Goal: Task Accomplishment & Management: Manage account settings

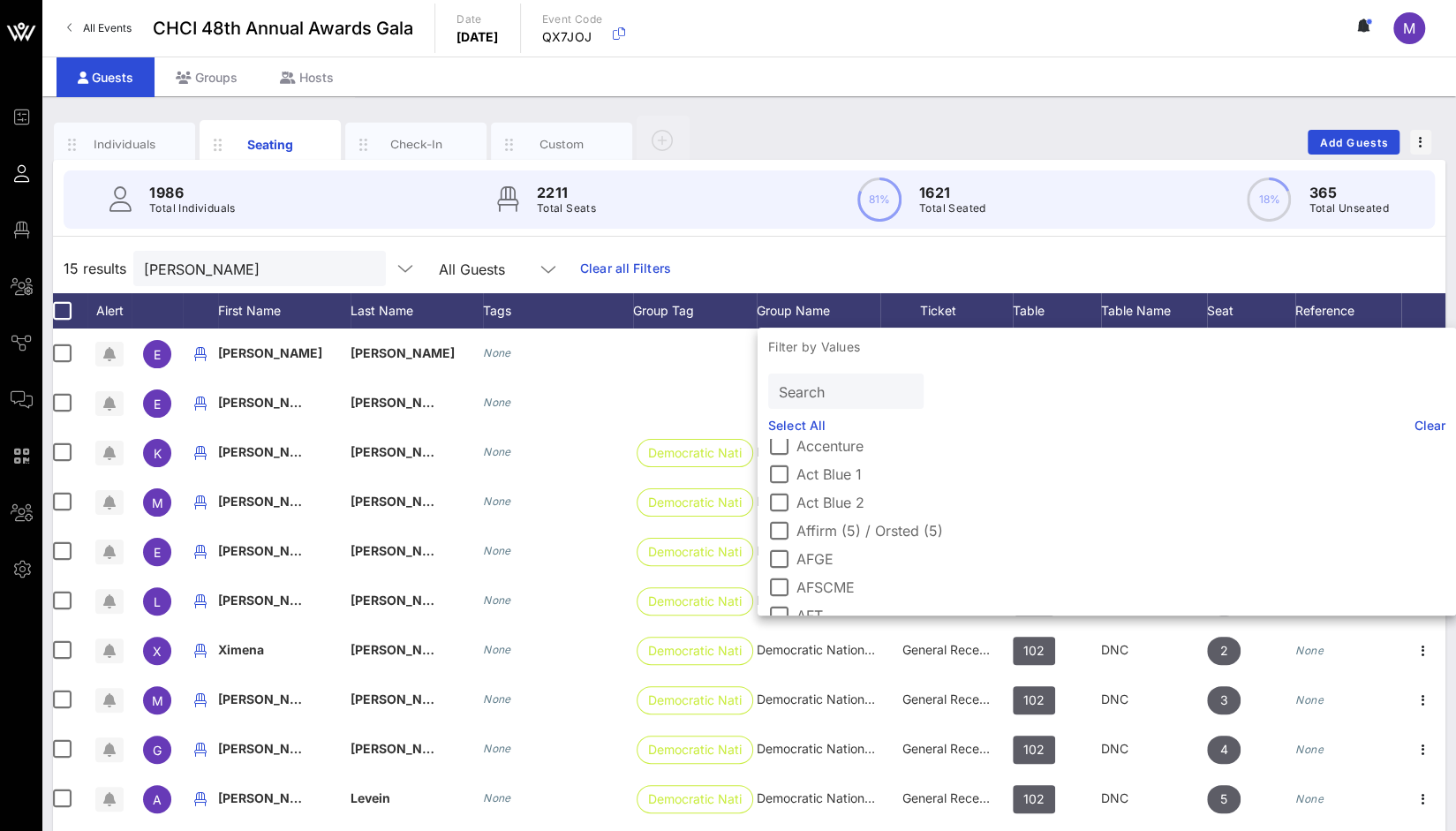
scroll to position [68, 0]
click at [862, 389] on input "Search" at bounding box center [844, 391] width 131 height 23
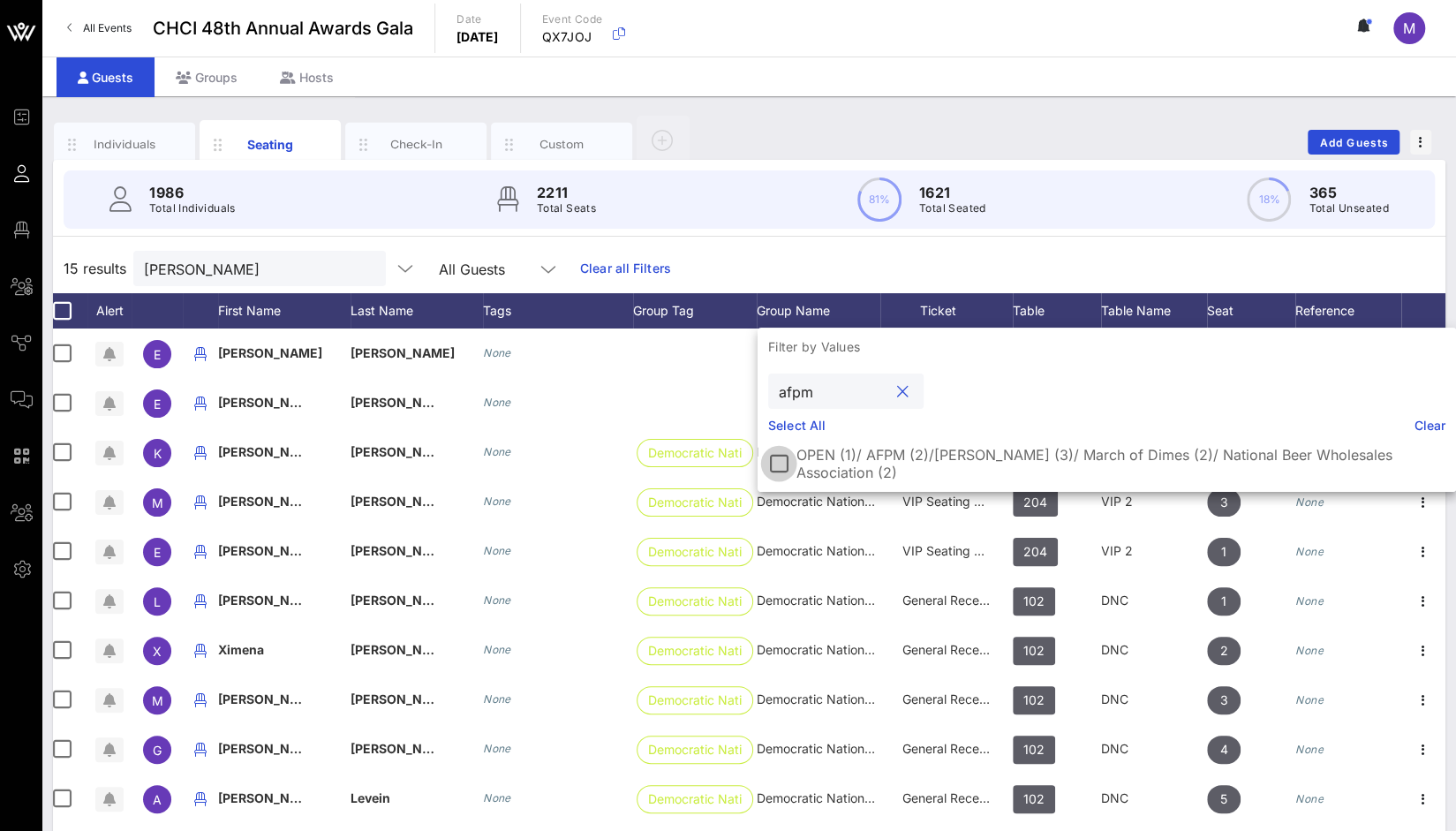
type input "afpm"
click at [783, 455] on div at bounding box center [779, 464] width 30 height 30
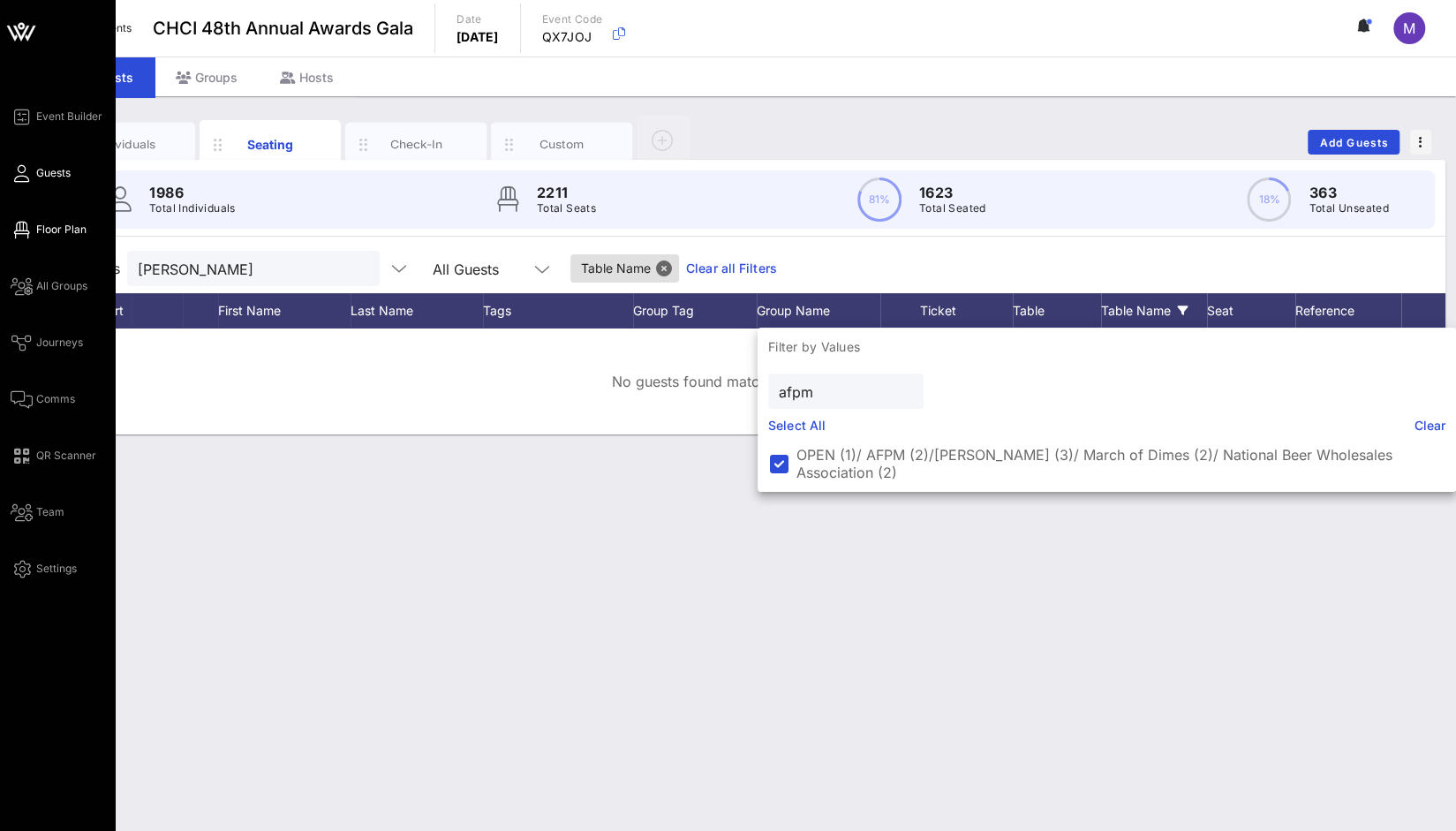
click at [50, 229] on span "Floor Plan" at bounding box center [61, 230] width 50 height 16
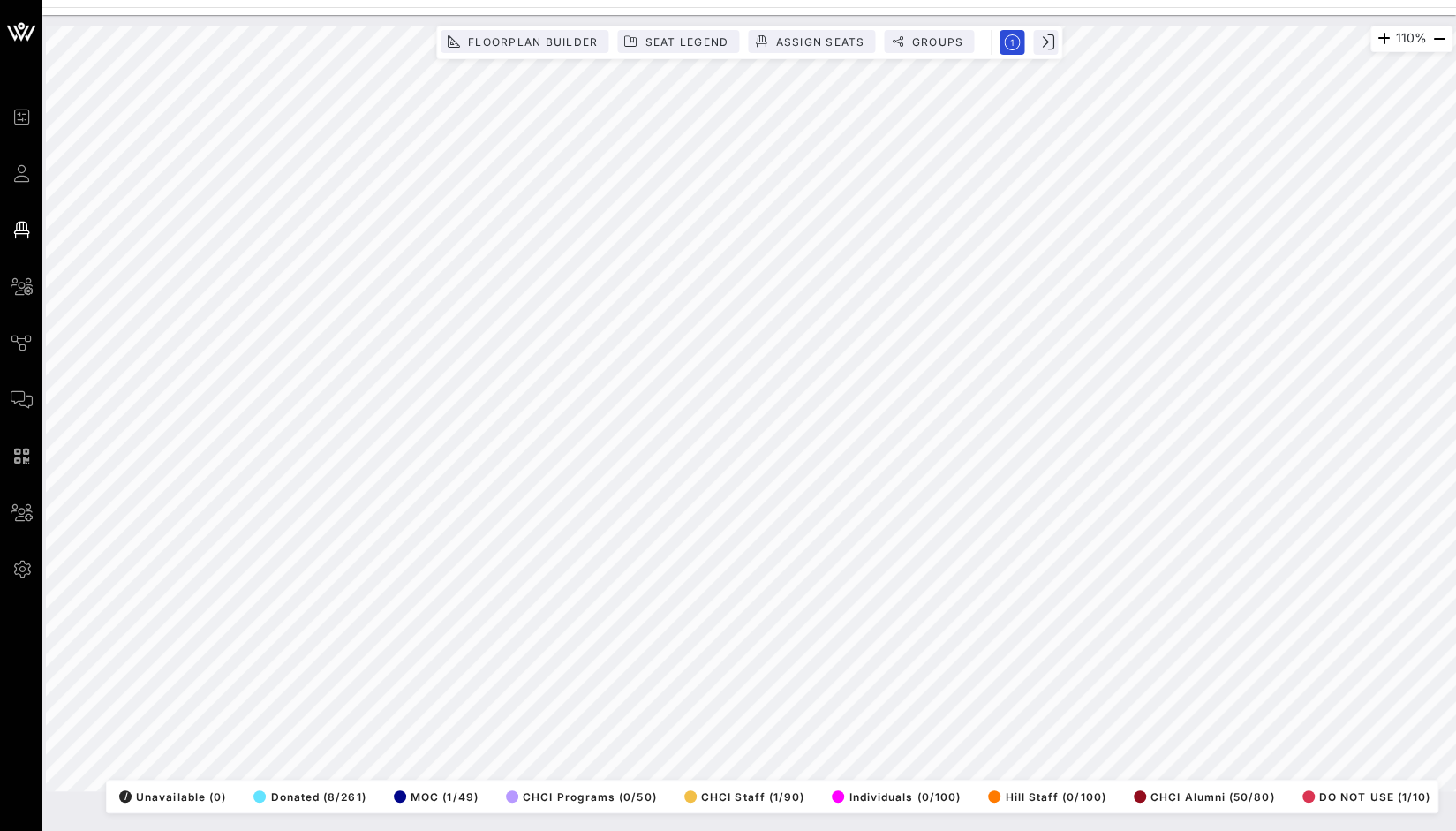
click at [1096, 830] on html "Event Builder Guests Floor Plan All Groups Journeys Comms QR Scanner Team Setti…" at bounding box center [728, 416] width 1456 height 831
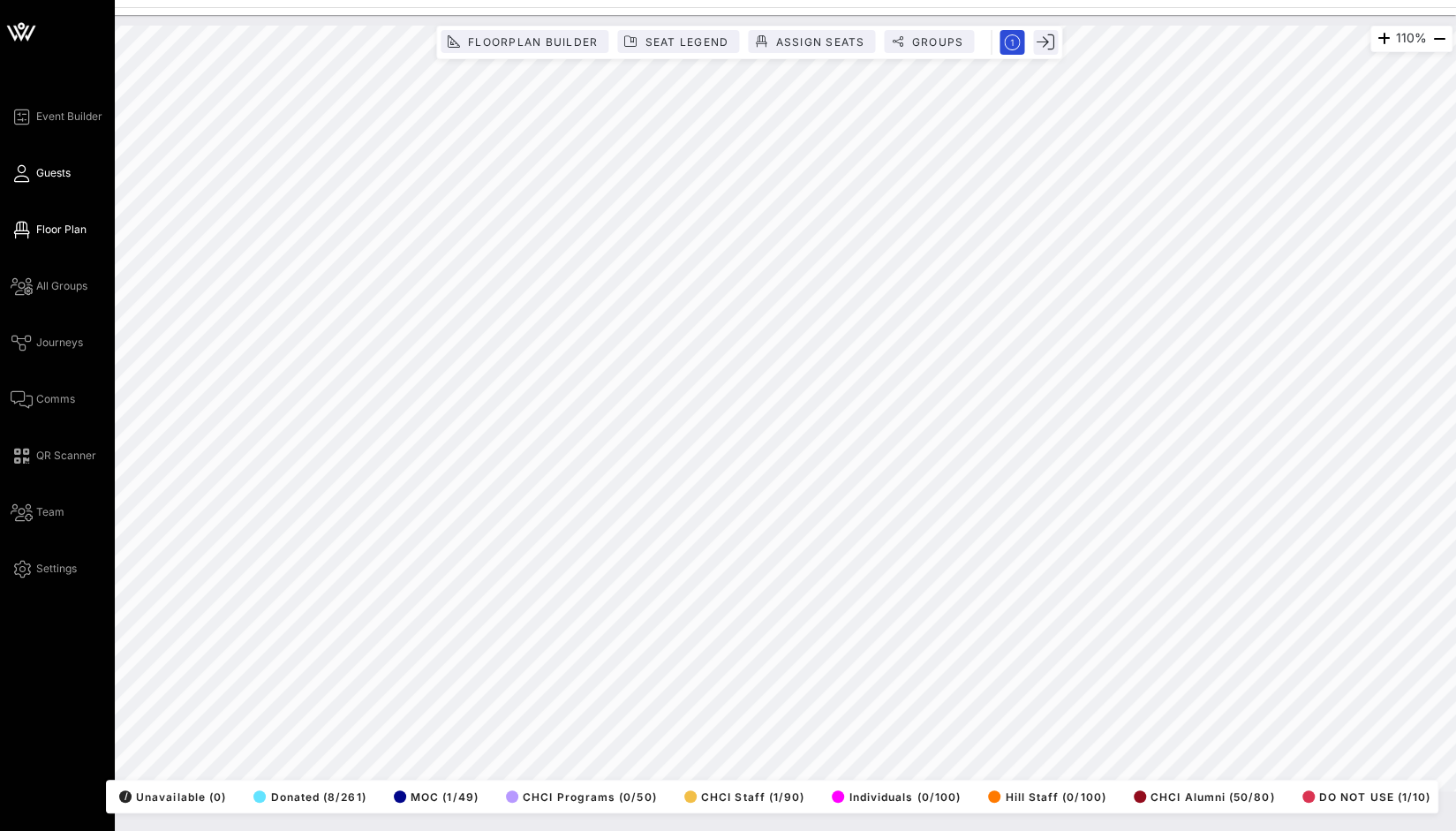
click at [49, 171] on span "Guests" at bounding box center [53, 173] width 34 height 16
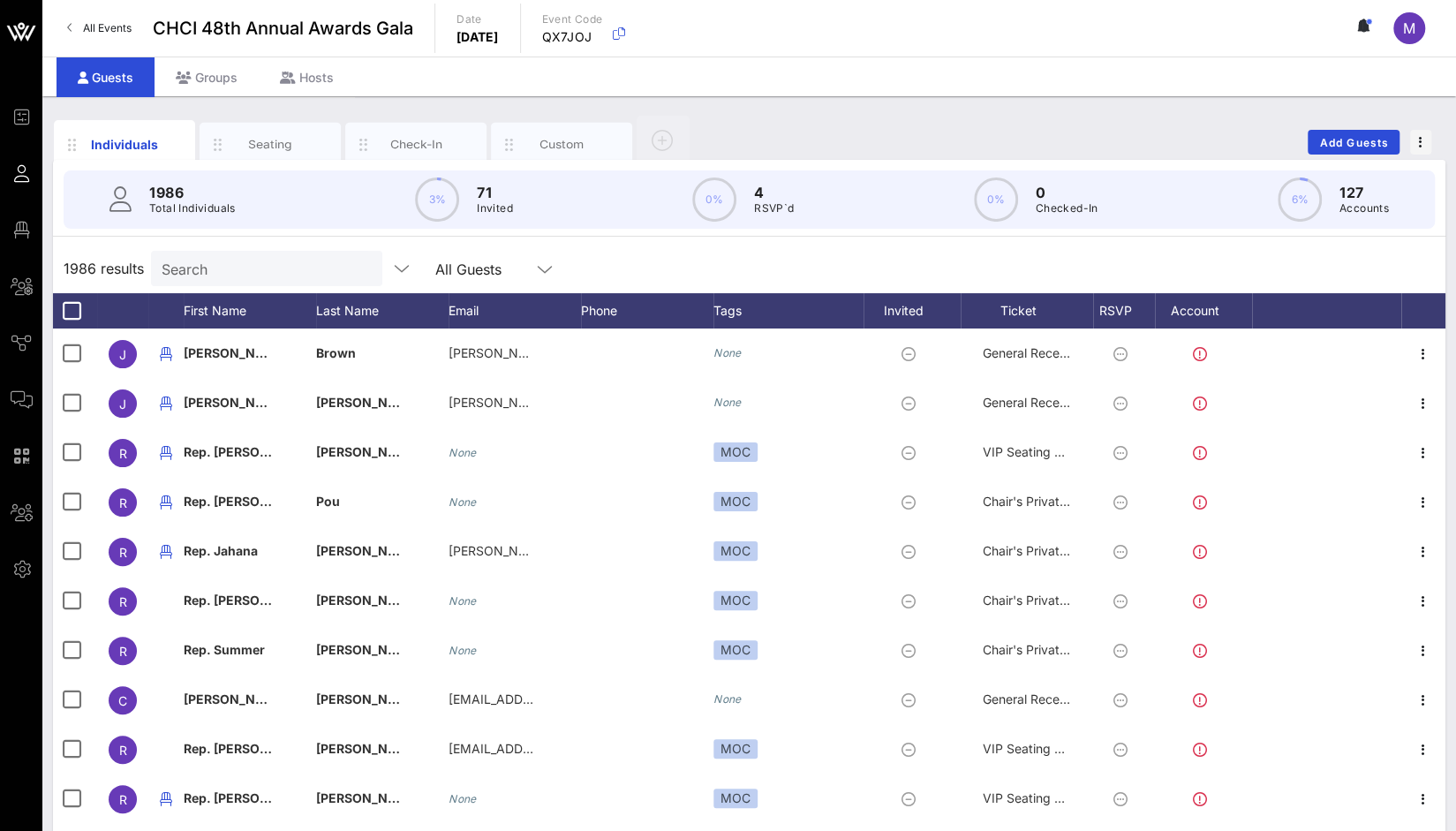
click at [200, 274] on input "Search" at bounding box center [265, 268] width 207 height 23
click at [267, 154] on div "Seating" at bounding box center [269, 144] width 141 height 45
click at [276, 146] on div "Seating" at bounding box center [270, 144] width 79 height 17
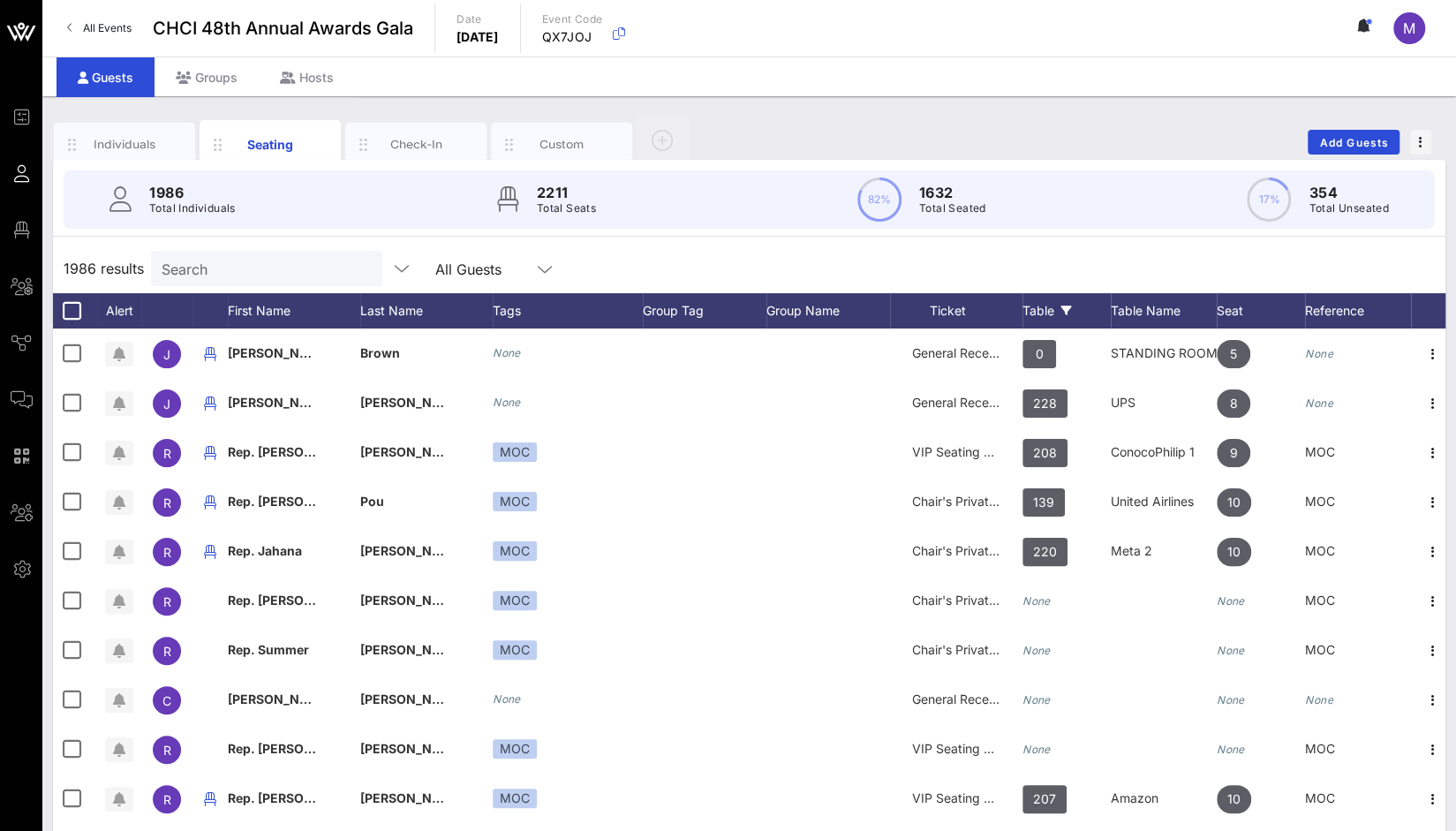
click at [1060, 314] on div "Table" at bounding box center [1066, 310] width 88 height 35
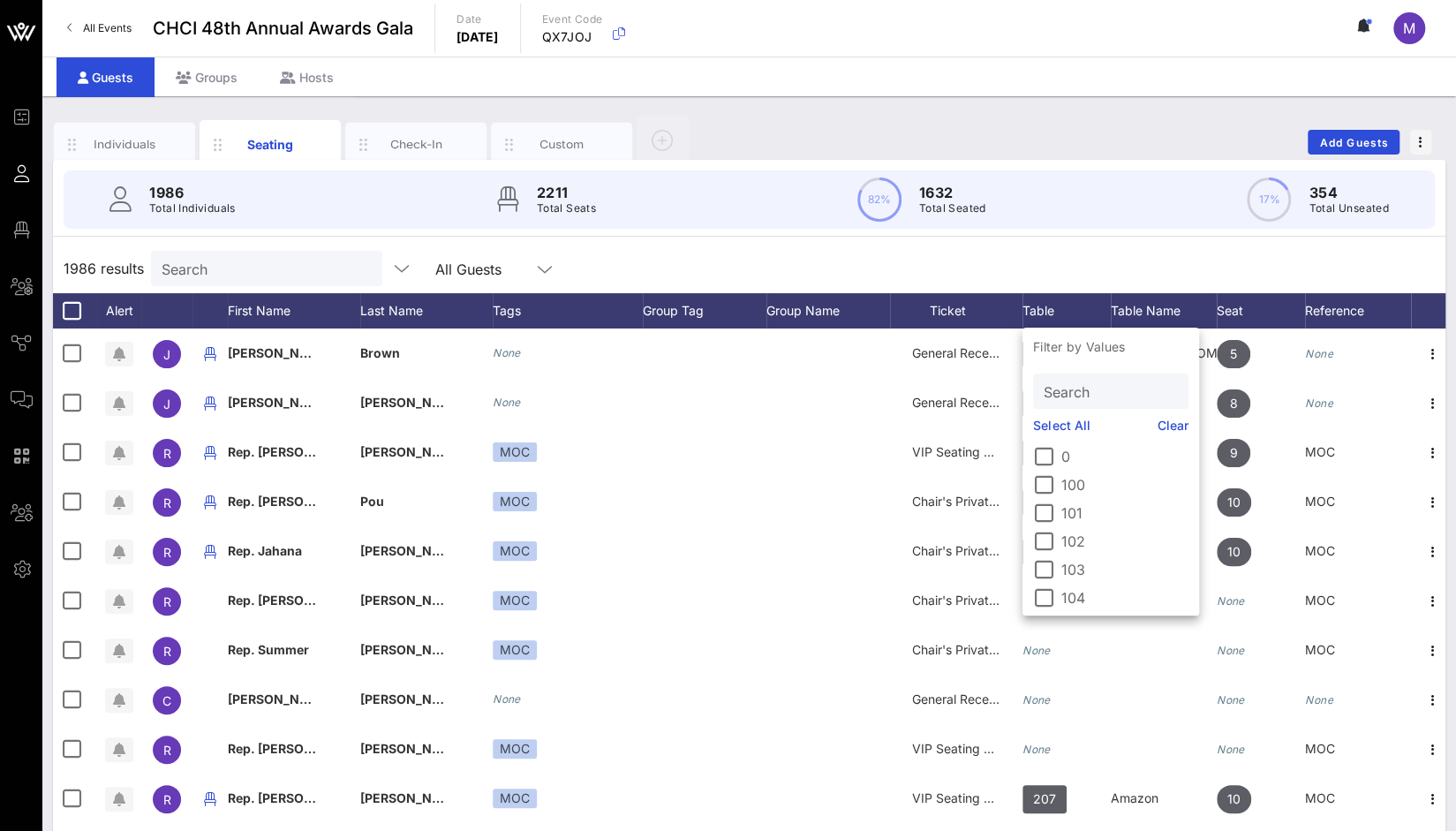
click at [1086, 388] on input "Search" at bounding box center [1110, 391] width 131 height 23
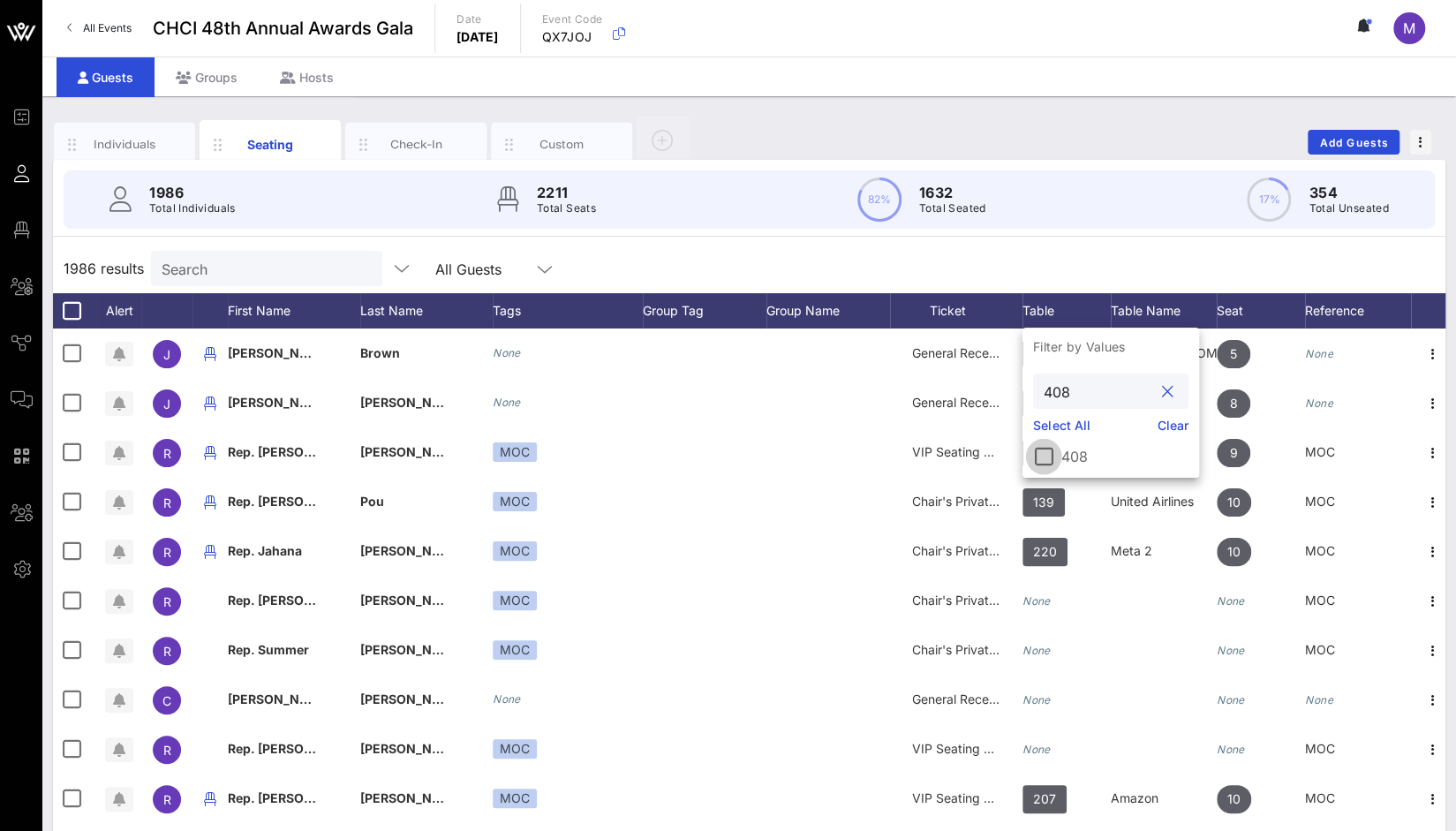
type input "408"
click at [1043, 455] on div at bounding box center [1044, 457] width 30 height 30
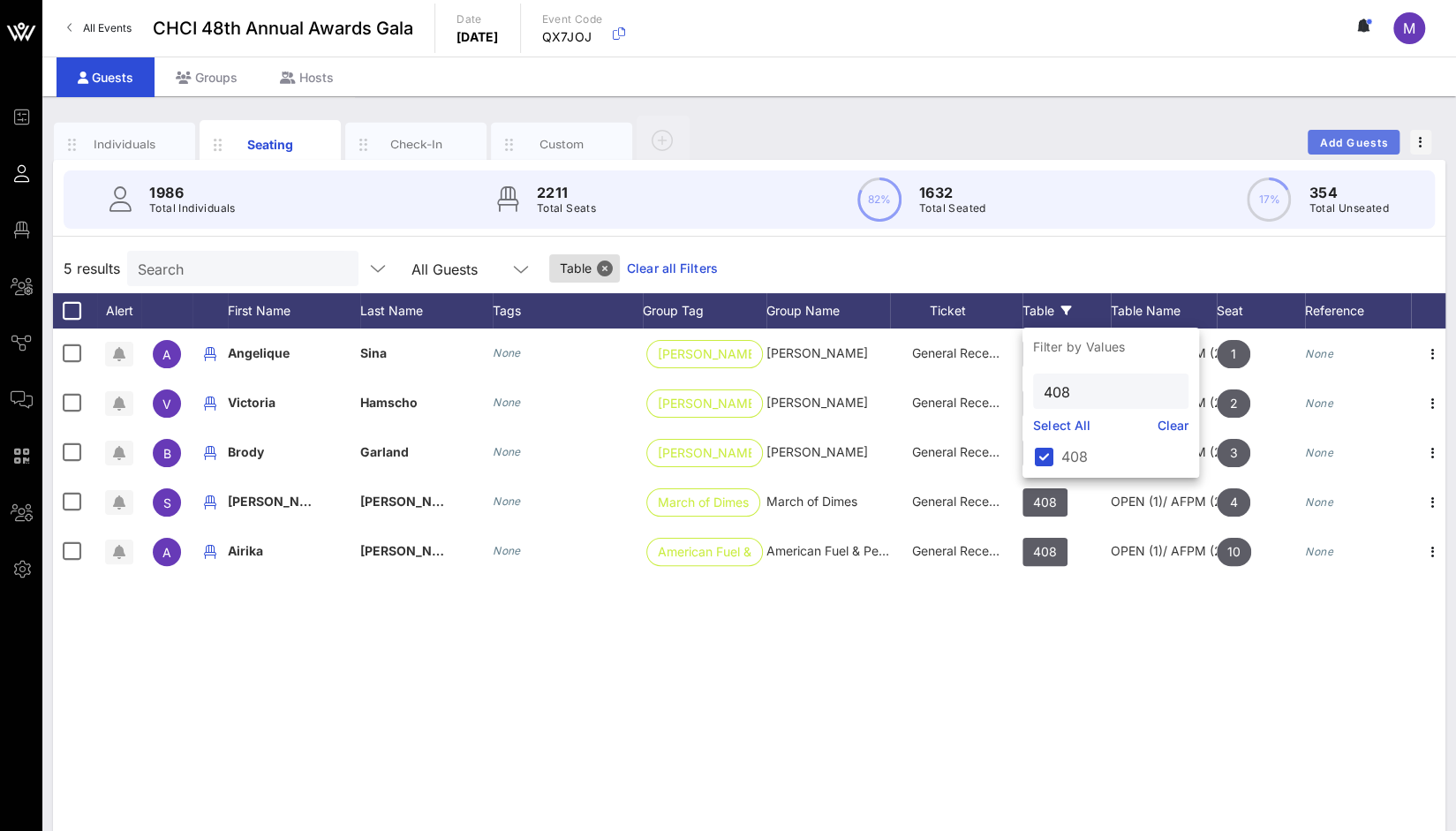
click at [1354, 140] on span "Add Guests" at bounding box center [1355, 142] width 70 height 13
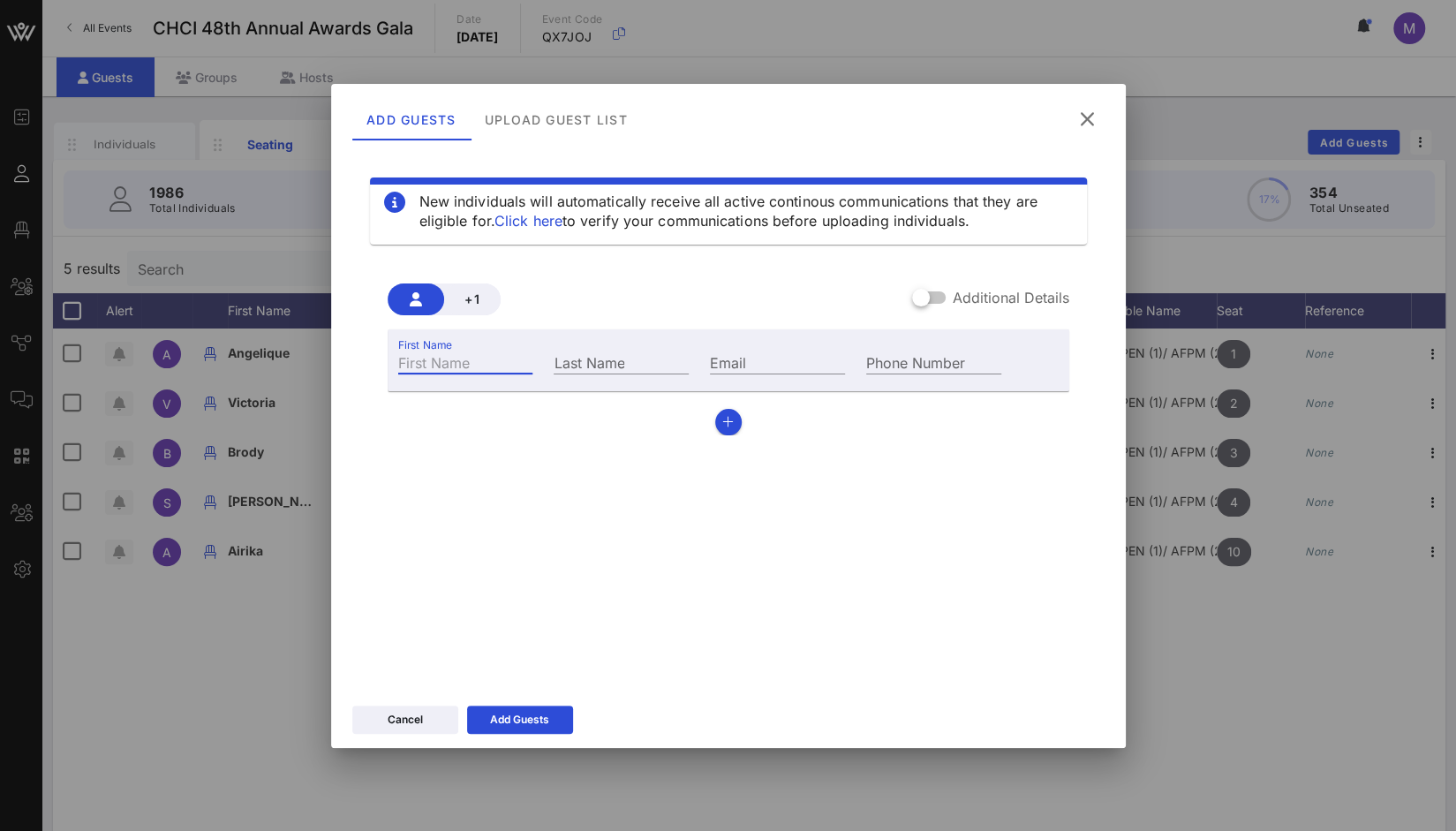
click at [456, 366] on input "First Name" at bounding box center [466, 362] width 135 height 23
paste input "Jerry Joyeux"
drag, startPoint x: 438, startPoint y: 358, endPoint x: 507, endPoint y: 357, distance: 69.0
click at [507, 357] on input "Jerry Joyeux" at bounding box center [466, 362] width 135 height 23
type input "Jerry"
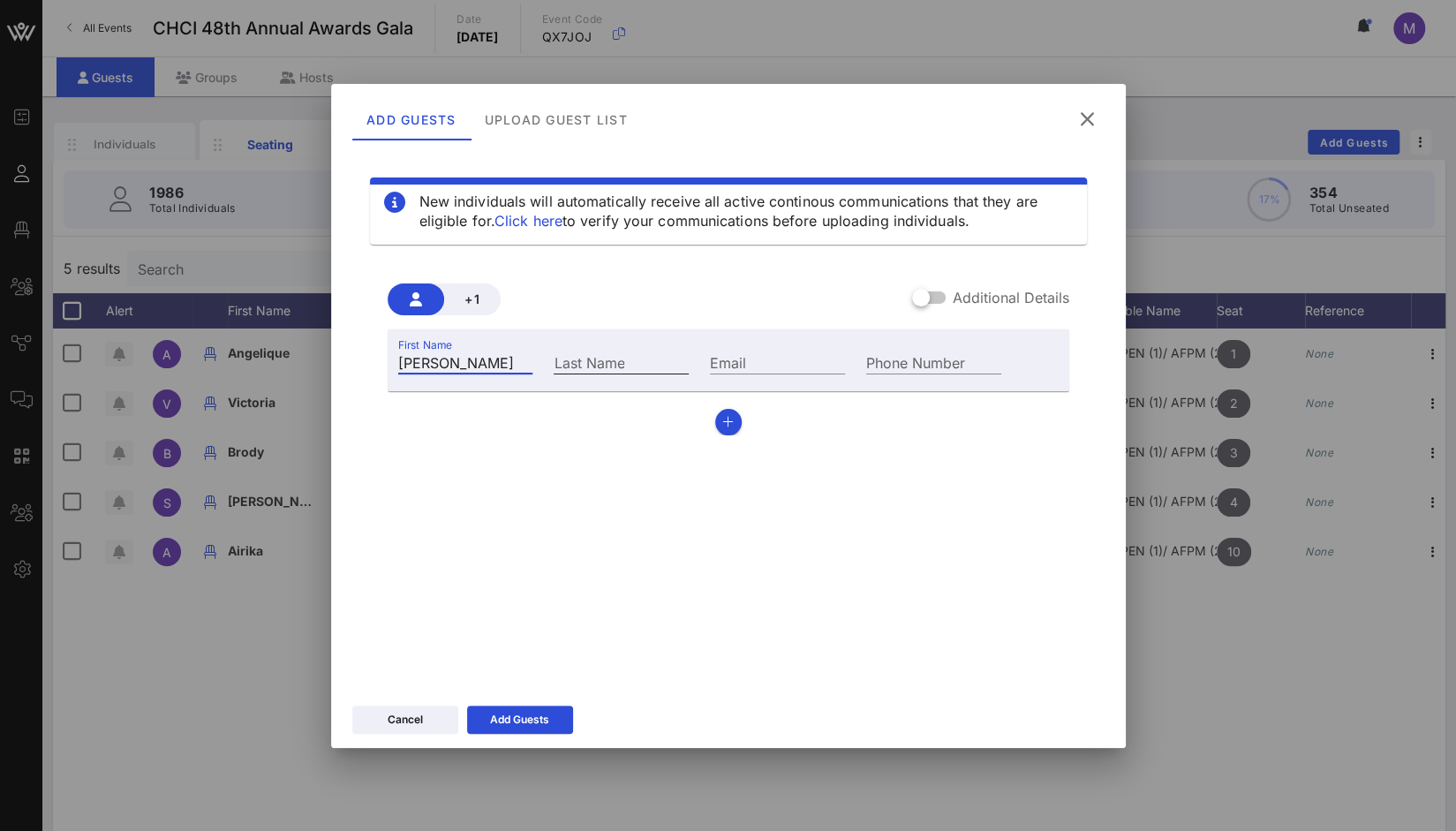
click at [594, 354] on div "Last Name" at bounding box center [621, 362] width 135 height 23
paste input "Joyeux"
type input "Joyeux"
click at [735, 360] on div "Email" at bounding box center [778, 362] width 135 height 23
paste input "Jerry.Joyeux@cenovus.com"
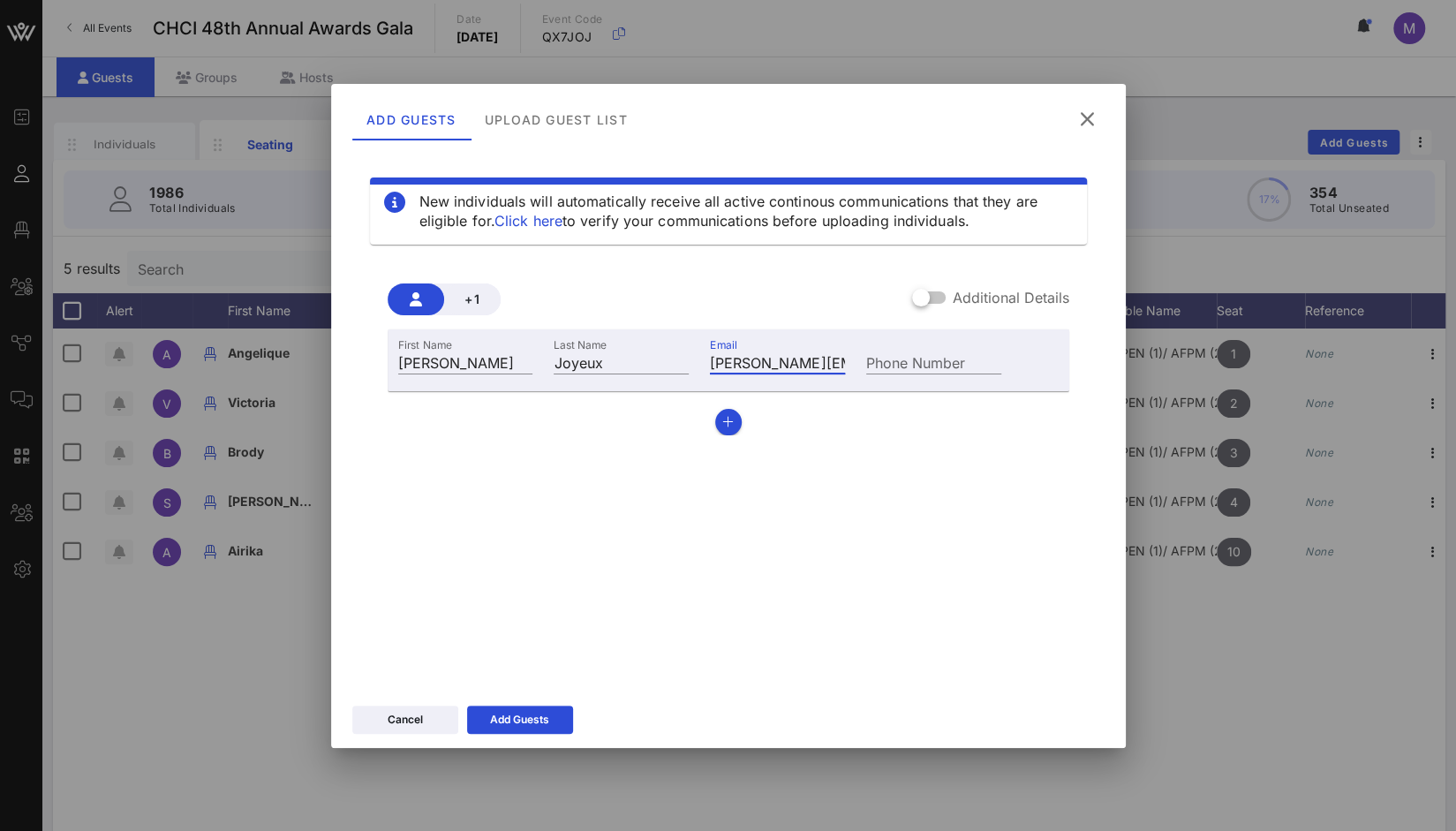
scroll to position [0, 55]
type input "Jerry.Joyeux@cenovus.com"
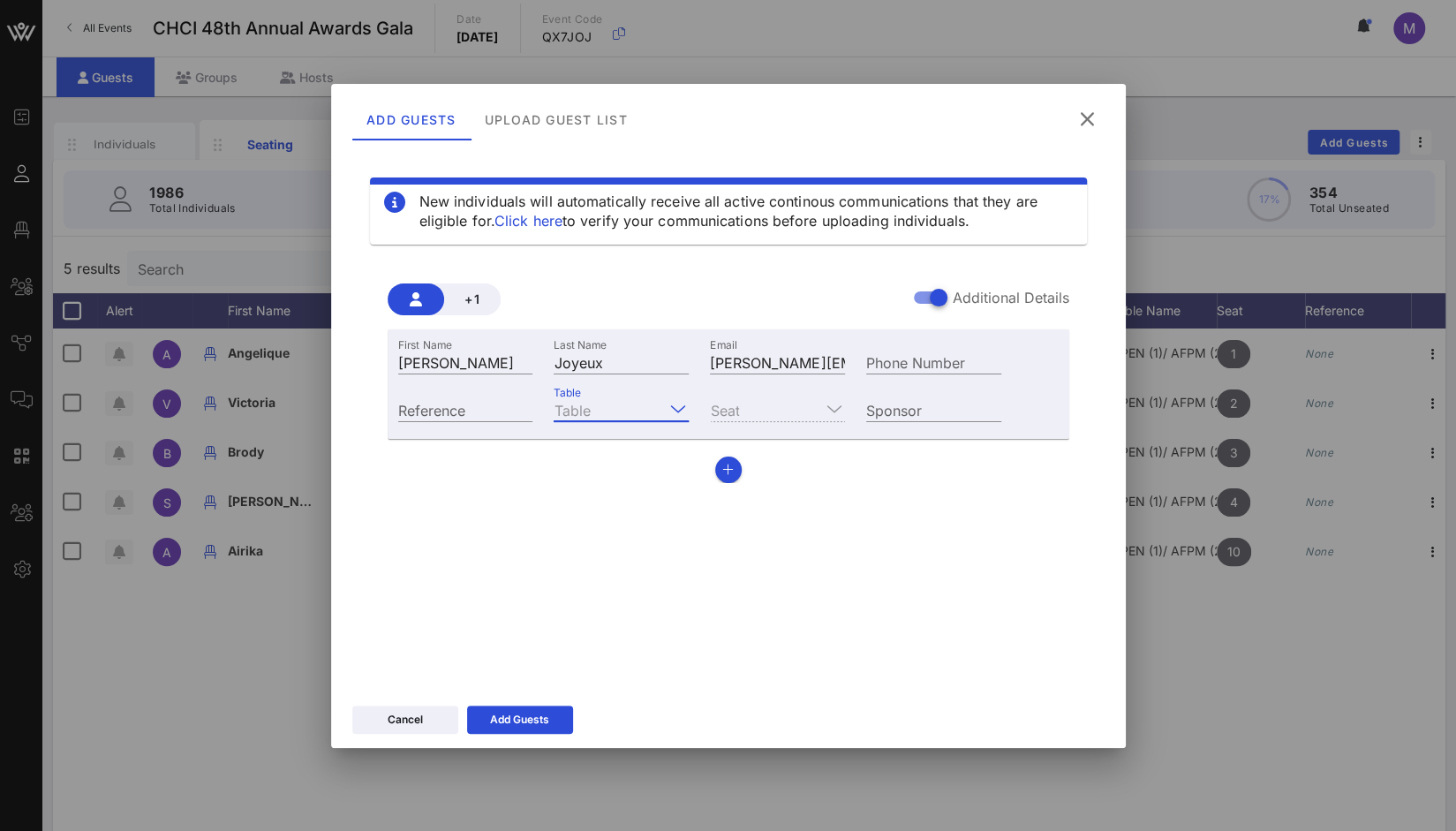
click at [641, 413] on input "Table" at bounding box center [609, 410] width 110 height 23
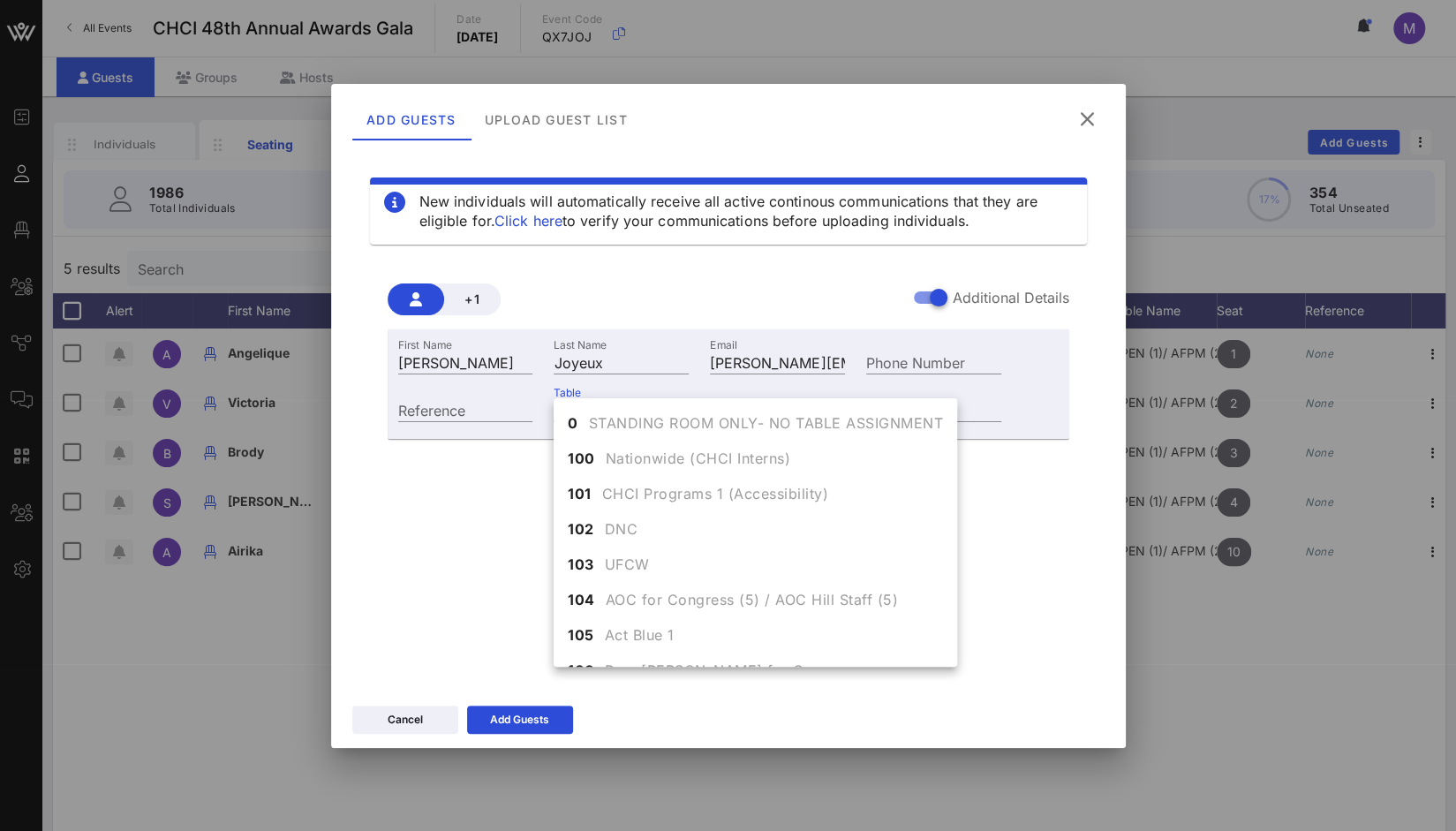
click at [641, 413] on span "STANDING ROOM ONLY- NO TABLE ASSIGNMENT" at bounding box center [766, 423] width 355 height 21
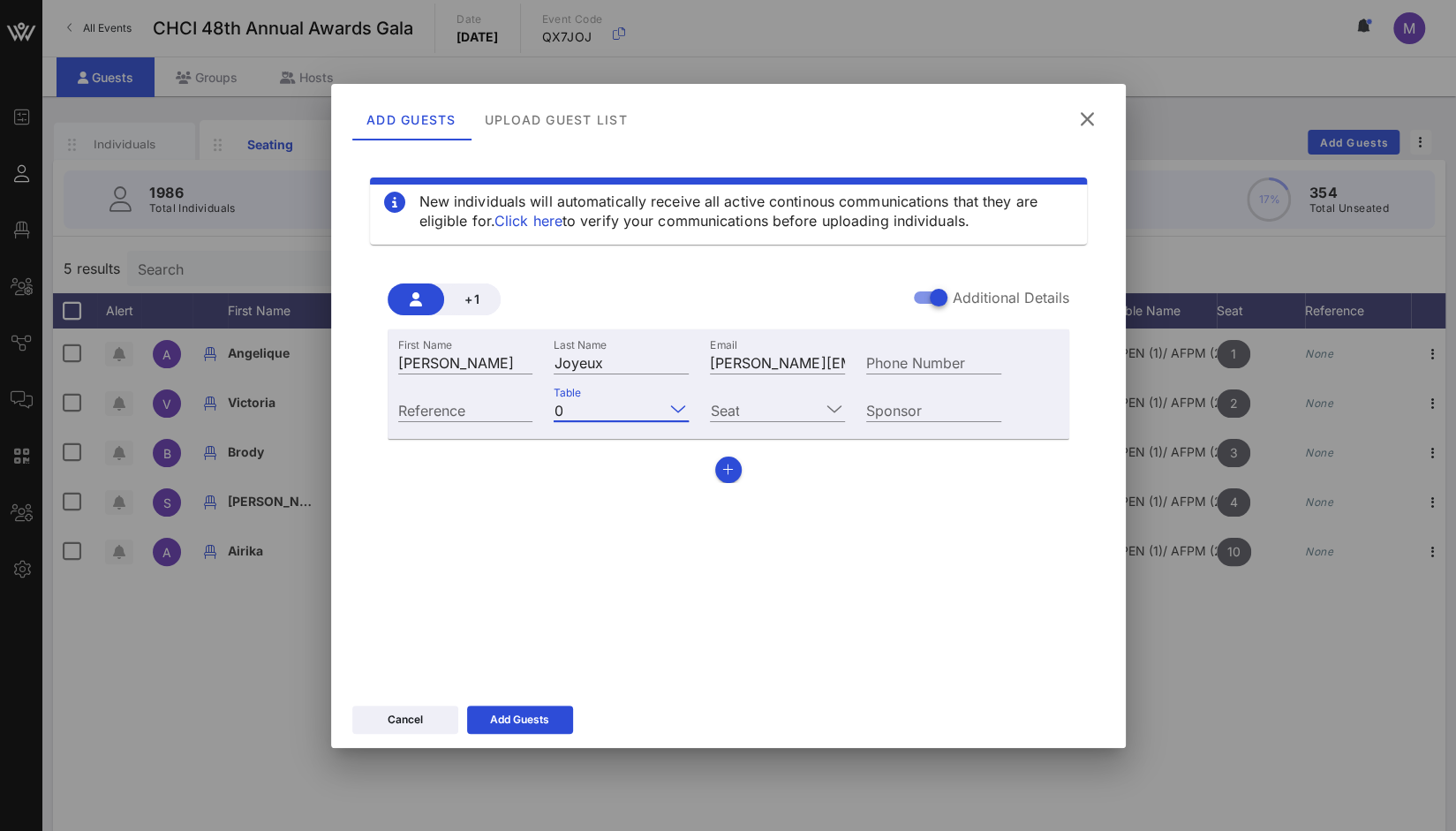
click at [678, 404] on icon at bounding box center [678, 409] width 16 height 21
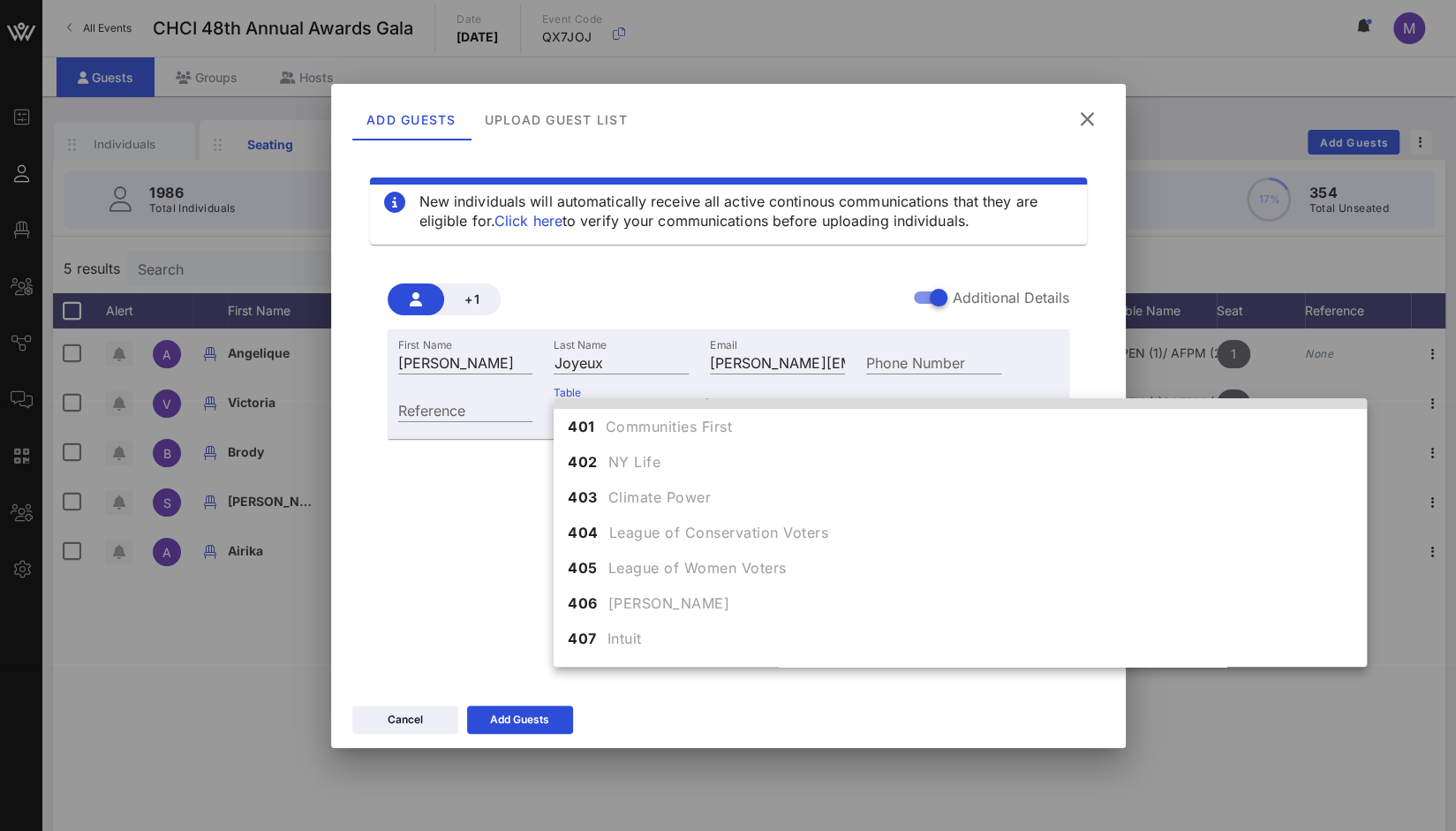
scroll to position [4524, 0]
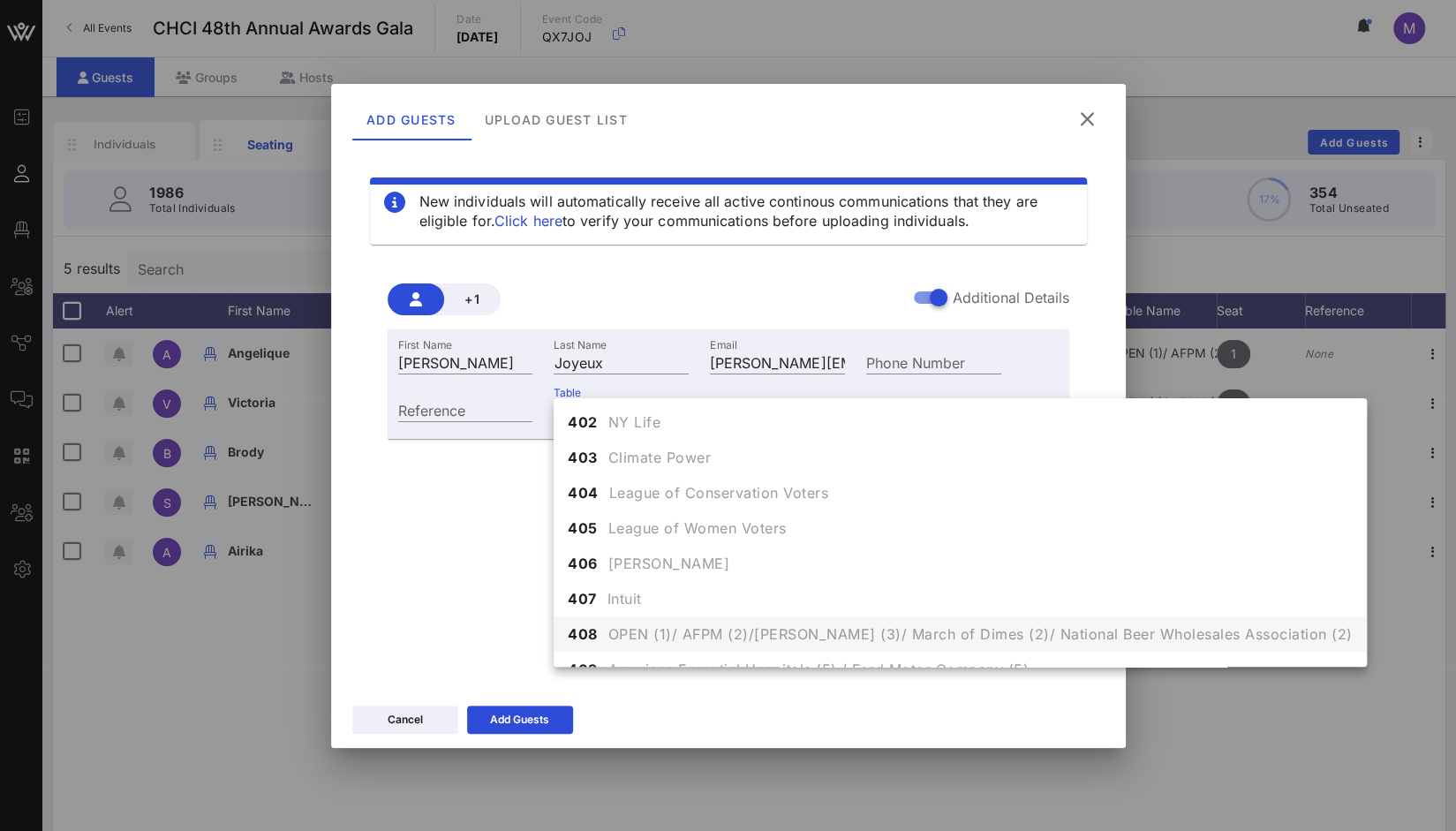
click at [1078, 639] on span "OPEN (1)/ AFPM (2)/Matson (3)/ March of Dimes (2)/ National Beer Wholesales Ass…" at bounding box center [981, 634] width 745 height 21
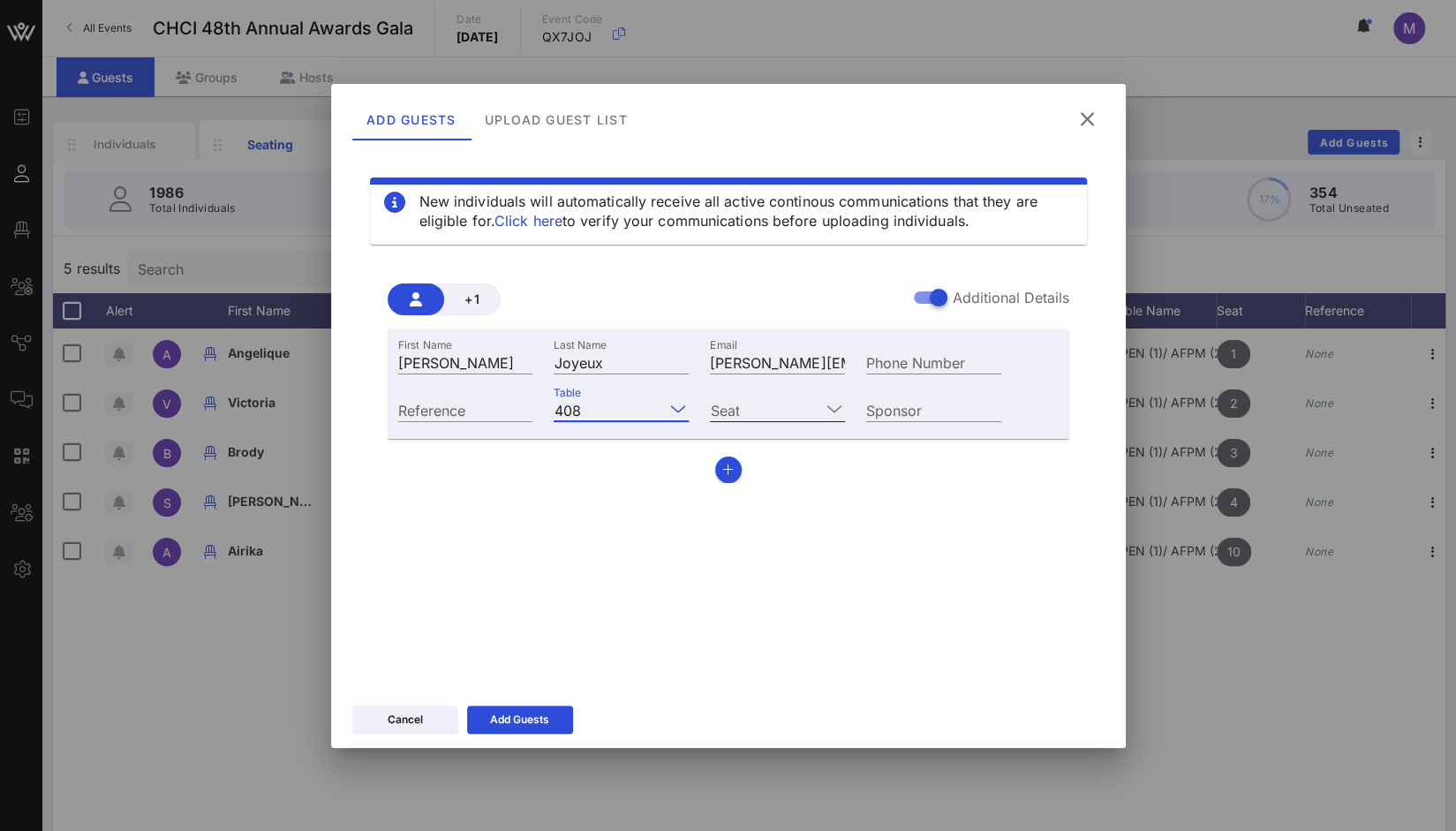
click at [835, 404] on icon at bounding box center [835, 409] width 16 height 21
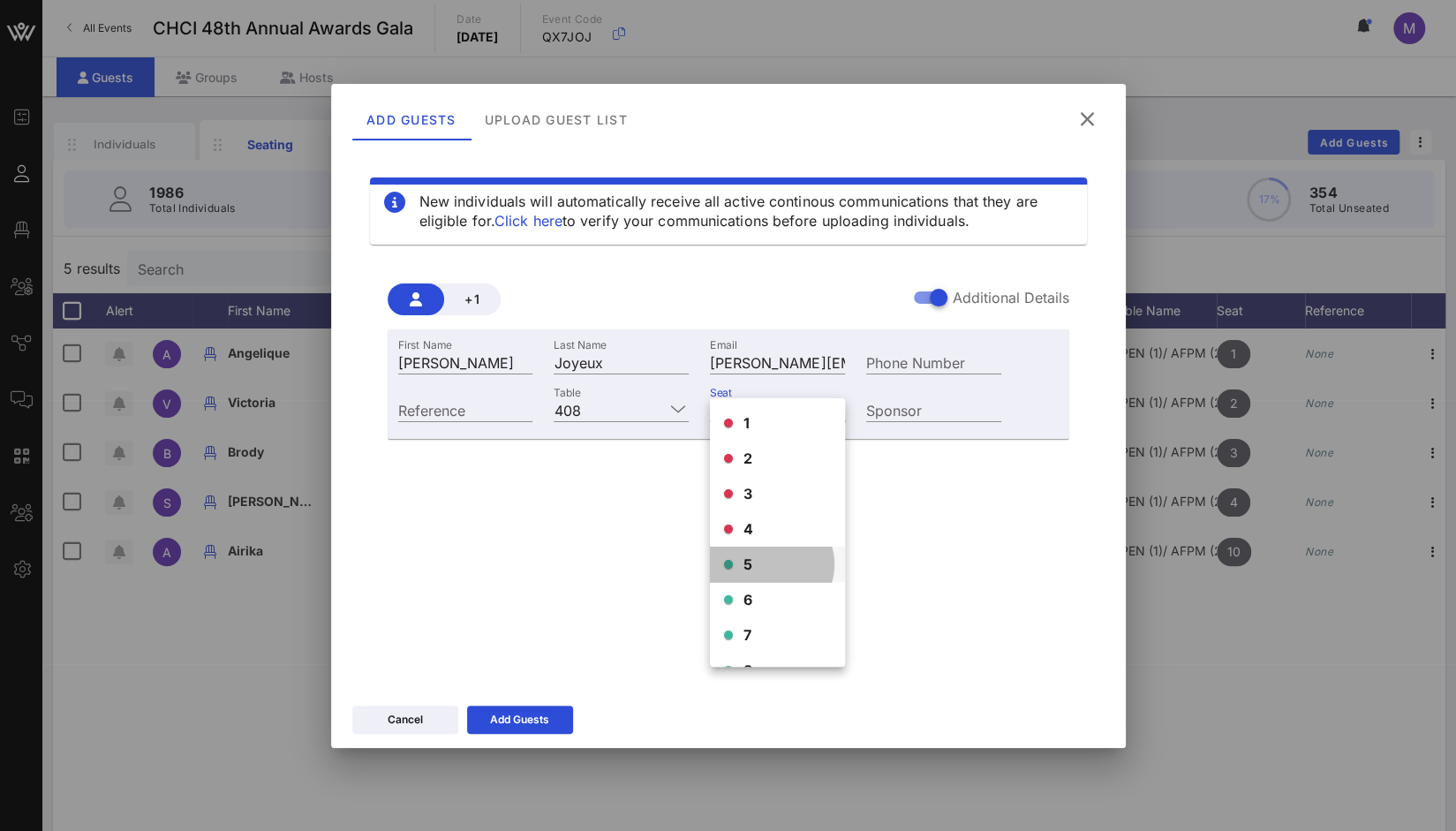
click at [752, 566] on div "5" at bounding box center [778, 563] width 135 height 35
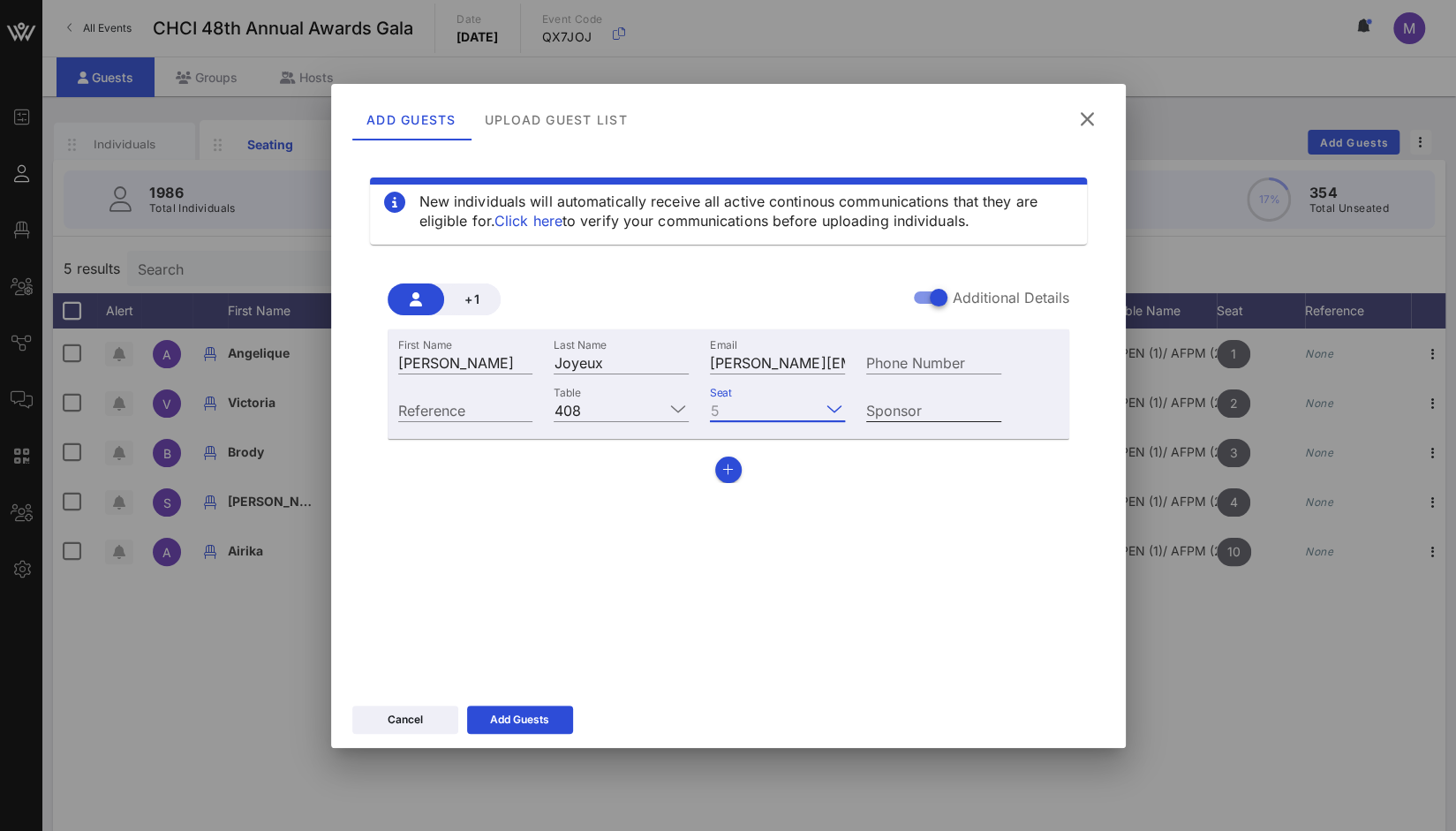
click at [912, 417] on input "Sponsor" at bounding box center [933, 410] width 135 height 23
type input "AFPM"
click at [532, 720] on div "Add Guests" at bounding box center [520, 720] width 59 height 18
click at [391, 724] on div "Cancel" at bounding box center [405, 720] width 35 height 18
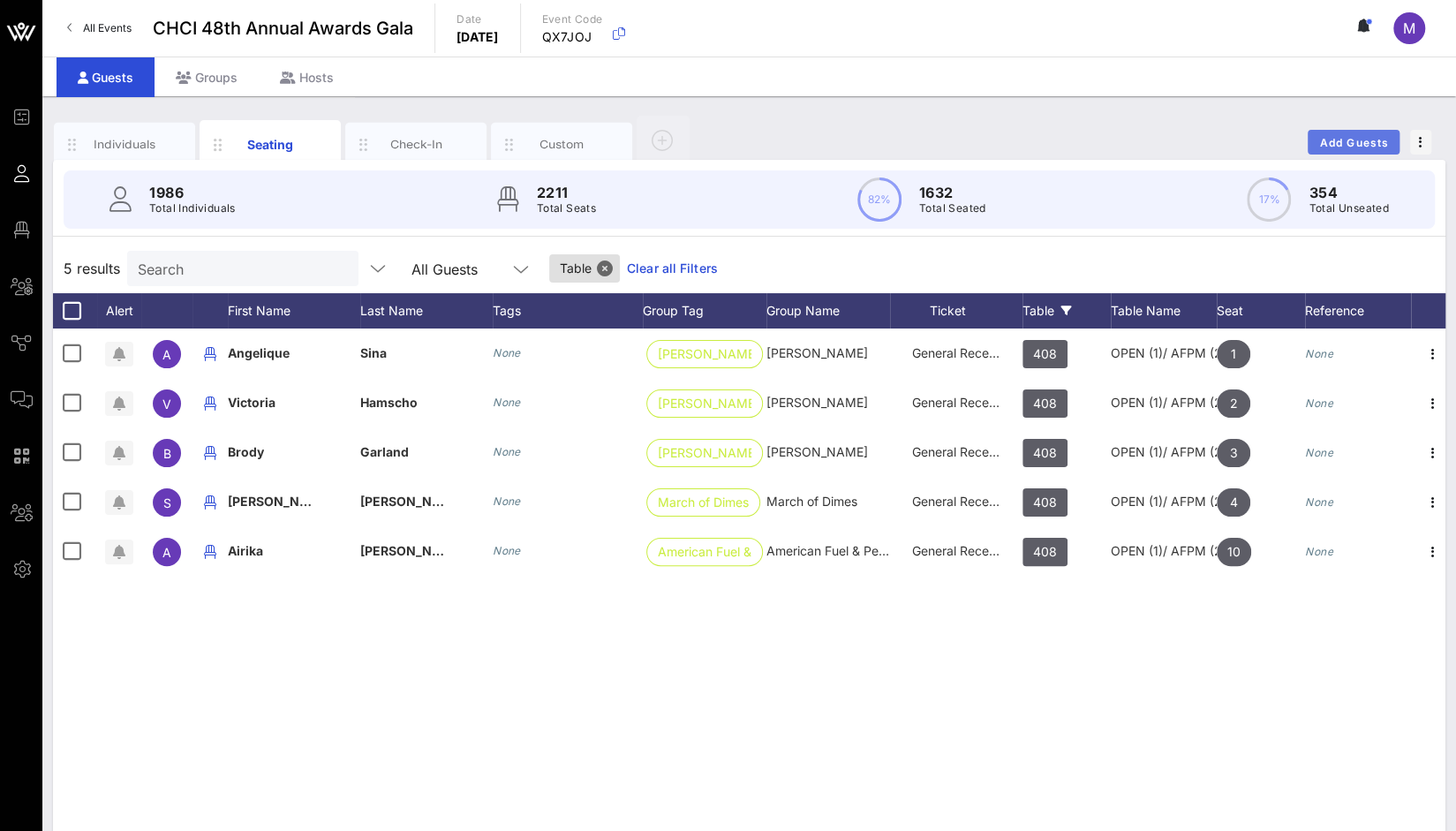
click at [1360, 139] on span "Add Guests" at bounding box center [1355, 142] width 70 height 13
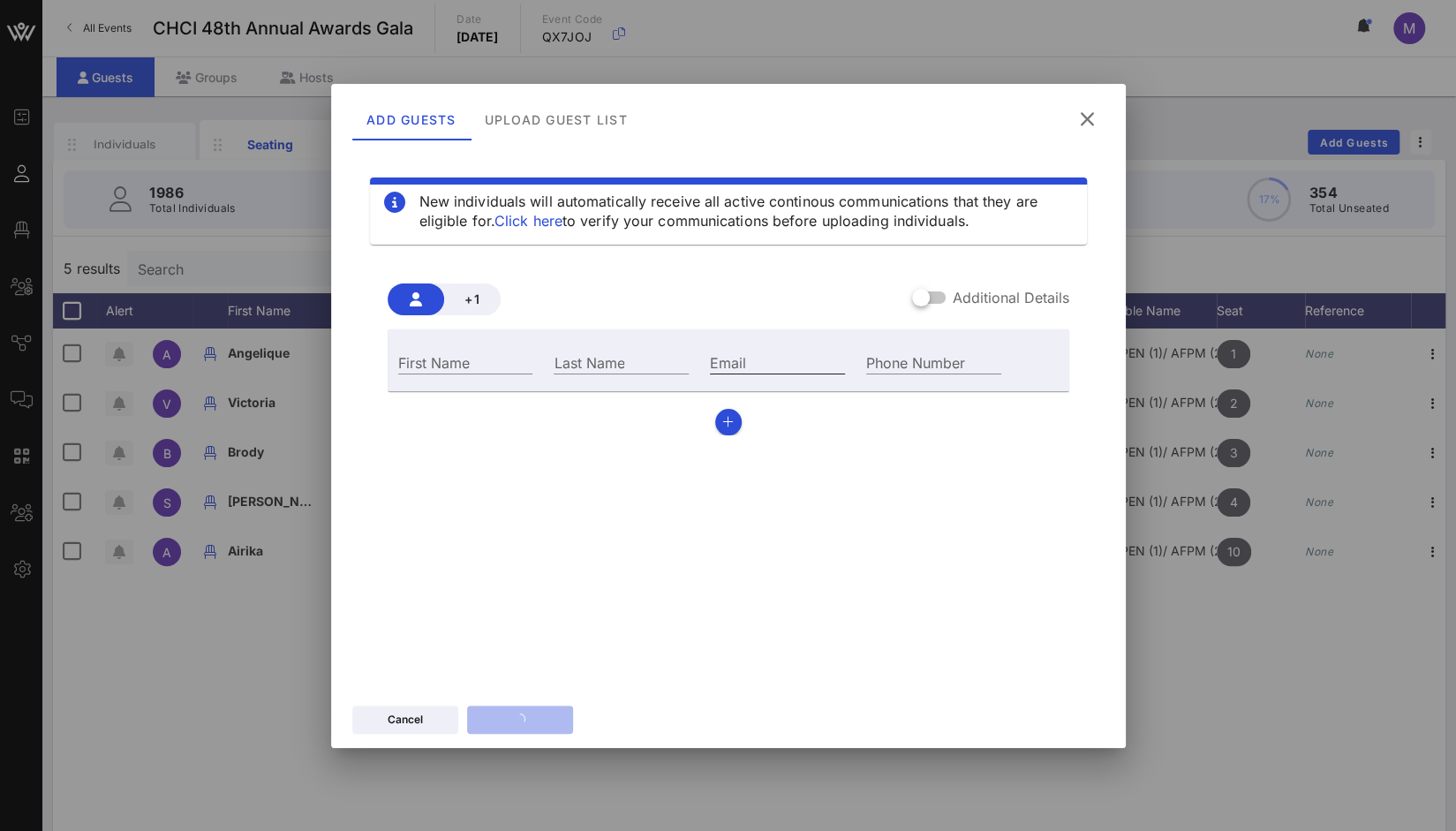
click at [721, 363] on input "Email" at bounding box center [778, 362] width 135 height 23
paste input "Jerry.Joyeux@cenovus.com"
type input "Jerry.Joyeux@cenovus.com"
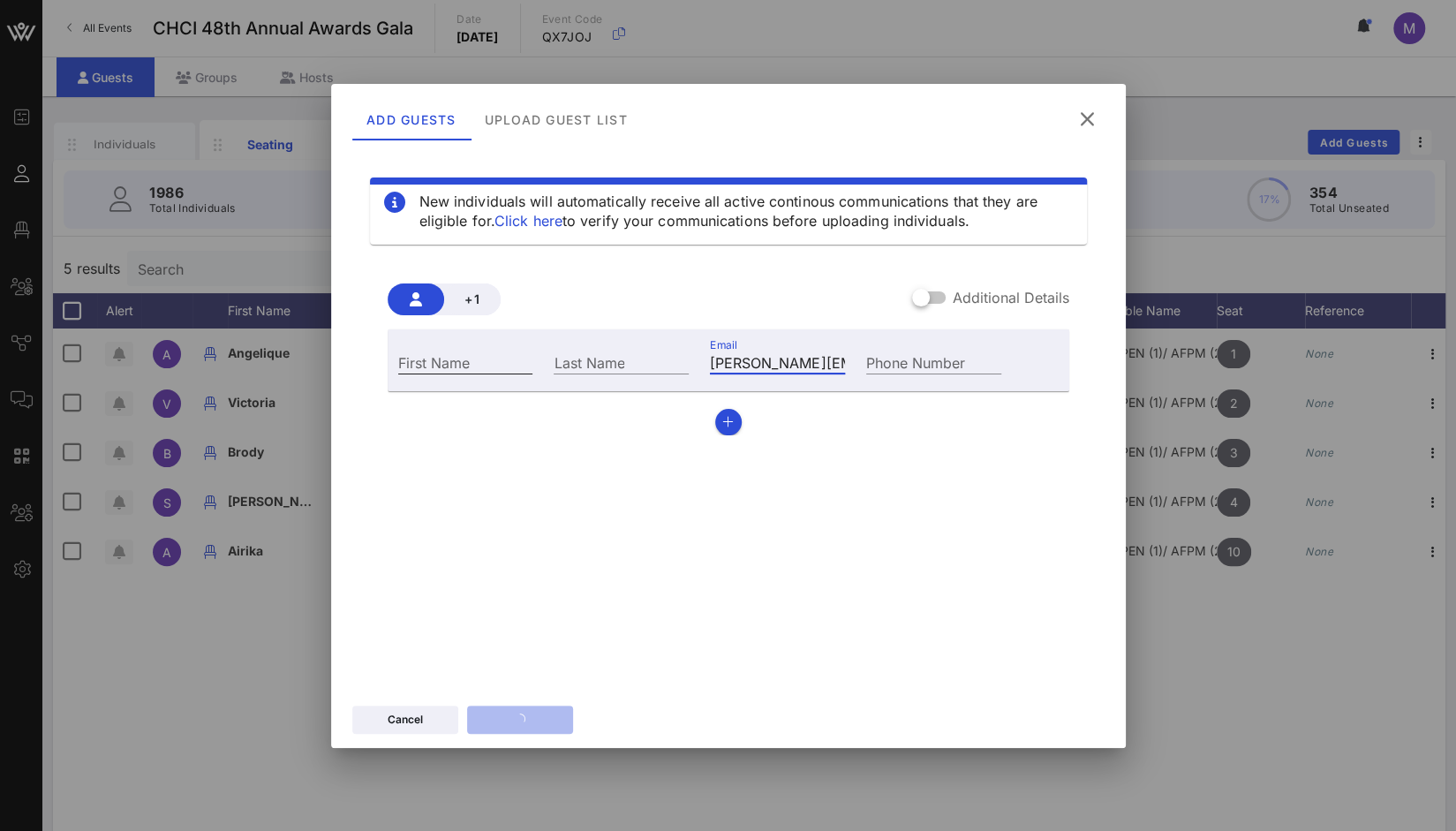
click at [438, 358] on input "First Name" at bounding box center [466, 362] width 135 height 23
paste input "Jerry Joyeux"
drag, startPoint x: 443, startPoint y: 360, endPoint x: 475, endPoint y: 360, distance: 32.0
click at [475, 360] on input "Jerry Joyeux" at bounding box center [466, 362] width 135 height 23
drag, startPoint x: 440, startPoint y: 366, endPoint x: 504, endPoint y: 372, distance: 64.3
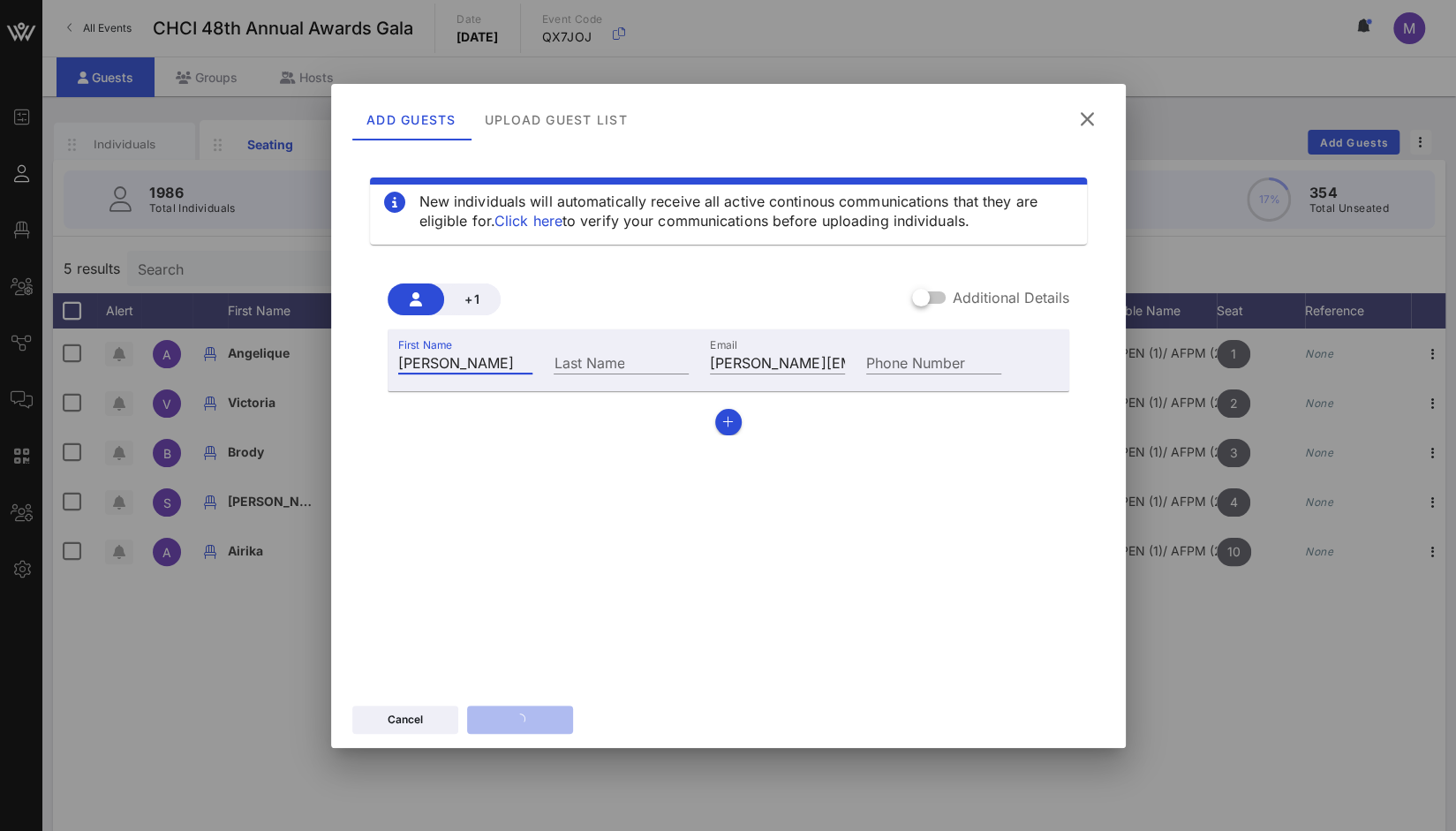
click at [504, 372] on input "Jerry Joyeux" at bounding box center [466, 362] width 135 height 23
type input "Jerry Joyeux"
click at [584, 356] on div "Last Name" at bounding box center [621, 362] width 135 height 23
paste input "Joyeux"
type input "Joyeux"
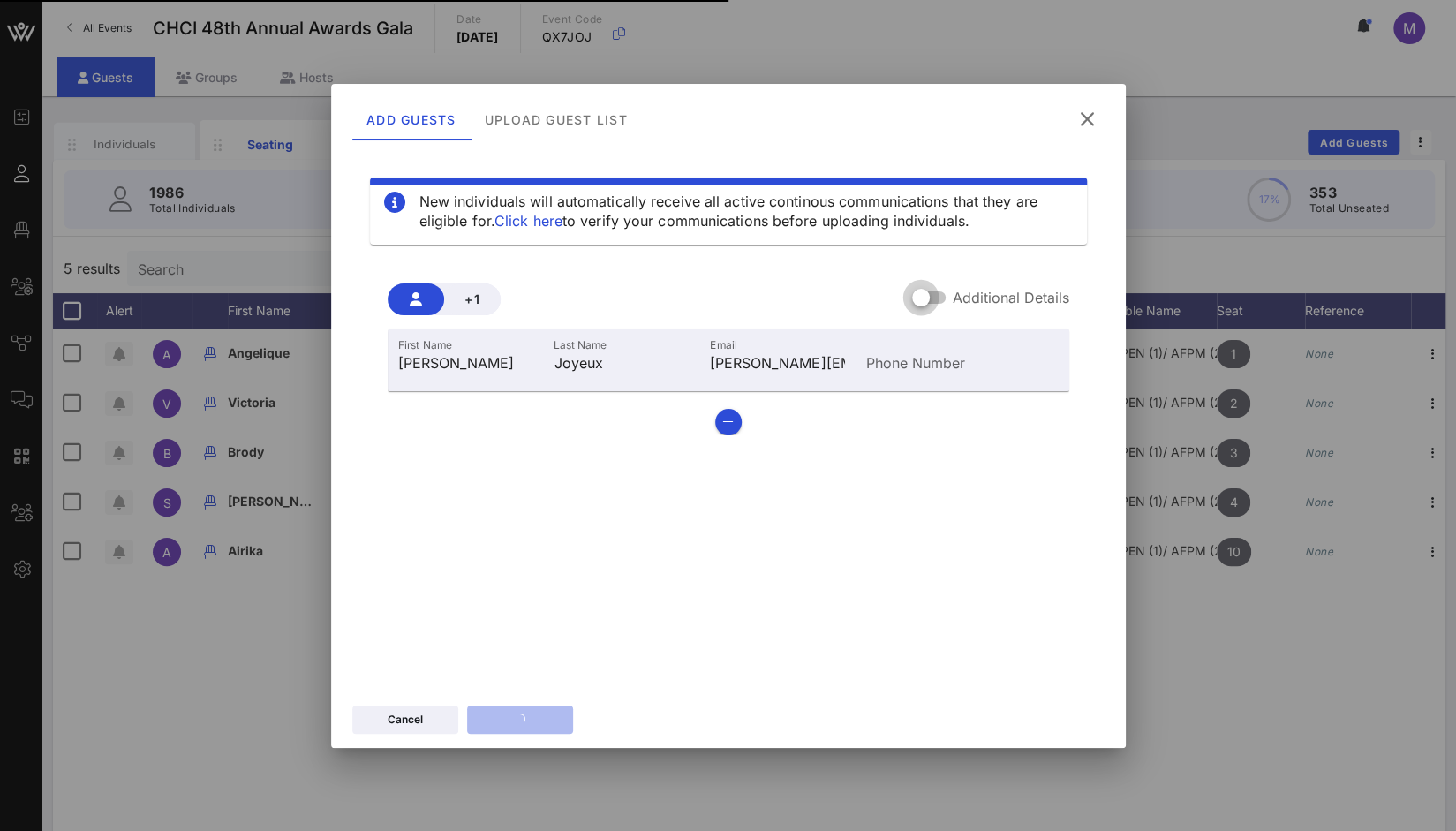
click at [936, 300] on div at bounding box center [921, 298] width 30 height 30
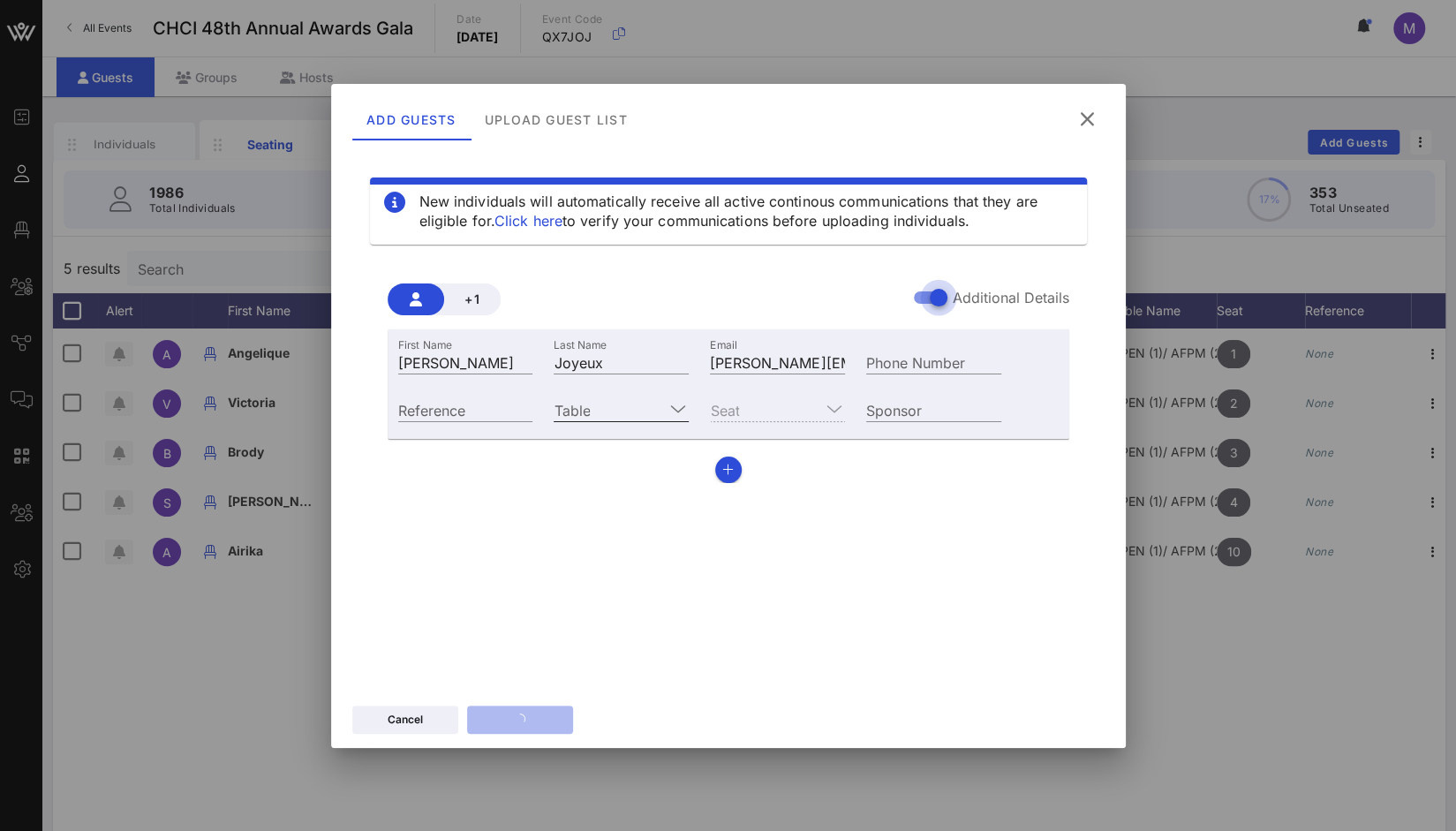
click at [668, 404] on div at bounding box center [678, 409] width 21 height 21
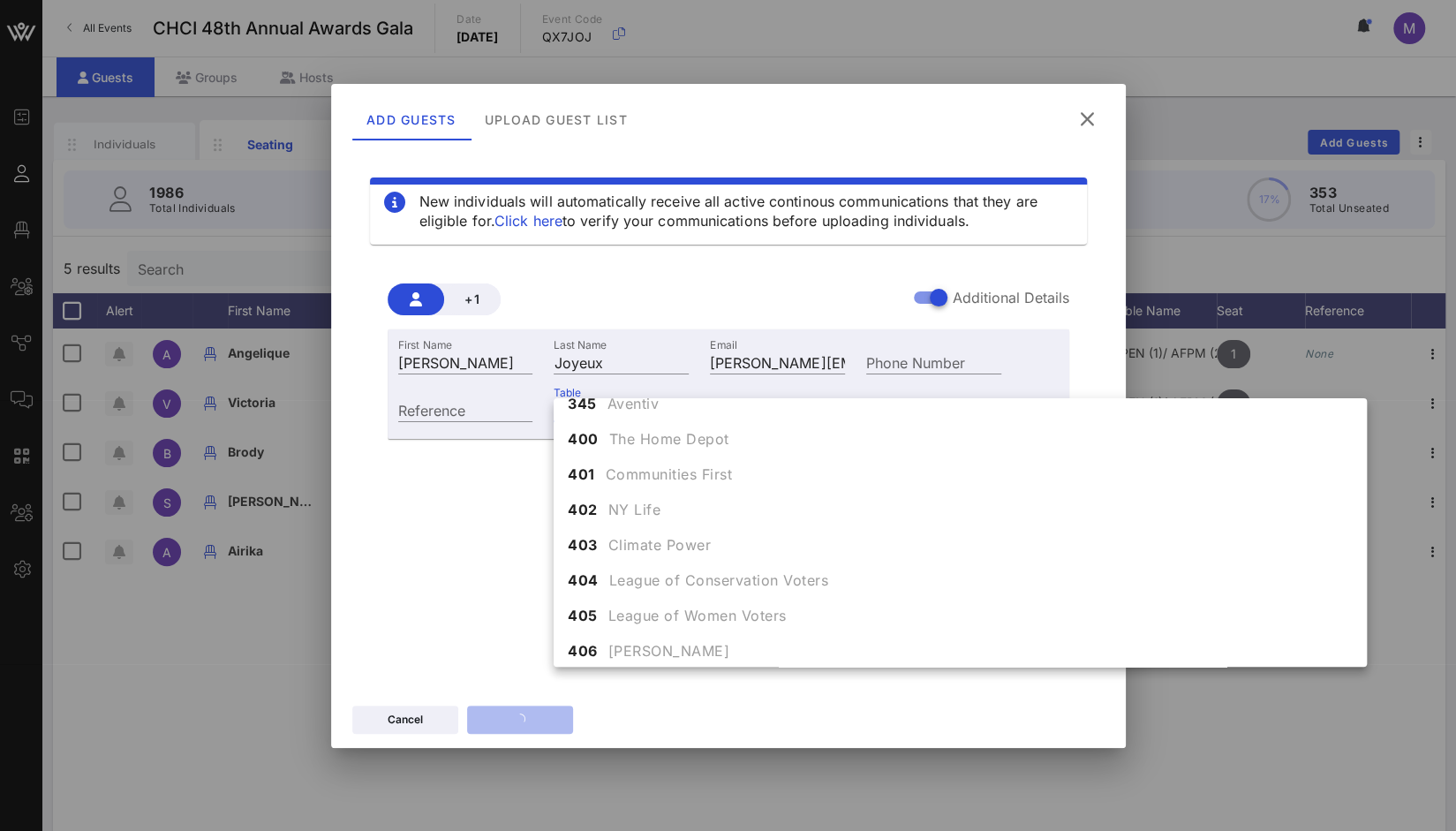
scroll to position [4544, 0]
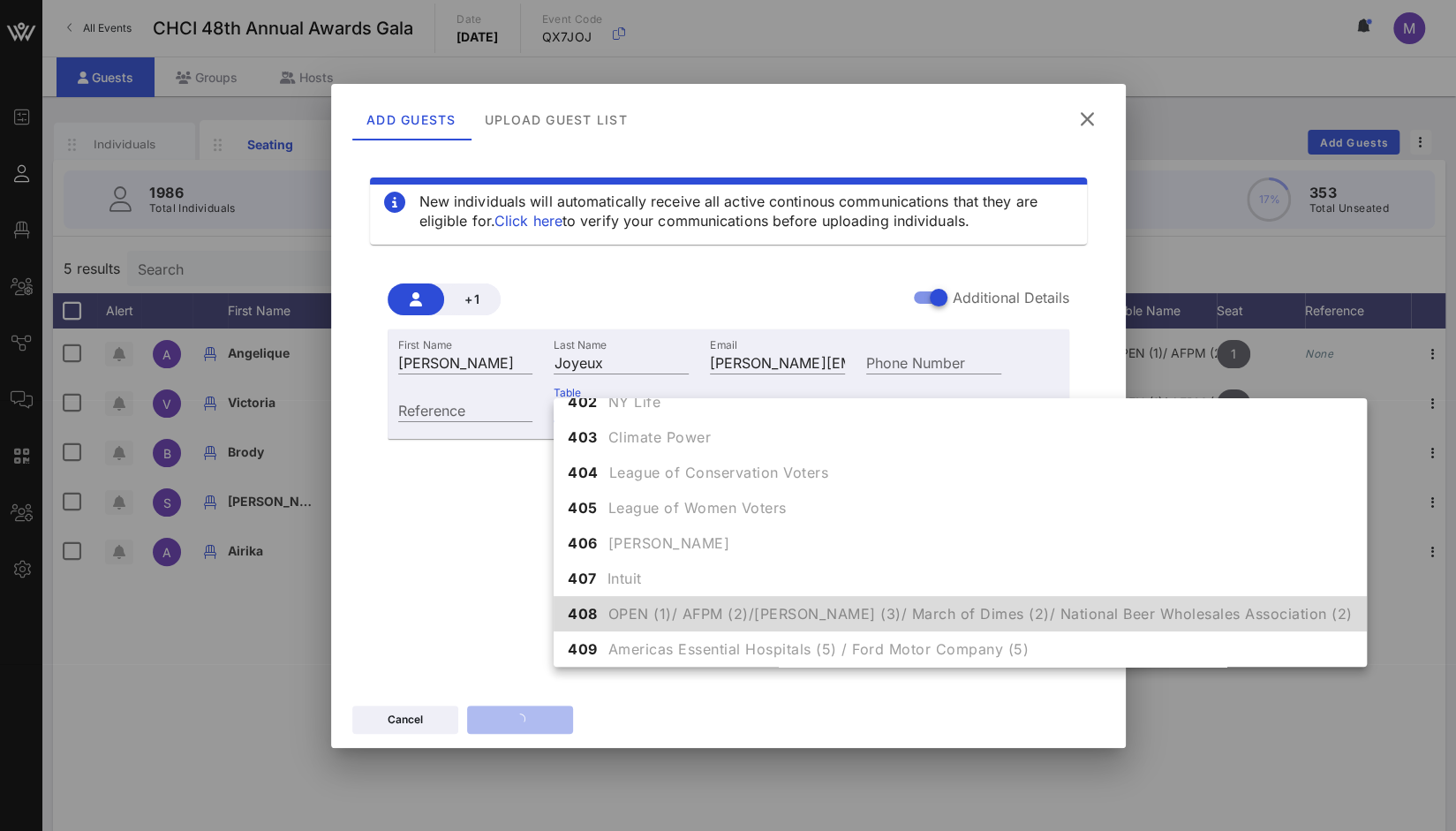
click at [643, 610] on span "OPEN (1)/ AFPM (2)/Matson (3)/ March of Dimes (2)/ National Beer Wholesales Ass…" at bounding box center [981, 614] width 745 height 21
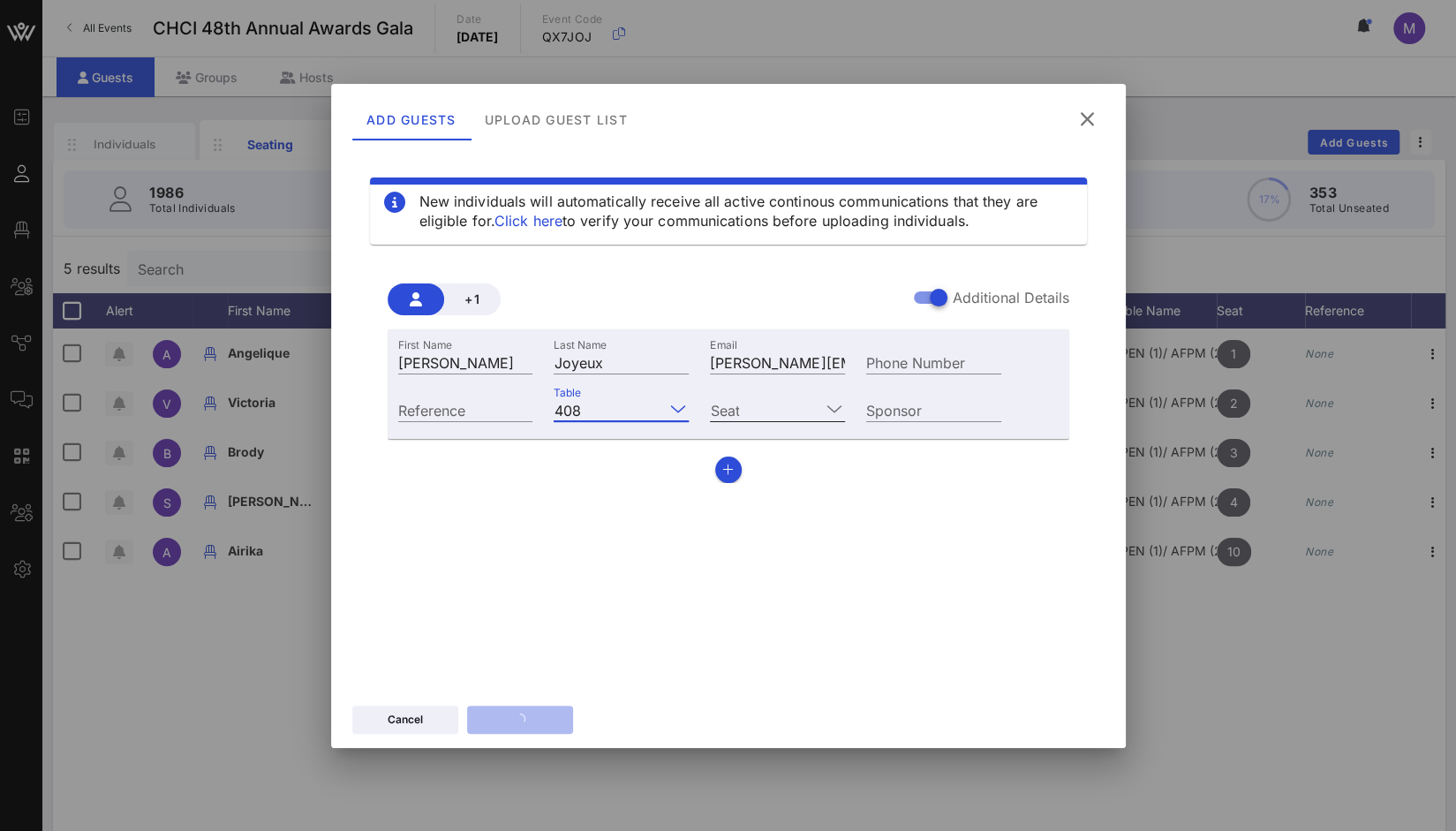
click at [825, 404] on div at bounding box center [835, 409] width 21 height 21
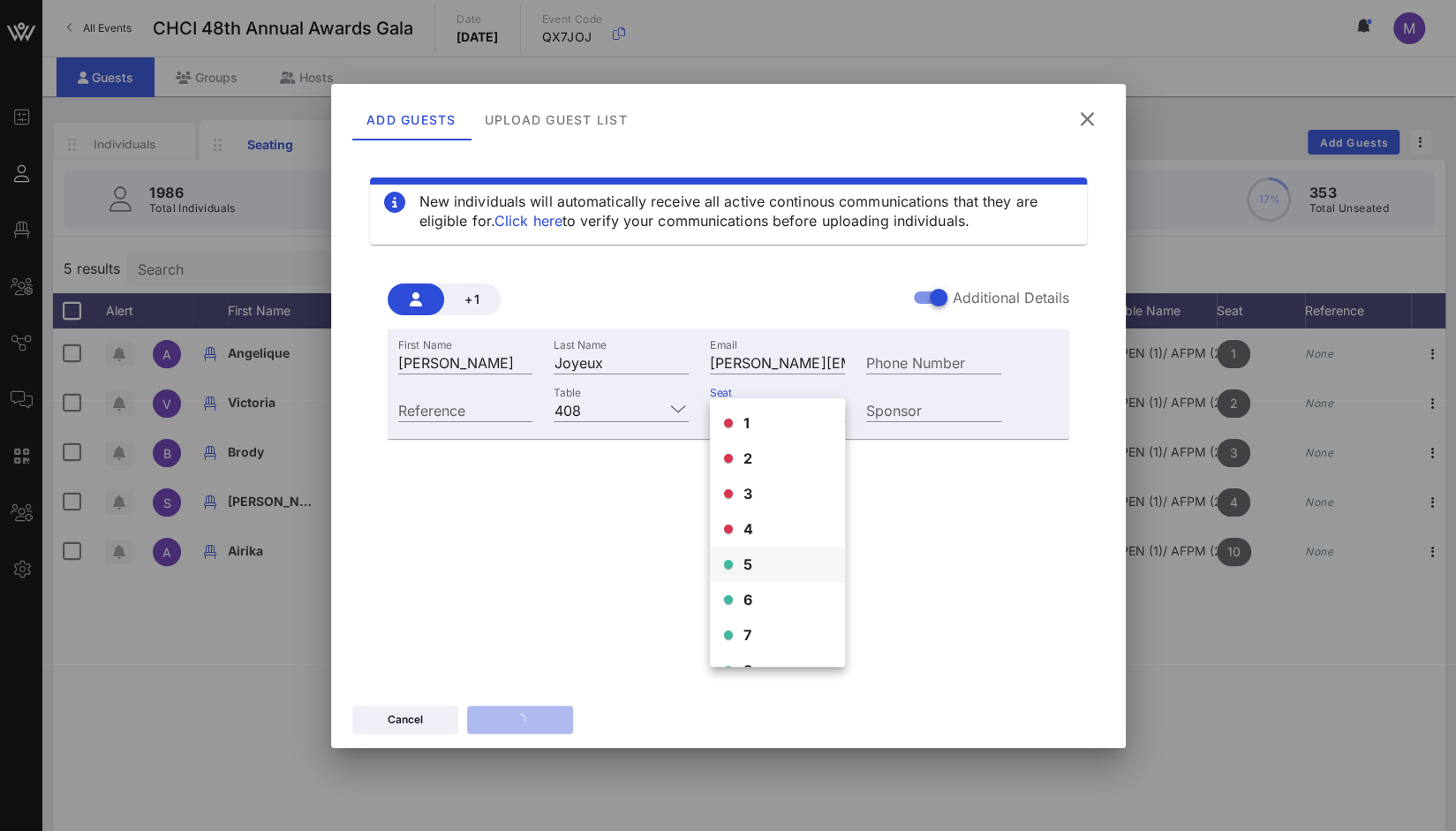
click at [763, 563] on div "5" at bounding box center [778, 563] width 135 height 35
click at [926, 407] on input "Sponsor" at bounding box center [933, 410] width 135 height 23
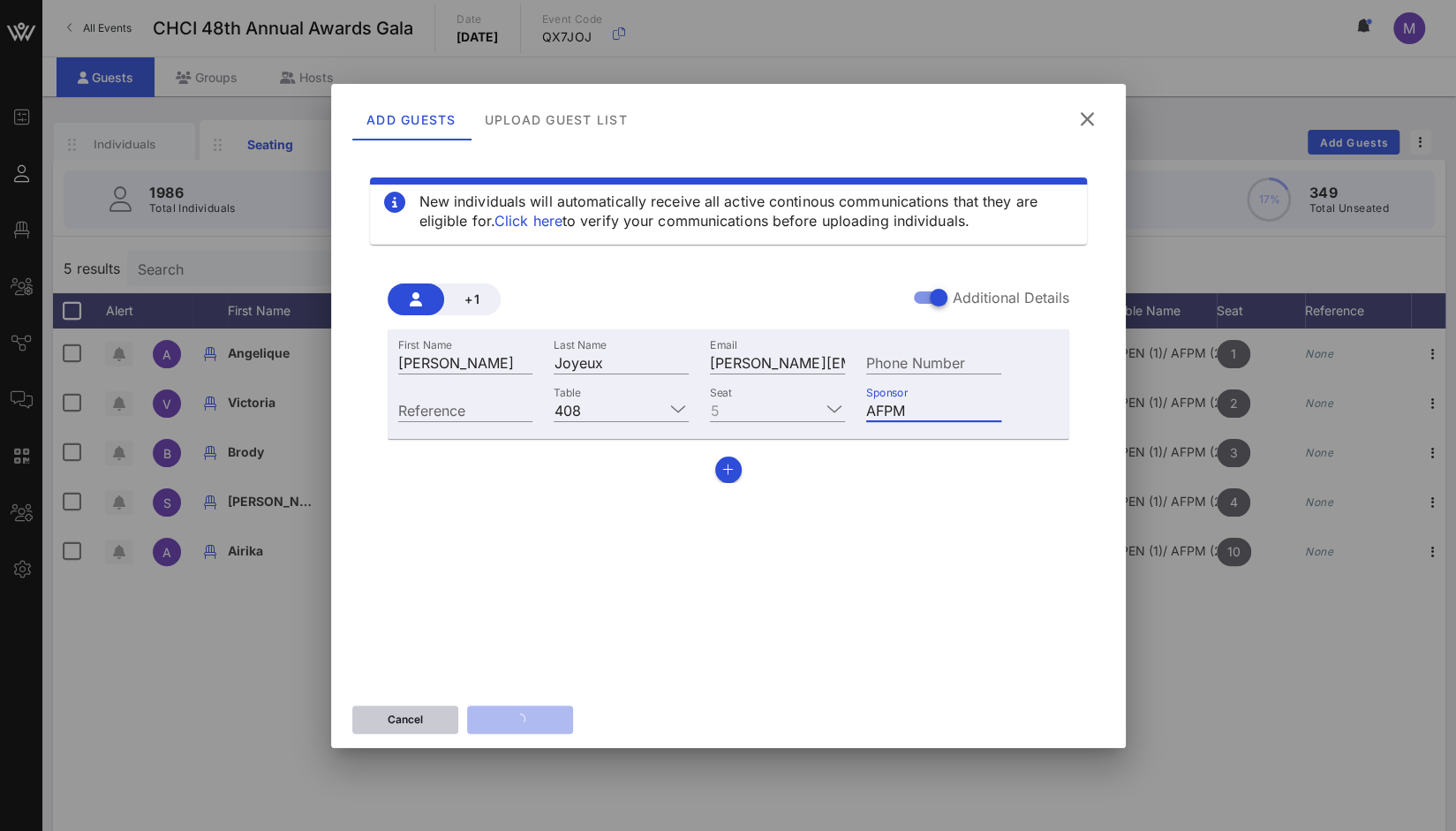
type input "AFPM"
click at [1088, 116] on icon at bounding box center [1087, 120] width 31 height 30
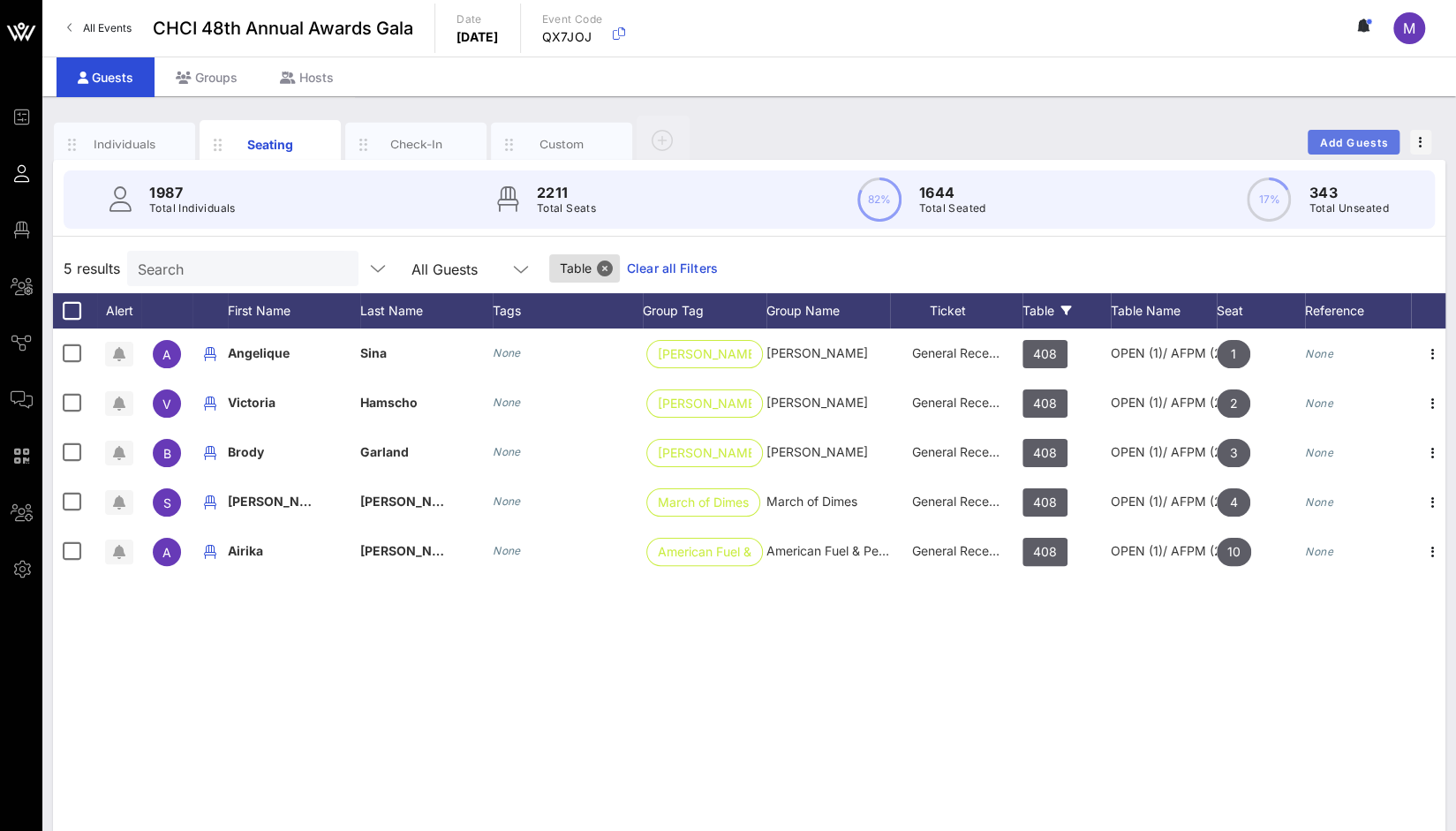
click at [1373, 136] on span "Add Guests" at bounding box center [1355, 142] width 70 height 13
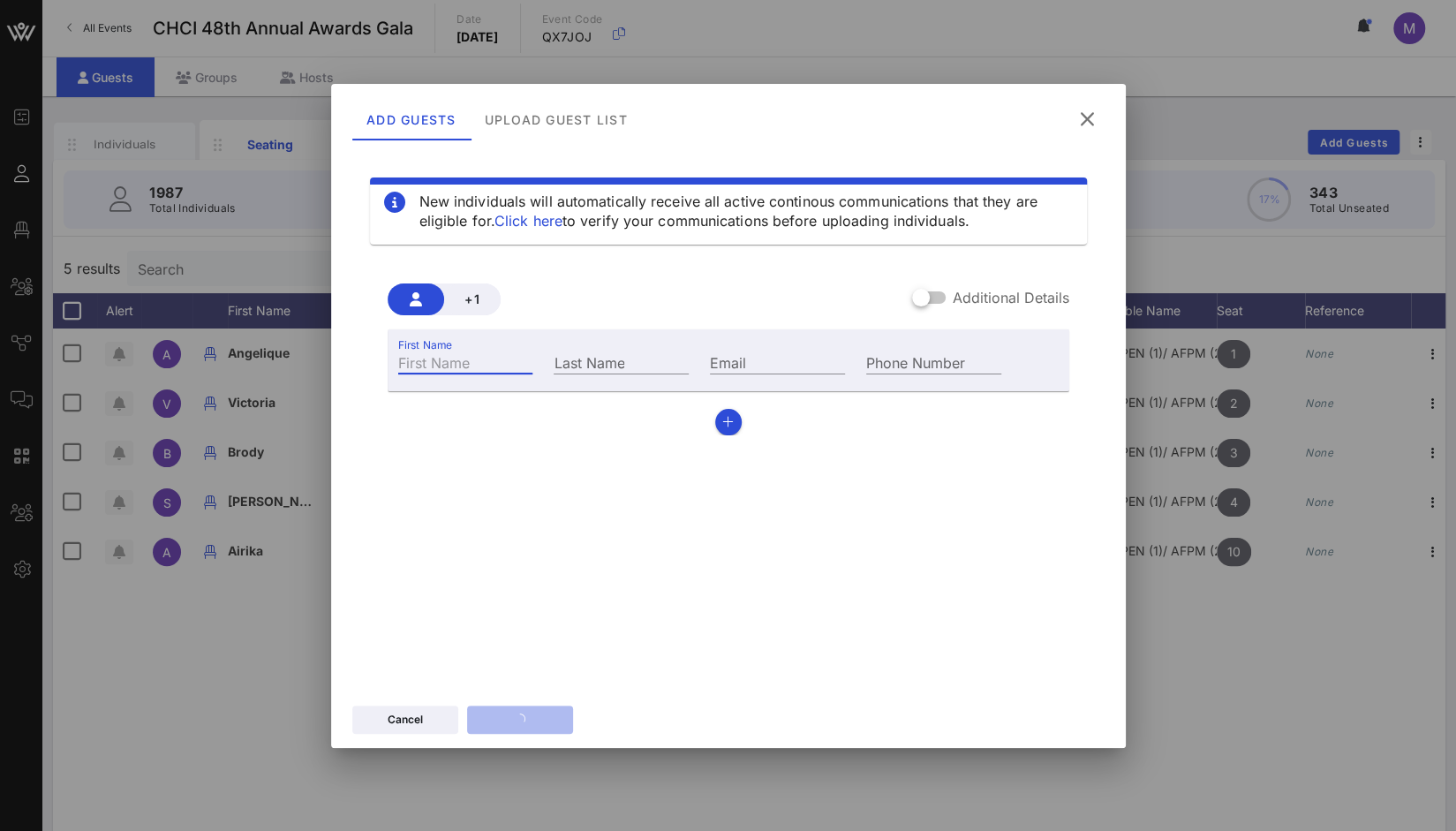
click at [474, 360] on input "First Name" at bounding box center [466, 362] width 135 height 23
paste input "Jerry Joyeux"
click at [440, 358] on input "Jerry Joyeux" at bounding box center [466, 362] width 135 height 23
drag, startPoint x: 482, startPoint y: 361, endPoint x: 435, endPoint y: 367, distance: 47.4
click at [435, 367] on input "Jerry Joyeux" at bounding box center [466, 362] width 135 height 23
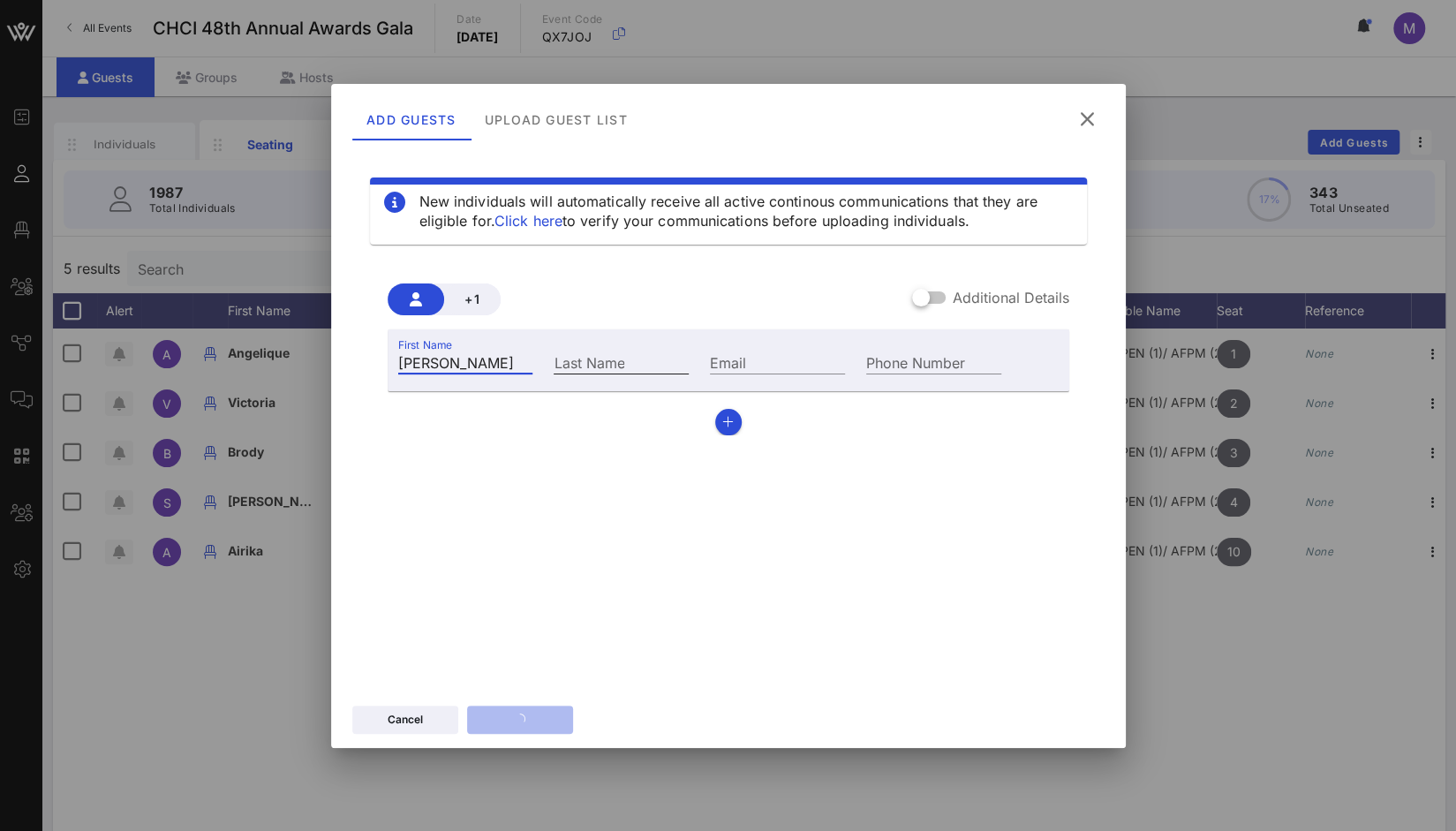
type input "Jerry"
click at [588, 356] on input "Last Name" at bounding box center [621, 362] width 135 height 23
paste input "Joyeux"
type input "Joyeux"
click at [728, 368] on input "Email" at bounding box center [778, 362] width 135 height 23
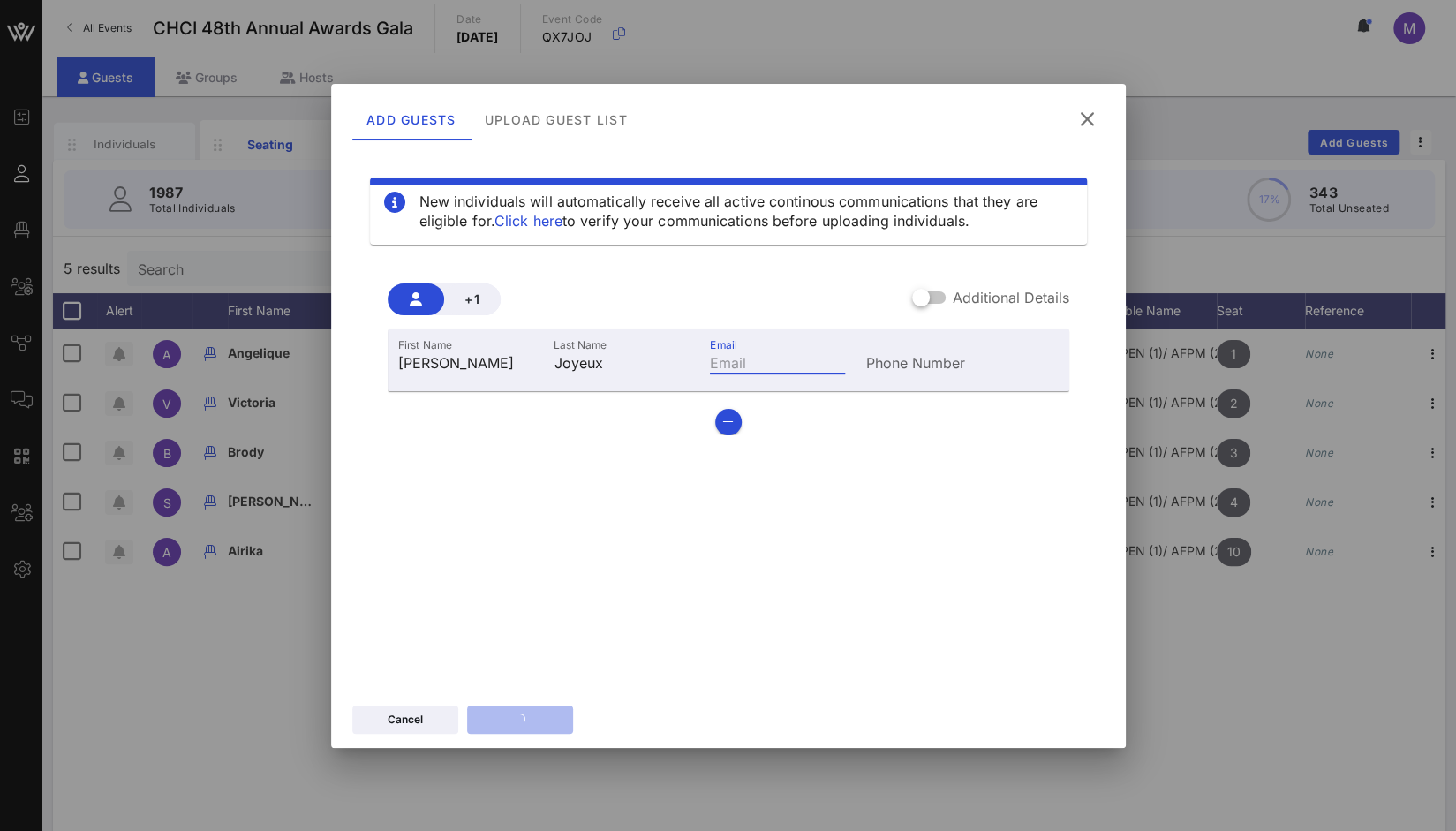
paste input "Jerry.Joyeux@cenovus.com"
type input "Jerry.Joyeux@cenovus.com"
click at [947, 300] on div "Additional Details" at bounding box center [991, 298] width 157 height 21
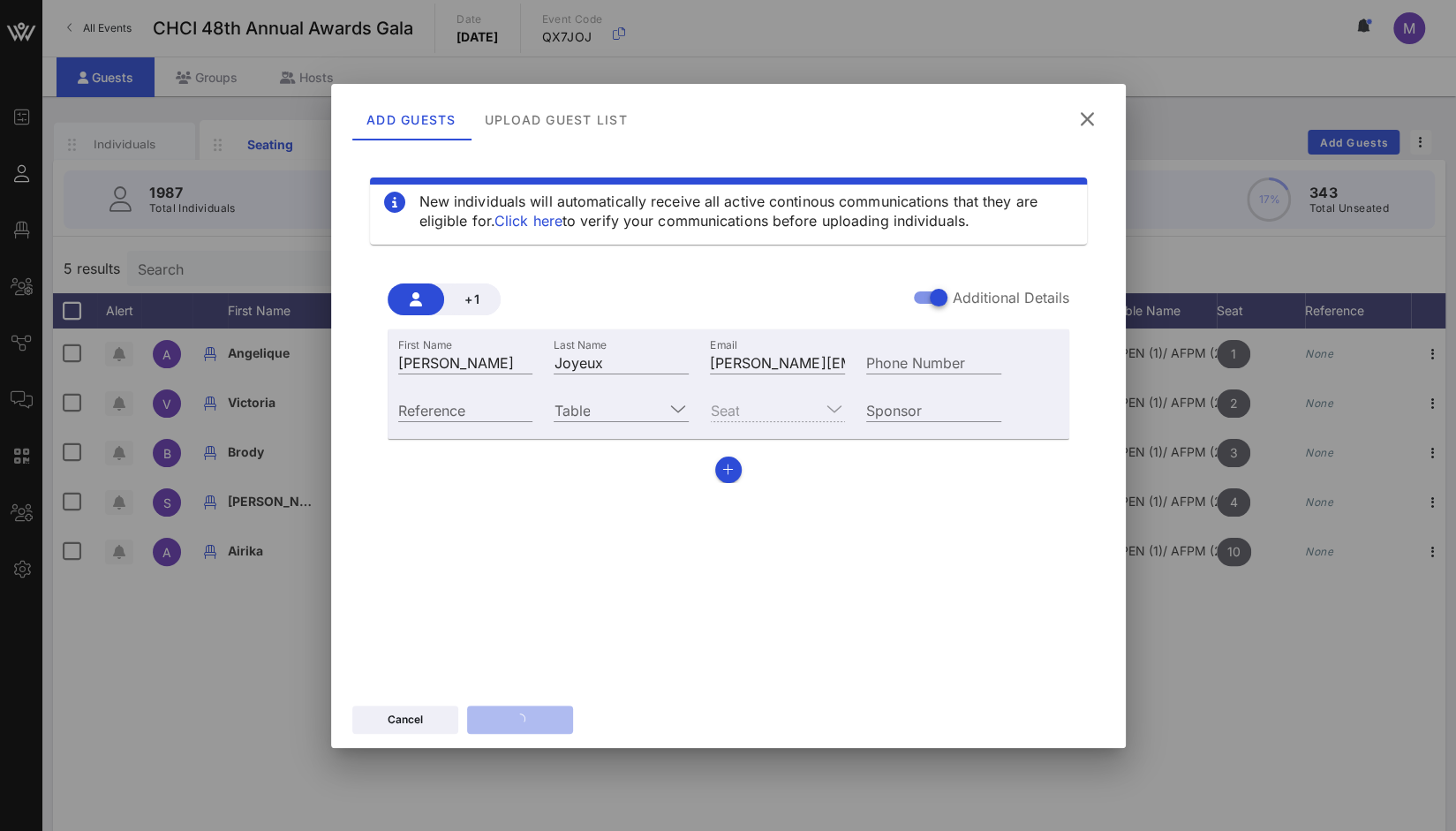
click at [802, 401] on div "Seat" at bounding box center [778, 410] width 135 height 23
click at [667, 407] on div at bounding box center [676, 409] width 25 height 21
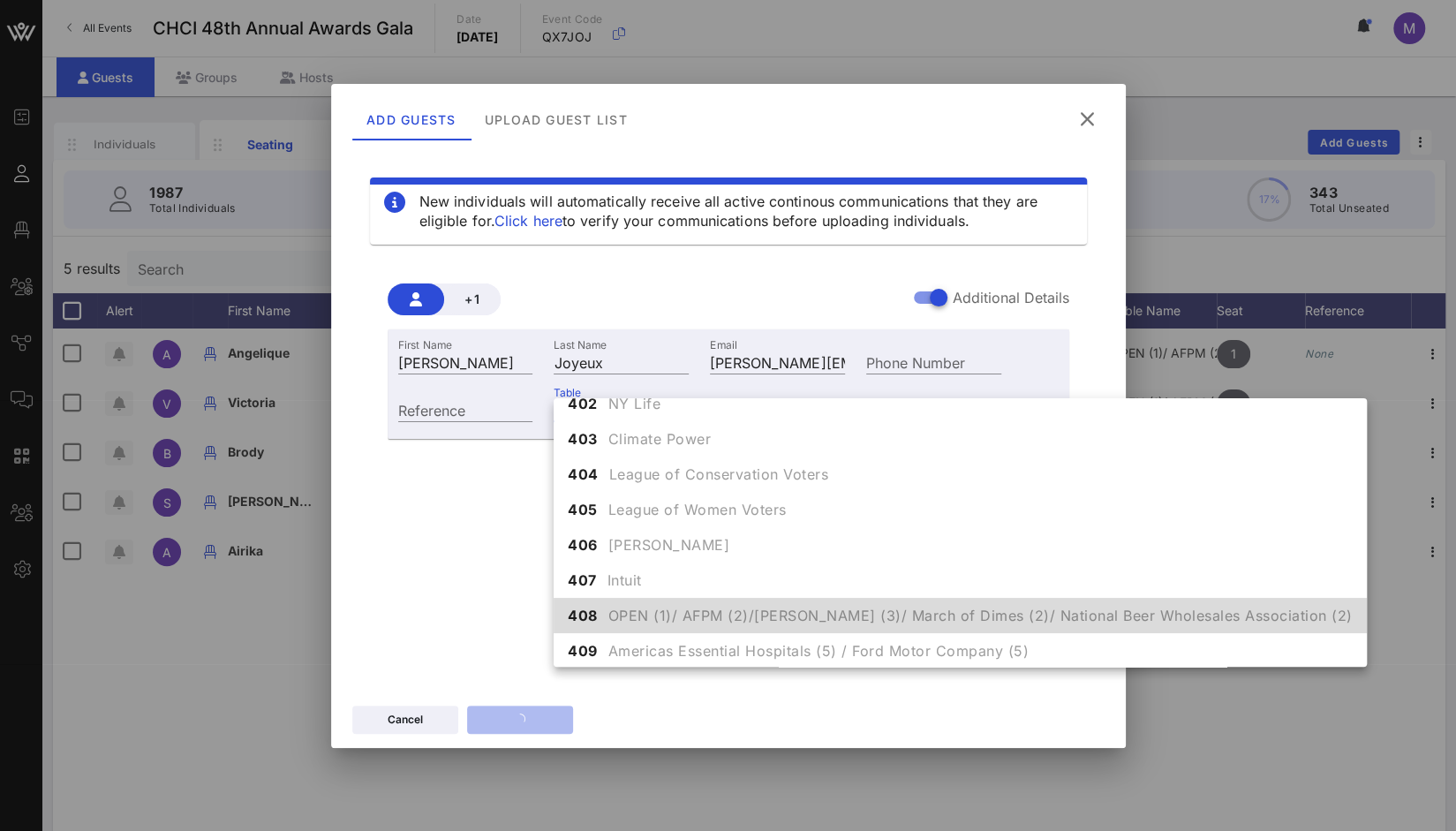
scroll to position [4544, 0]
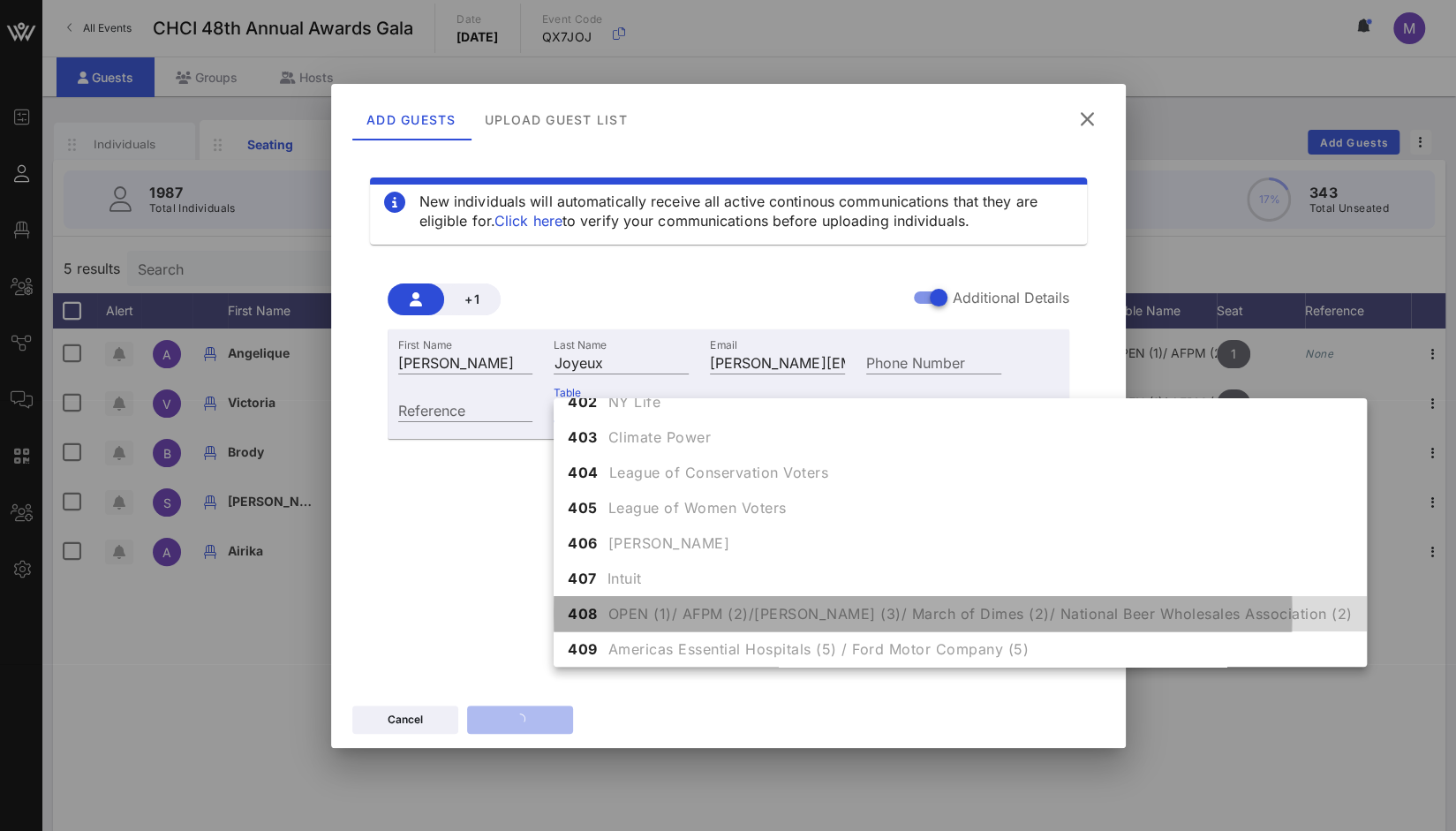
click at [640, 610] on span "OPEN (1)/ AFPM (2)/Matson (3)/ March of Dimes (2)/ National Beer Wholesales Ass…" at bounding box center [981, 614] width 745 height 21
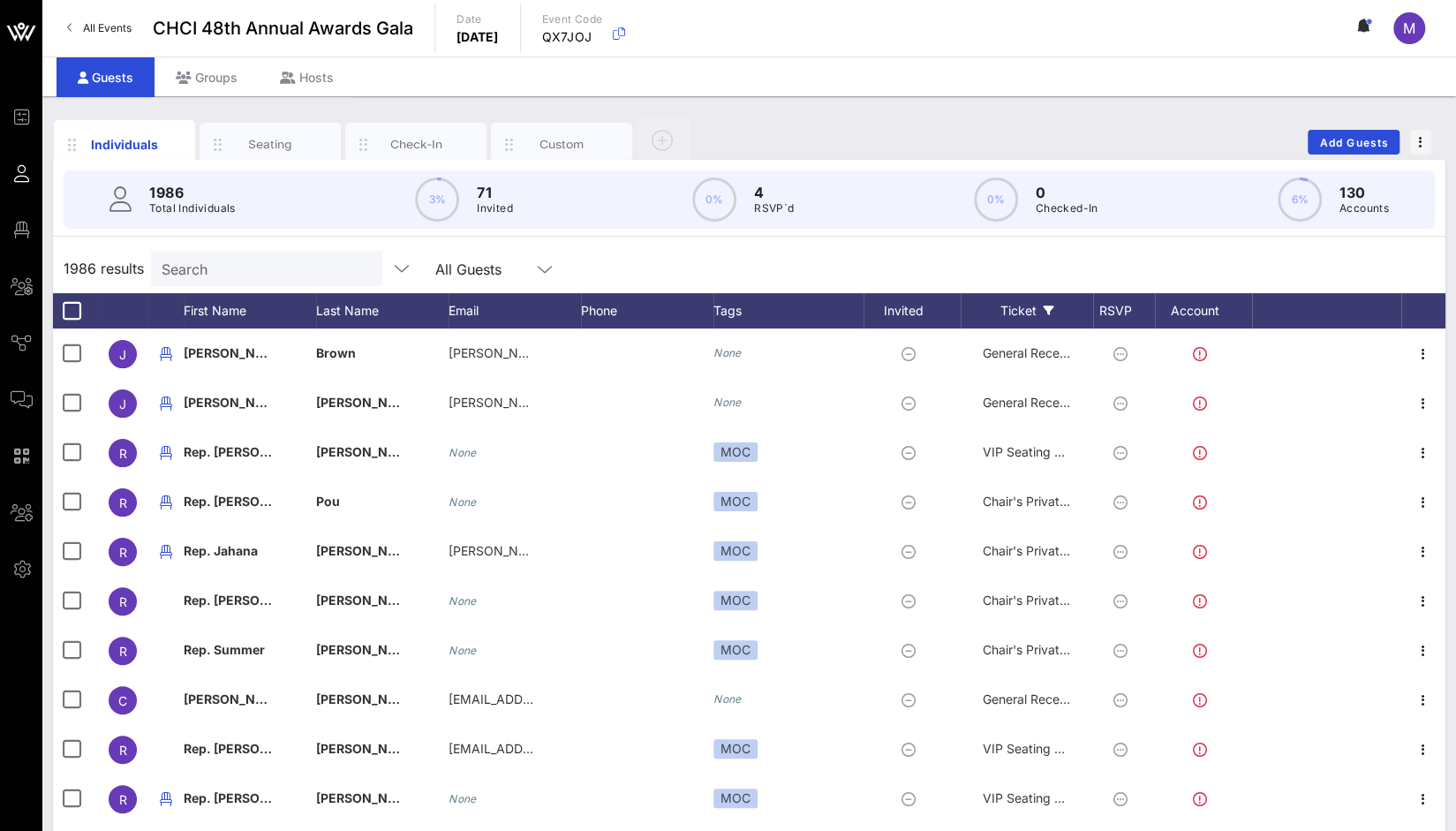
click at [1023, 311] on div "Ticket" at bounding box center [1027, 310] width 133 height 35
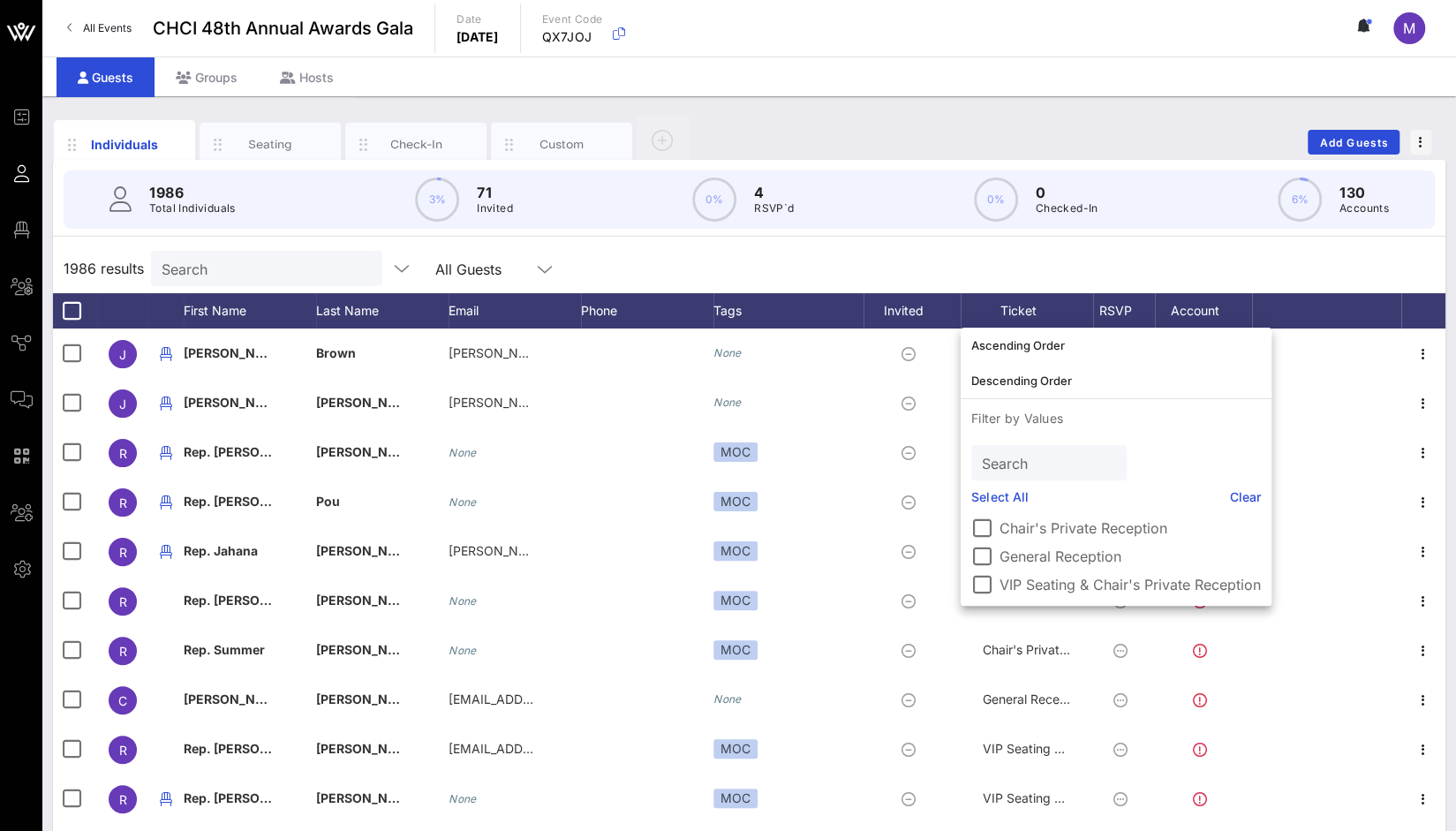
click at [1016, 469] on input "Search" at bounding box center [1047, 463] width 131 height 23
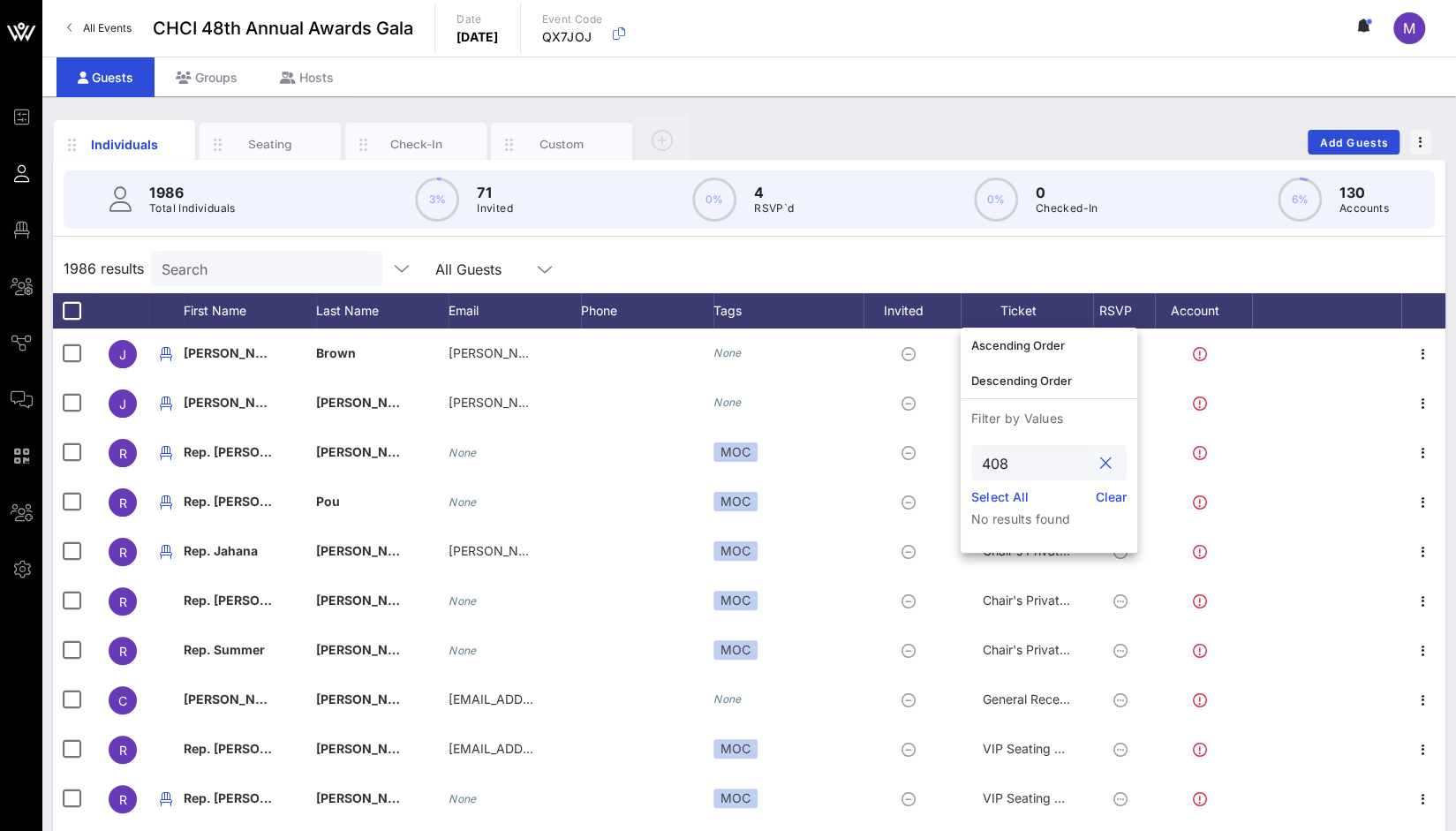
type input "408"
click at [1104, 462] on button "clear icon" at bounding box center [1106, 464] width 11 height 18
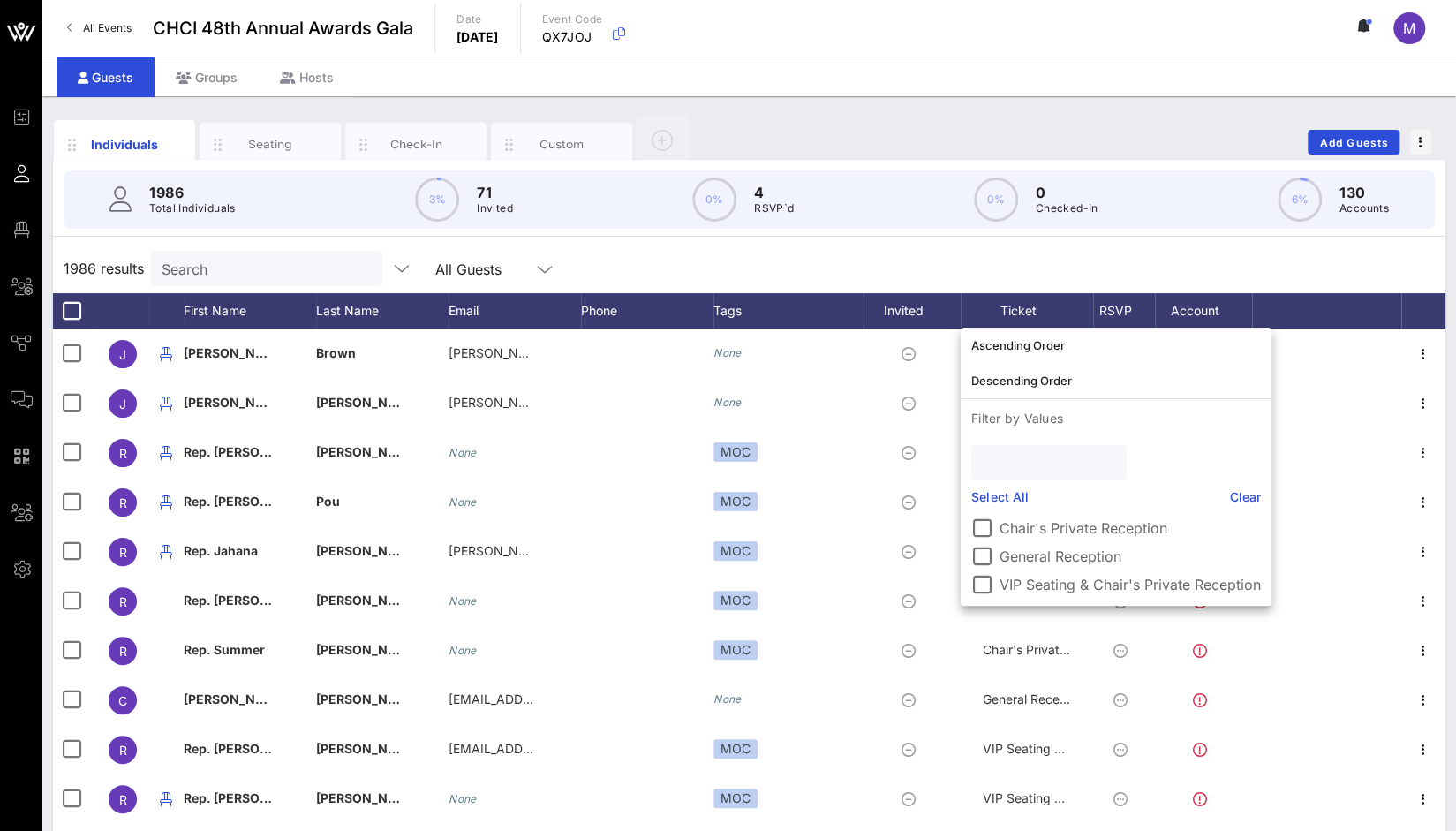
click at [1104, 462] on input "text" at bounding box center [1047, 463] width 131 height 23
click at [277, 141] on div "Seating" at bounding box center [270, 144] width 79 height 17
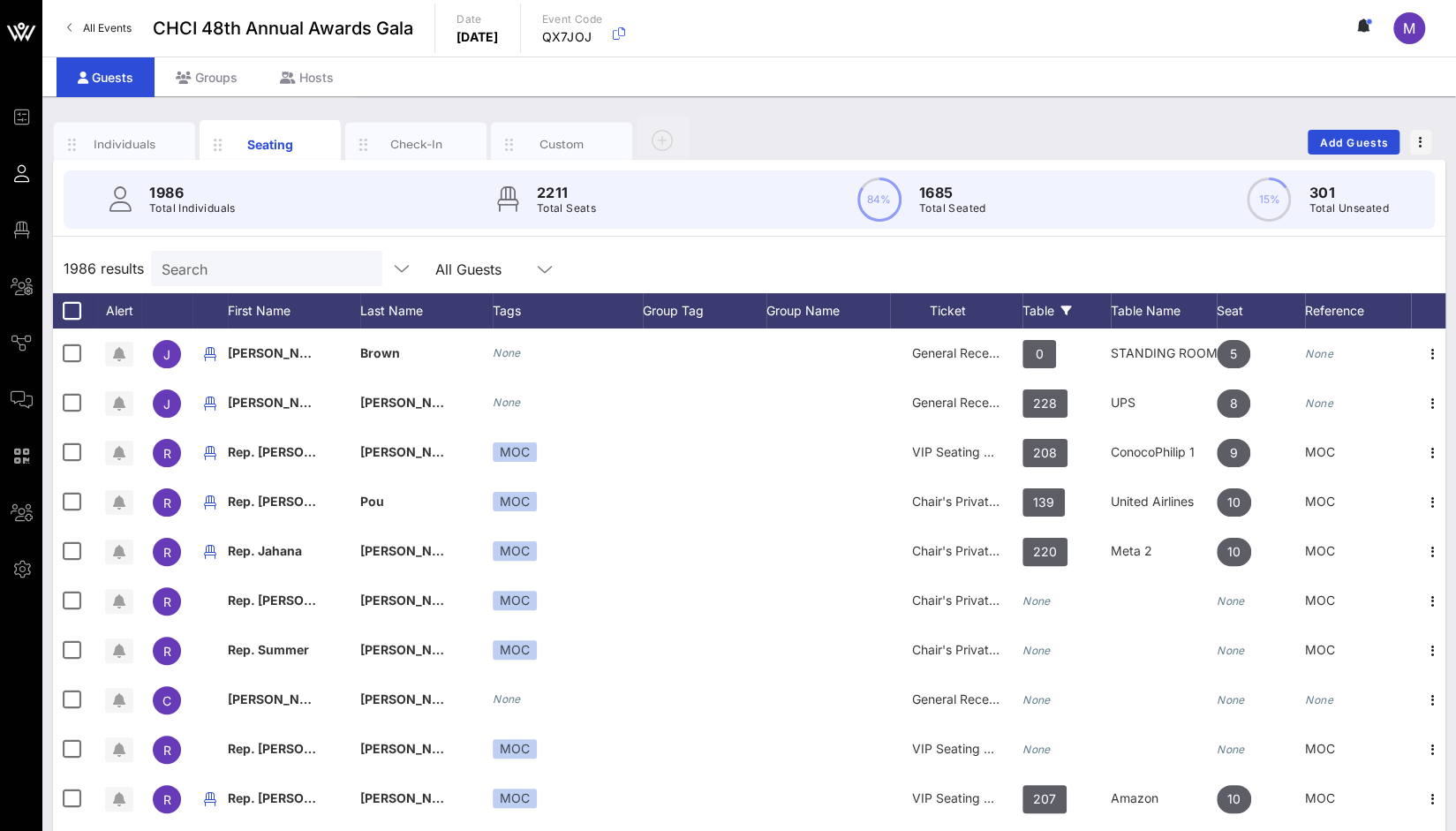
click at [1044, 314] on div "Table" at bounding box center [1066, 310] width 88 height 35
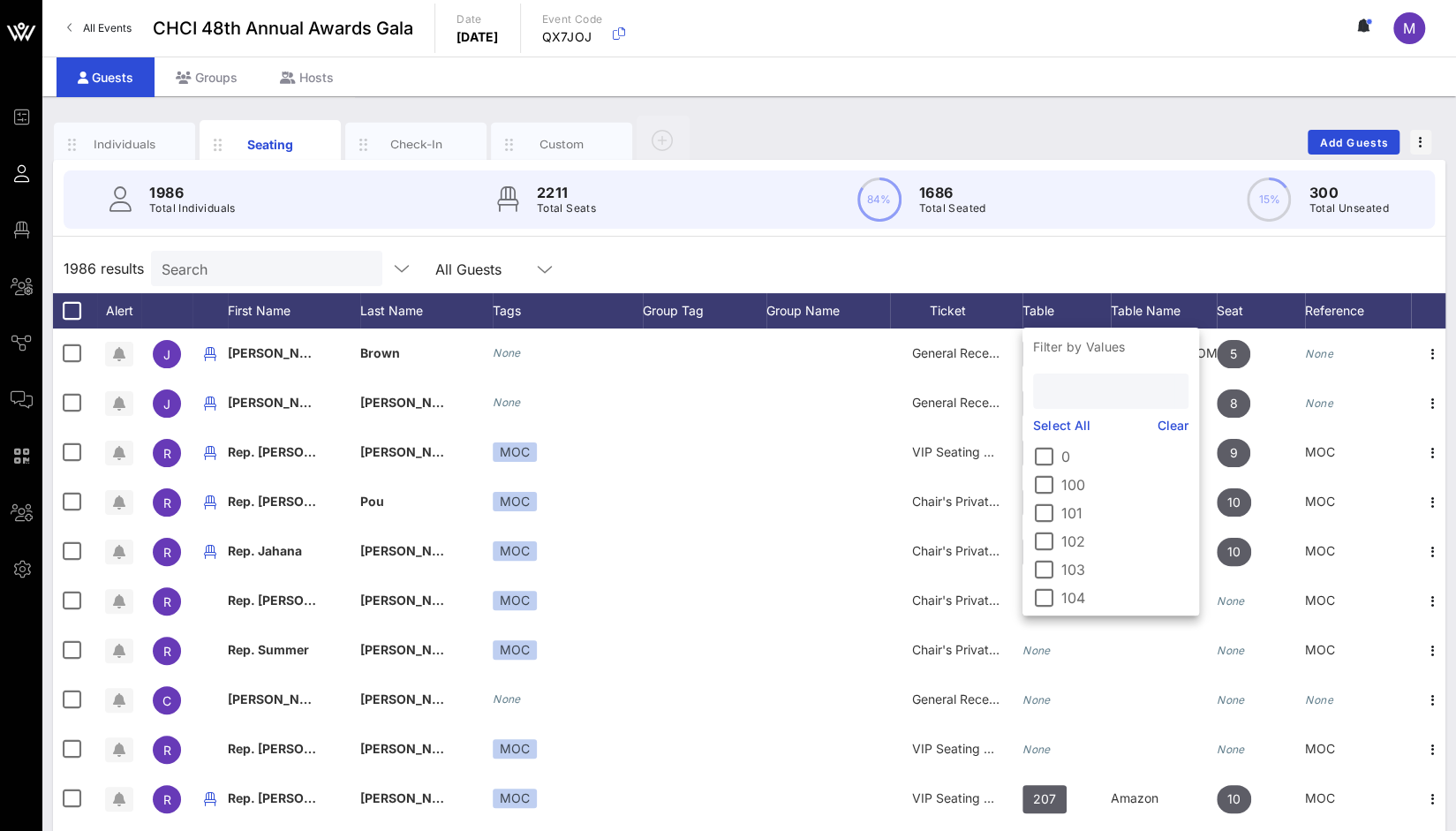
click at [1088, 399] on input "text" at bounding box center [1110, 391] width 131 height 23
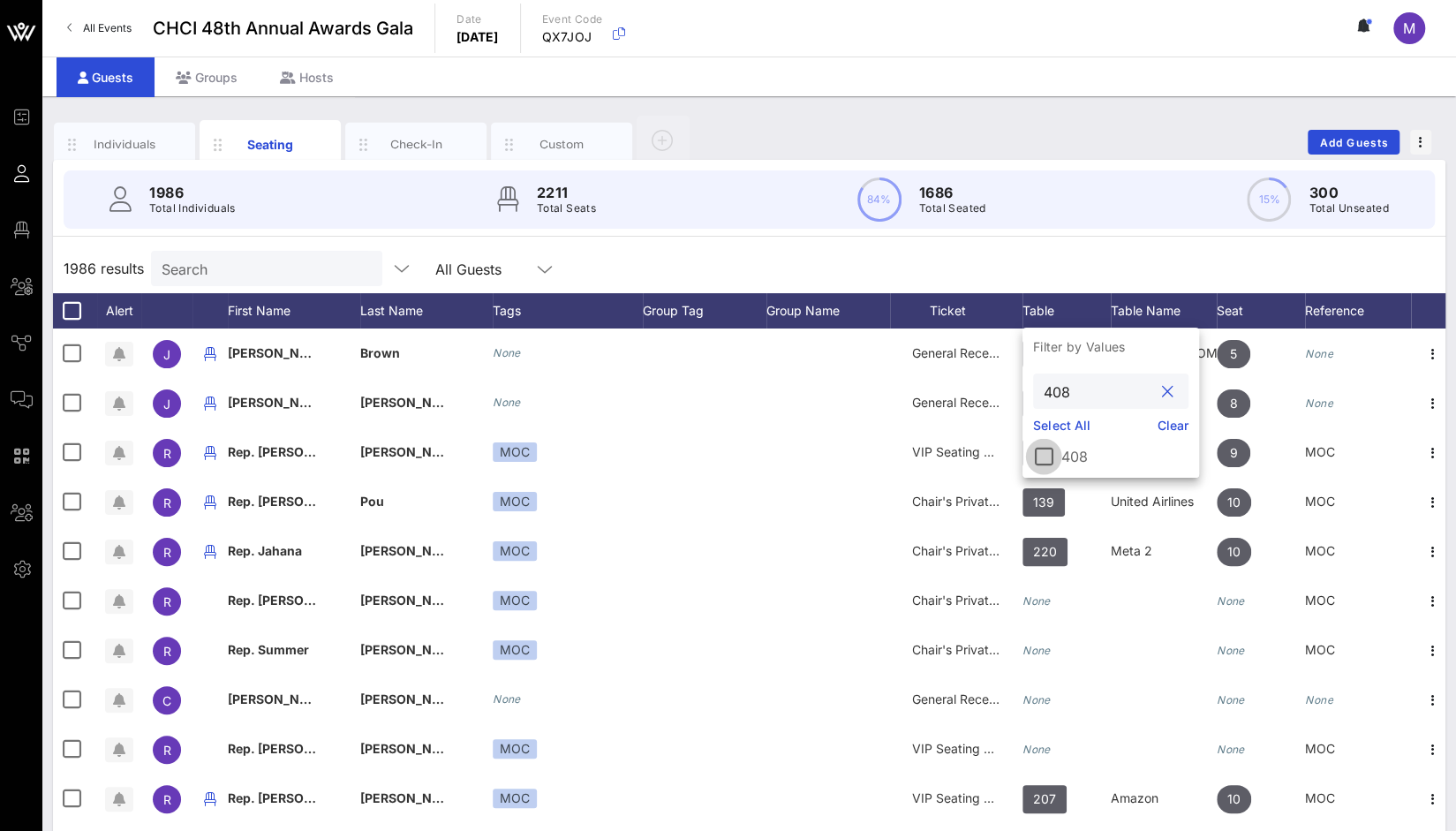
type input "408"
click at [1046, 454] on div at bounding box center [1044, 457] width 30 height 30
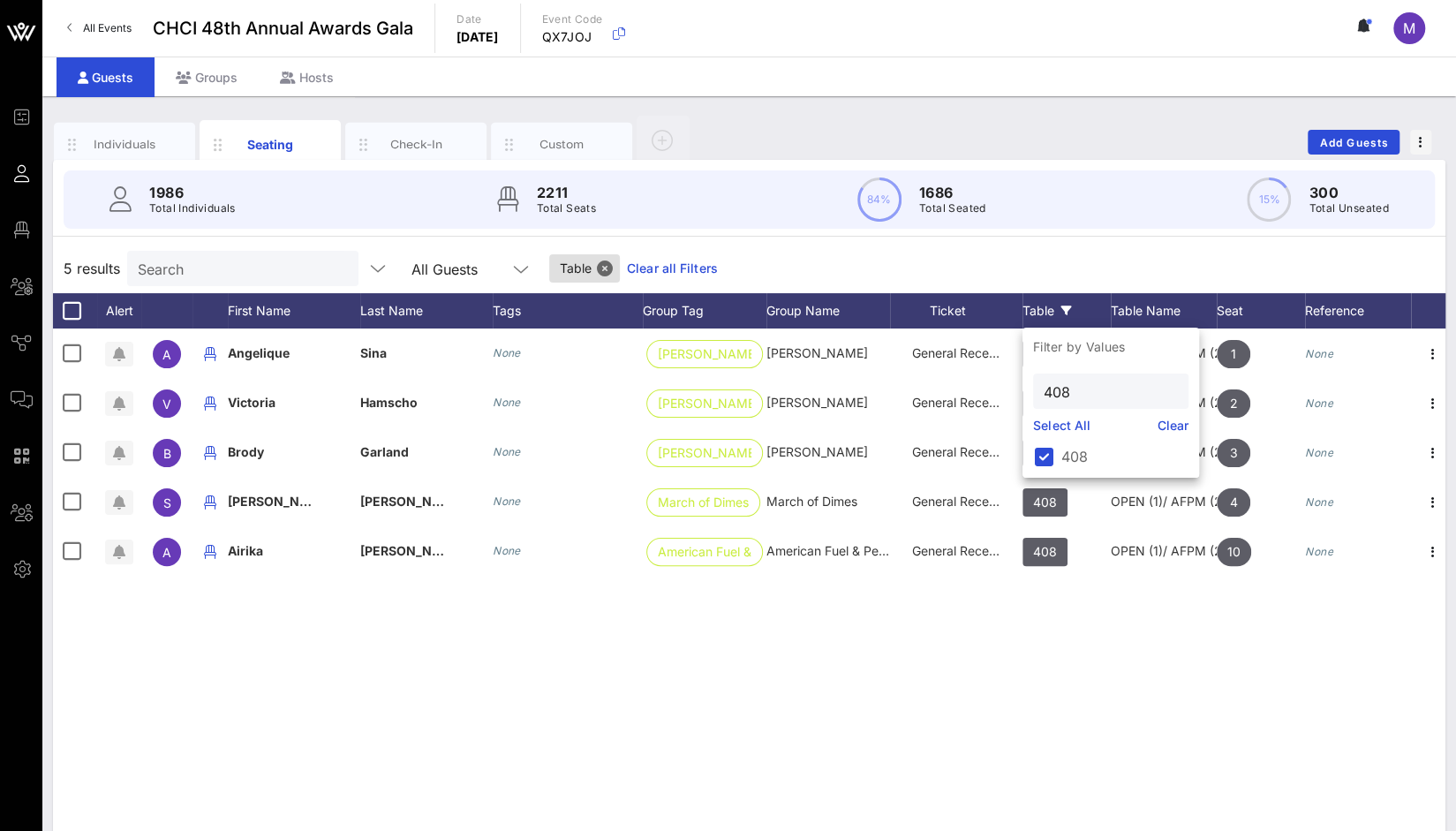
click at [1155, 649] on div "A Angelique Sina None Matson Matson General Reception 408 OPEN (1)/ AFPM (2)/Ma…" at bounding box center [749, 593] width 1392 height 530
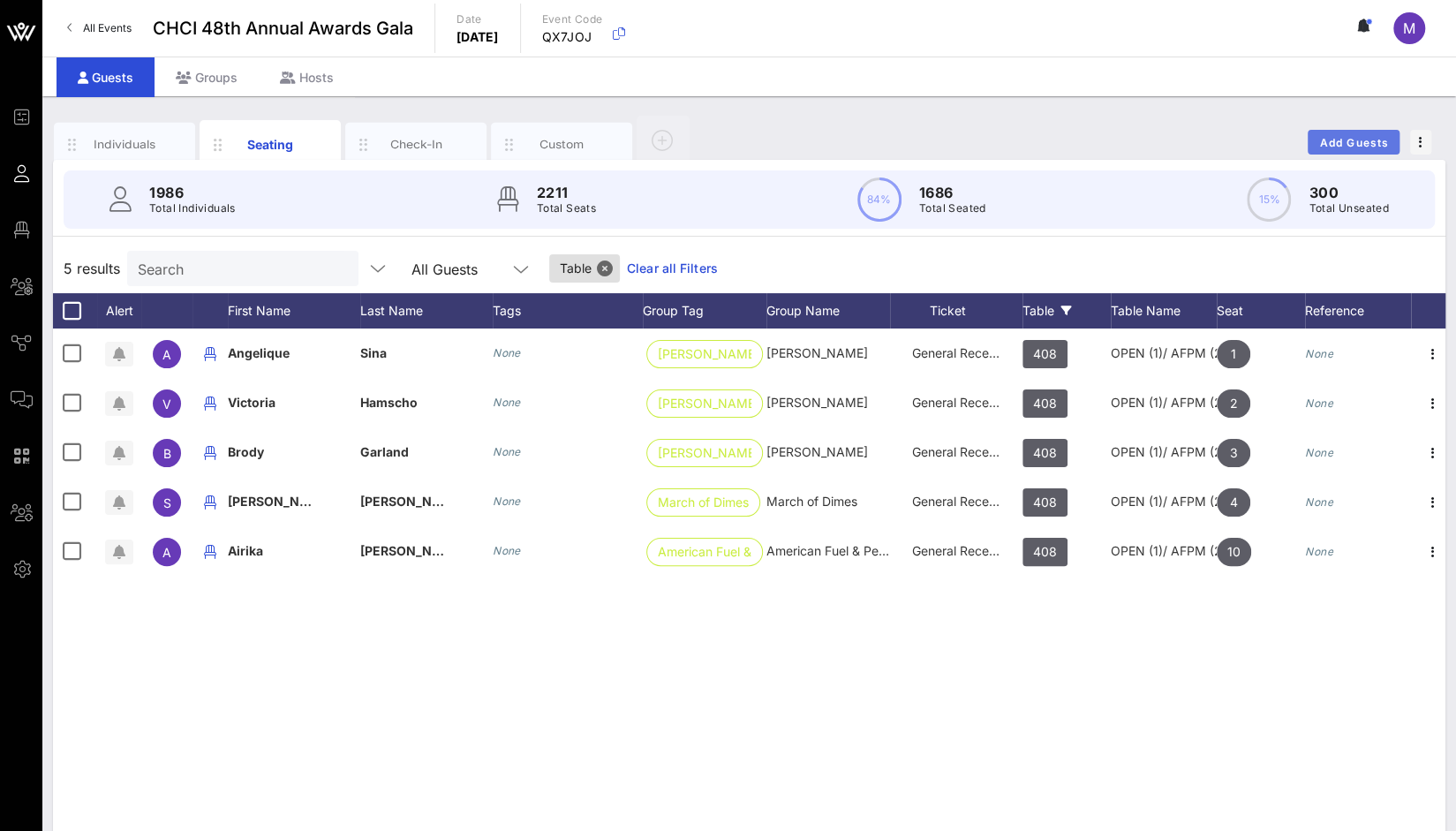
click at [1328, 142] on span "Add Guests" at bounding box center [1355, 142] width 70 height 13
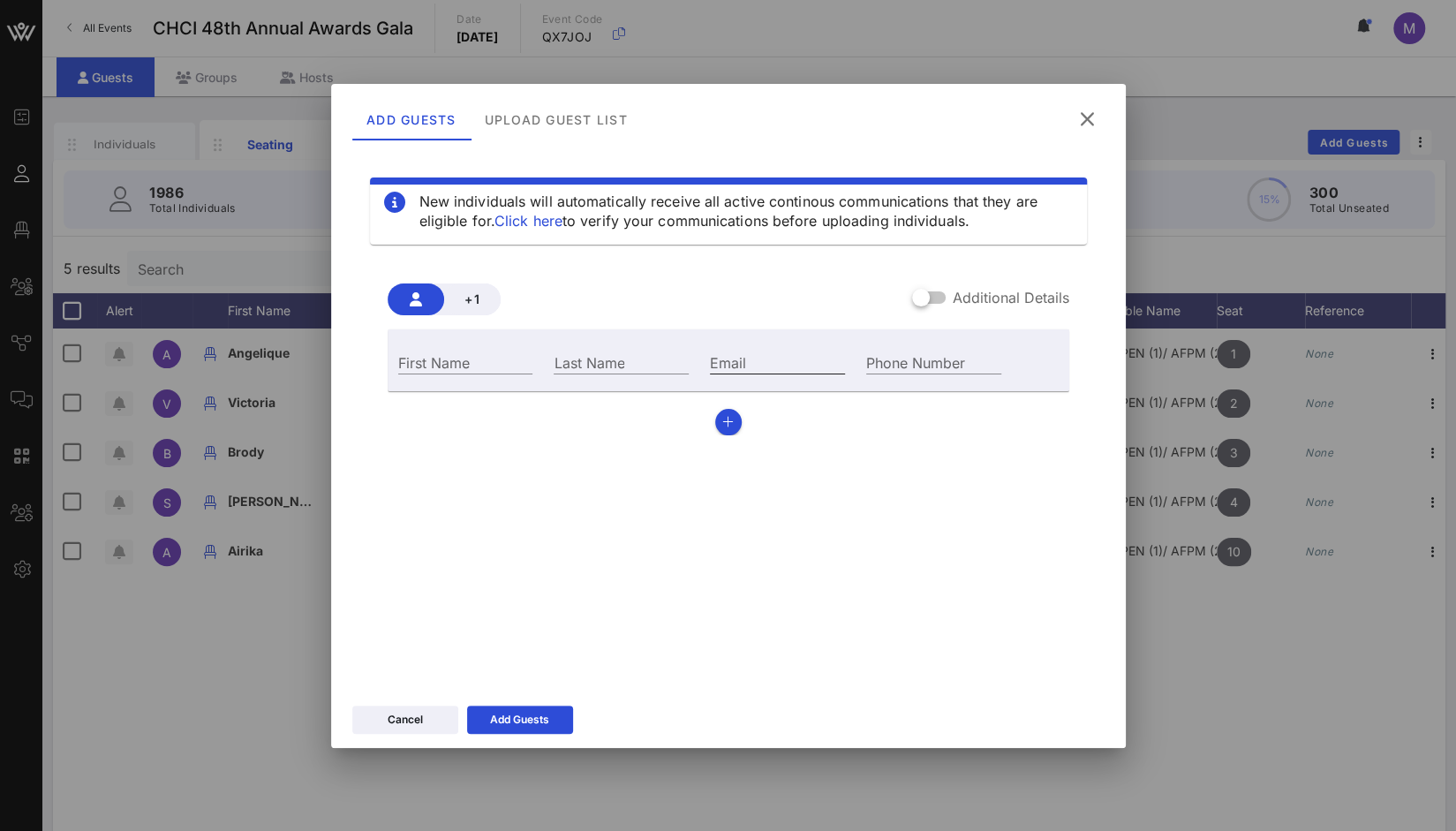
click at [720, 363] on input "Email" at bounding box center [778, 362] width 135 height 23
paste input "[PERSON_NAME][EMAIL_ADDRESS][DOMAIN_NAME]"
type input "[PERSON_NAME][EMAIL_ADDRESS][DOMAIN_NAME]"
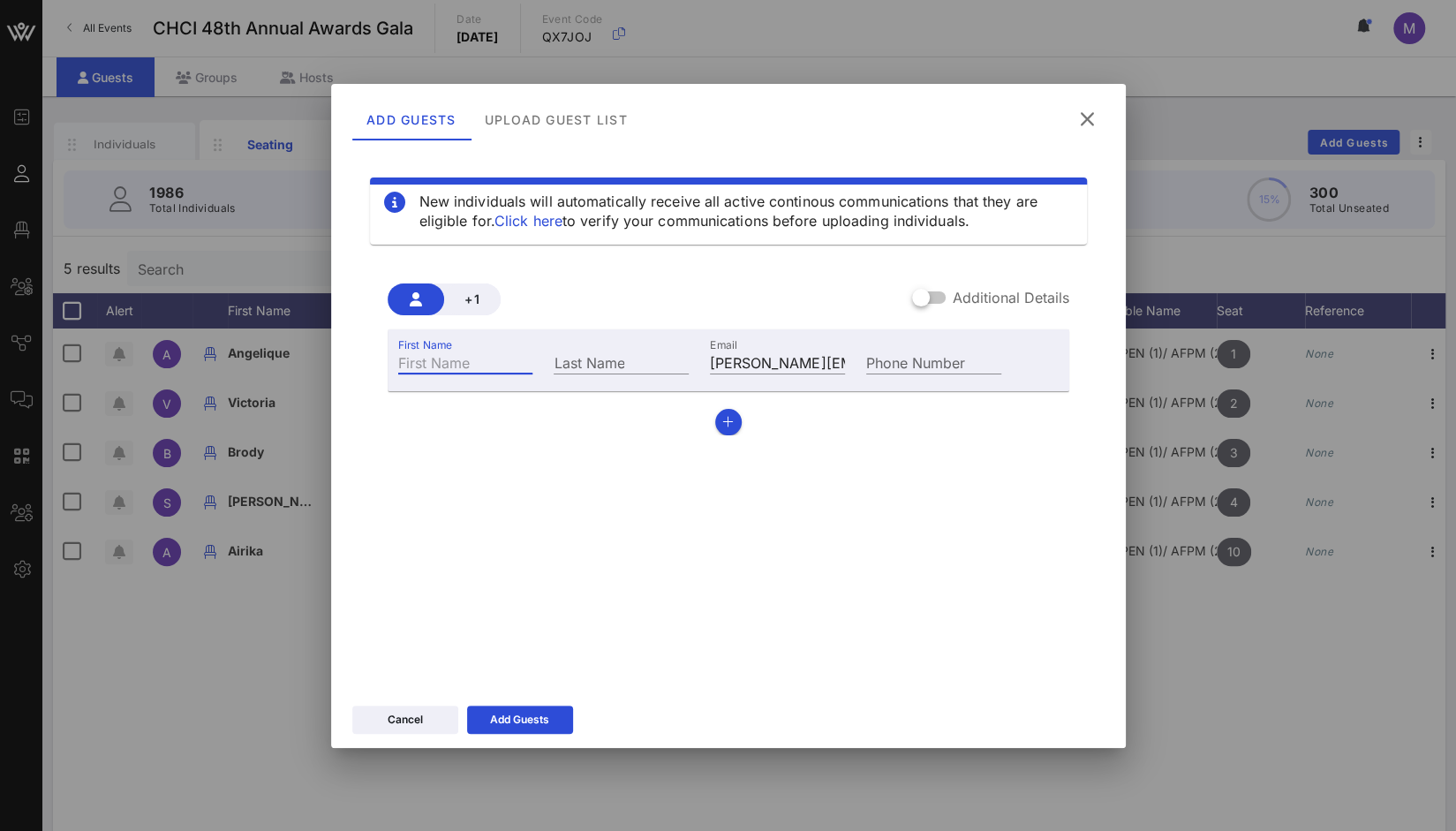
click at [486, 366] on input "First Name" at bounding box center [466, 362] width 135 height 23
paste input "[PERSON_NAME]"
drag, startPoint x: 438, startPoint y: 363, endPoint x: 524, endPoint y: 379, distance: 87.5
click at [524, 379] on div "First Name Jerry Joyeux" at bounding box center [466, 360] width 157 height 47
type input "[PERSON_NAME]"
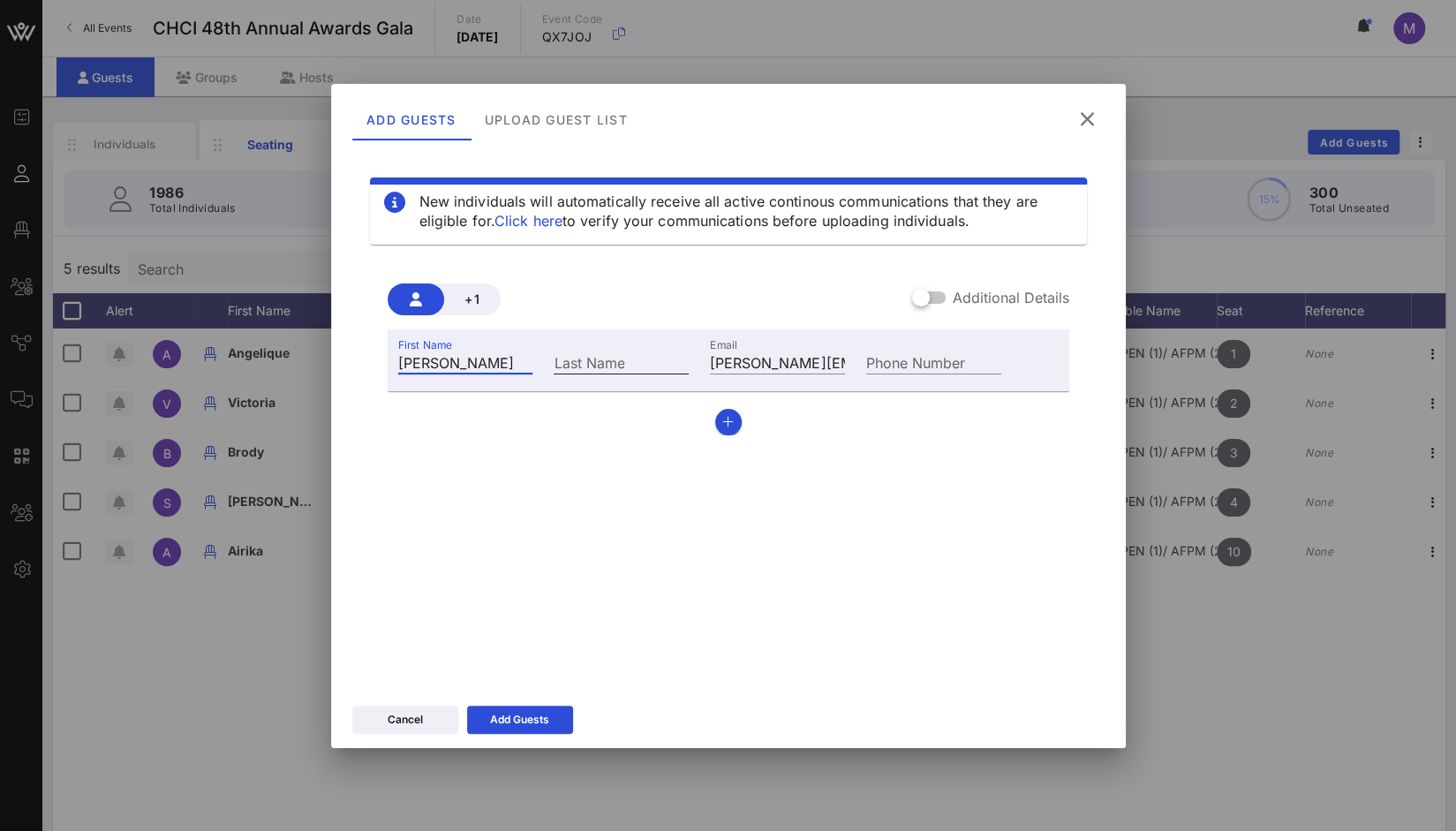
click at [602, 363] on input "Last Name" at bounding box center [621, 362] width 135 height 23
paste input "Joyeux"
type input "Joyeux"
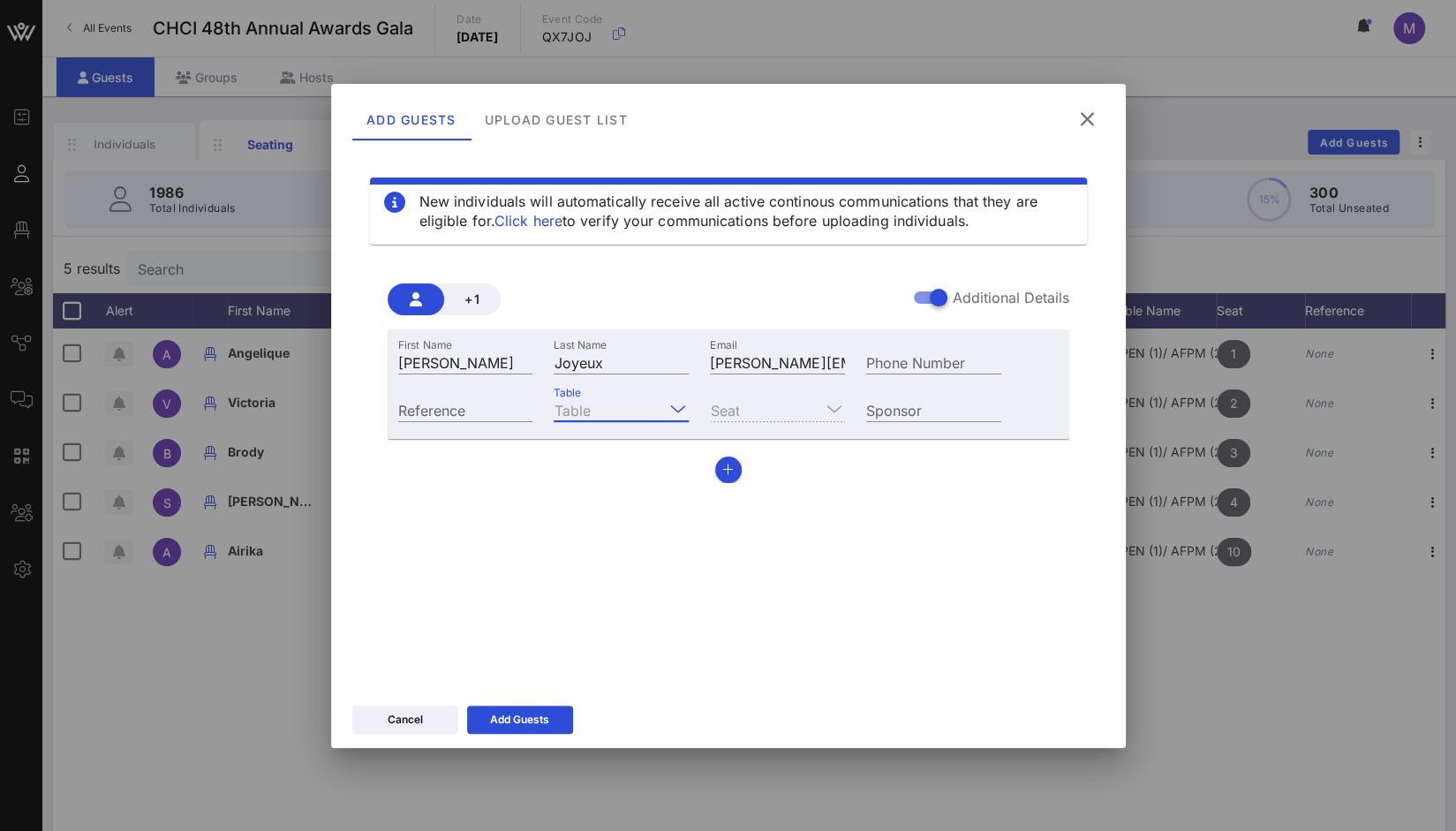
click at [636, 407] on input "Table" at bounding box center [609, 410] width 110 height 23
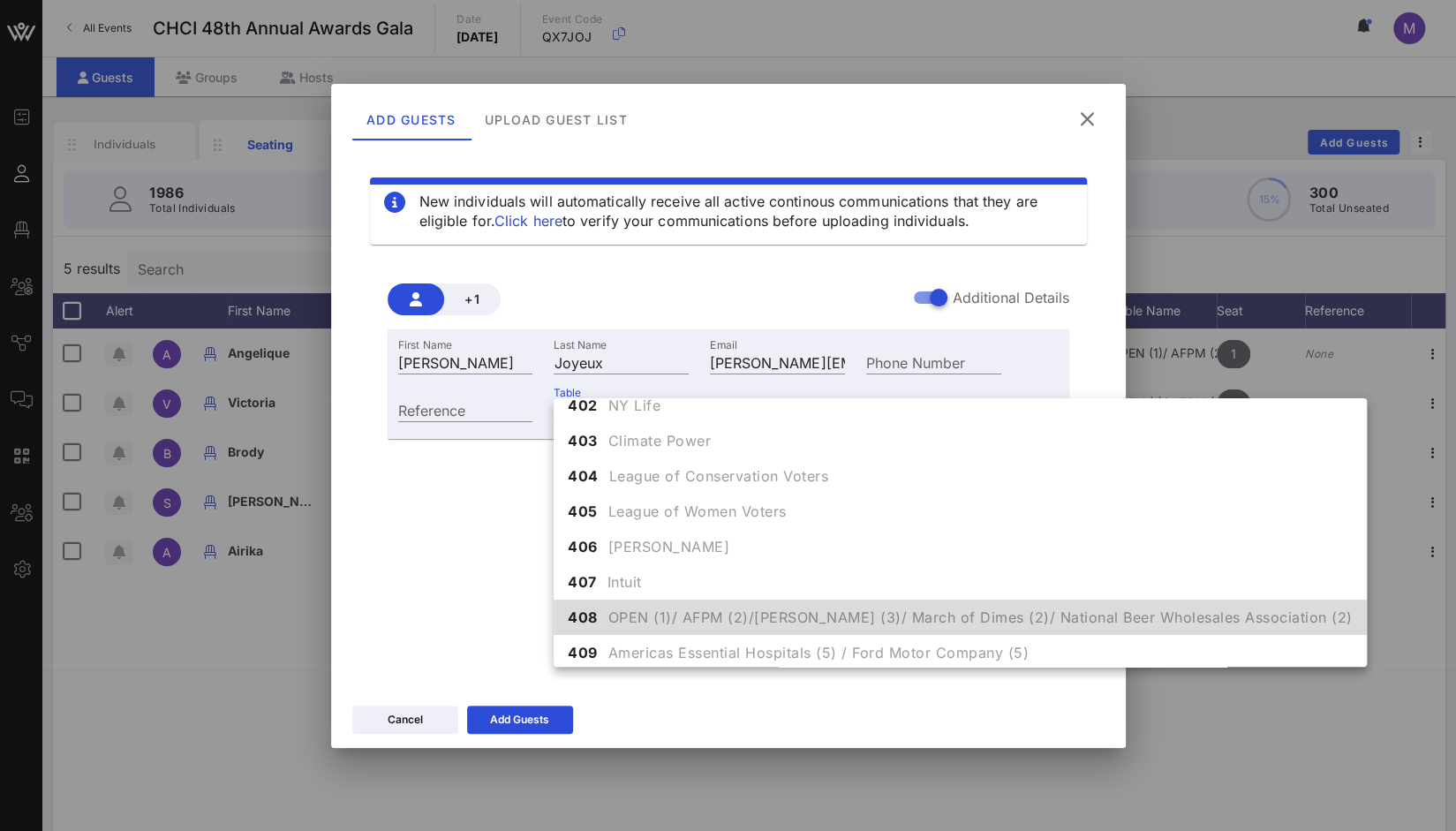
scroll to position [4544, 0]
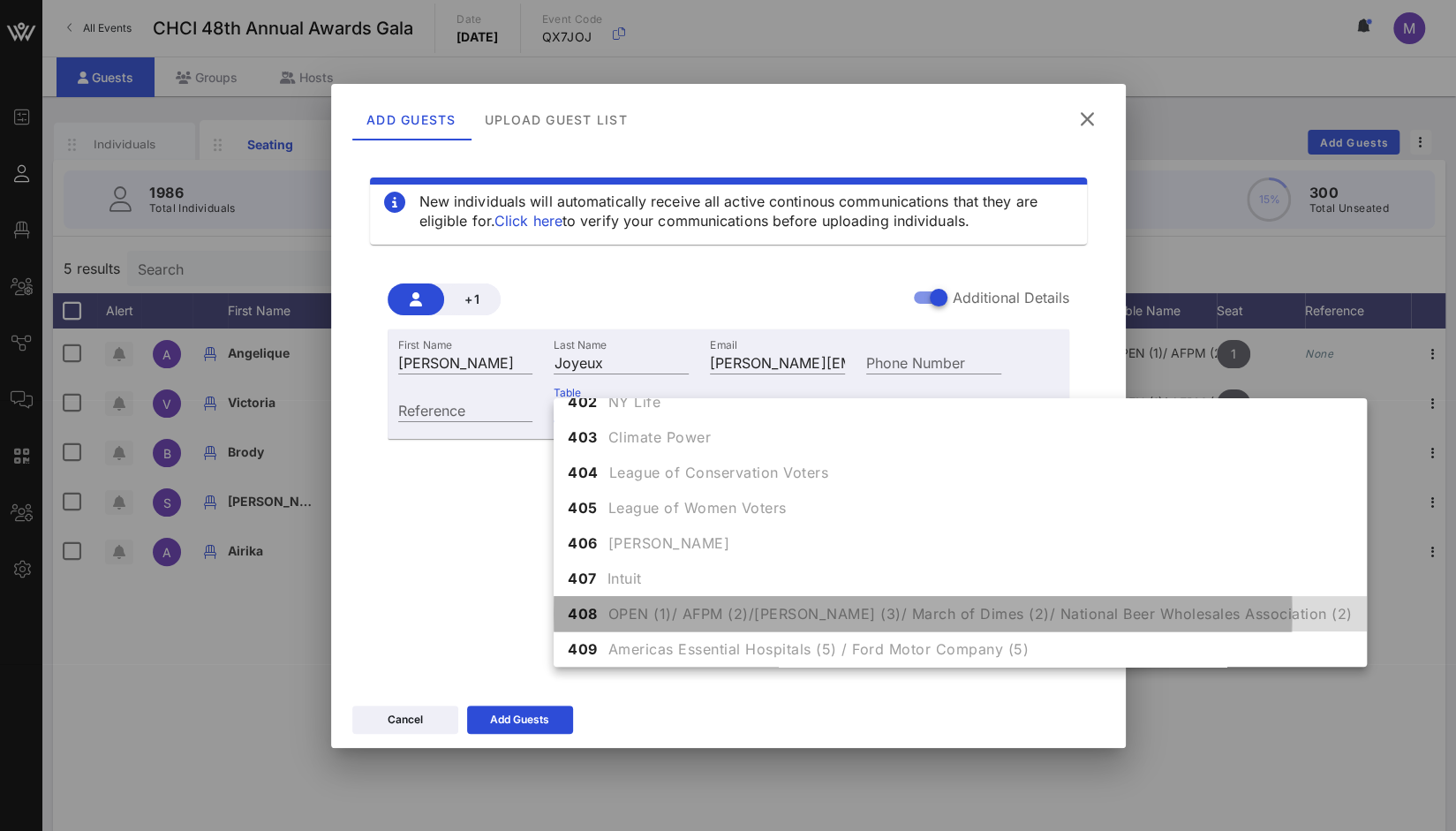
click at [655, 616] on span "OPEN (1)/ AFPM (2)/[PERSON_NAME] (3)/ March of Dimes (2)/ National Beer Wholesa…" at bounding box center [981, 614] width 745 height 21
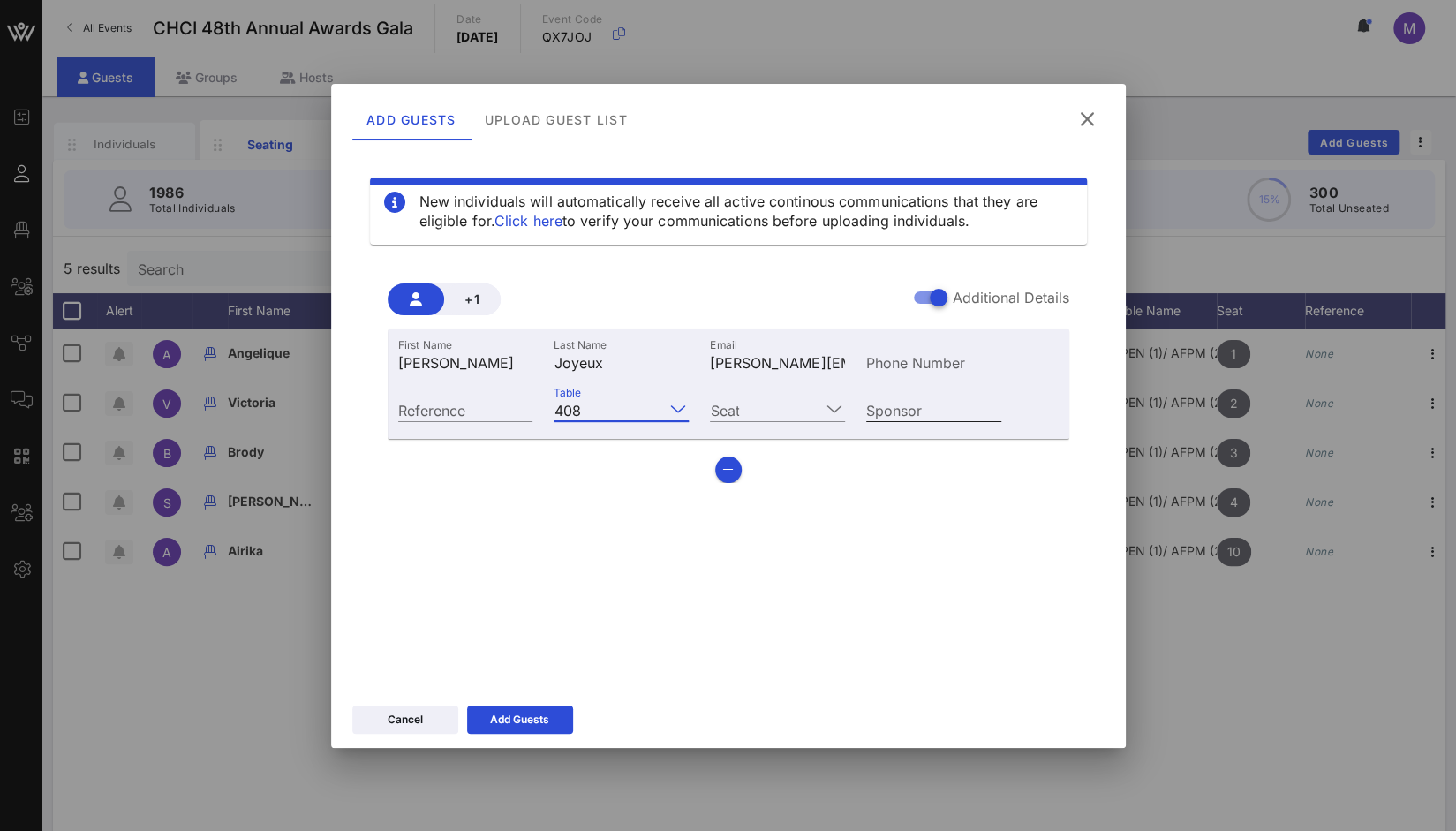
click at [900, 407] on input "Sponsor" at bounding box center [933, 410] width 135 height 23
type input "AFPM"
click at [765, 413] on input "Seat" at bounding box center [765, 410] width 110 height 23
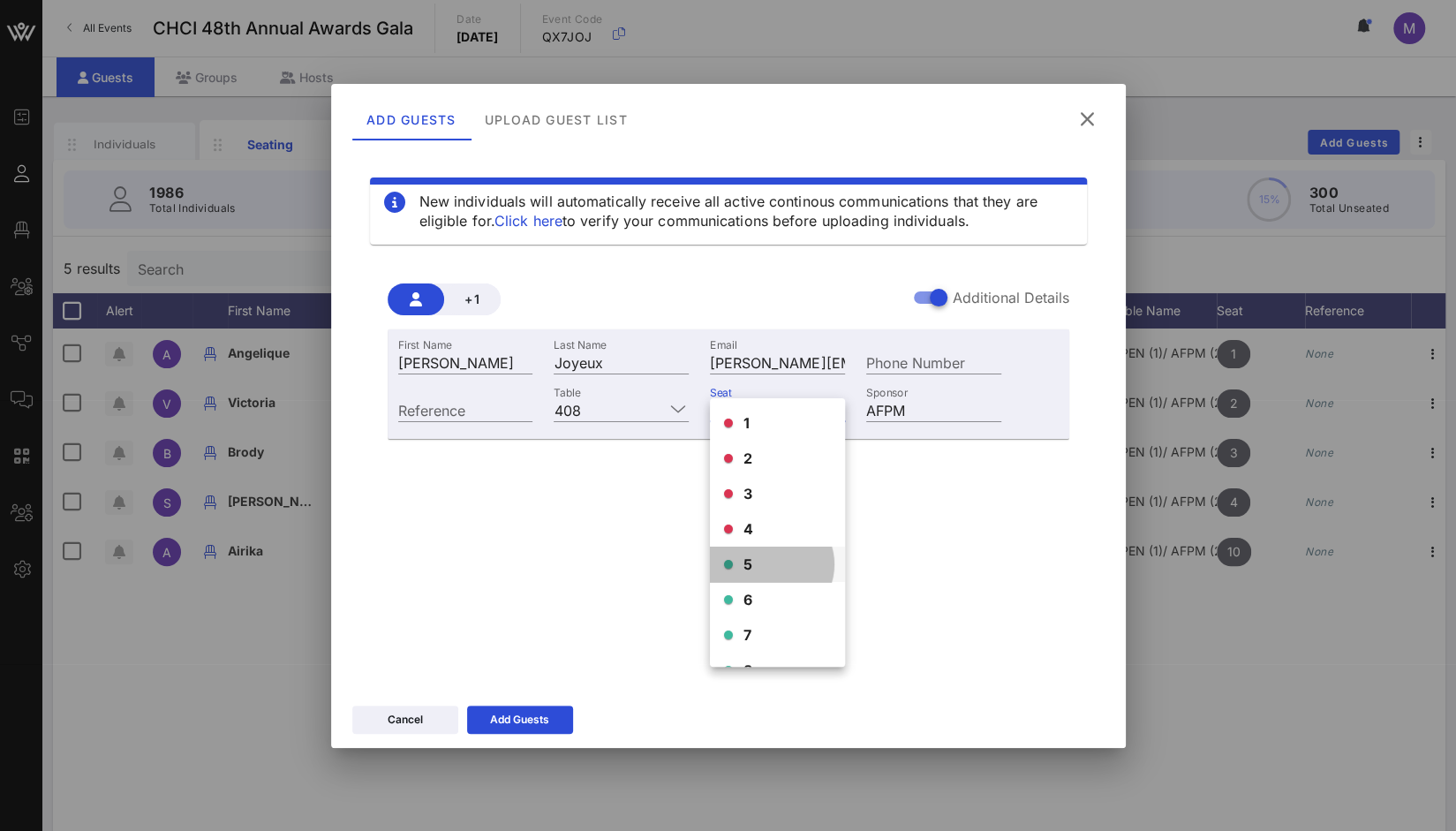
click at [753, 561] on div "5" at bounding box center [778, 563] width 135 height 35
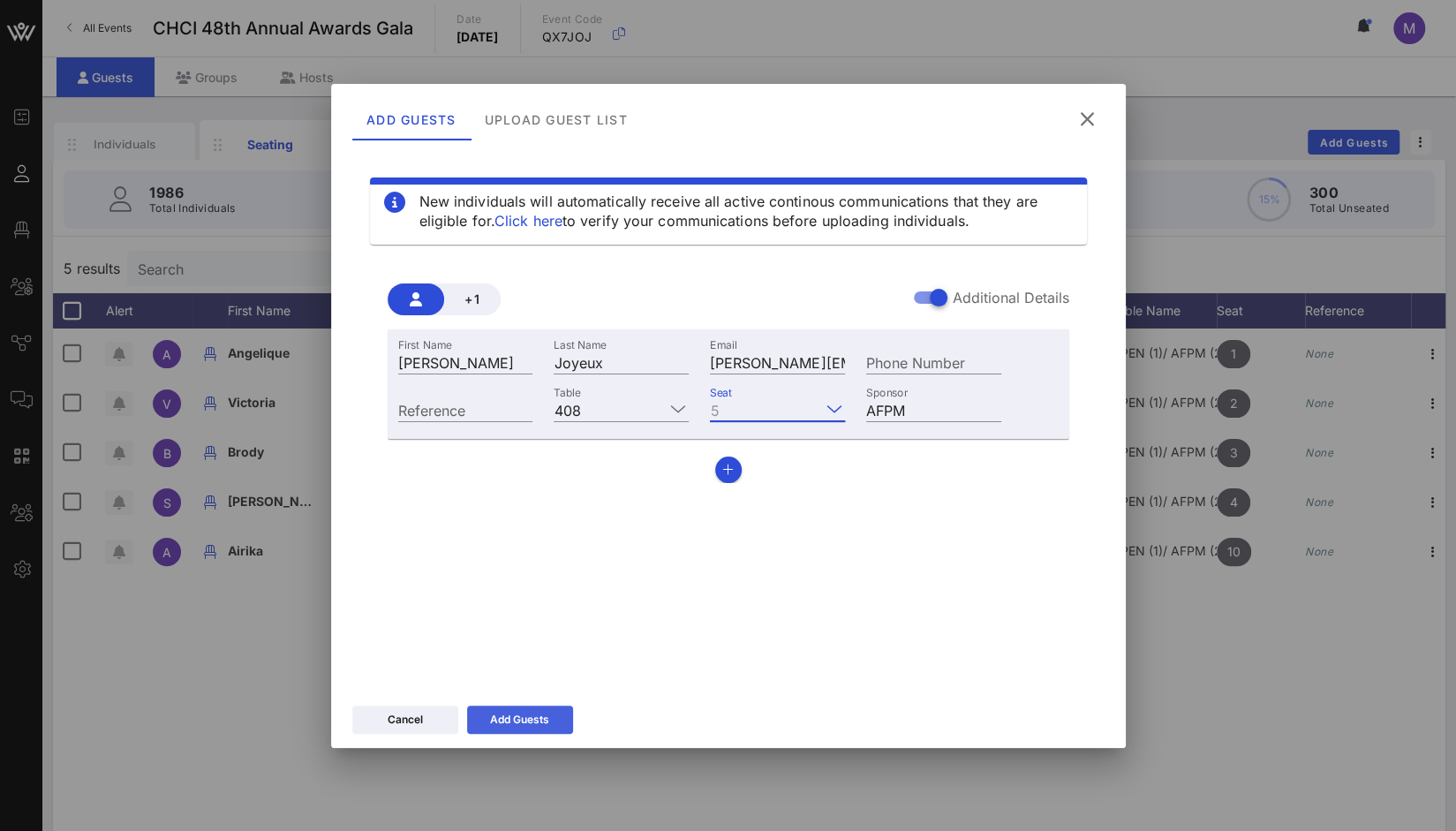
click at [536, 722] on div "Add Guests" at bounding box center [520, 720] width 59 height 18
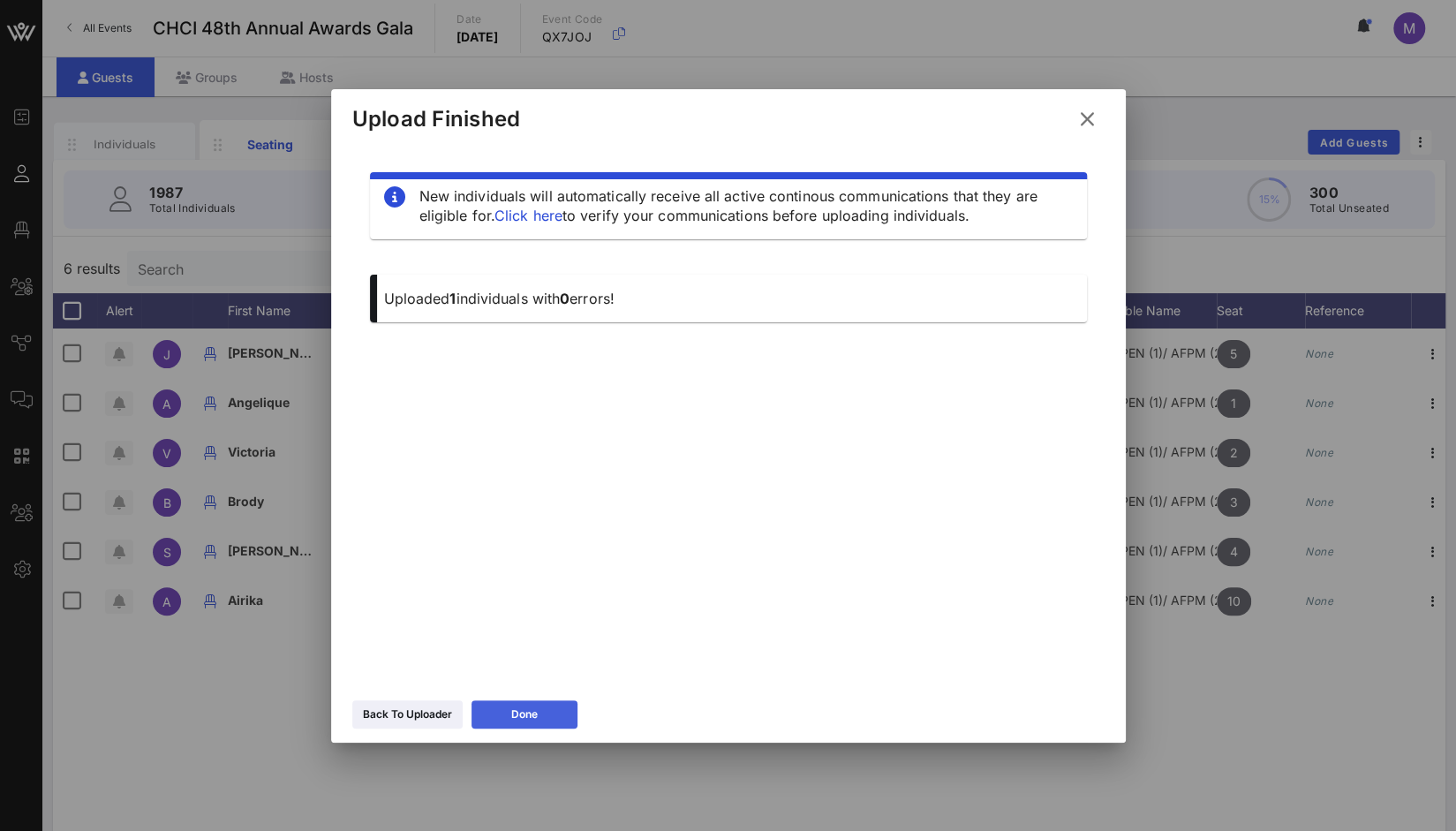
click at [558, 711] on button "Done" at bounding box center [525, 714] width 106 height 28
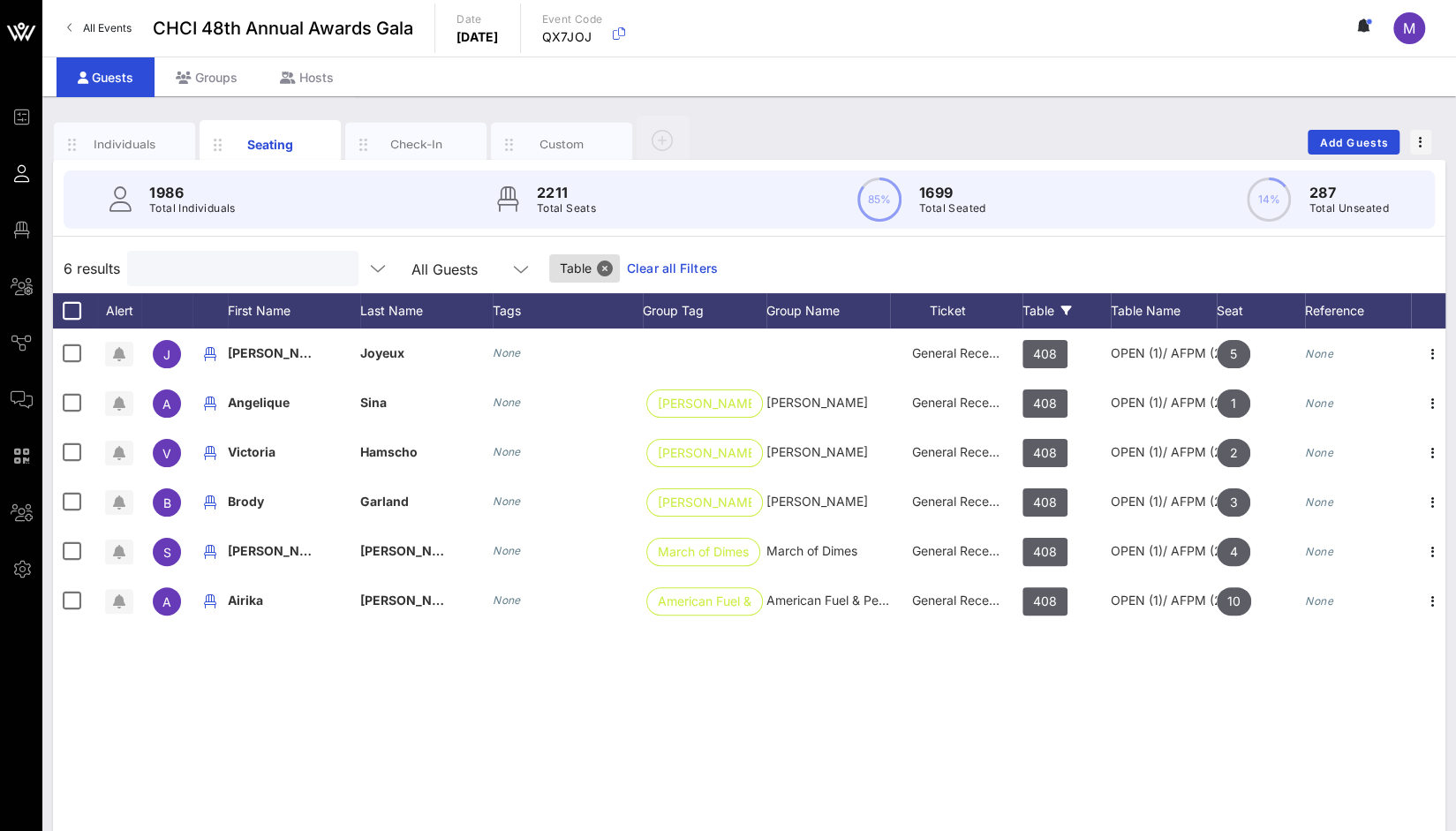
click at [231, 258] on input "text" at bounding box center [241, 268] width 207 height 23
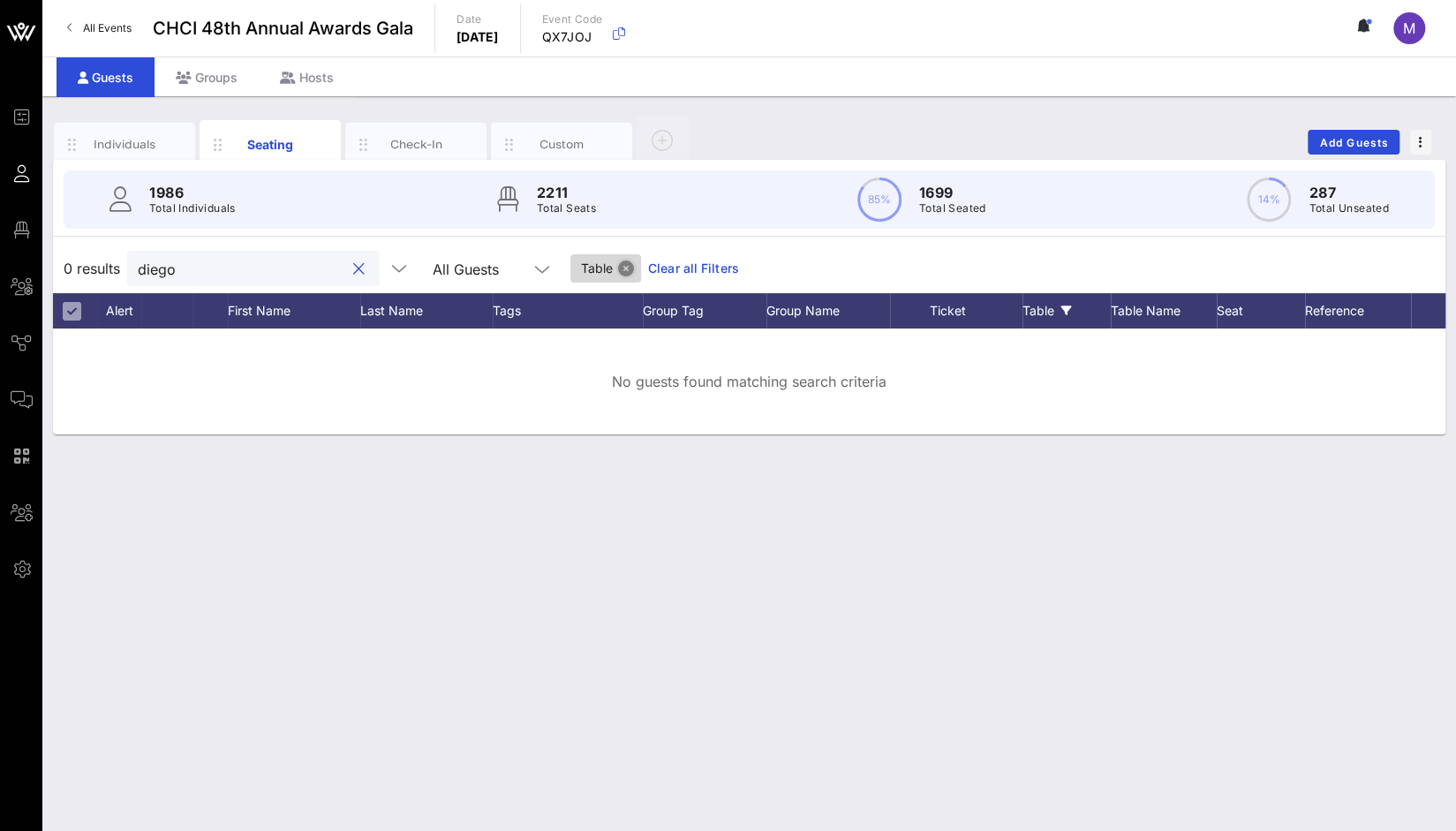
click at [618, 268] on button "Close" at bounding box center [626, 268] width 16 height 16
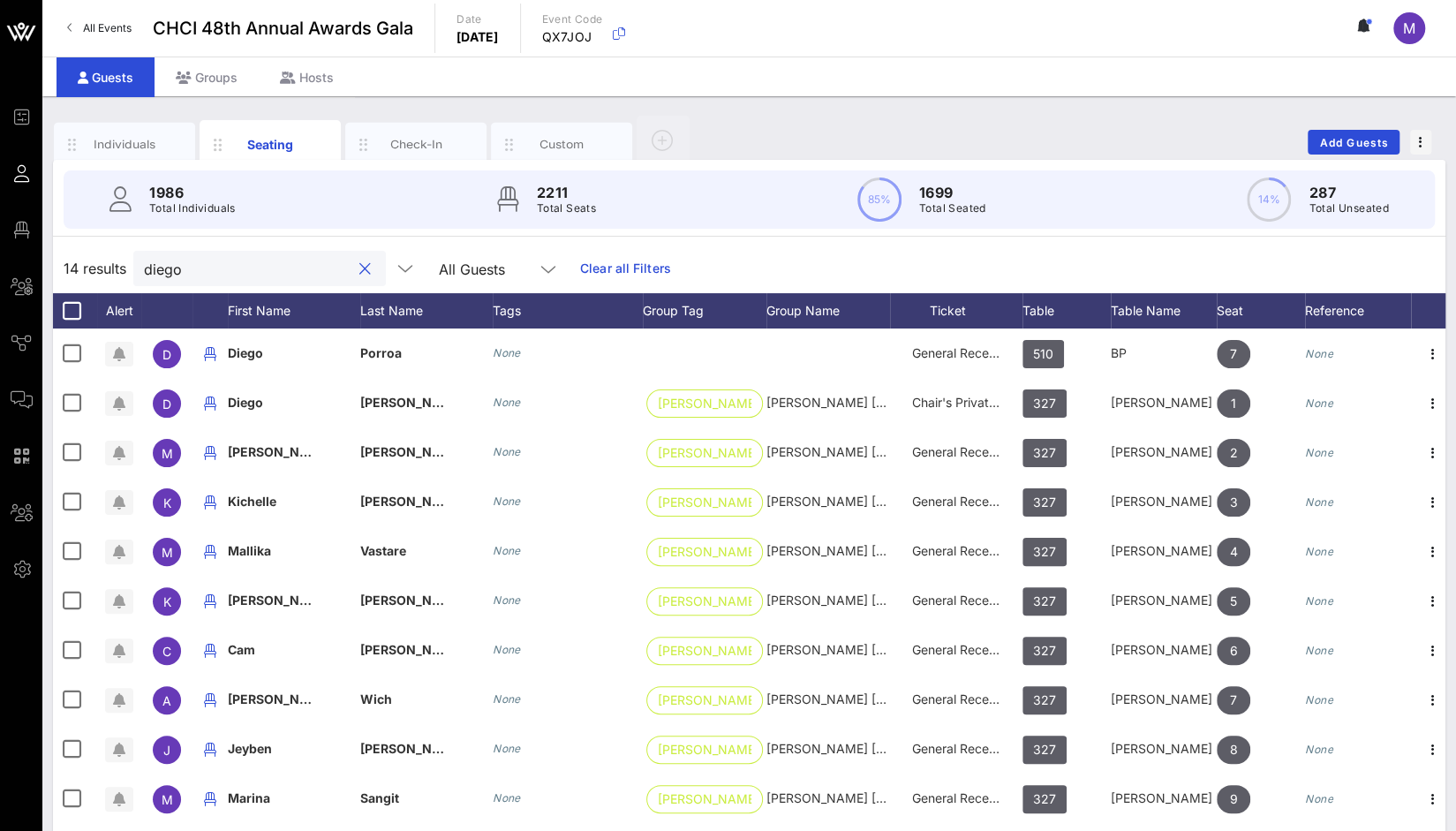
drag, startPoint x: 263, startPoint y: 259, endPoint x: 99, endPoint y: 276, distance: 164.9
click at [99, 276] on div "14 results diego All Guests Clear all Filters" at bounding box center [749, 268] width 1392 height 49
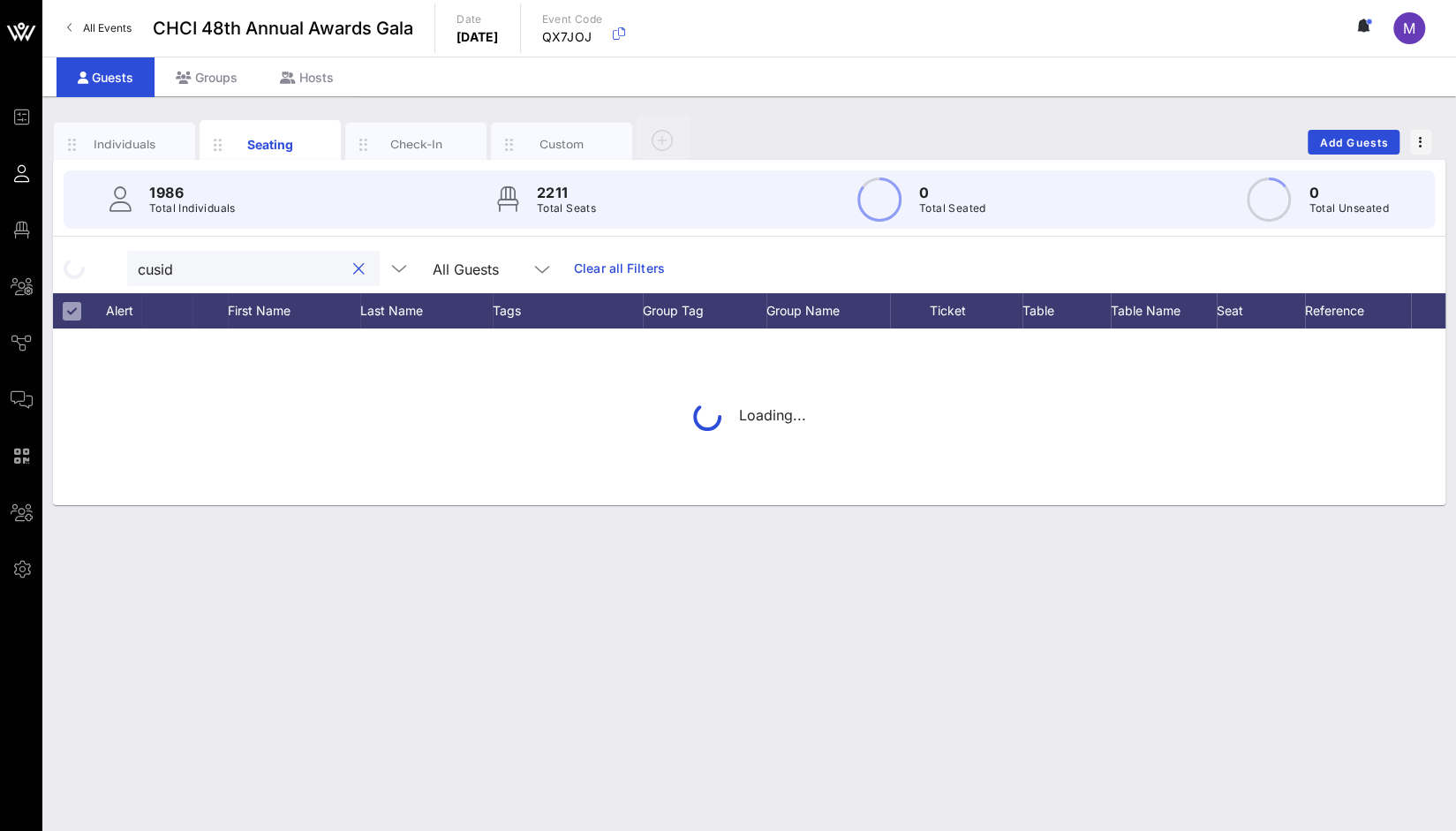
type input "cusido"
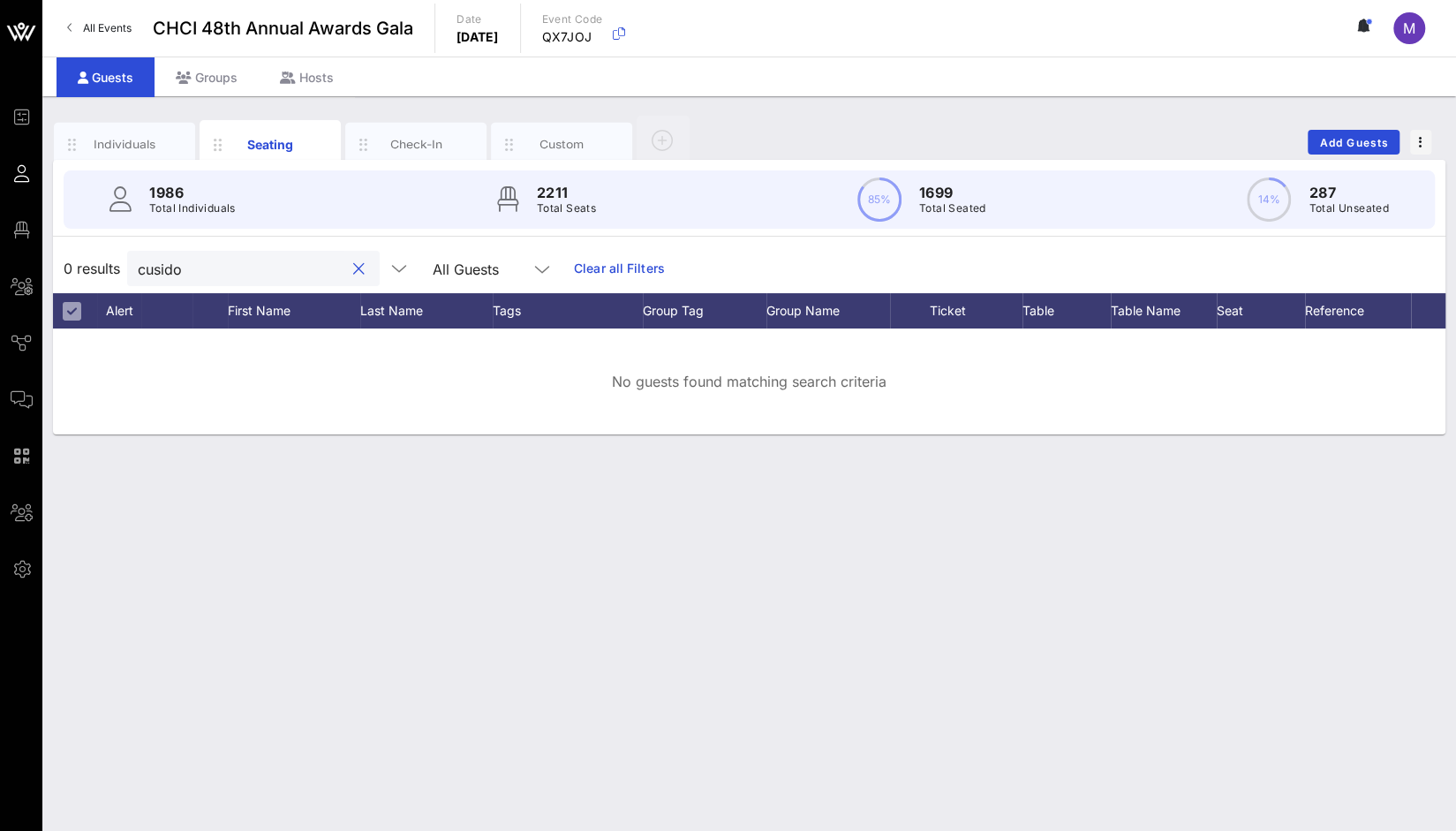
click at [353, 264] on button "clear icon" at bounding box center [359, 269] width 11 height 18
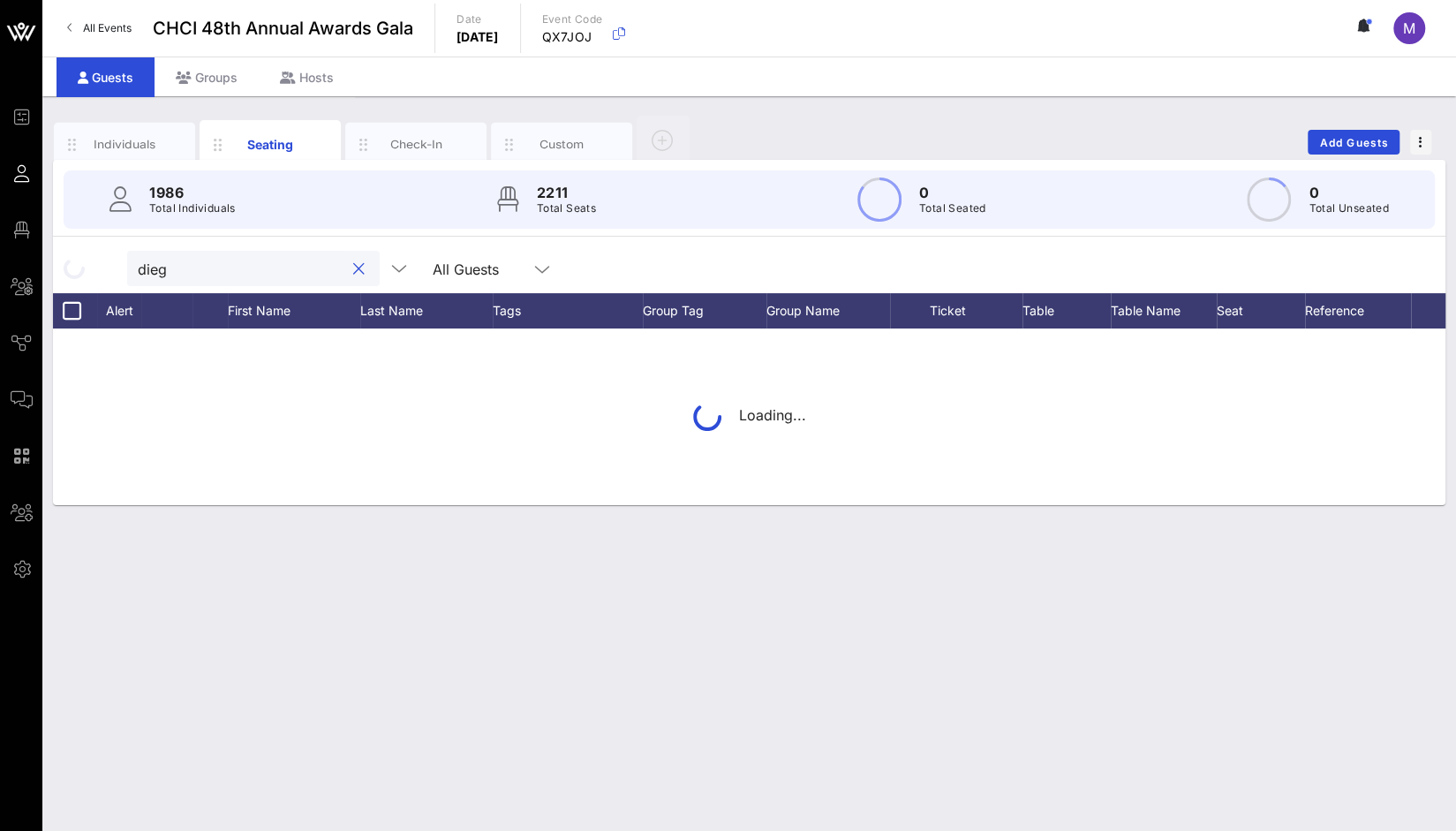
type input "diego"
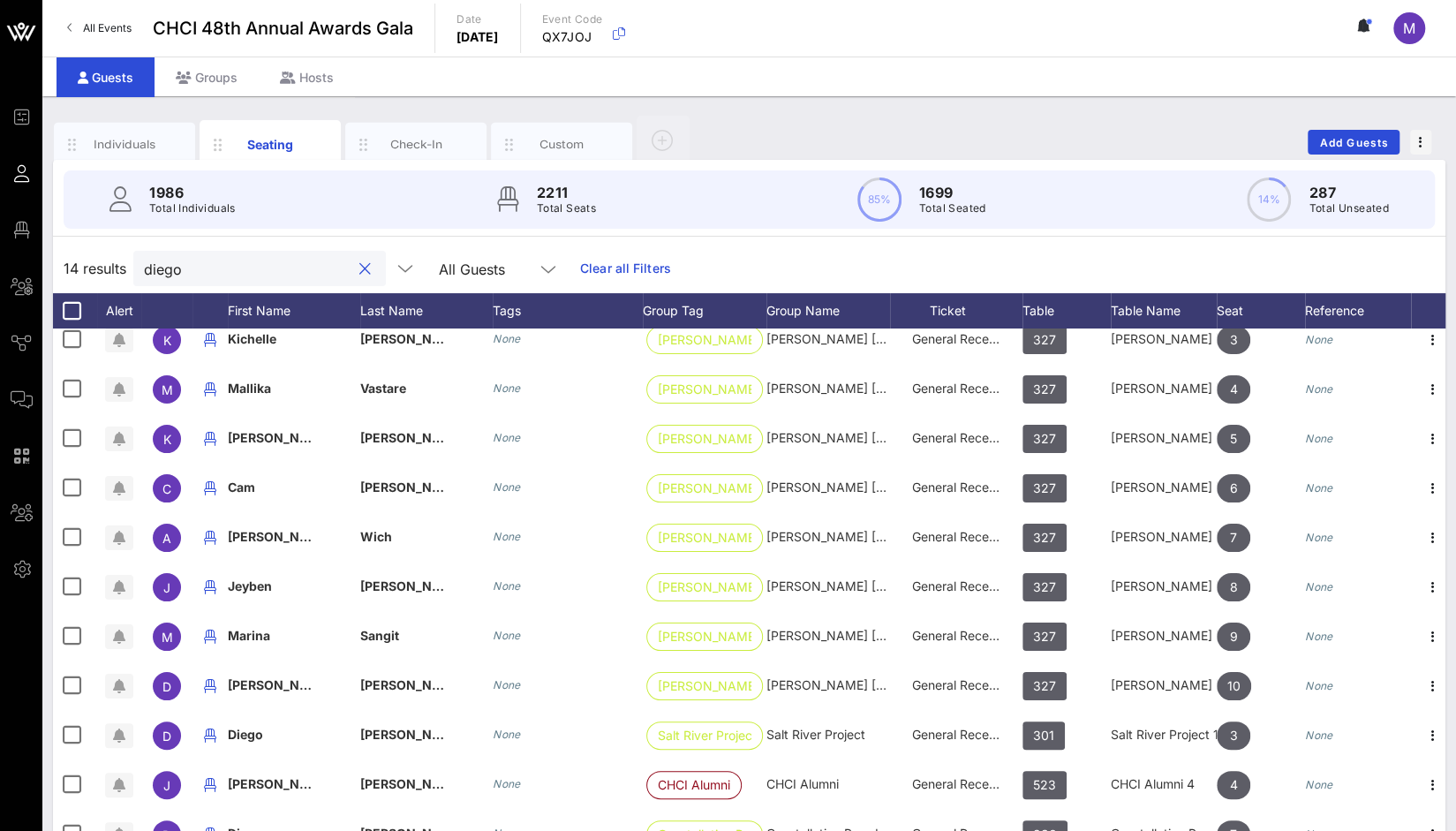
scroll to position [0, 0]
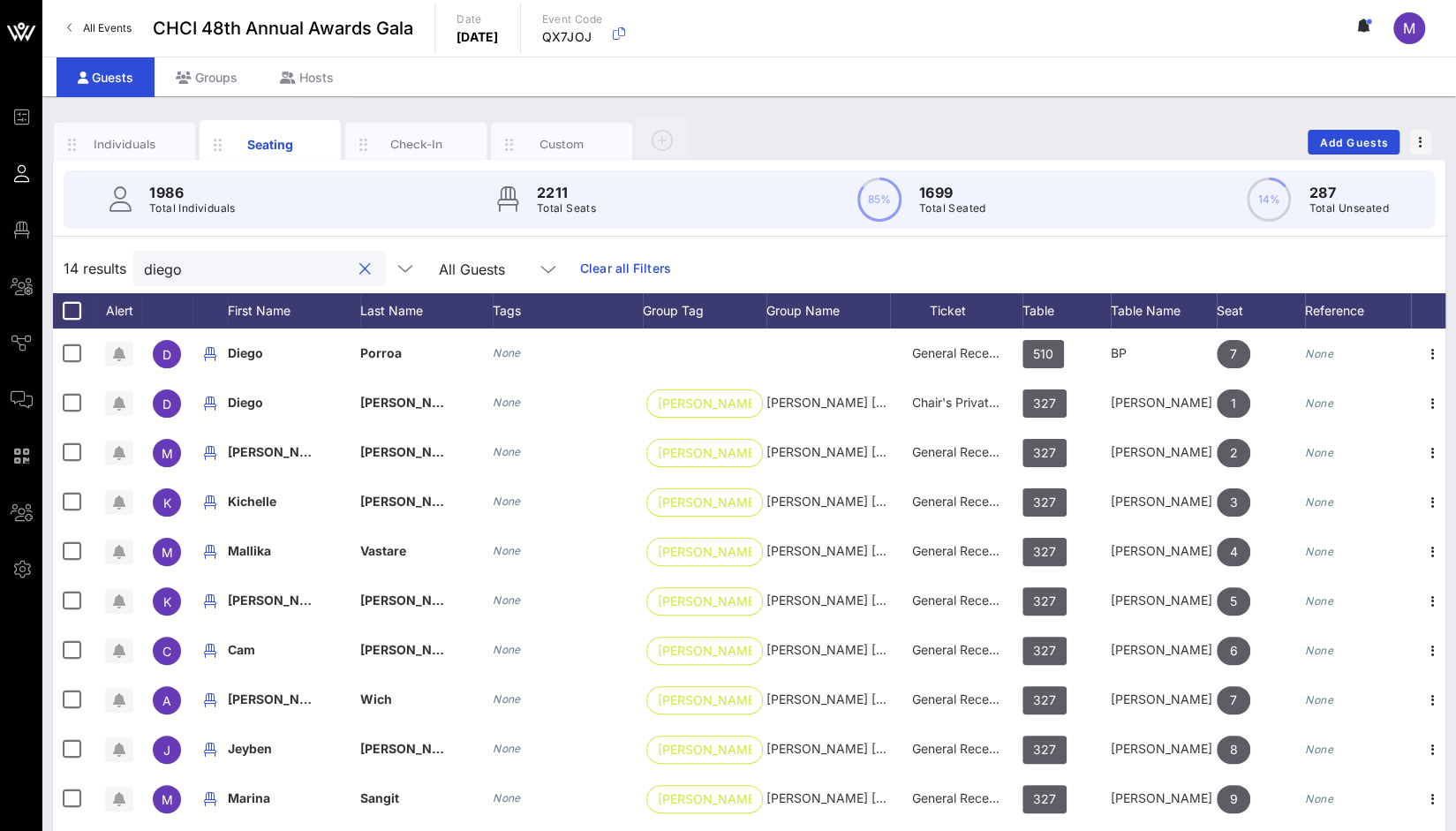
click at [359, 273] on button "clear icon" at bounding box center [365, 269] width 11 height 18
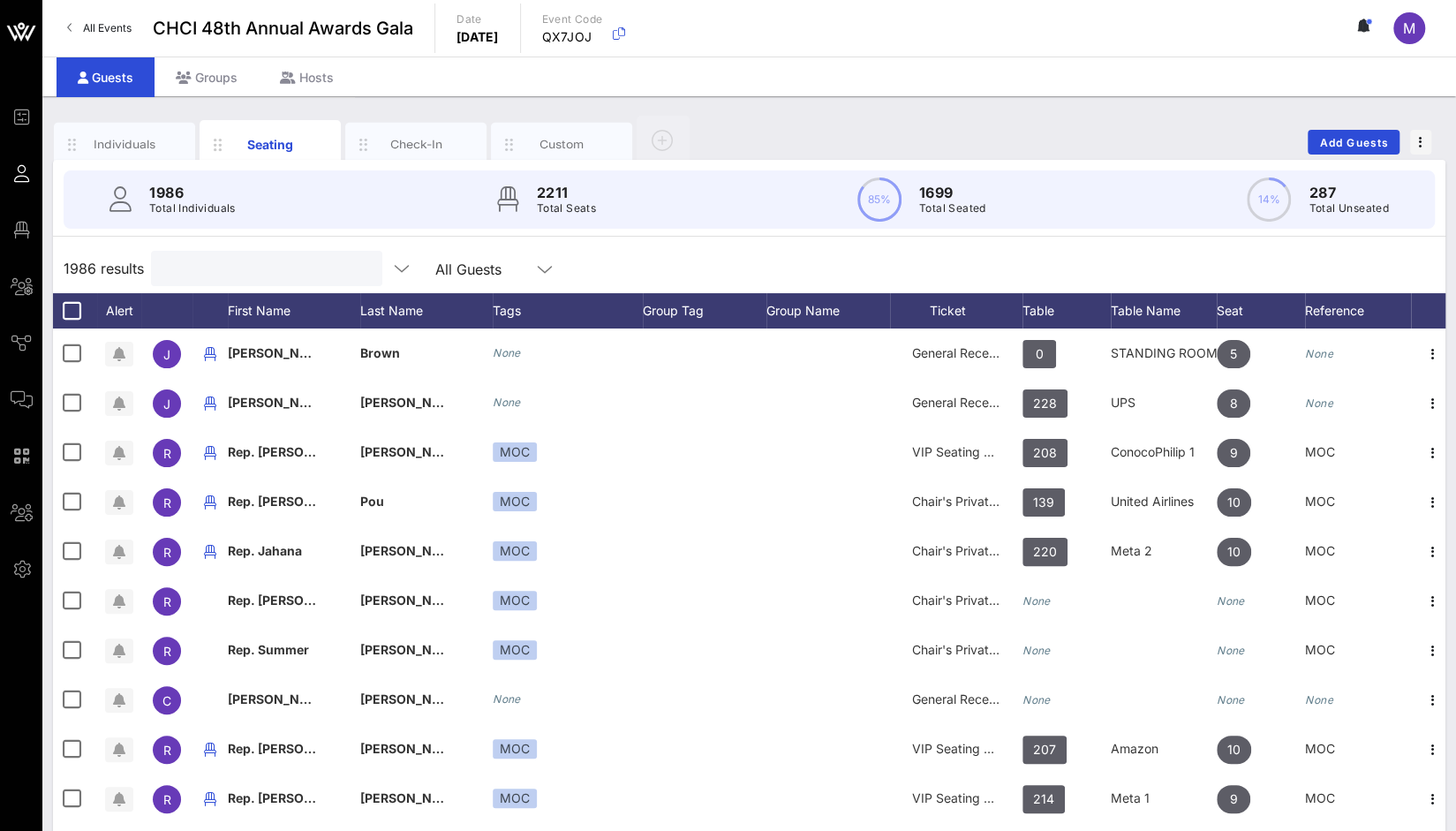
click at [193, 271] on input "text" at bounding box center [265, 268] width 207 height 23
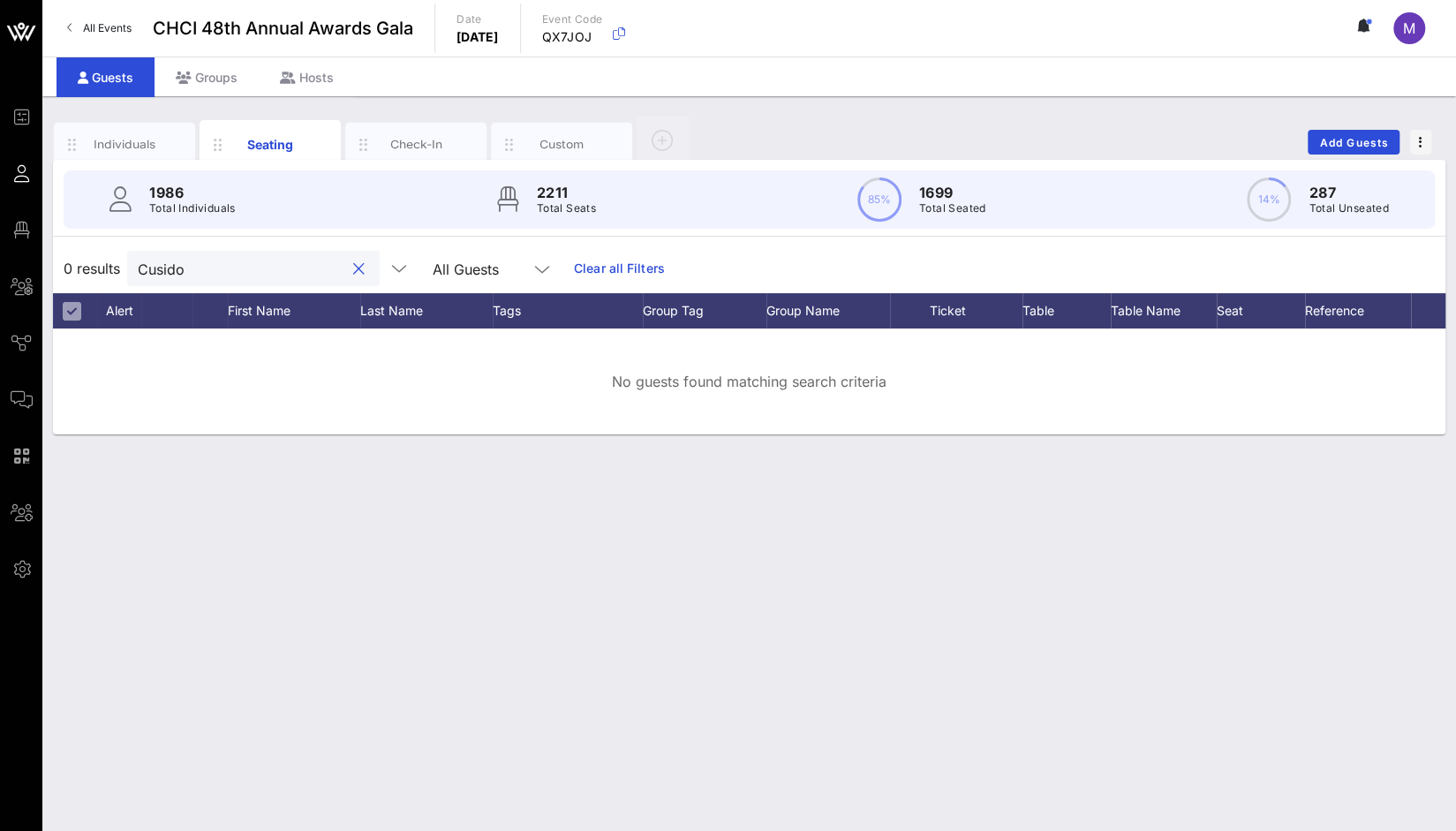
type input "Cusido"
click at [285, 267] on input "Cusido" at bounding box center [241, 268] width 207 height 23
click at [353, 269] on button "clear icon" at bounding box center [359, 269] width 11 height 18
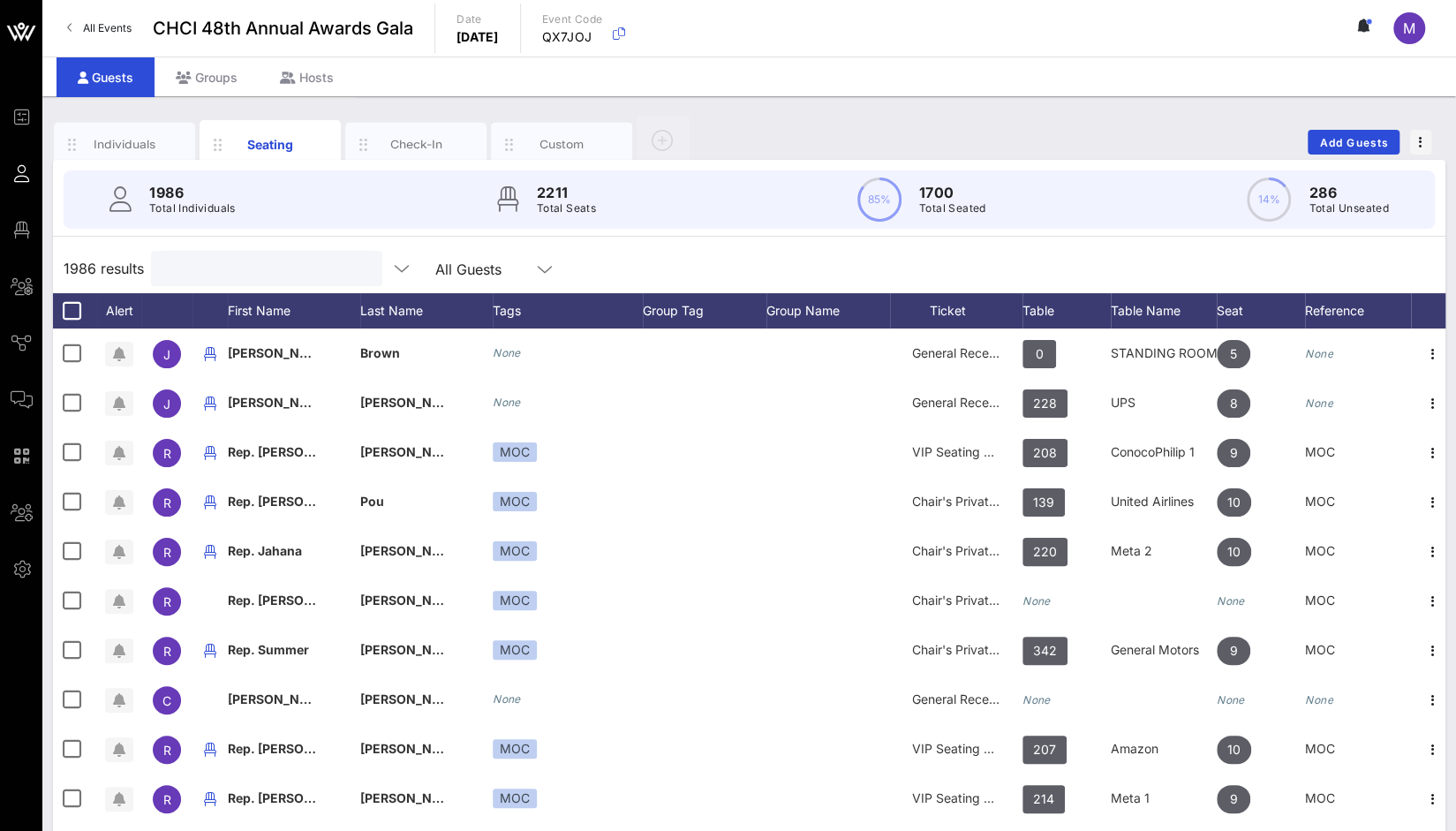
click at [260, 269] on input "text" at bounding box center [265, 268] width 207 height 23
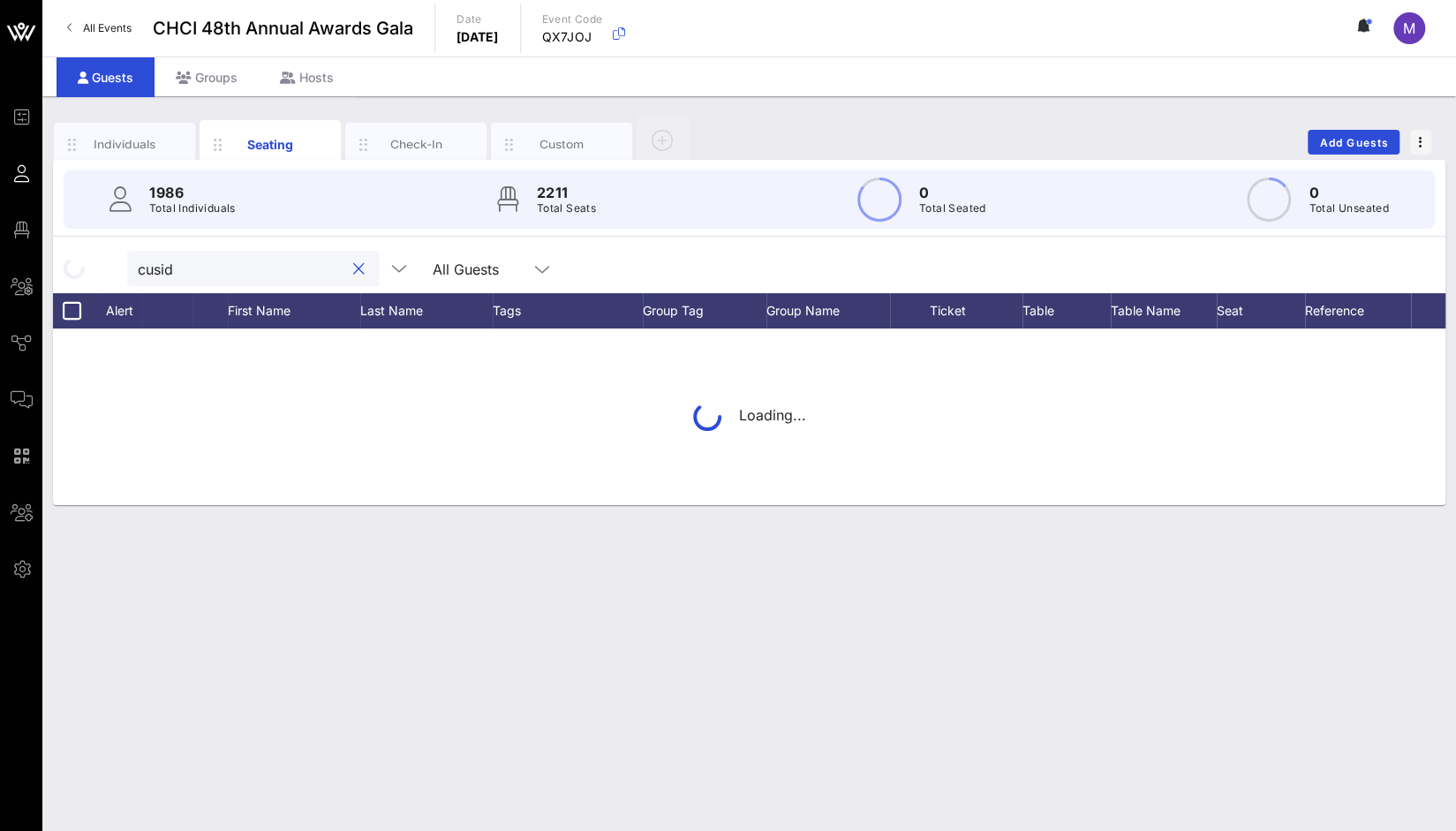
type input "cusido"
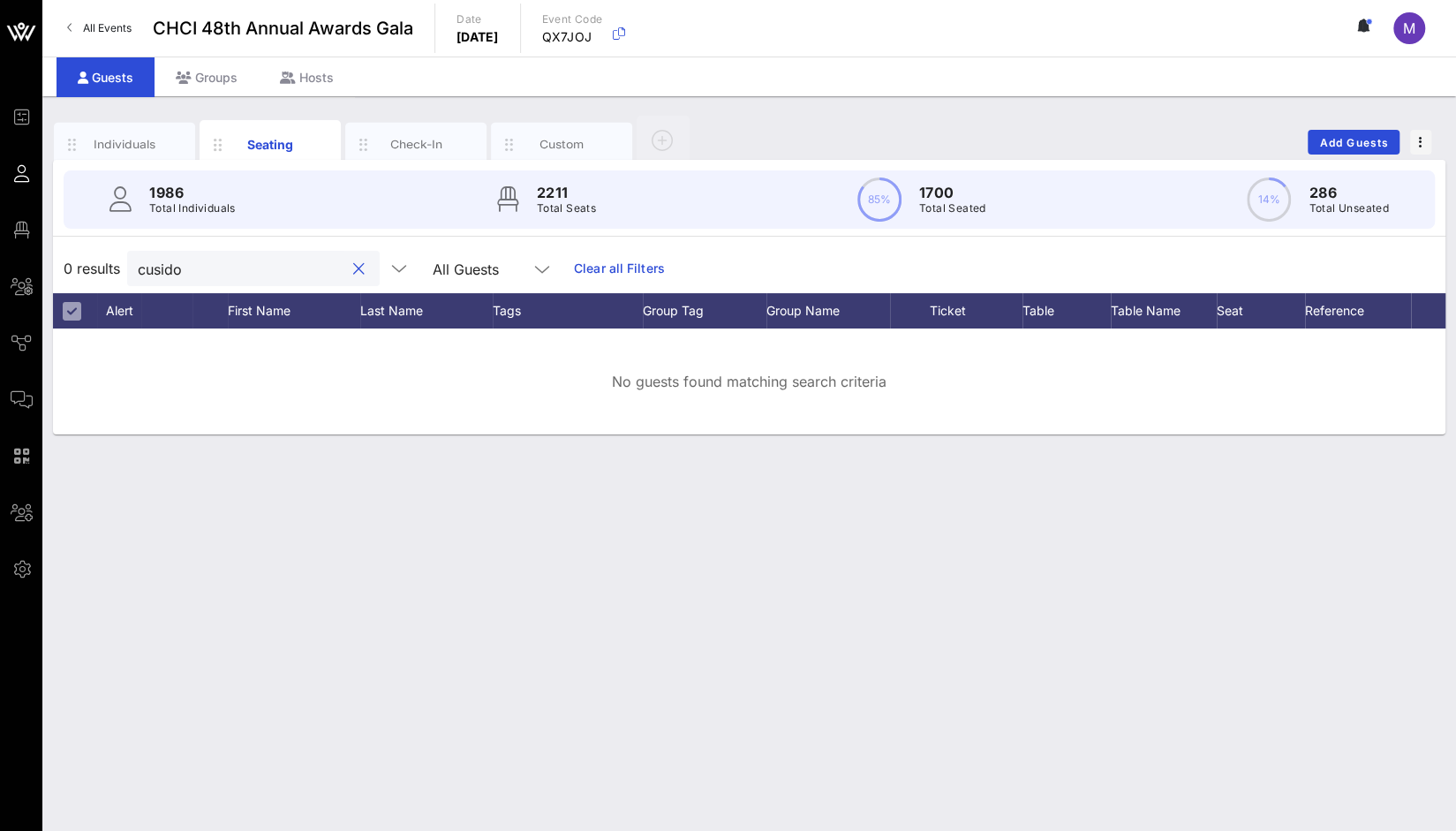
click at [353, 271] on button "clear icon" at bounding box center [359, 269] width 11 height 18
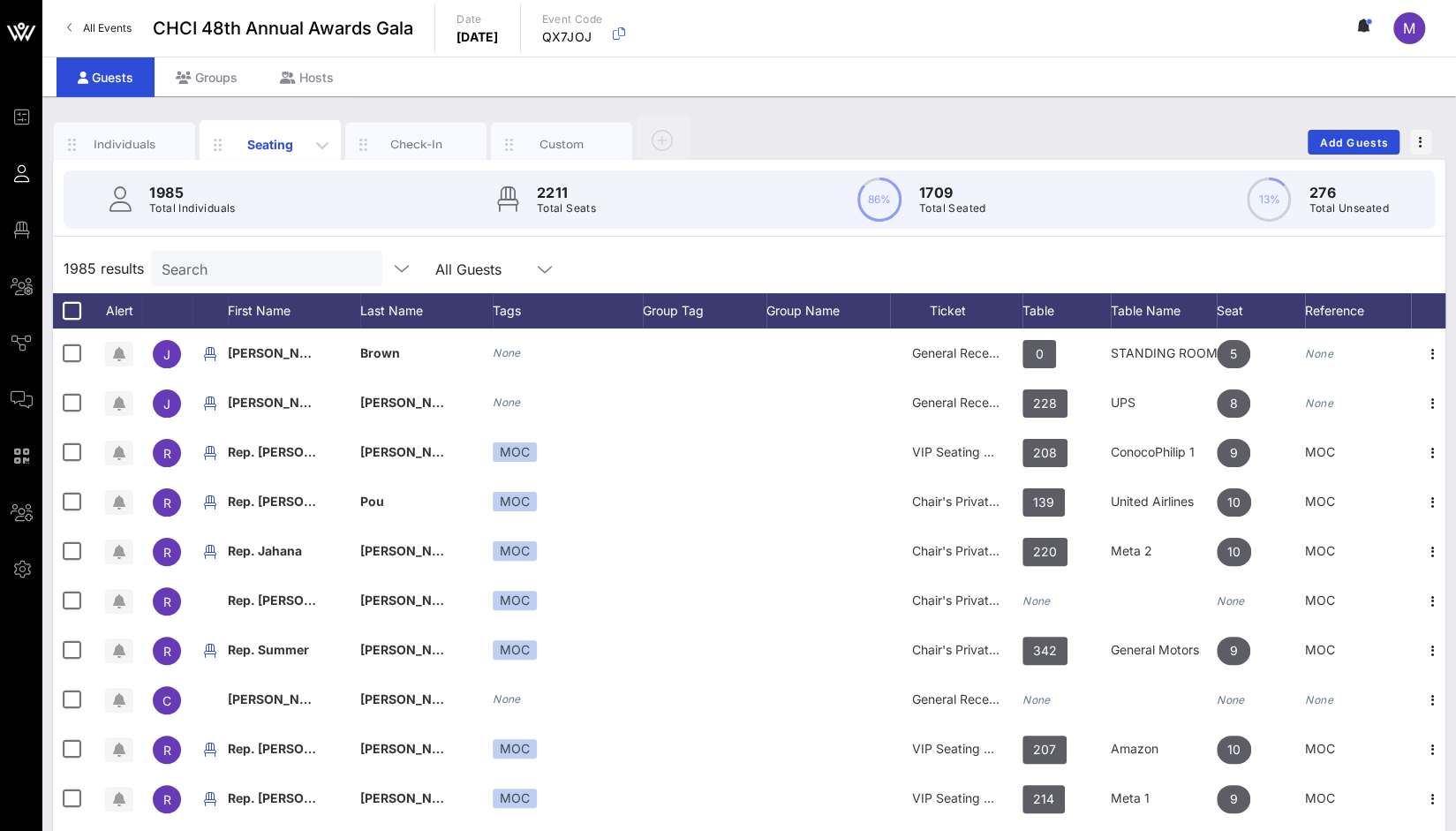
click at [302, 132] on div "Seating" at bounding box center [269, 144] width 141 height 48
click at [1028, 300] on div "Table" at bounding box center [1066, 310] width 88 height 35
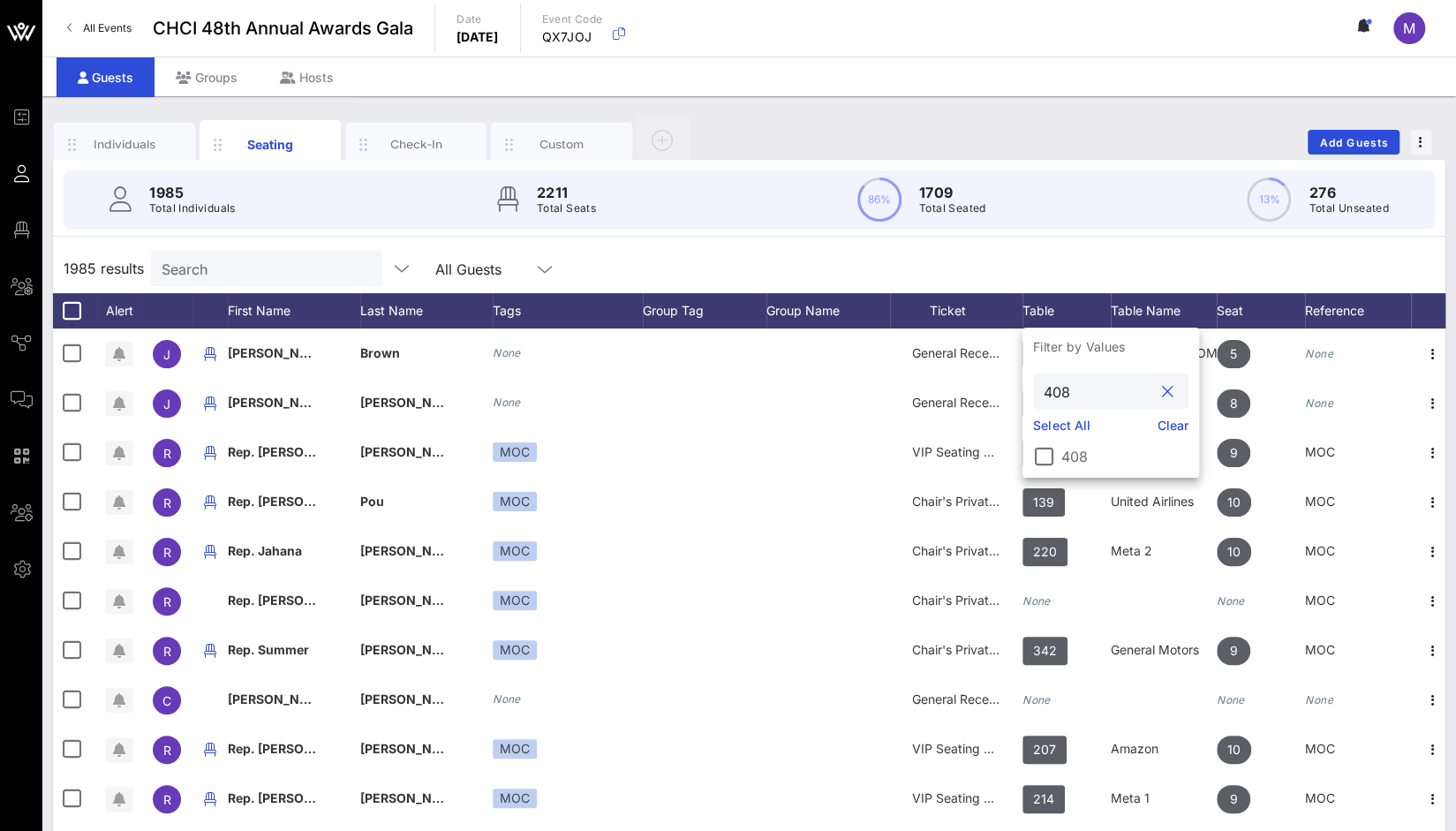
click at [1078, 392] on input "408" at bounding box center [1098, 391] width 109 height 23
type input "424"
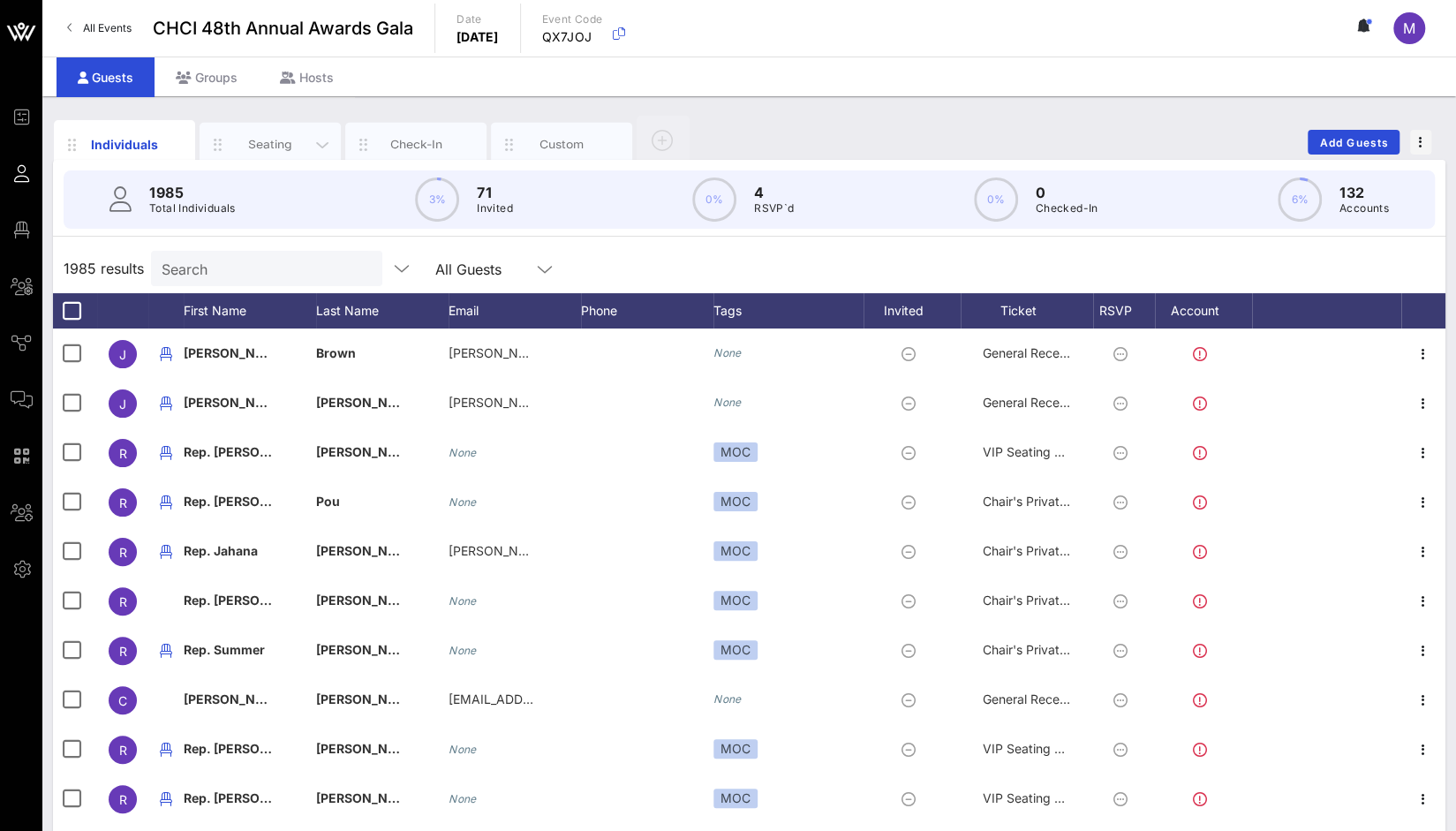
click at [275, 147] on div "Seating" at bounding box center [270, 144] width 79 height 17
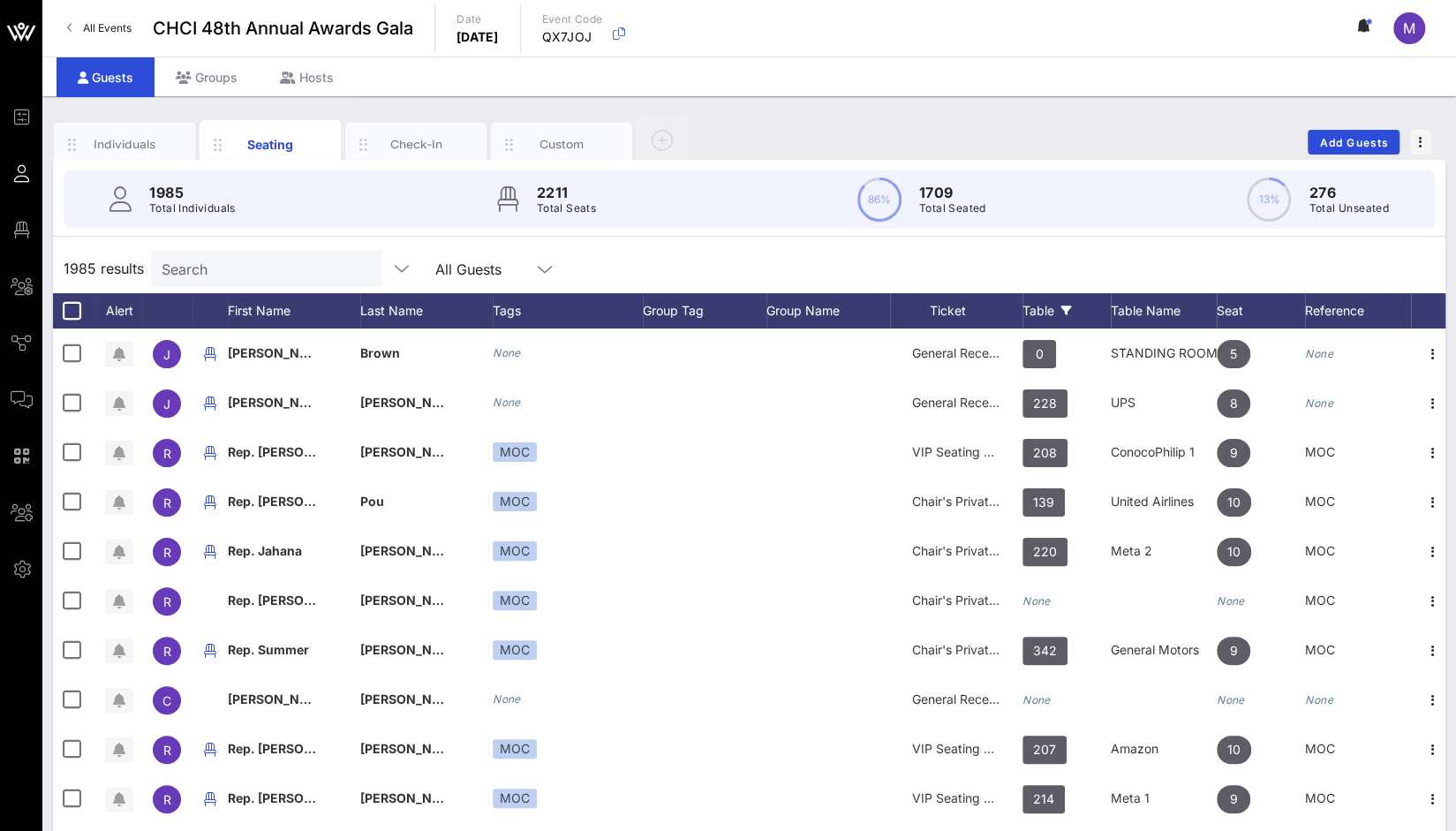
click at [1051, 306] on div "Table" at bounding box center [1066, 310] width 88 height 35
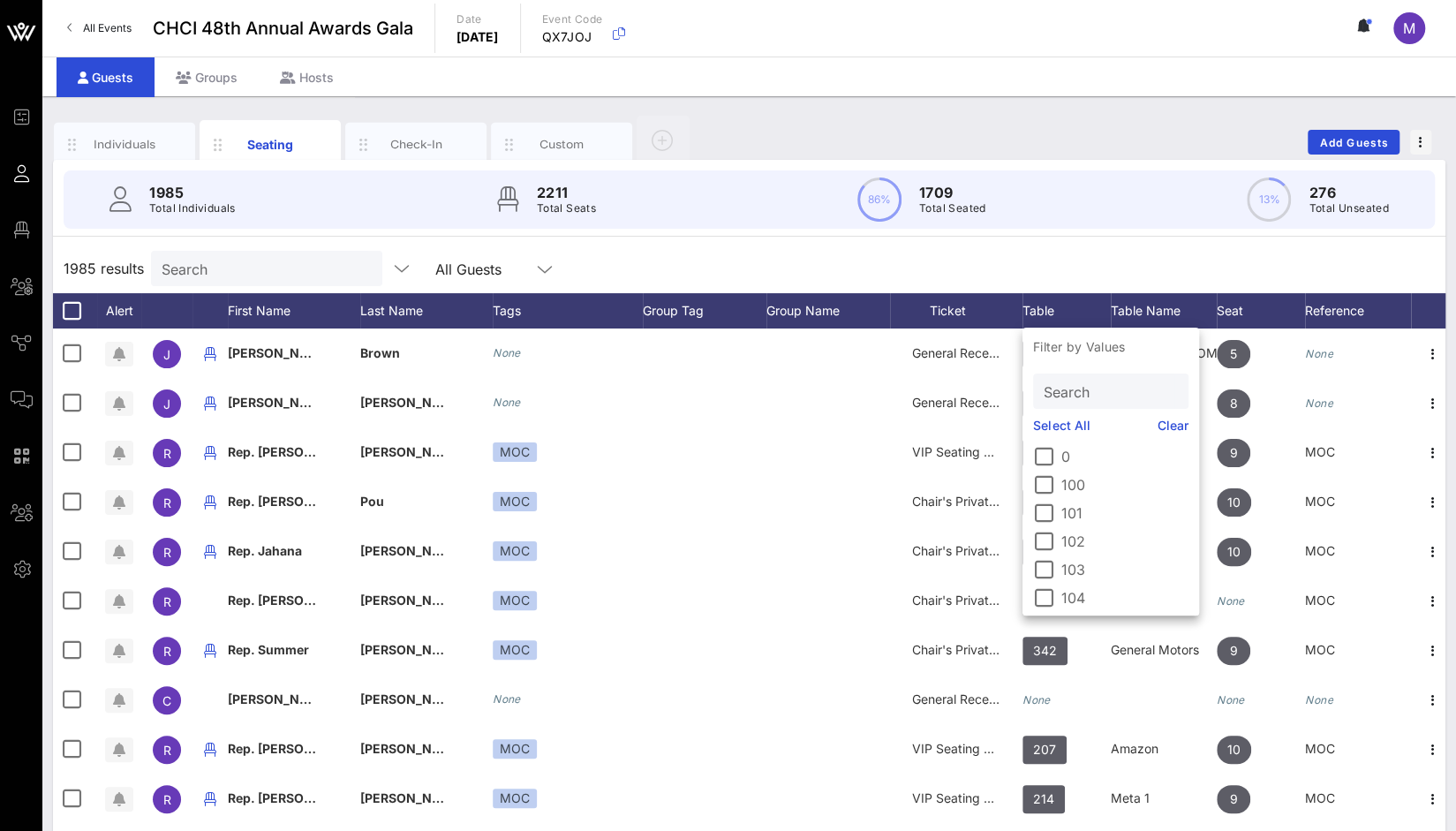
click at [1096, 349] on p "Filter by Values" at bounding box center [1111, 346] width 176 height 39
click at [1097, 345] on p "Filter by Values" at bounding box center [1111, 346] width 176 height 39
click at [1094, 398] on input "text" at bounding box center [1110, 391] width 131 height 23
type input "4"
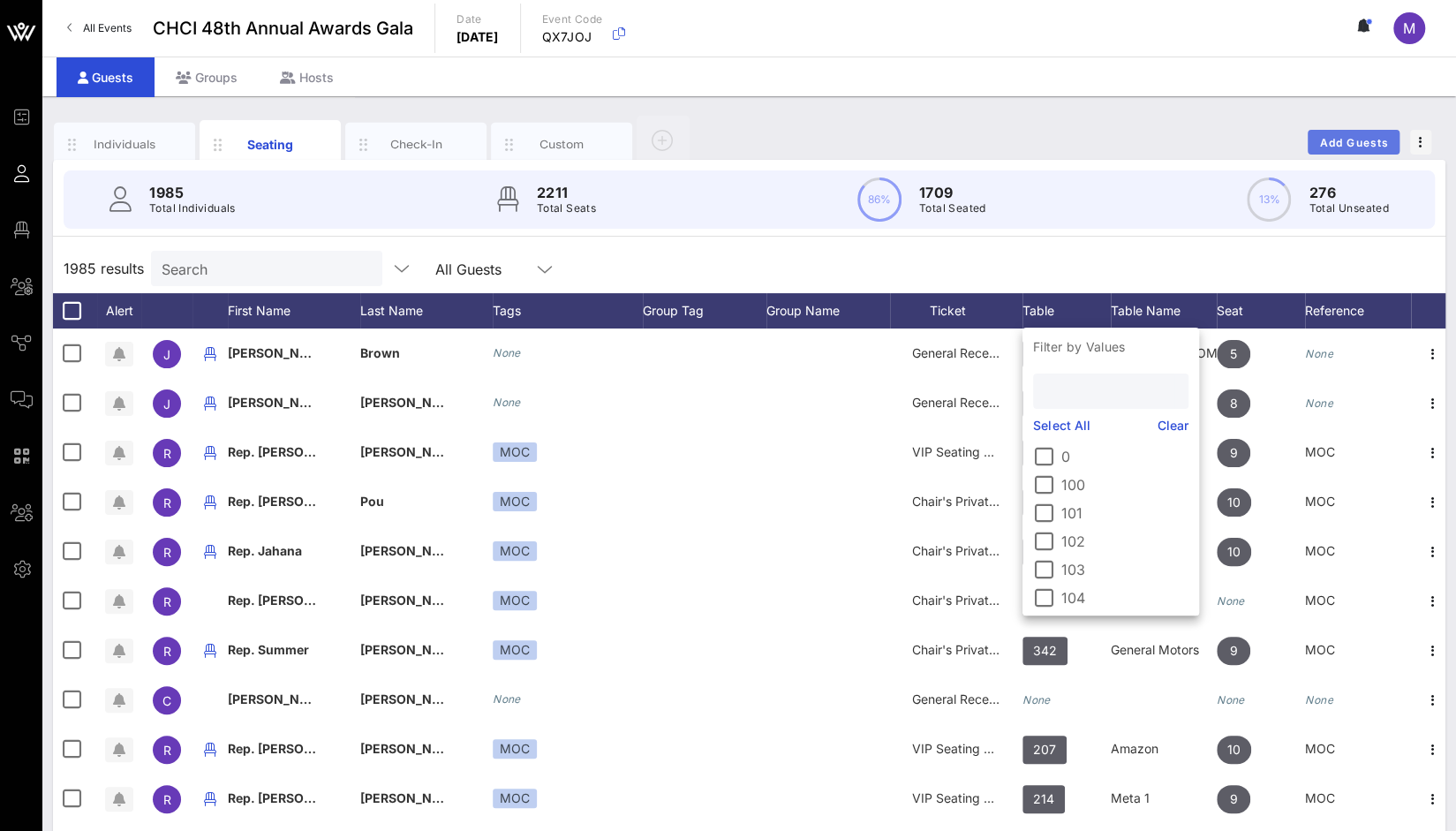
click at [1369, 133] on button "Add Guests" at bounding box center [1354, 142] width 92 height 25
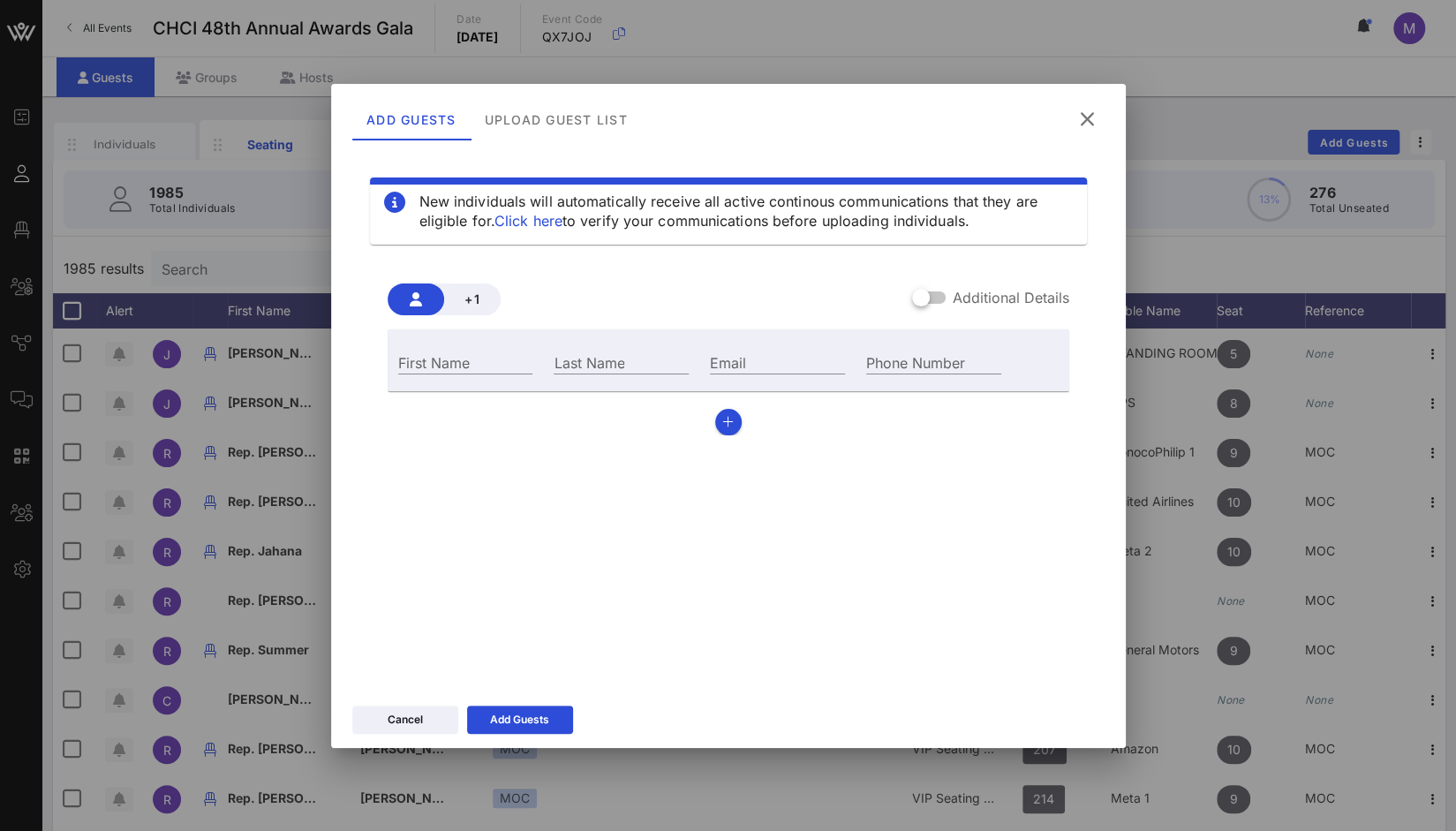
click at [529, 419] on div "First Name Last Name Email Phone Number" at bounding box center [728, 382] width 682 height 106
click at [1090, 119] on icon at bounding box center [1087, 120] width 24 height 21
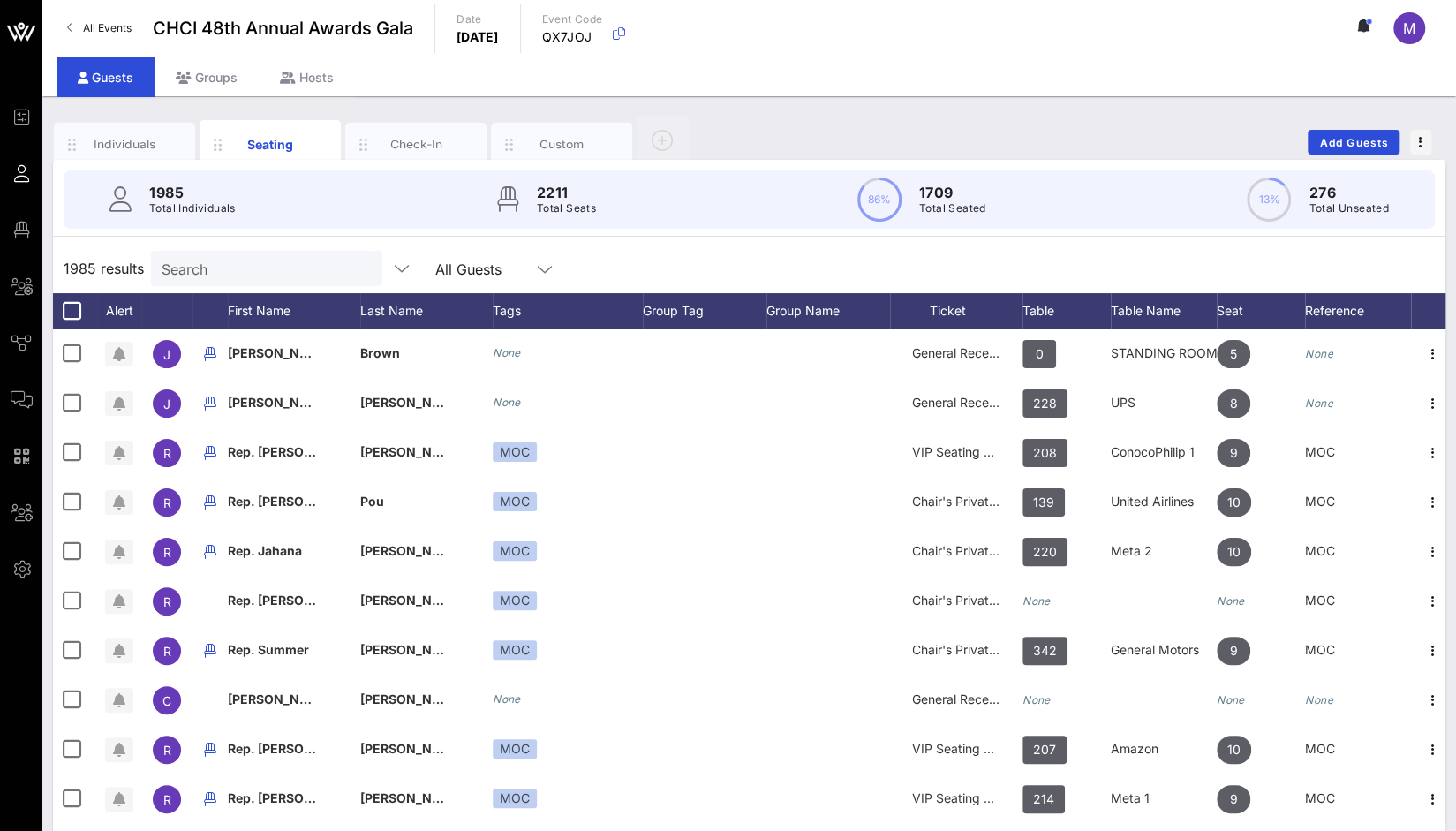
click at [284, 275] on input "Search" at bounding box center [265, 268] width 207 height 23
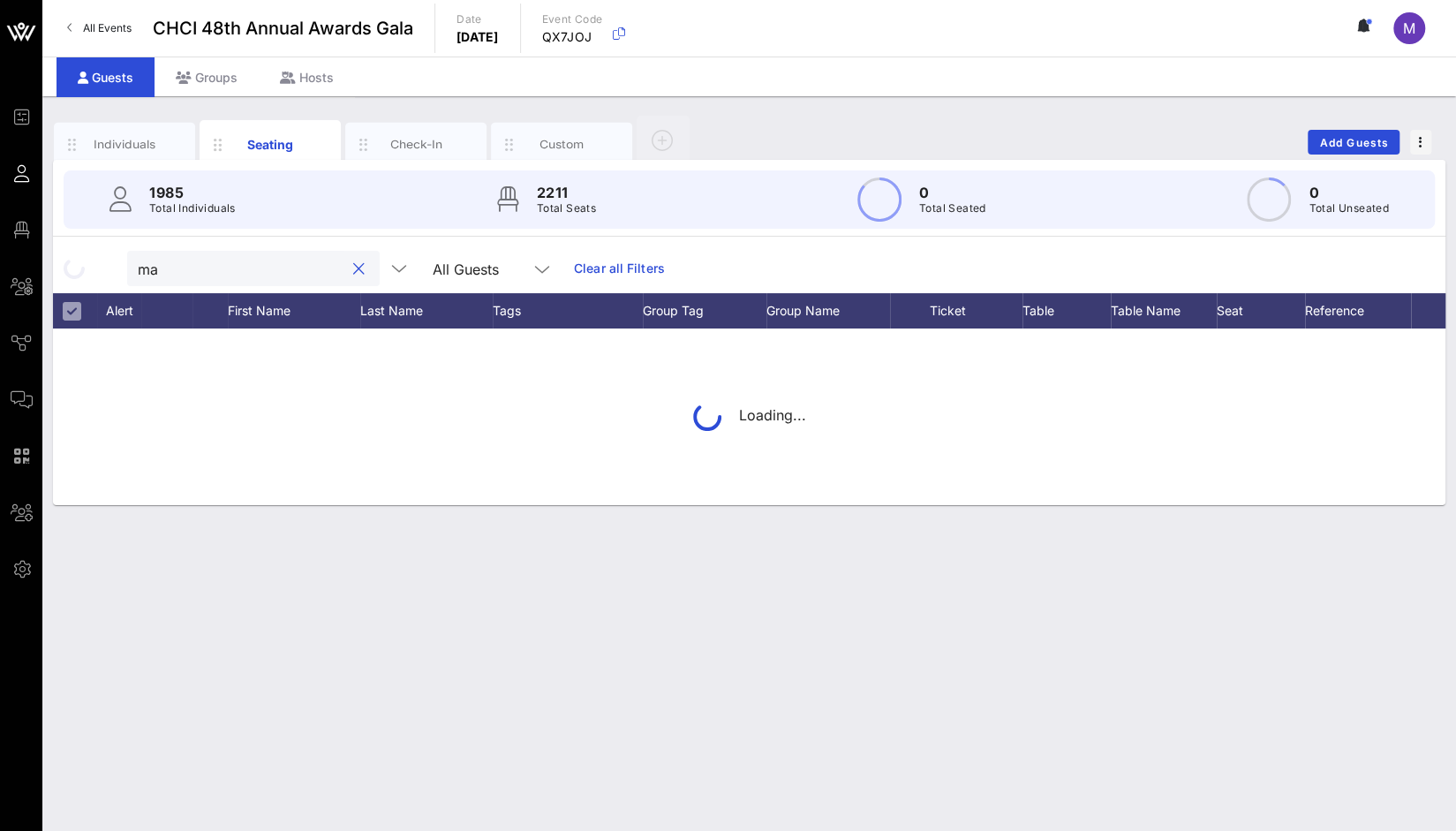
type input "m"
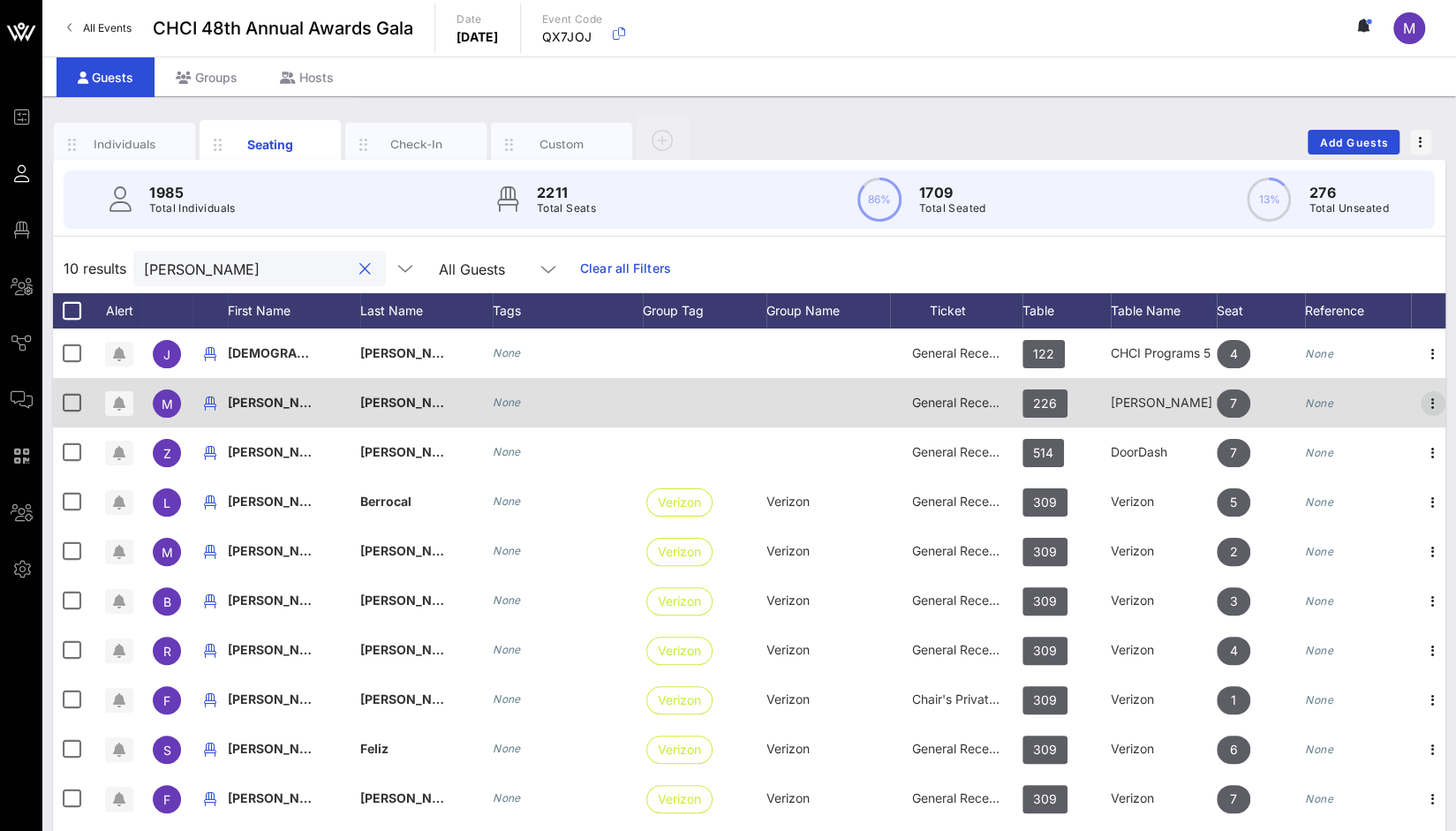
type input "ibarra"
click at [1437, 402] on icon "button" at bounding box center [1433, 403] width 21 height 21
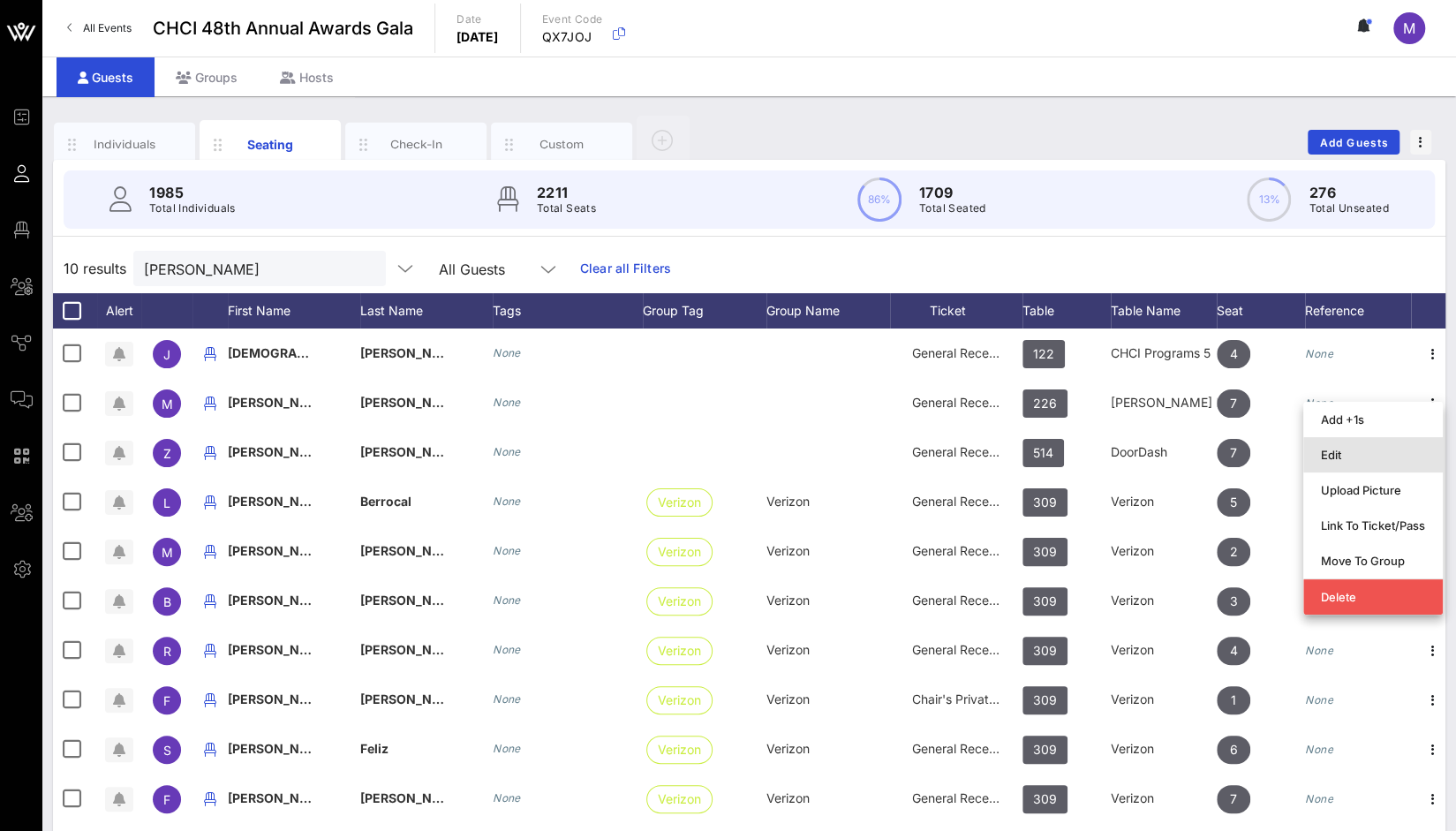
click at [1364, 466] on div "Edit" at bounding box center [1373, 455] width 104 height 28
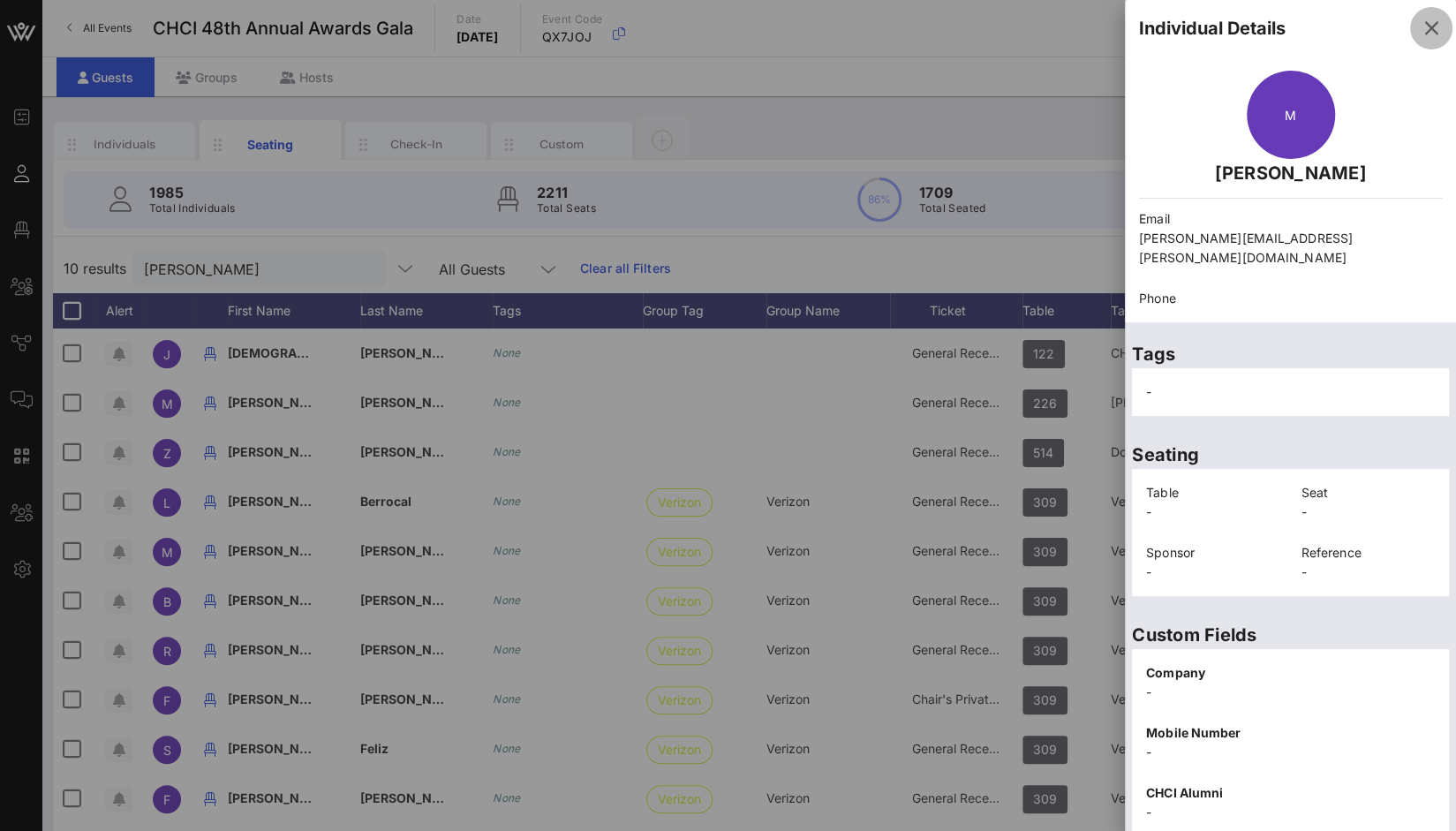
click at [1421, 25] on icon "button" at bounding box center [1431, 28] width 21 height 21
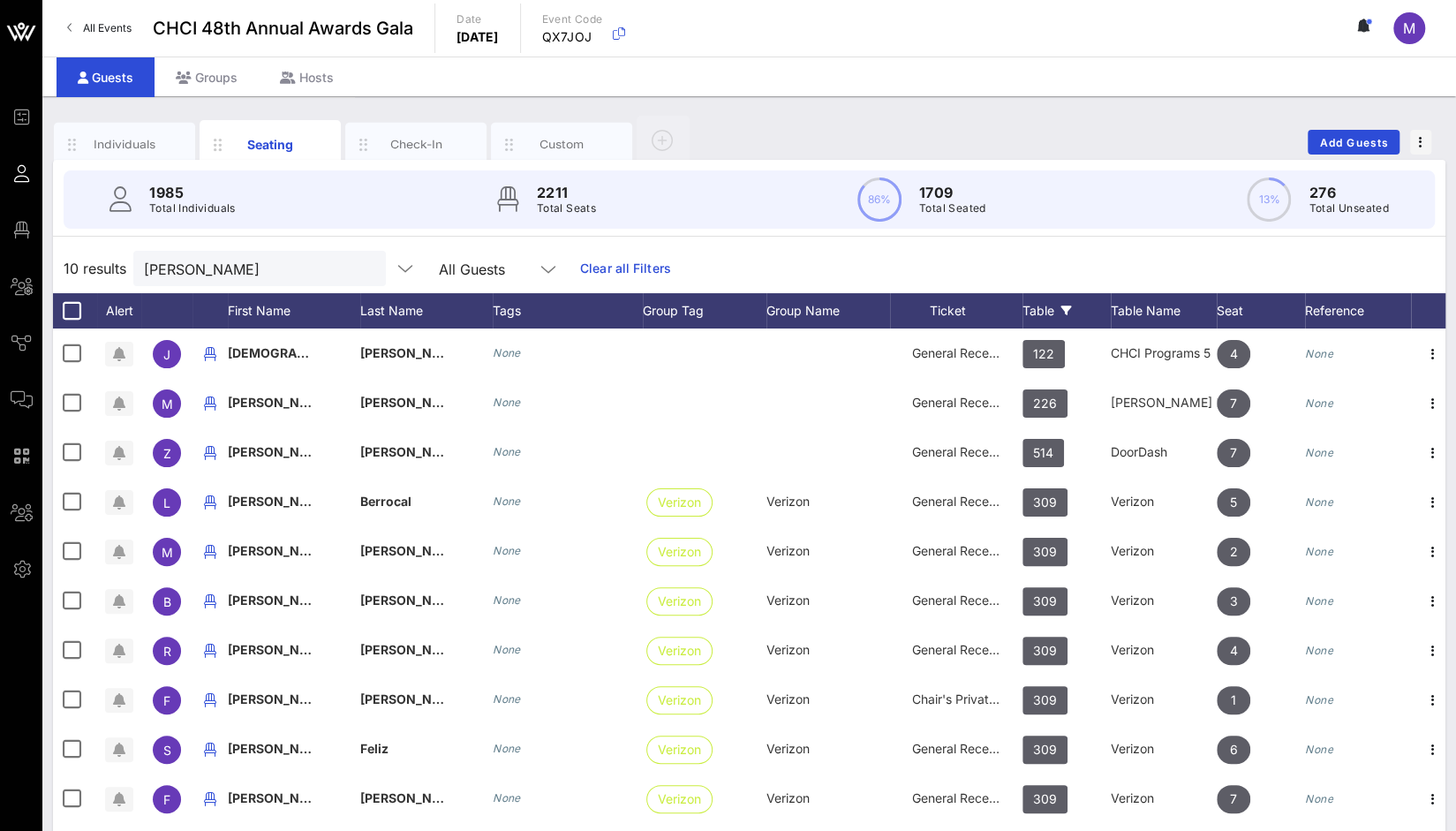
click at [1055, 310] on div "Table" at bounding box center [1066, 310] width 88 height 35
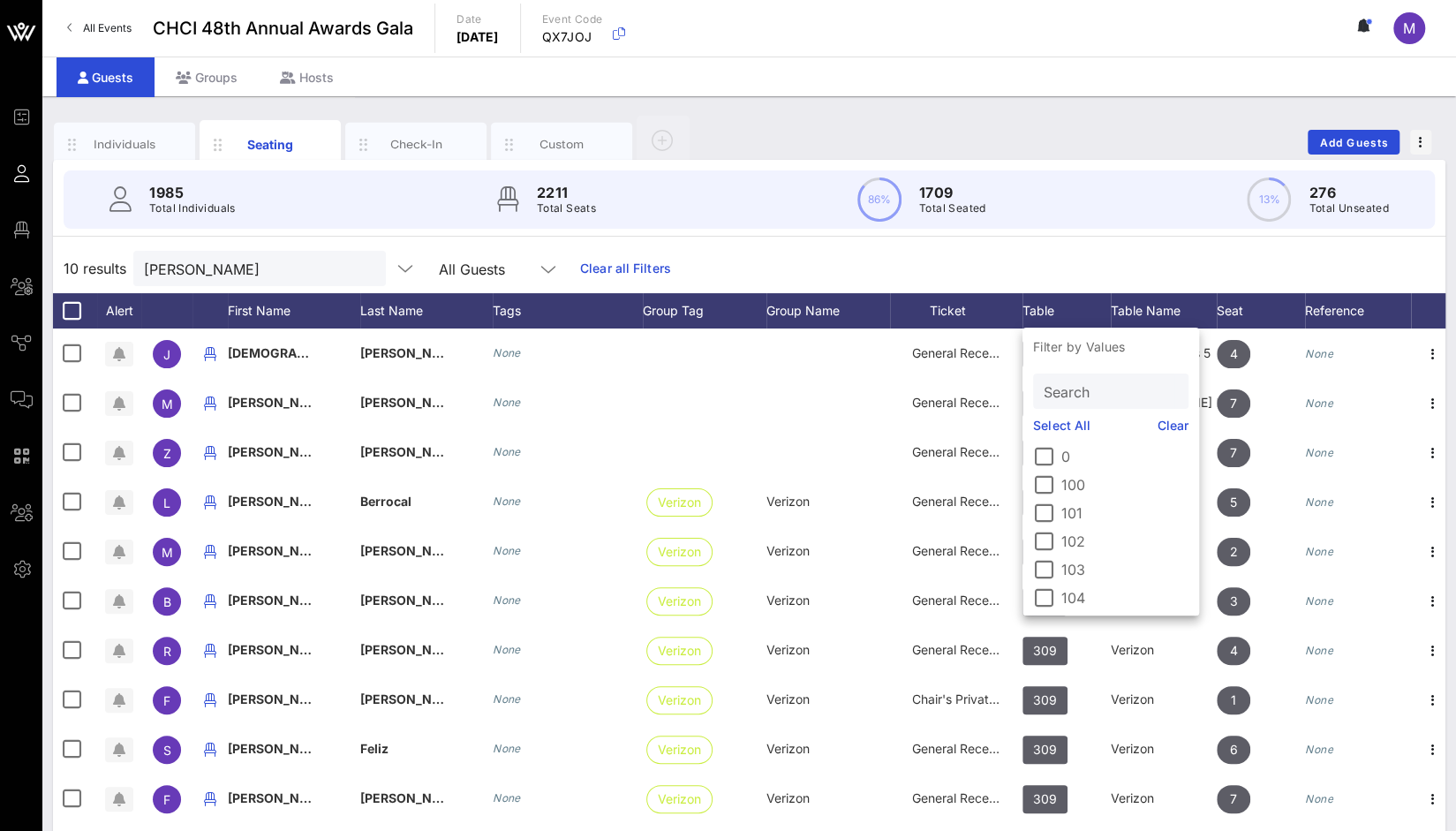
click at [1071, 390] on input "Search" at bounding box center [1110, 391] width 131 height 23
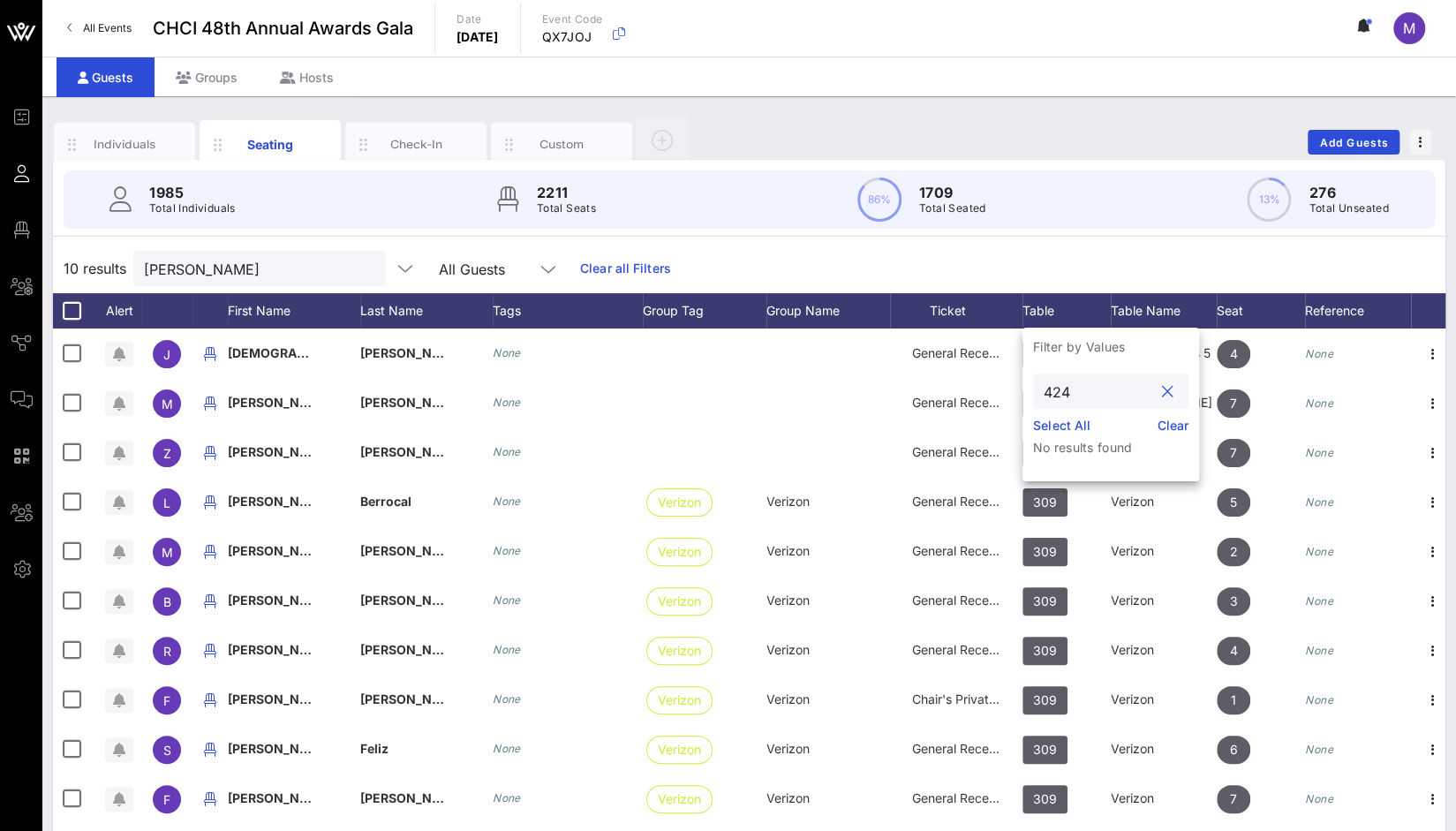
type input "424"
click at [1173, 397] on button "clear icon" at bounding box center [1168, 392] width 11 height 18
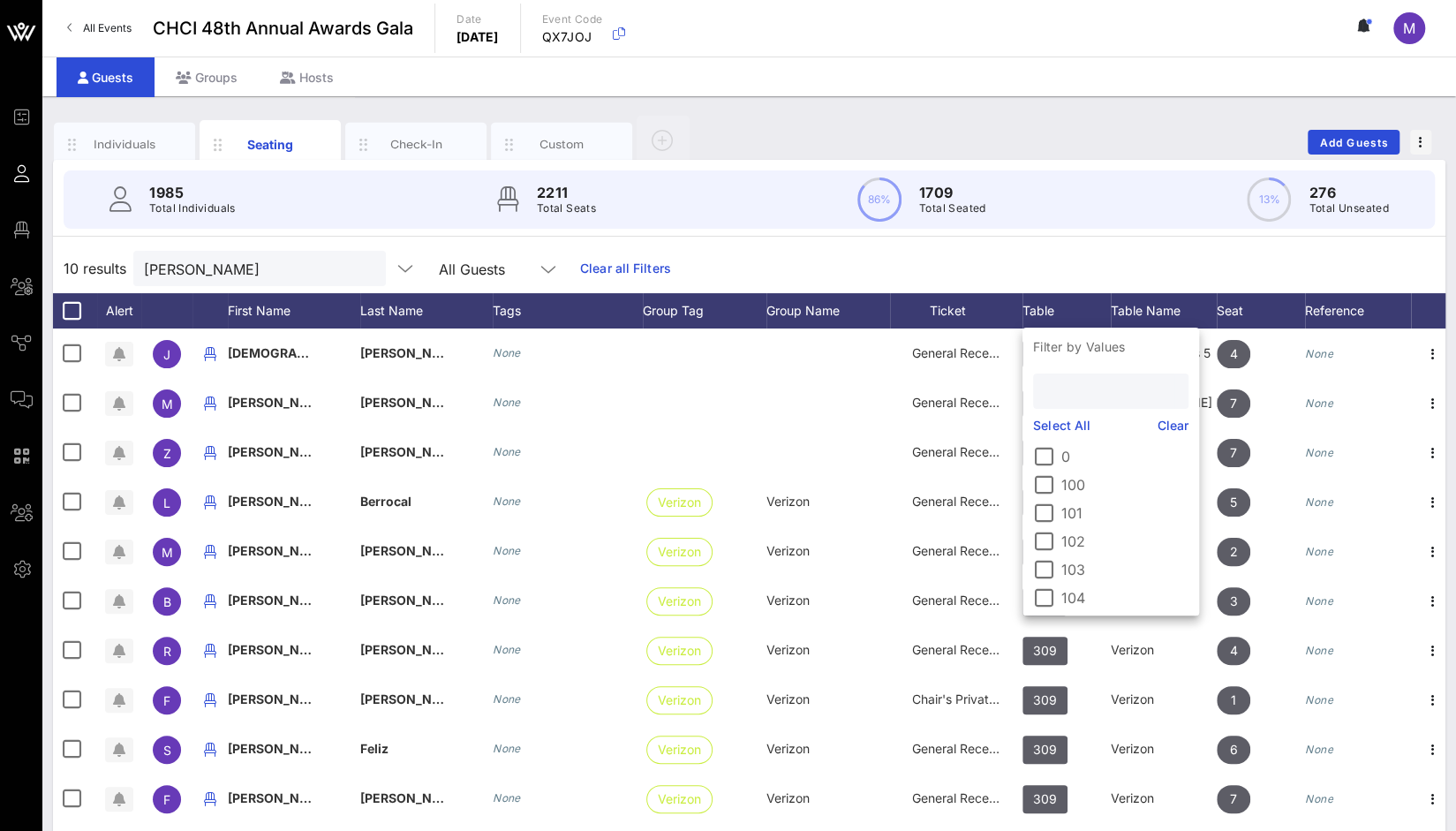
click at [1156, 247] on div "10 results ibarra All Guests Clear all Filters" at bounding box center [749, 268] width 1392 height 49
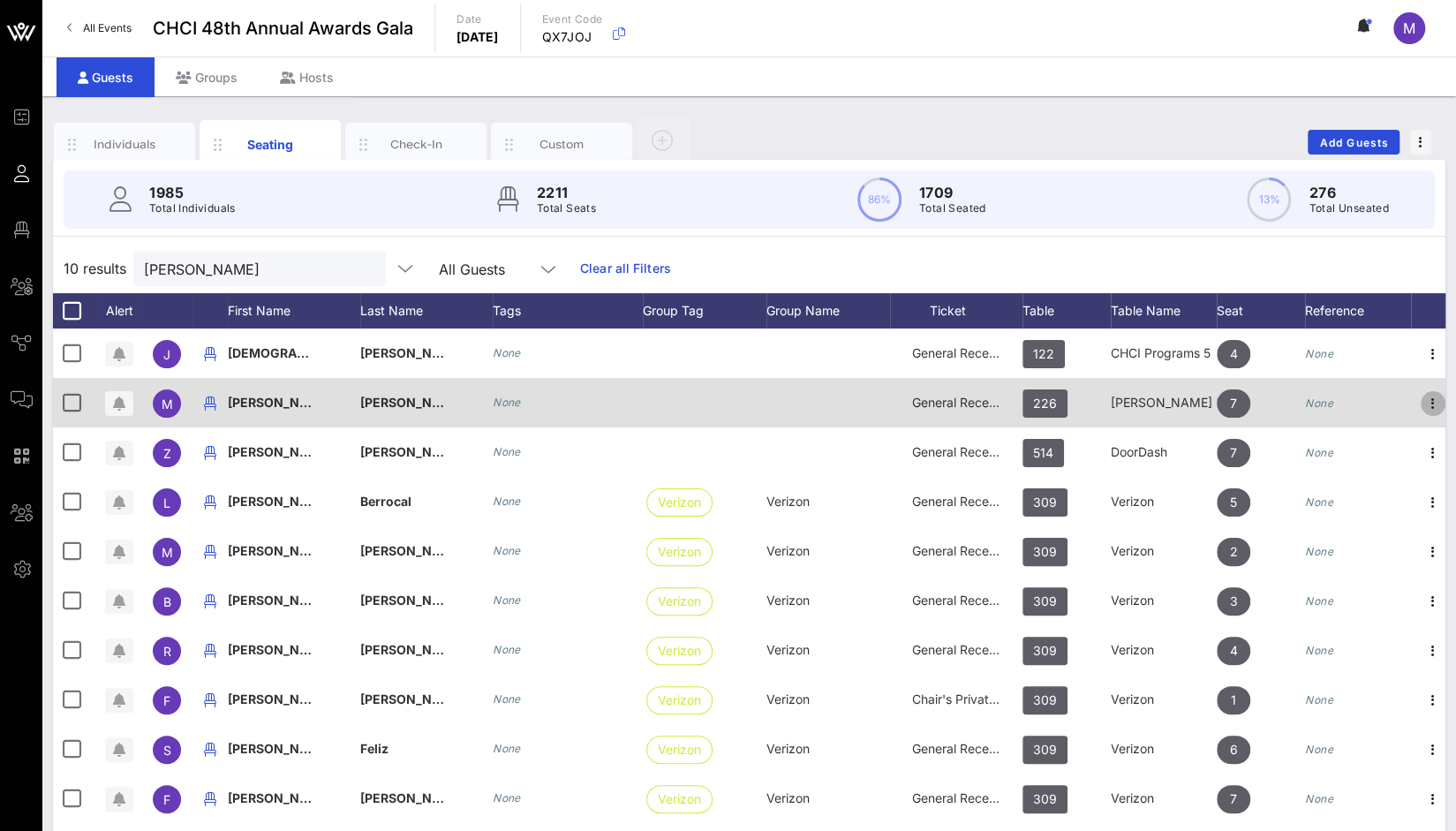
click at [1435, 404] on icon "button" at bounding box center [1433, 403] width 21 height 21
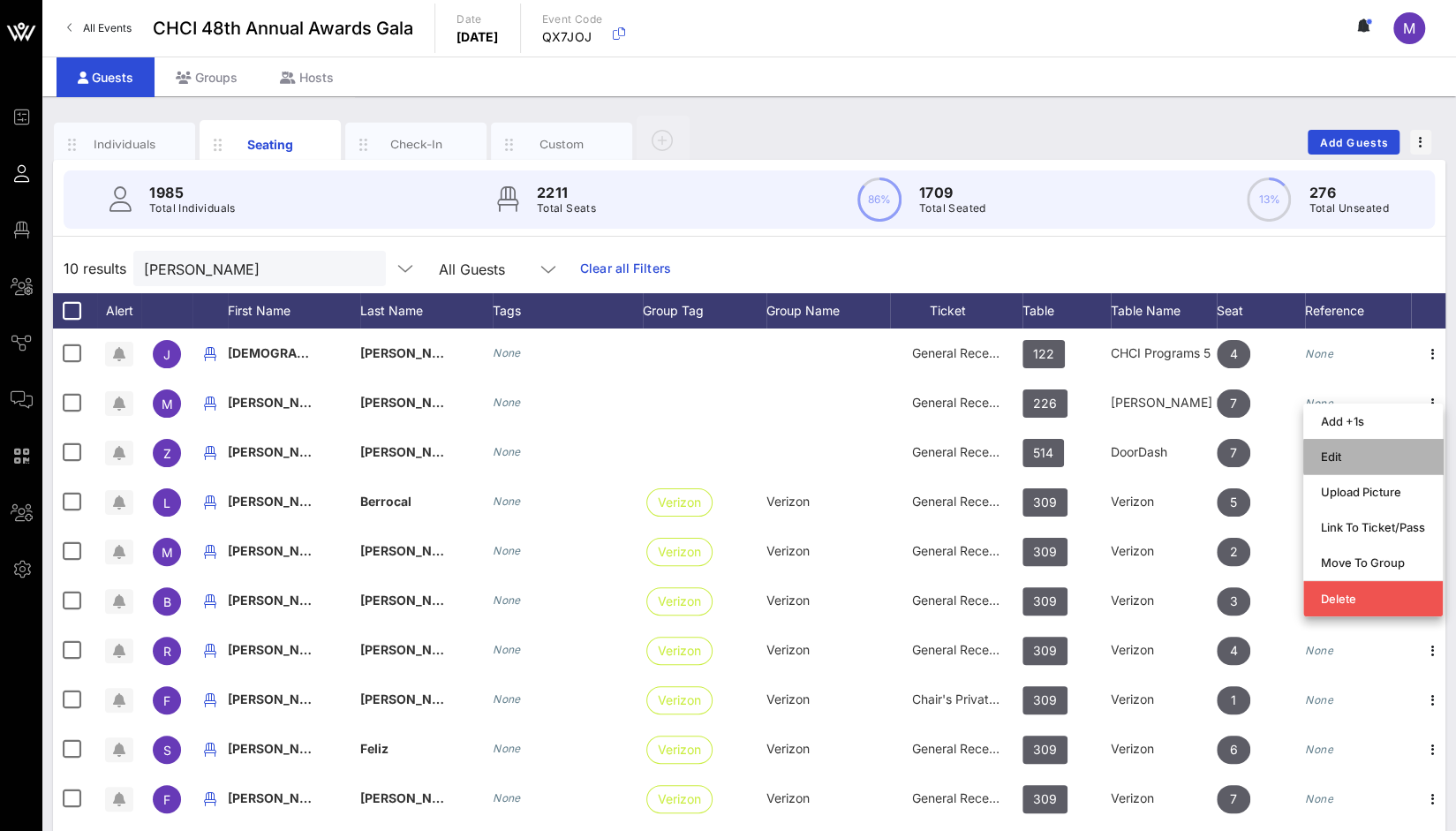
click at [1384, 460] on div "Edit" at bounding box center [1373, 456] width 104 height 14
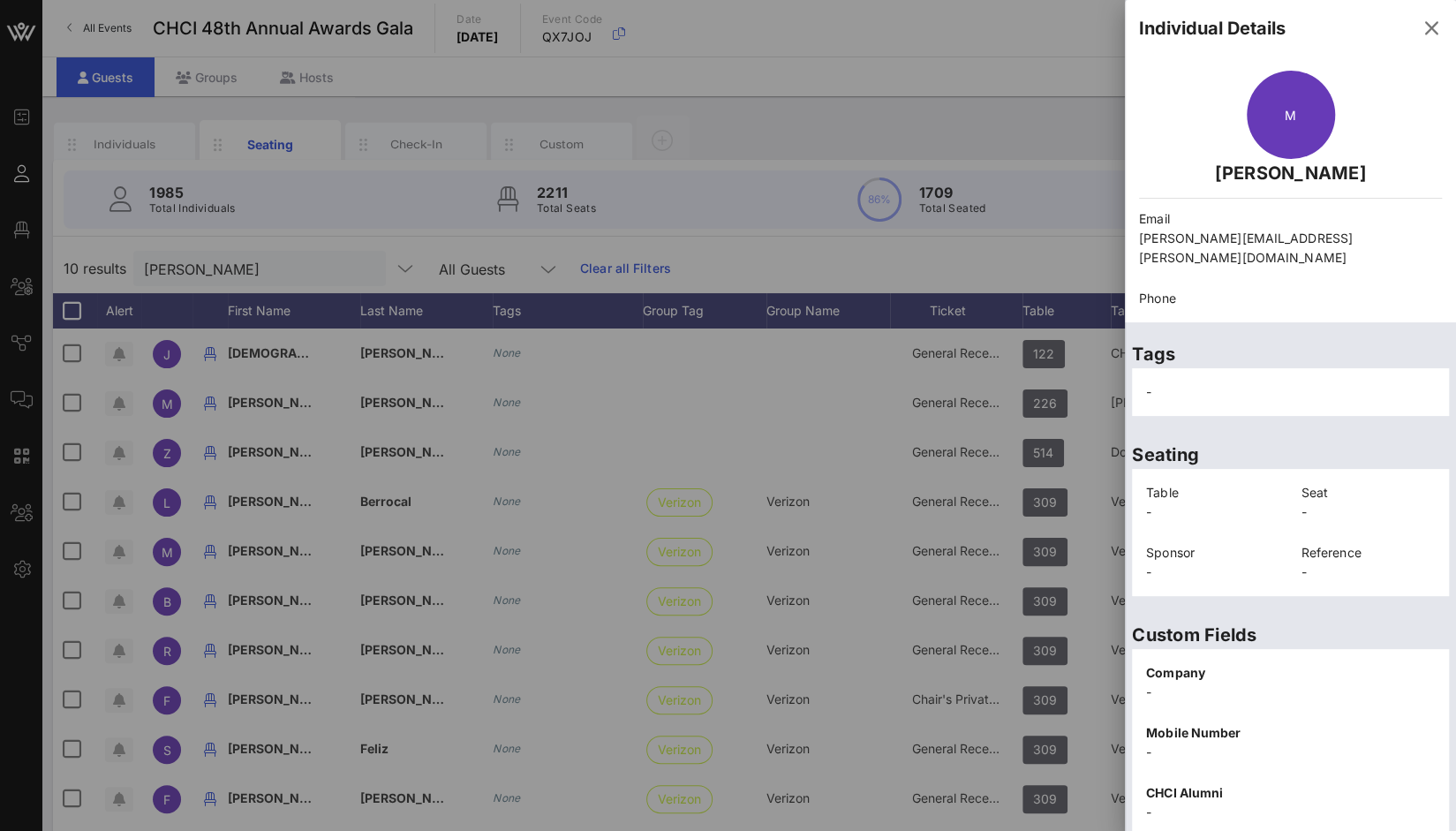
scroll to position [222, 0]
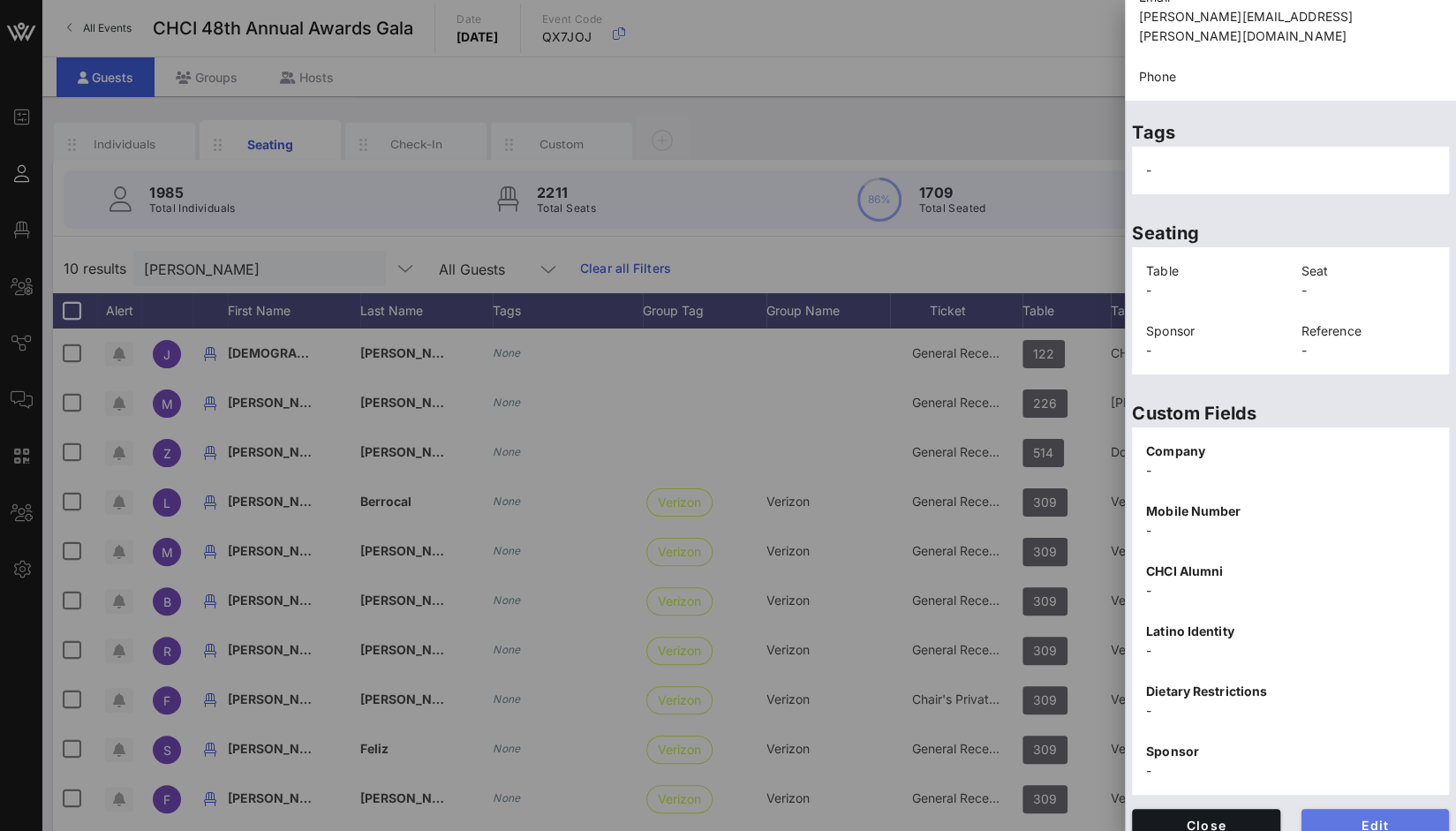
click at [1362, 814] on button "Edit" at bounding box center [1376, 825] width 148 height 32
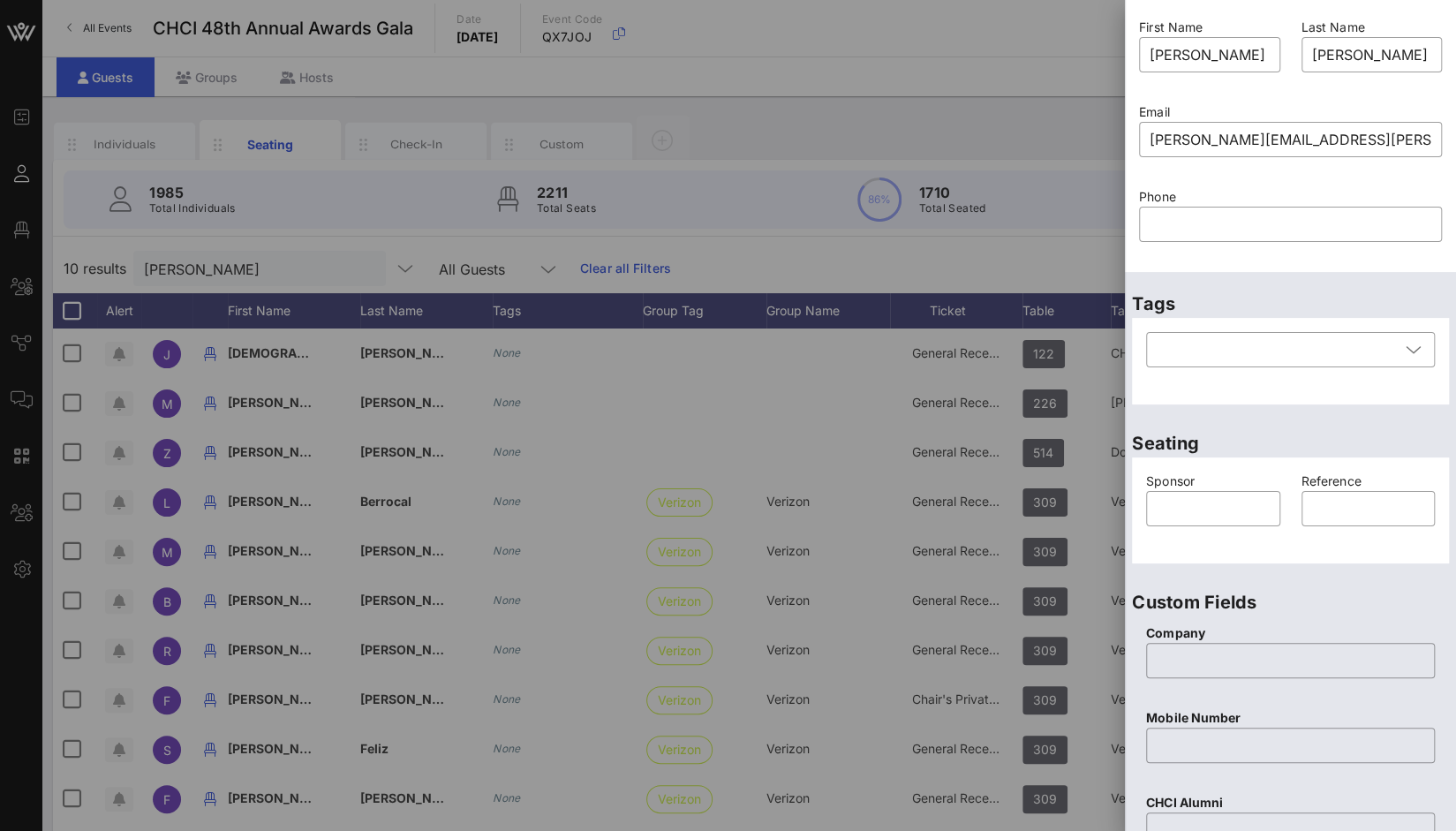
scroll to position [0, 0]
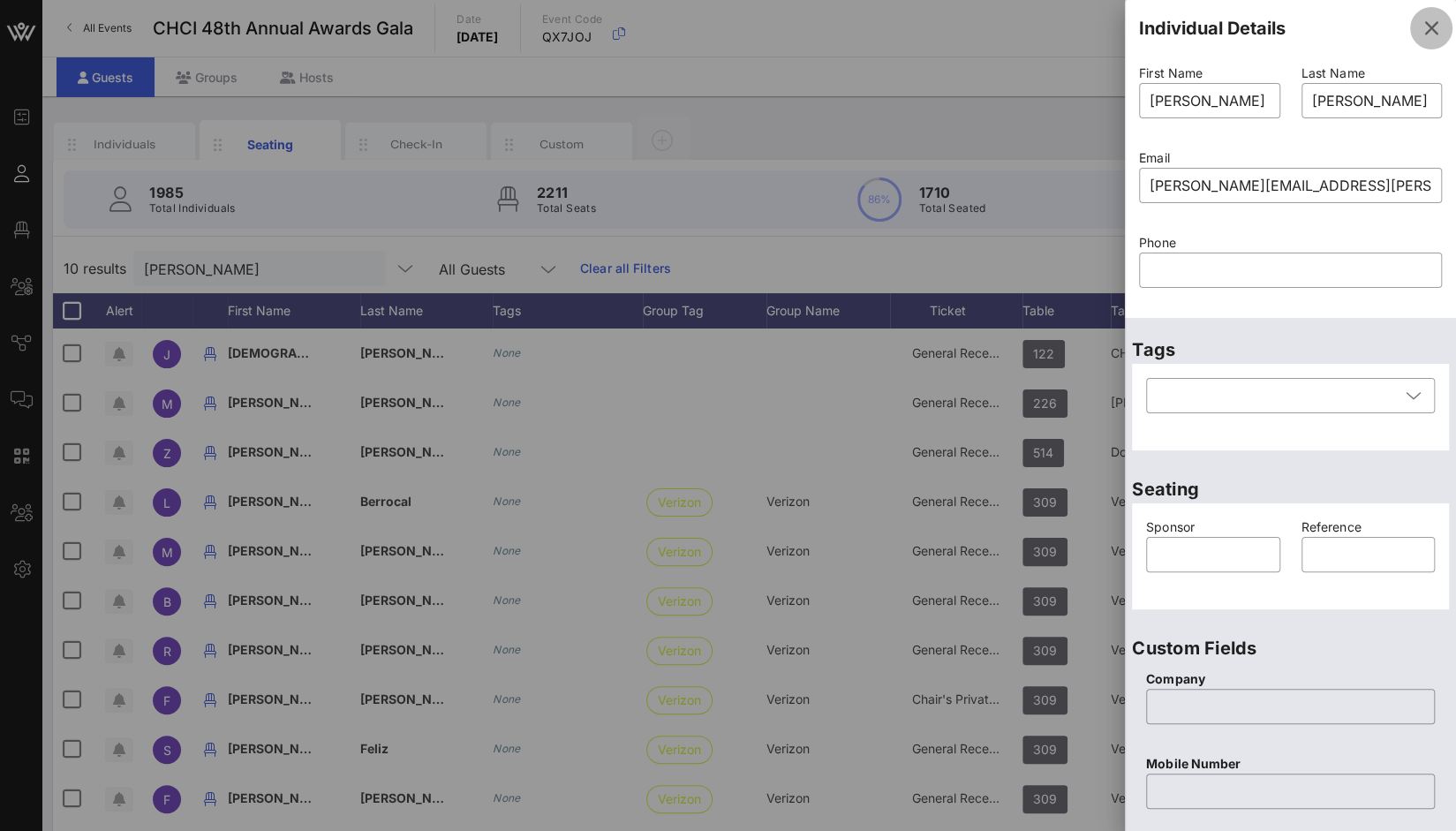
click at [1421, 26] on icon "button" at bounding box center [1431, 28] width 21 height 21
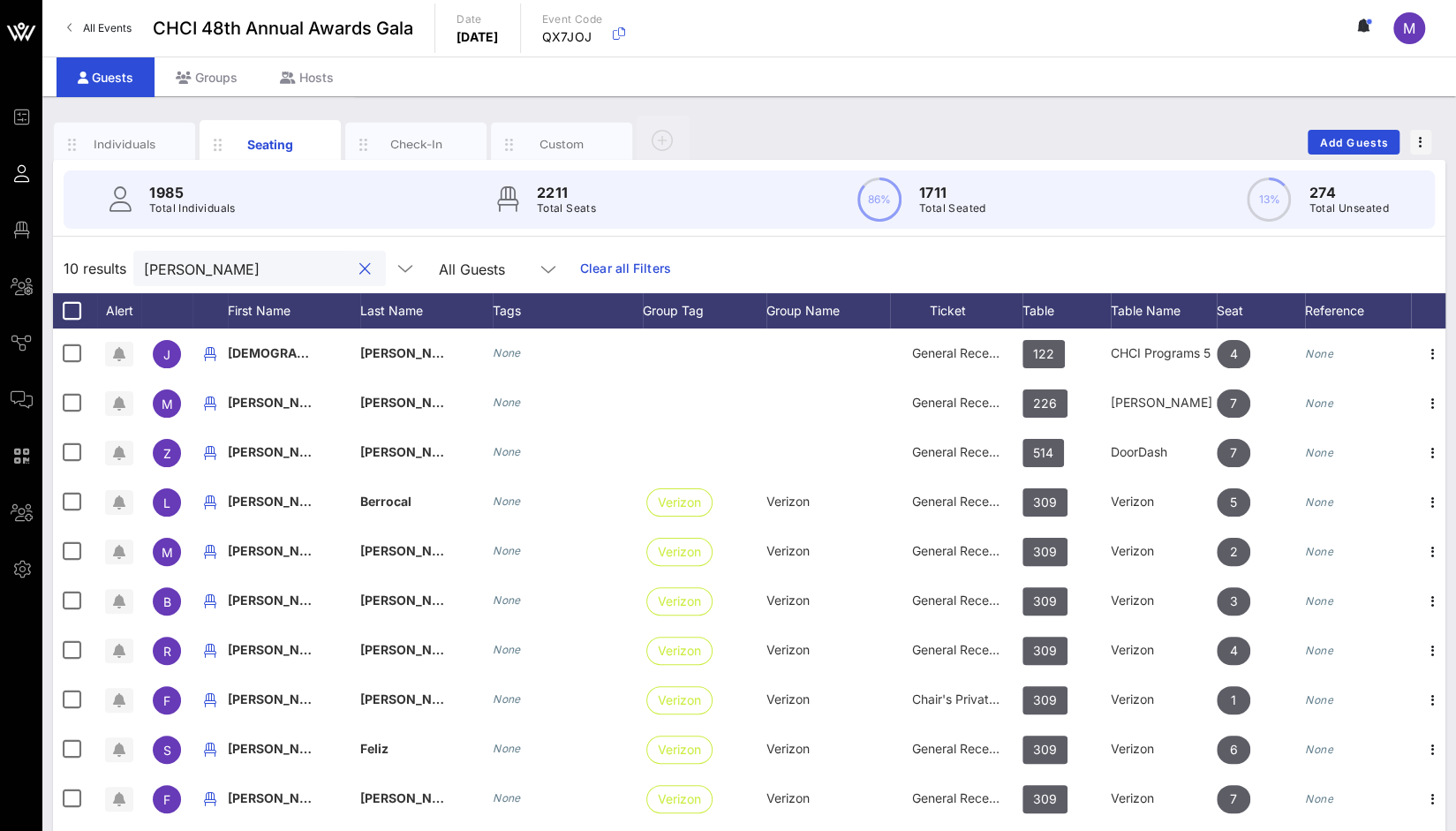
drag, startPoint x: 212, startPoint y: 270, endPoint x: 82, endPoint y: 265, distance: 130.1
click at [82, 265] on div "10 results ibarra All Guests Clear all Filters" at bounding box center [749, 268] width 1392 height 49
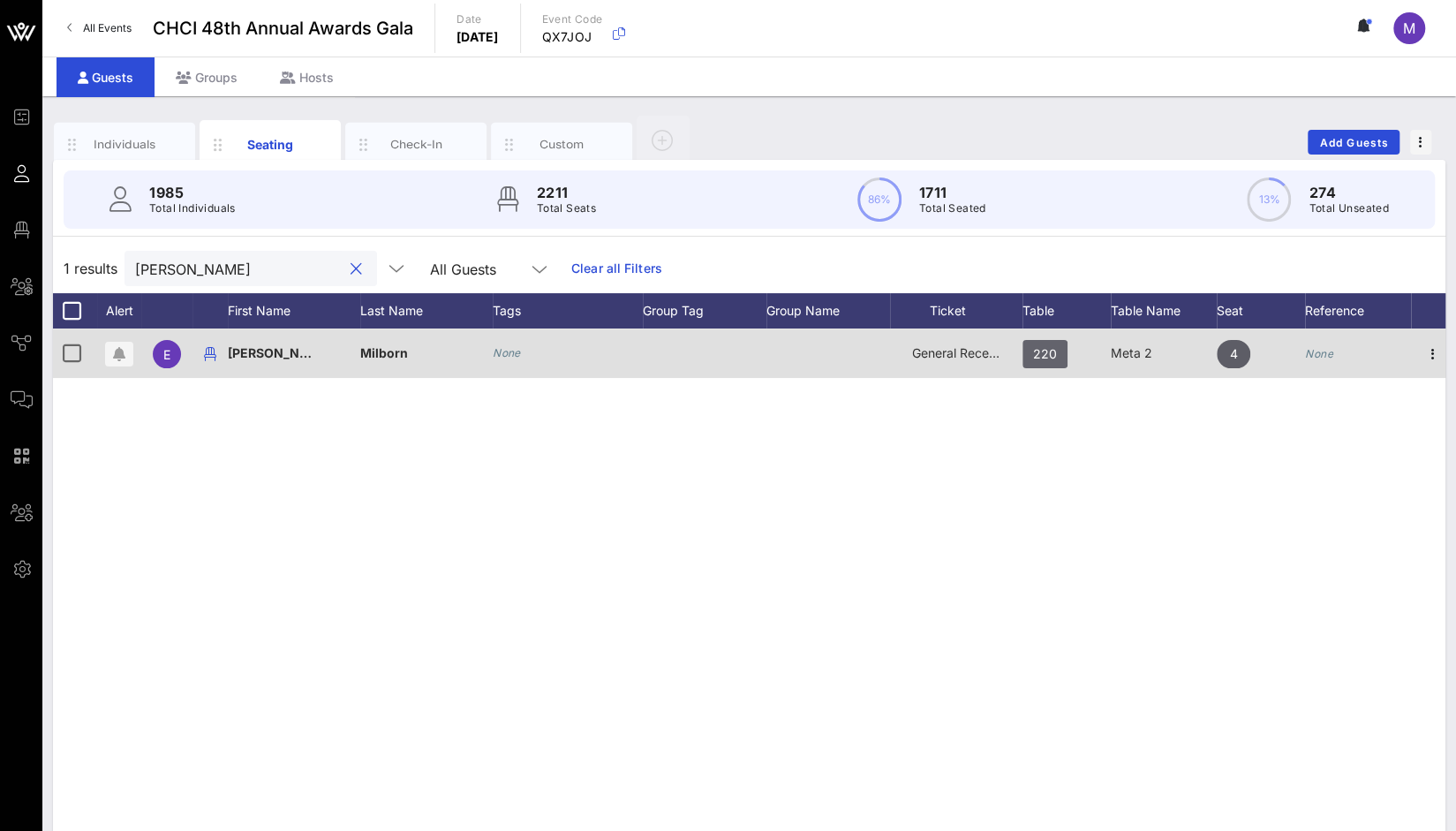
type input "emilee"
click at [1037, 352] on span "220" at bounding box center [1044, 354] width 24 height 28
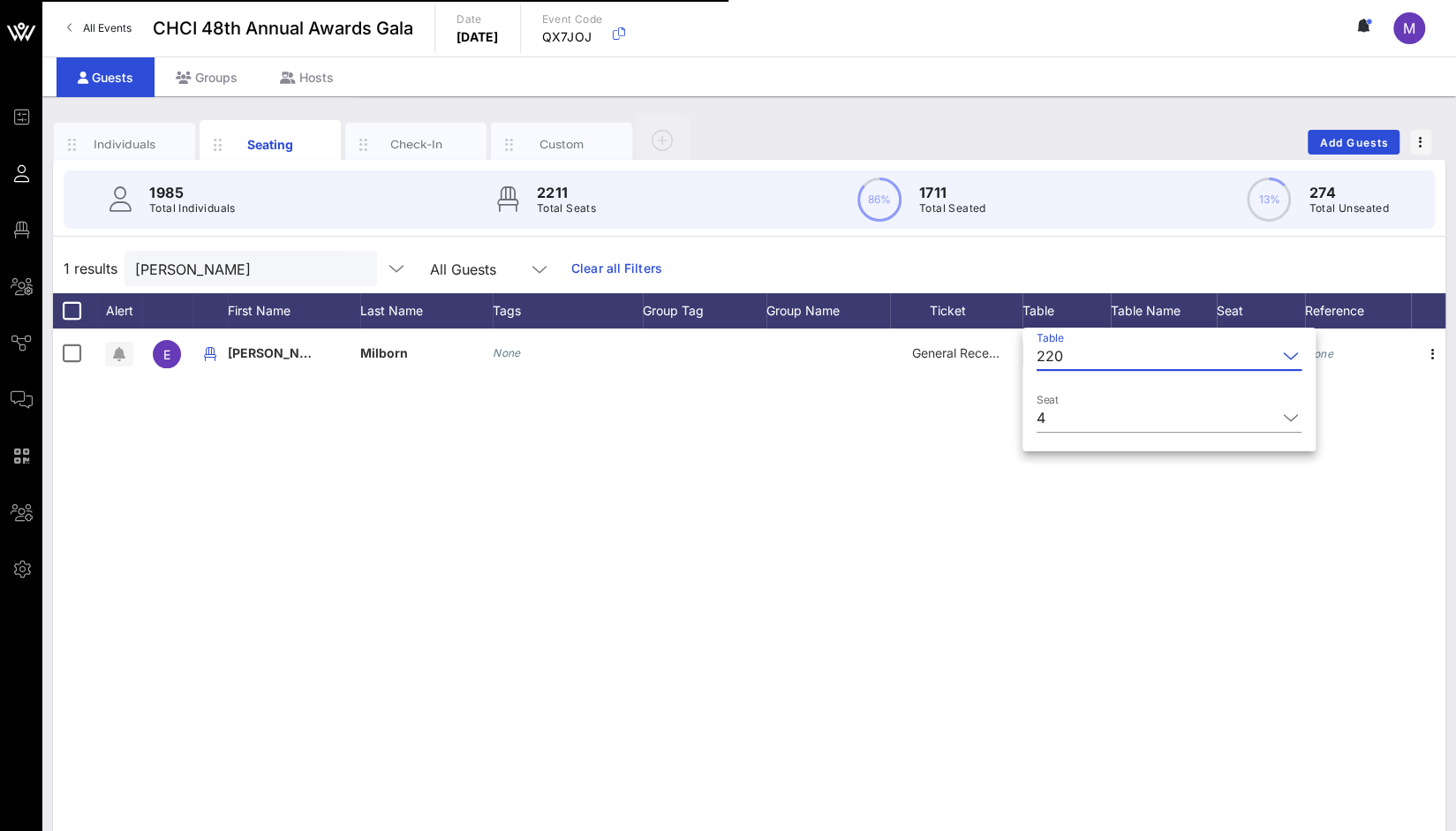
click at [1088, 362] on input "Table" at bounding box center [1174, 356] width 207 height 28
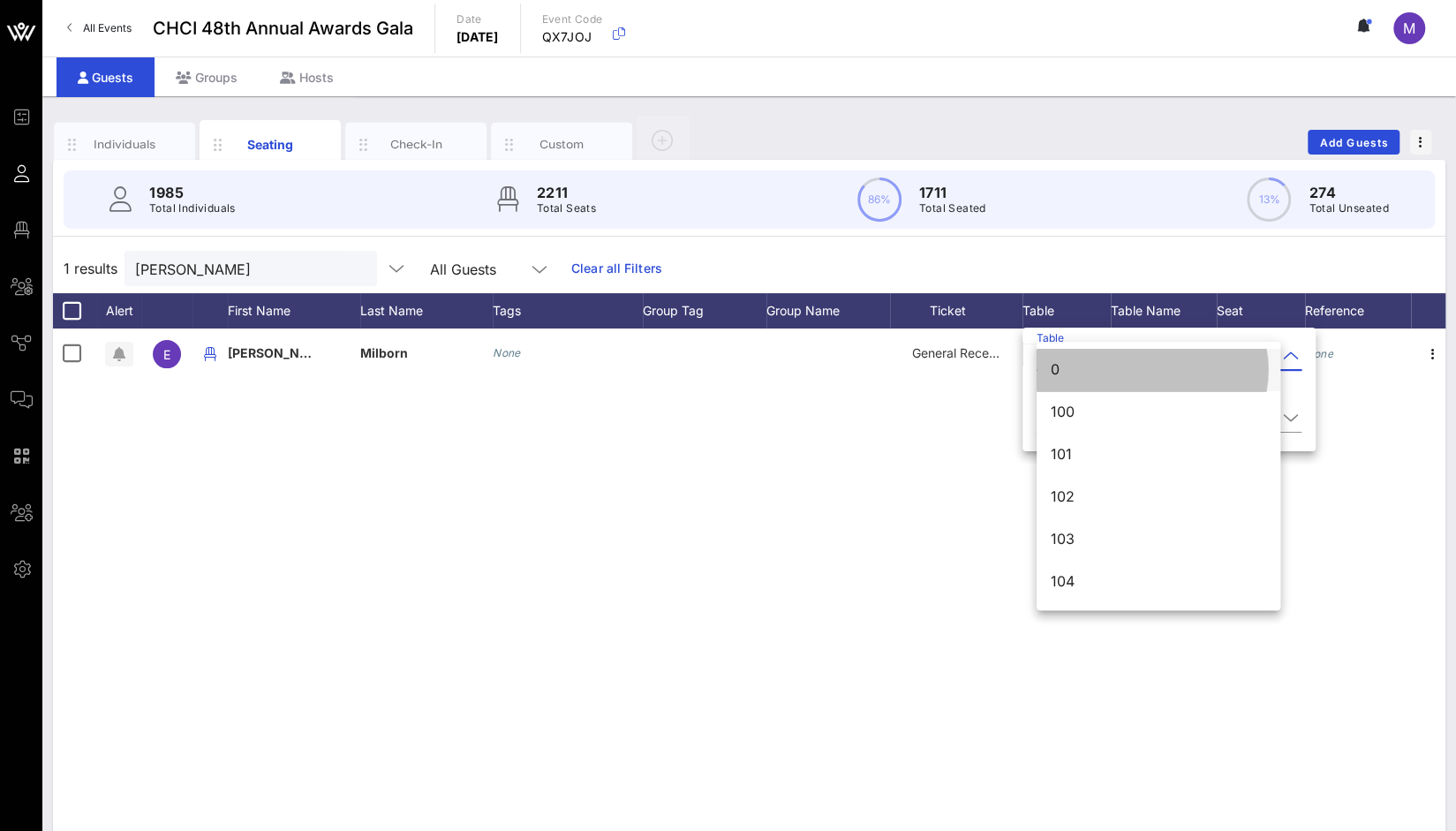
click at [1110, 364] on div "0" at bounding box center [1158, 370] width 215 height 17
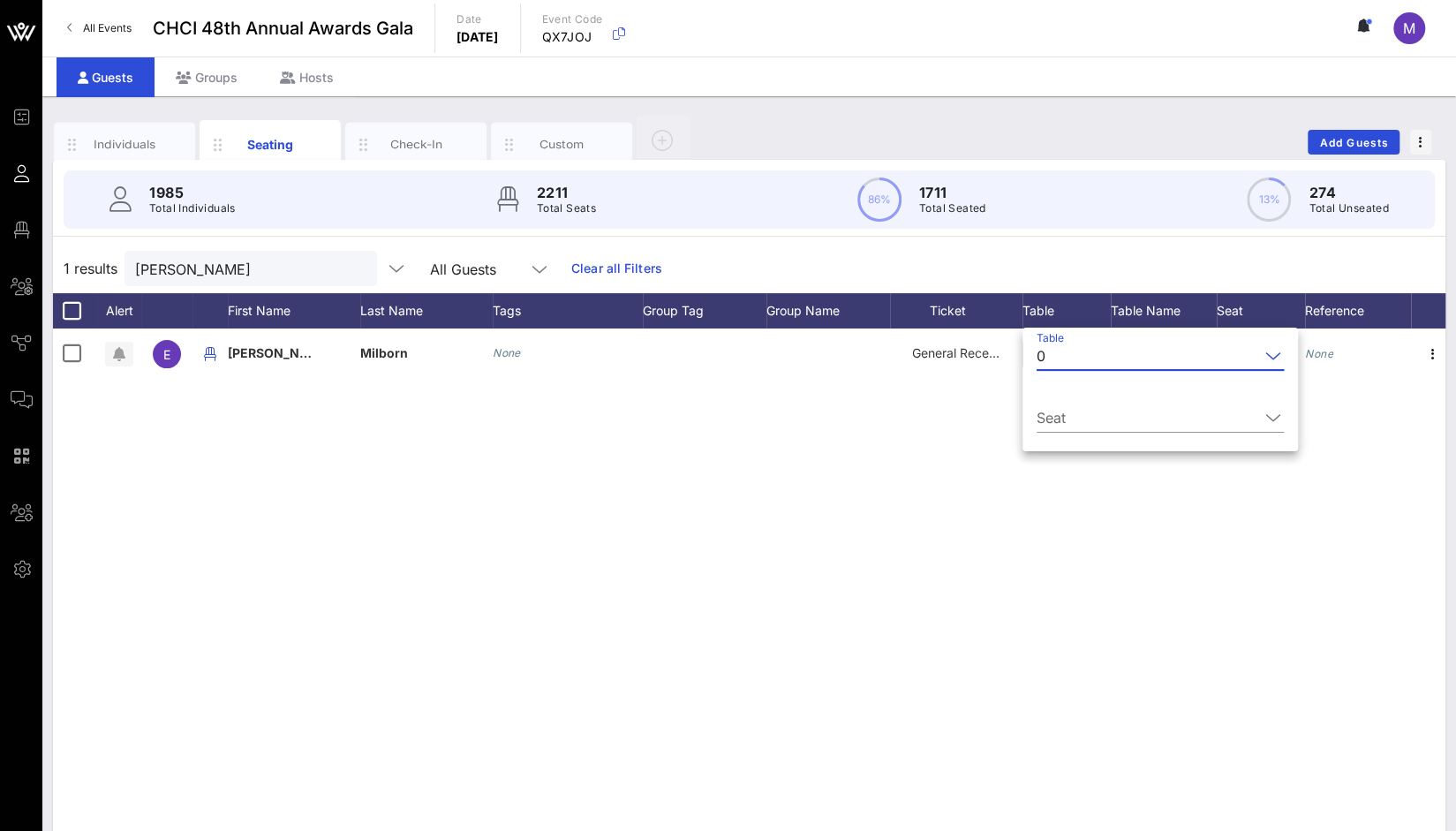
click at [1110, 364] on input "Table" at bounding box center [1156, 356] width 207 height 28
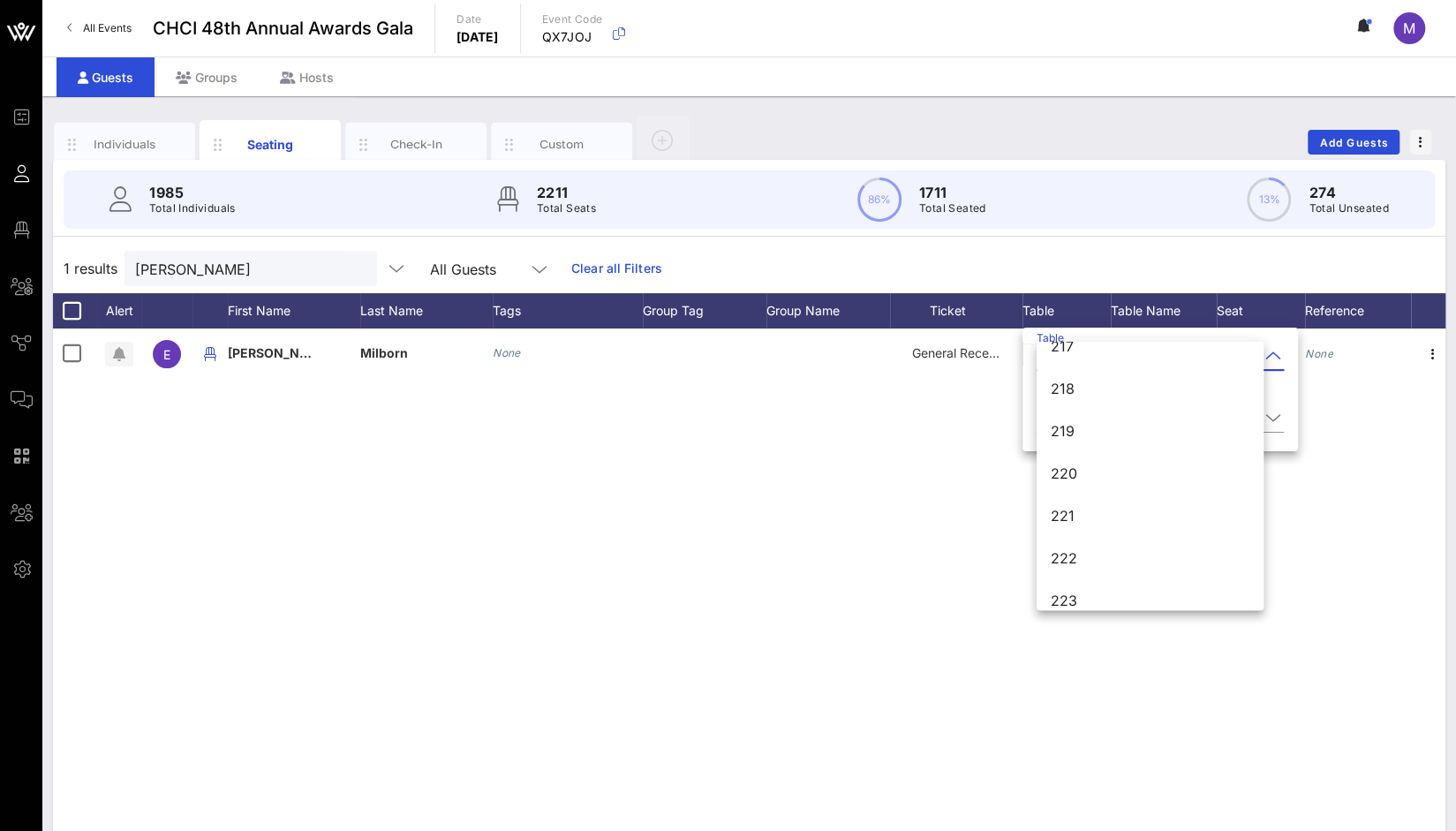
scroll to position [2929, 0]
click at [1092, 449] on div "224" at bounding box center [1151, 452] width 199 height 17
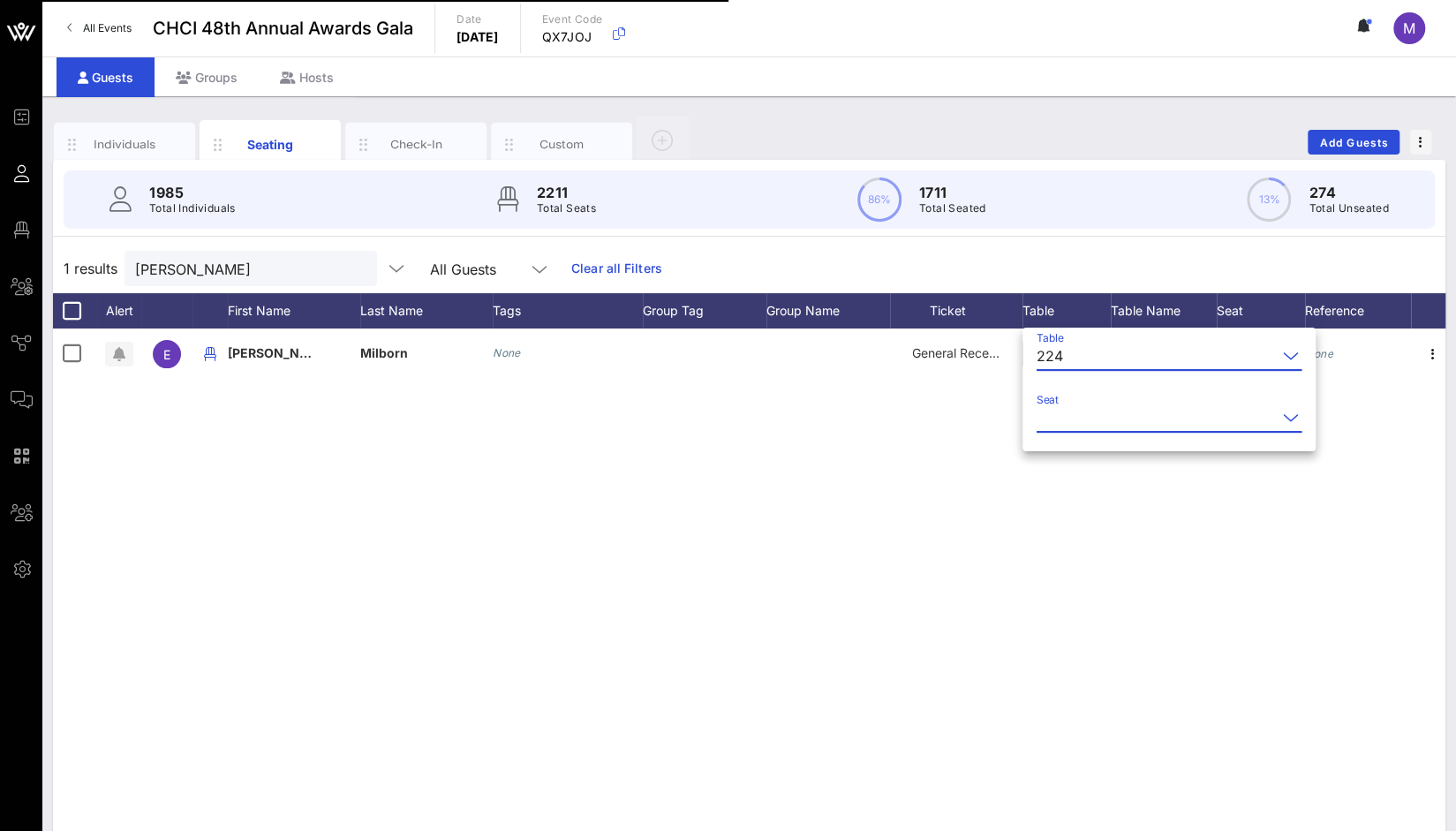
click at [1096, 415] on input "Seat" at bounding box center [1156, 418] width 240 height 28
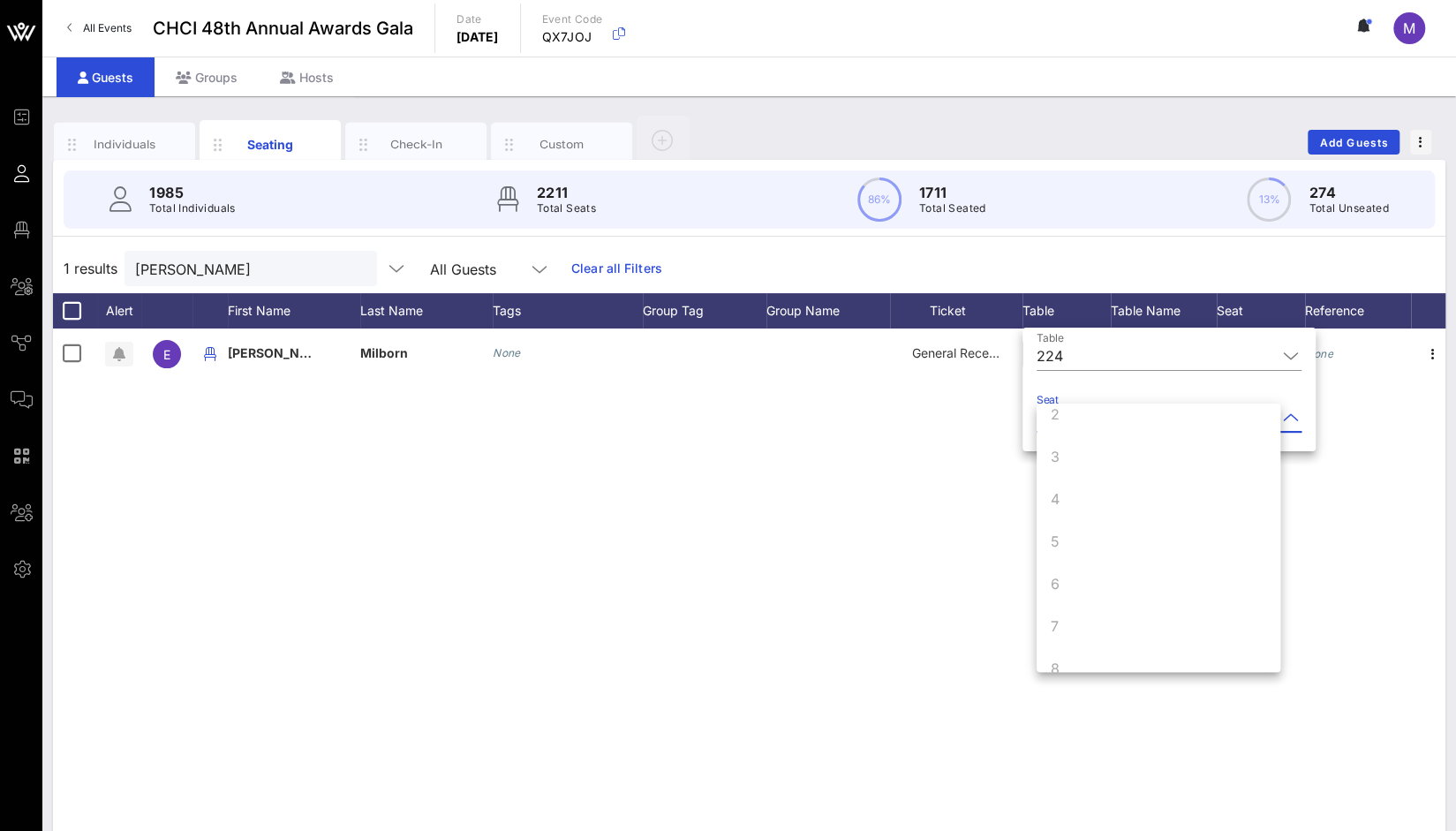
scroll to position [170, 0]
click at [1148, 642] on div "10" at bounding box center [1158, 643] width 244 height 43
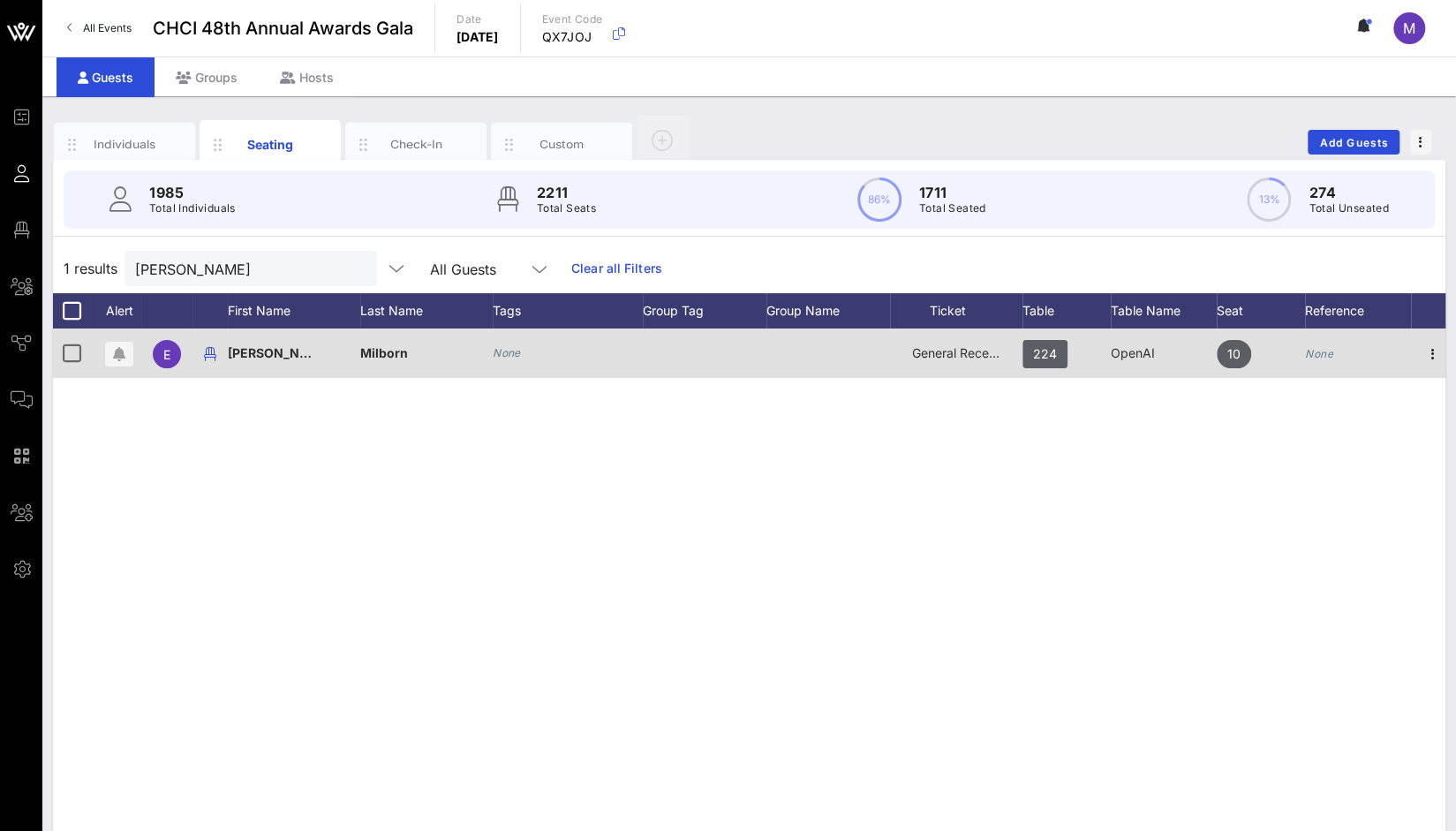
click at [249, 358] on span "Emilee" at bounding box center [280, 353] width 104 height 15
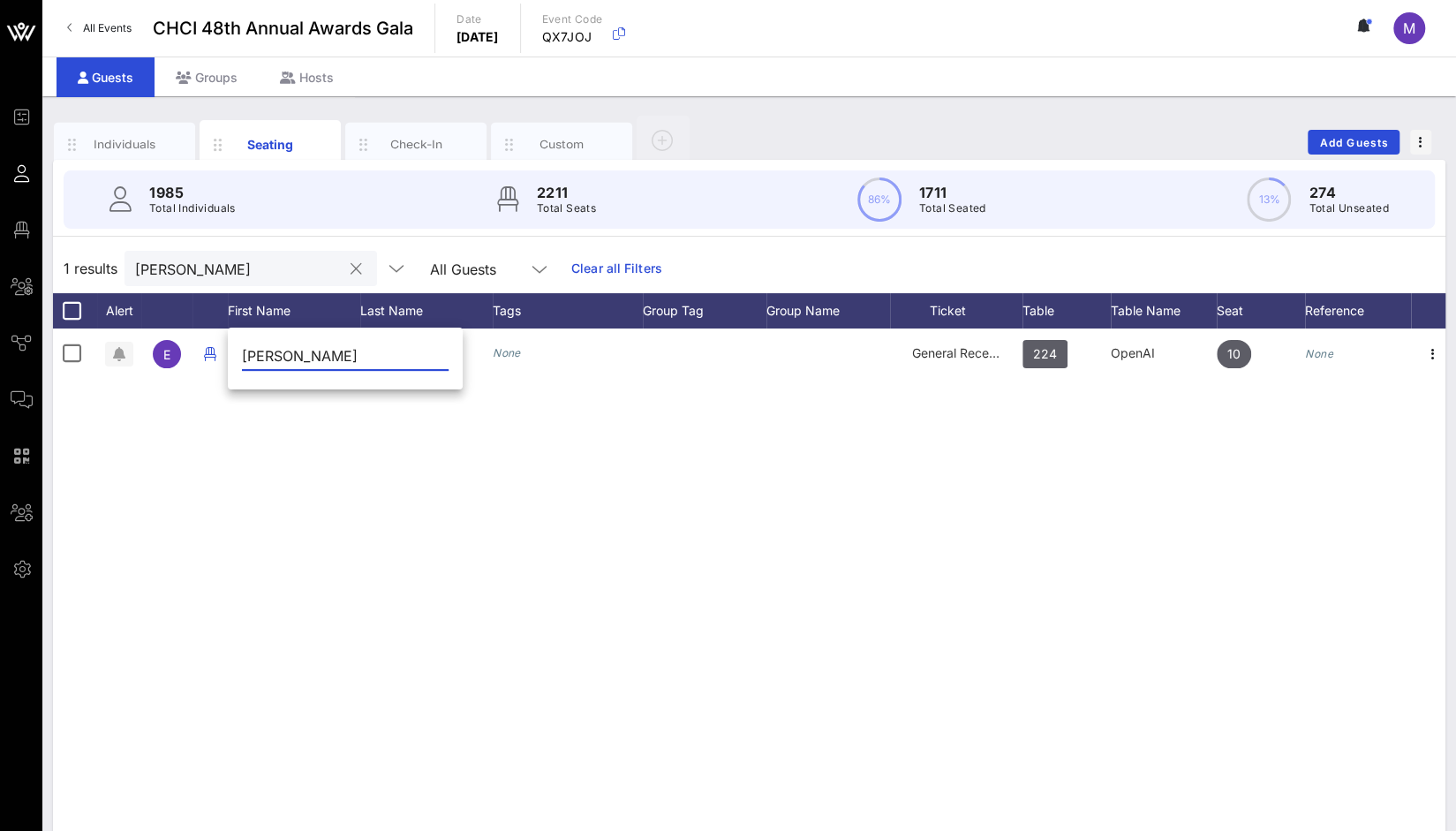
click at [351, 265] on button "clear icon" at bounding box center [357, 269] width 11 height 18
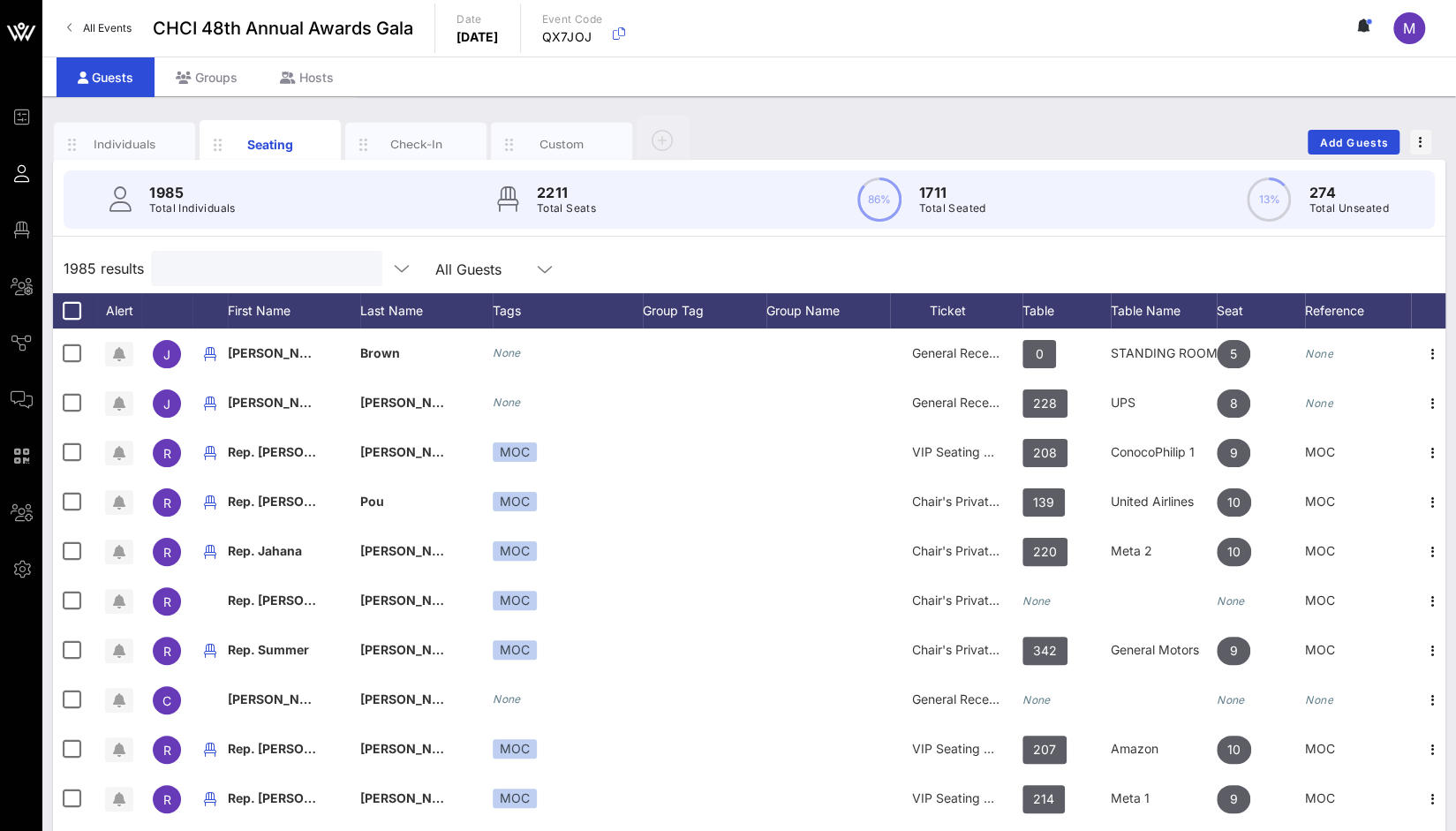
click at [269, 269] on input "text" at bounding box center [265, 268] width 207 height 23
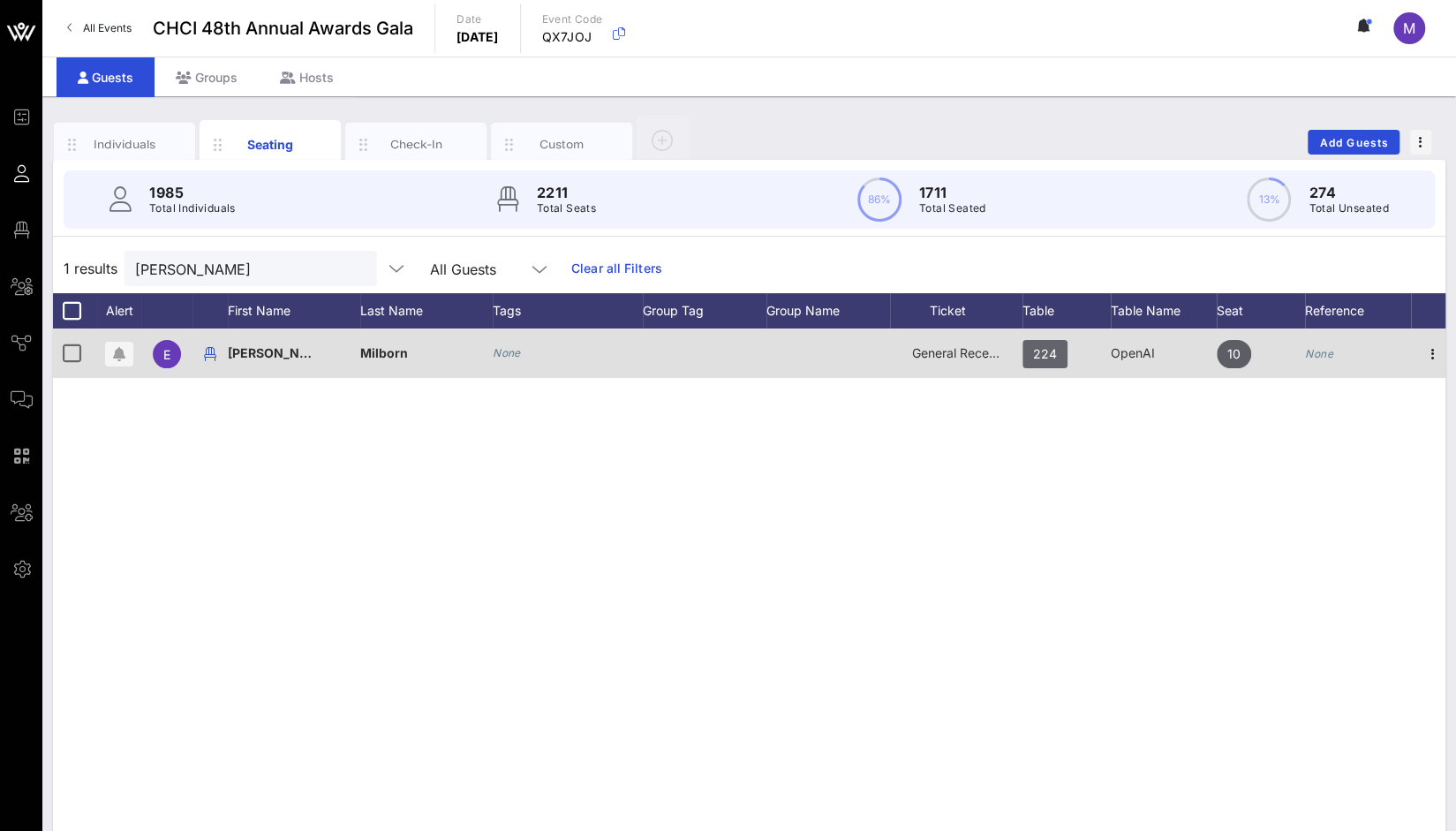
click at [1056, 356] on span "224" at bounding box center [1044, 354] width 24 height 28
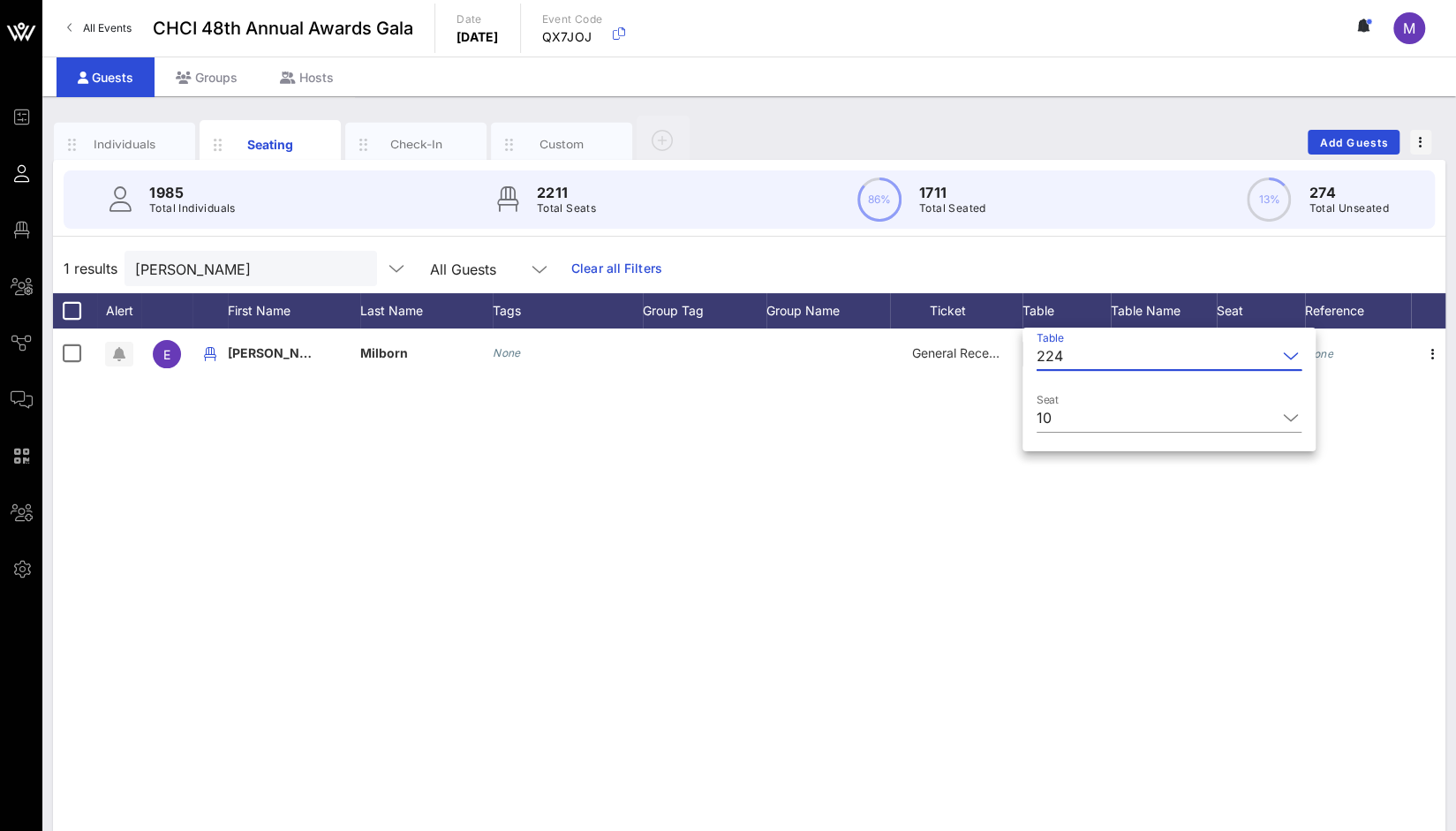
click at [1076, 347] on input "Table" at bounding box center [1174, 356] width 207 height 28
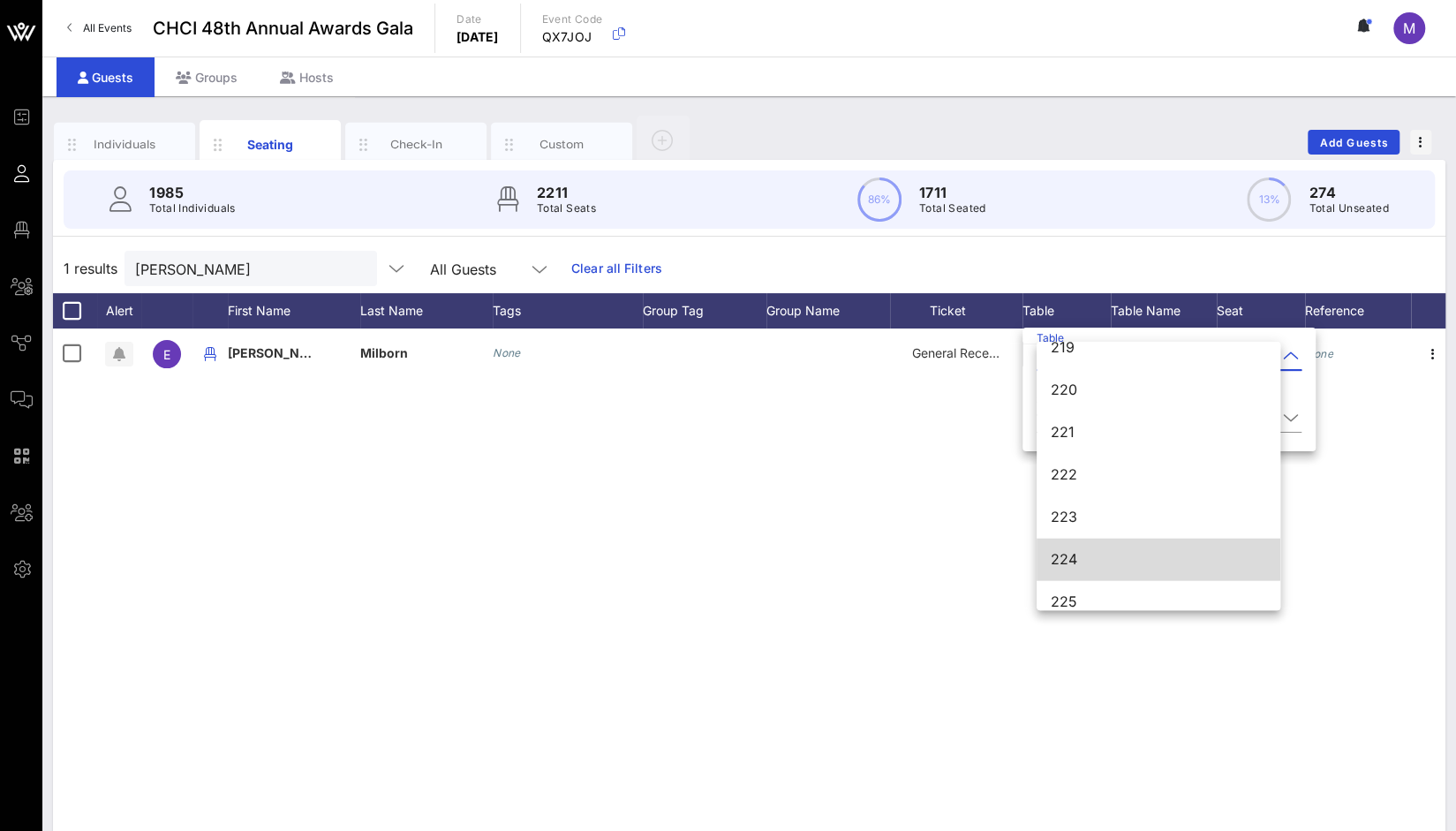
scroll to position [2807, 0]
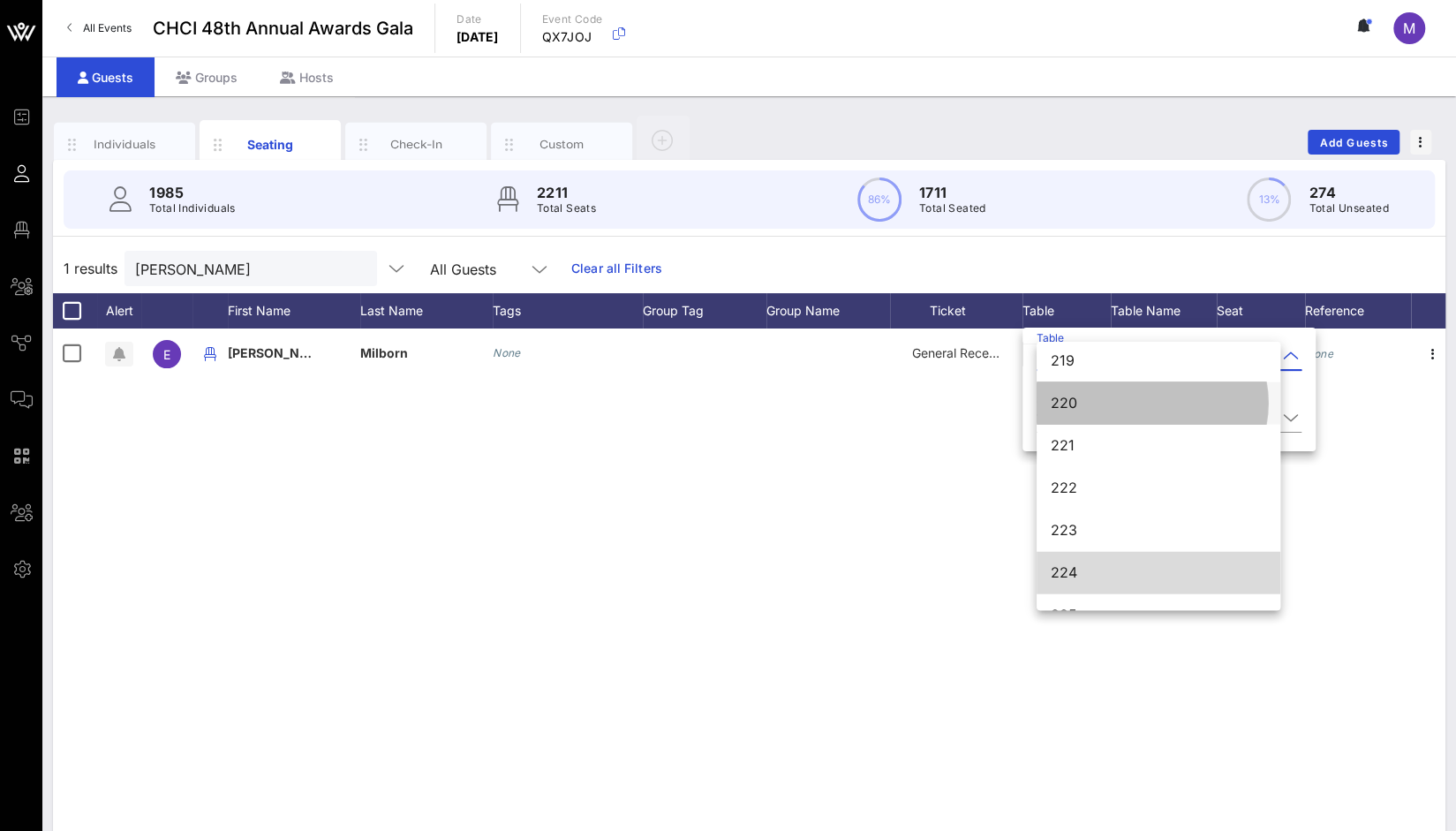
click at [1172, 404] on div "220" at bounding box center [1158, 403] width 215 height 17
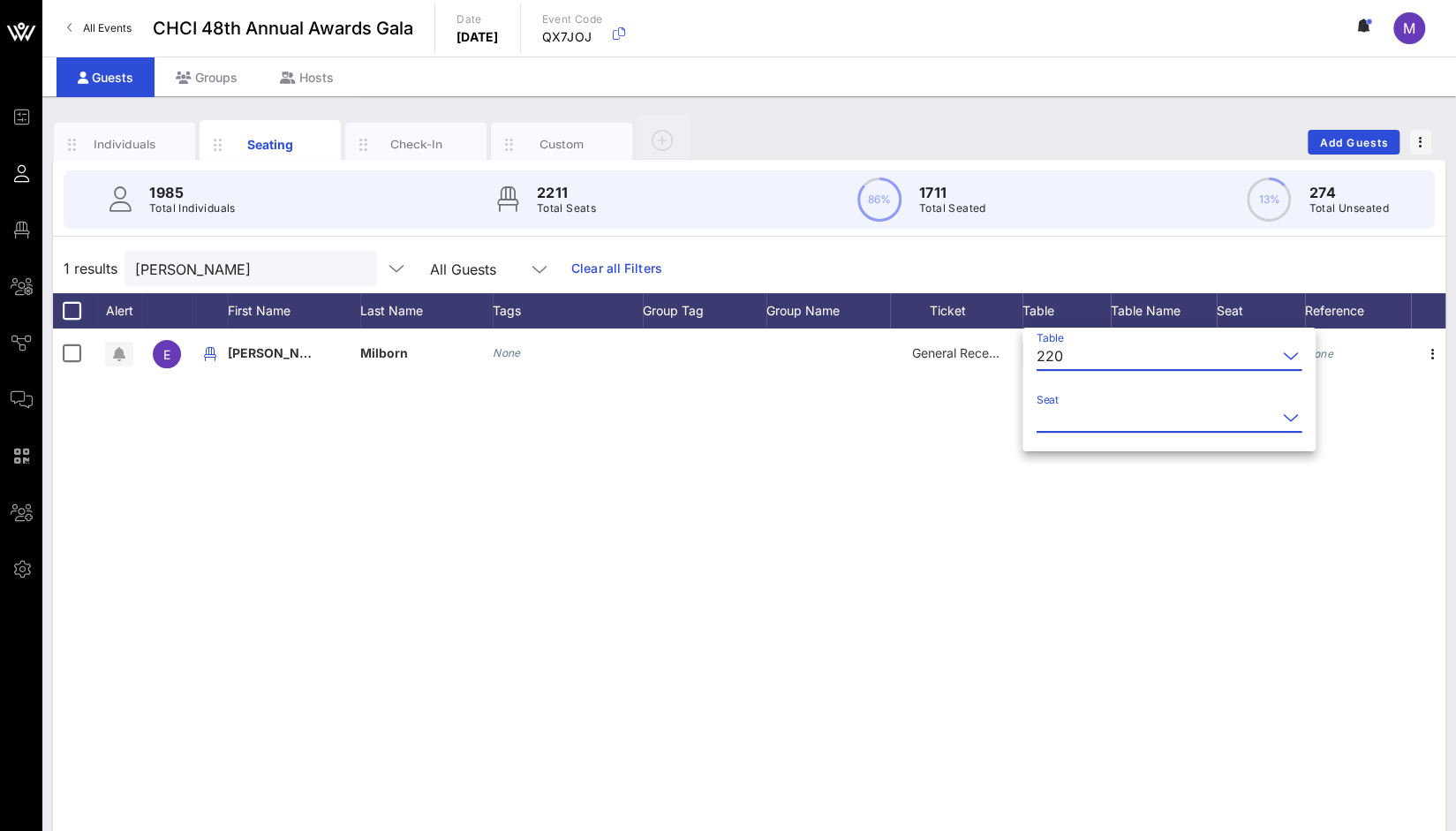
click at [1238, 421] on input "Seat" at bounding box center [1156, 418] width 240 height 28
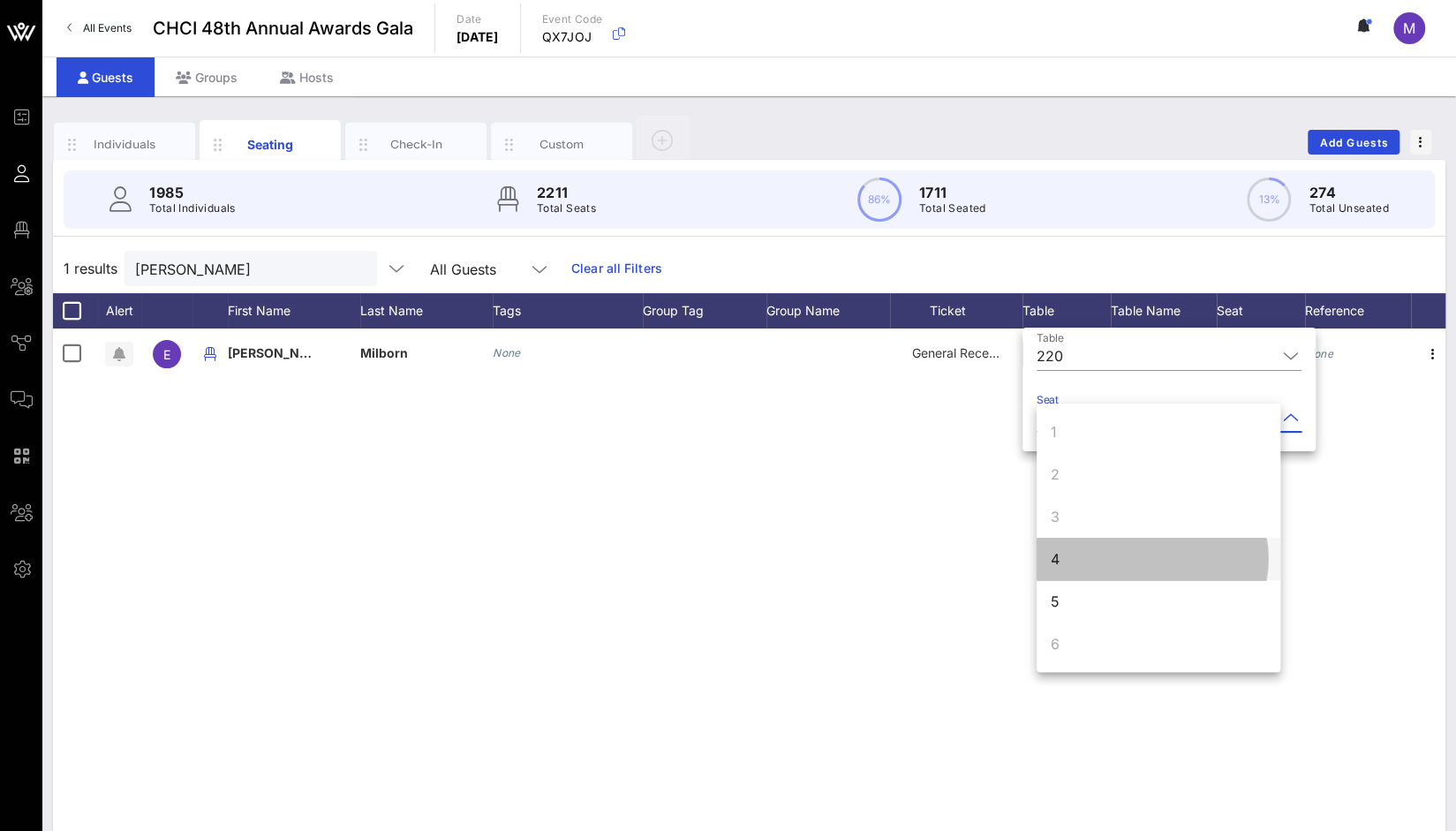
click at [1149, 556] on div "4" at bounding box center [1158, 559] width 244 height 43
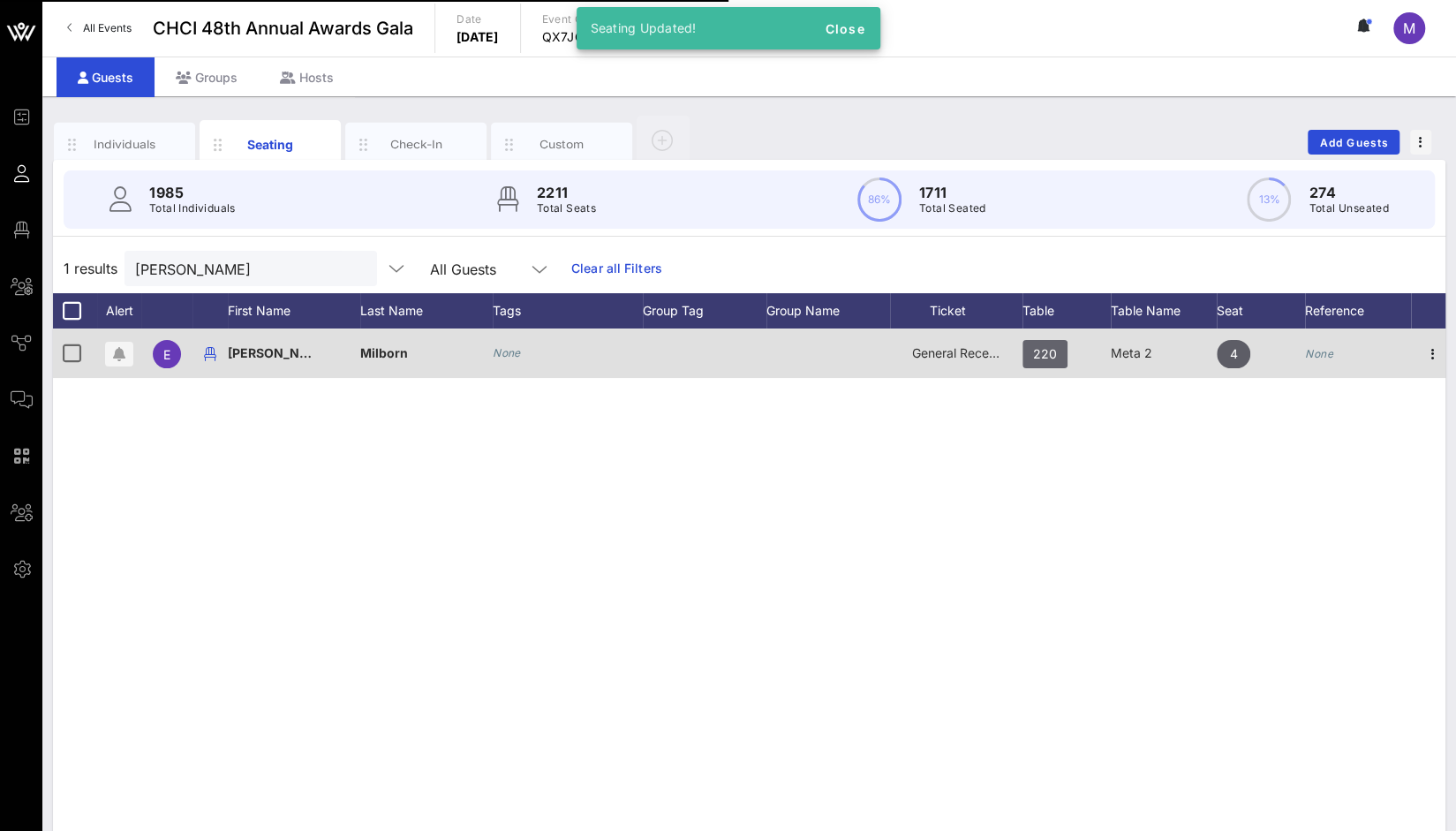
click at [1049, 365] on span "220" at bounding box center [1044, 354] width 24 height 28
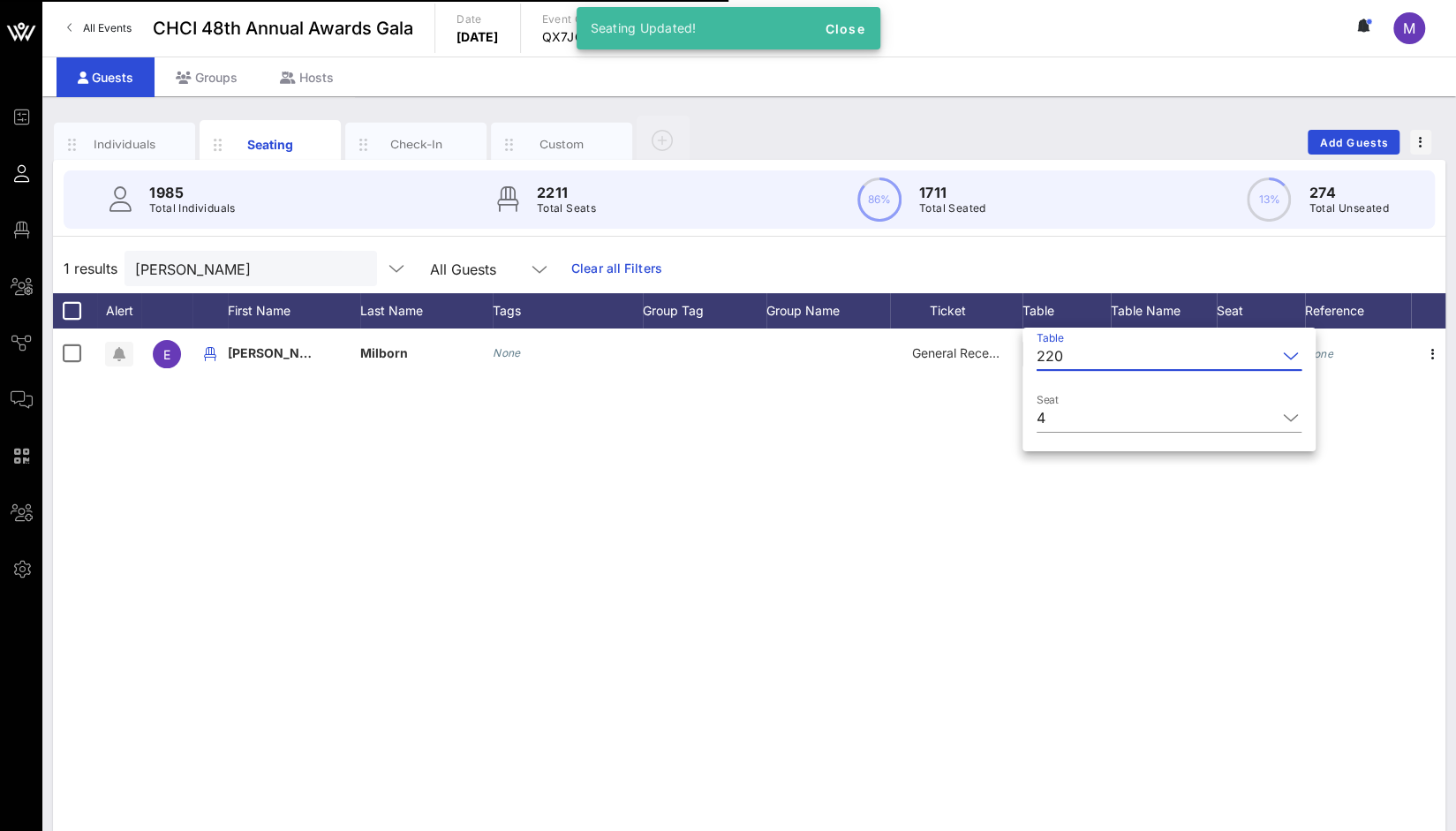
click at [868, 572] on div "E Emilee Milborn None General Reception 220 Meta 2 4 None" at bounding box center [749, 593] width 1392 height 530
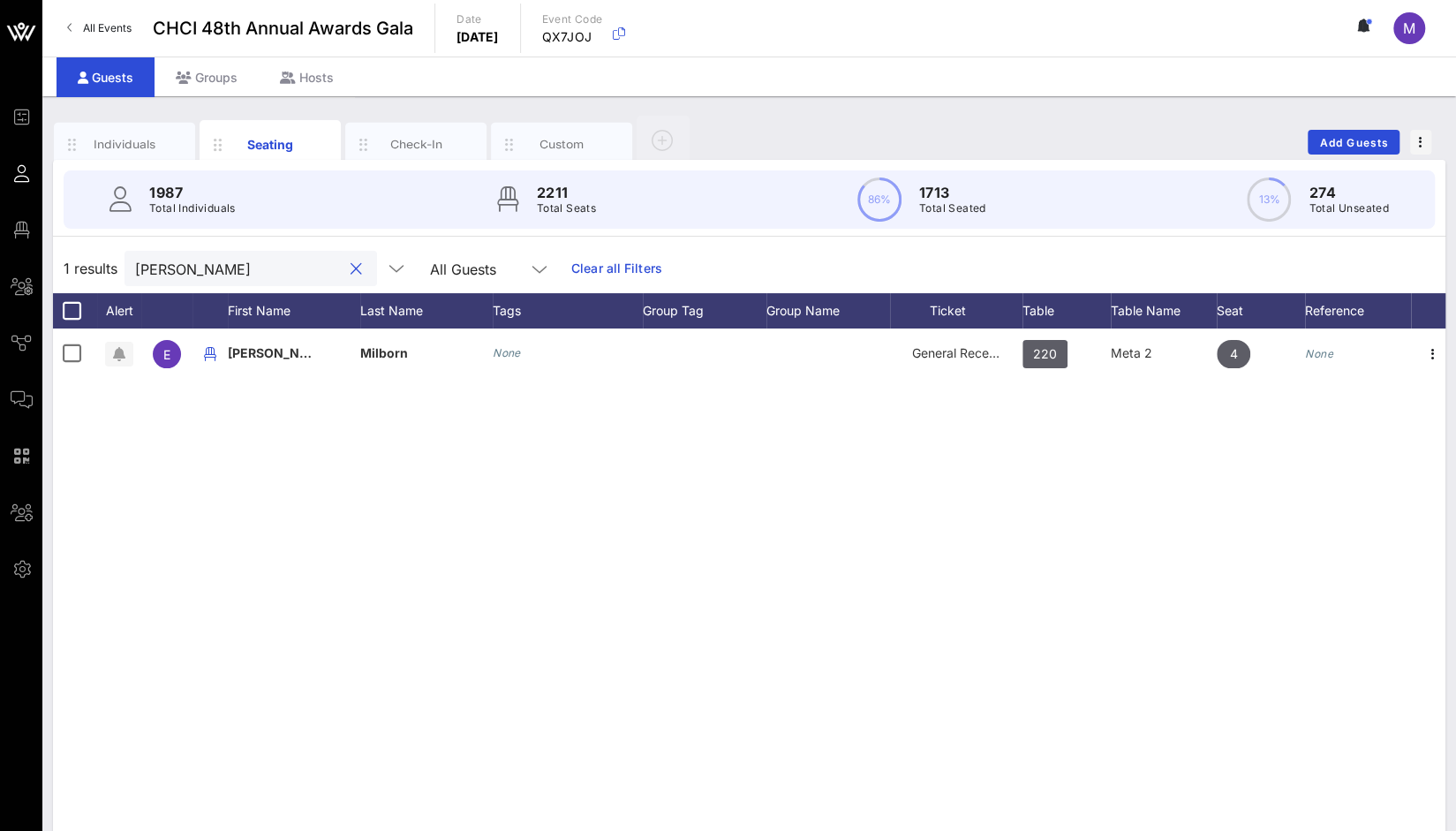
drag, startPoint x: 249, startPoint y: 275, endPoint x: 75, endPoint y: 267, distance: 174.2
click at [75, 267] on div "1 results emilee All Guests Clear all Filters" at bounding box center [749, 268] width 1392 height 49
type input "gala"
click at [1039, 317] on div "Table" at bounding box center [1066, 310] width 88 height 35
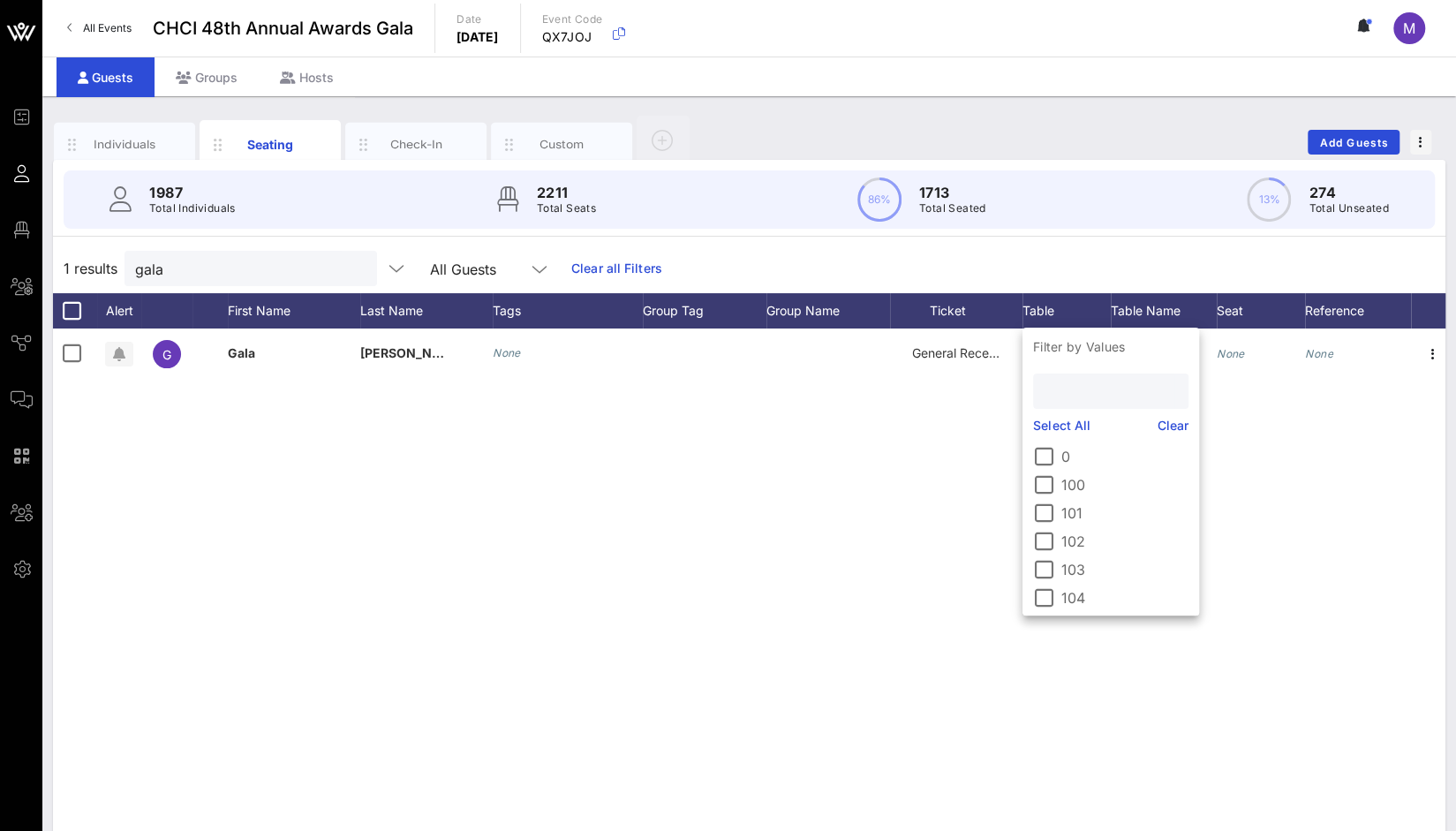
click at [1064, 394] on input "text" at bounding box center [1110, 391] width 131 height 23
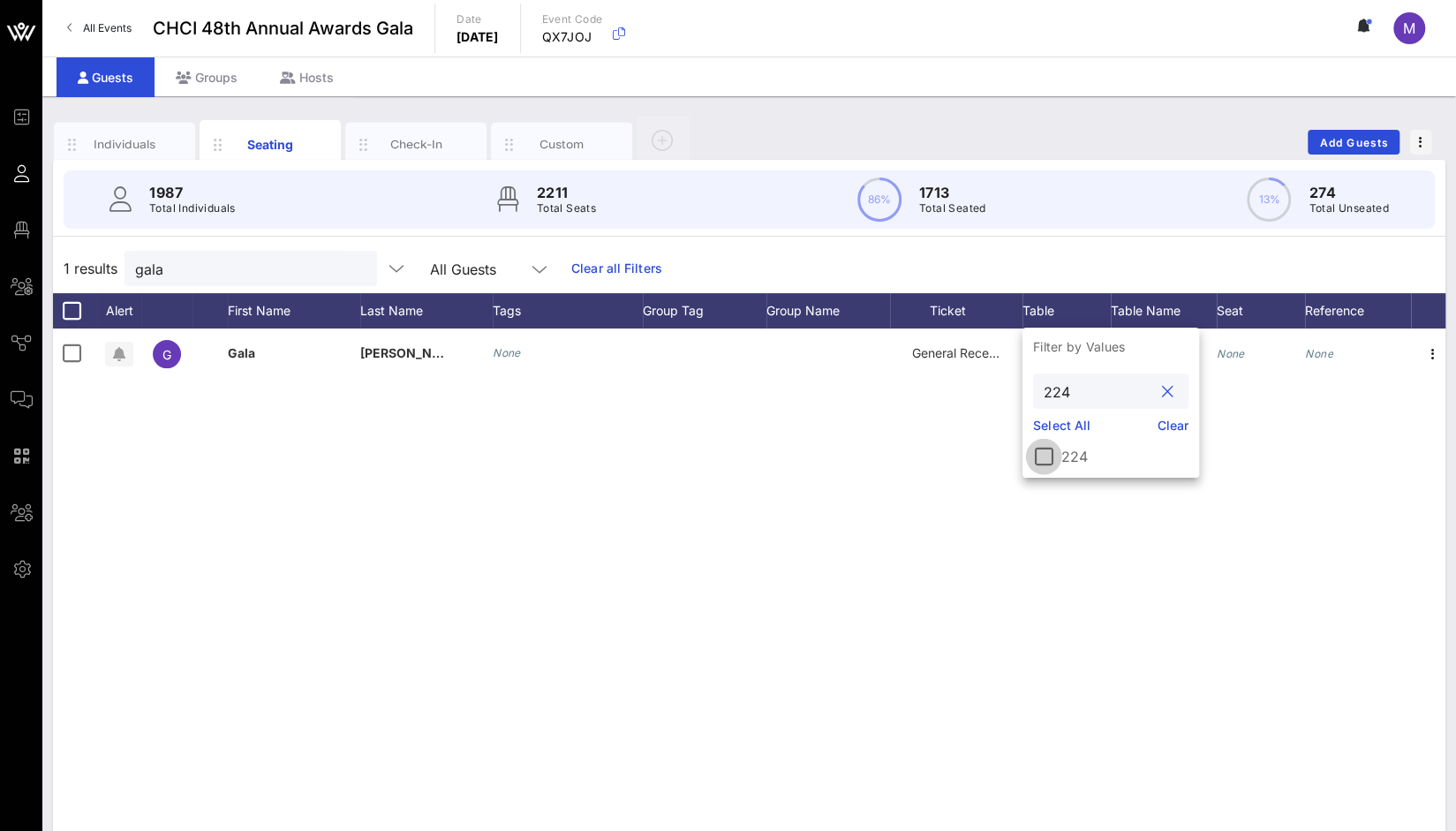
type input "224"
click at [1044, 456] on div at bounding box center [1044, 457] width 30 height 30
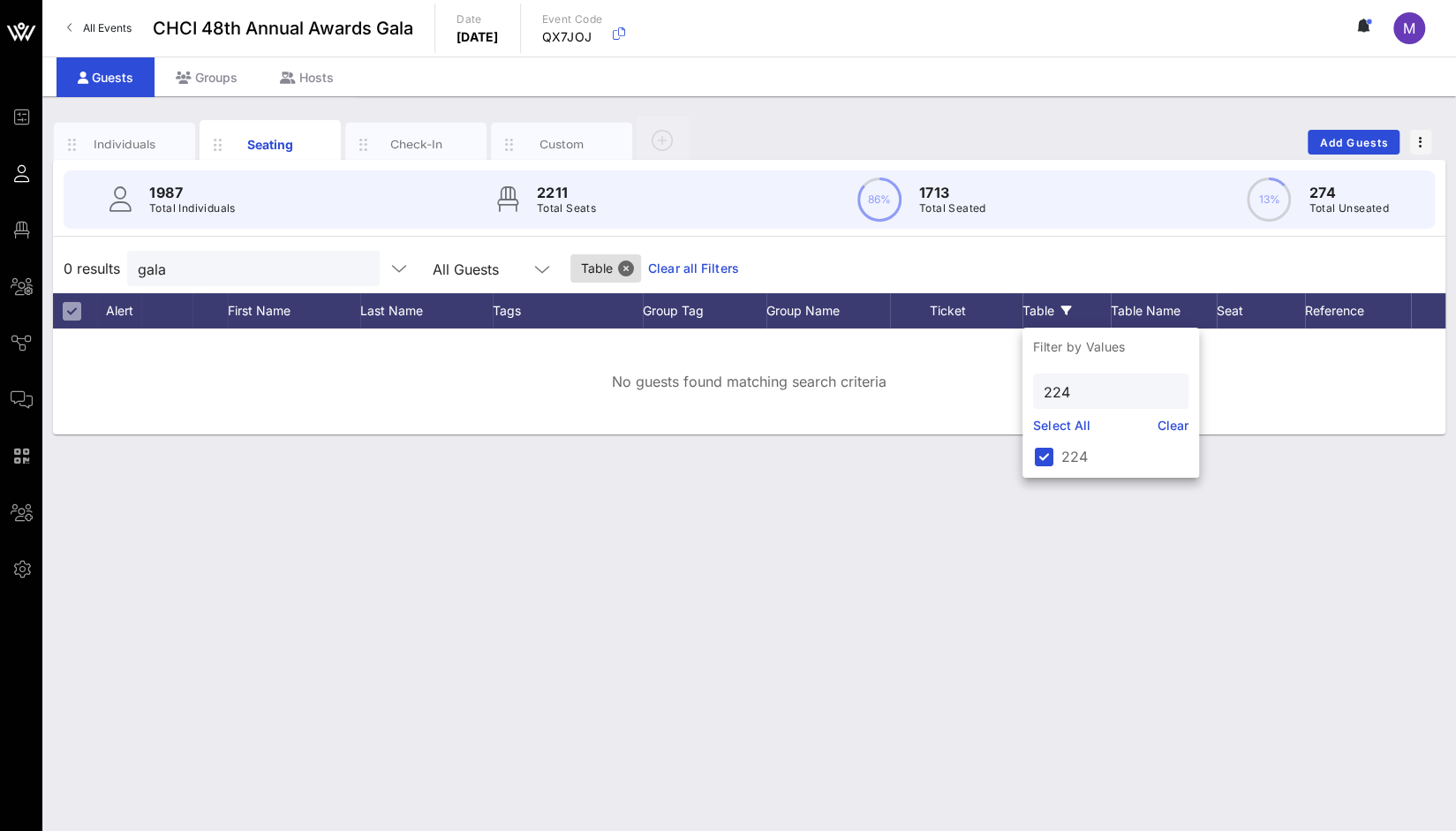
click at [1173, 432] on link "Clear" at bounding box center [1174, 426] width 32 height 19
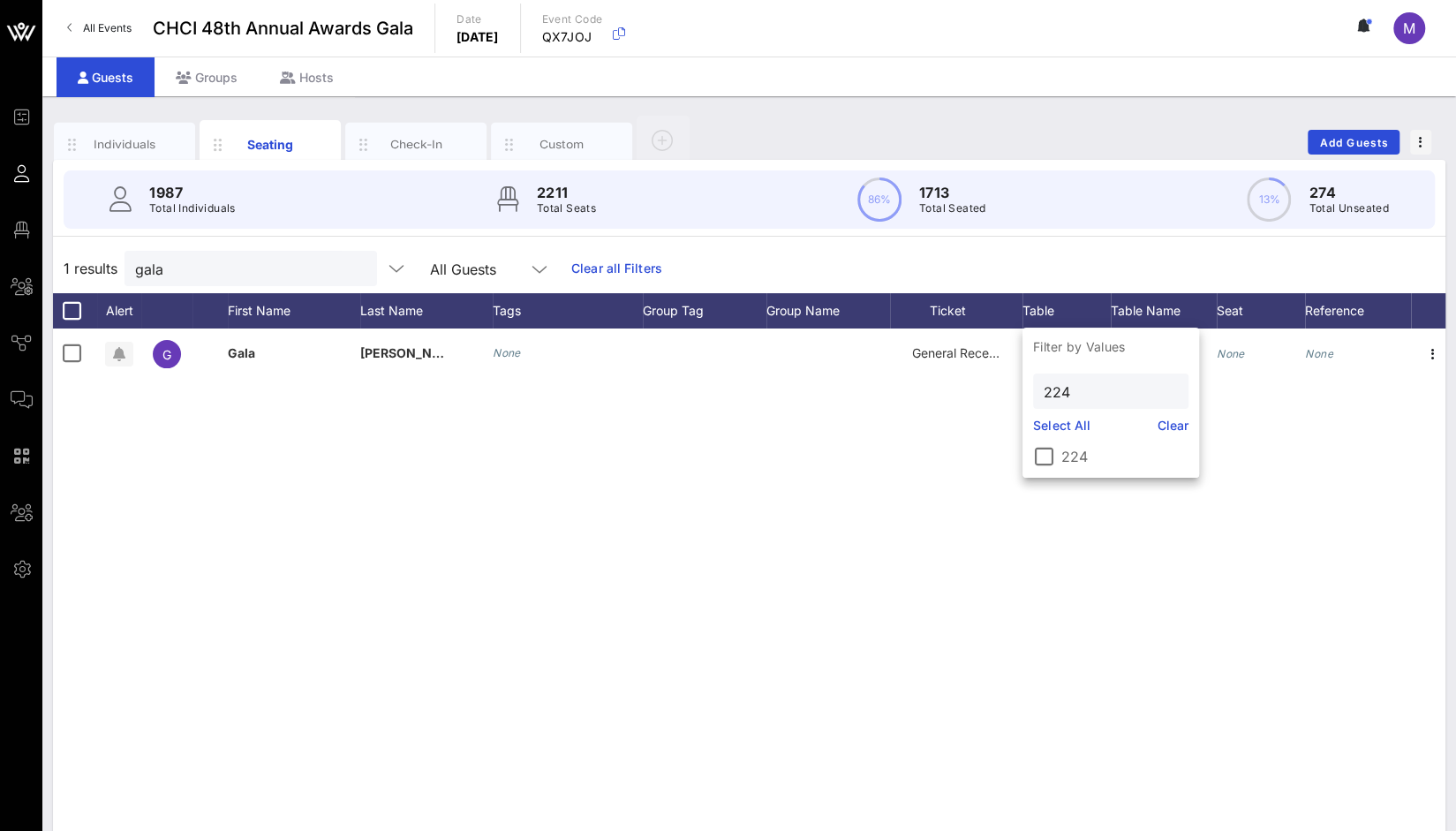
click at [404, 460] on div "G Gala Loayza None General Reception None None None" at bounding box center [749, 593] width 1392 height 530
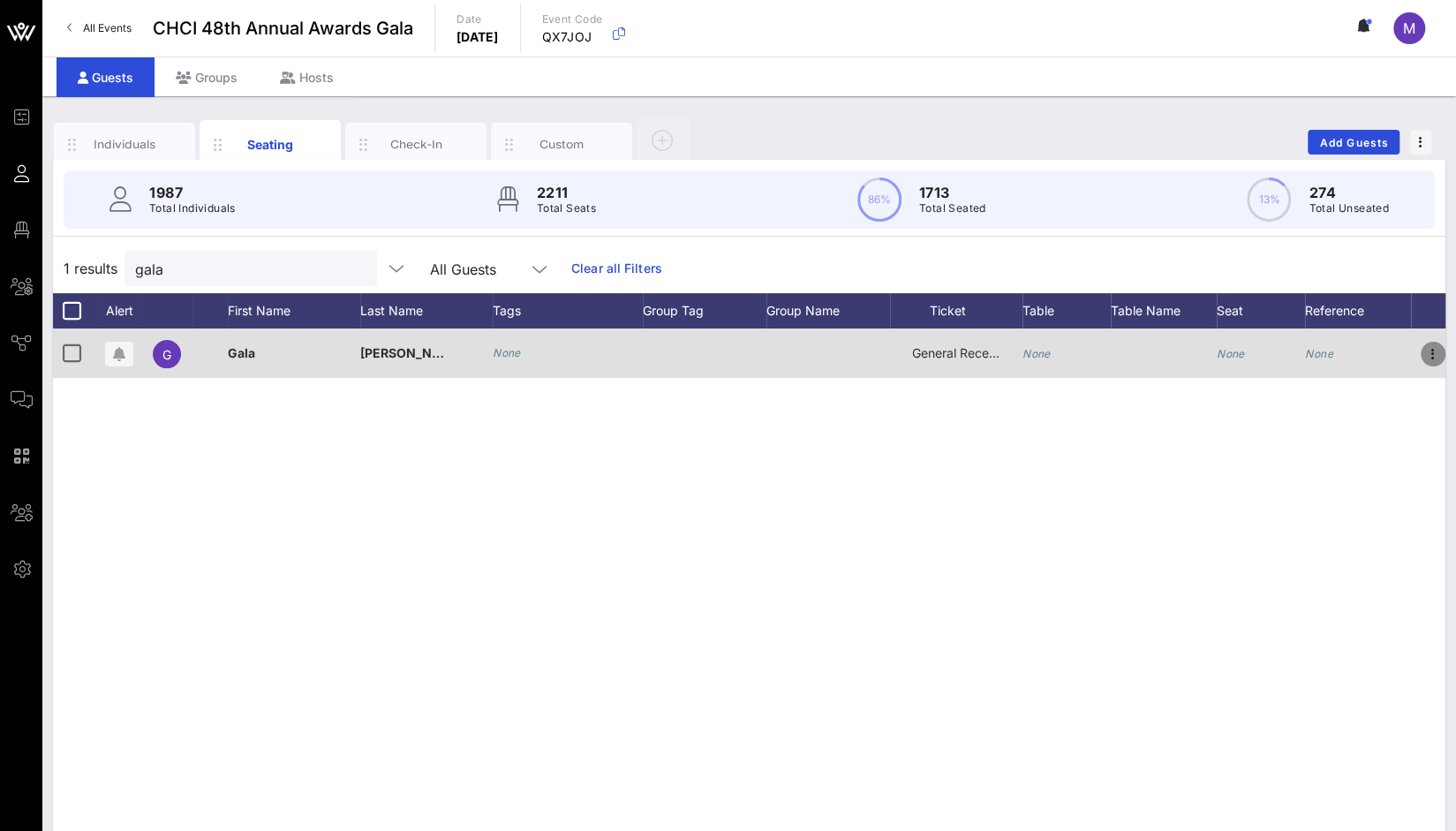
click at [1438, 349] on icon "button" at bounding box center [1433, 354] width 21 height 21
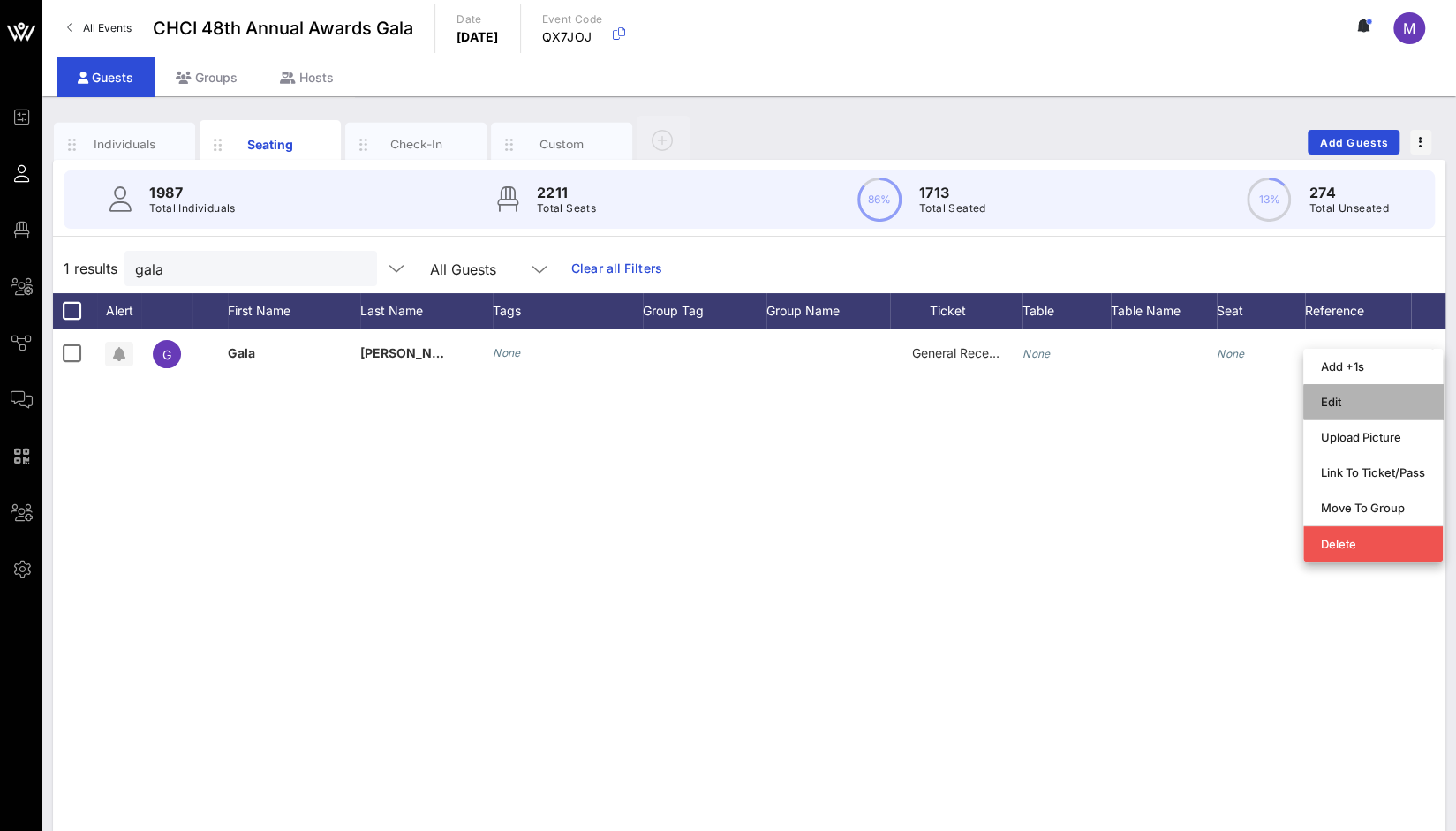
click at [1373, 402] on div "Edit" at bounding box center [1373, 401] width 104 height 14
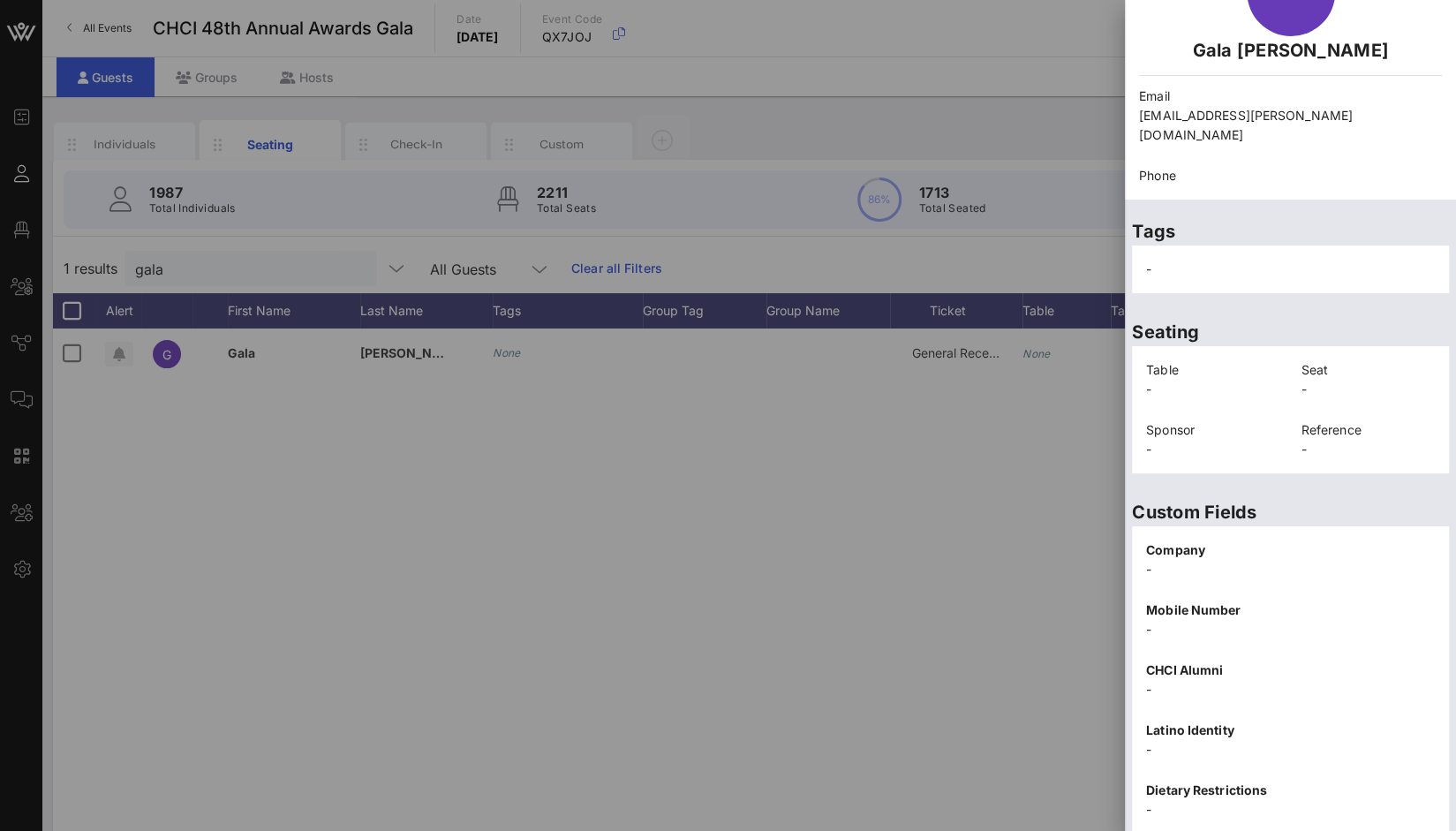
scroll to position [222, 0]
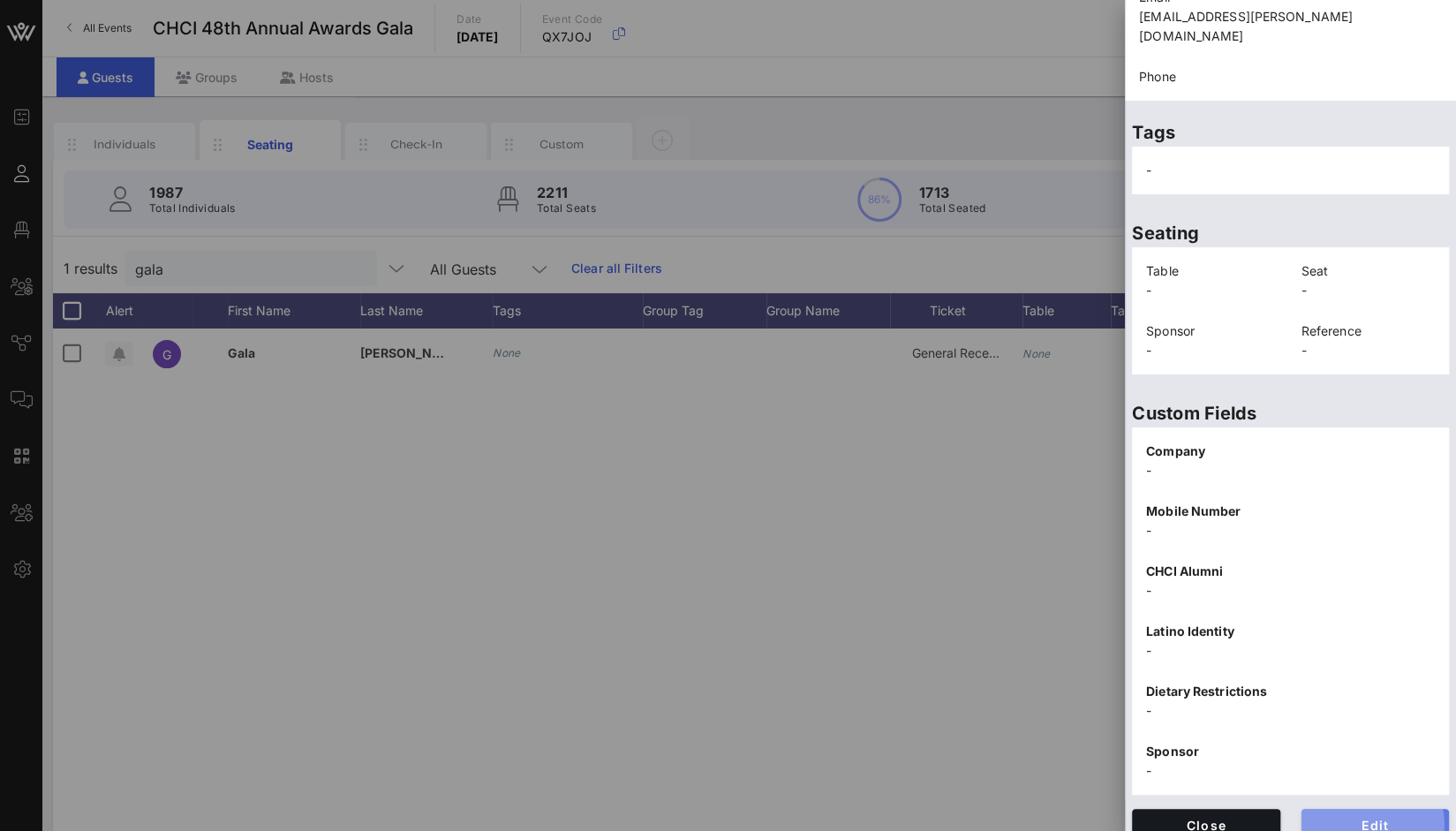
click at [1355, 812] on button "Edit" at bounding box center [1376, 825] width 148 height 32
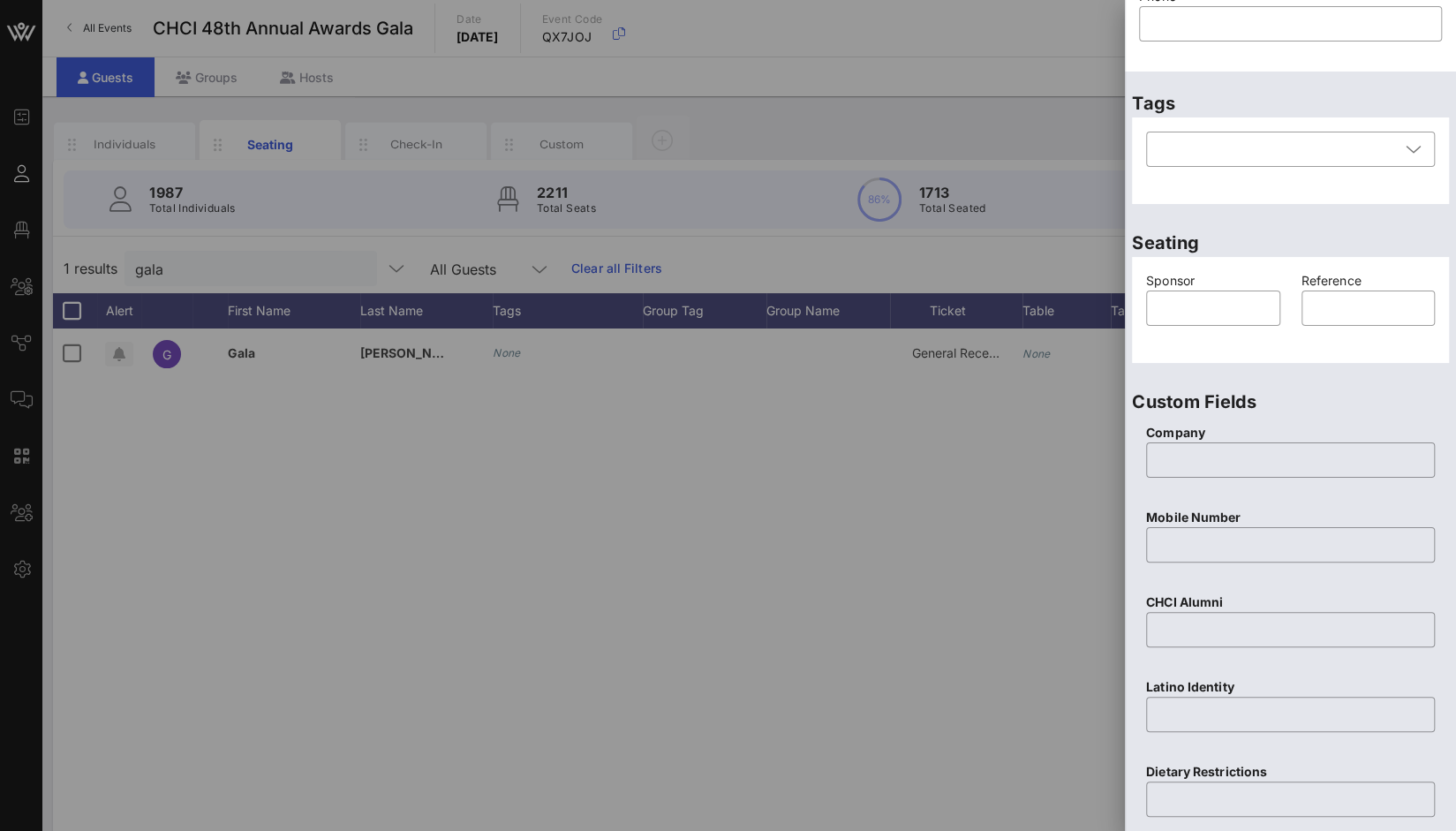
scroll to position [212, 0]
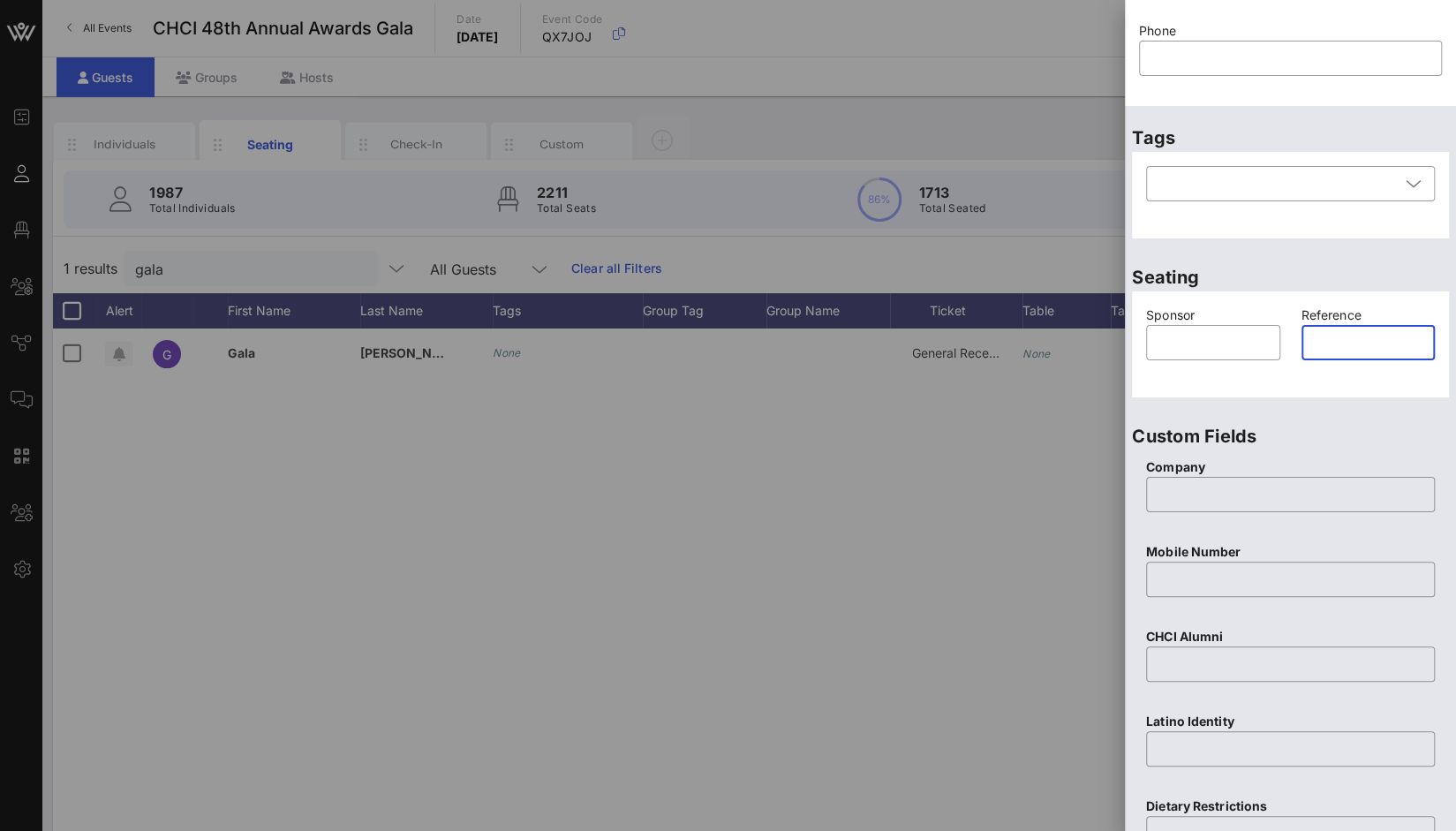
click at [1324, 339] on input "text" at bounding box center [1369, 342] width 113 height 28
click at [1222, 340] on input "text" at bounding box center [1213, 342] width 113 height 28
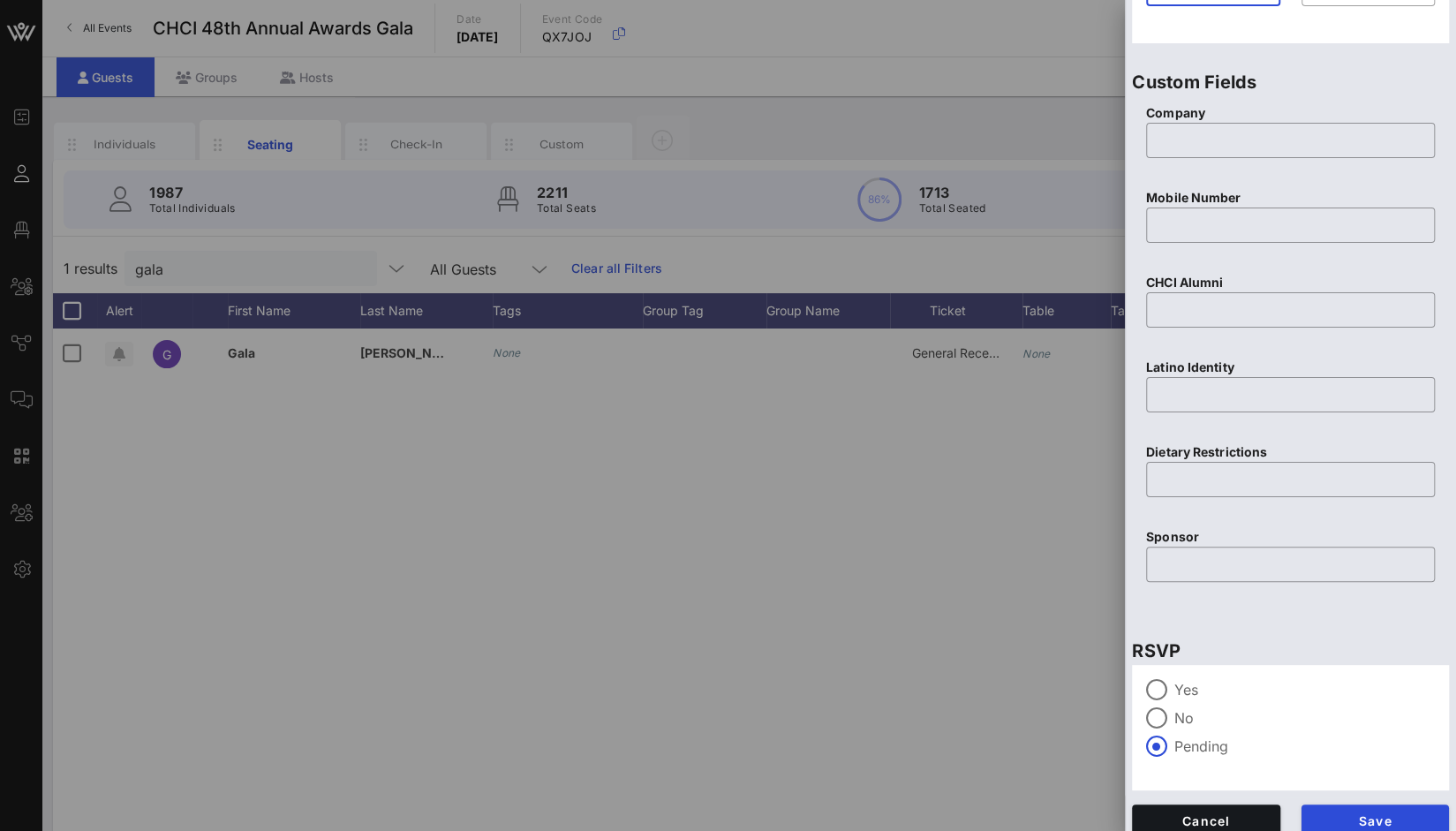
scroll to position [582, 0]
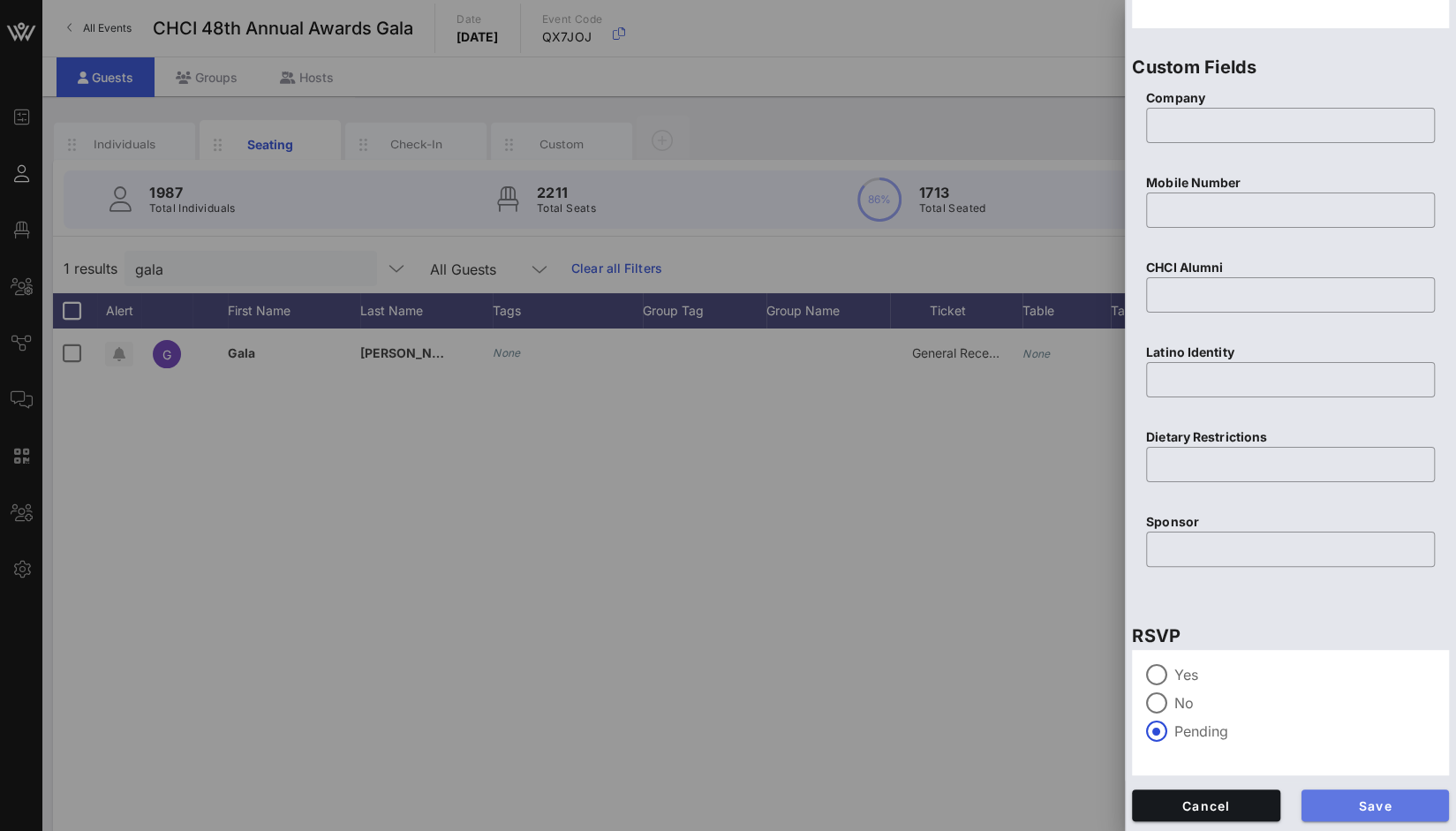
click at [1367, 814] on button "Save" at bounding box center [1376, 805] width 148 height 32
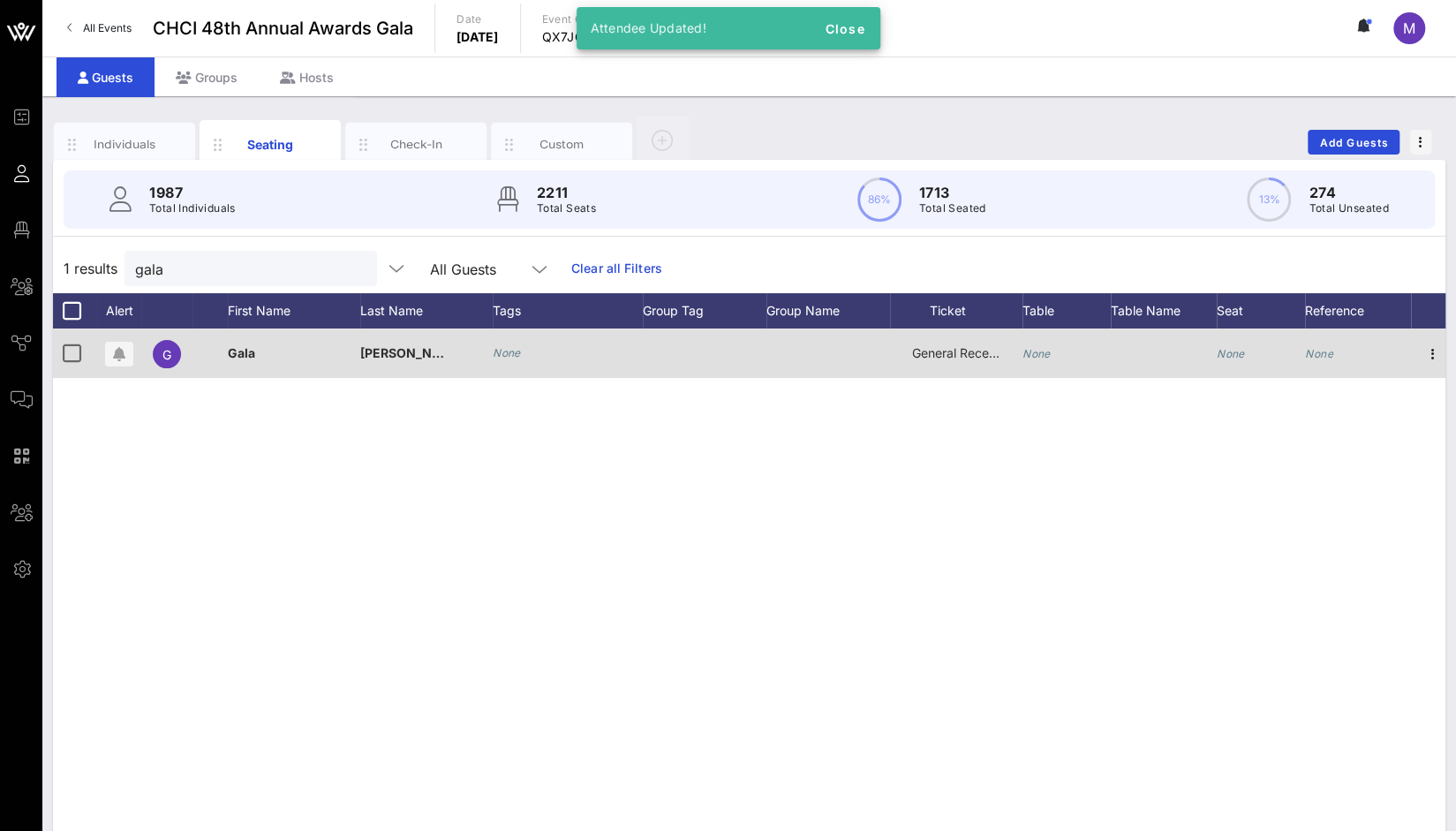
click at [1038, 354] on icon "None" at bounding box center [1037, 354] width 28 height 13
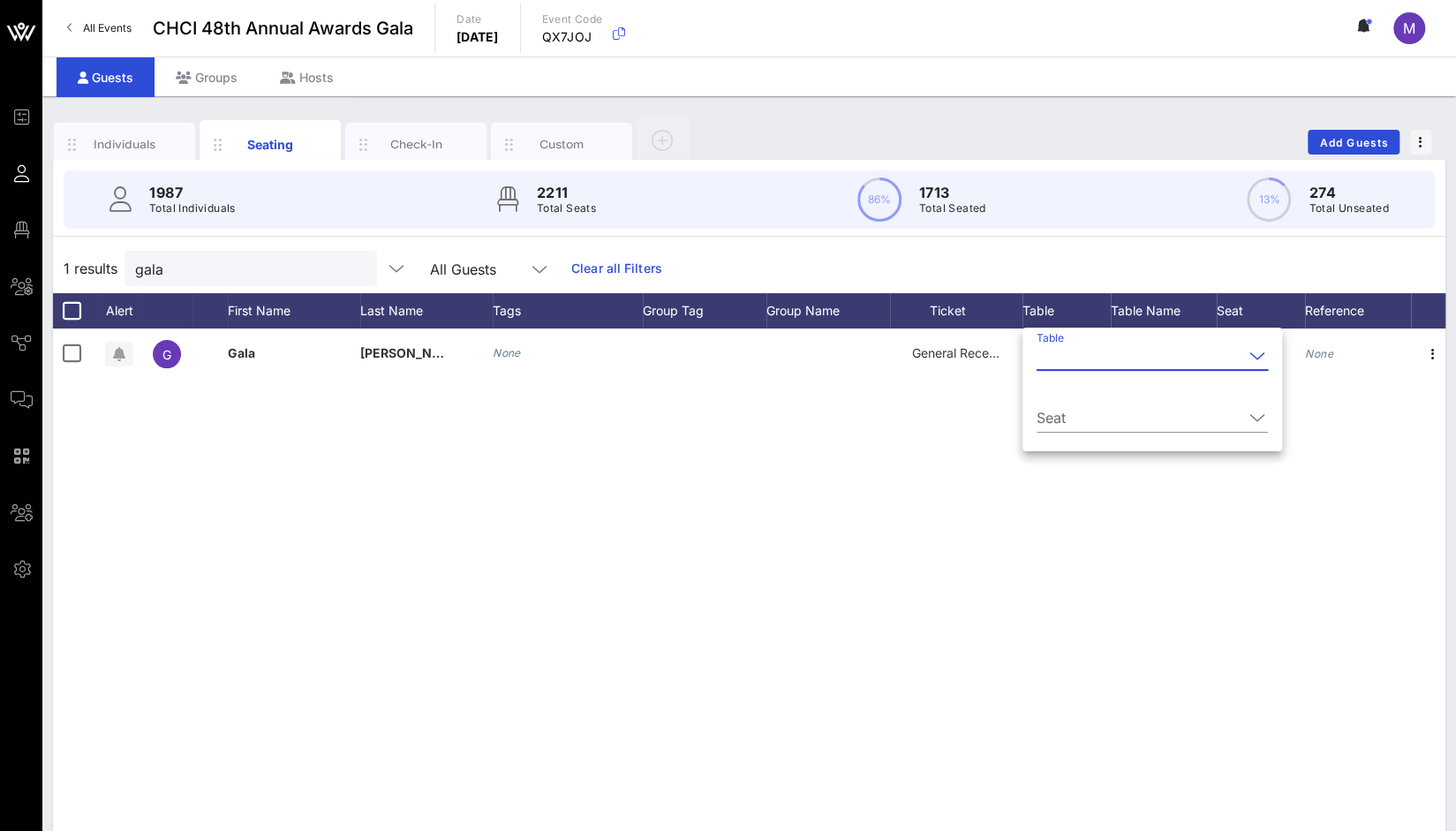
click at [1052, 355] on input "Table" at bounding box center [1140, 356] width 207 height 28
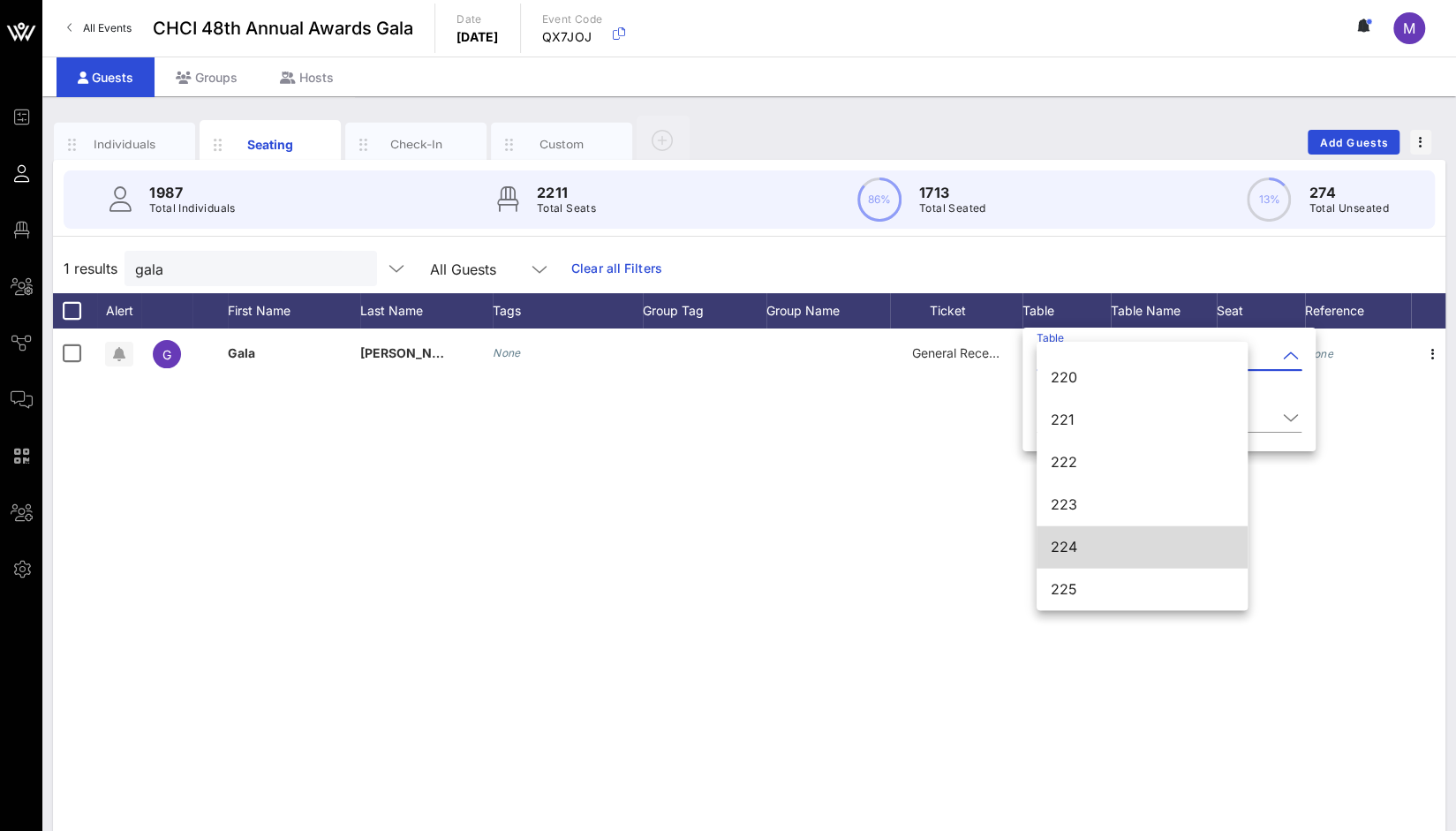
scroll to position [2834, 0]
click at [1079, 543] on div "224" at bounding box center [1142, 546] width 183 height 17
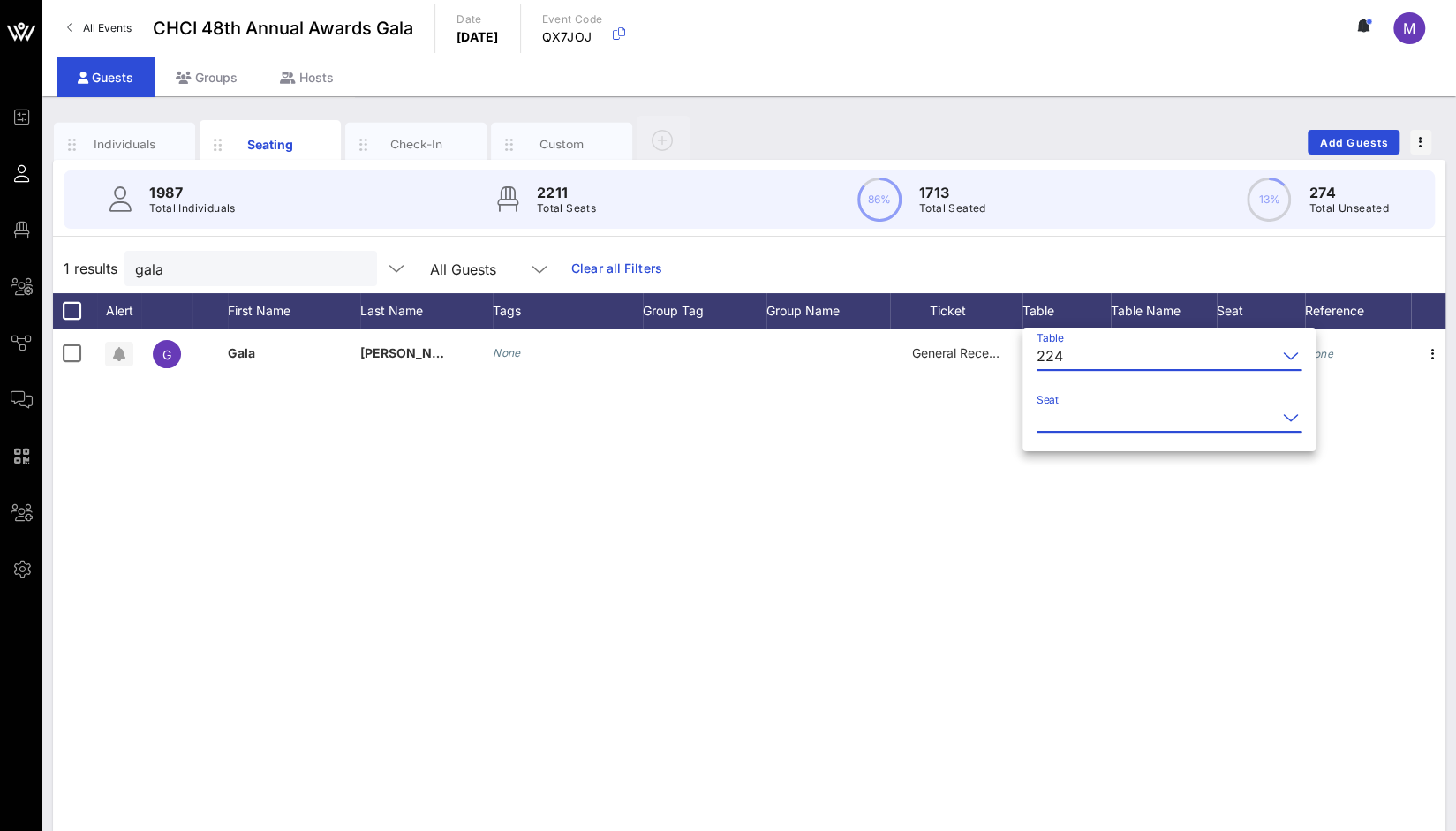
click at [1102, 422] on input "Seat" at bounding box center [1156, 418] width 240 height 28
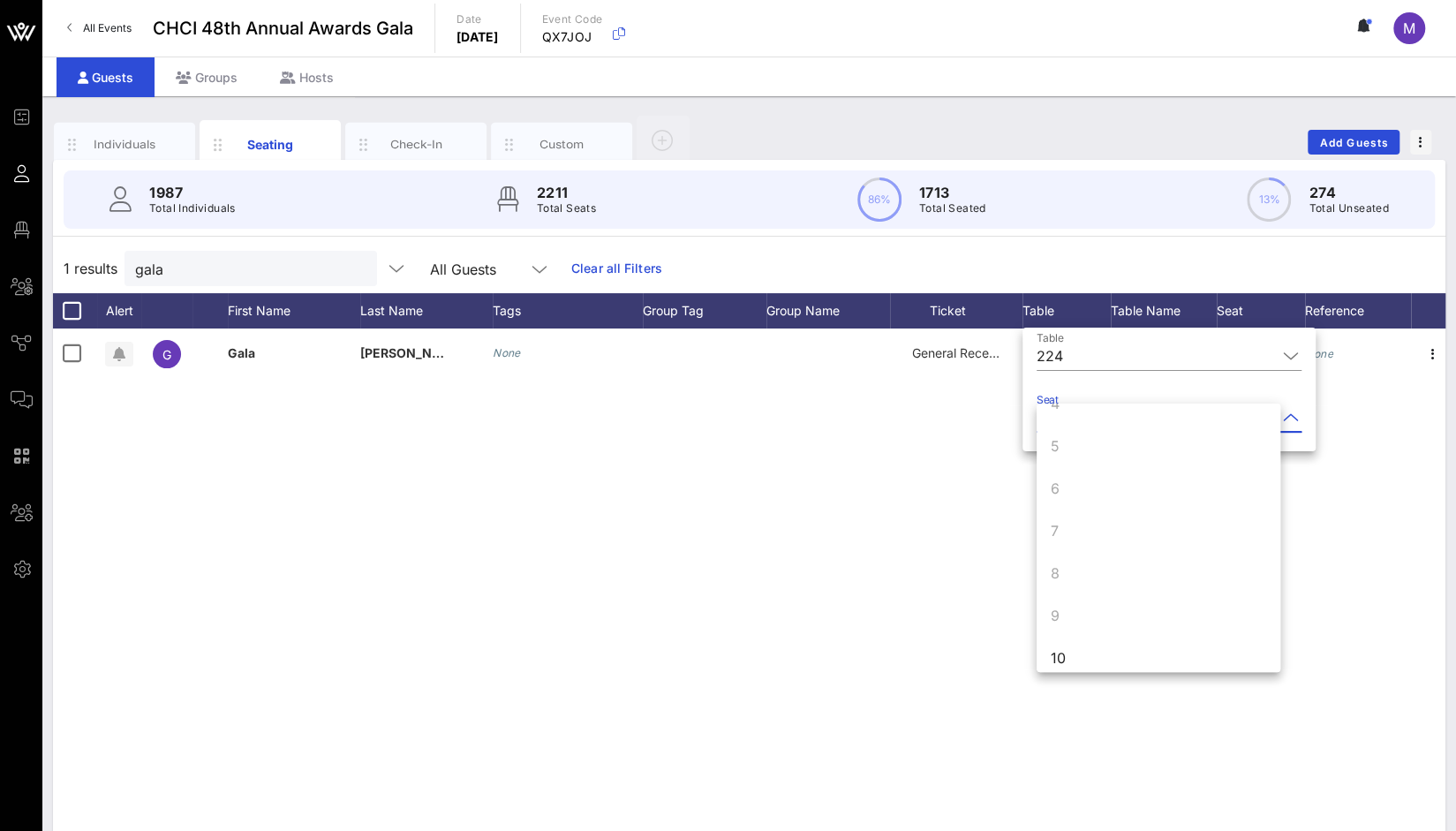
scroll to position [170, 0]
click at [1115, 657] on div "10" at bounding box center [1158, 643] width 244 height 43
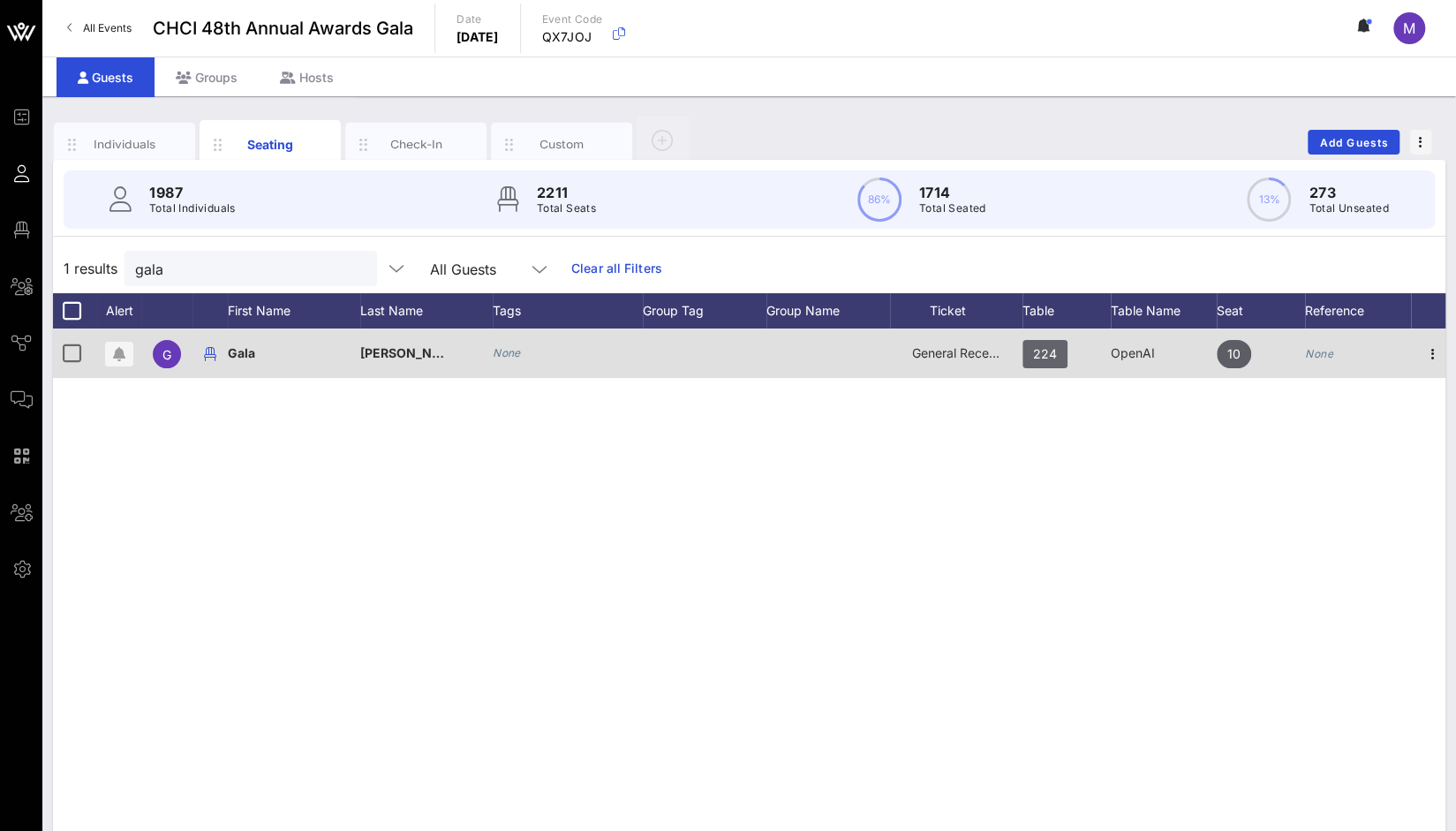
click at [1040, 358] on span "224" at bounding box center [1044, 354] width 24 height 28
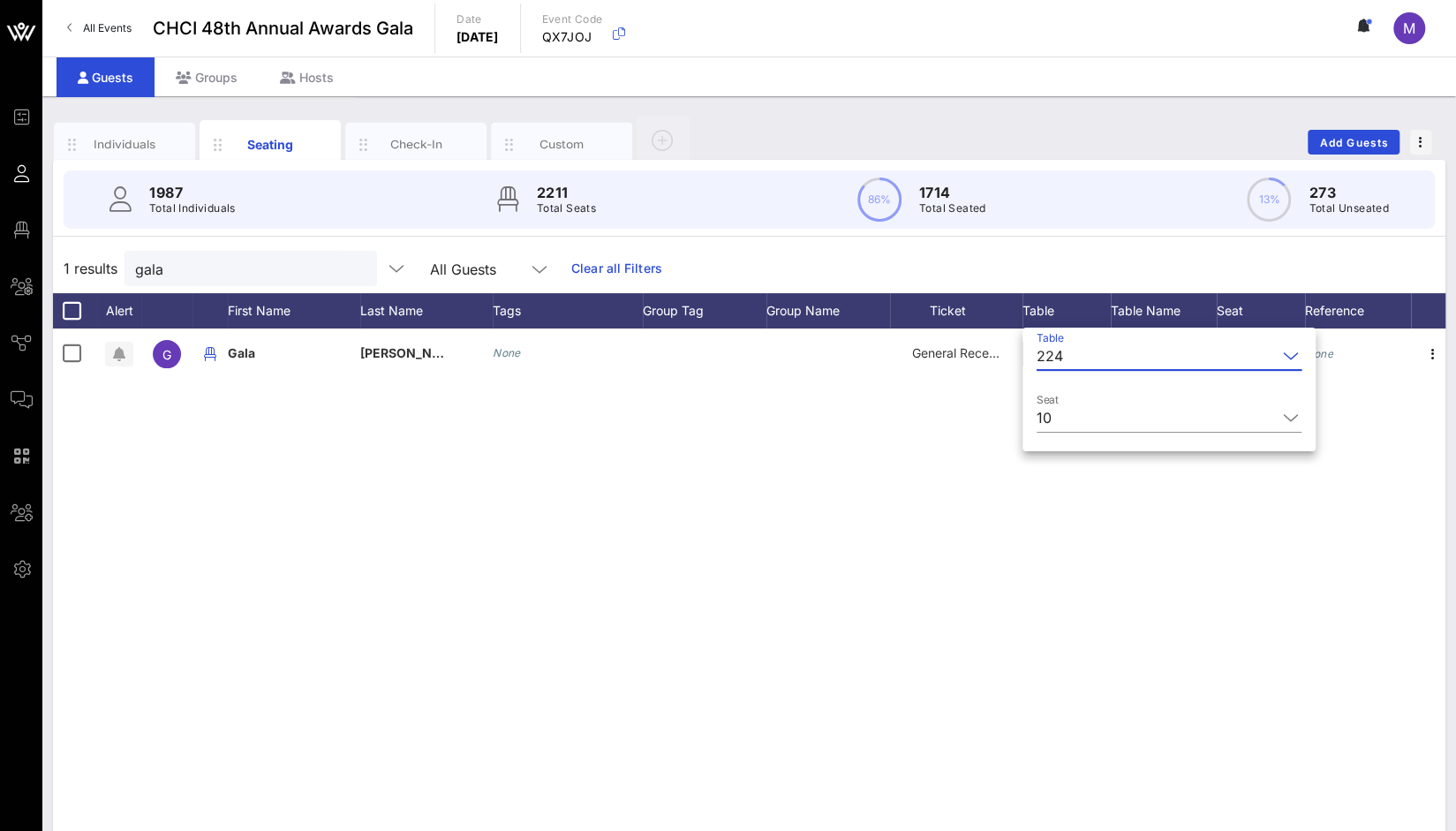
click at [1069, 353] on div "224" at bounding box center [1156, 356] width 240 height 28
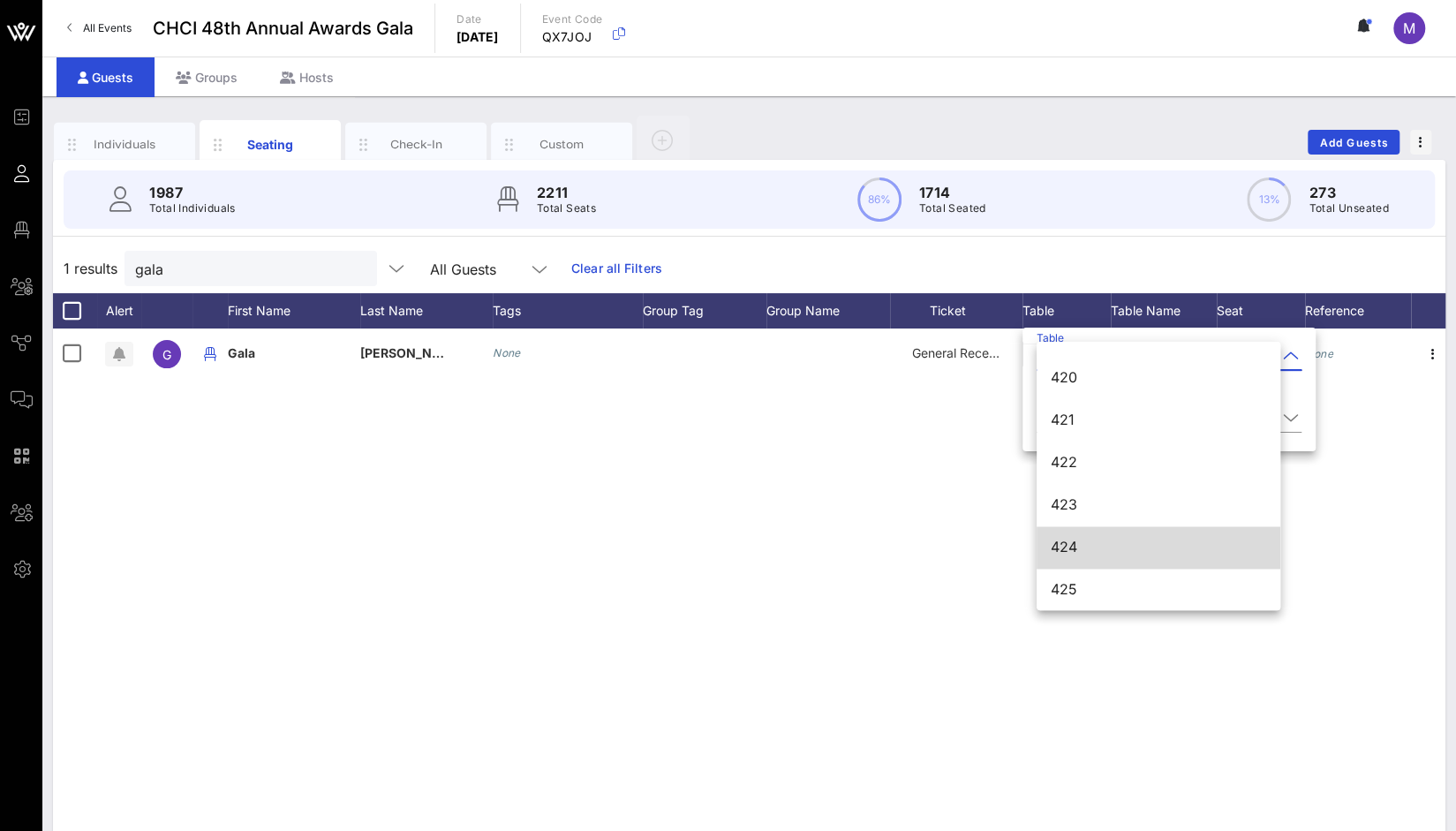
scroll to position [6183, 0]
click at [1096, 545] on div "424" at bounding box center [1158, 546] width 215 height 17
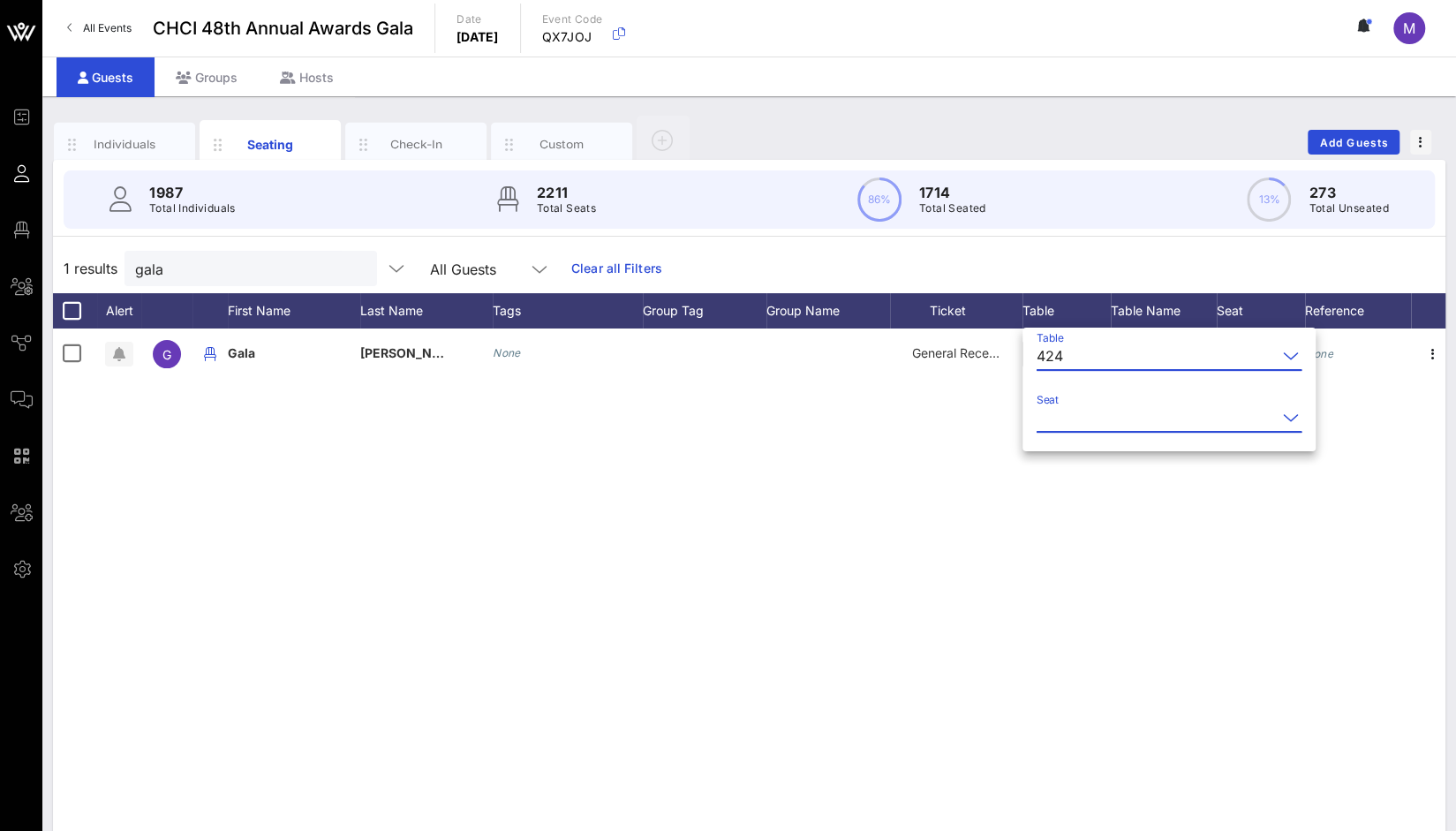
click at [1069, 426] on input "Seat" at bounding box center [1156, 418] width 240 height 28
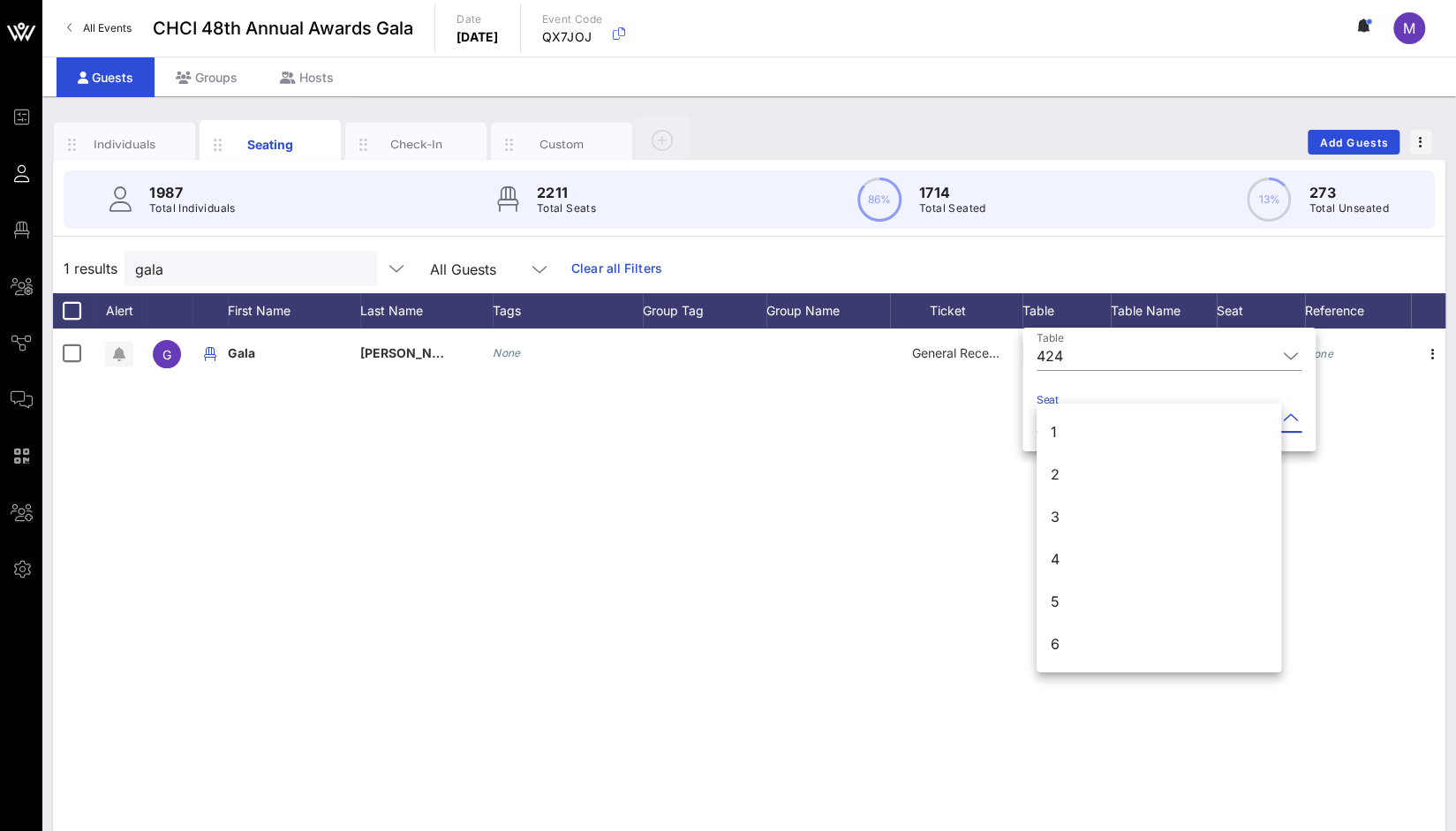
click at [1069, 426] on div "1" at bounding box center [1159, 432] width 245 height 43
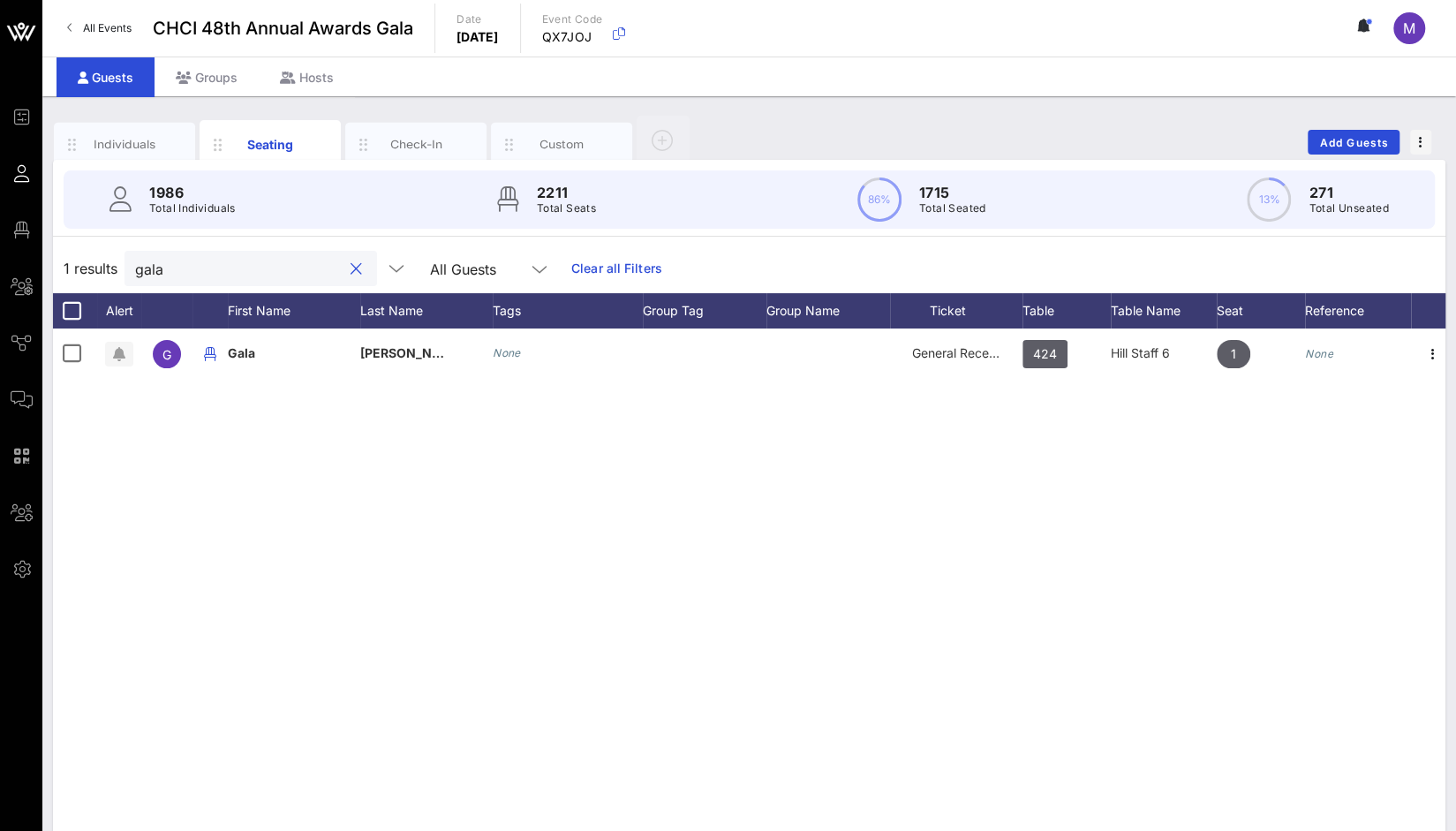
drag, startPoint x: 243, startPoint y: 269, endPoint x: 58, endPoint y: 264, distance: 185.1
click at [58, 264] on div "1 results gala All Guests Clear all Filters" at bounding box center [749, 268] width 1392 height 49
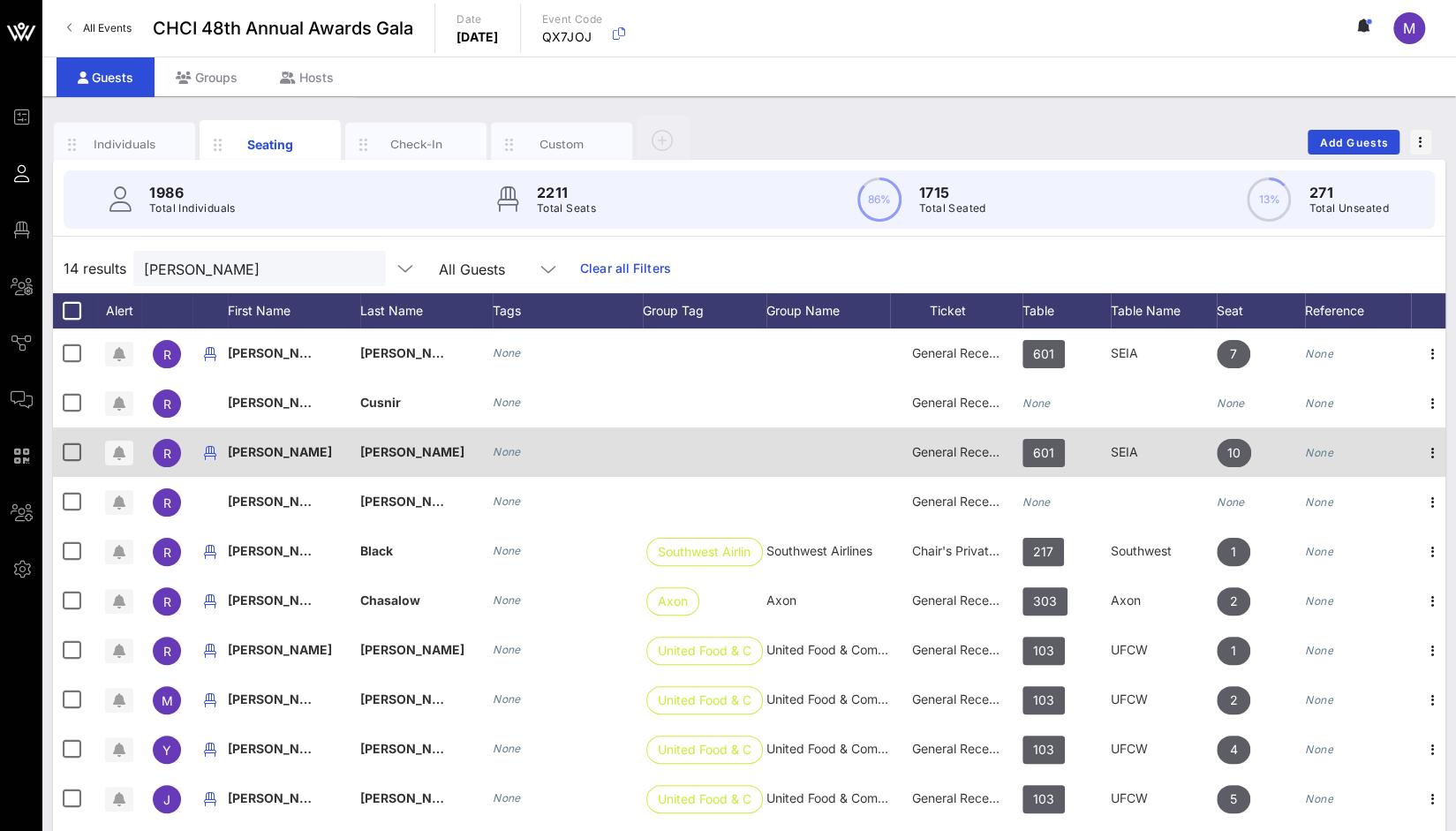
click at [250, 452] on span "[PERSON_NAME]" at bounding box center [280, 452] width 104 height 15
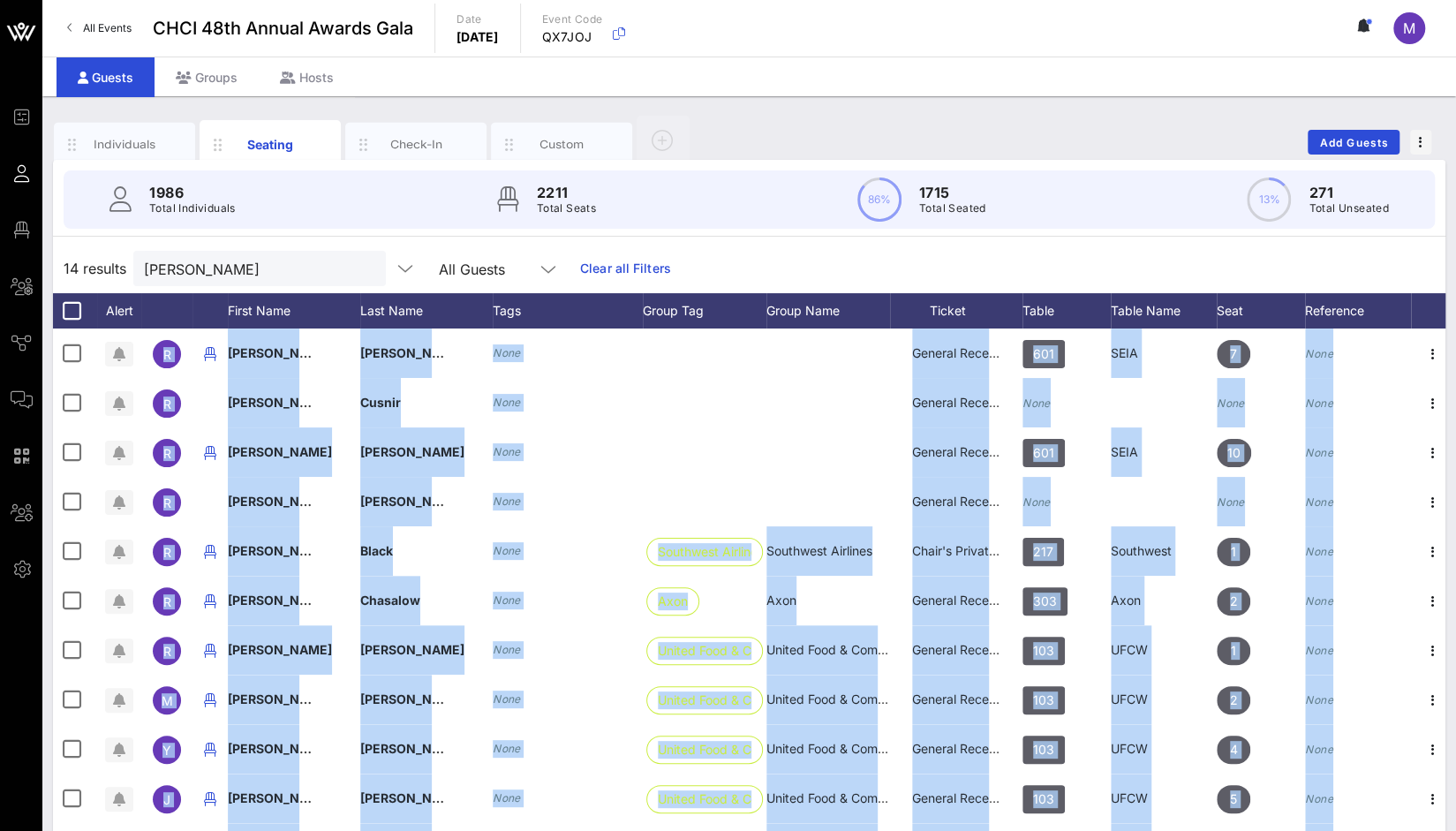
scroll to position [0, 9]
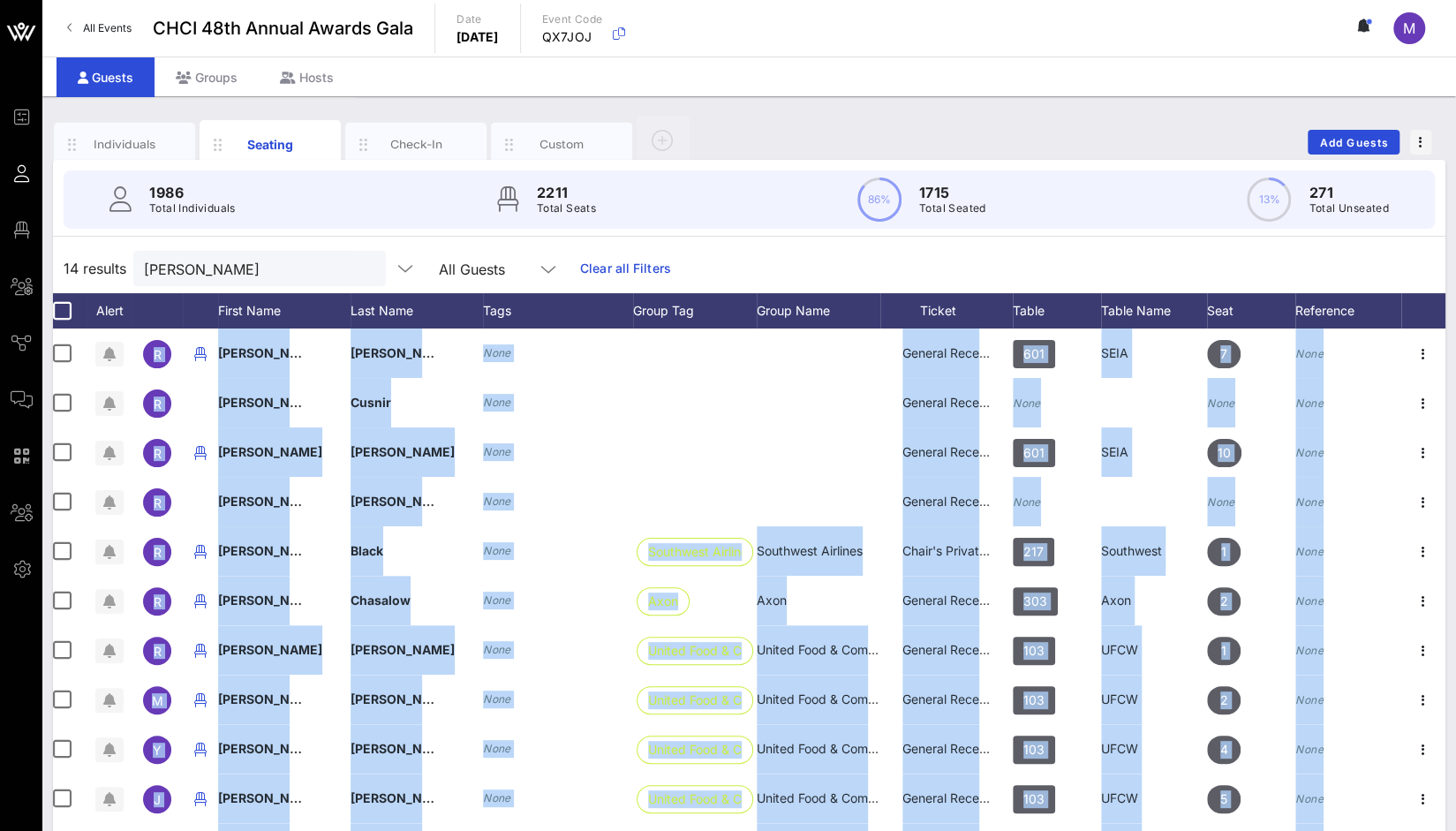
drag, startPoint x: 1361, startPoint y: 824, endPoint x: 1469, endPoint y: 807, distance: 109.3
click at [1456, 807] on html "Event Builder Guests Floor Plan All Groups Journeys Comms QR Scanner Team Setti…" at bounding box center [728, 416] width 1456 height 831
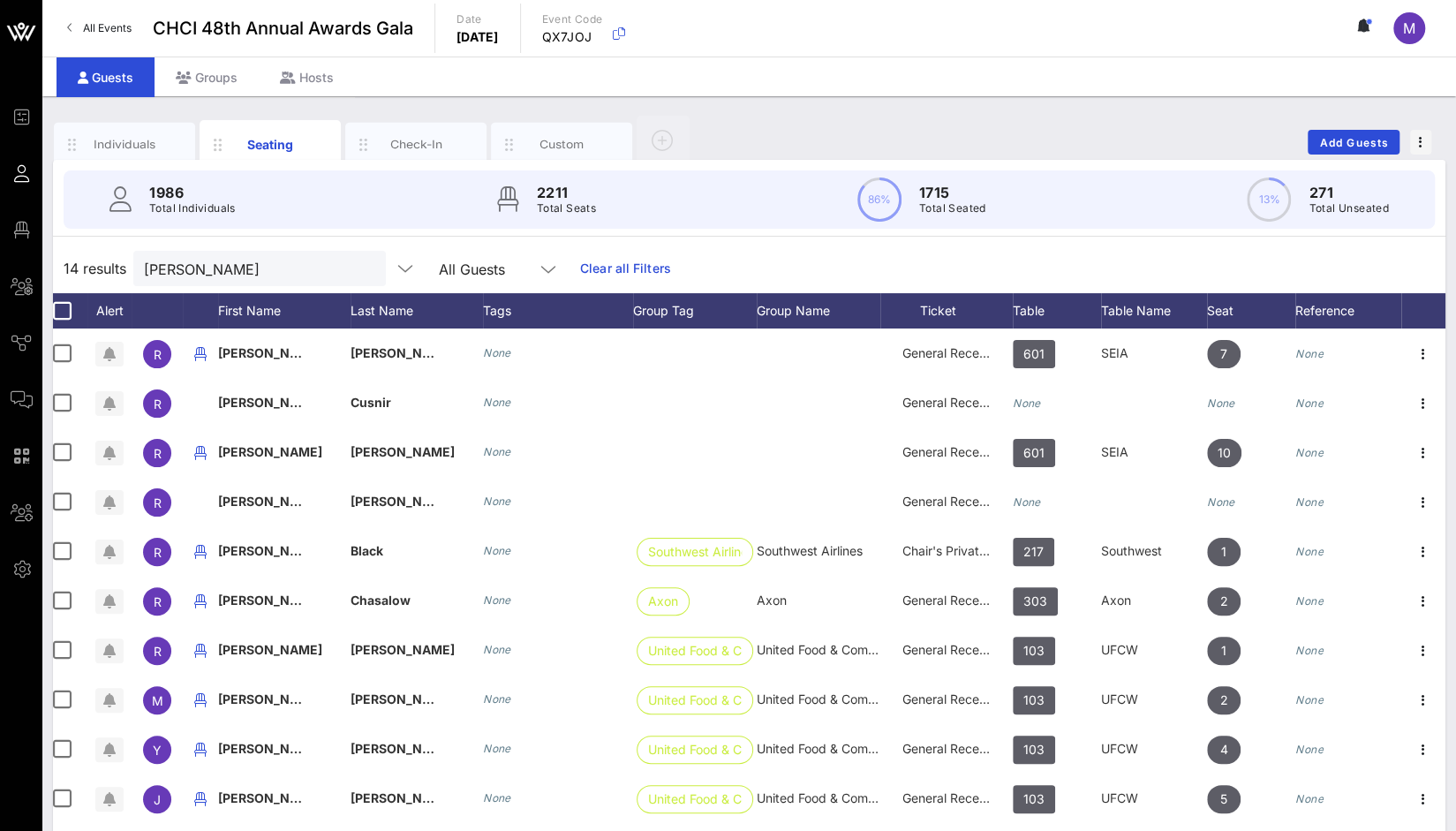
click at [1406, 239] on div "1986 Total Individuals 2211 Total Seats 86% 1715 Total Seated 13% 271 Total Uns…" at bounding box center [749, 509] width 1392 height 699
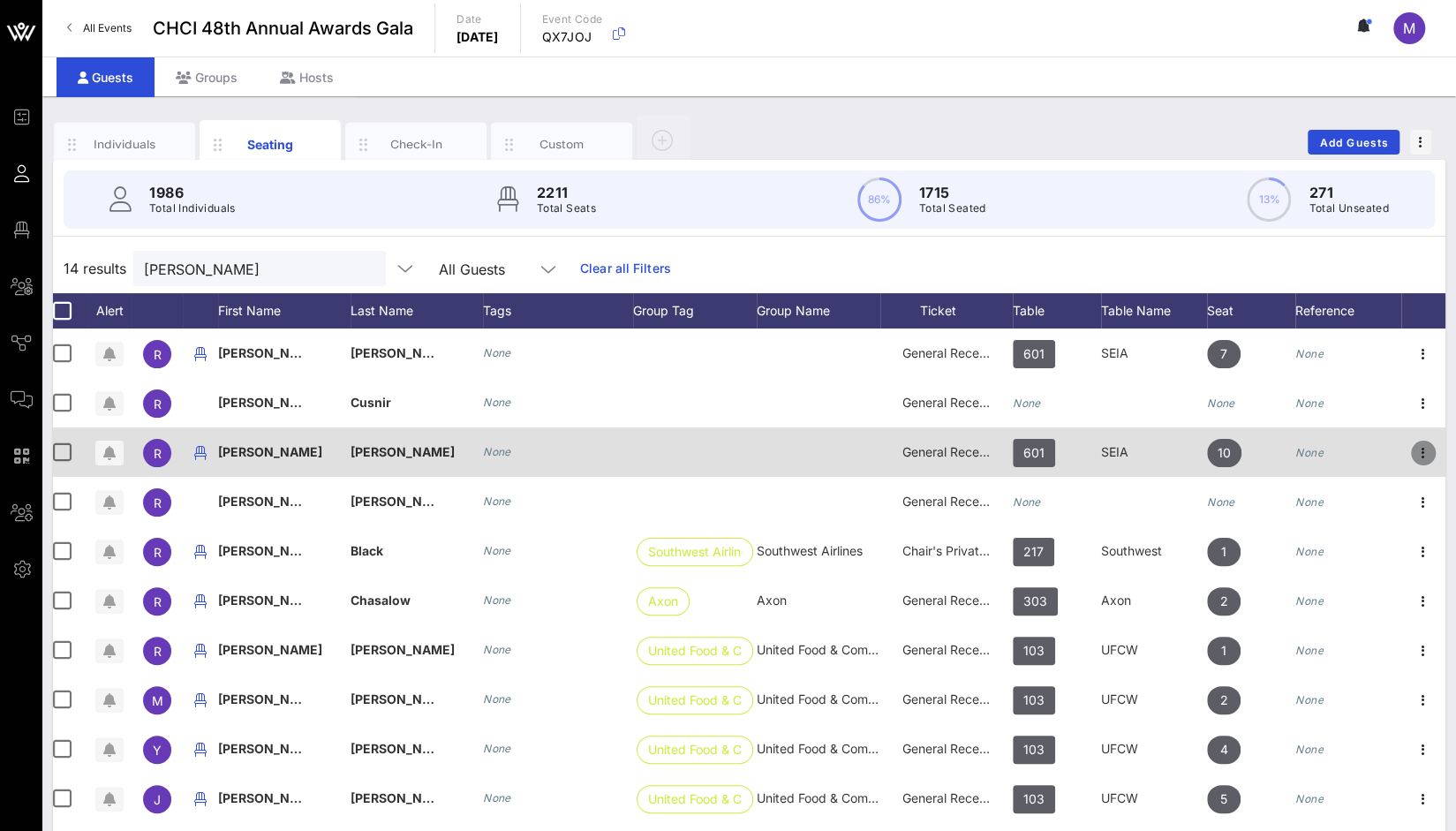
click at [1413, 451] on icon "button" at bounding box center [1424, 453] width 21 height 21
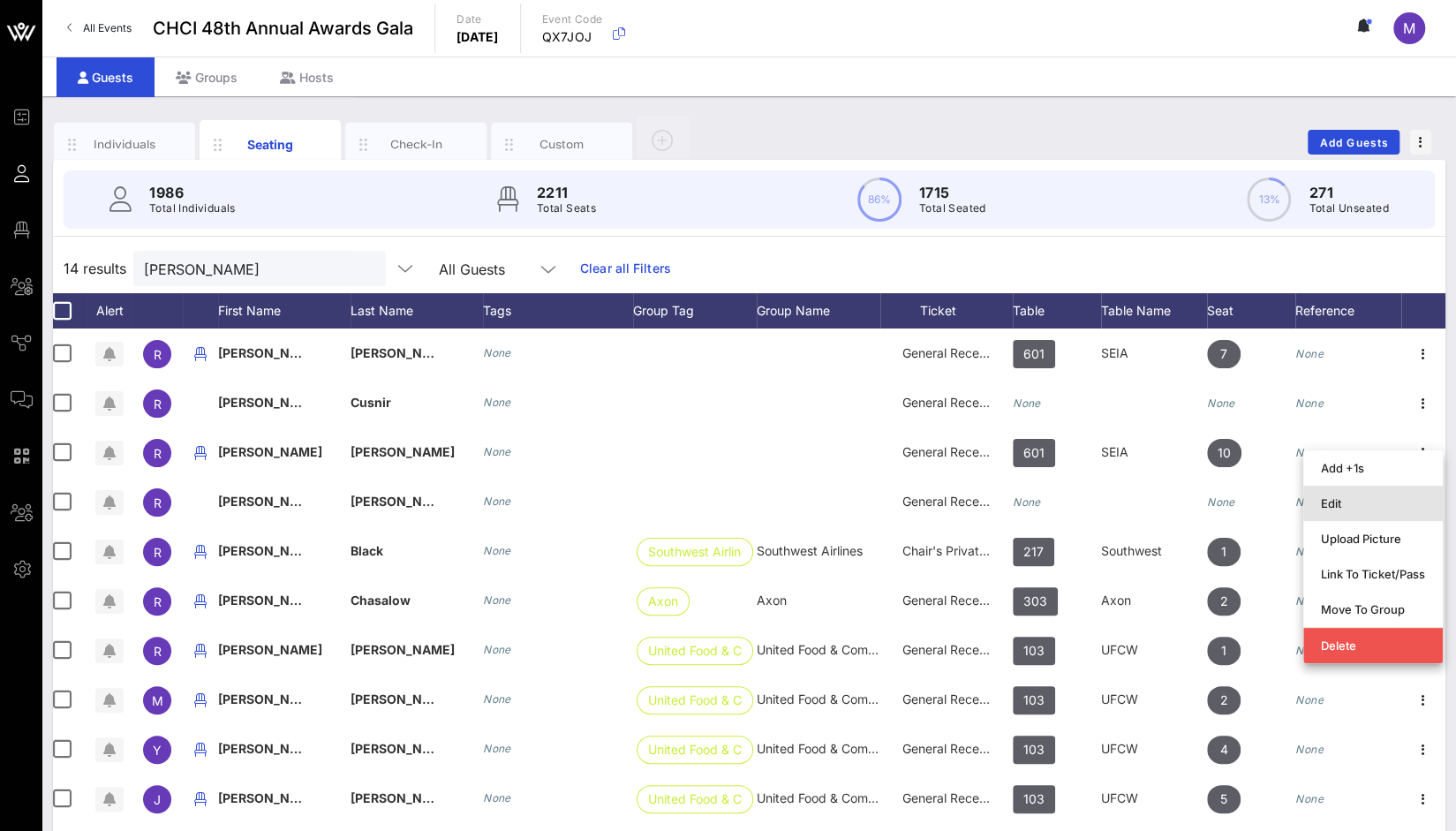
click at [1351, 505] on div "Edit" at bounding box center [1373, 503] width 104 height 14
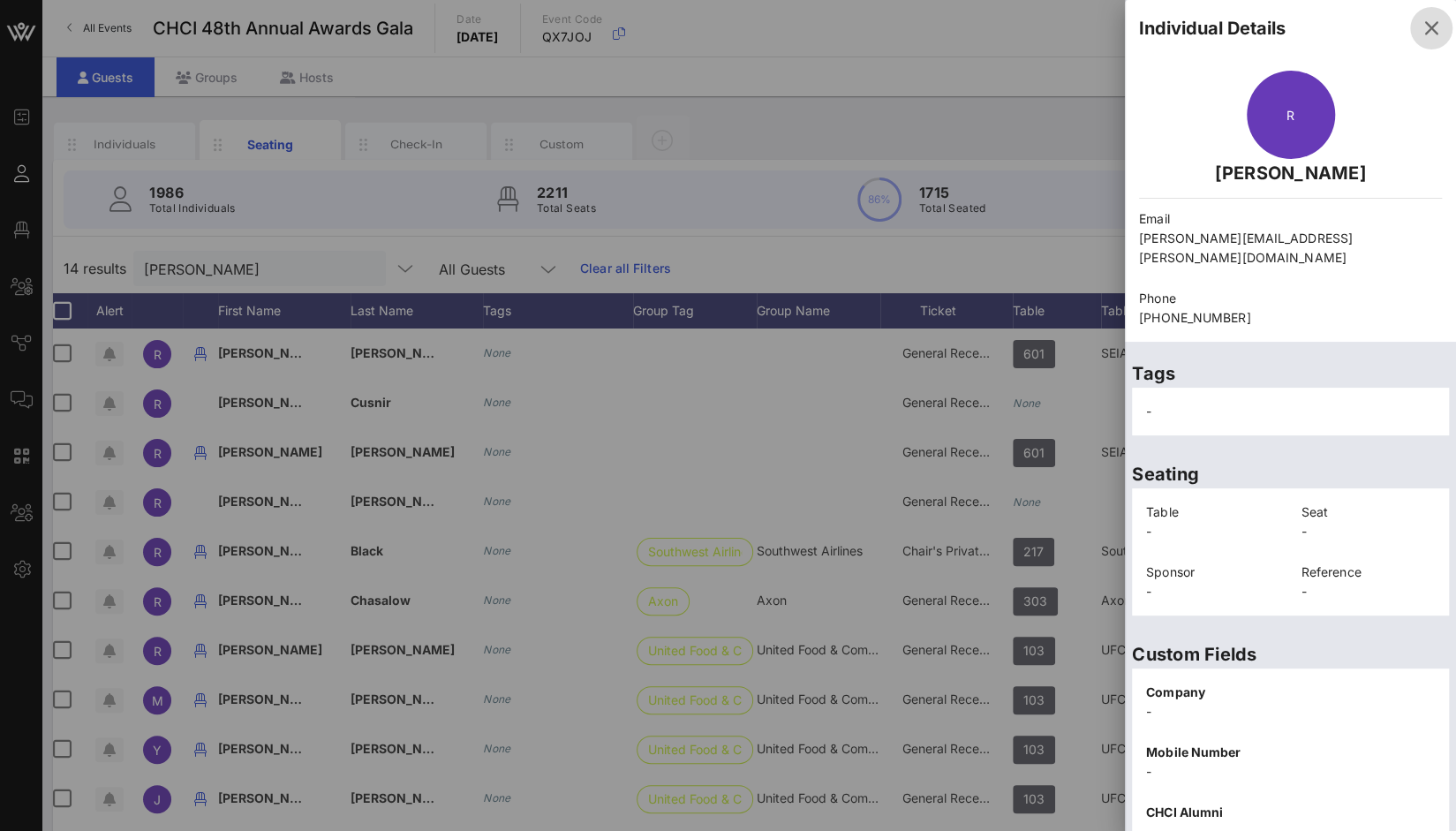
click at [1421, 28] on icon "button" at bounding box center [1431, 28] width 21 height 21
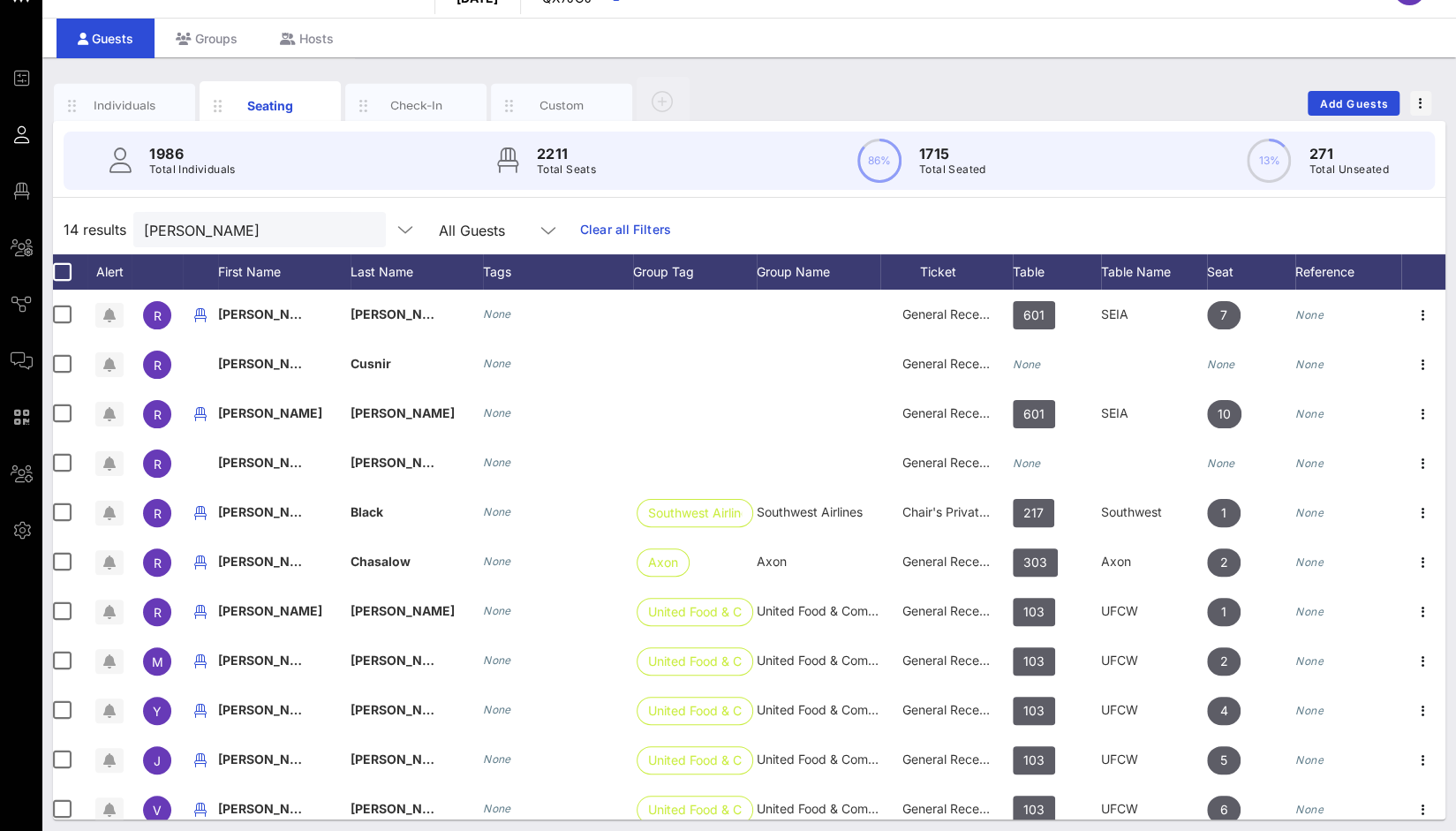
scroll to position [45, 0]
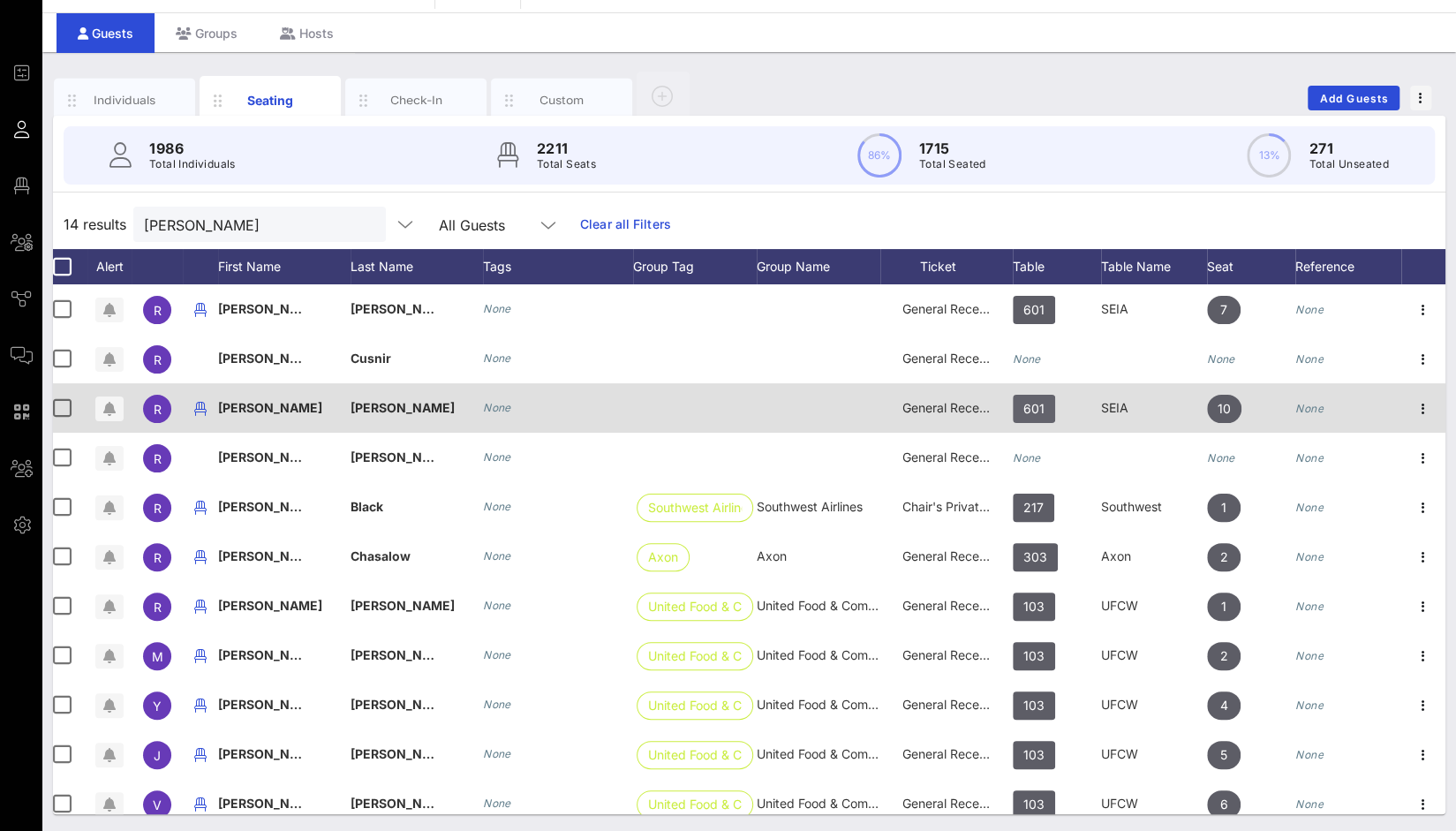
click at [1023, 405] on span "601" at bounding box center [1034, 409] width 21 height 28
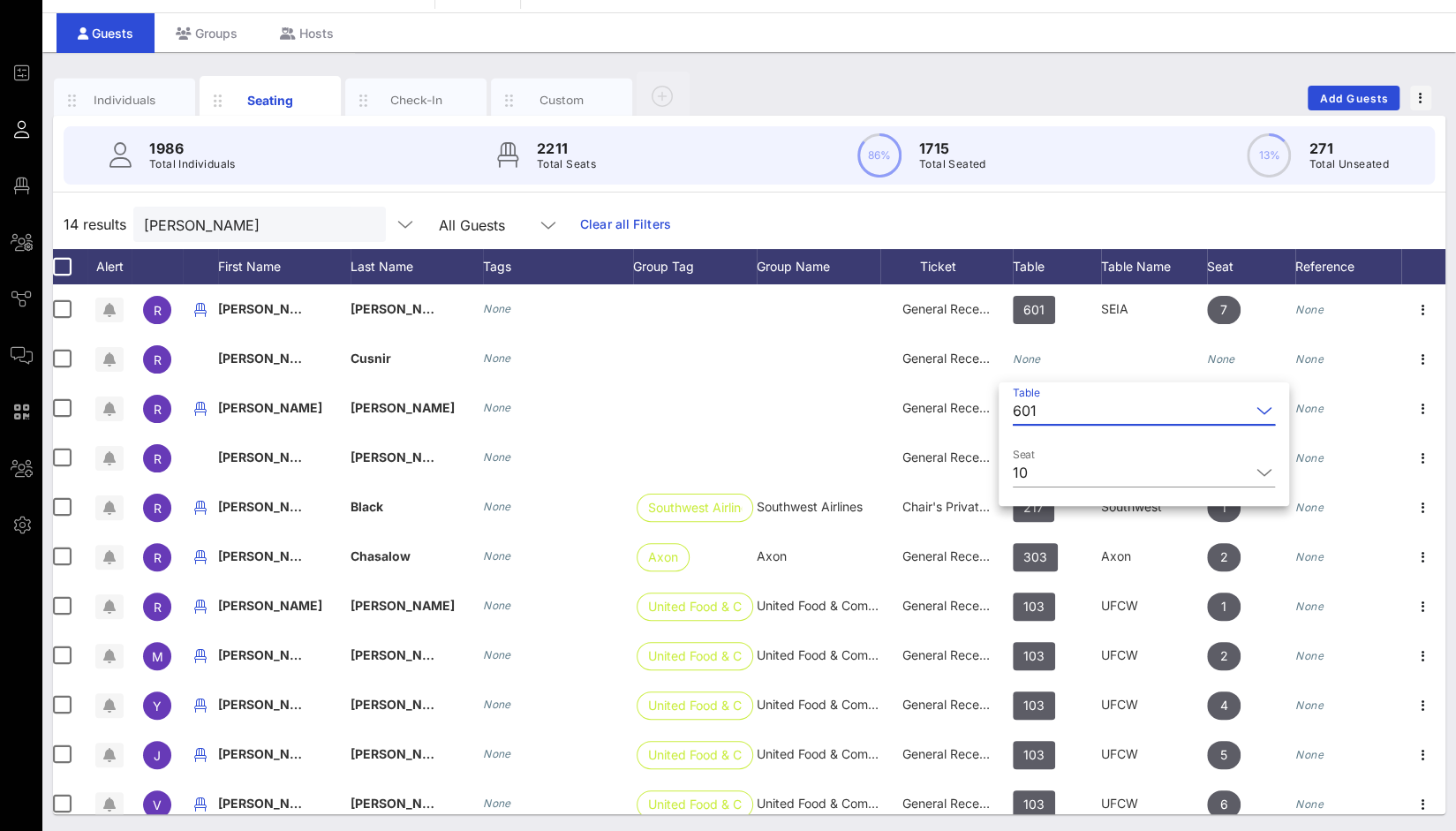
click at [1040, 409] on div "601" at bounding box center [1132, 411] width 237 height 28
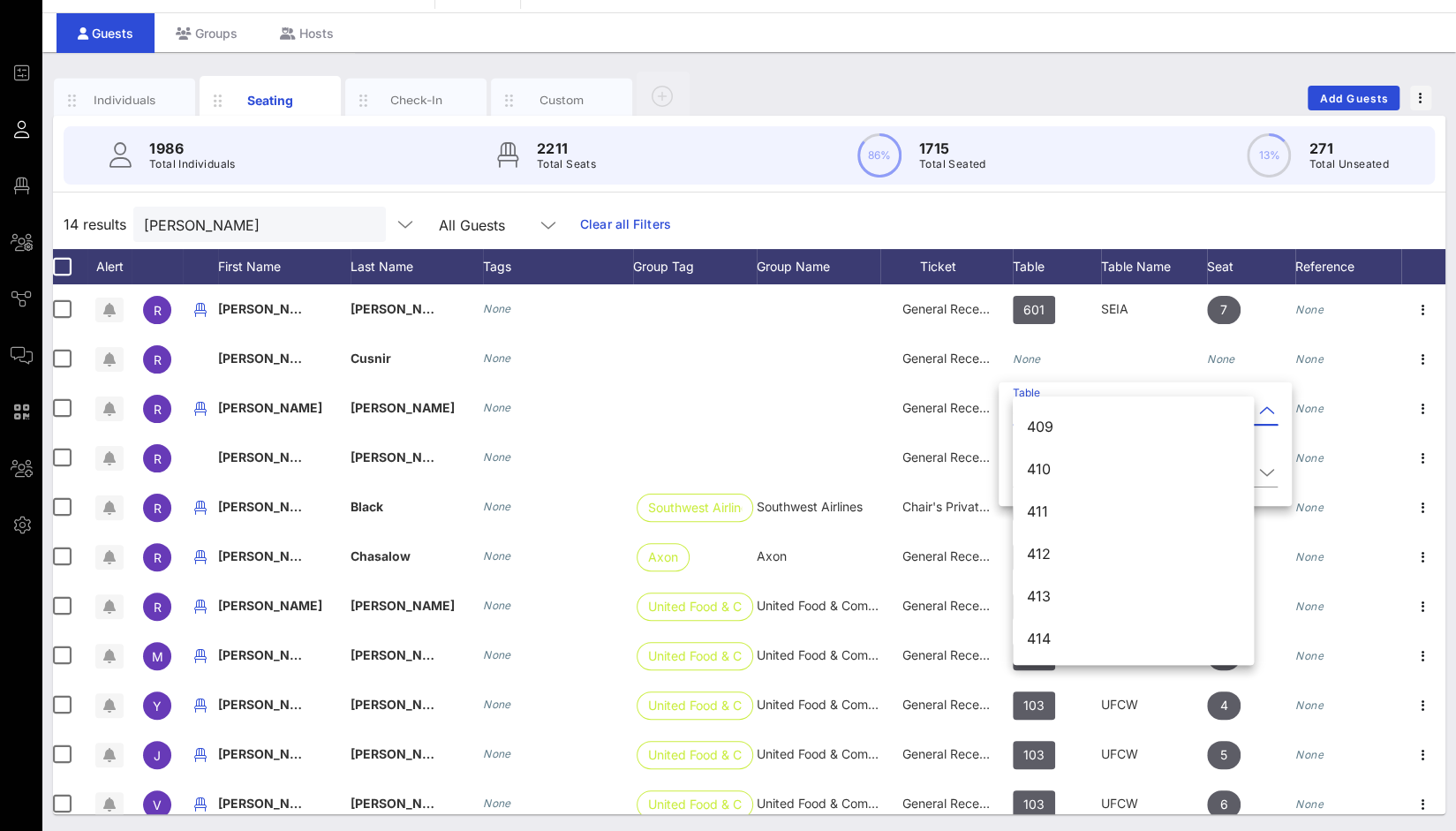
scroll to position [6183, 0]
click at [1046, 598] on div "424" at bounding box center [1133, 601] width 212 height 17
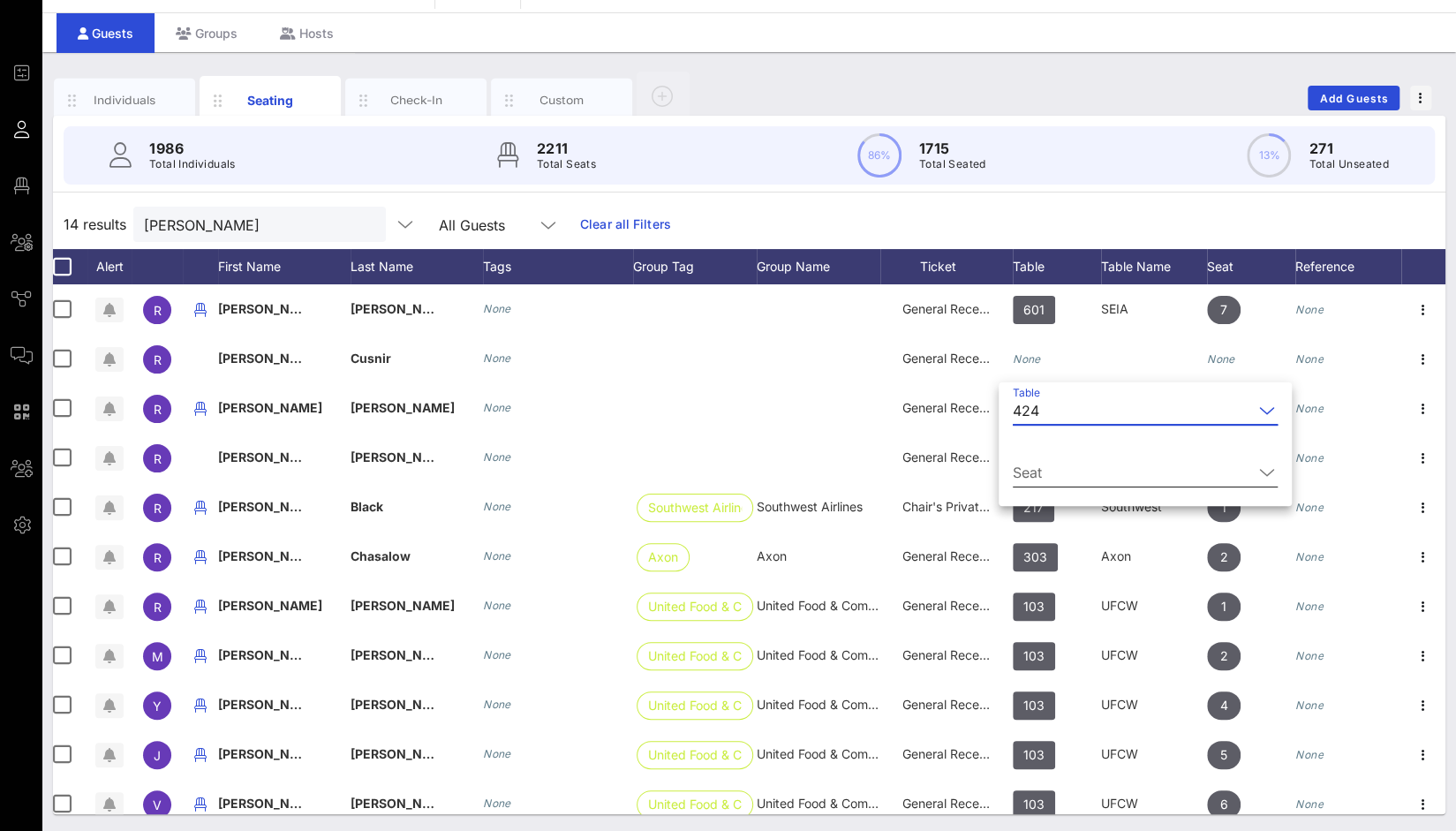
click at [1053, 479] on input "Seat" at bounding box center [1133, 472] width 240 height 28
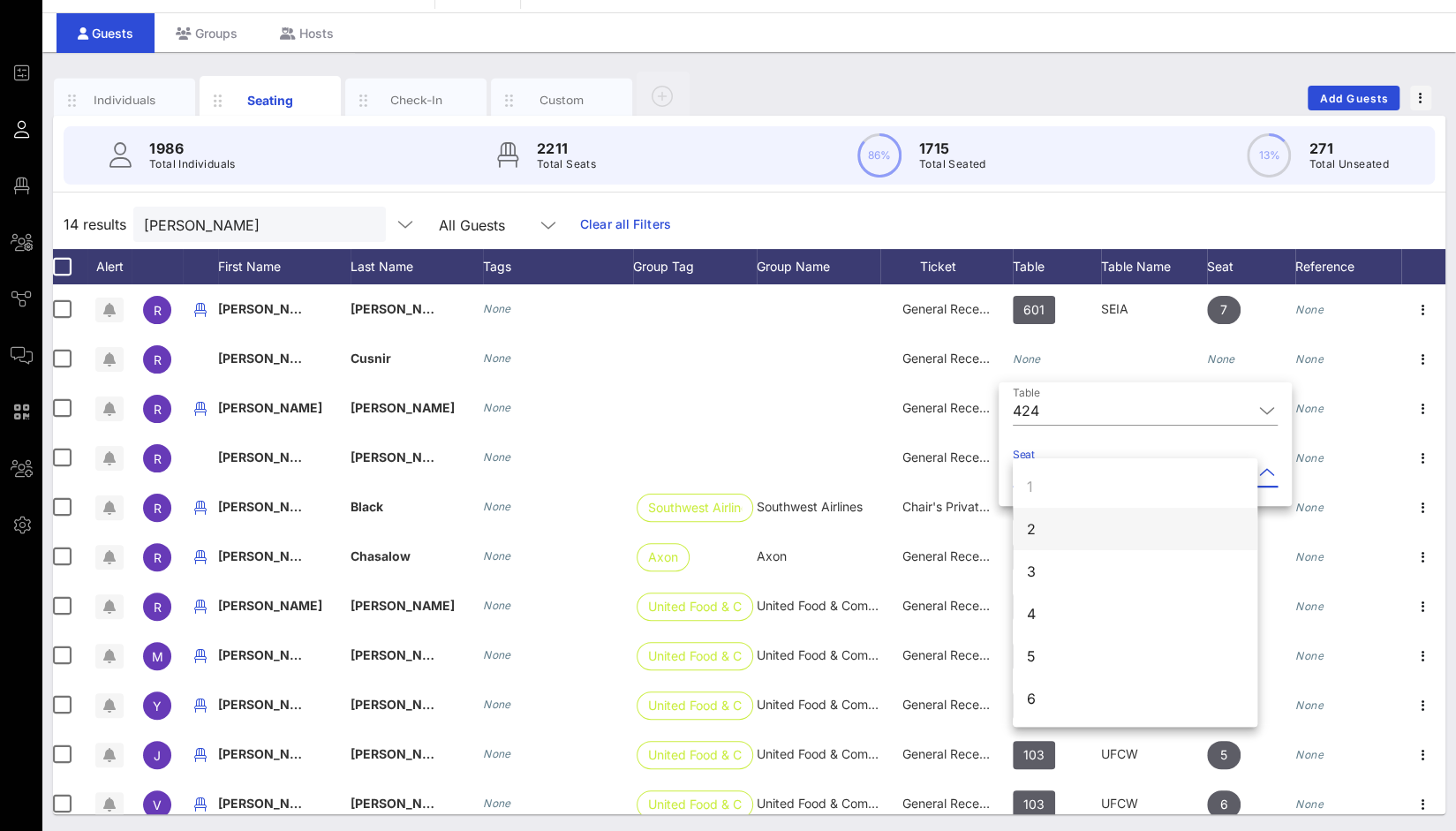
click at [1040, 538] on div "2" at bounding box center [1135, 528] width 245 height 43
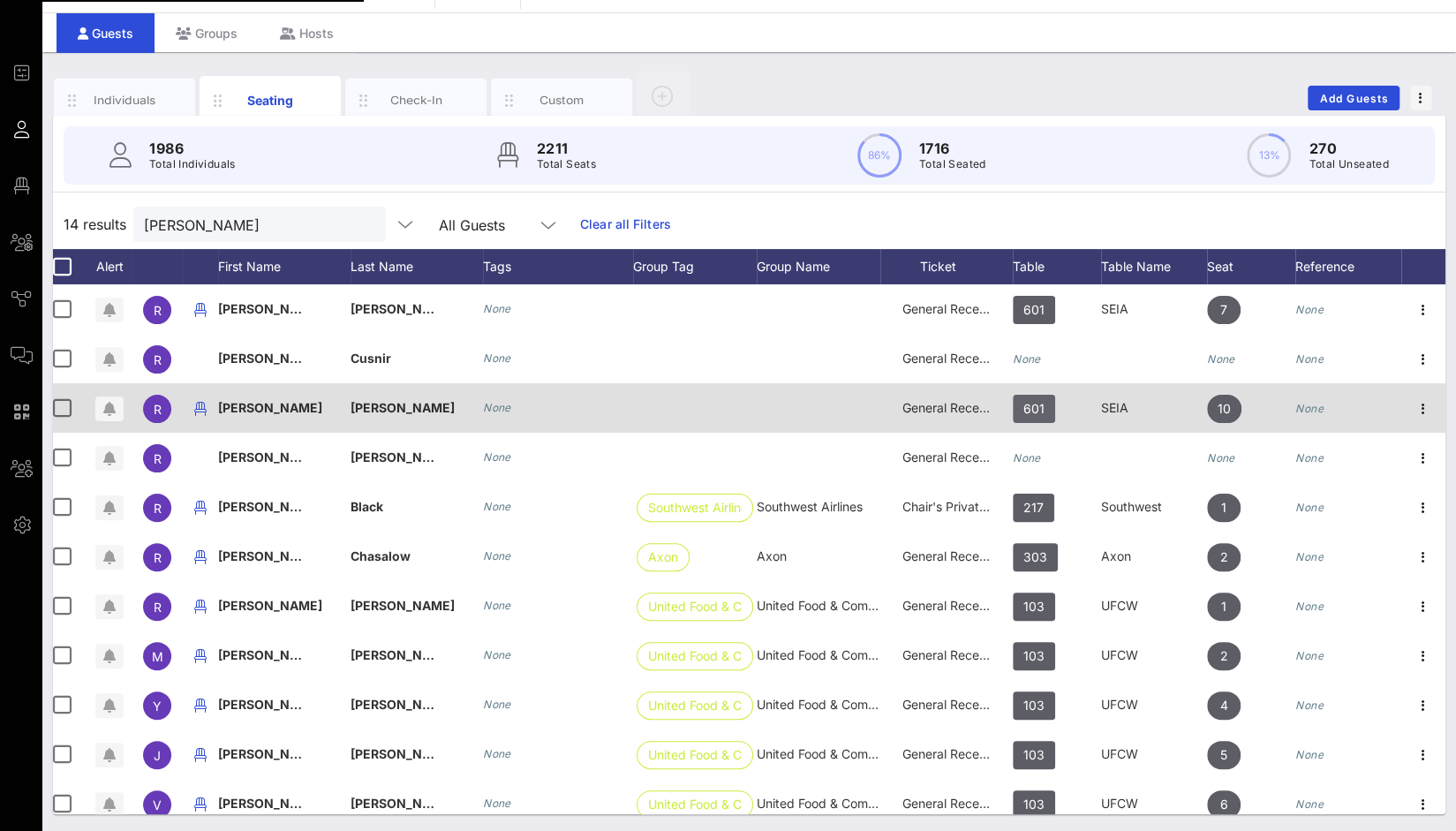
click at [1025, 405] on span "601" at bounding box center [1034, 409] width 21 height 28
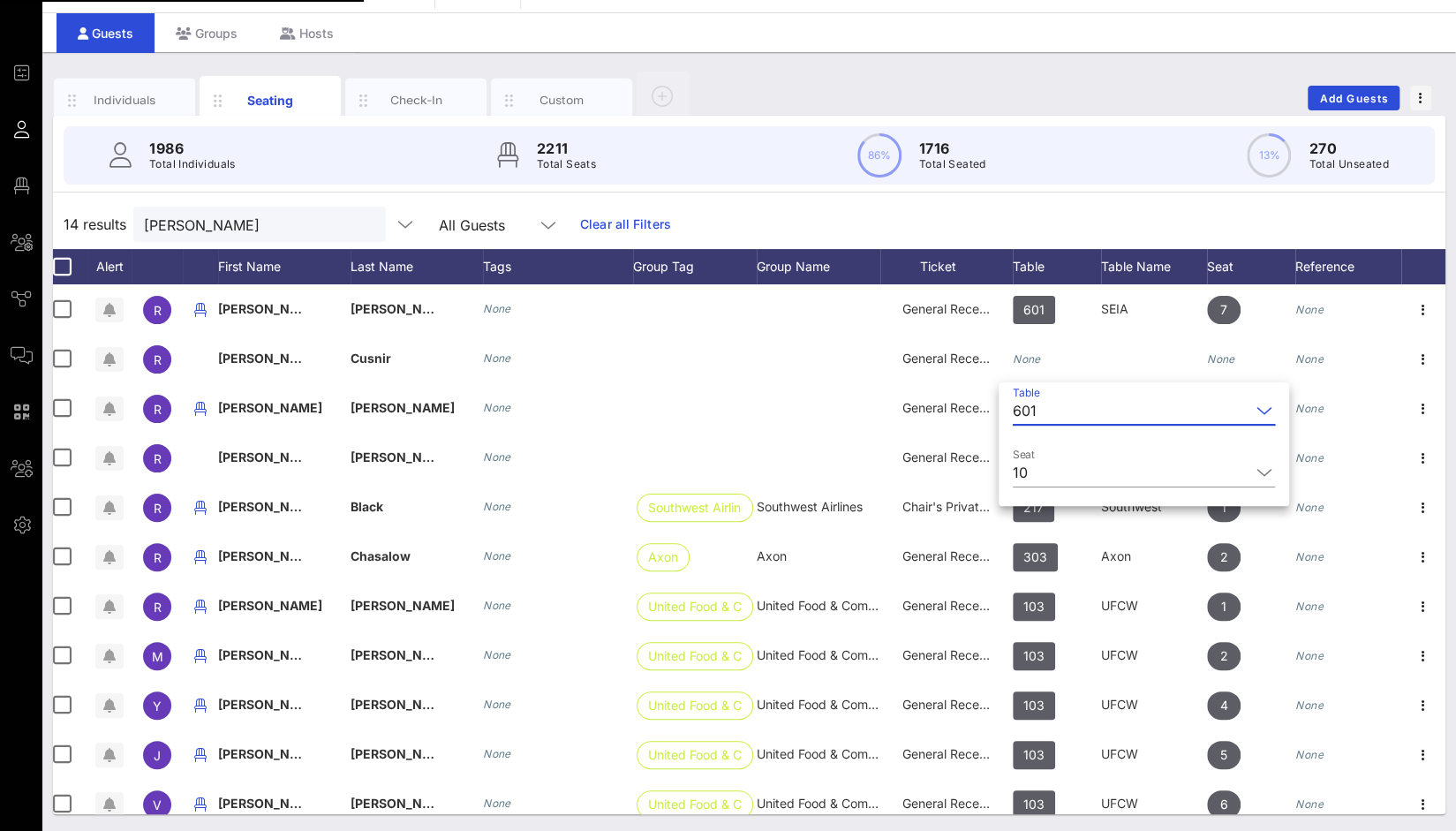
click at [1049, 405] on input "Table" at bounding box center [1148, 411] width 207 height 28
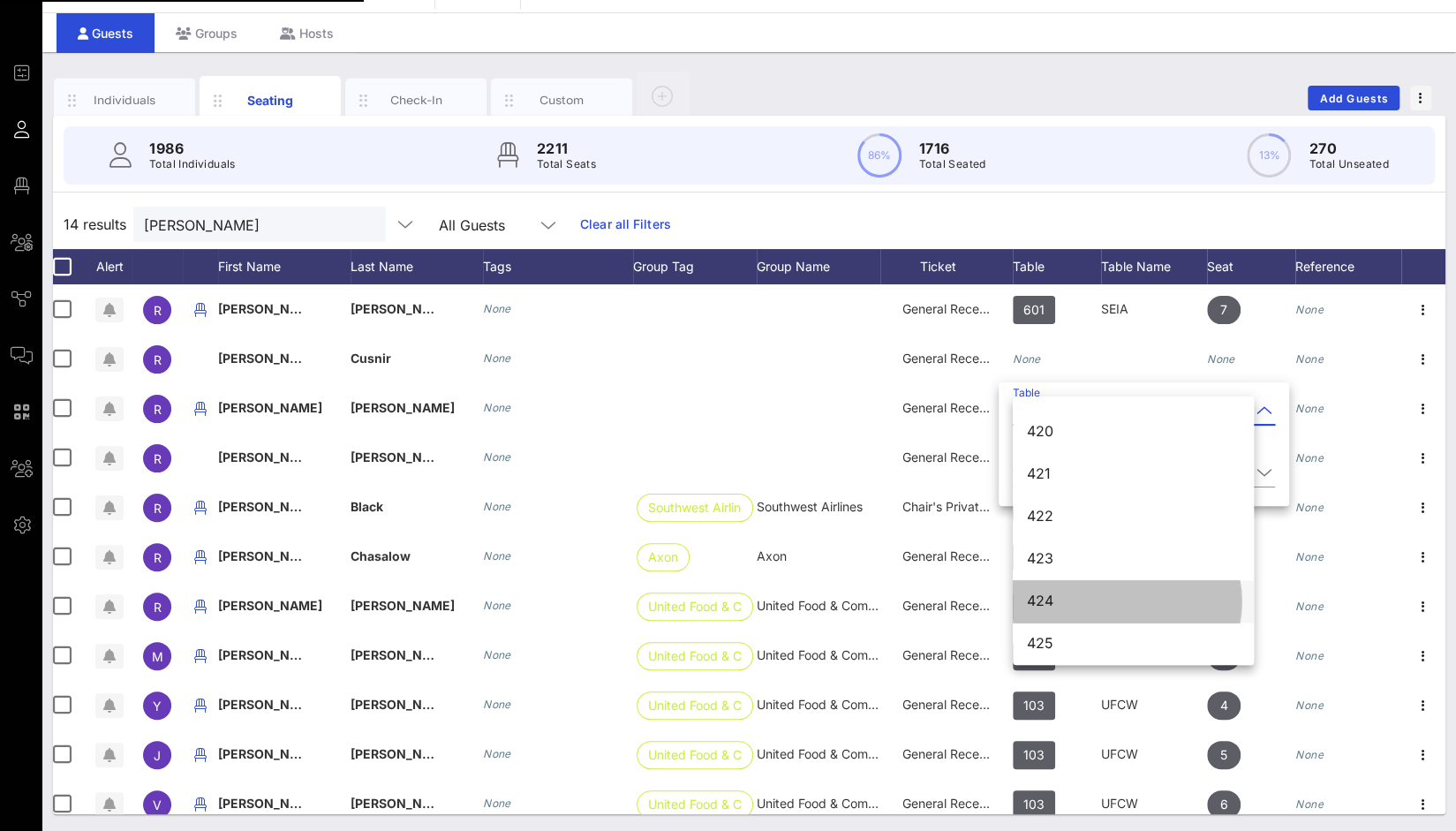
click at [1050, 597] on div "424" at bounding box center [1133, 601] width 212 height 17
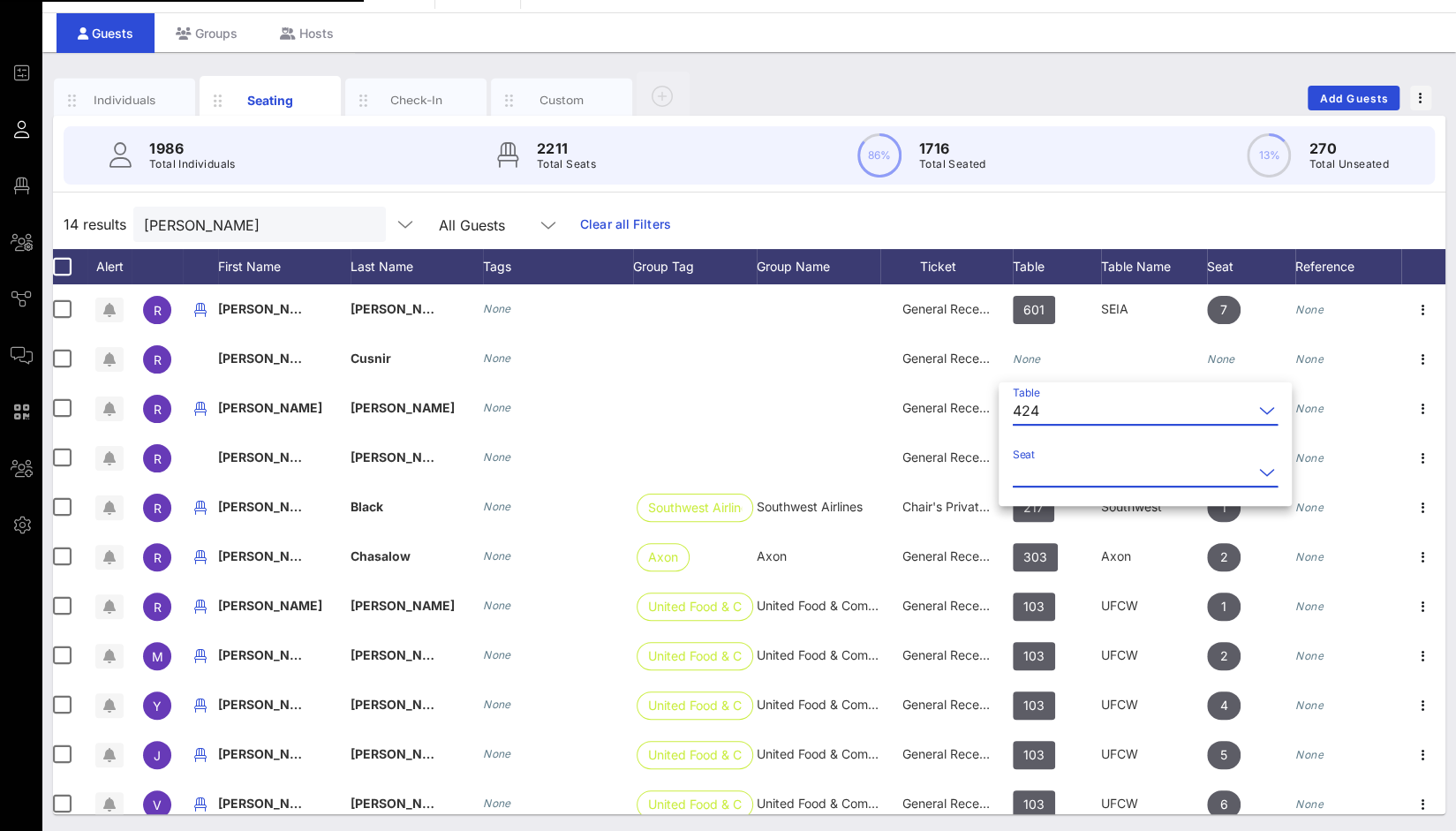
click at [1038, 476] on input "Seat" at bounding box center [1133, 472] width 240 height 28
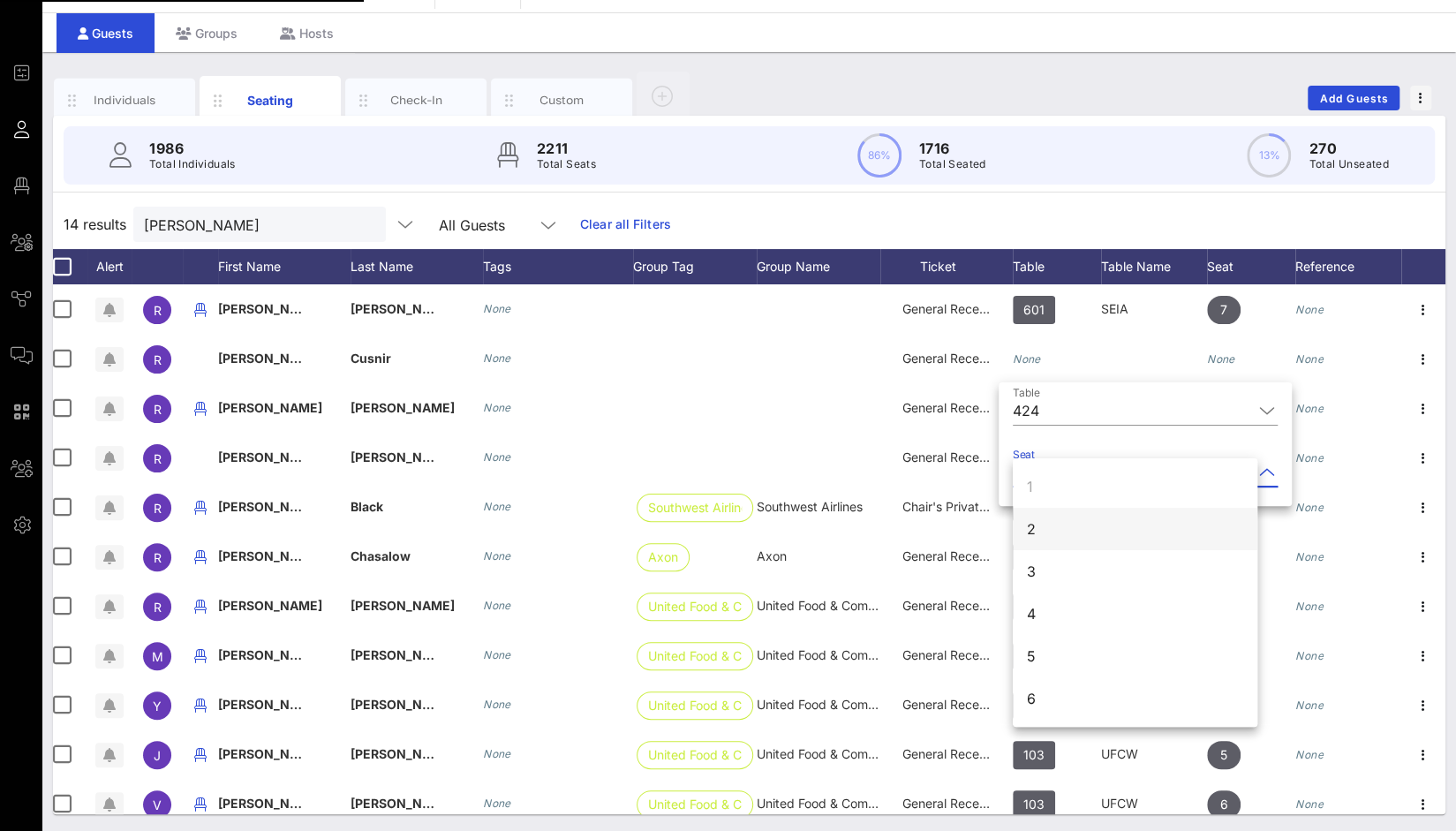
click at [1038, 527] on div "2" at bounding box center [1135, 528] width 245 height 43
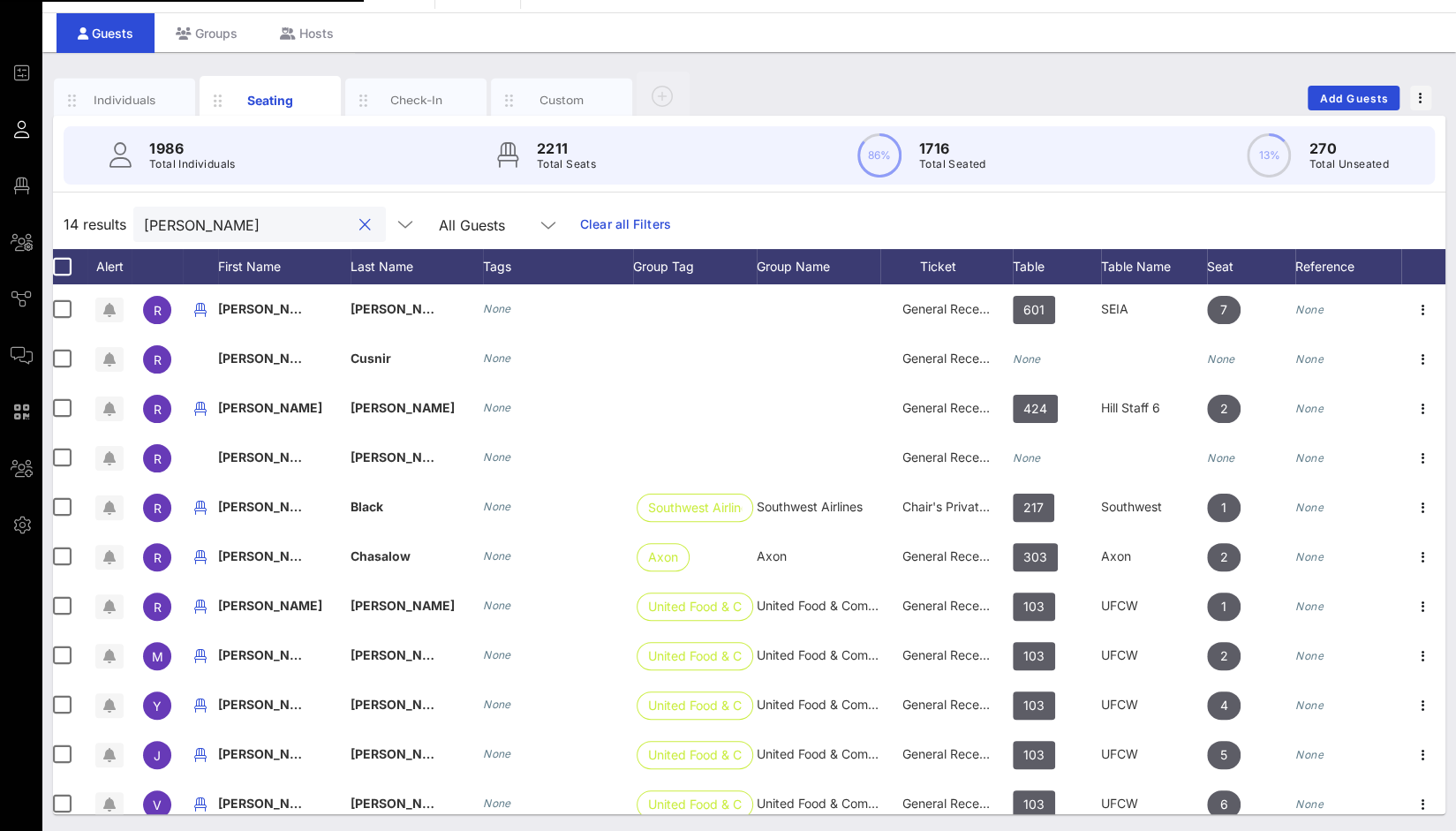
drag, startPoint x: 261, startPoint y: 223, endPoint x: 70, endPoint y: 204, distance: 191.9
click at [70, 204] on div "14 results rachel All Guests Clear all Filters" at bounding box center [749, 224] width 1392 height 49
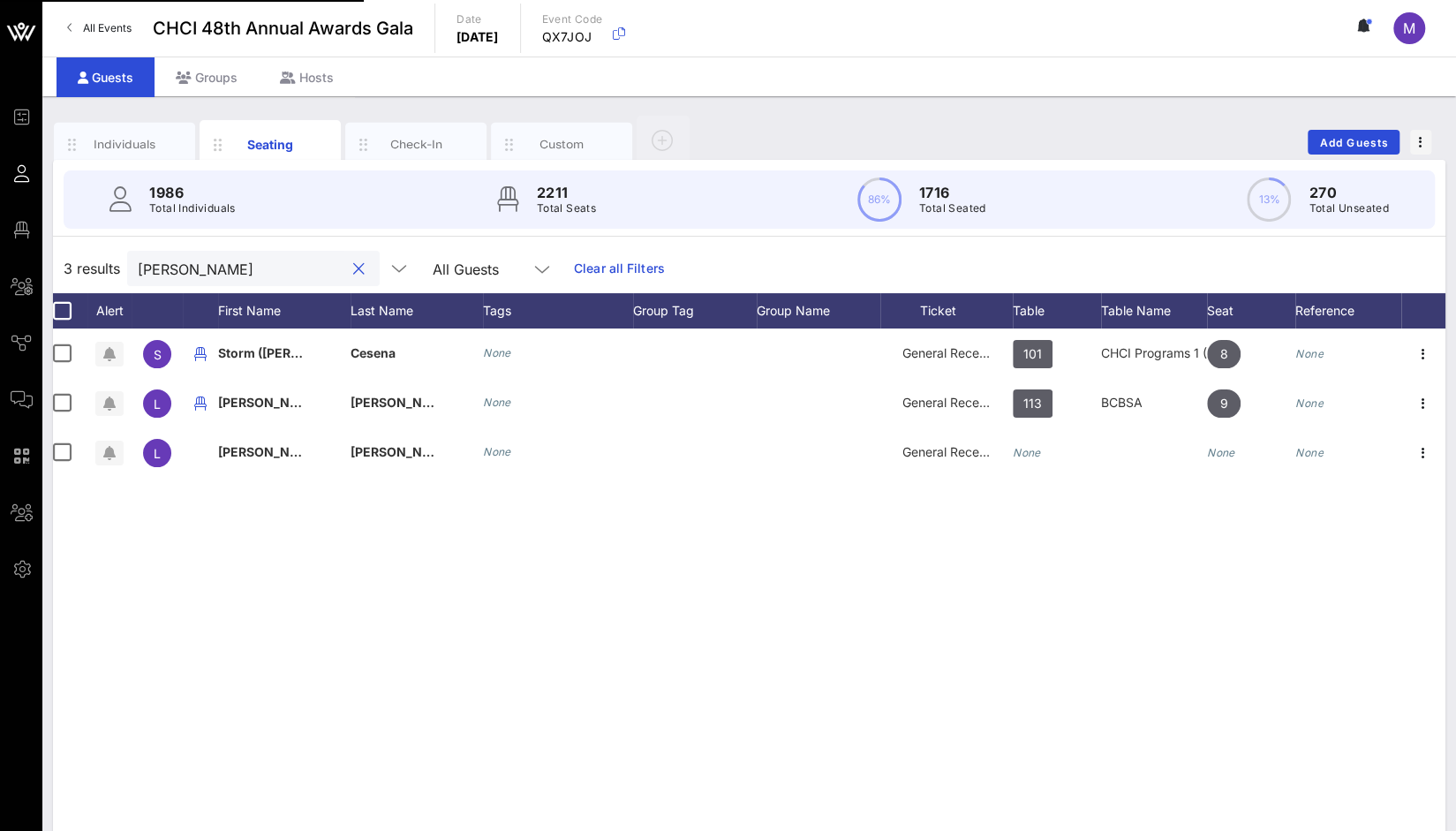
scroll to position [0, 9]
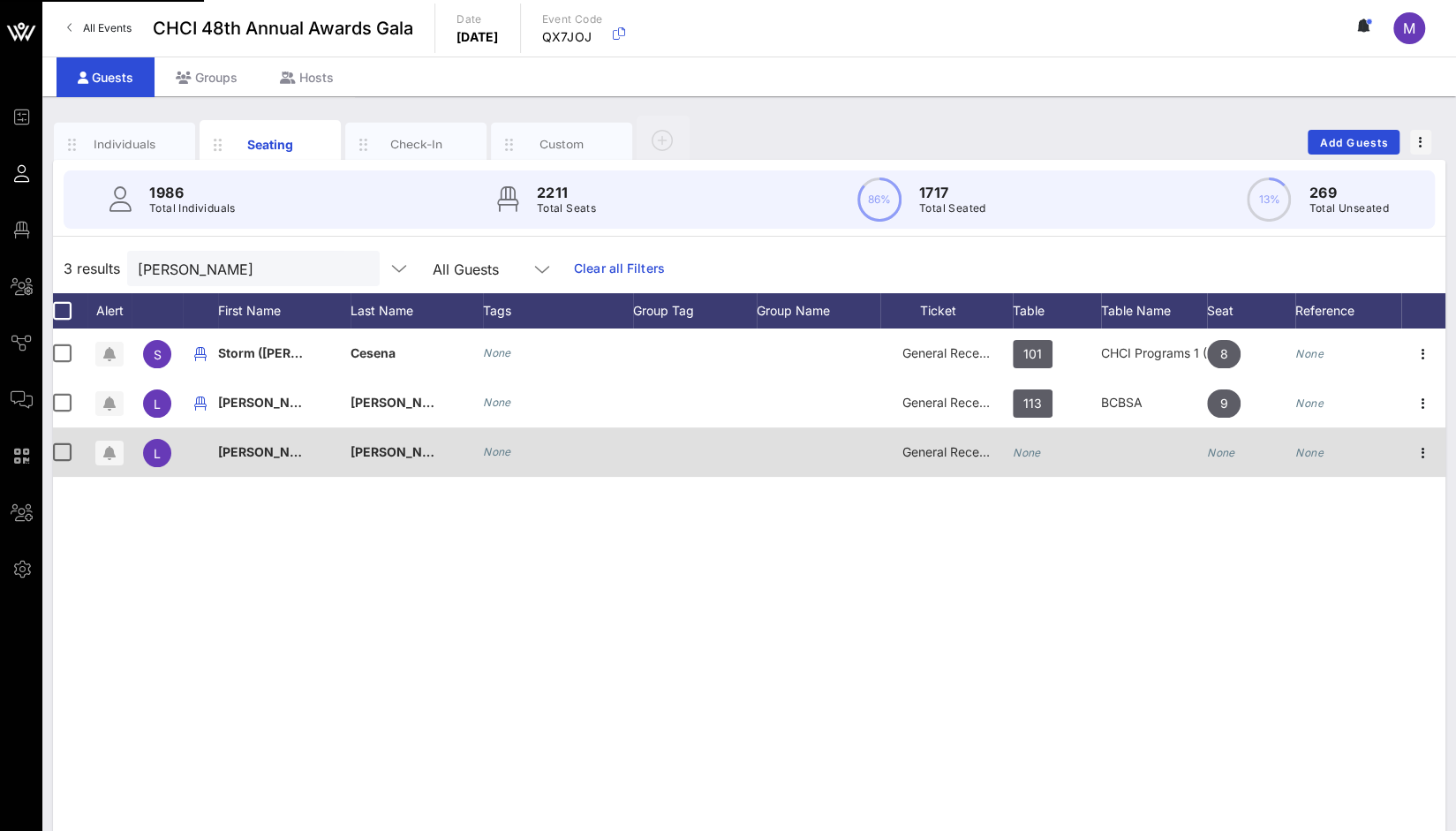
click at [1030, 456] on icon "None" at bounding box center [1027, 452] width 28 height 13
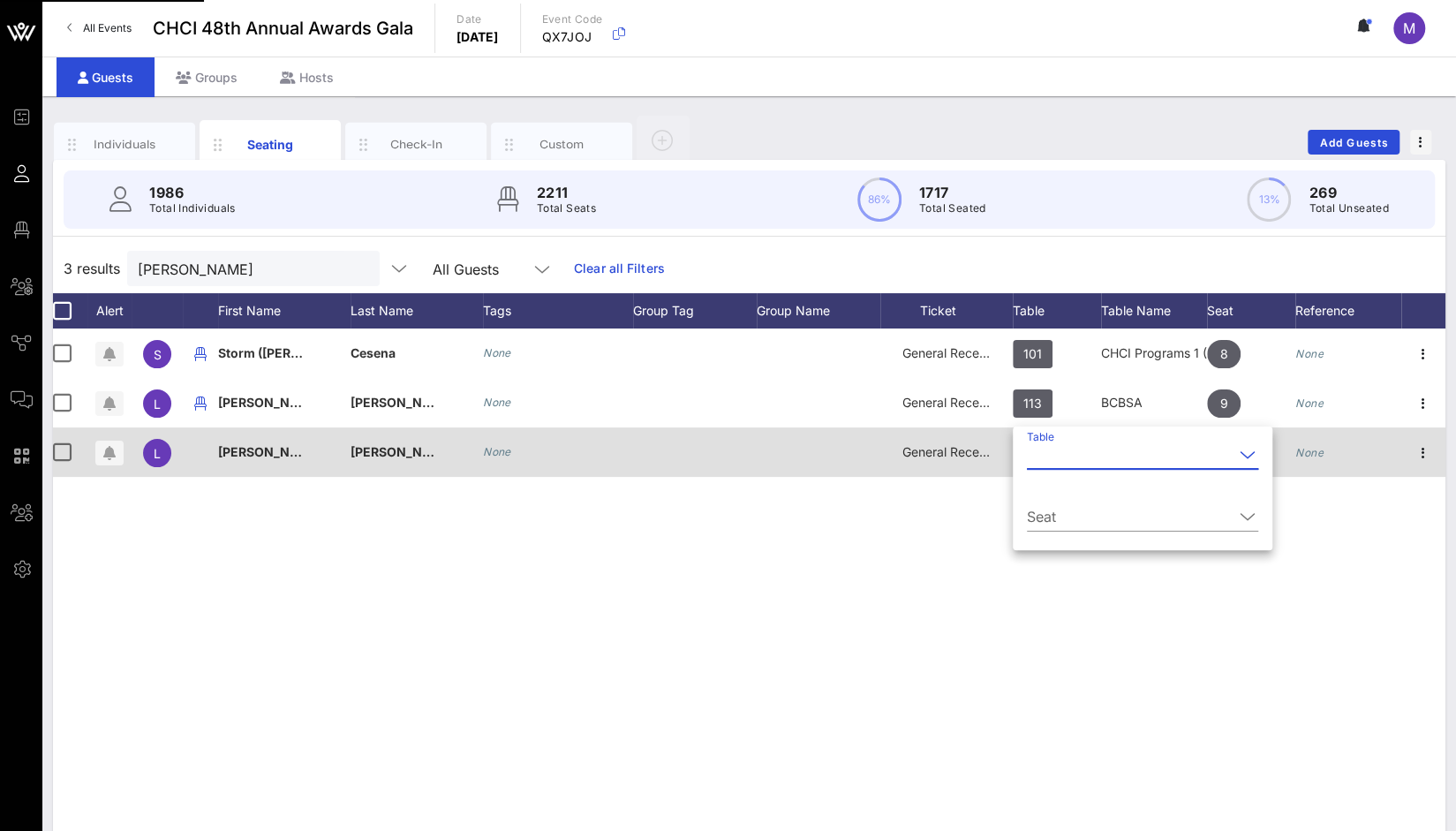
click at [1030, 456] on input "Table" at bounding box center [1131, 455] width 207 height 28
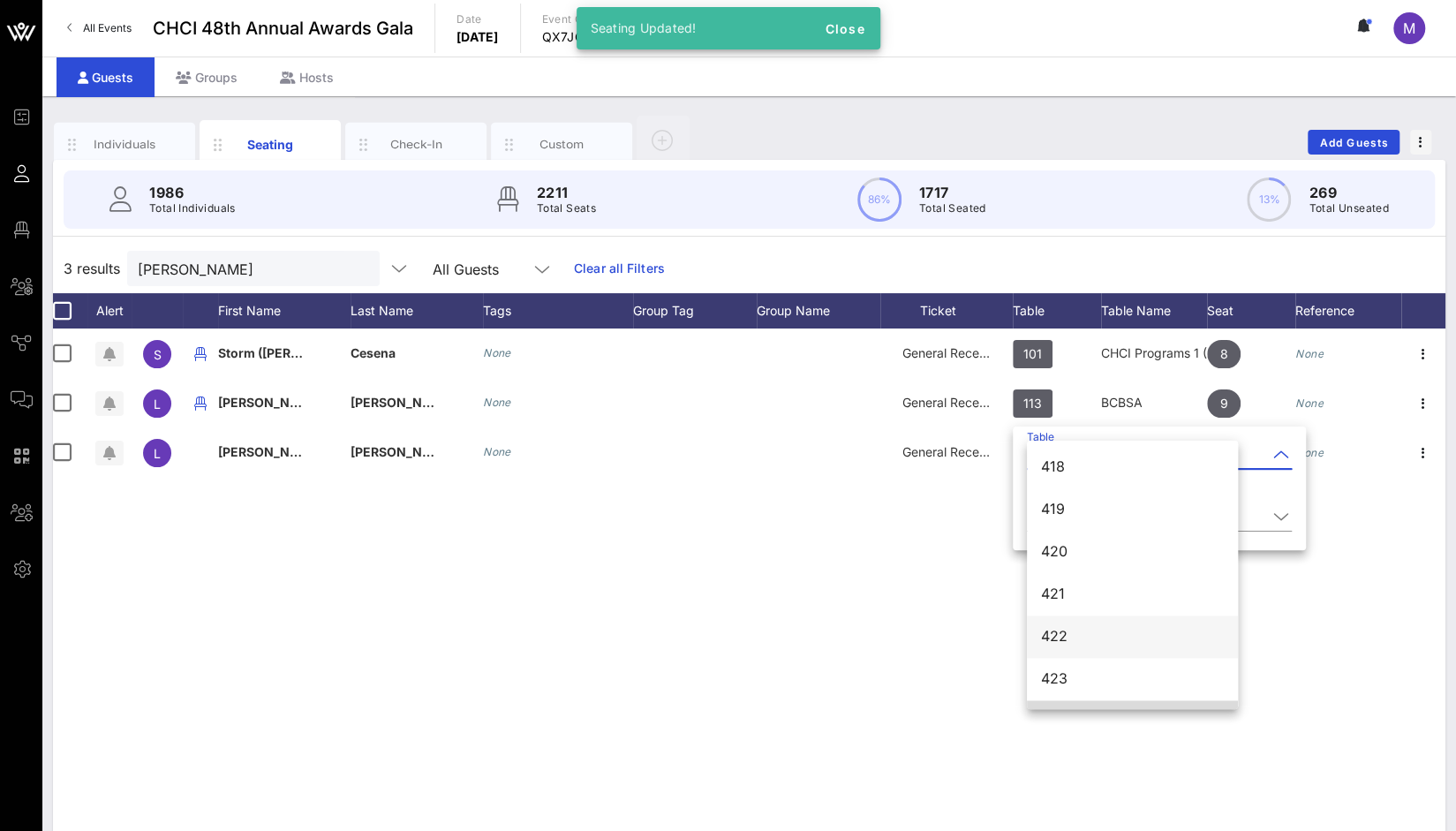
scroll to position [6183, 0]
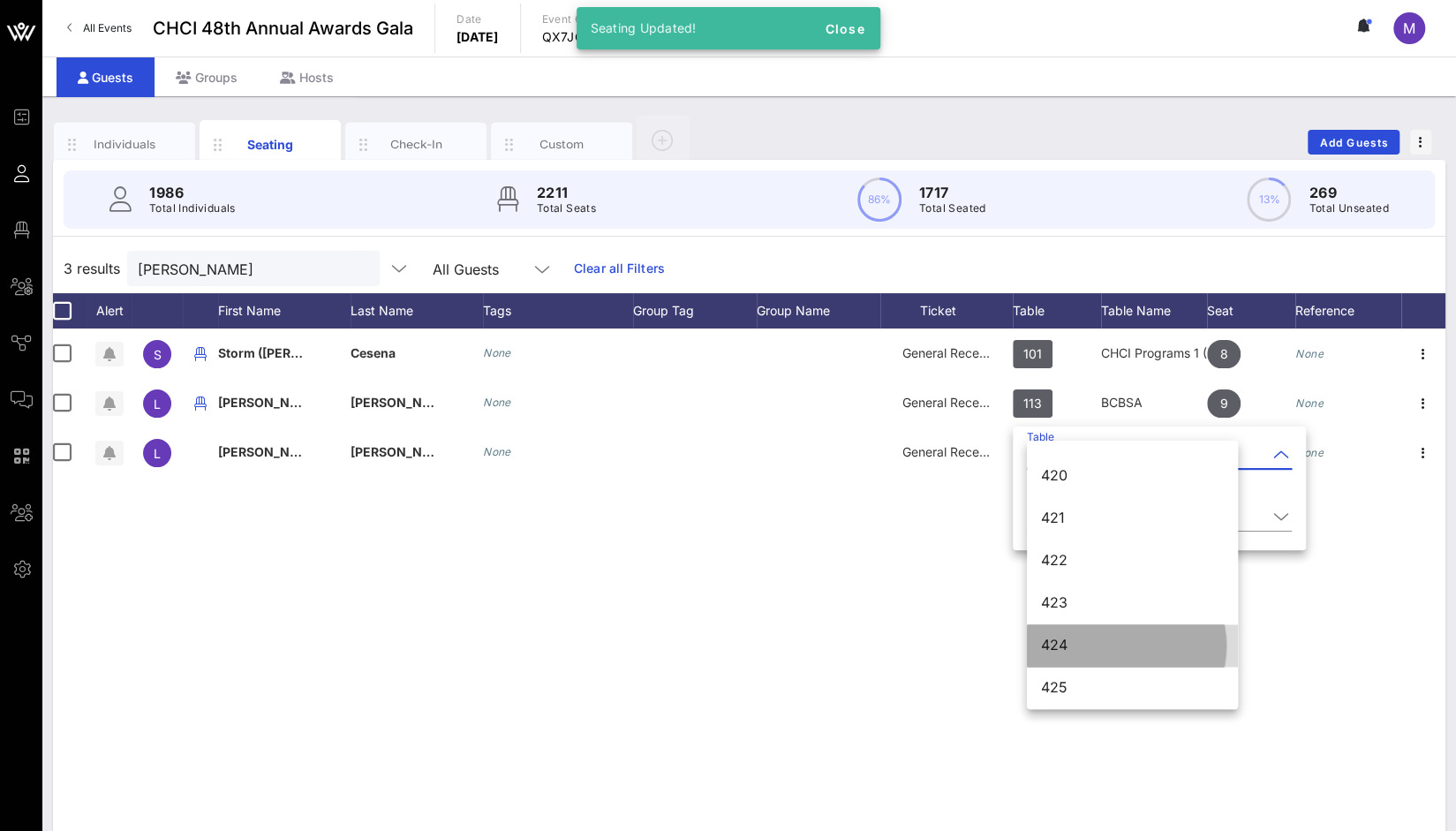
click at [1061, 637] on div "424" at bounding box center [1133, 645] width 183 height 17
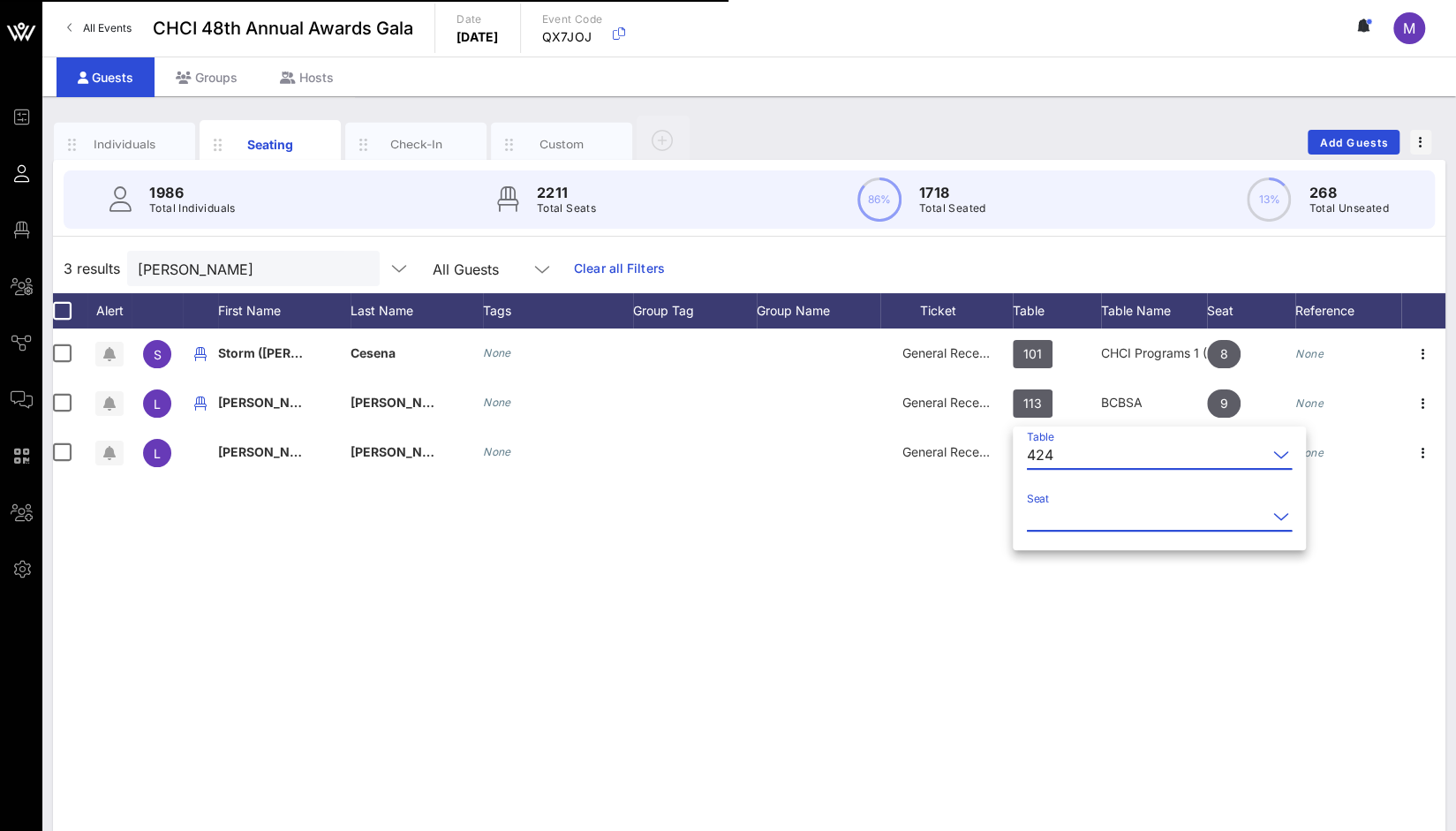
click at [1057, 515] on input "Seat" at bounding box center [1147, 517] width 240 height 28
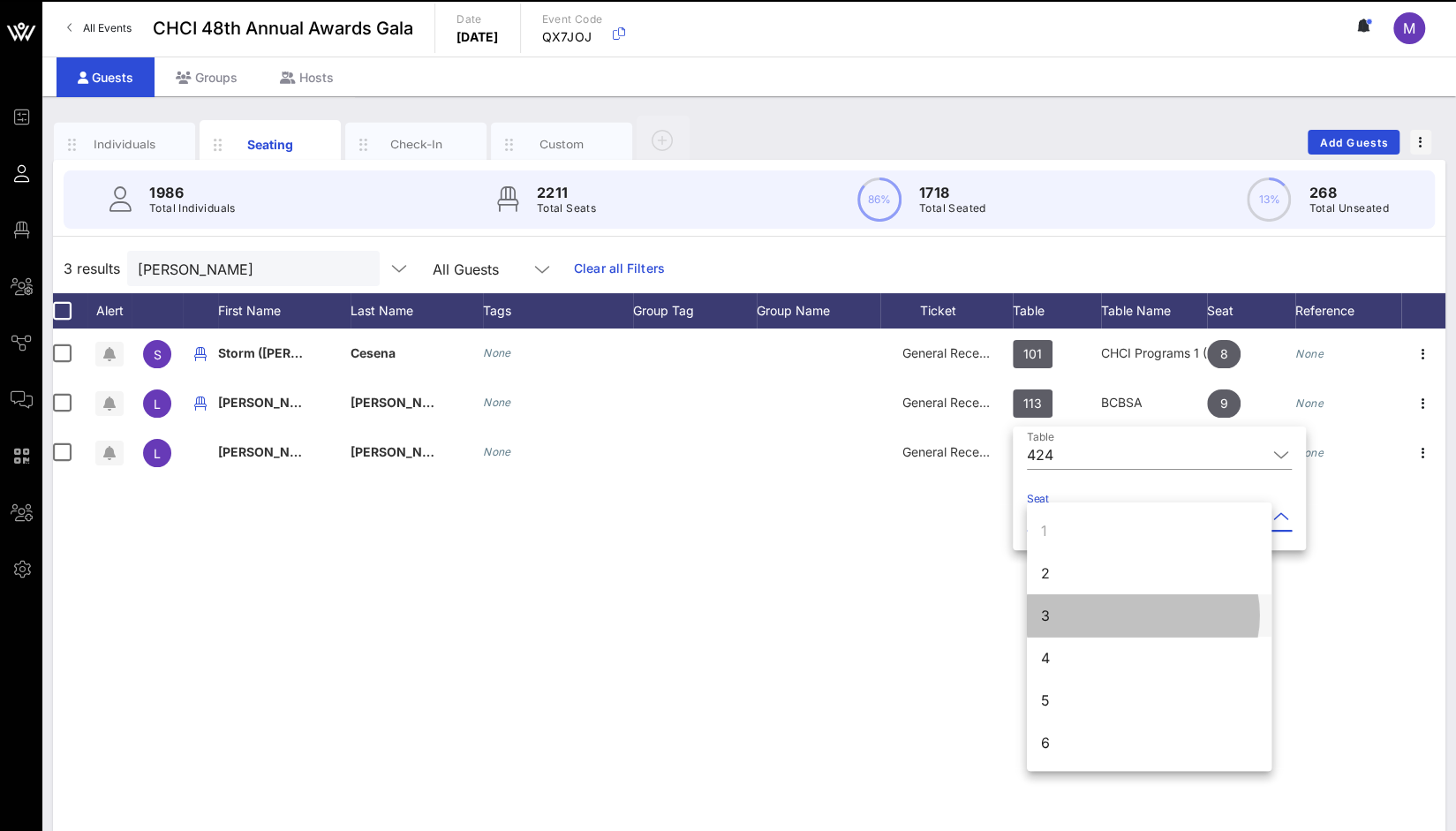
click at [1056, 614] on div "3" at bounding box center [1150, 616] width 245 height 43
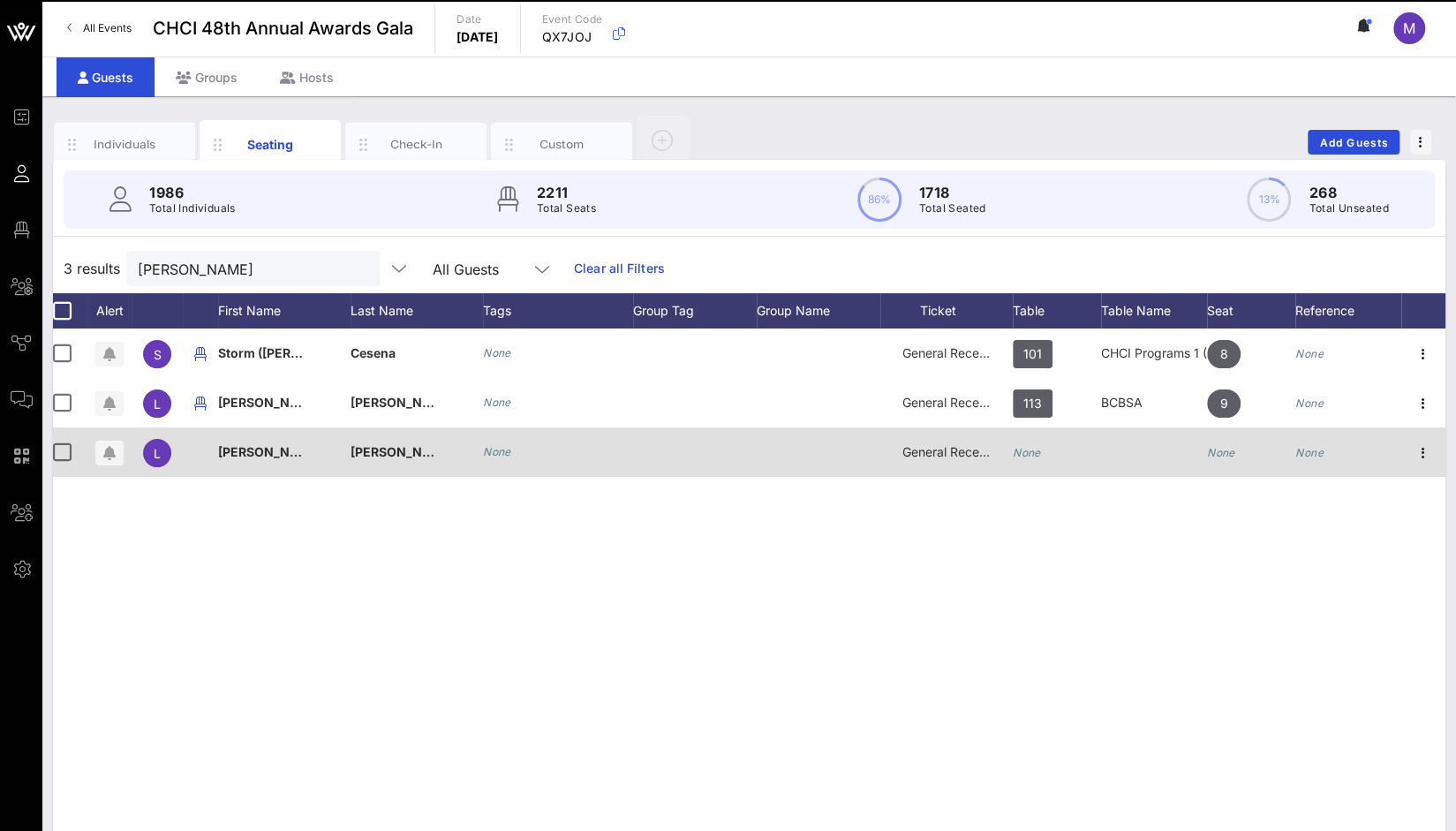
click at [1028, 453] on icon "None" at bounding box center [1027, 452] width 28 height 13
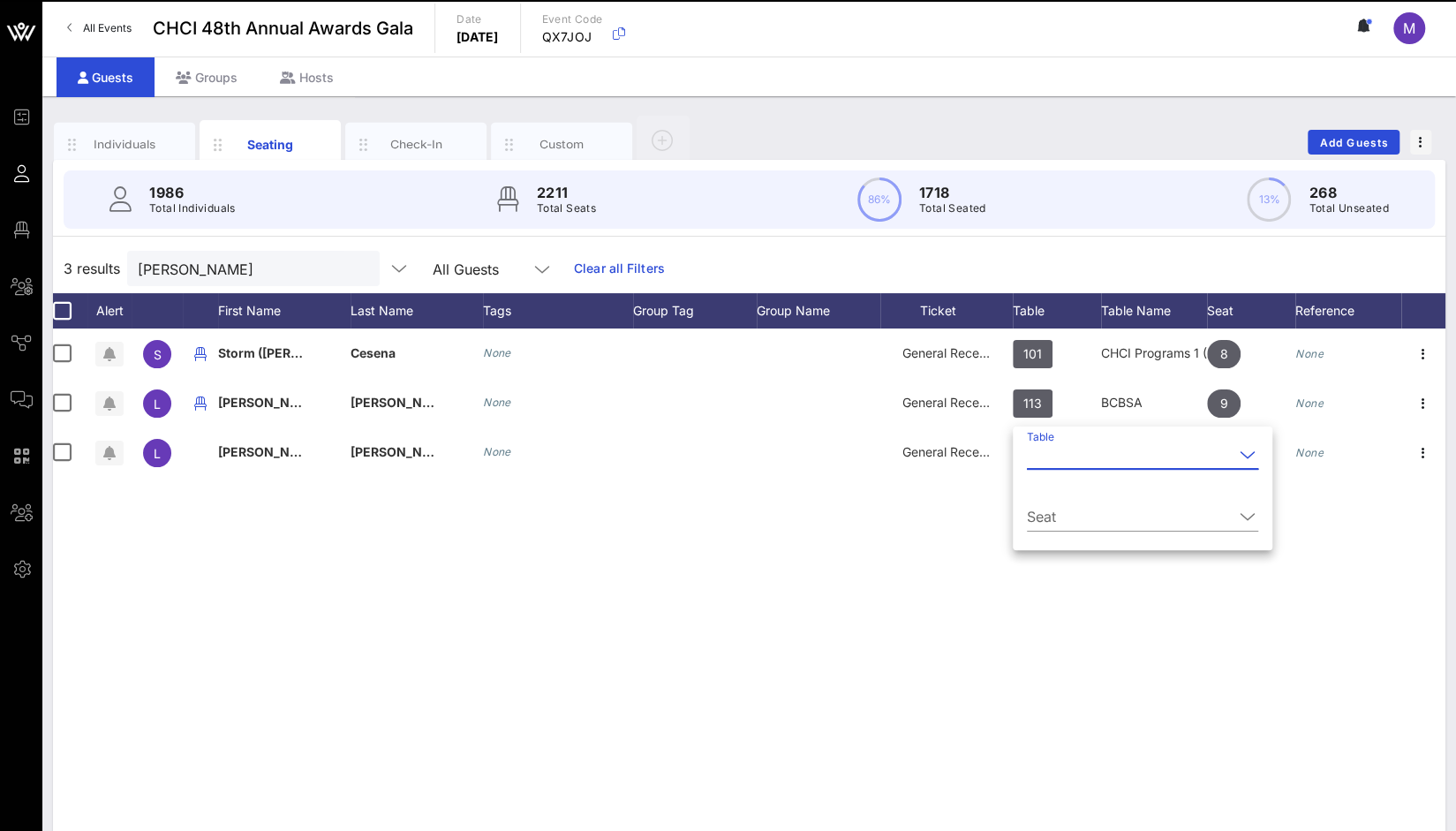
click at [1060, 455] on input "Table" at bounding box center [1131, 455] width 207 height 28
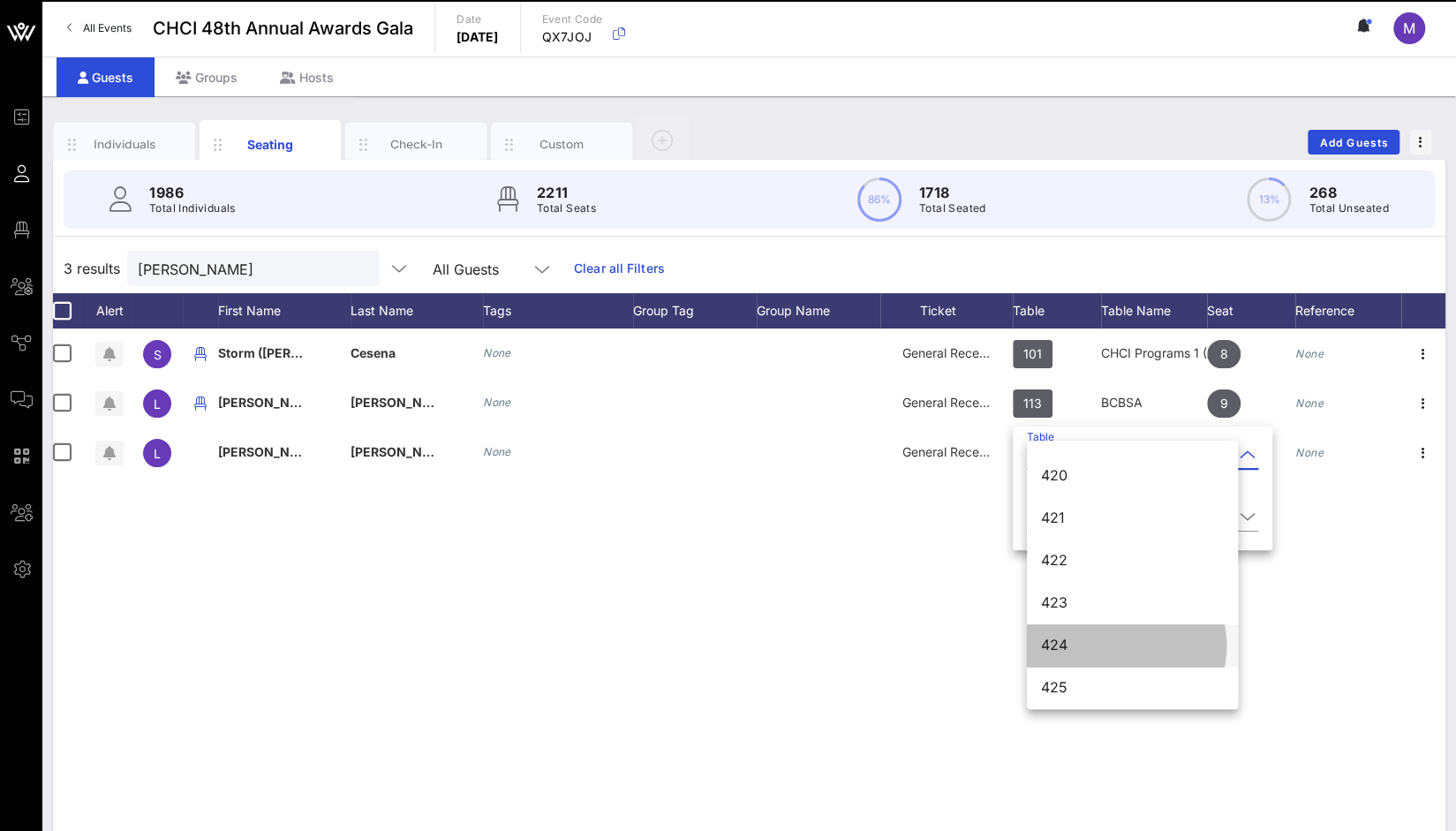
click at [1069, 644] on div "424" at bounding box center [1133, 645] width 183 height 17
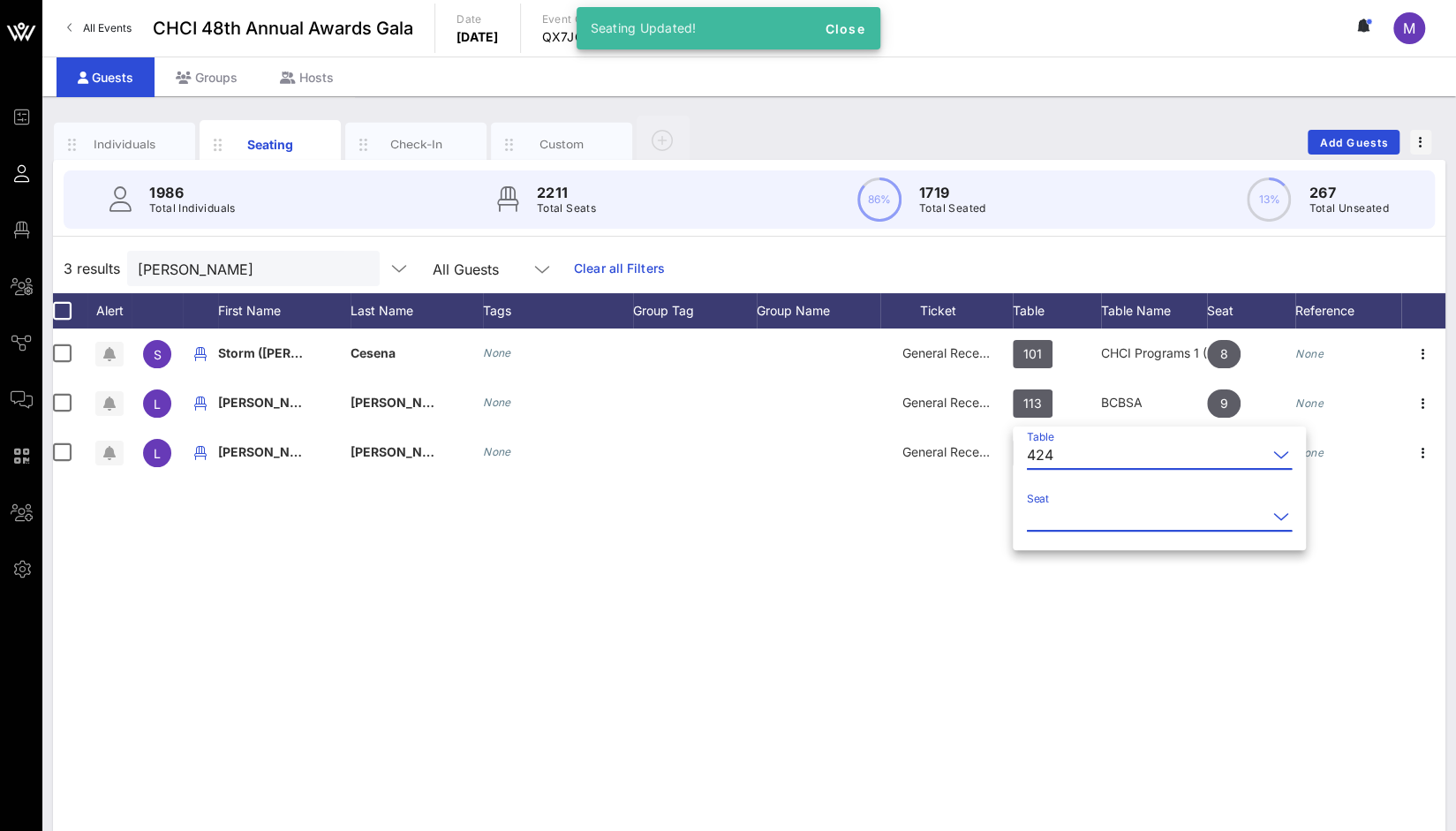
click at [1053, 508] on input "Seat" at bounding box center [1147, 517] width 240 height 28
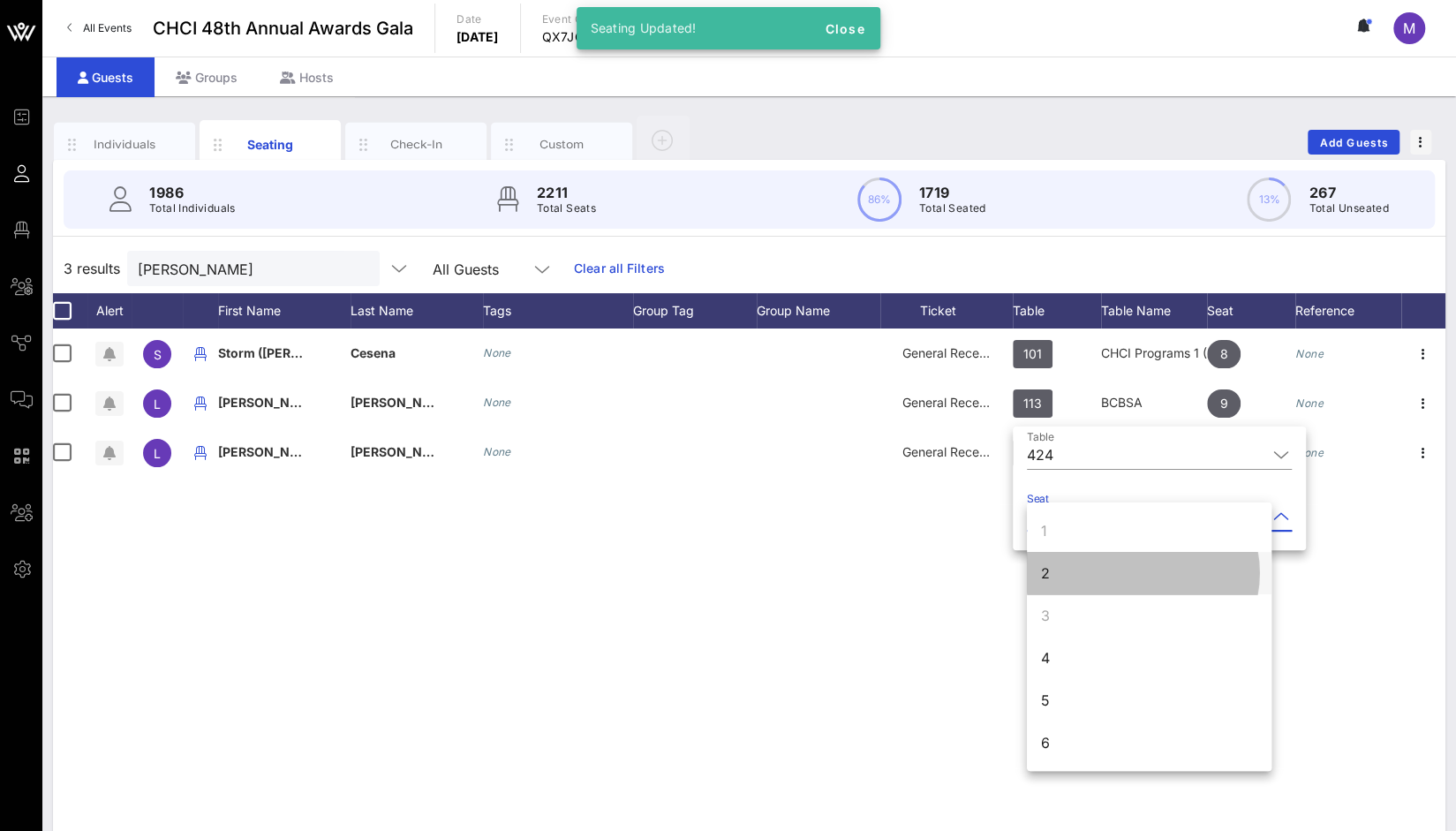
click at [1060, 575] on div "2" at bounding box center [1150, 573] width 245 height 43
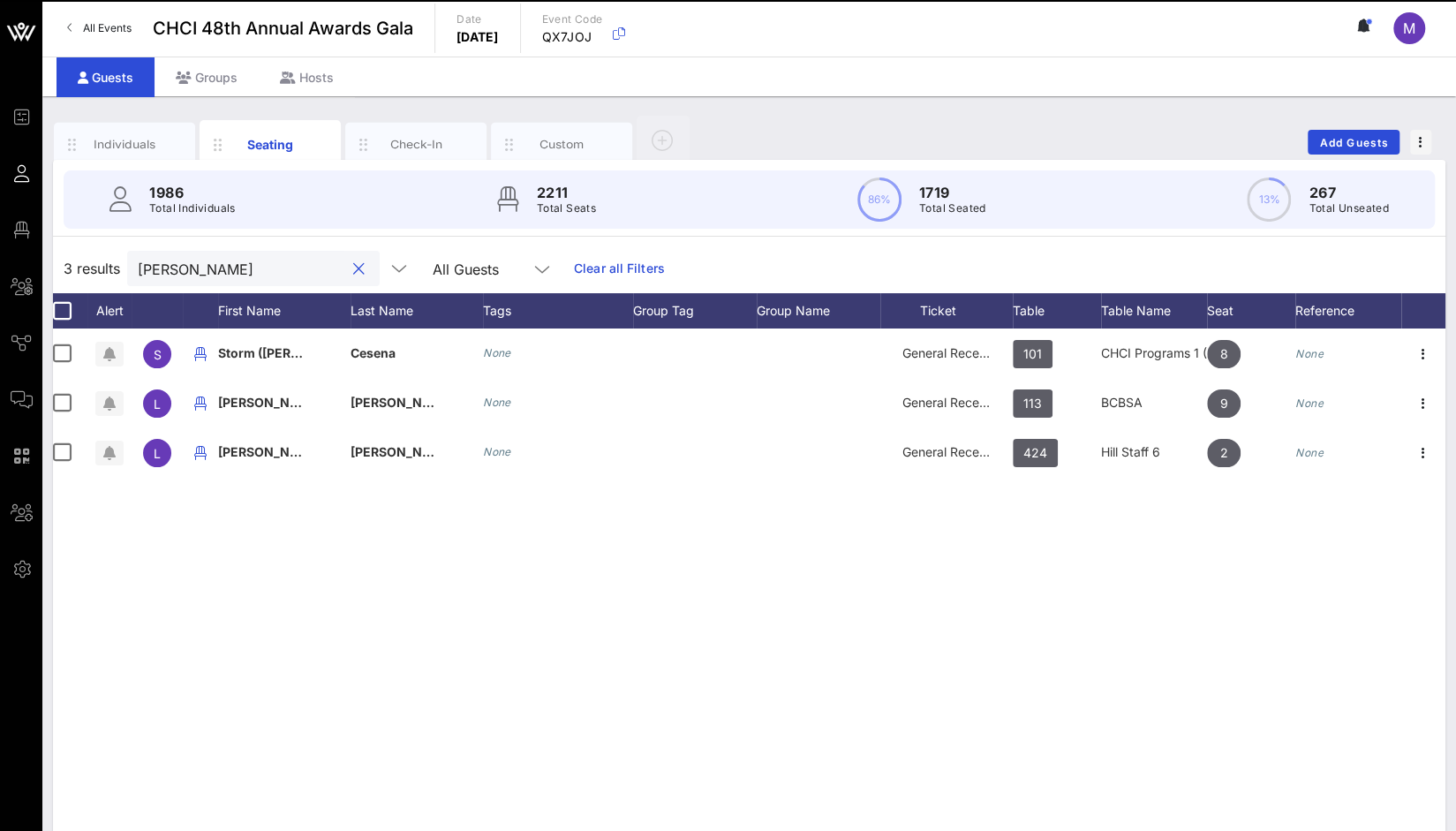
drag, startPoint x: 248, startPoint y: 271, endPoint x: 49, endPoint y: 263, distance: 199.2
click at [49, 263] on div "Individuals Seating Check-In Custom Add Guests 1986 Total Individuals 2211 Tota…" at bounding box center [749, 486] width 1414 height 780
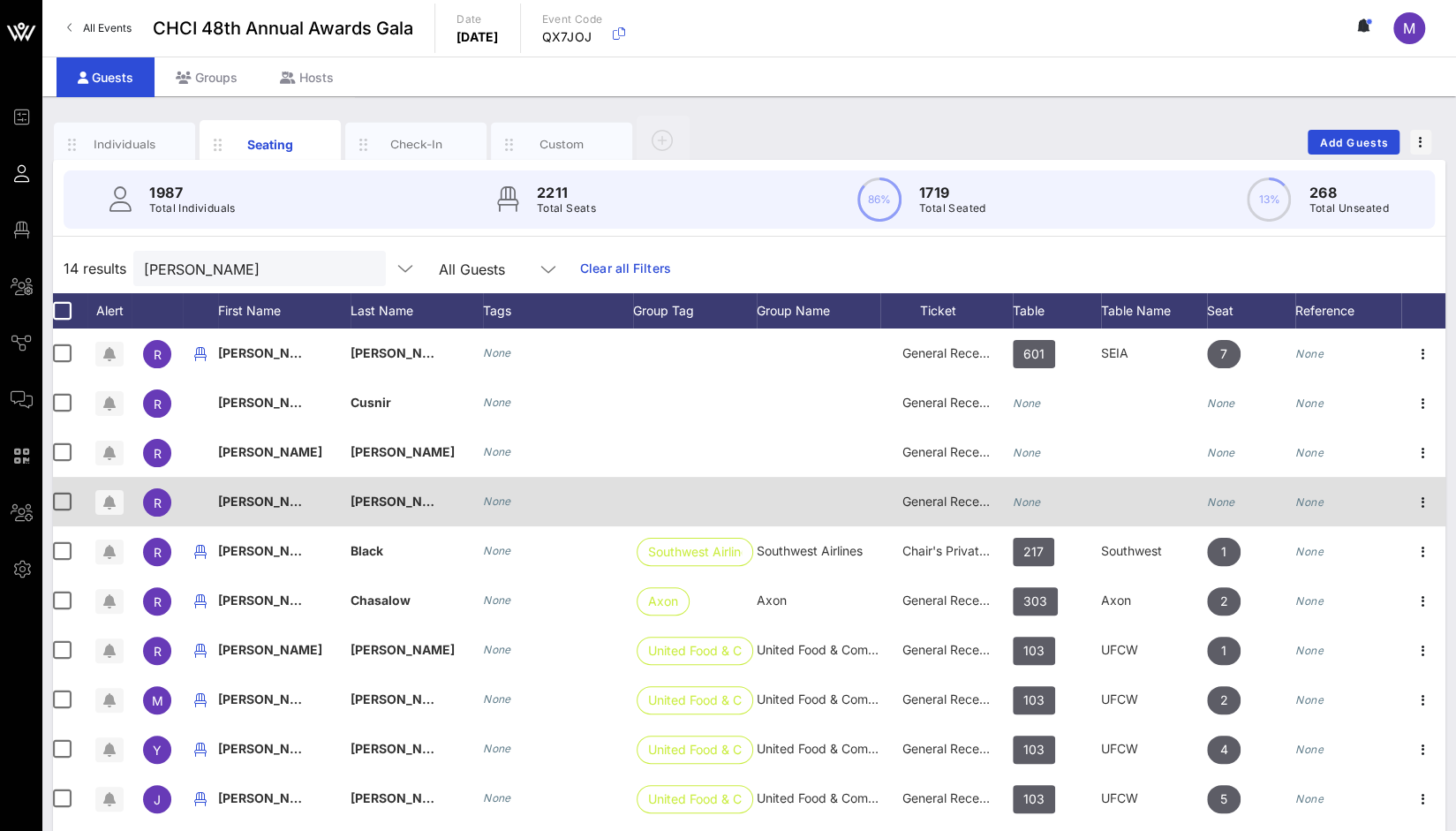
click at [1036, 502] on icon "None" at bounding box center [1027, 502] width 28 height 13
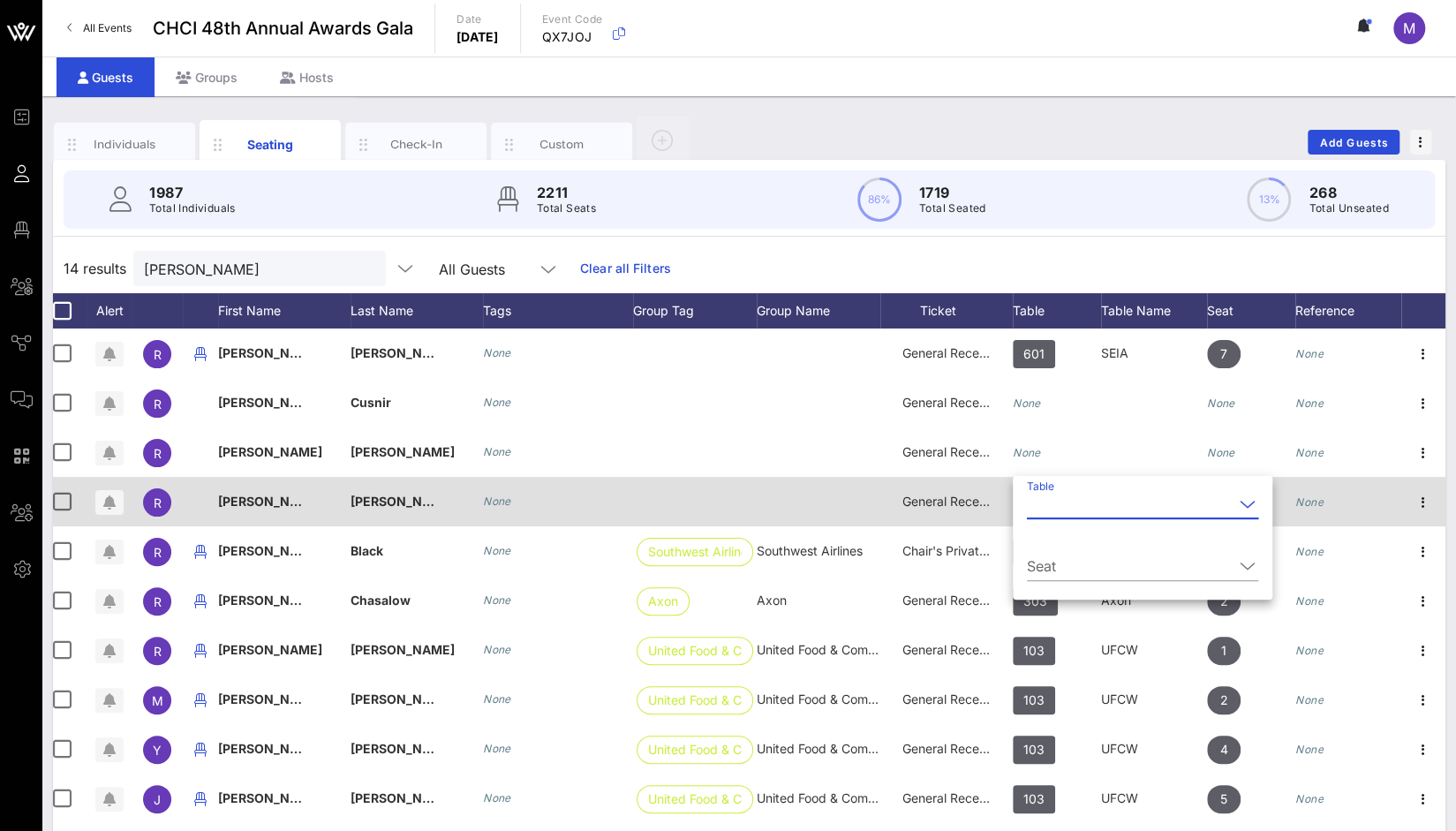
click at [1036, 502] on input "Table" at bounding box center [1131, 505] width 207 height 28
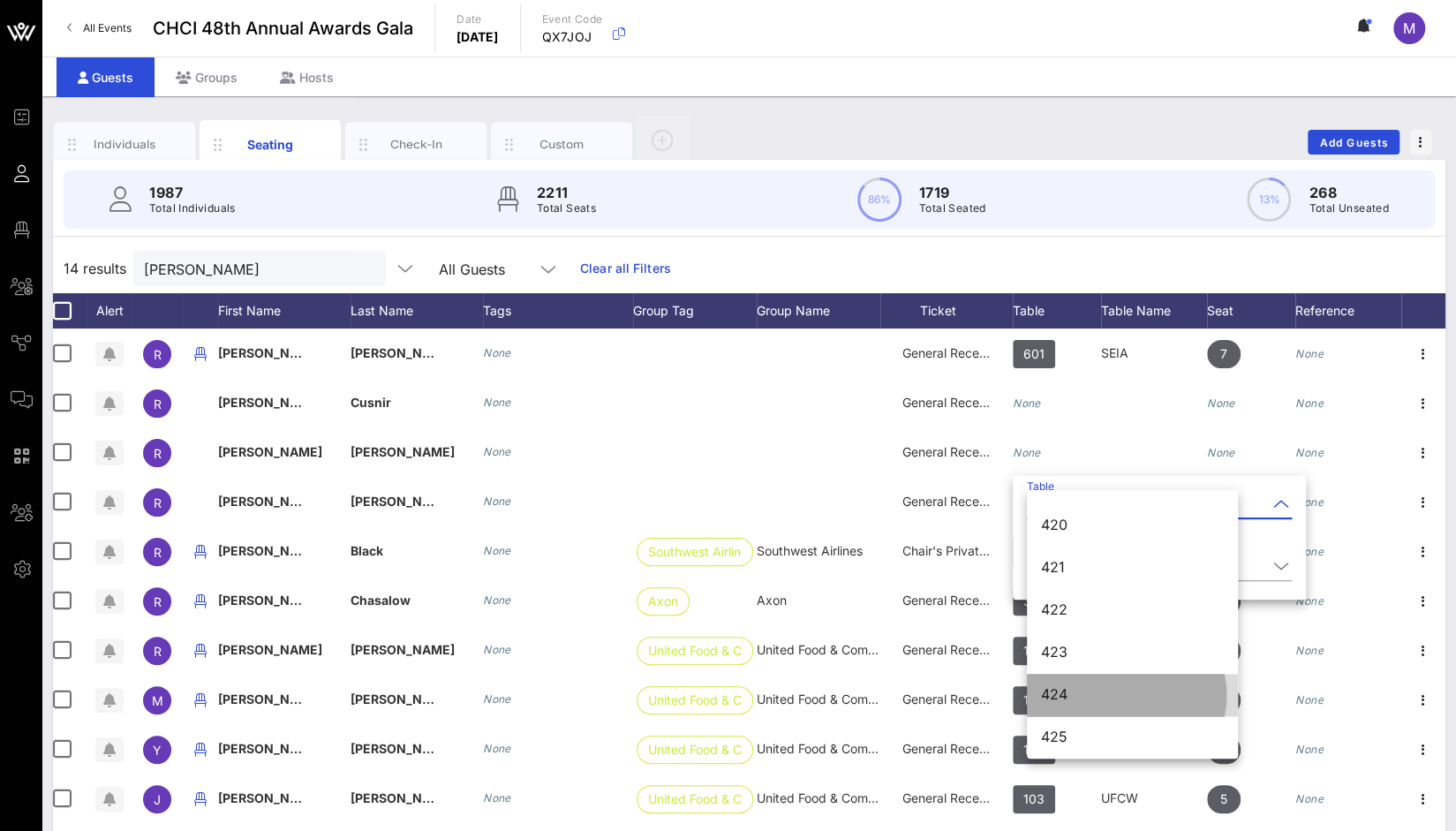
click at [1065, 700] on div "424" at bounding box center [1133, 695] width 183 height 17
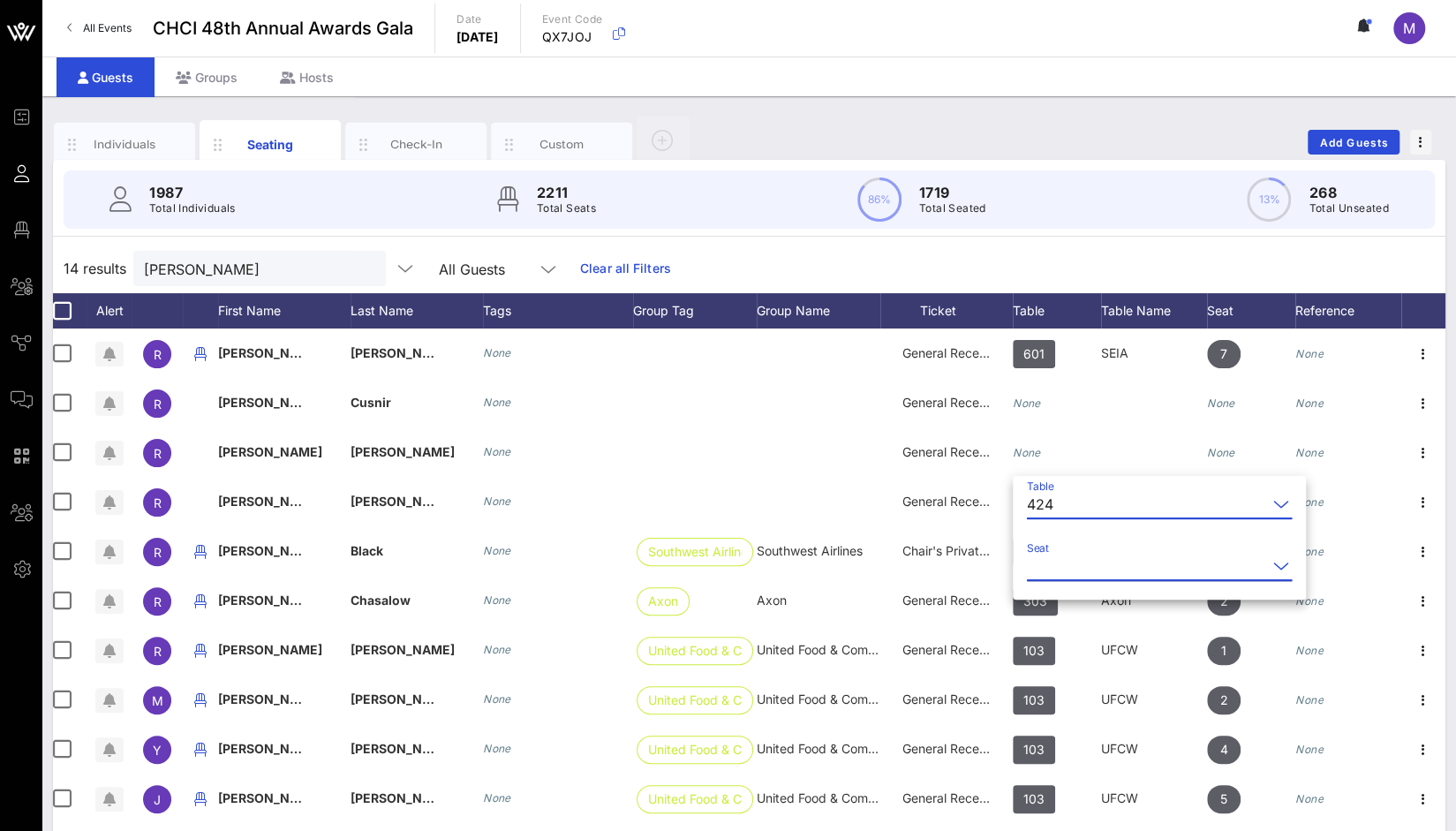
click at [1069, 573] on input "Seat" at bounding box center [1147, 566] width 240 height 28
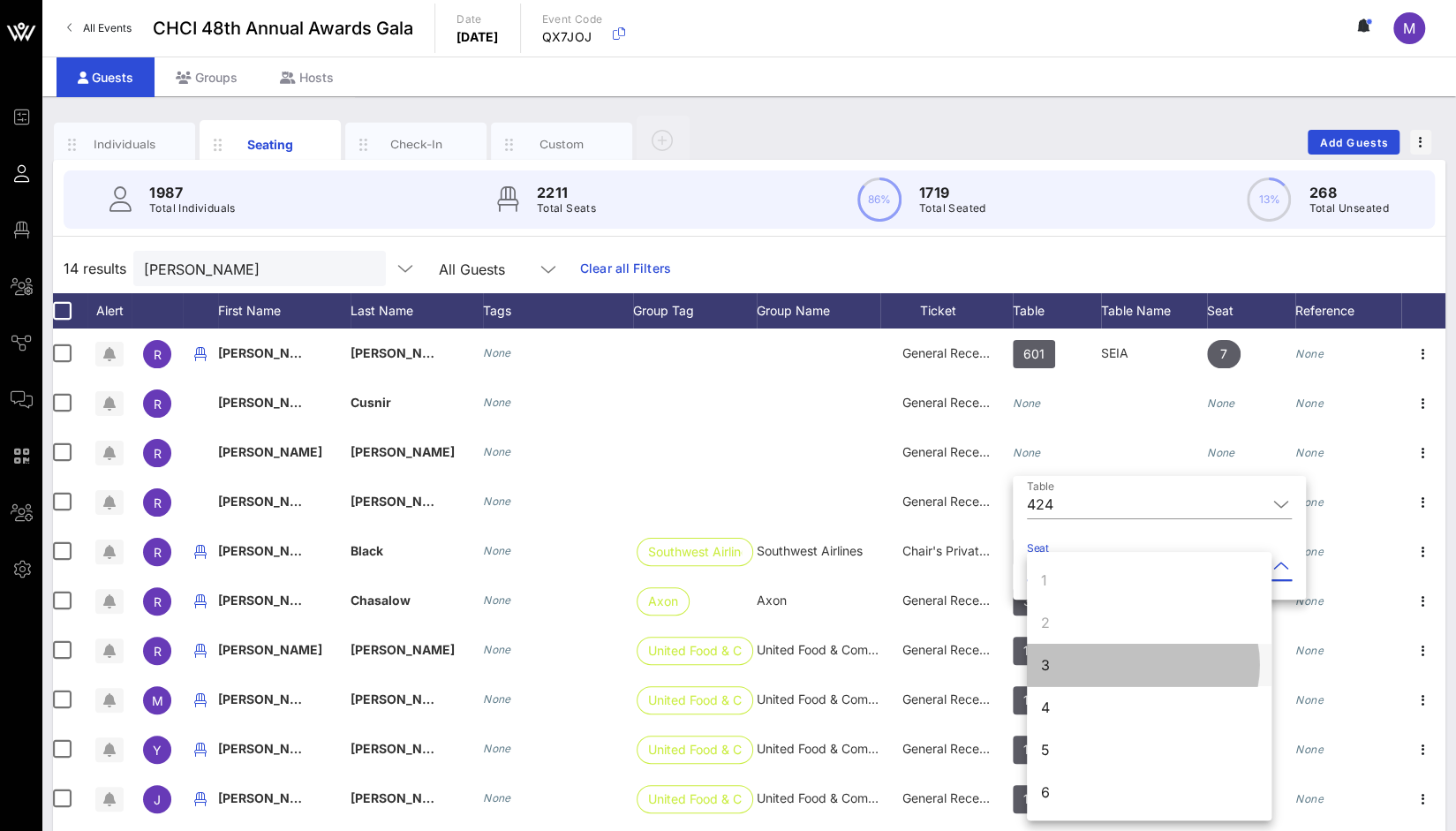
click at [1057, 662] on div "3" at bounding box center [1150, 665] width 245 height 43
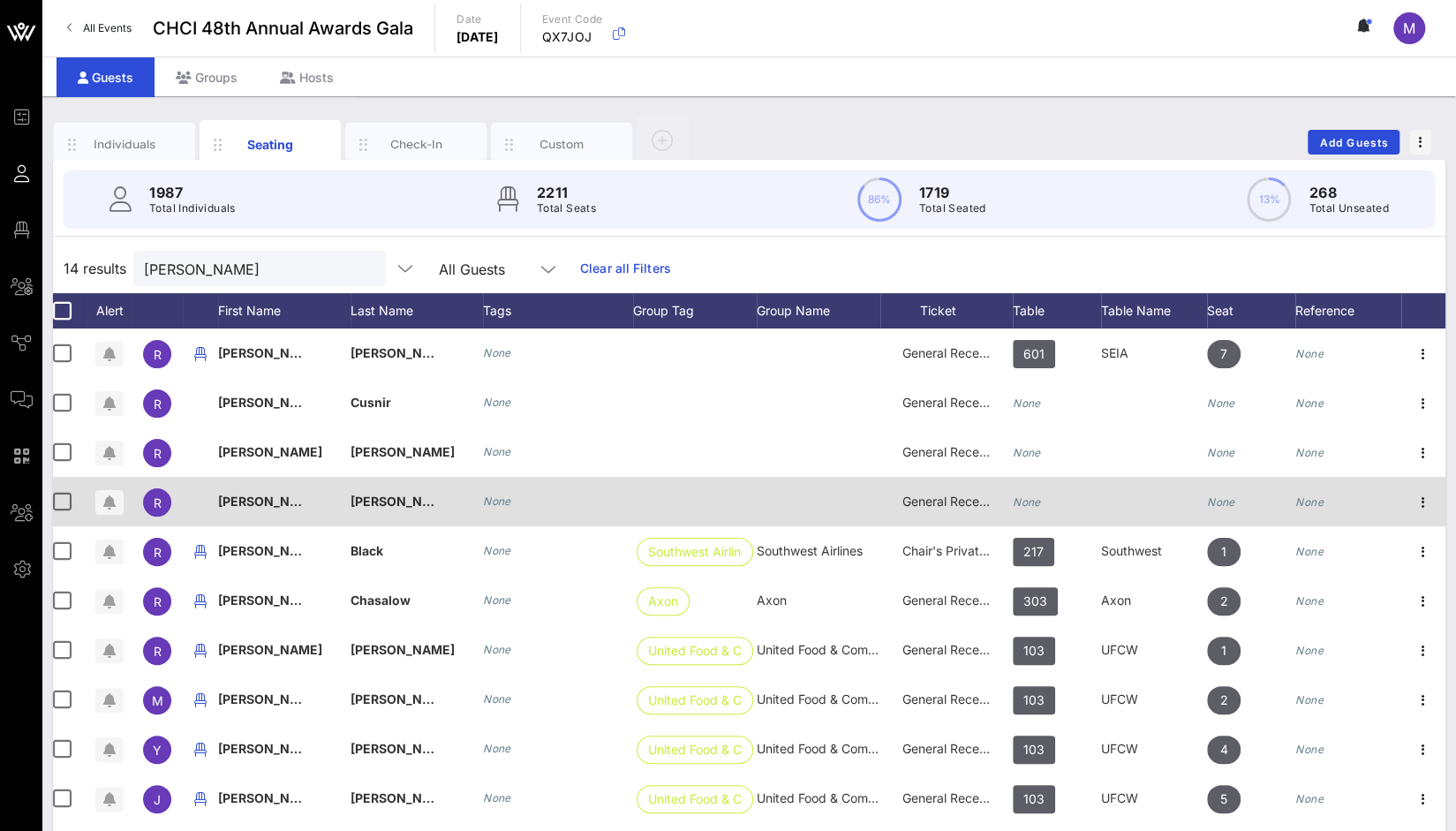
click at [1032, 505] on icon "None" at bounding box center [1027, 502] width 28 height 13
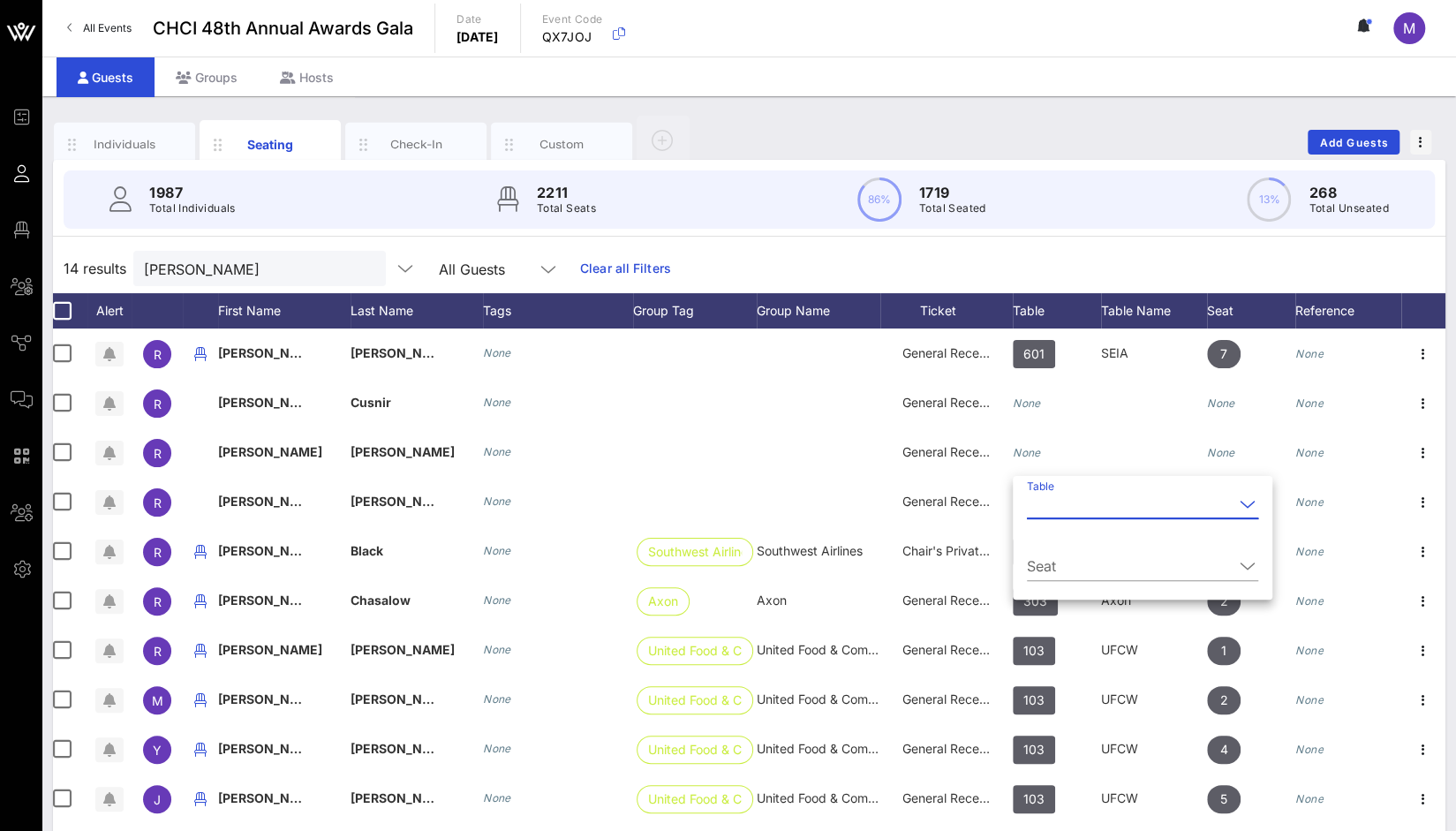
click at [1038, 508] on input "Table" at bounding box center [1131, 505] width 207 height 28
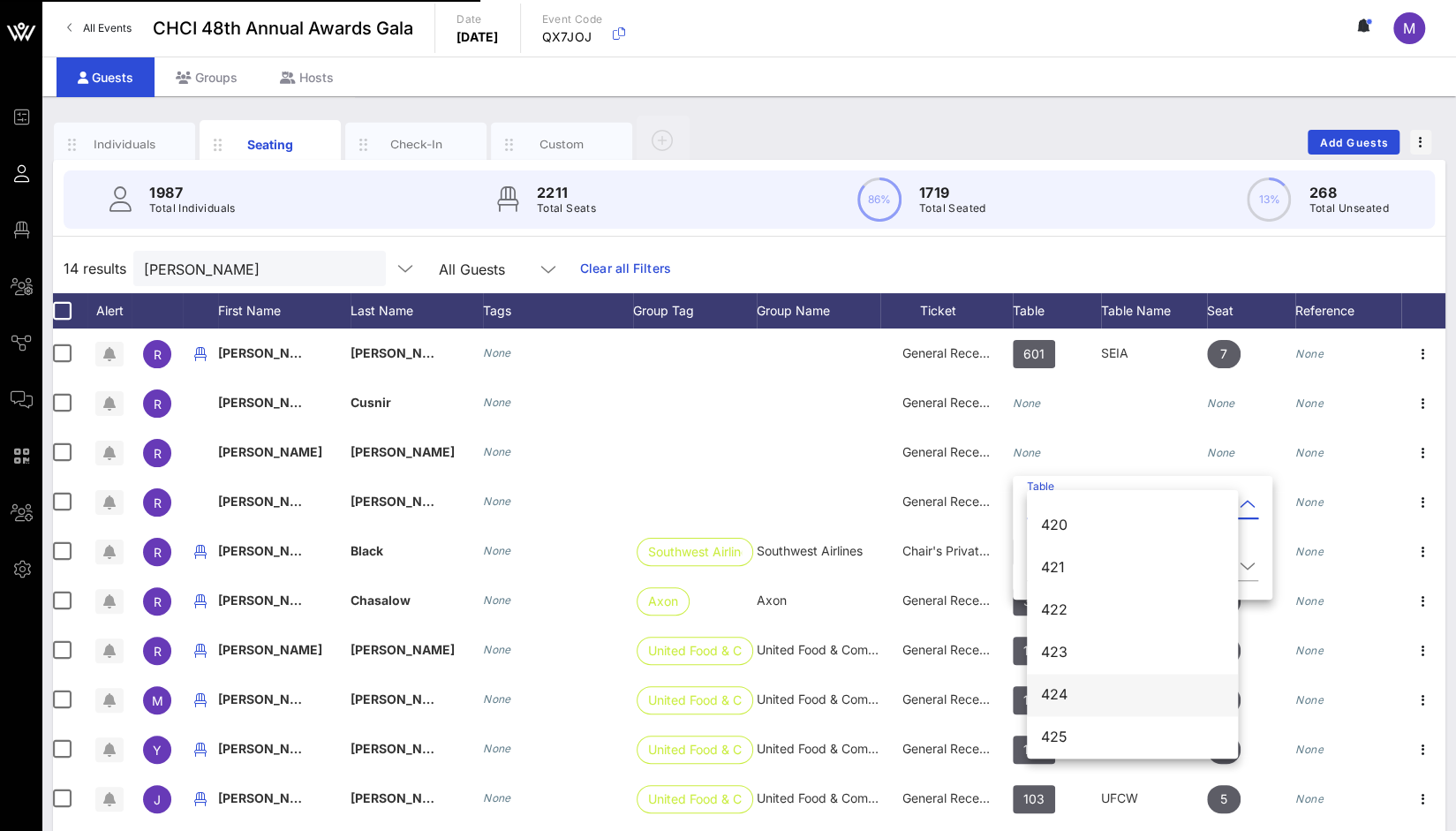
click at [1061, 693] on div "424" at bounding box center [1133, 695] width 183 height 17
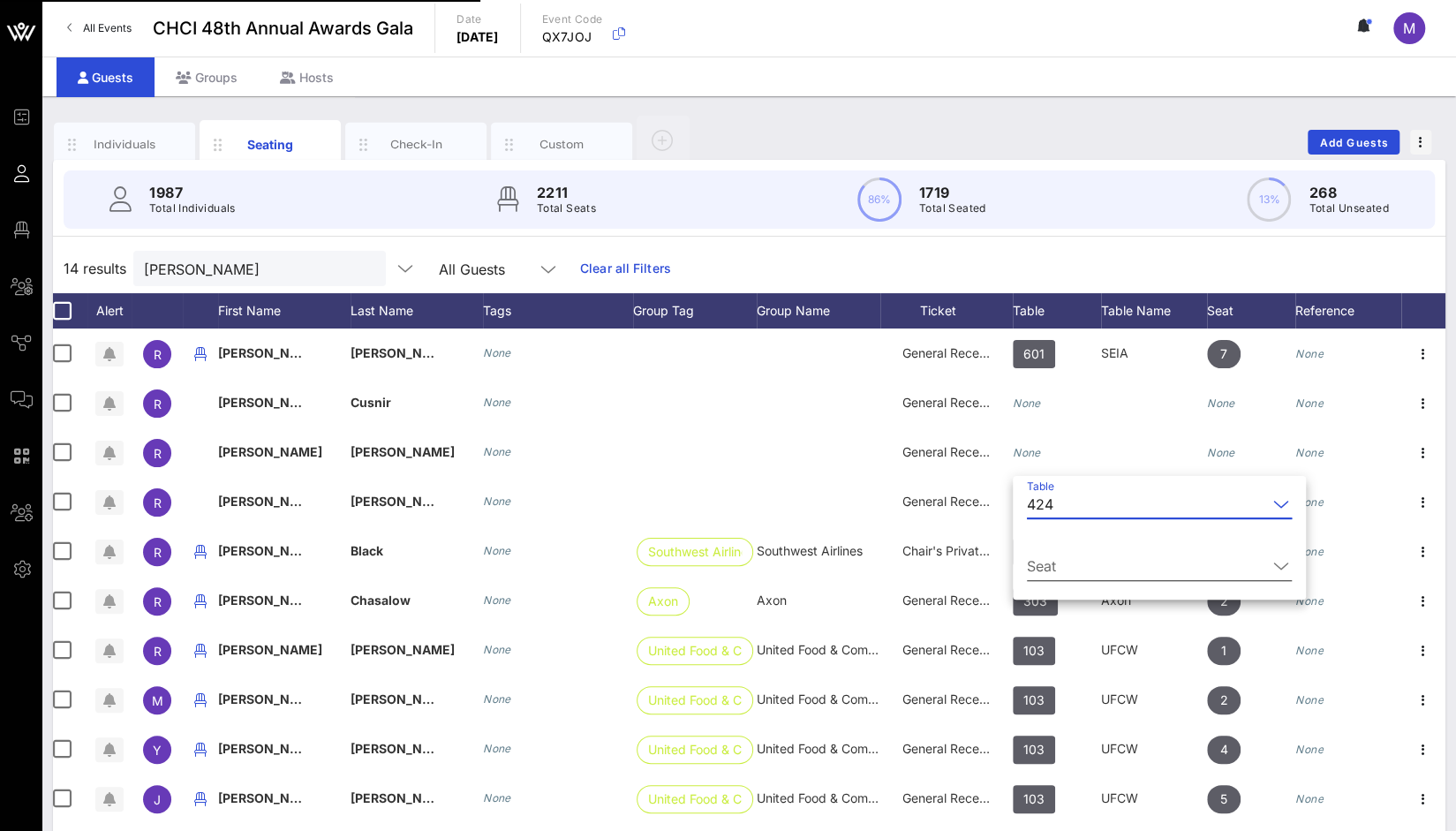
click at [1060, 564] on input "Seat" at bounding box center [1147, 566] width 240 height 28
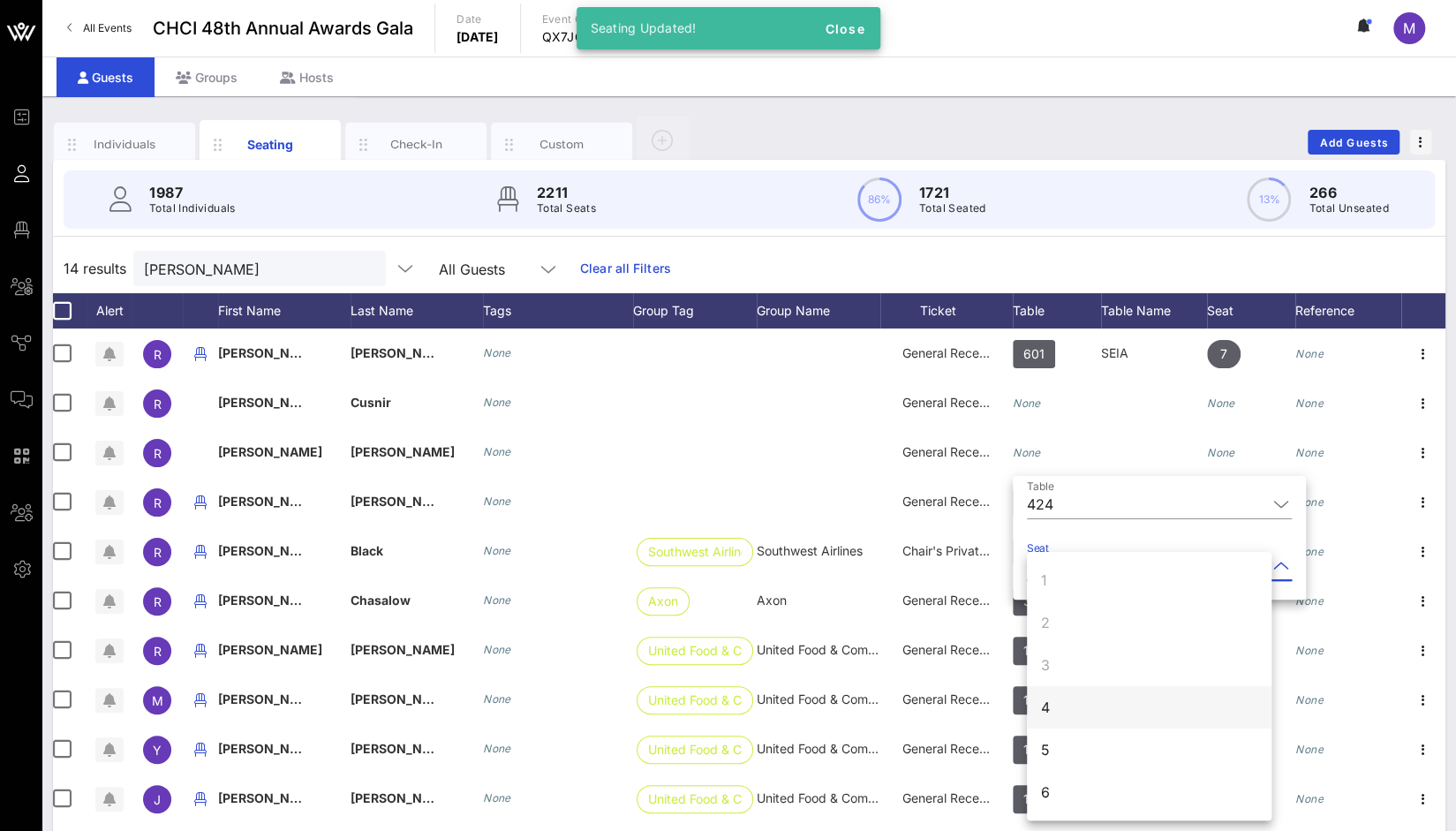
click at [1061, 702] on div "4" at bounding box center [1150, 708] width 245 height 43
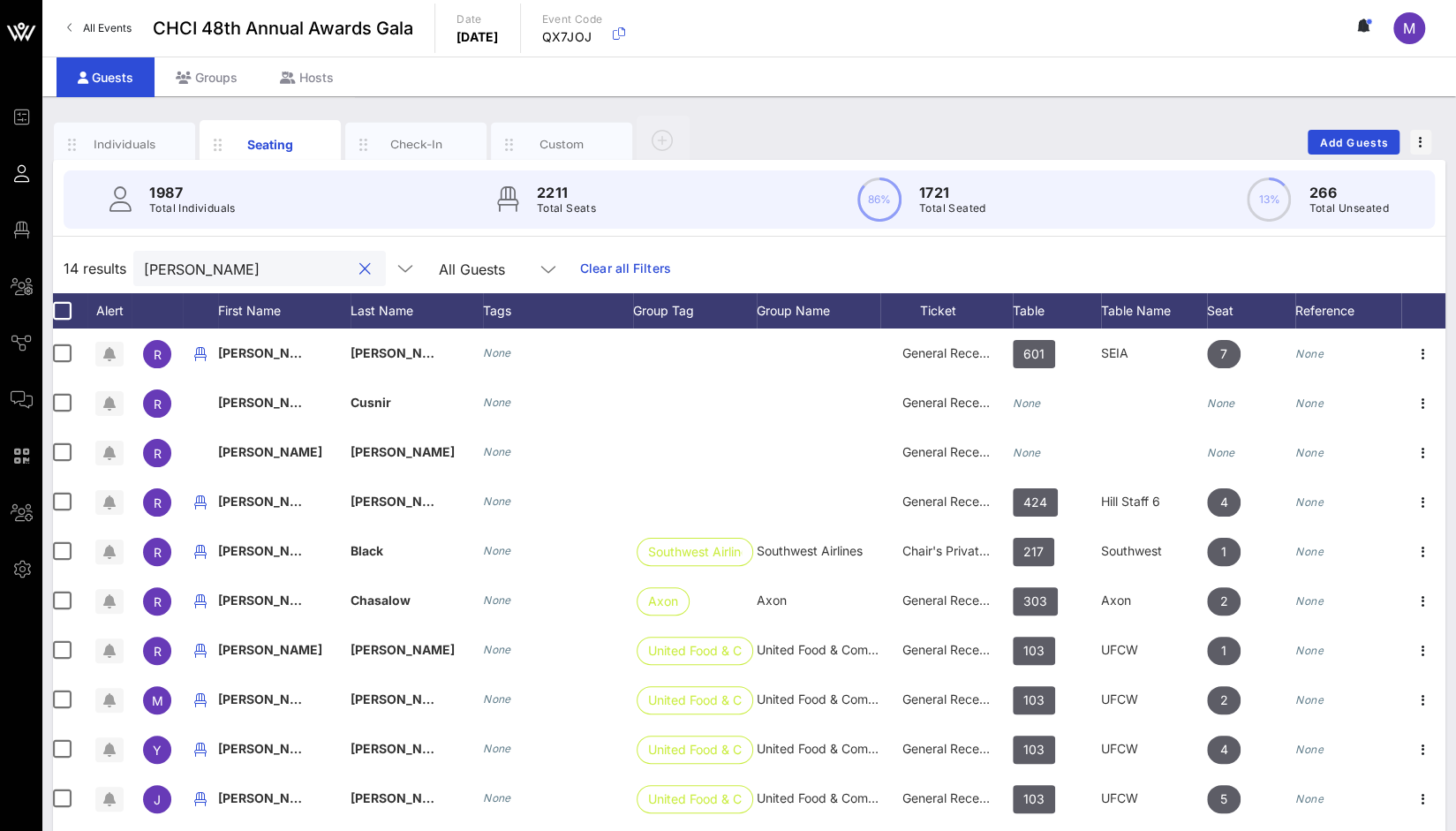
drag, startPoint x: 235, startPoint y: 272, endPoint x: 88, endPoint y: 259, distance: 147.6
click at [88, 259] on div "14 results rachel All Guests Clear all Filters" at bounding box center [749, 268] width 1392 height 49
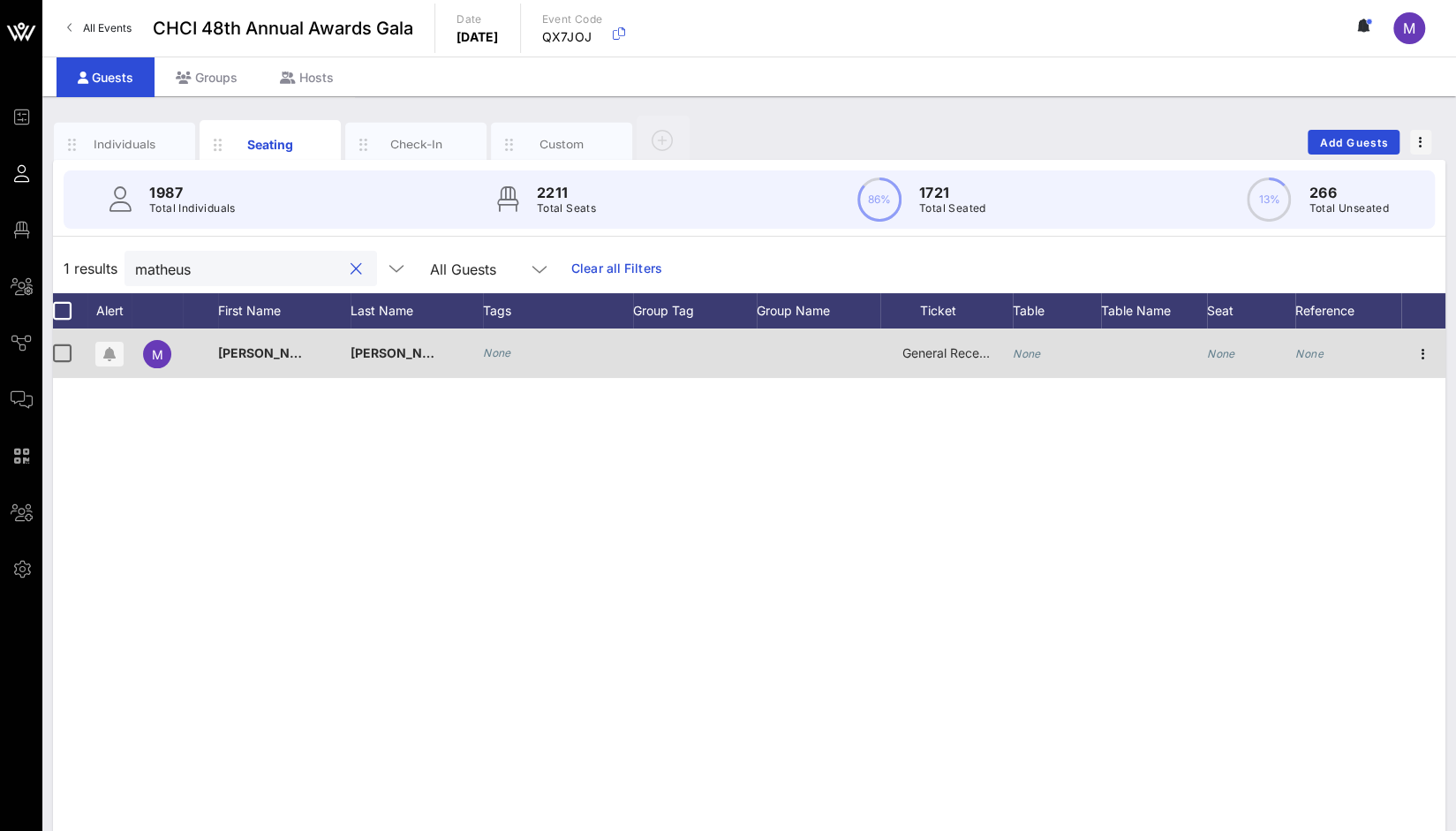
type input "matheus"
click at [1030, 360] on div "None" at bounding box center [1027, 353] width 28 height 49
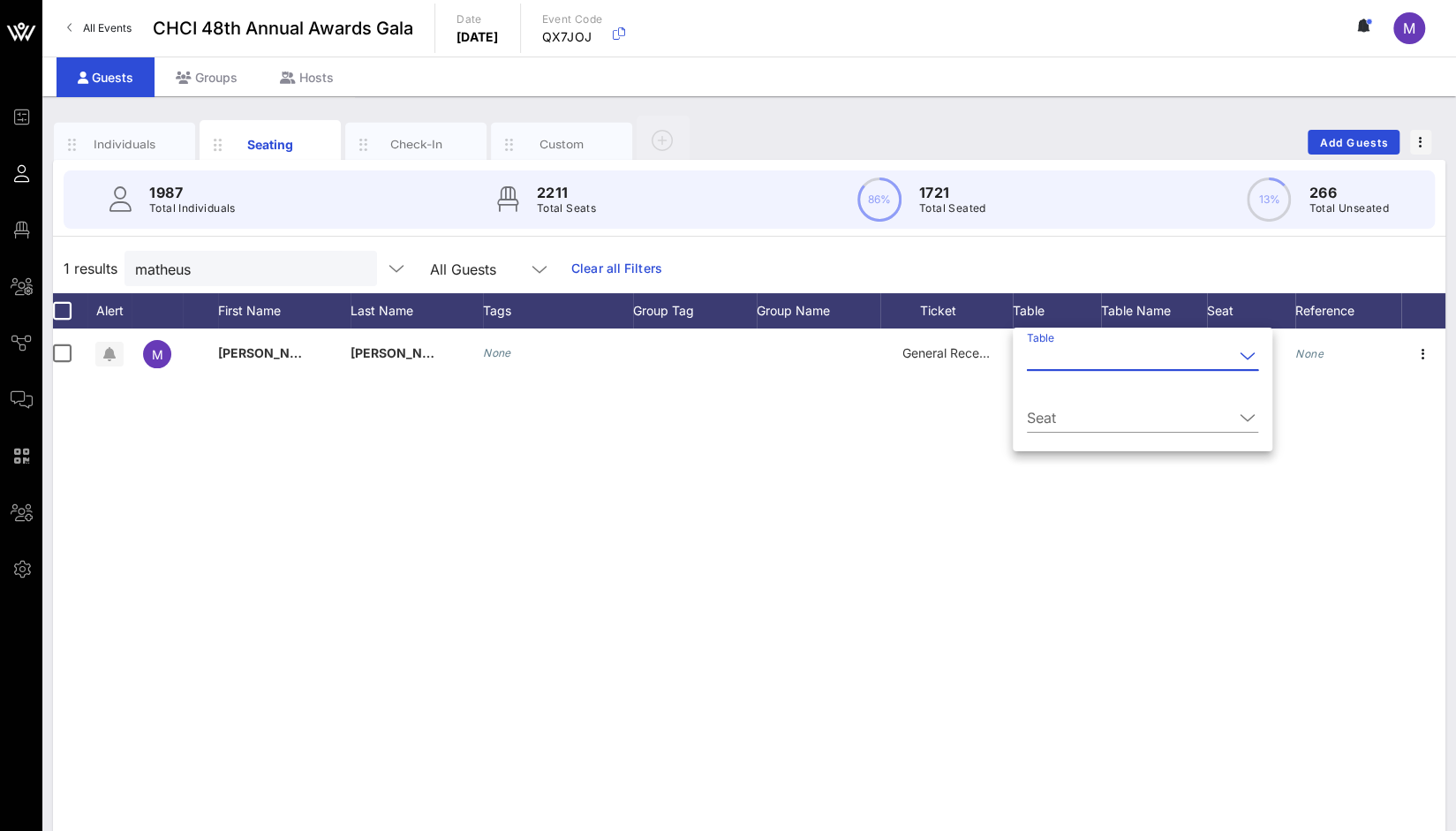
click at [1046, 364] on input "Table" at bounding box center [1131, 356] width 207 height 28
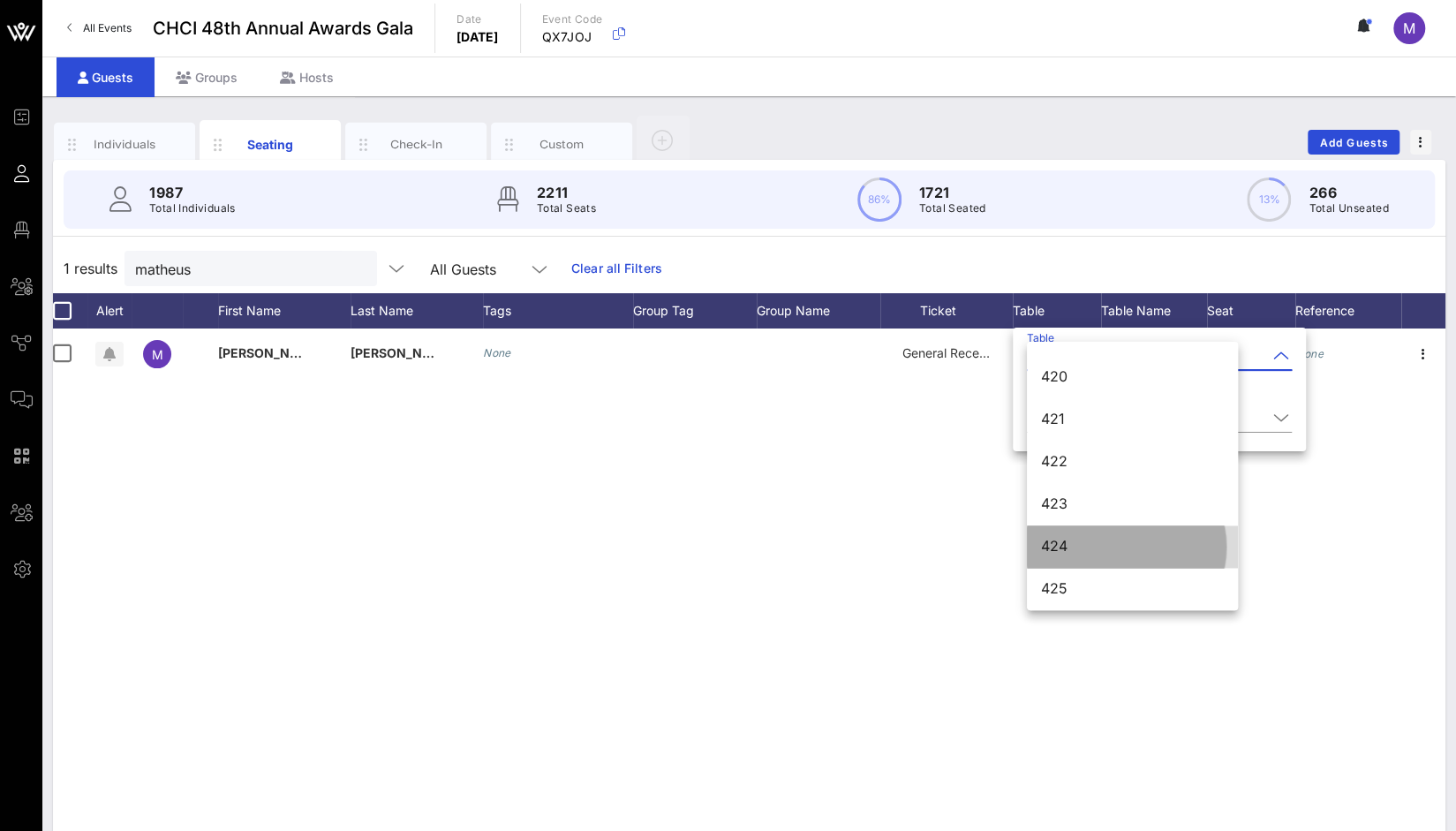
click at [1097, 558] on div "424" at bounding box center [1133, 546] width 183 height 38
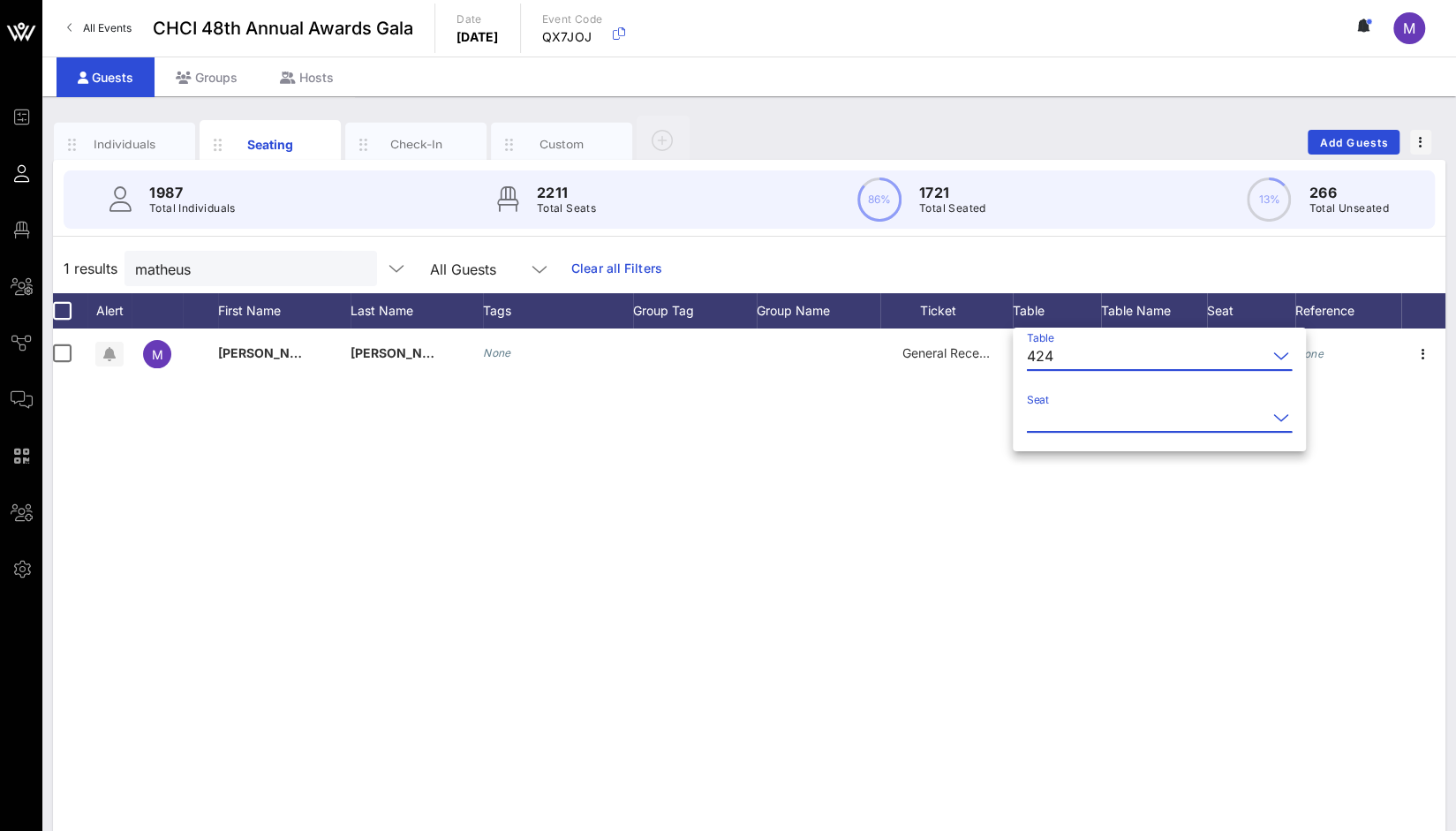
click at [1079, 416] on input "Seat" at bounding box center [1147, 418] width 240 height 28
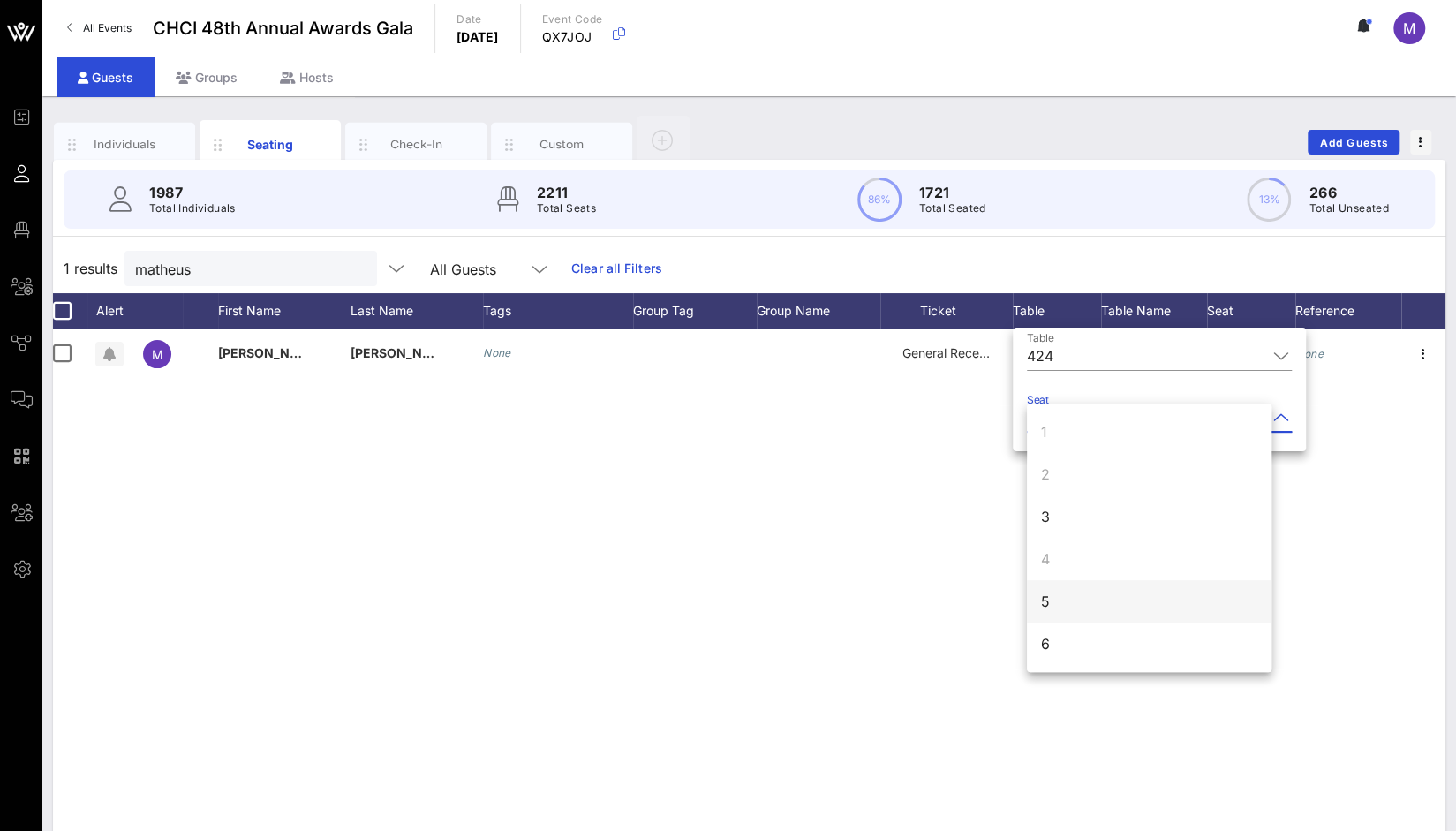
click at [1062, 597] on div "5" at bounding box center [1150, 601] width 245 height 43
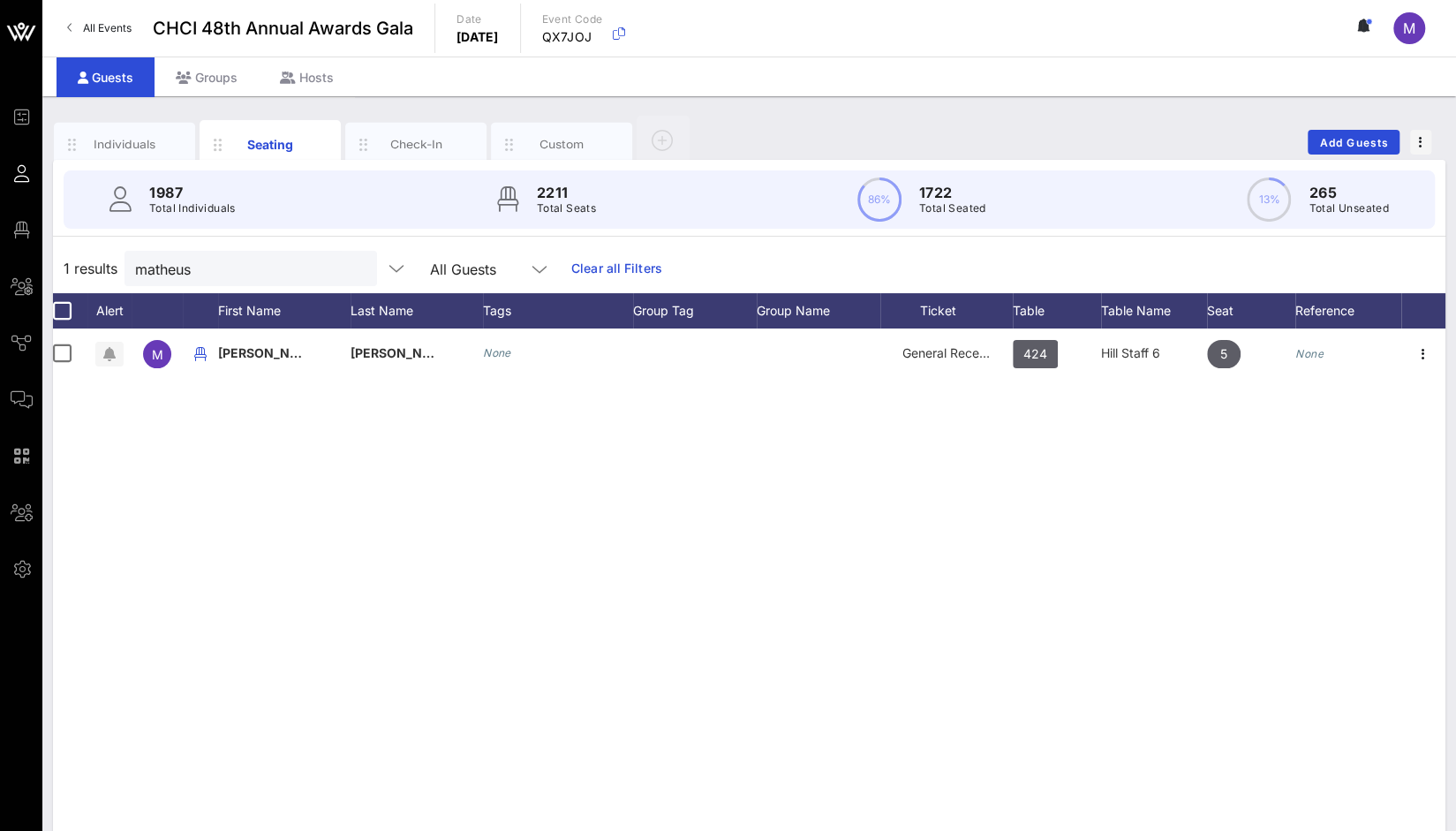
click at [351, 268] on button "clear icon" at bounding box center [357, 269] width 11 height 18
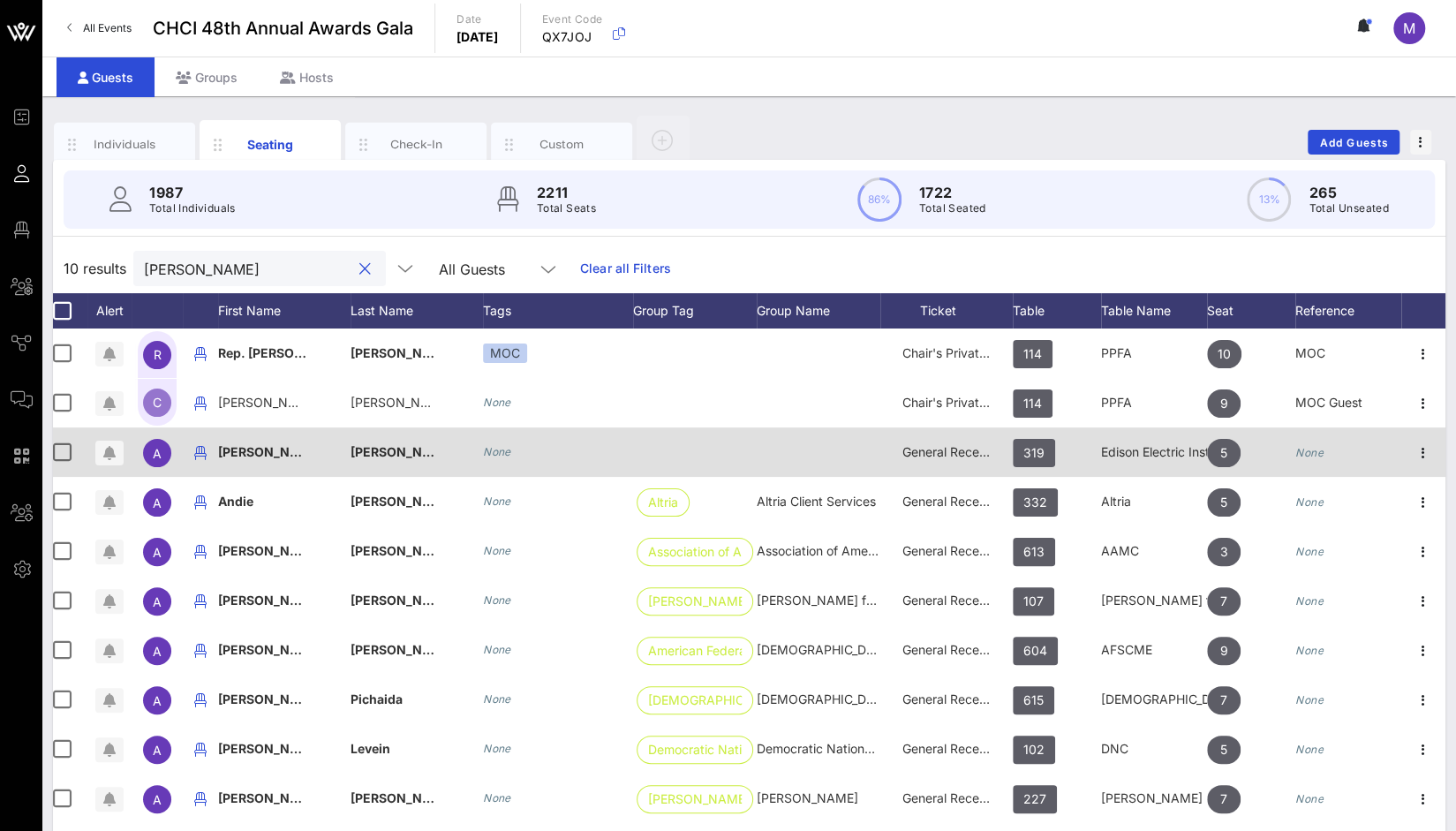
click at [1436, 453] on div at bounding box center [1424, 452] width 45 height 49
click at [1424, 455] on icon "button" at bounding box center [1424, 453] width 21 height 21
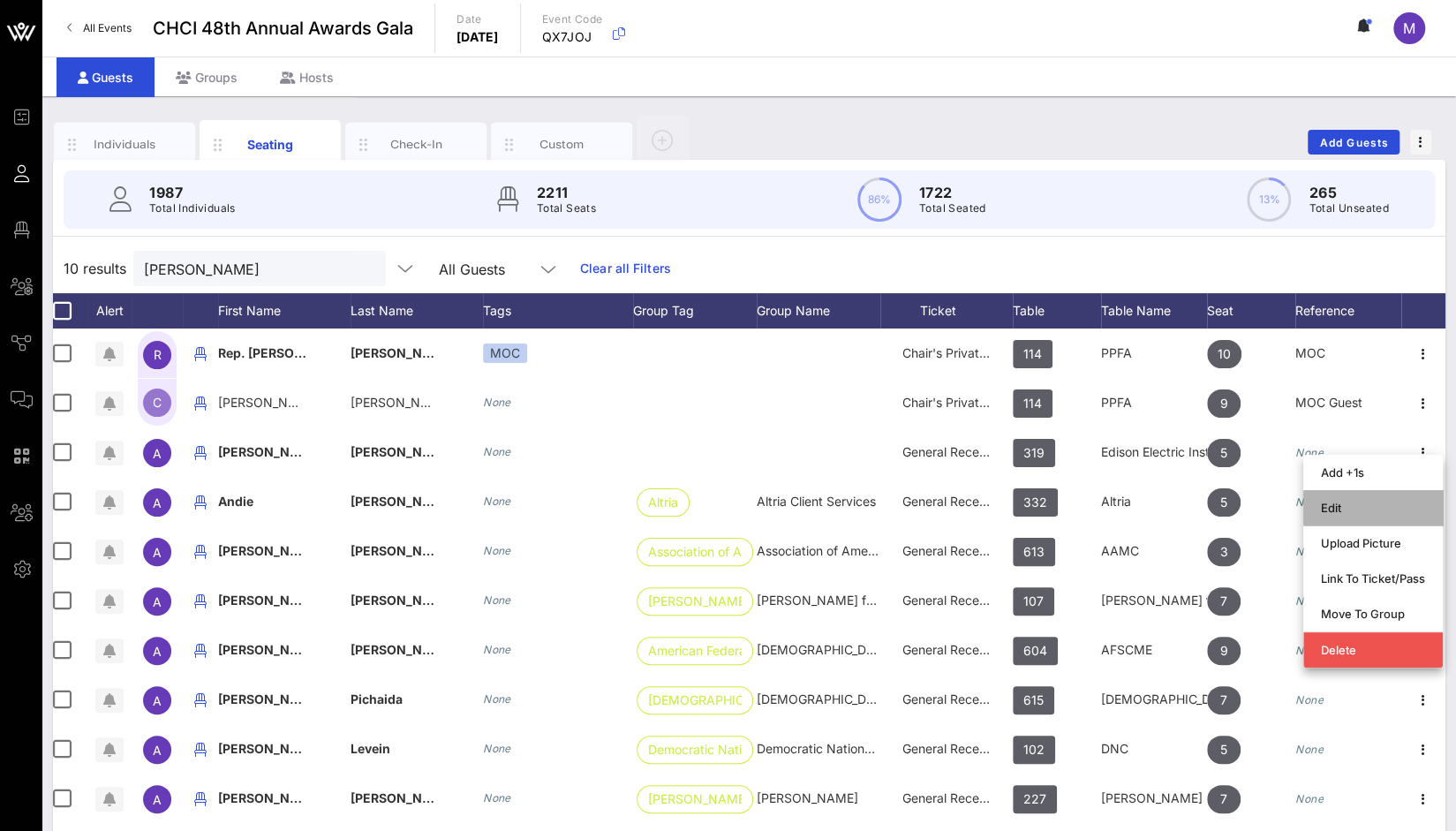
click at [1359, 517] on div "Edit" at bounding box center [1373, 508] width 104 height 28
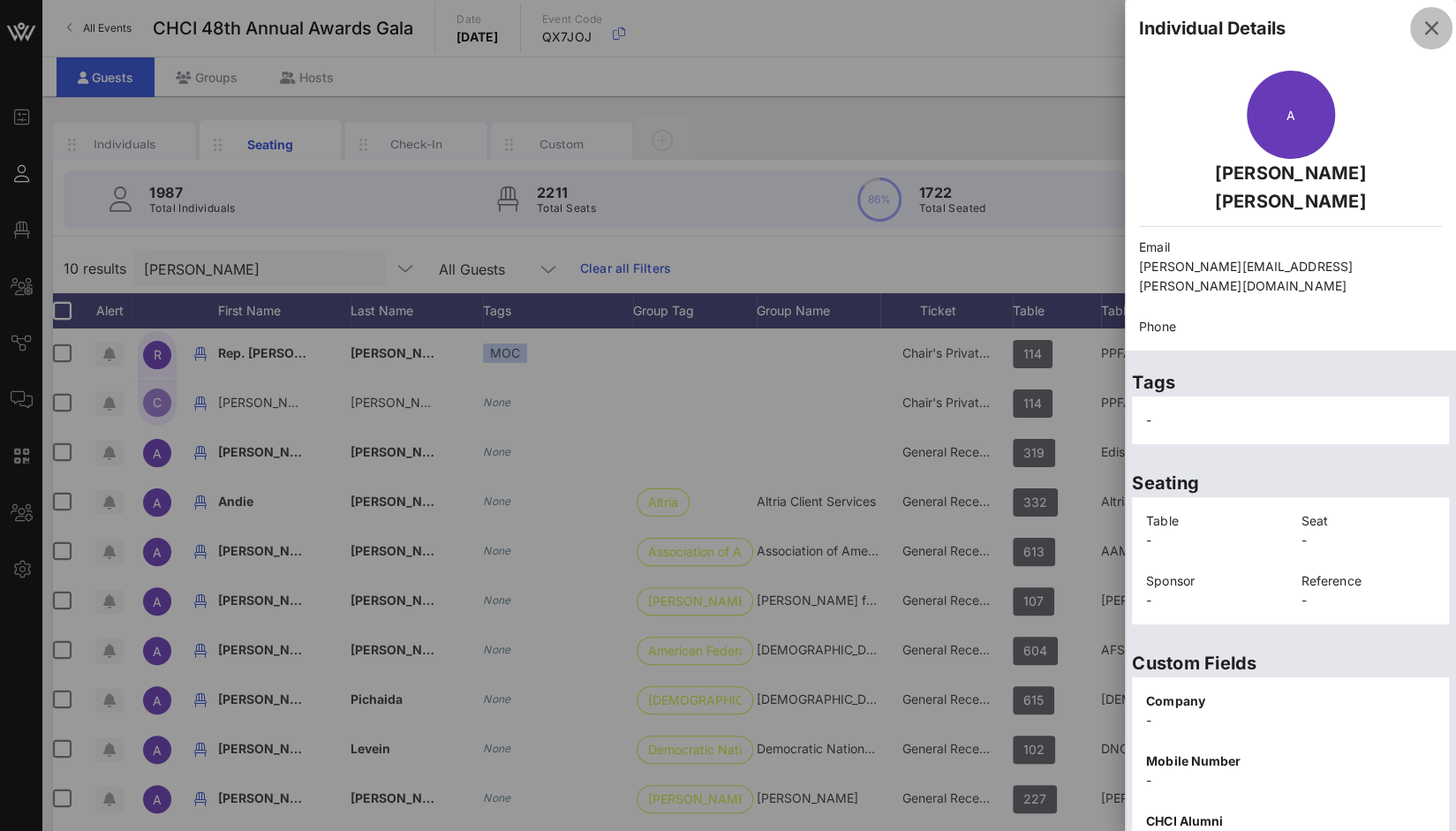
click at [1421, 31] on icon "button" at bounding box center [1431, 28] width 21 height 21
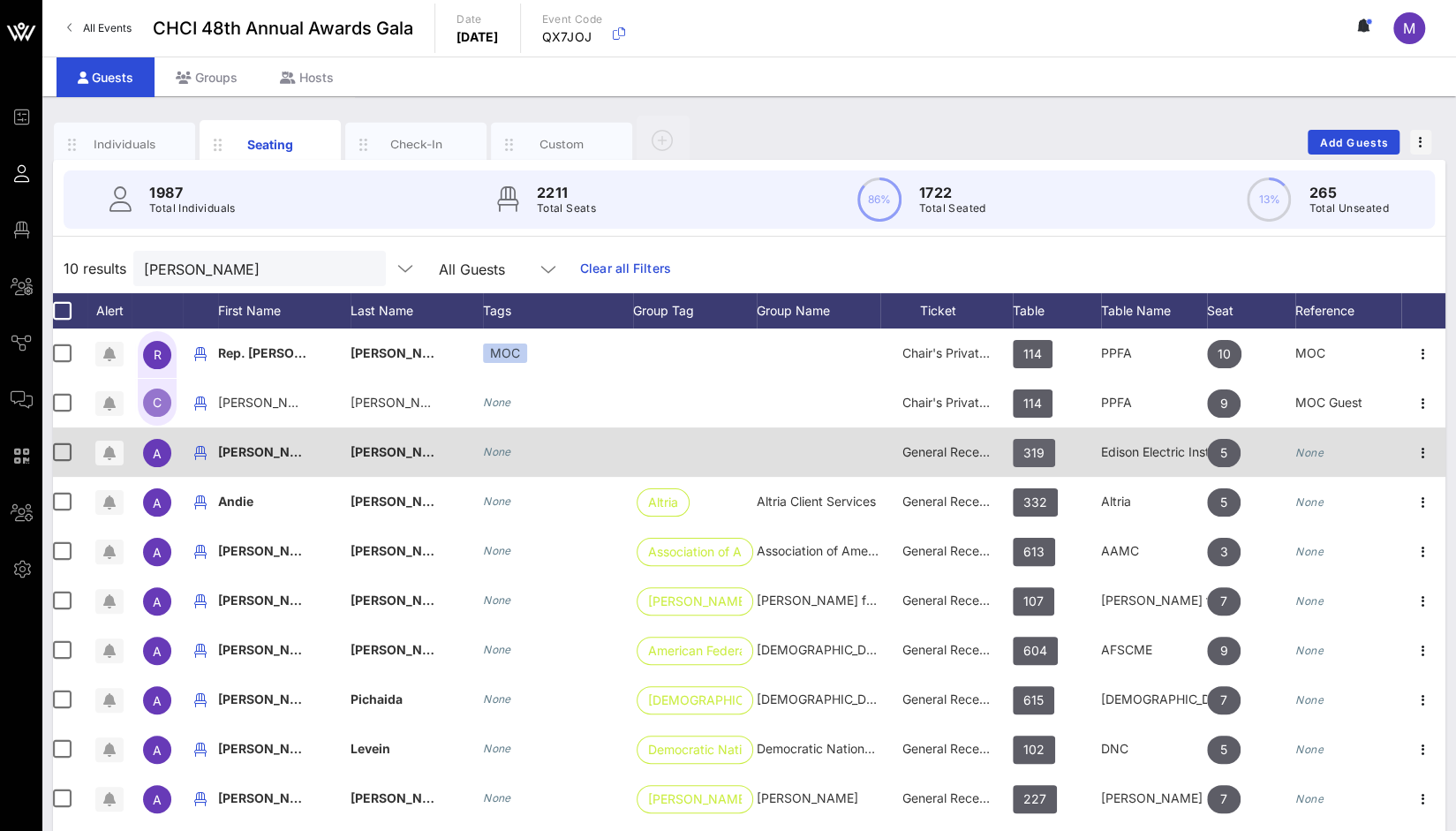
click at [1041, 452] on span "319" at bounding box center [1034, 453] width 21 height 28
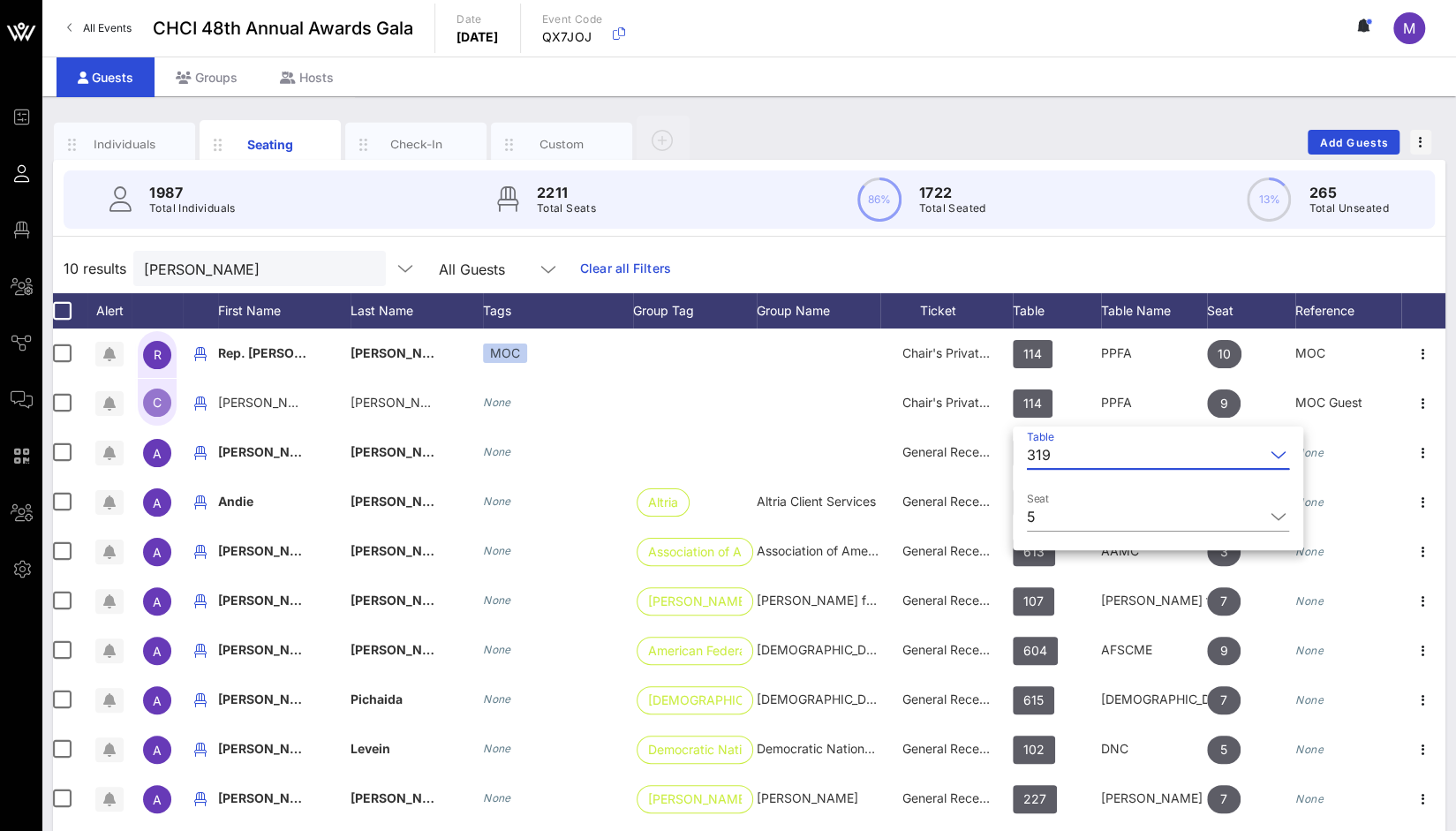
click at [1055, 456] on div "319" at bounding box center [1146, 455] width 237 height 28
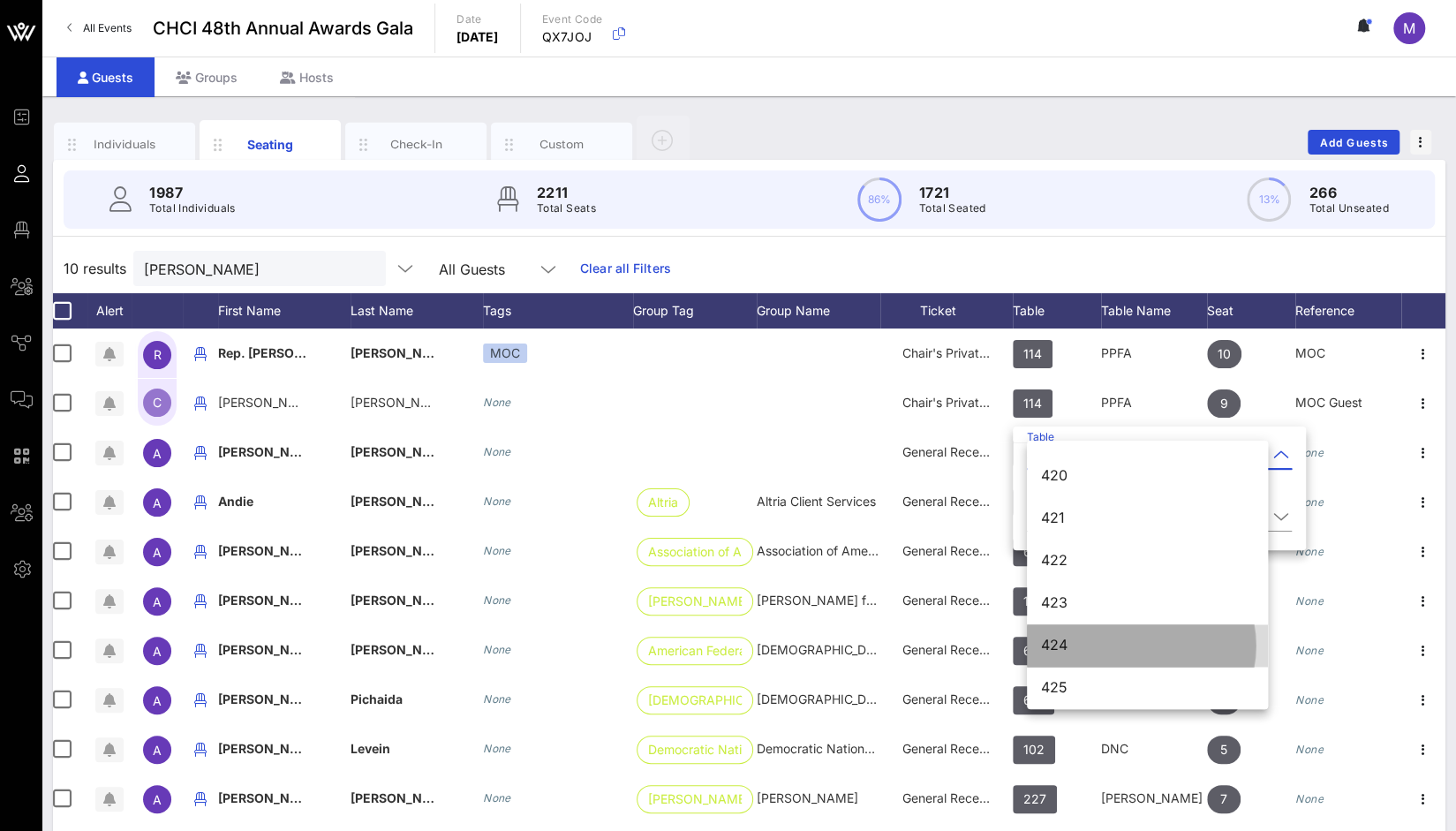
click at [1074, 648] on div "424" at bounding box center [1148, 645] width 212 height 17
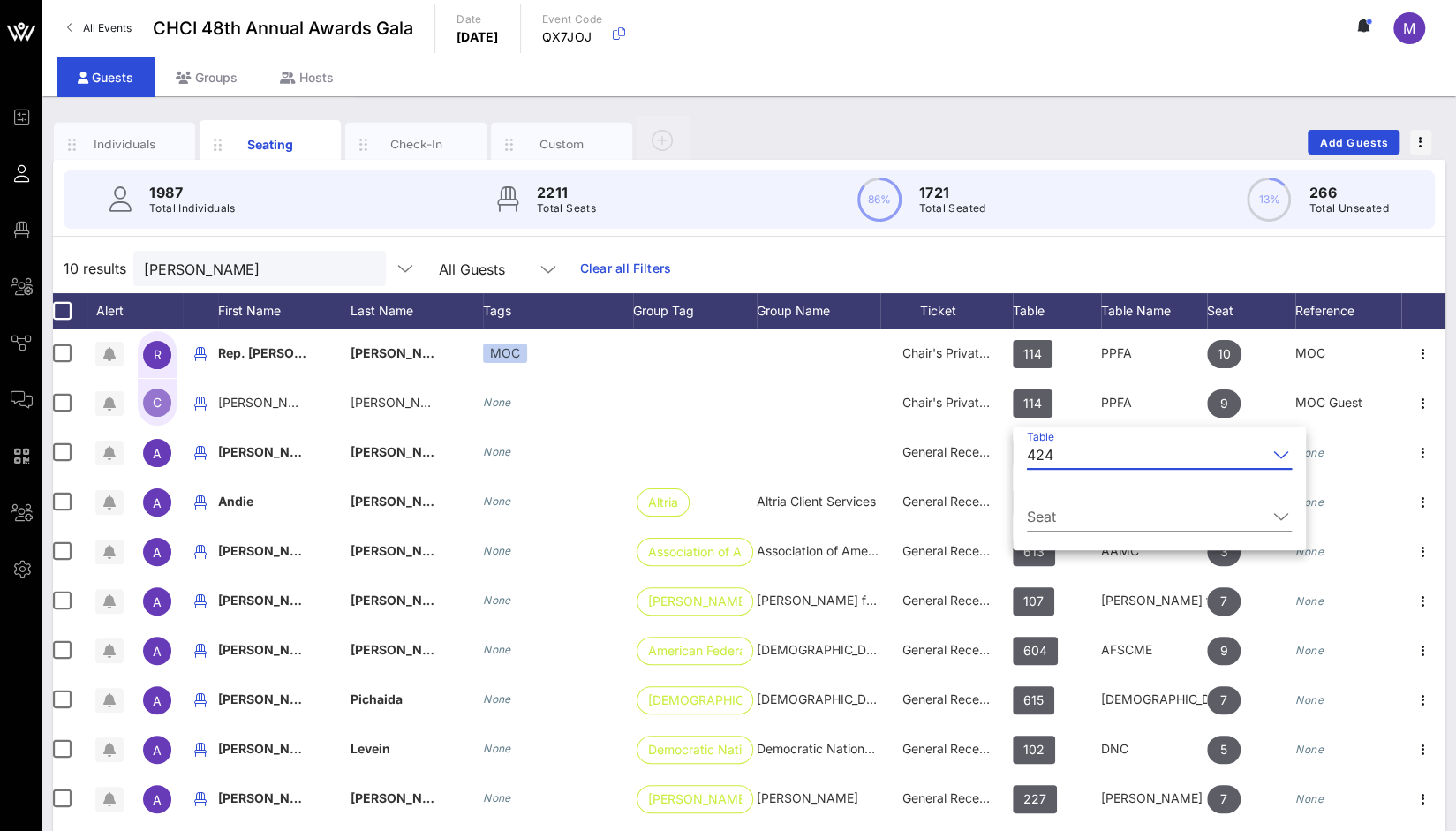
click at [1074, 648] on div "604" at bounding box center [1057, 660] width 88 height 70
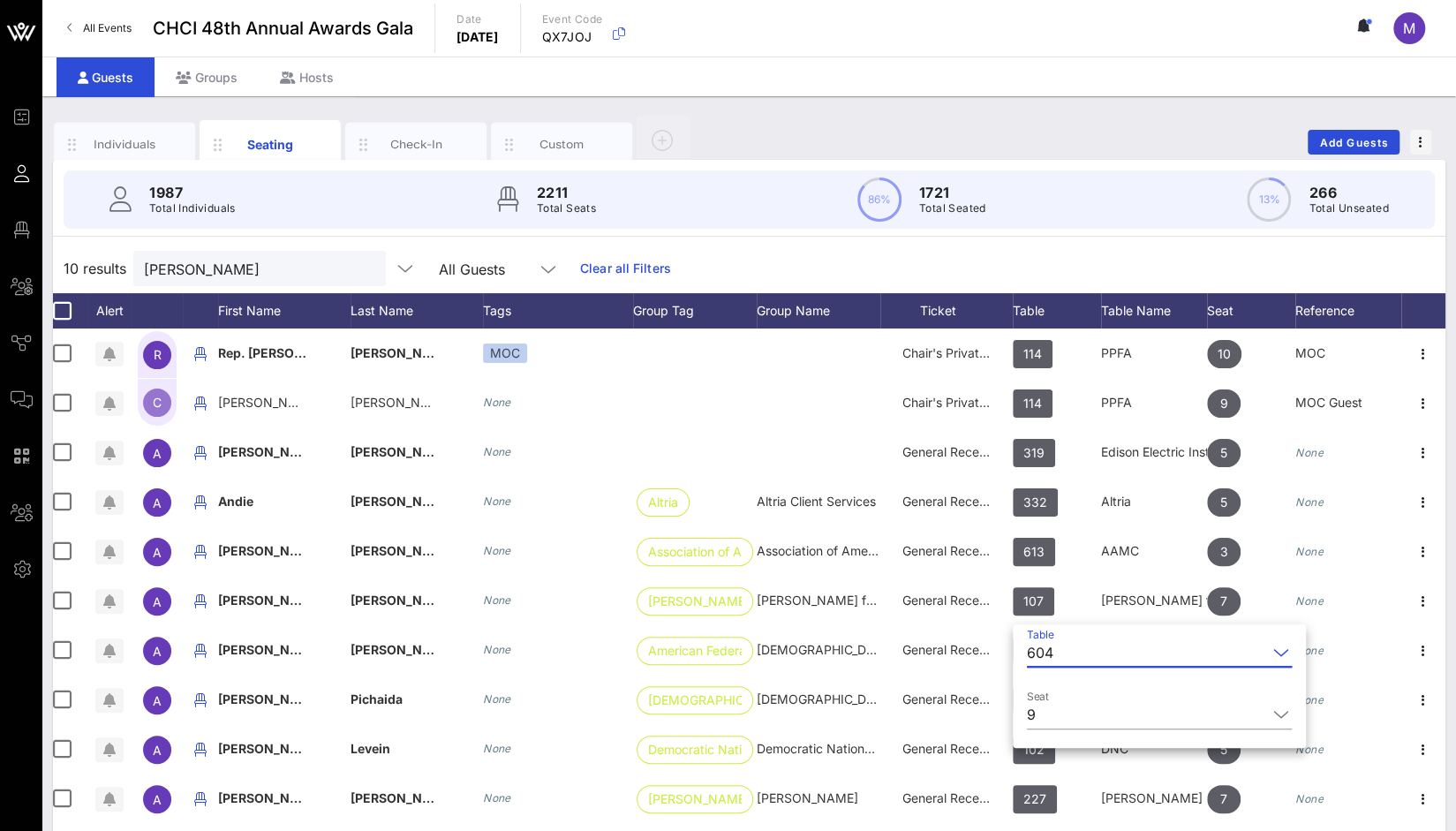
click at [1074, 240] on div "1987 Total Individuals 2211 Total Seats 86% 1721 Total Seated 13% 266 Total Uns…" at bounding box center [749, 509] width 1392 height 699
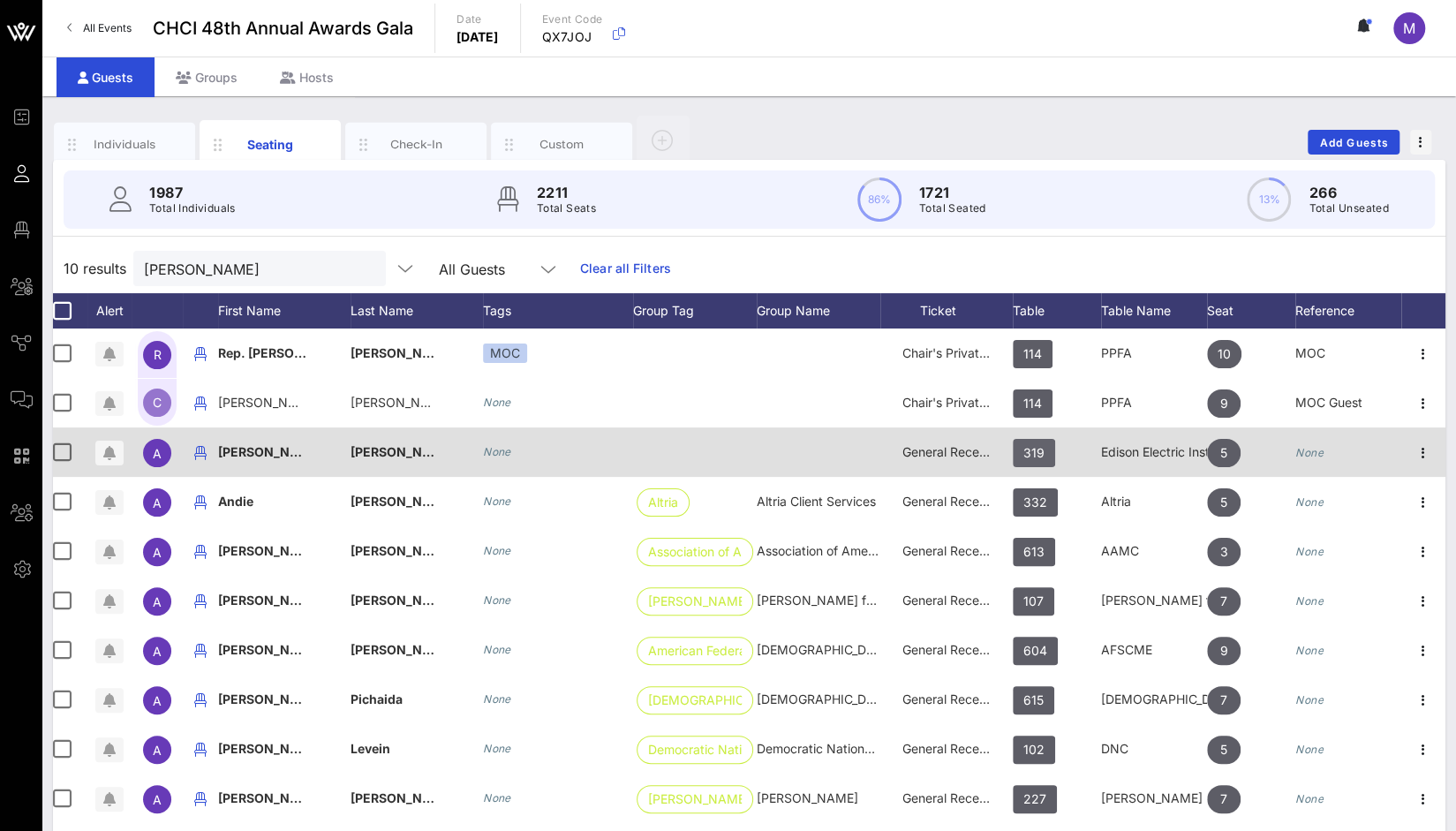
click at [1033, 456] on span "319" at bounding box center [1034, 453] width 21 height 28
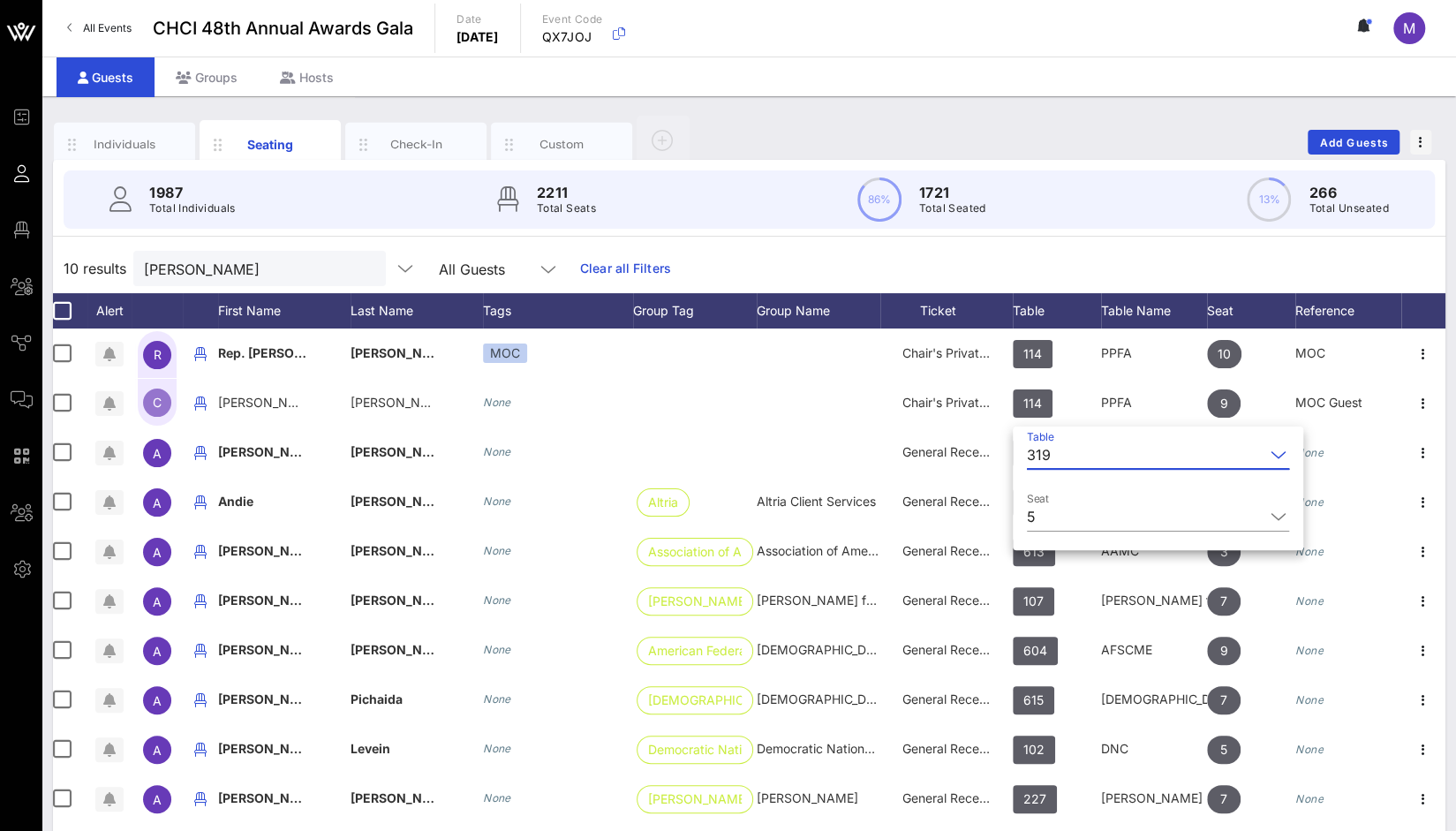
click at [1056, 455] on div "319" at bounding box center [1146, 455] width 237 height 28
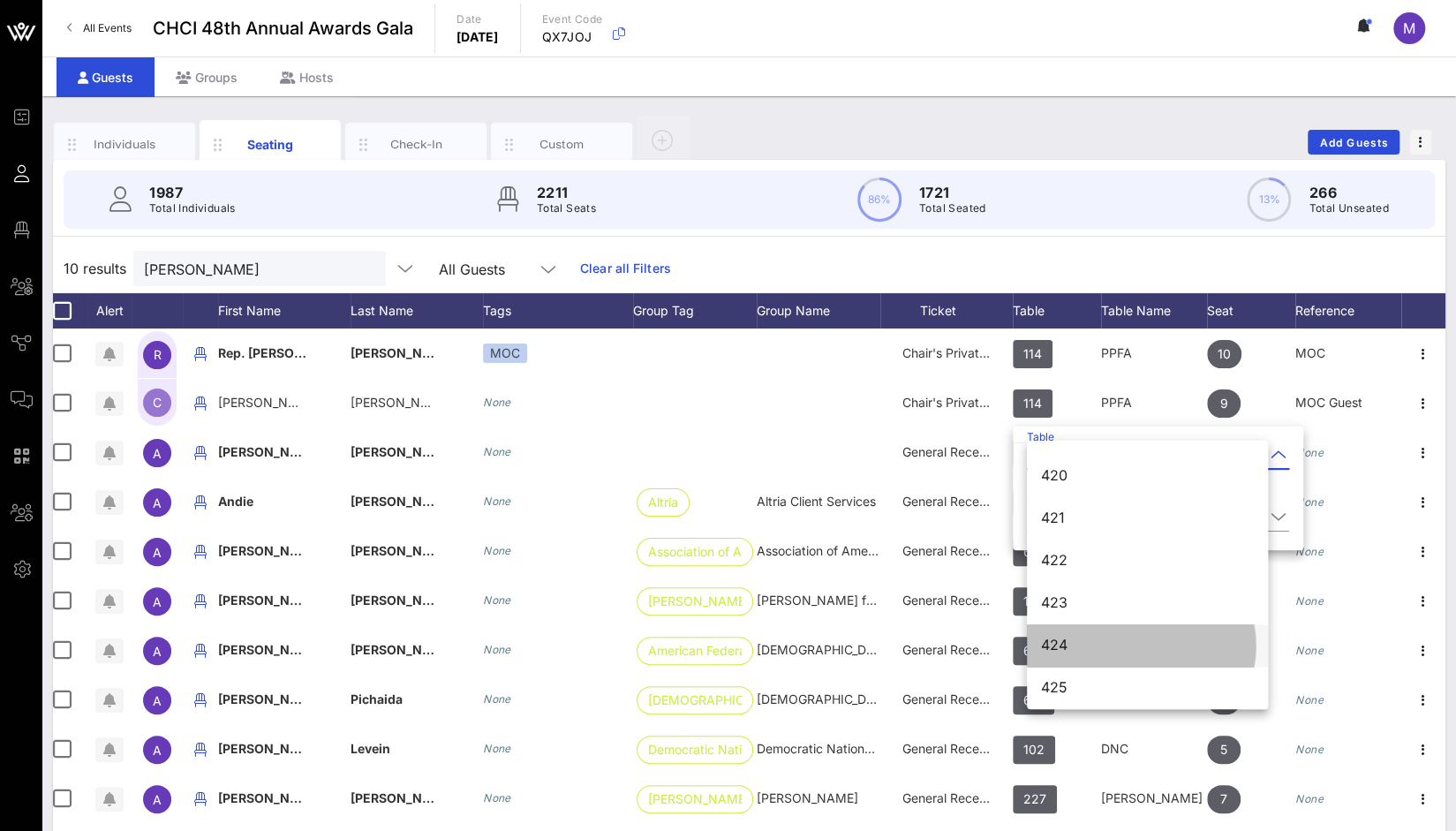
click at [1061, 647] on div "424" at bounding box center [1148, 645] width 212 height 17
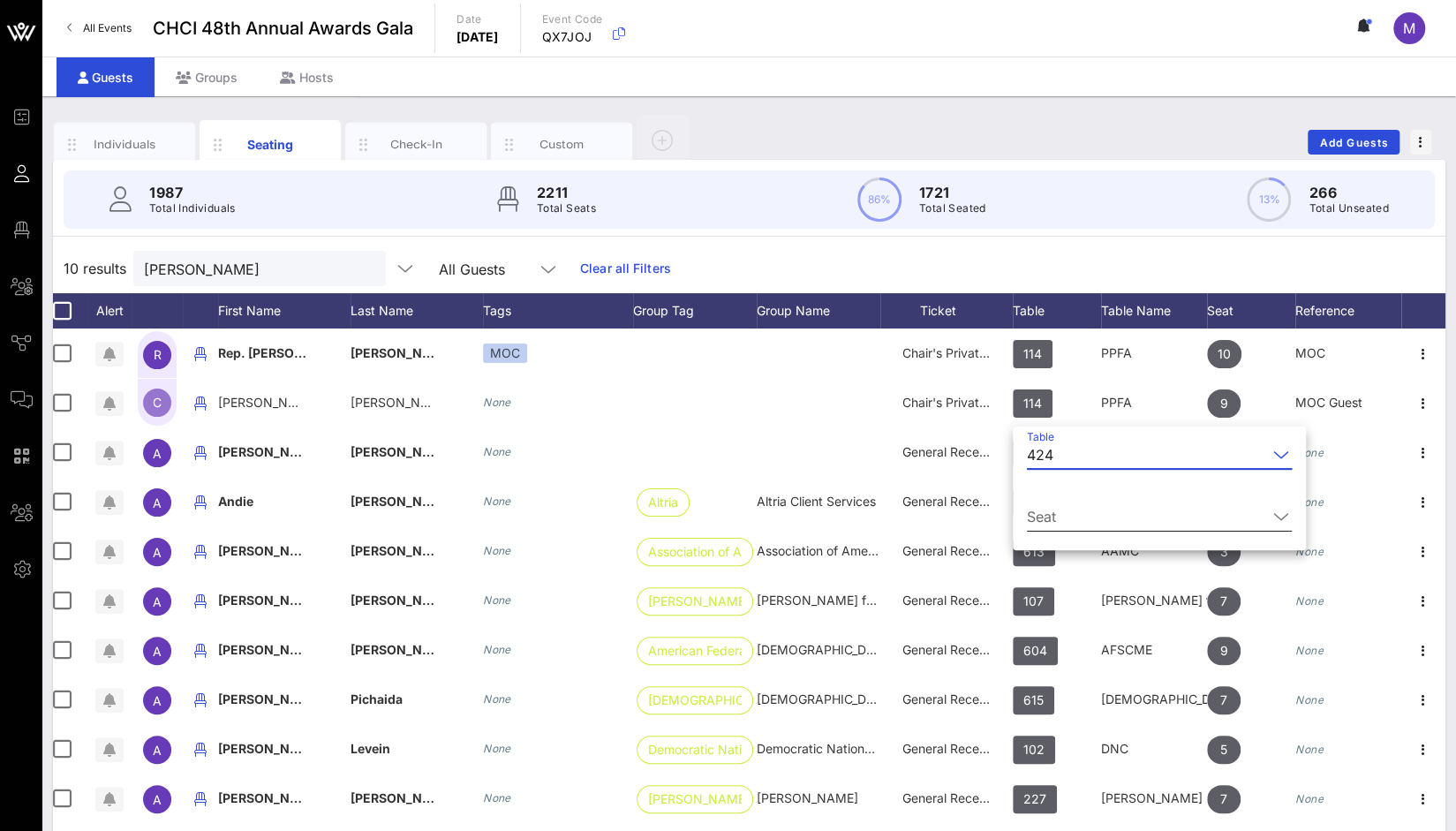
click at [1032, 523] on input "Seat" at bounding box center [1147, 517] width 240 height 28
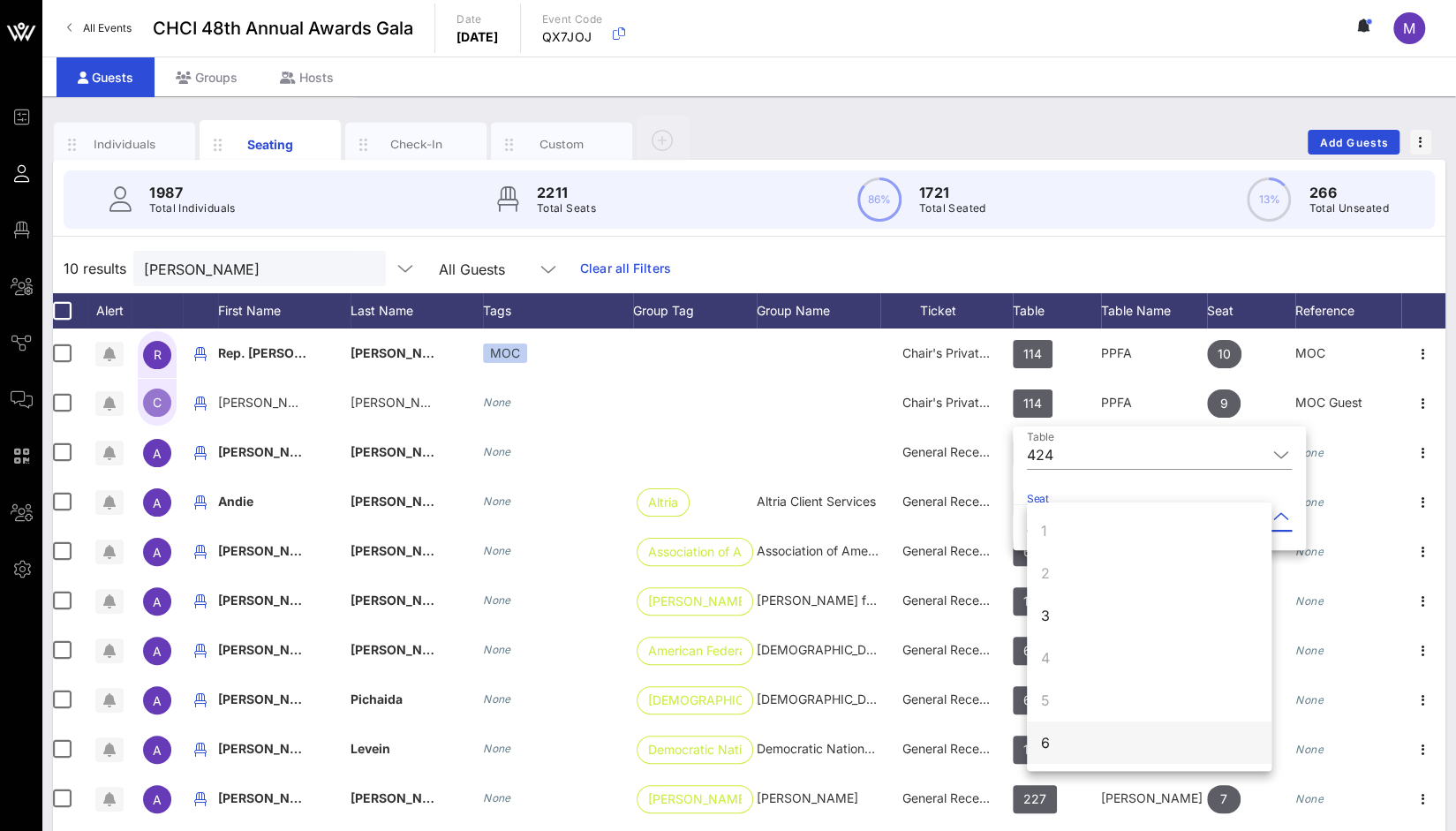
click at [1052, 738] on div "6" at bounding box center [1150, 743] width 245 height 43
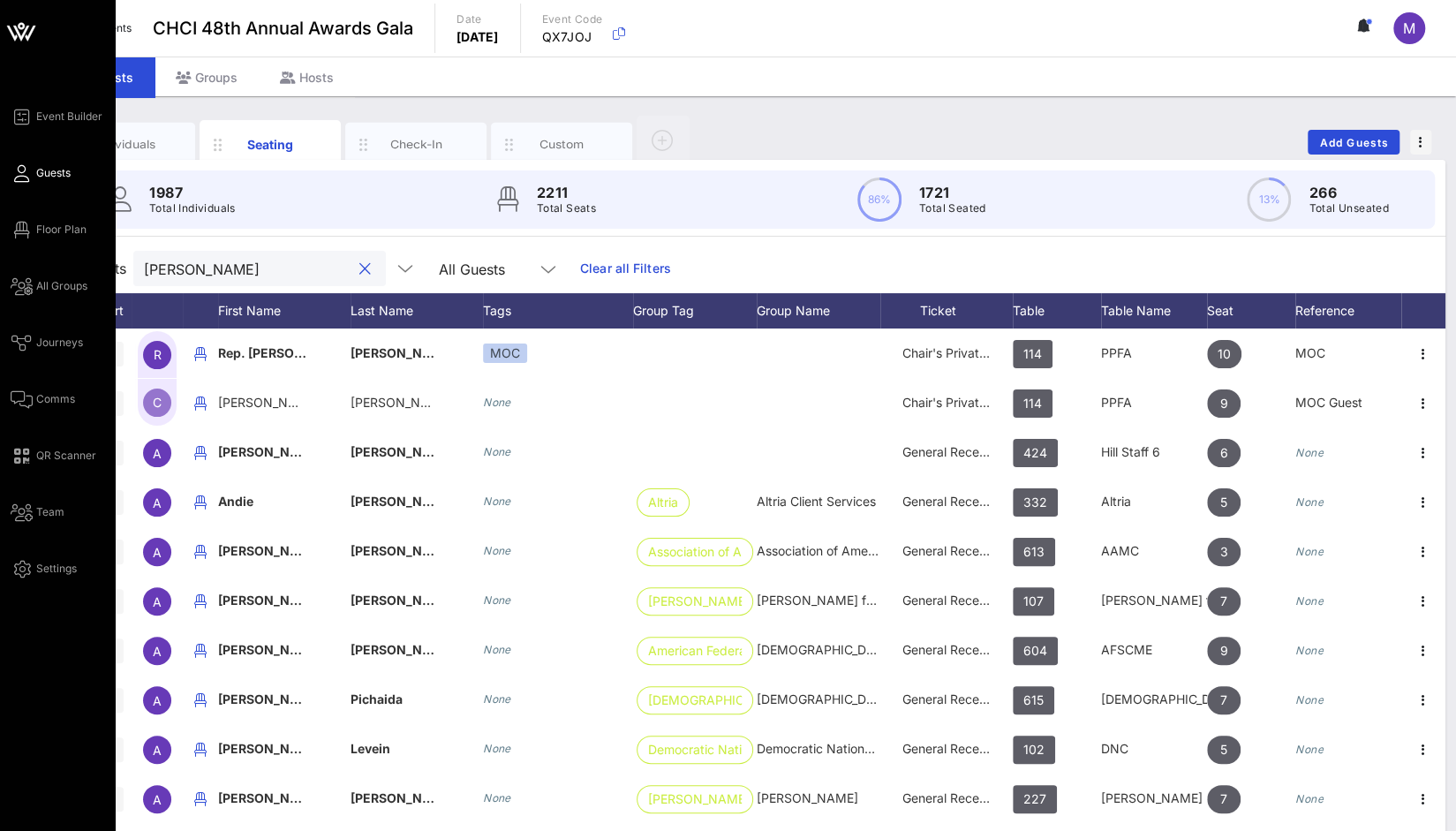
drag, startPoint x: 263, startPoint y: 267, endPoint x: 32, endPoint y: 248, distance: 231.8
click at [32, 248] on div "Event Builder Guests Floor Plan All Groups Journeys Comms QR Scanner Team Setti…" at bounding box center [728, 438] width 1456 height 877
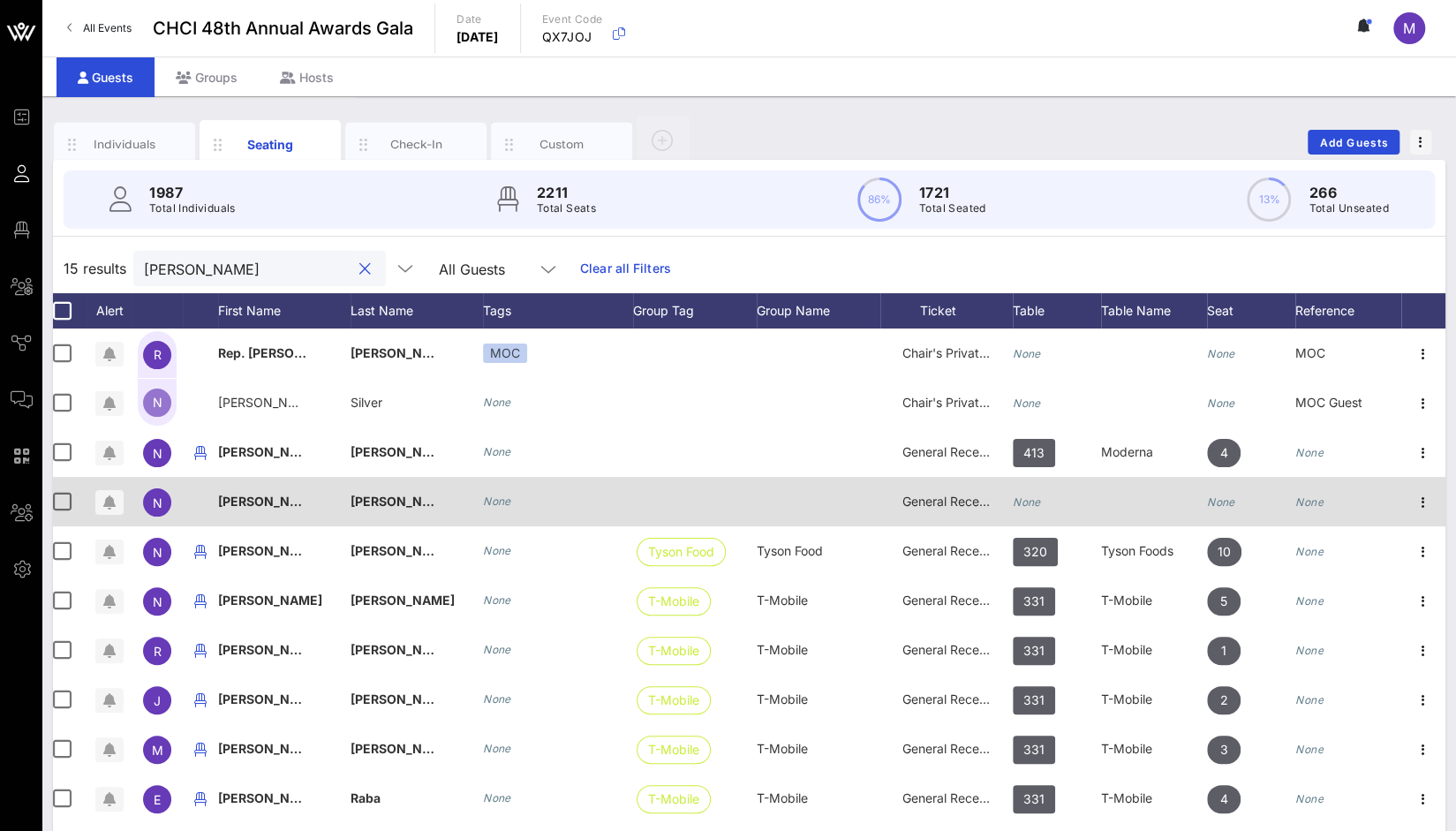
click at [1031, 497] on icon "None" at bounding box center [1027, 502] width 28 height 13
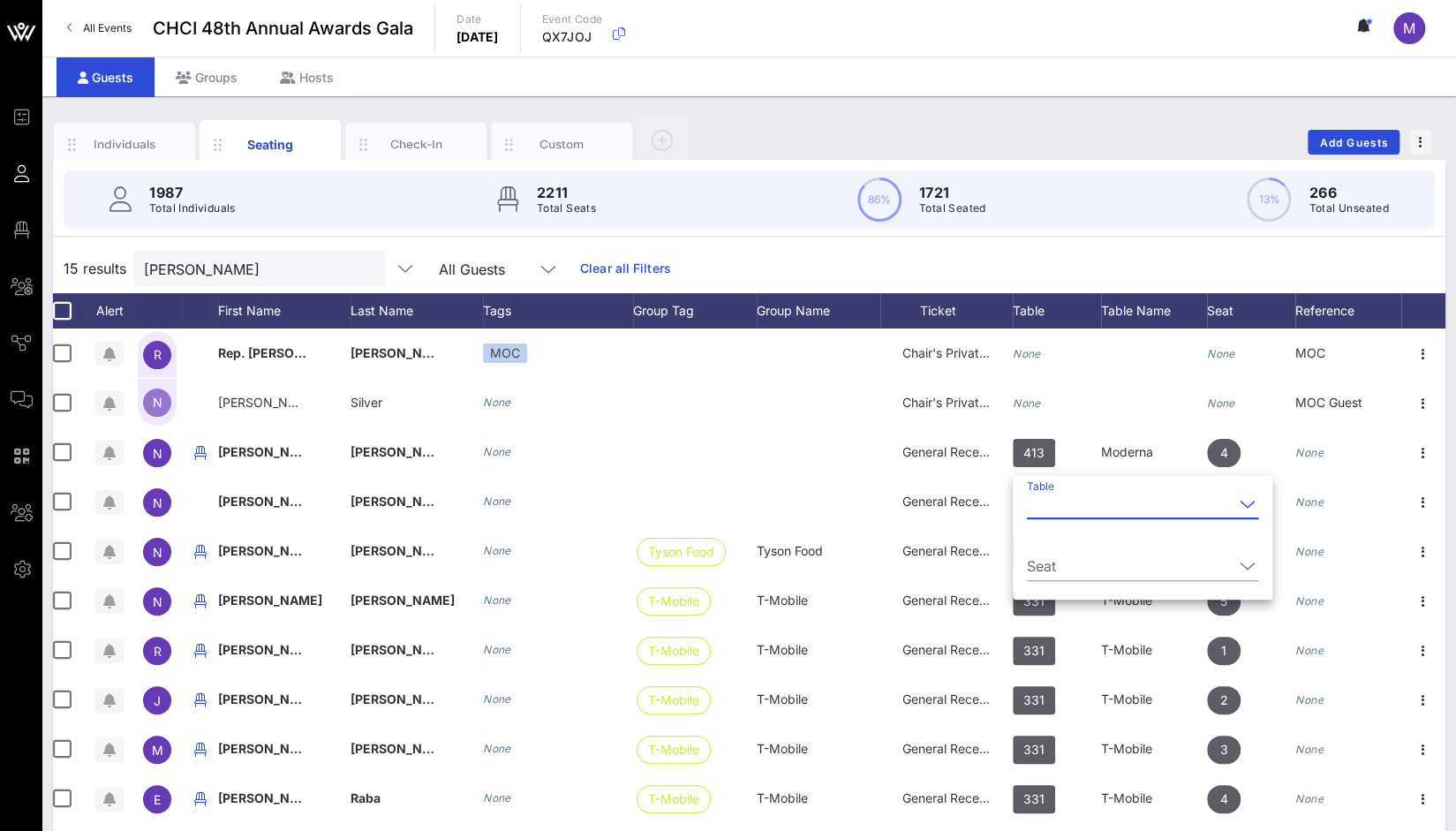
click at [1038, 504] on input "Table" at bounding box center [1131, 505] width 207 height 28
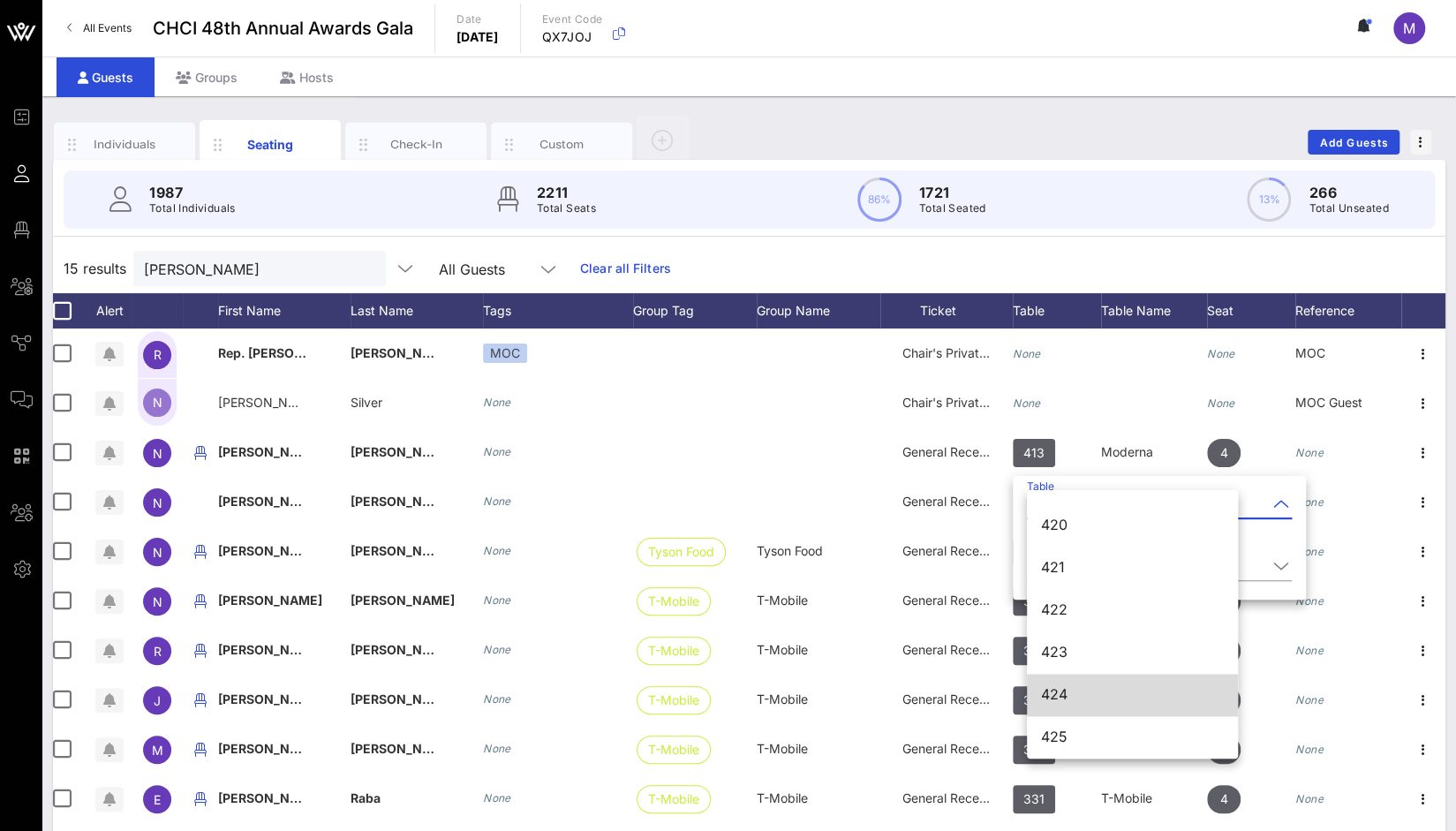
click at [1071, 692] on div "424" at bounding box center [1133, 695] width 183 height 17
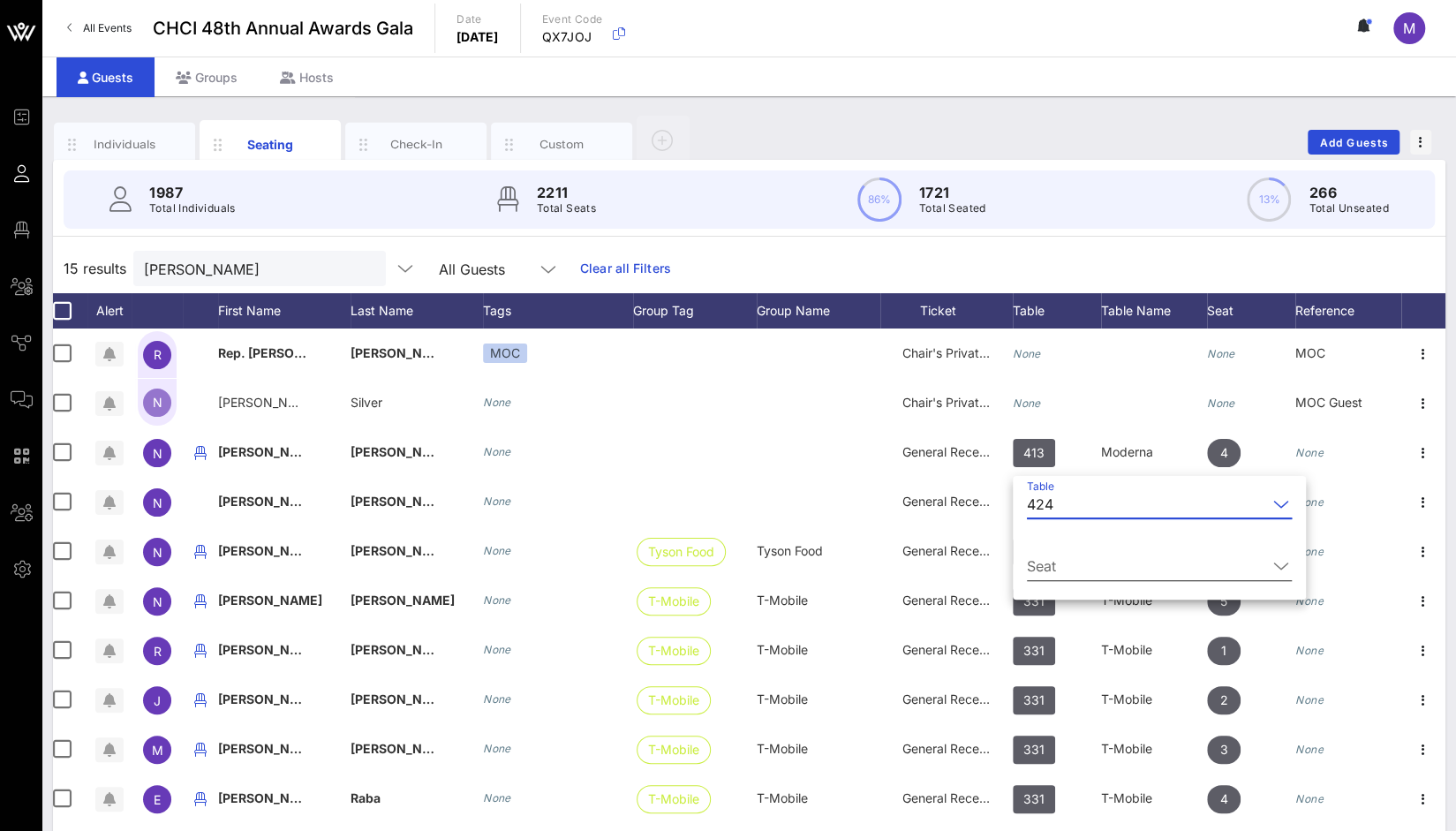
click at [1051, 581] on div "Seat" at bounding box center [1159, 566] width 265 height 28
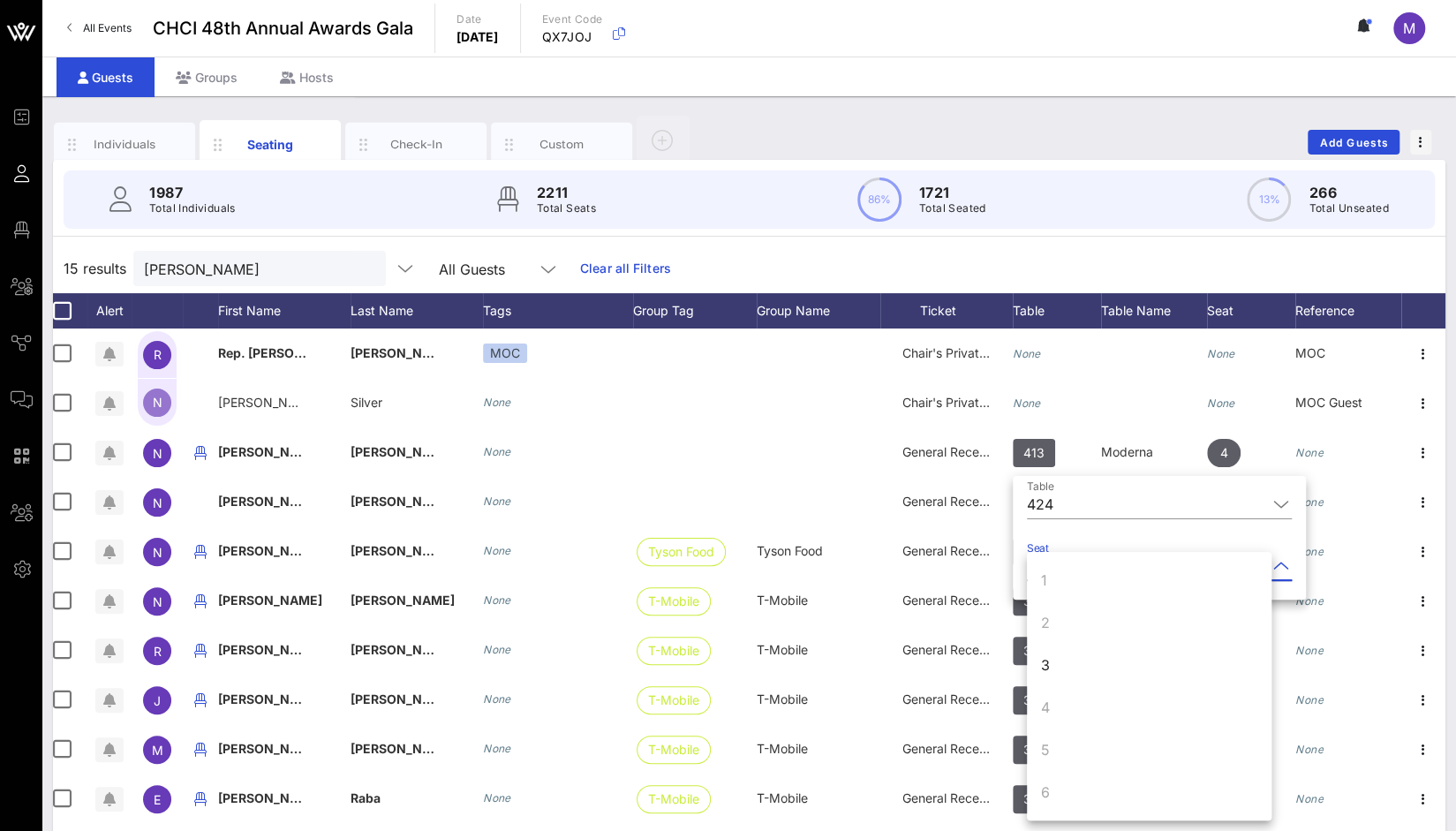
scroll to position [170, 0]
click at [1145, 675] on div "7" at bounding box center [1150, 665] width 245 height 43
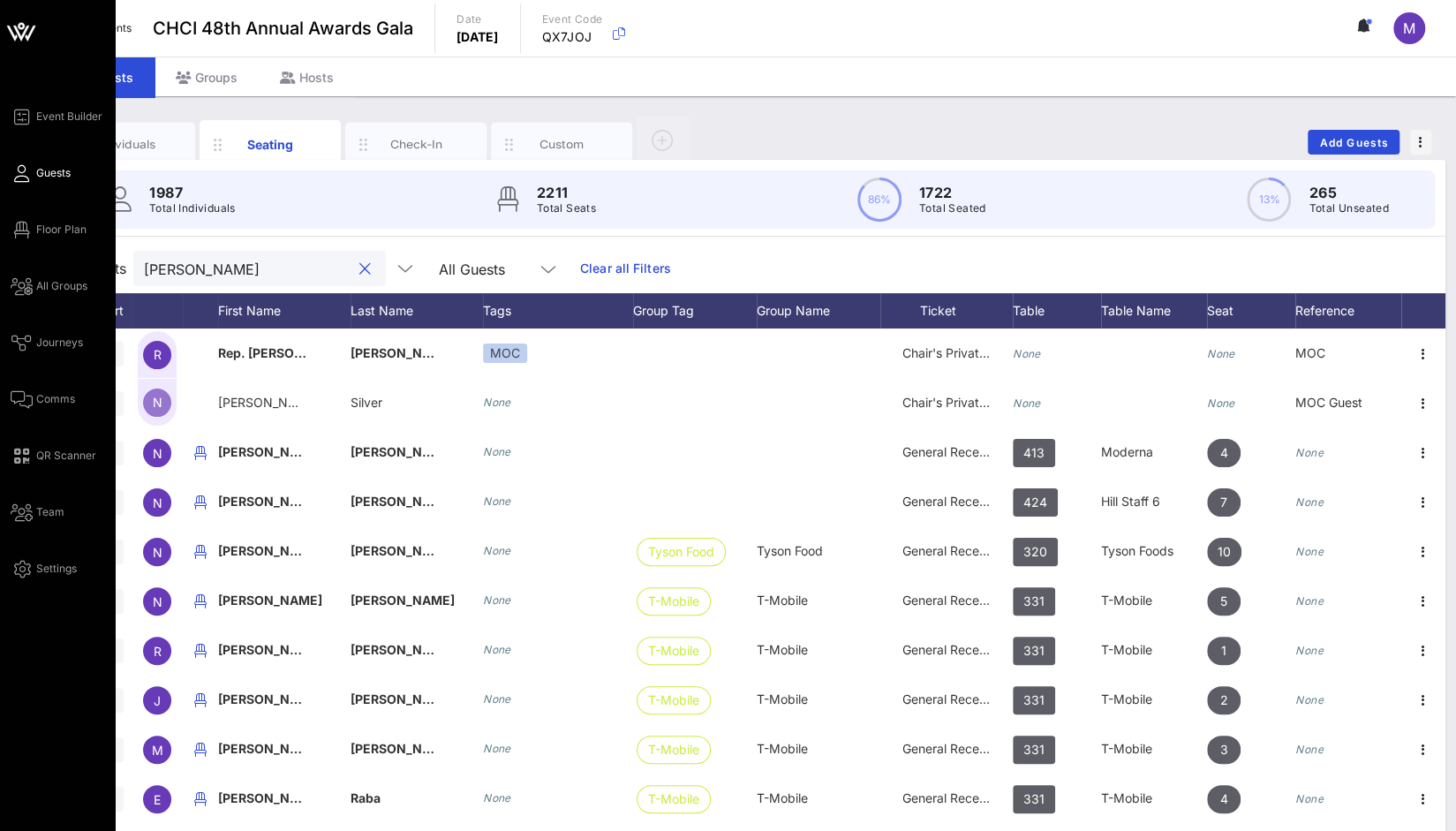
drag, startPoint x: 226, startPoint y: 268, endPoint x: 18, endPoint y: 253, distance: 208.5
click at [18, 253] on div "Event Builder Guests Floor Plan All Groups Journeys Comms QR Scanner Team Setti…" at bounding box center [728, 438] width 1456 height 877
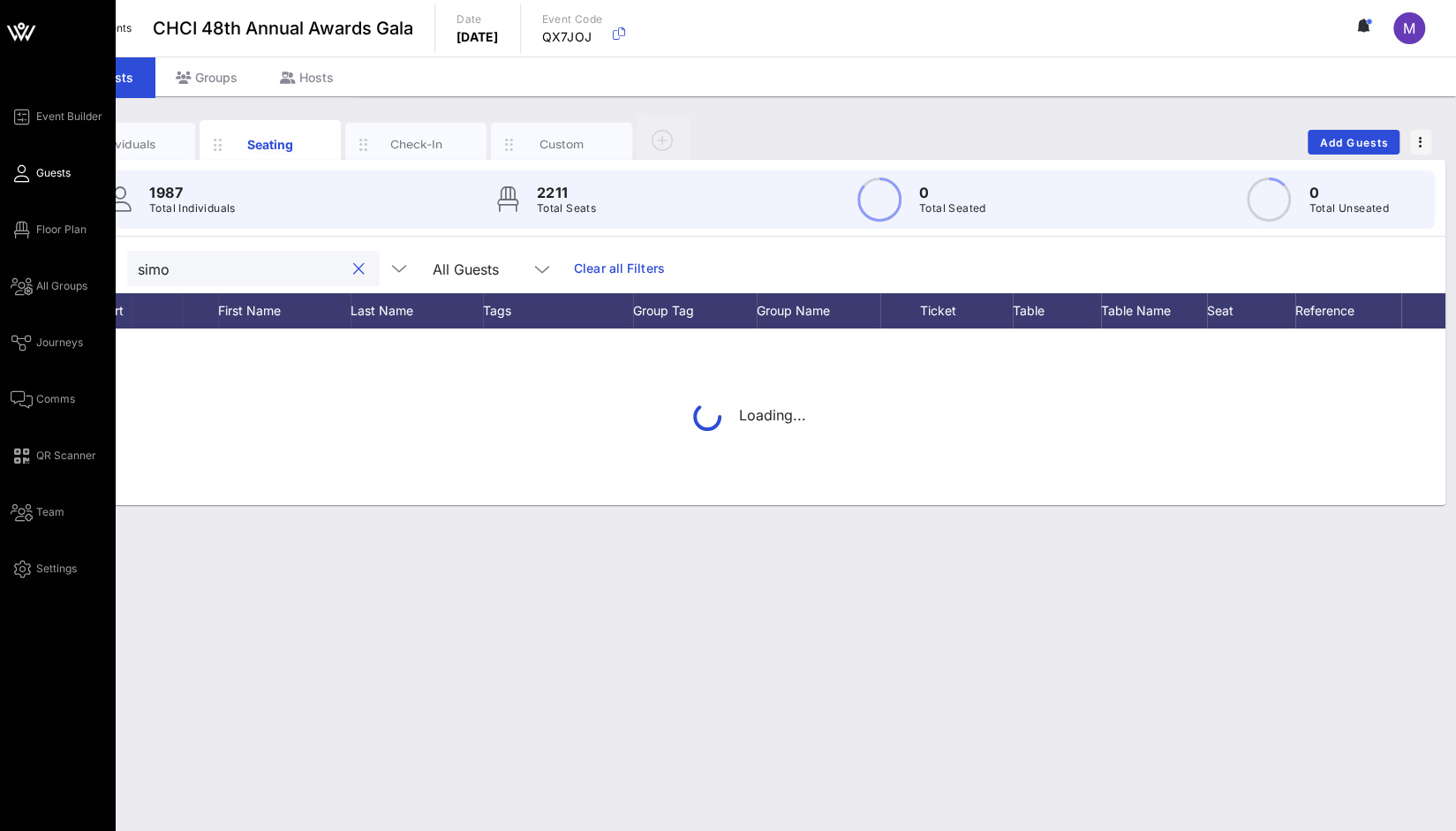
type input "simon"
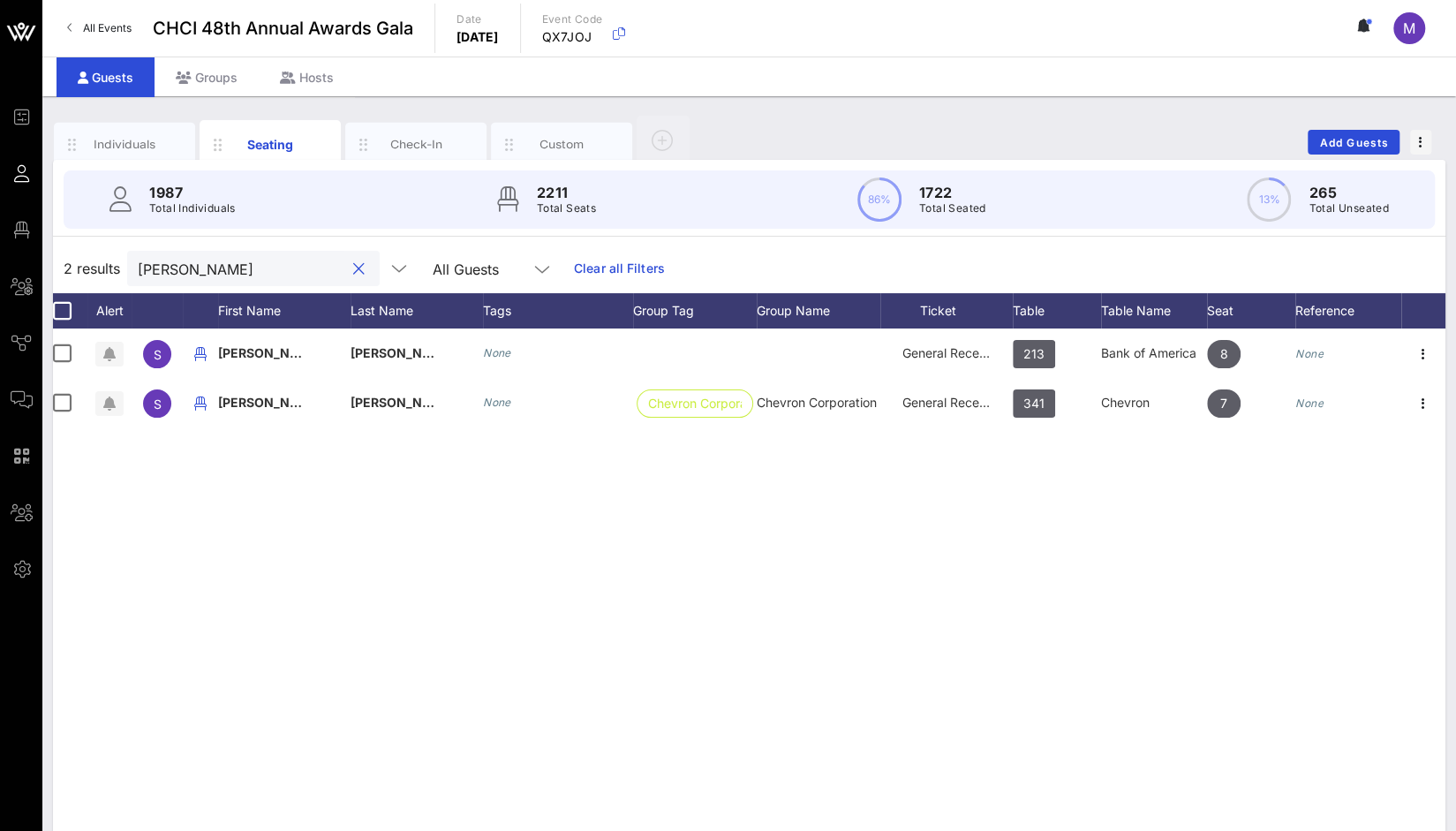
click at [353, 268] on button "clear icon" at bounding box center [359, 269] width 11 height 18
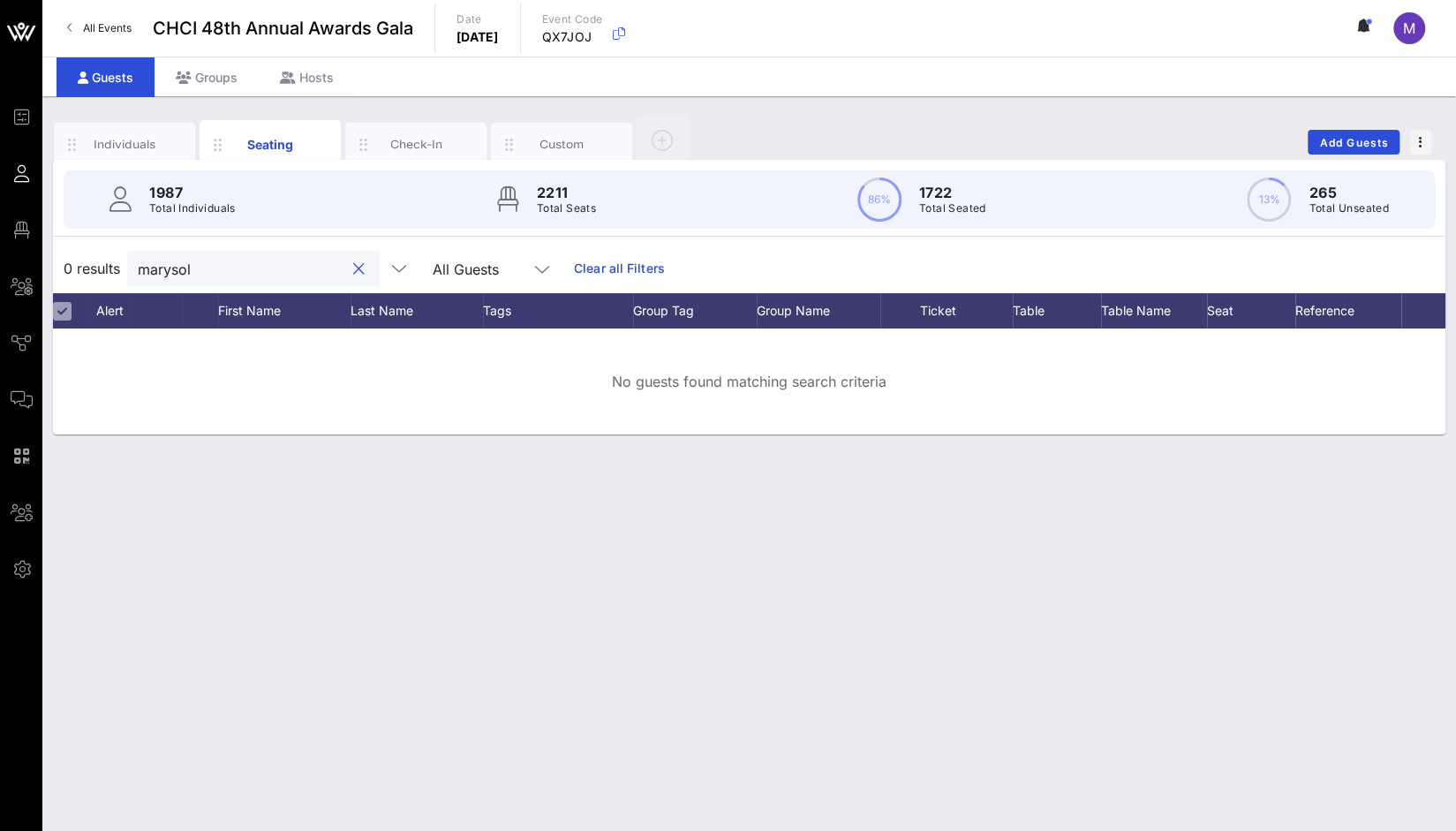
drag, startPoint x: 289, startPoint y: 264, endPoint x: 55, endPoint y: 269, distance: 234.1
click at [55, 269] on div "0 results marysol All Guests Clear all Filters" at bounding box center [749, 268] width 1392 height 49
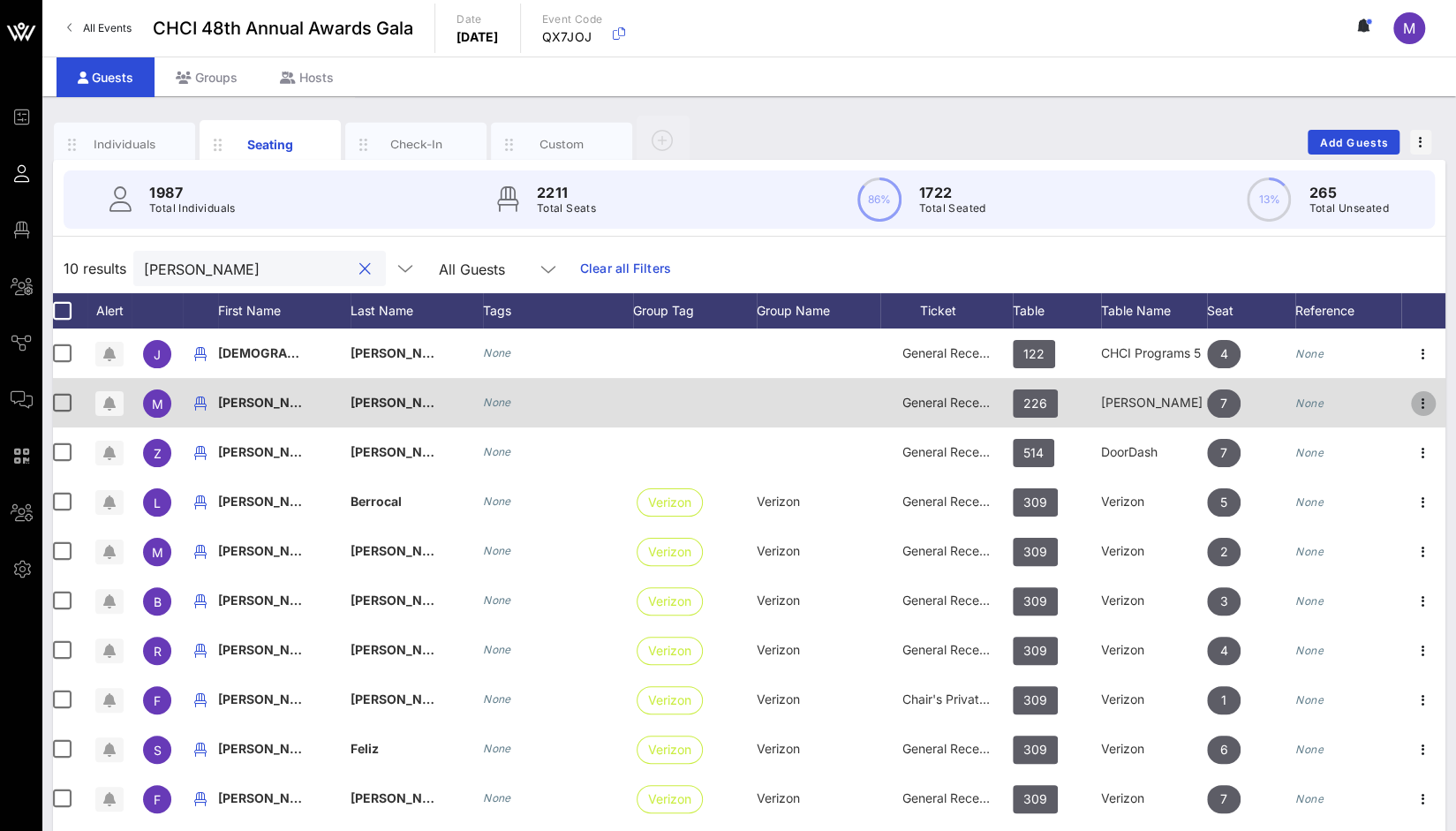
click at [1423, 399] on icon "button" at bounding box center [1424, 403] width 21 height 21
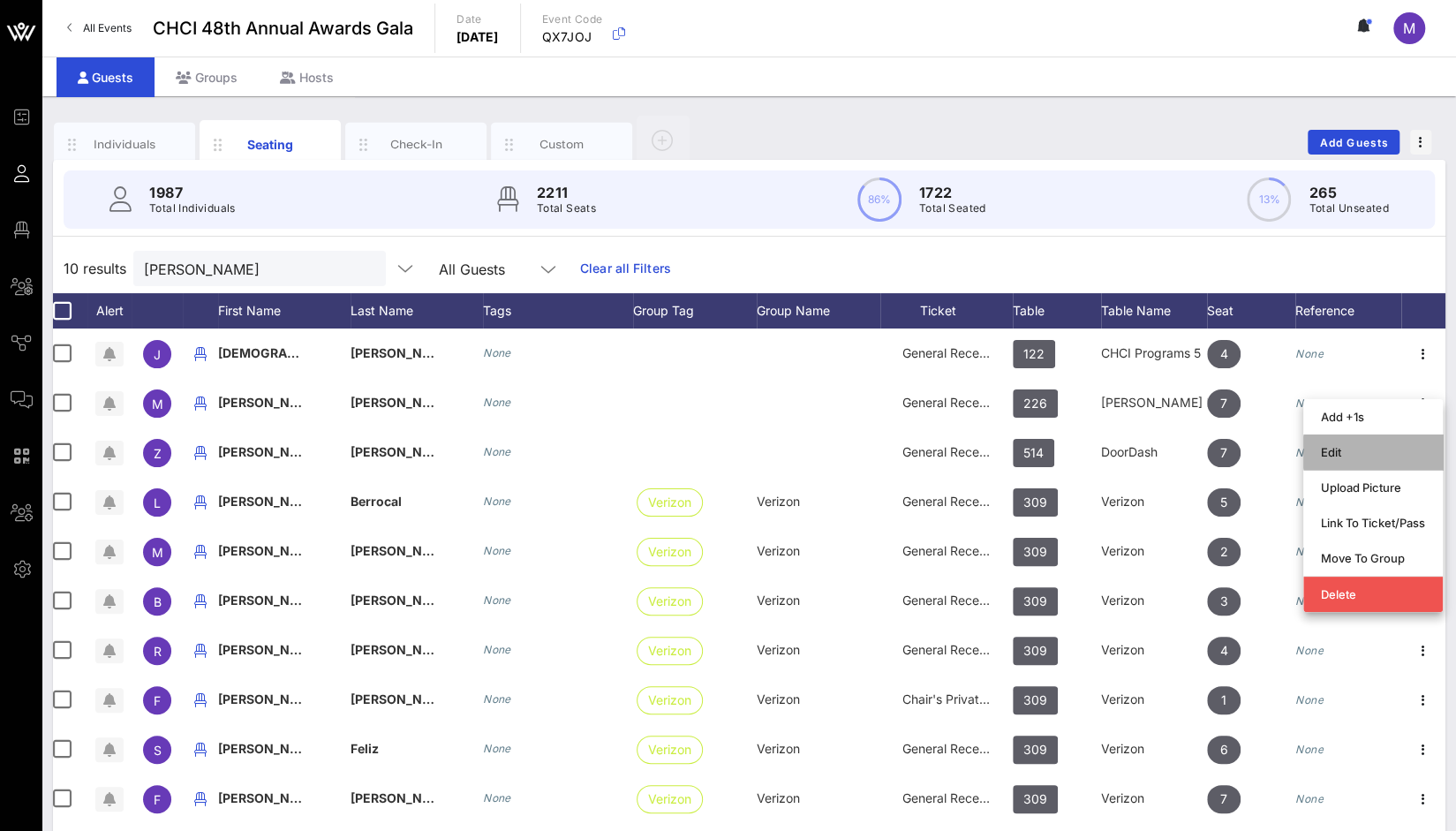
click at [1350, 450] on div "Edit" at bounding box center [1373, 452] width 104 height 14
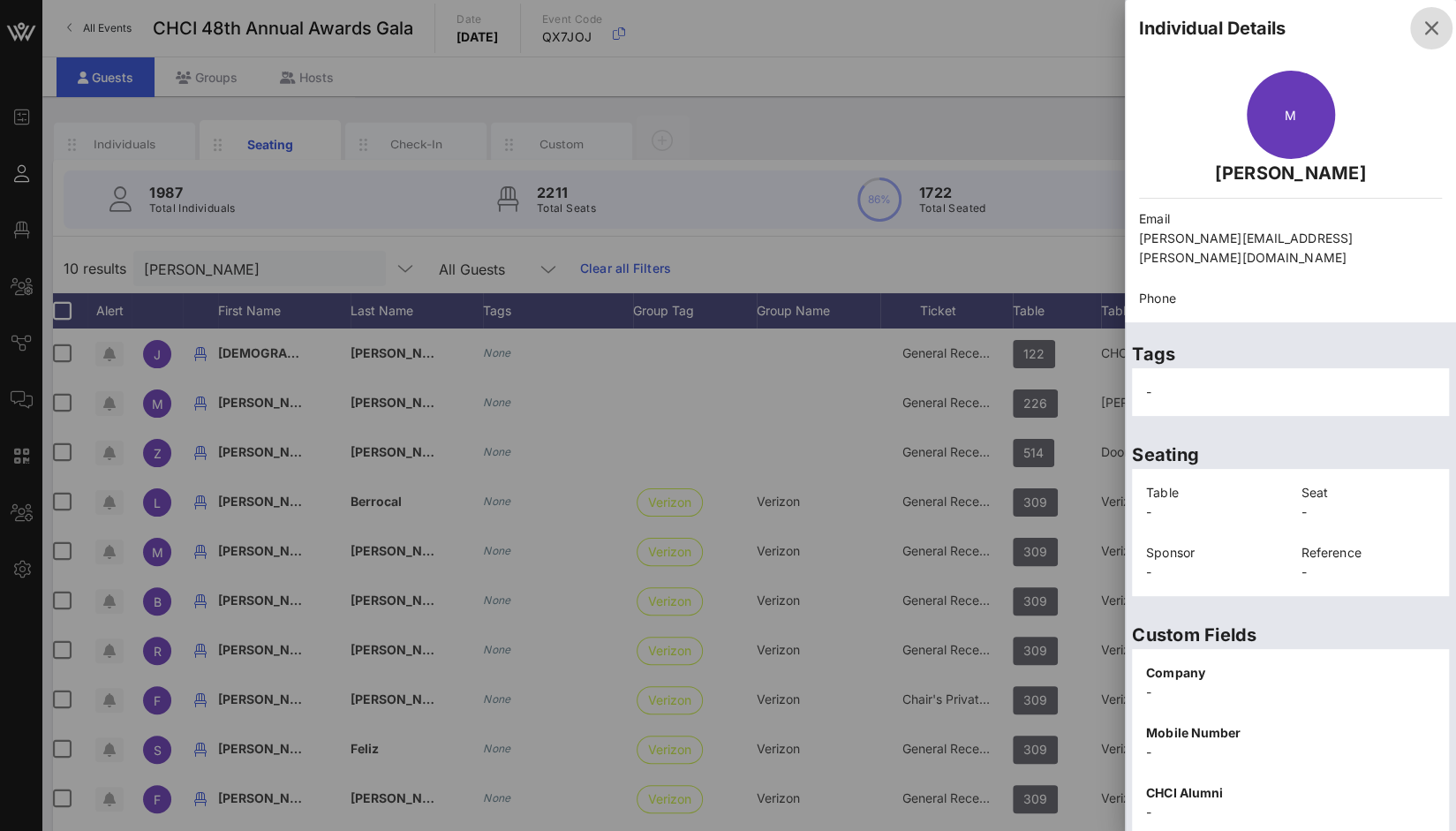
click at [1421, 29] on icon "button" at bounding box center [1431, 28] width 21 height 21
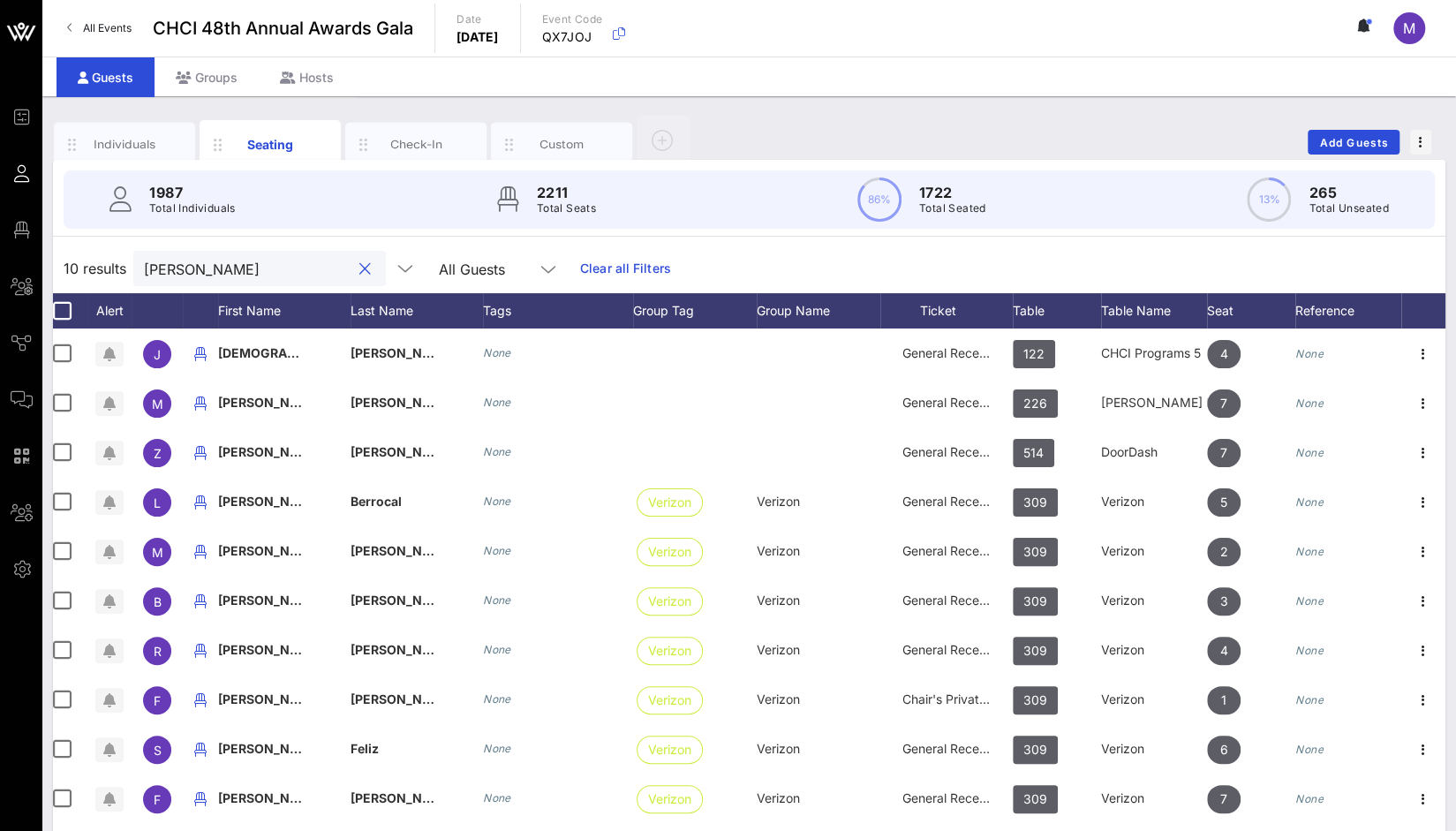
drag, startPoint x: 203, startPoint y: 272, endPoint x: 60, endPoint y: 273, distance: 143.0
click at [60, 273] on div "10 results ibarra All Guests Clear all Filters" at bounding box center [749, 268] width 1392 height 49
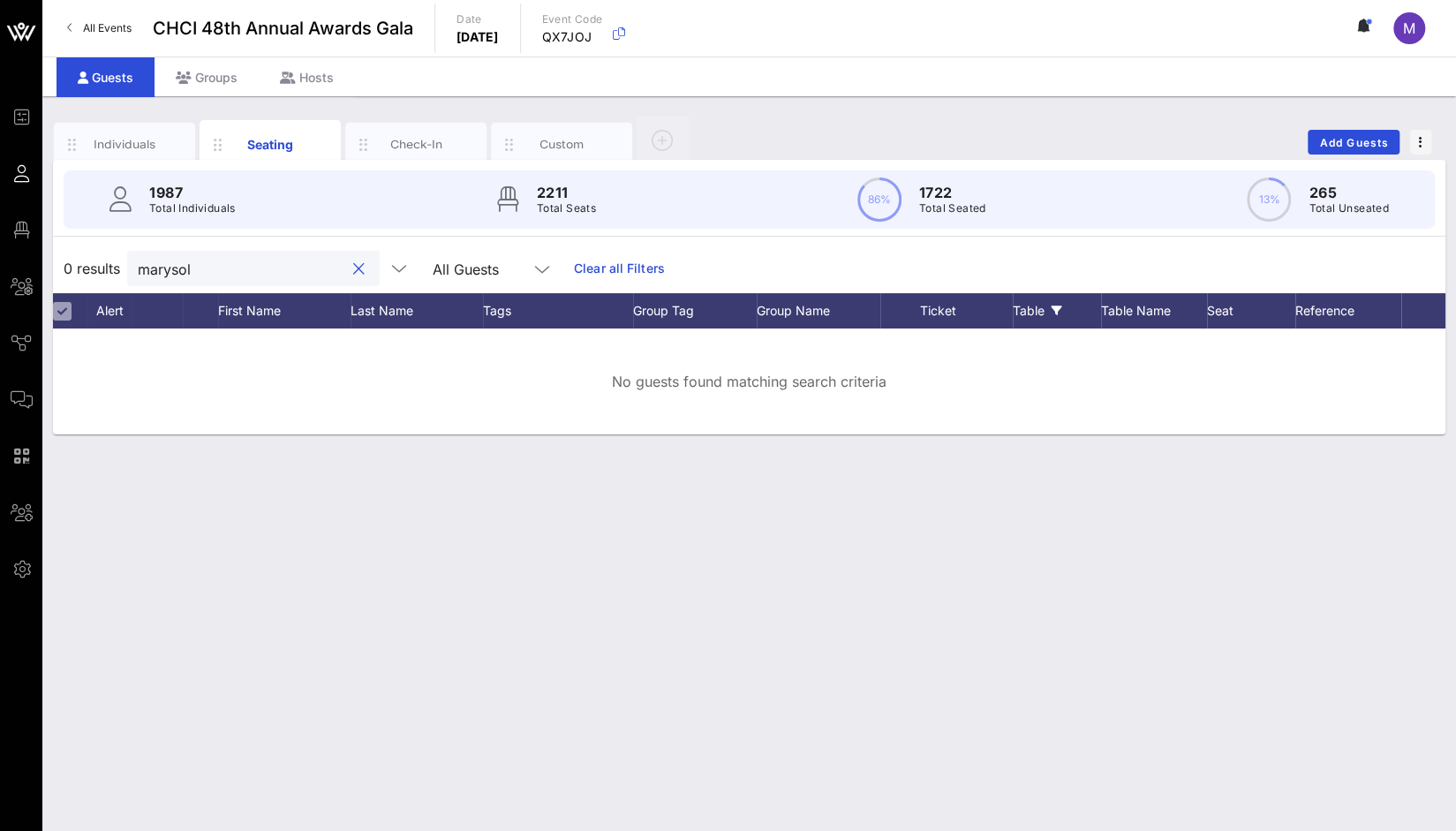
type input "marysol"
click at [1033, 309] on div "Table" at bounding box center [1057, 310] width 88 height 35
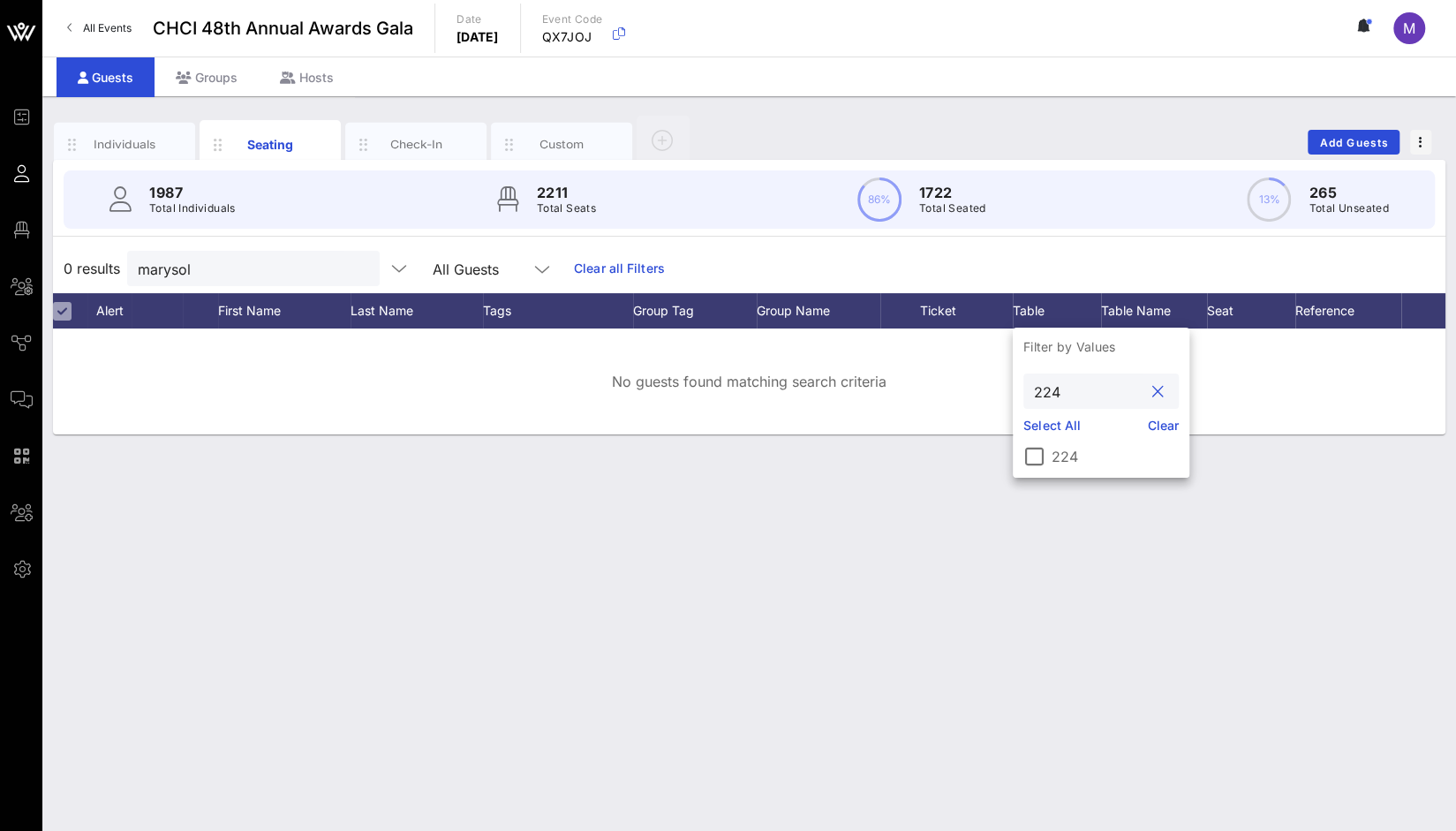
drag, startPoint x: 1069, startPoint y: 390, endPoint x: 978, endPoint y: 395, distance: 91.1
click at [978, 395] on div "Event Builder Guests Floor Plan All Groups Journeys Comms QR Scanner Team Setti…" at bounding box center [728, 416] width 1456 height 831
type input "424"
click at [1032, 458] on div at bounding box center [1035, 457] width 30 height 30
click at [1069, 460] on label "424" at bounding box center [1115, 456] width 127 height 18
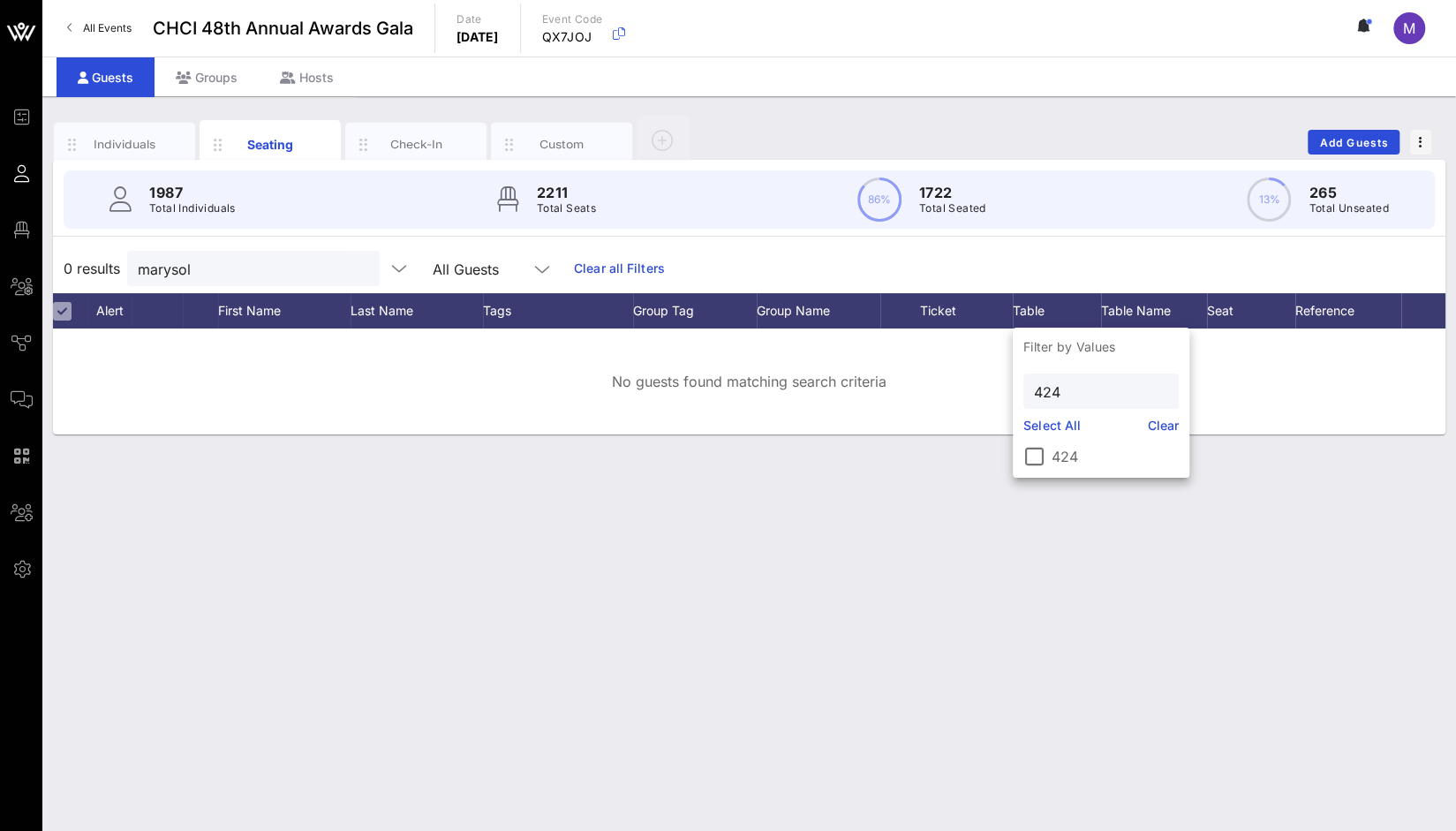
click at [1004, 577] on div "Individuals Seating Check-In Custom Add Guests 1987 Total Individuals 2211 Tota…" at bounding box center [749, 463] width 1414 height 735
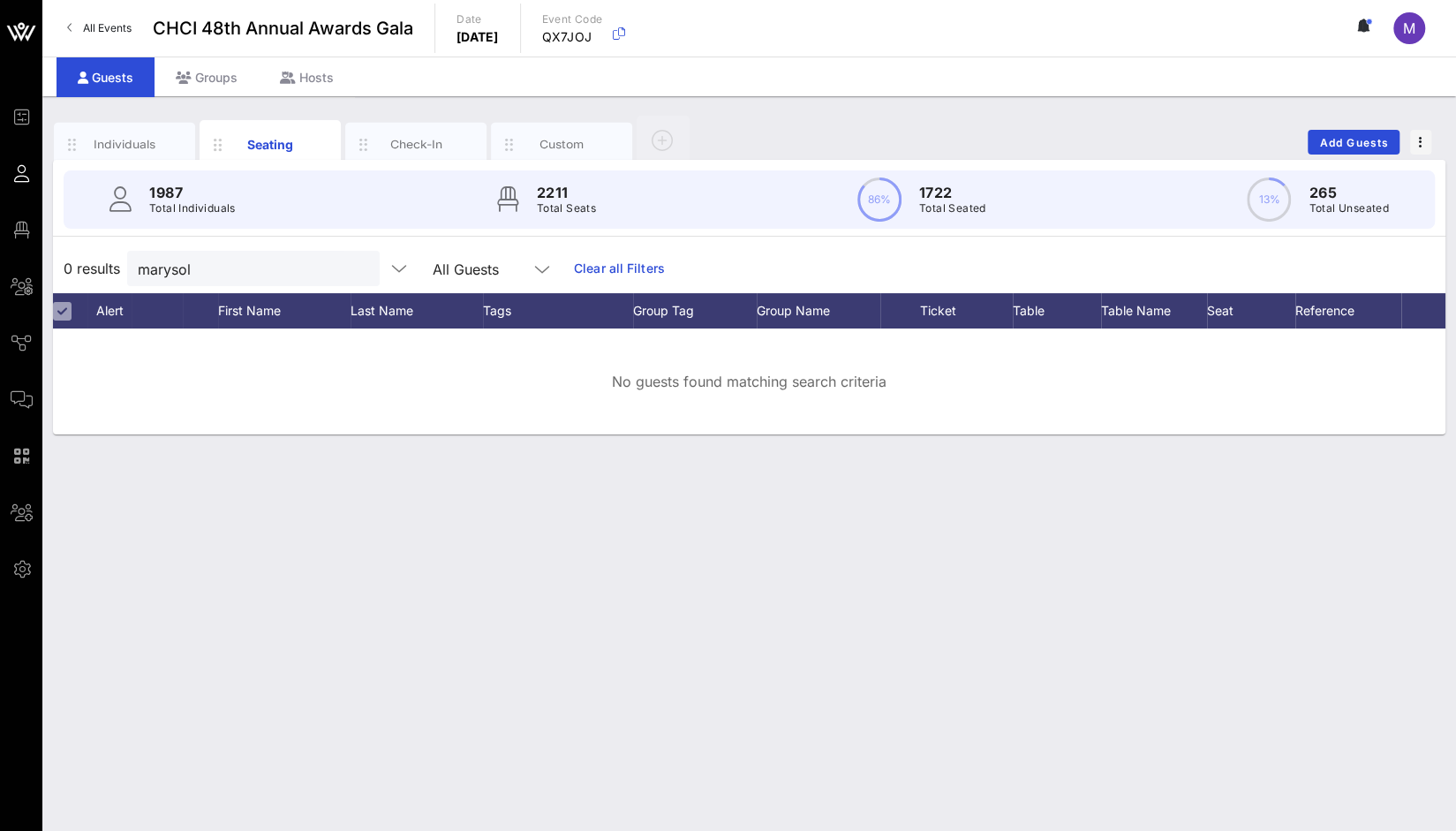
click at [353, 270] on button "clear icon" at bounding box center [359, 269] width 11 height 18
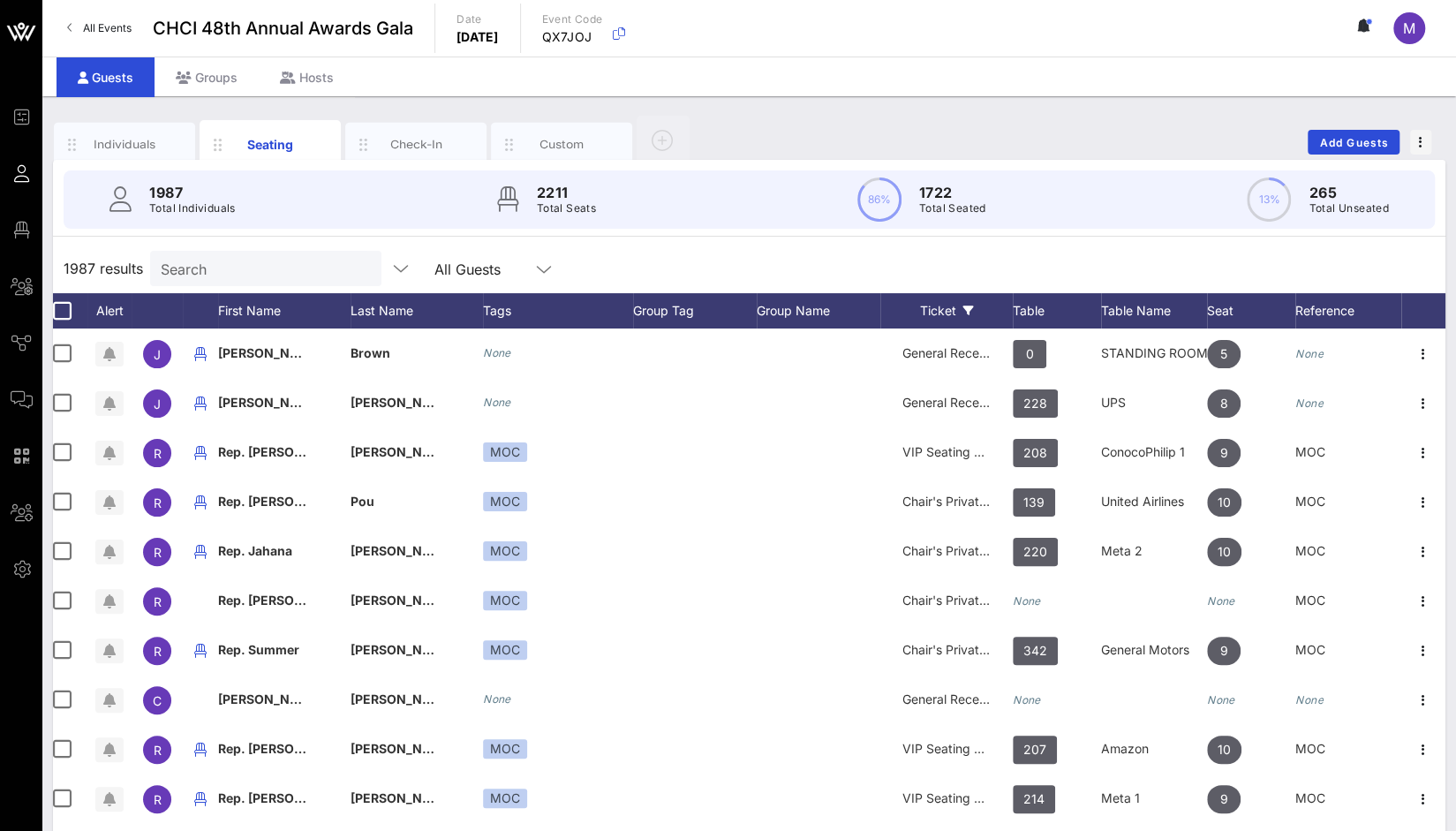
click at [959, 307] on div "Ticket" at bounding box center [947, 310] width 133 height 35
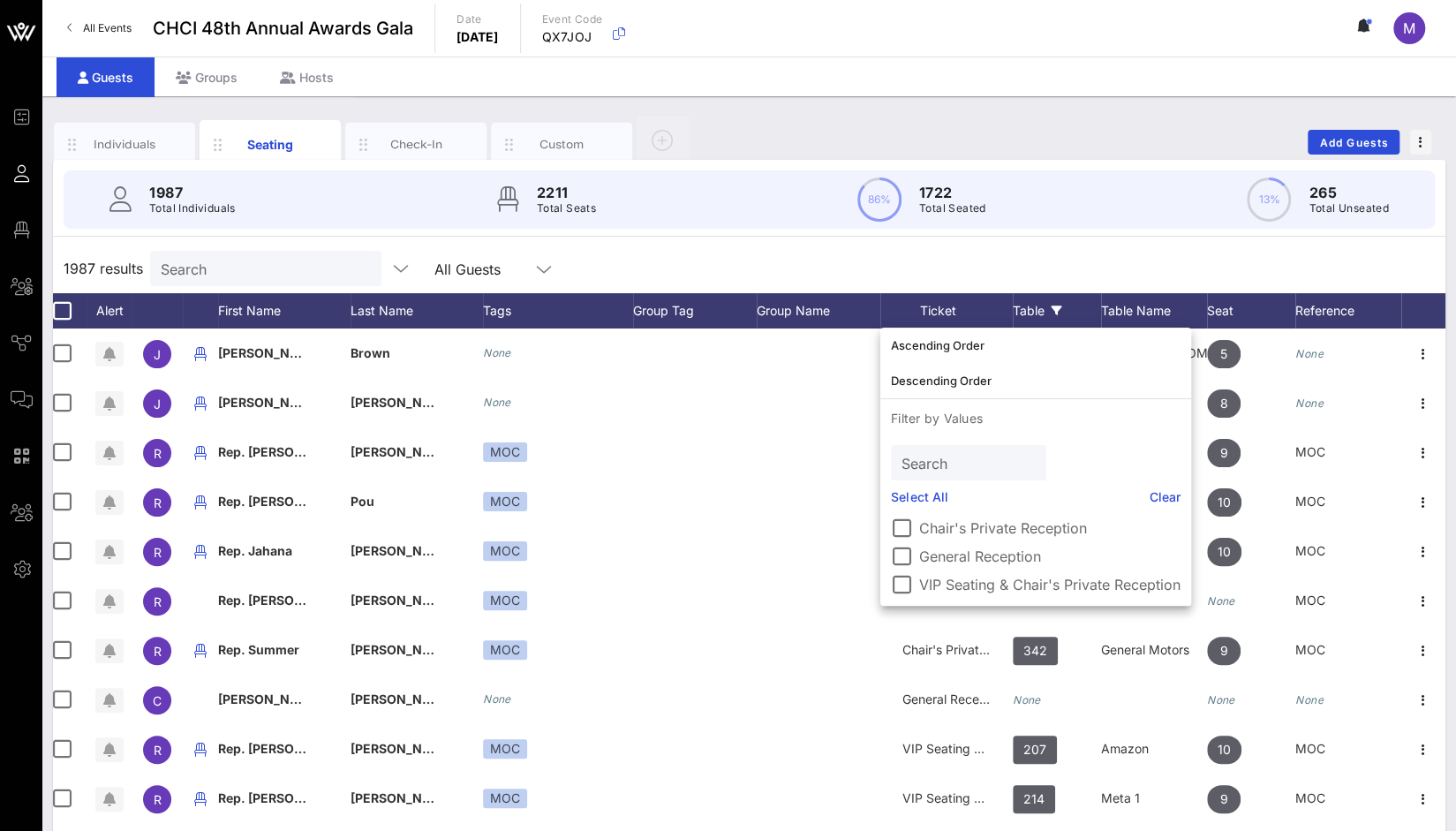
click at [1016, 312] on div "Table" at bounding box center [1057, 310] width 88 height 35
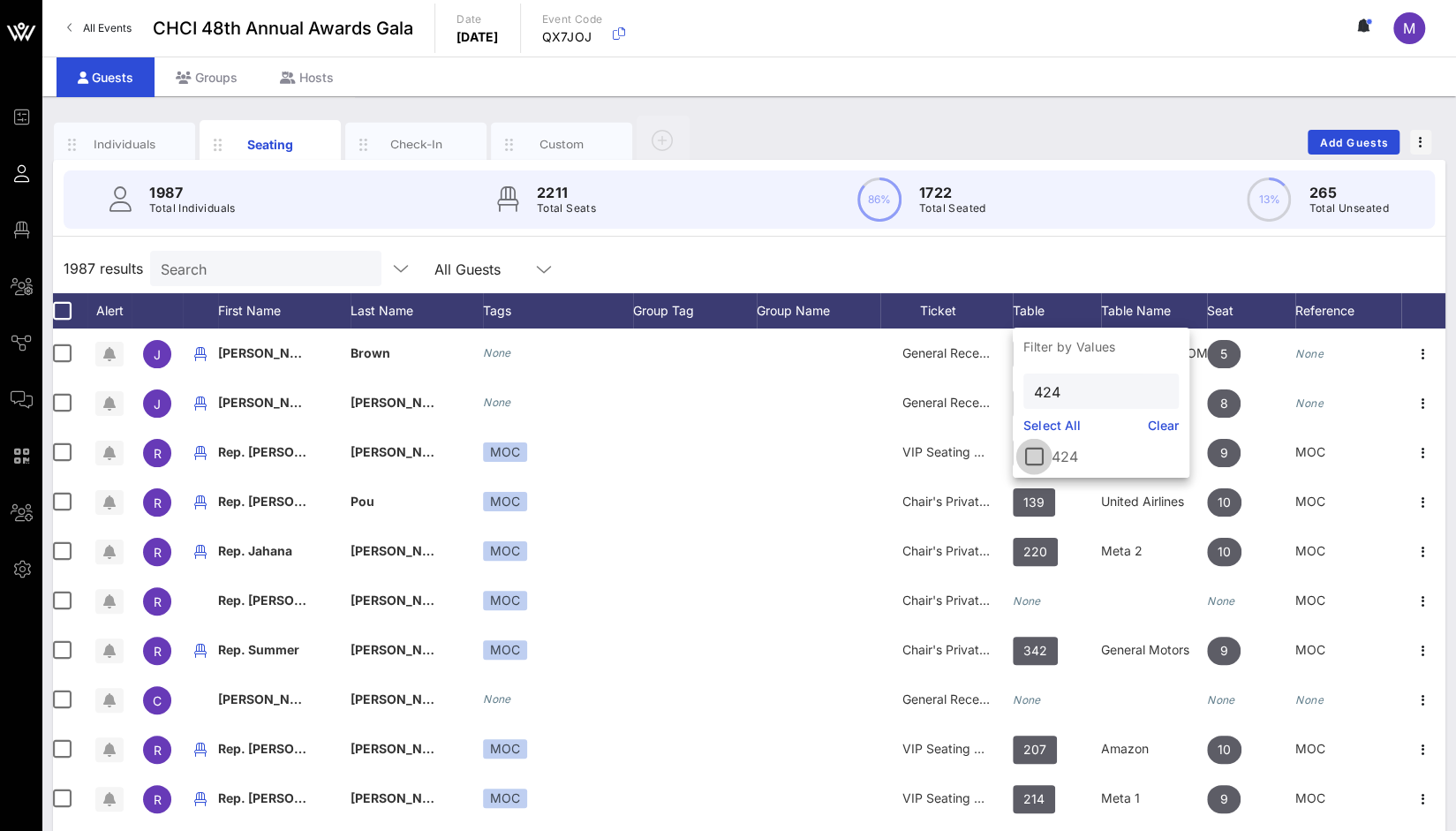
click at [1036, 458] on div at bounding box center [1035, 457] width 30 height 30
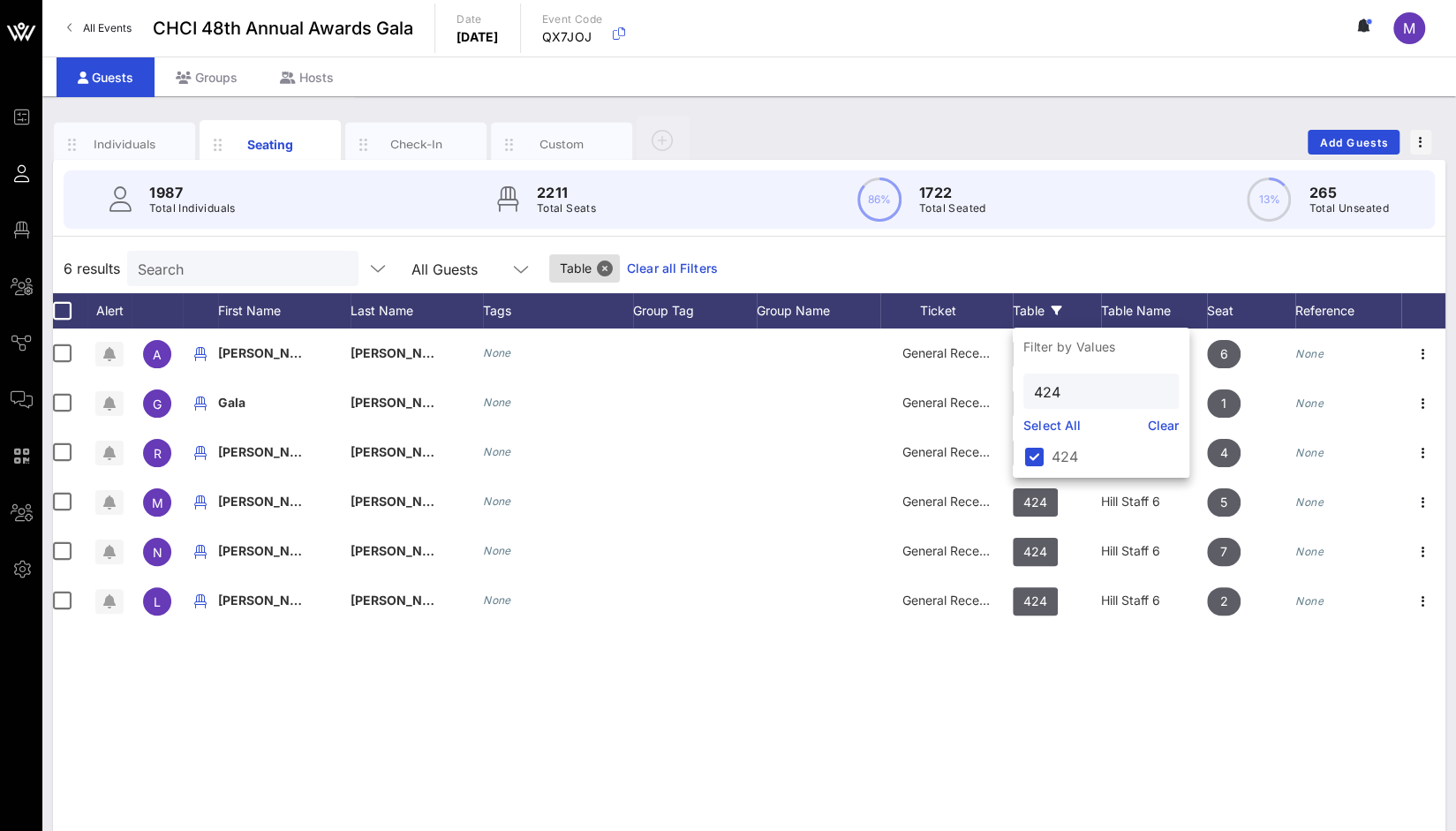
click at [1165, 420] on link "Clear" at bounding box center [1165, 426] width 32 height 19
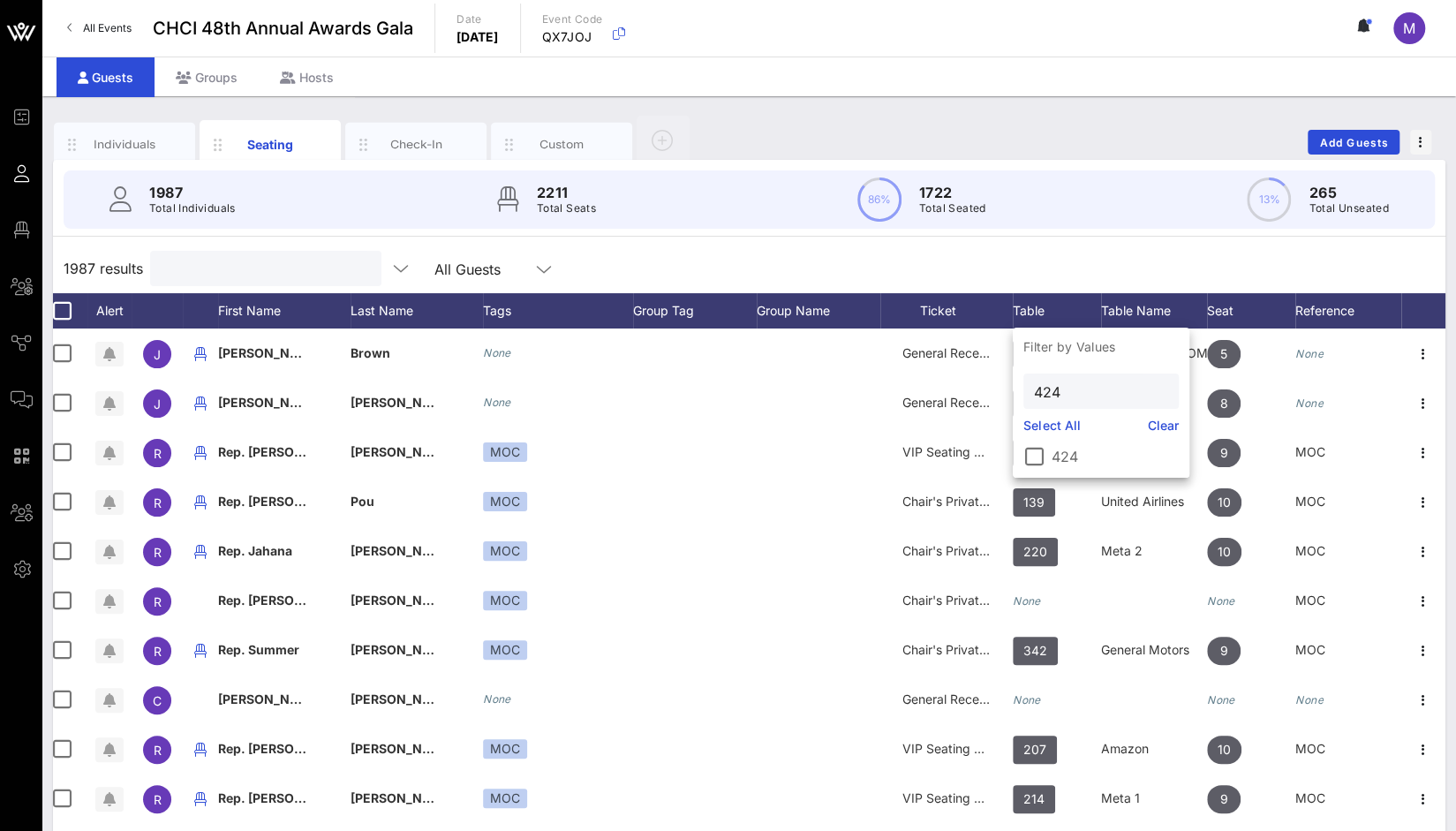
click at [234, 266] on input "text" at bounding box center [264, 268] width 207 height 23
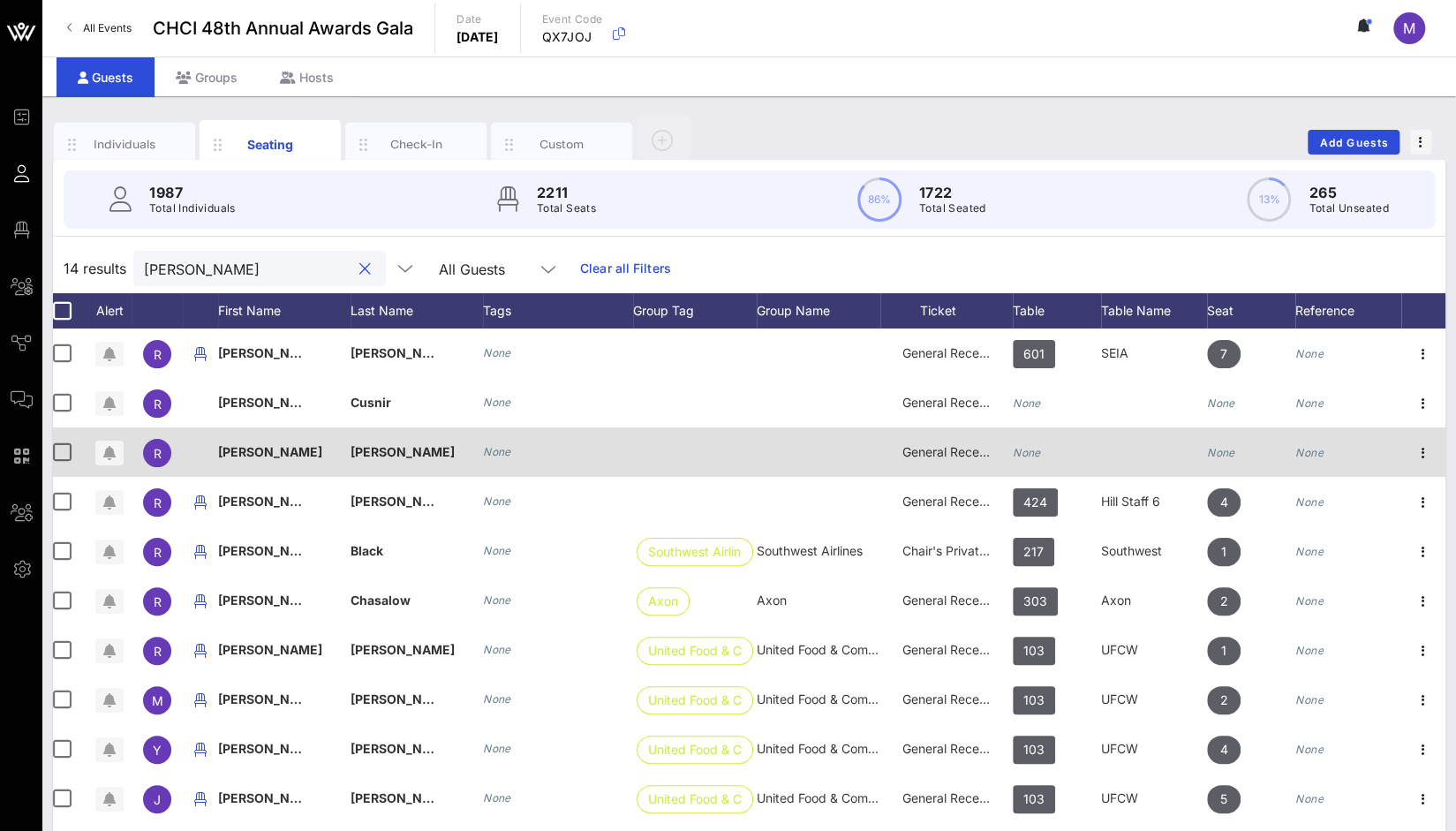
type input "rachel"
click at [1035, 450] on icon "None" at bounding box center [1027, 452] width 28 height 13
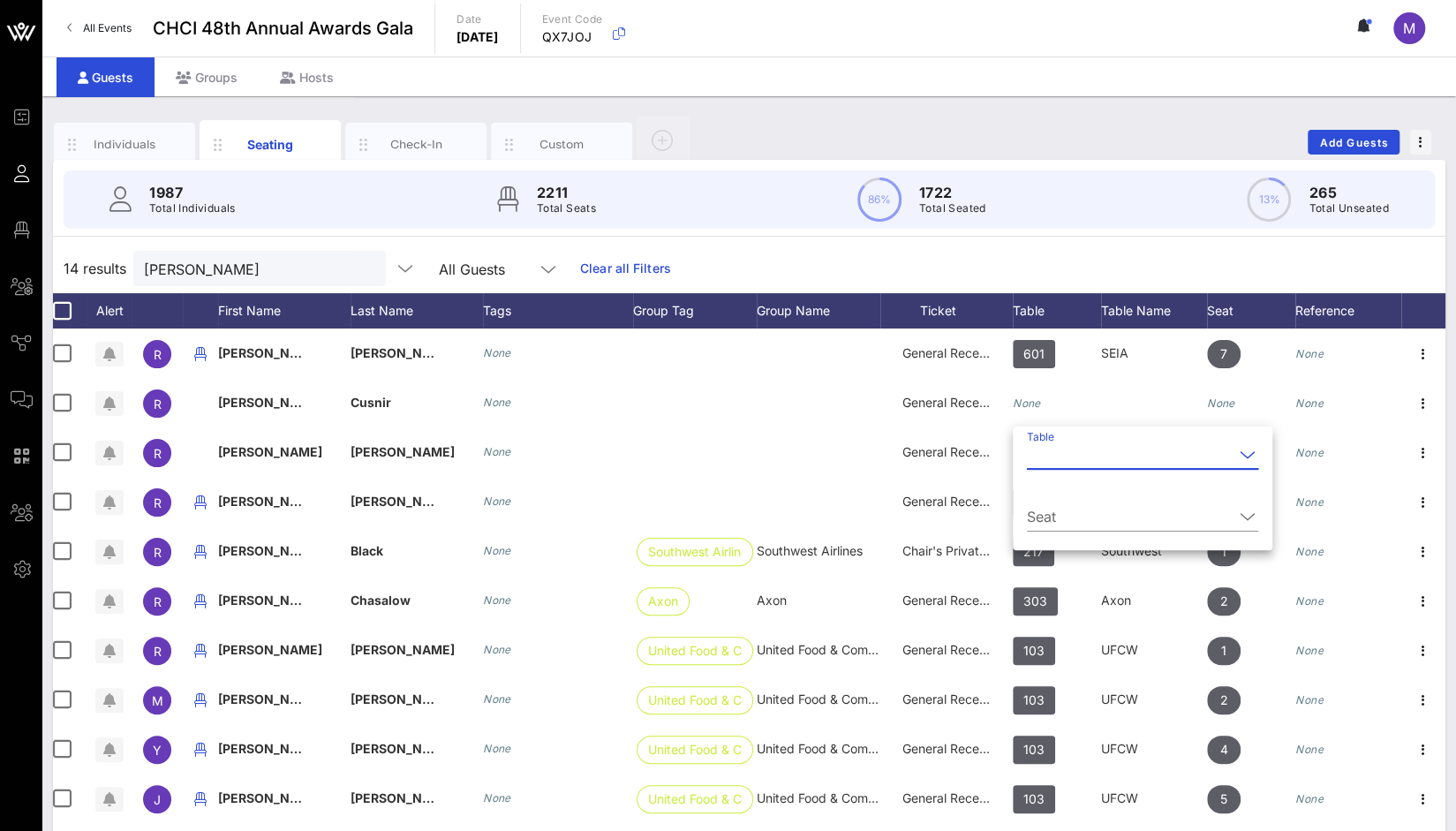
click at [1044, 453] on input "Table" at bounding box center [1131, 455] width 207 height 28
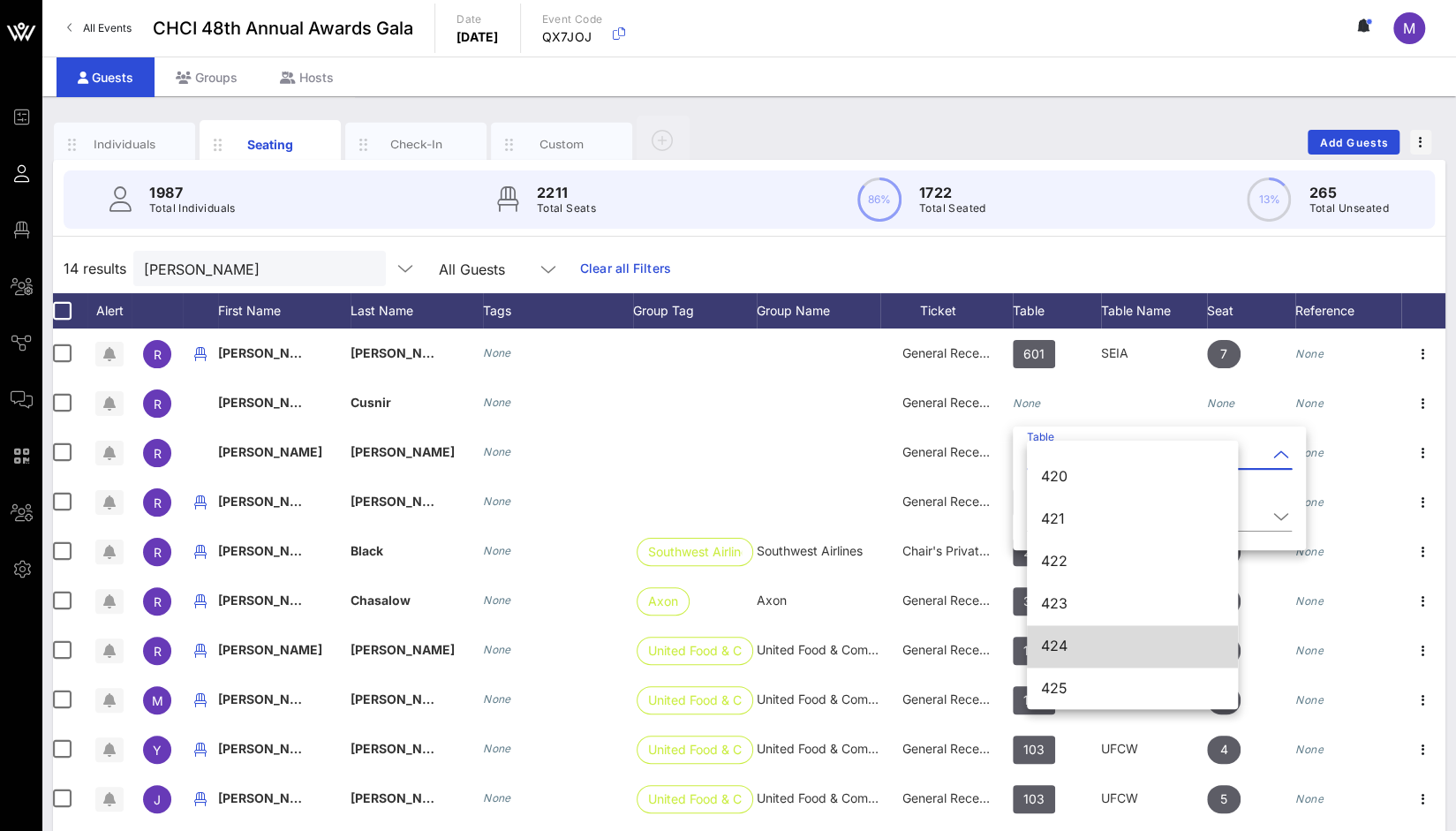
scroll to position [6183, 0]
click at [1075, 637] on div "424" at bounding box center [1133, 645] width 183 height 38
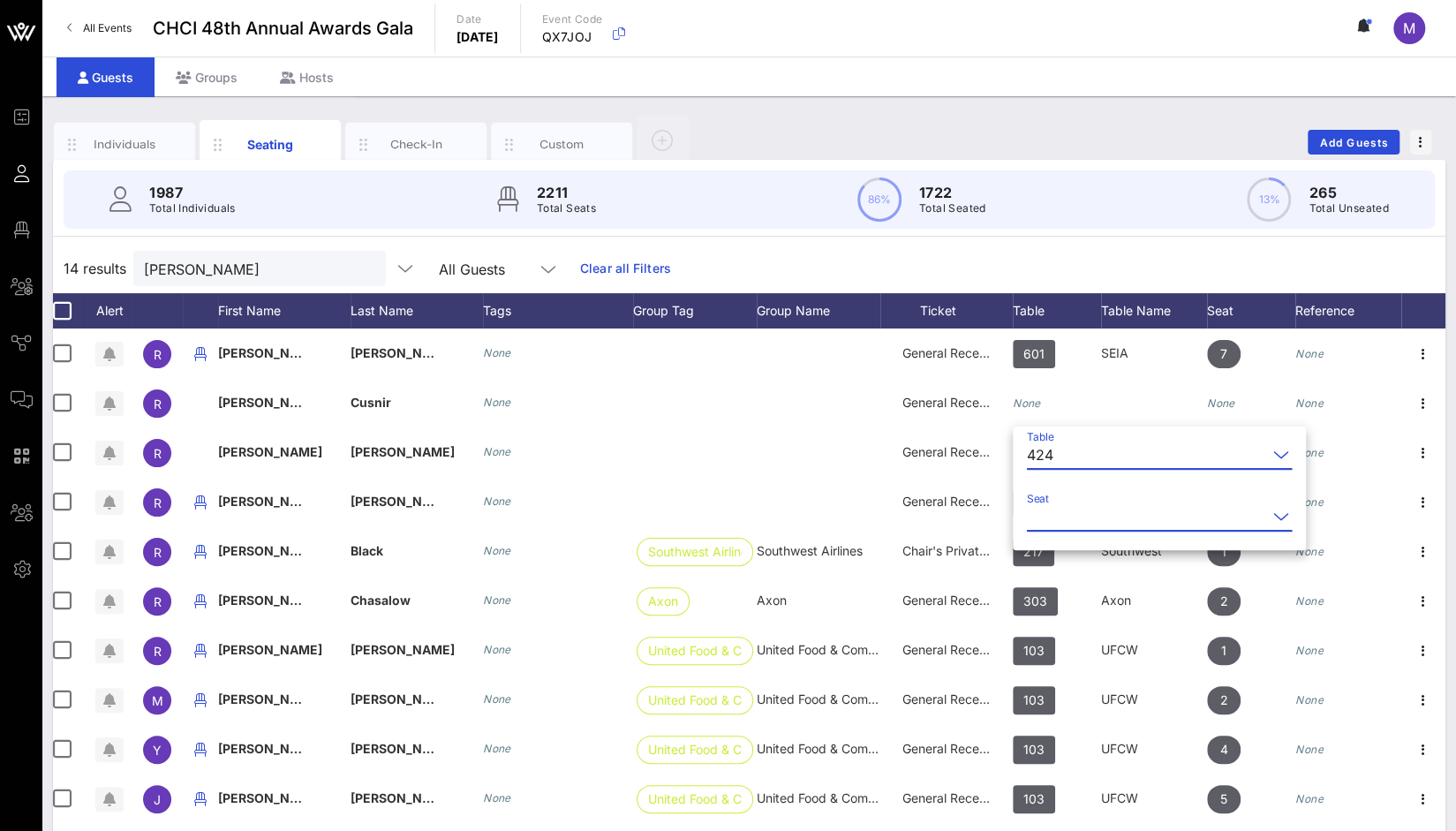
click at [1076, 522] on input "Seat" at bounding box center [1147, 517] width 240 height 28
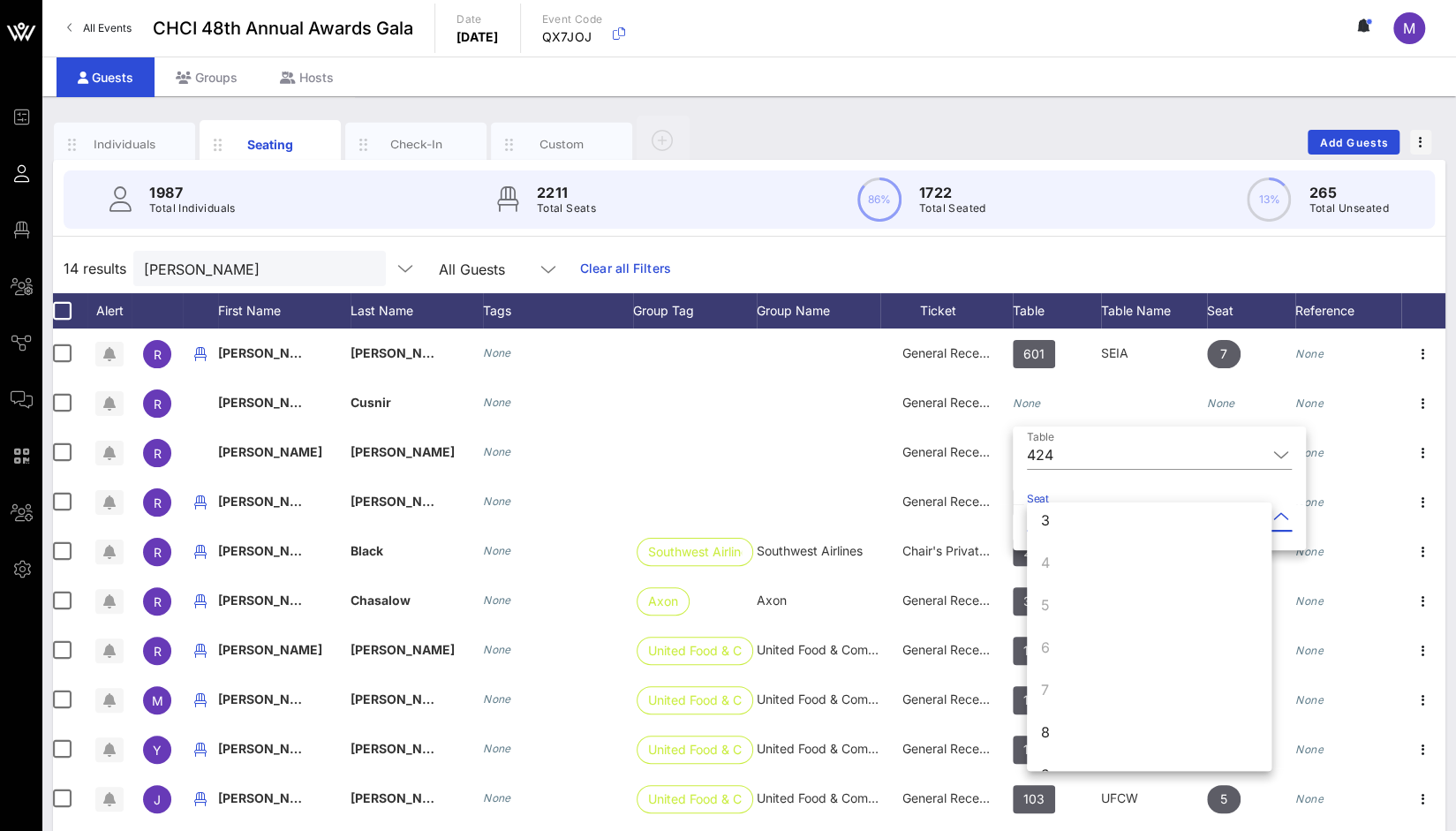
scroll to position [130, 0]
click at [1142, 698] on div "8" at bounding box center [1150, 697] width 245 height 43
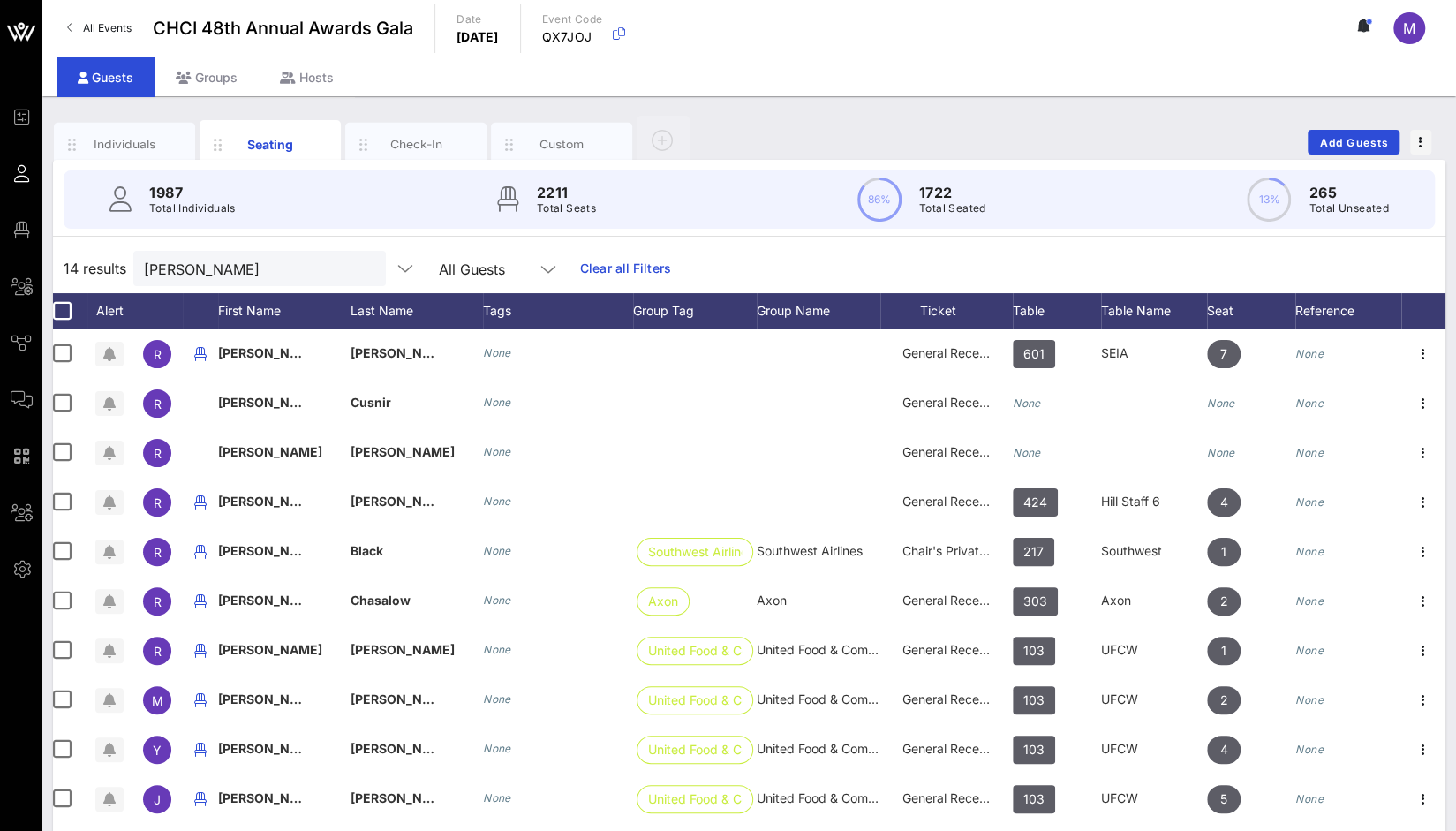
scroll to position [0, 0]
click at [1037, 315] on div "Table" at bounding box center [1057, 310] width 88 height 35
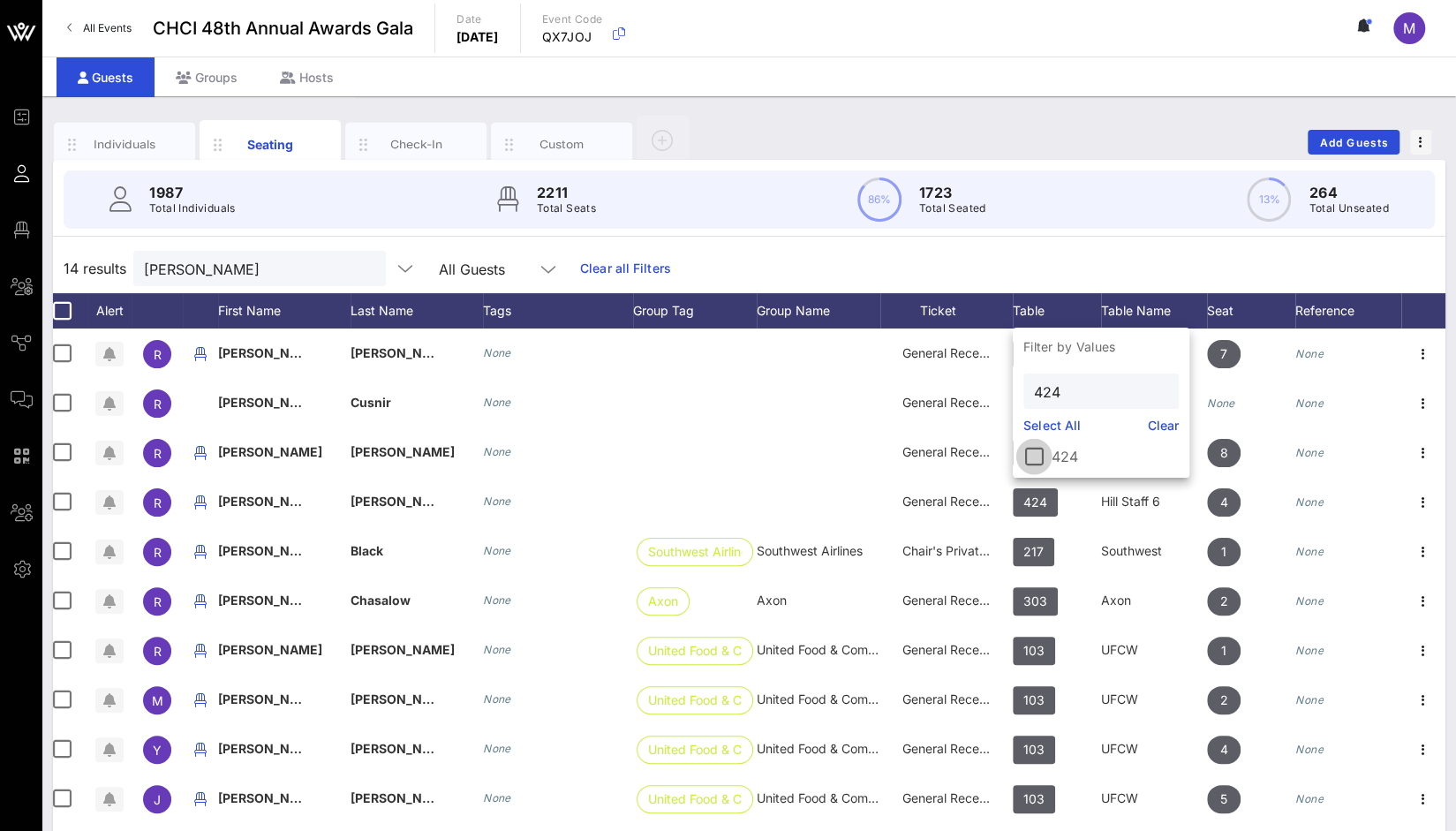
click at [1037, 455] on div at bounding box center [1035, 457] width 30 height 30
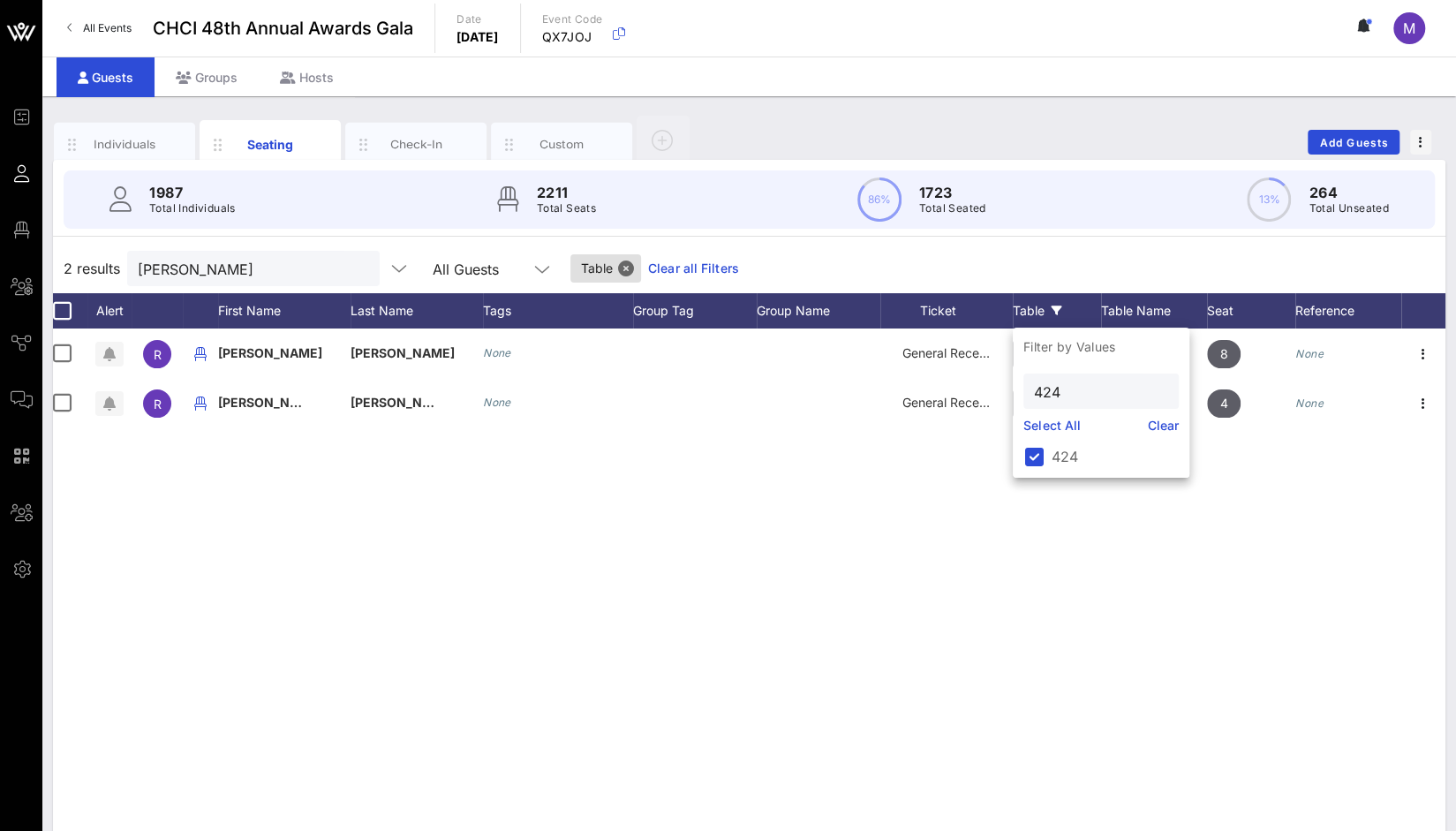
click at [353, 270] on button "clear icon" at bounding box center [359, 269] width 11 height 18
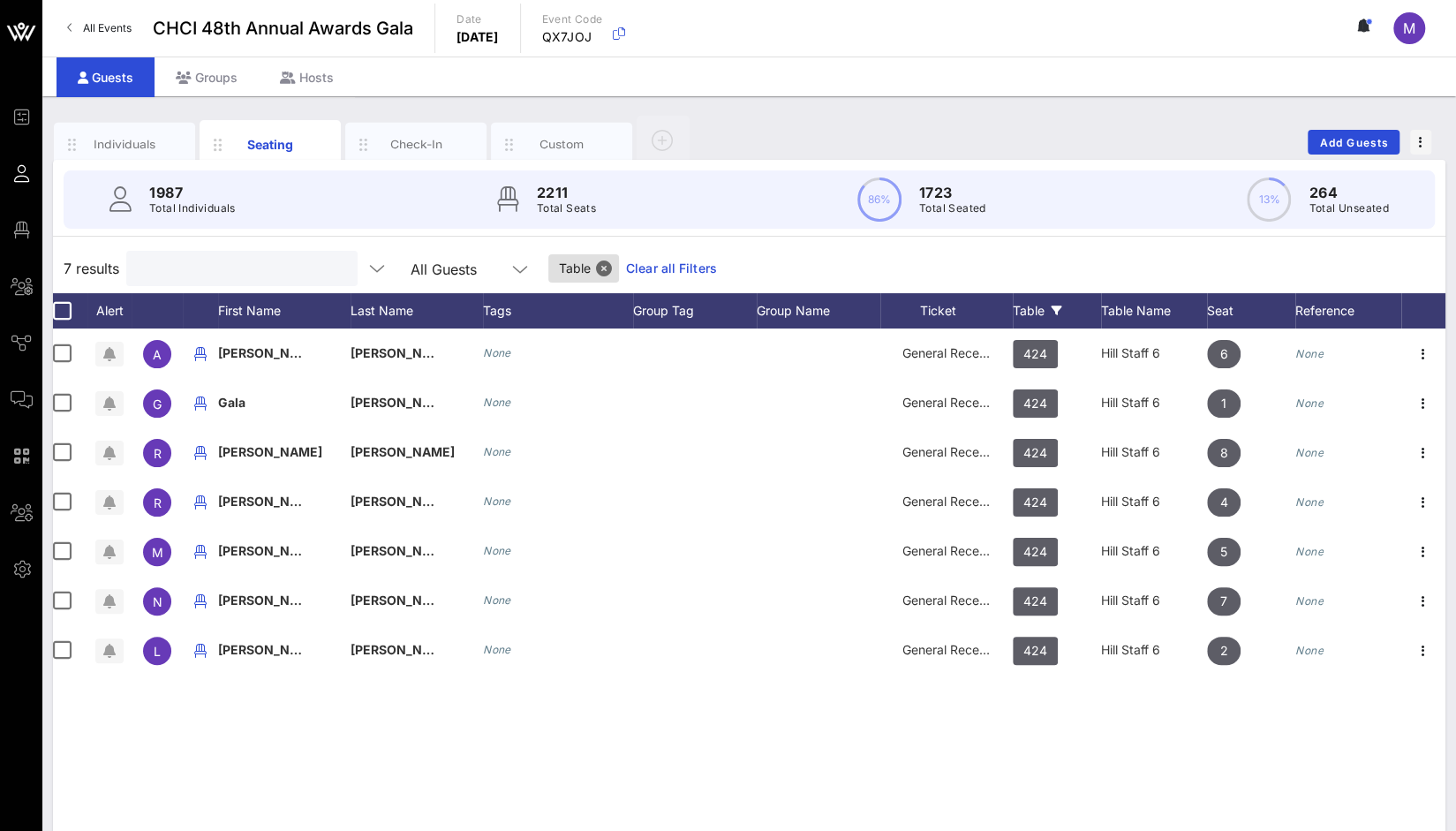
click at [217, 263] on input "text" at bounding box center [240, 268] width 207 height 23
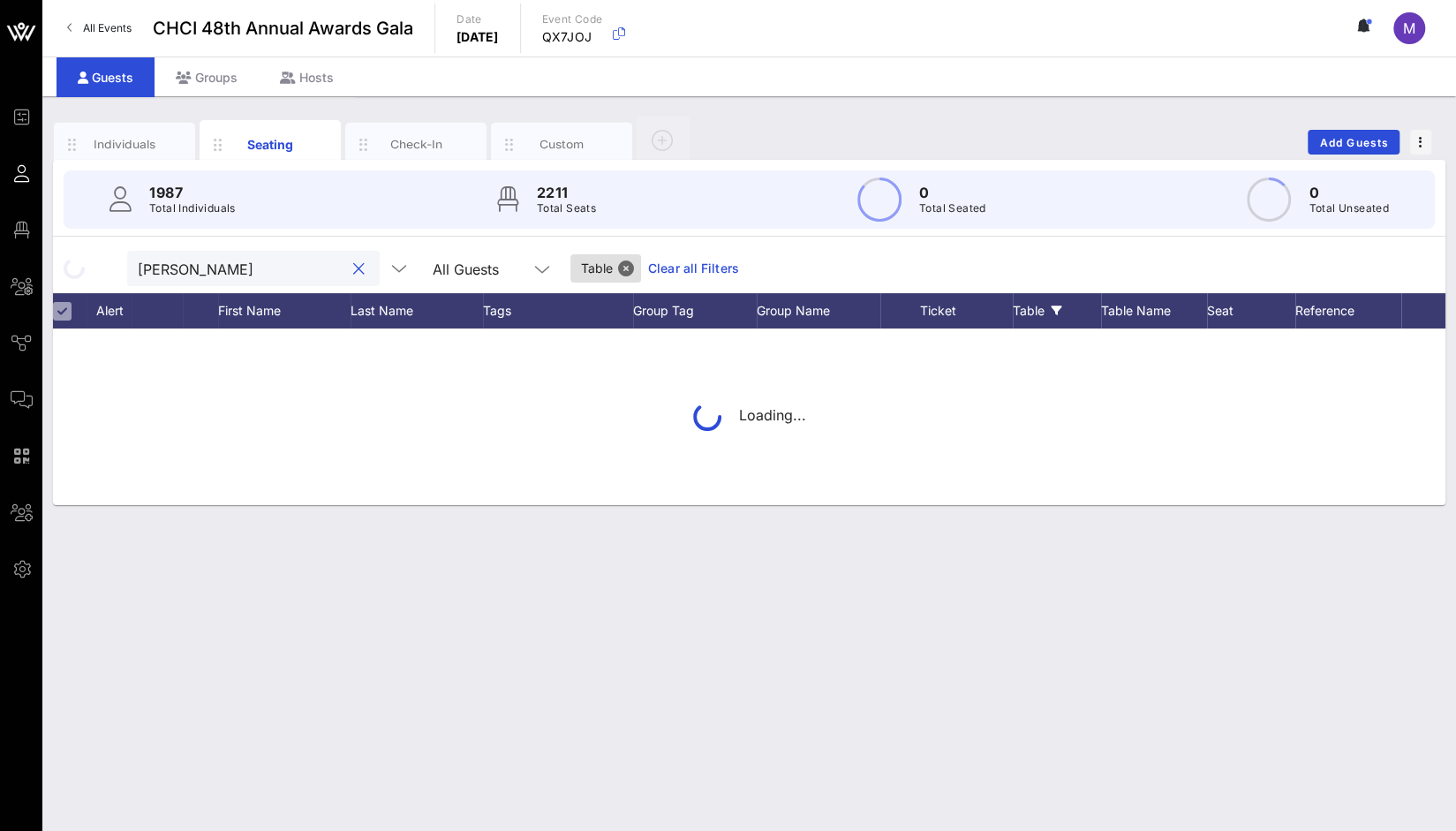
type input "maritza gonzalez"
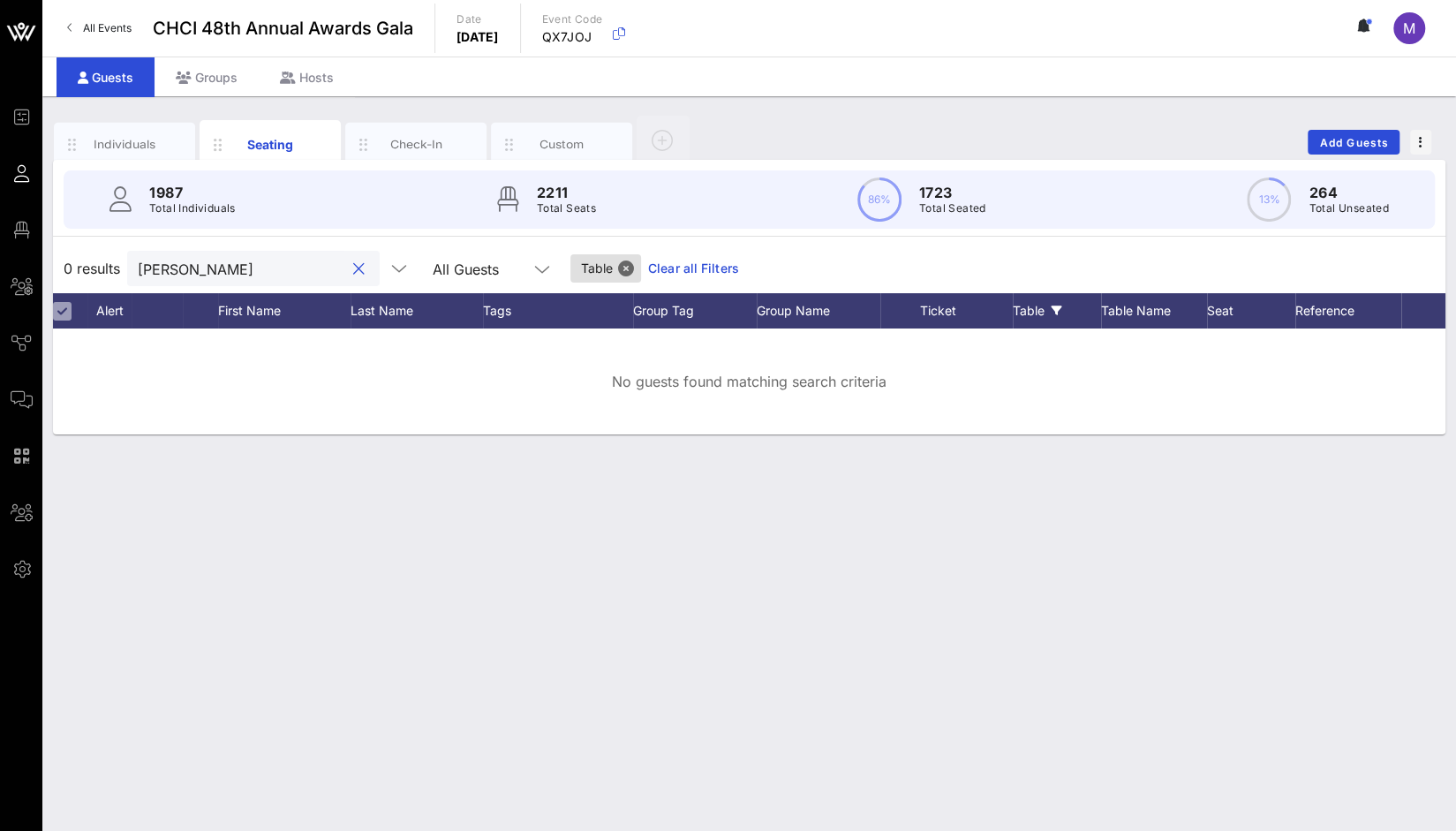
click at [353, 268] on button "clear icon" at bounding box center [359, 269] width 11 height 18
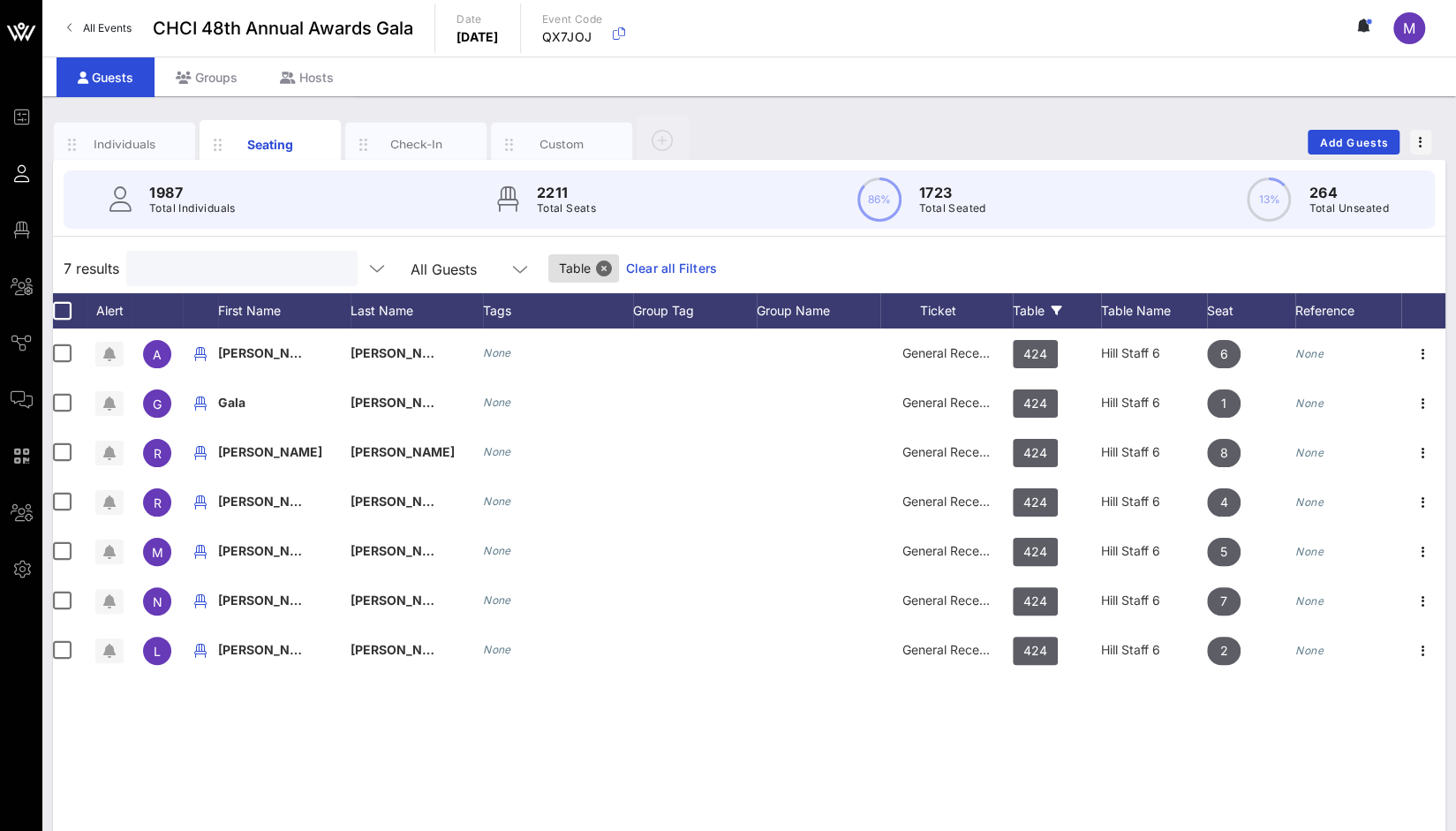
click at [1059, 314] on icon at bounding box center [1057, 310] width 10 height 10
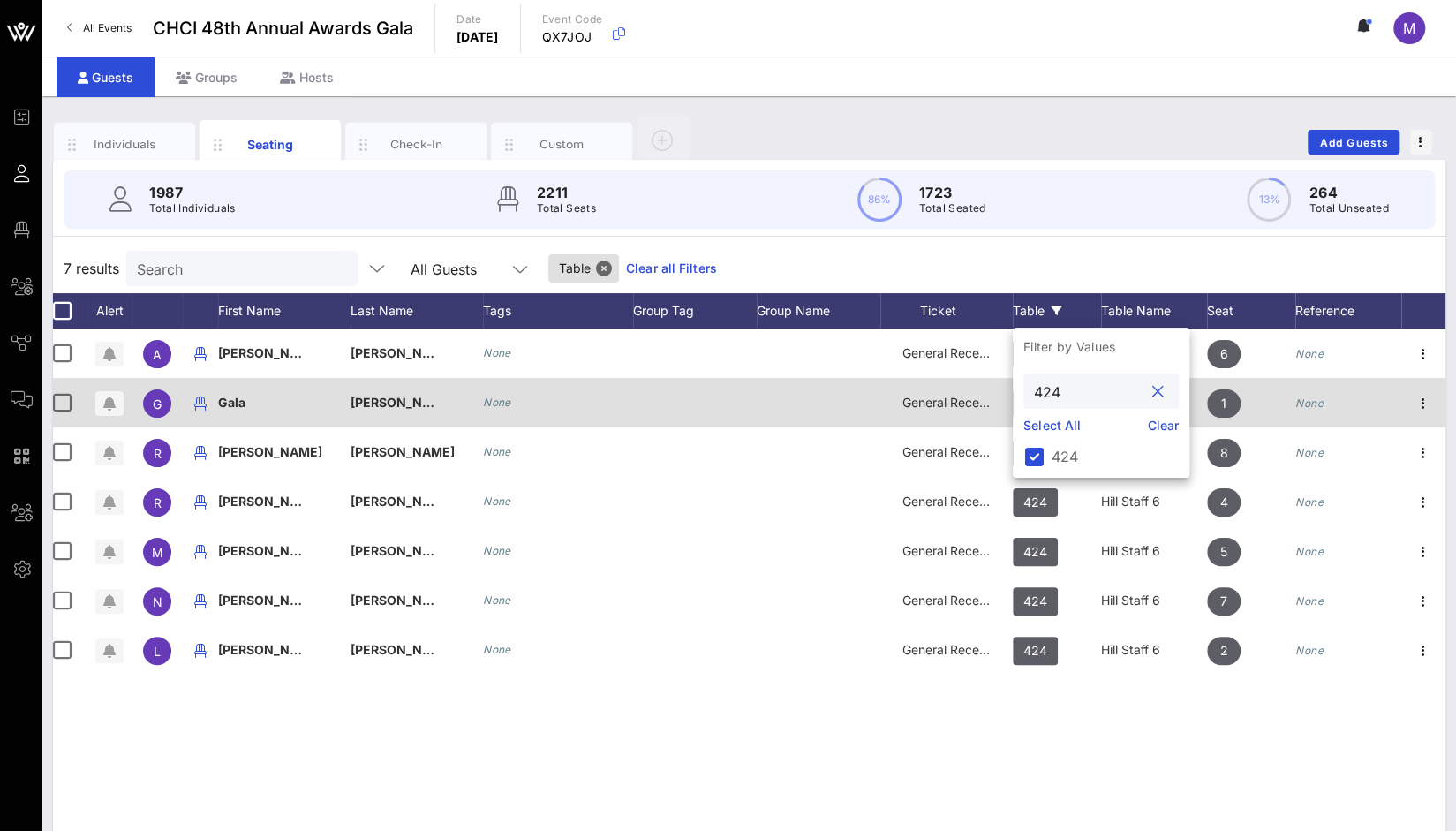
drag, startPoint x: 1073, startPoint y: 397, endPoint x: 979, endPoint y: 395, distance: 94.0
click at [979, 395] on div "Event Builder Guests Floor Plan All Groups Journeys Comms QR Scanner Team Setti…" at bounding box center [728, 438] width 1456 height 877
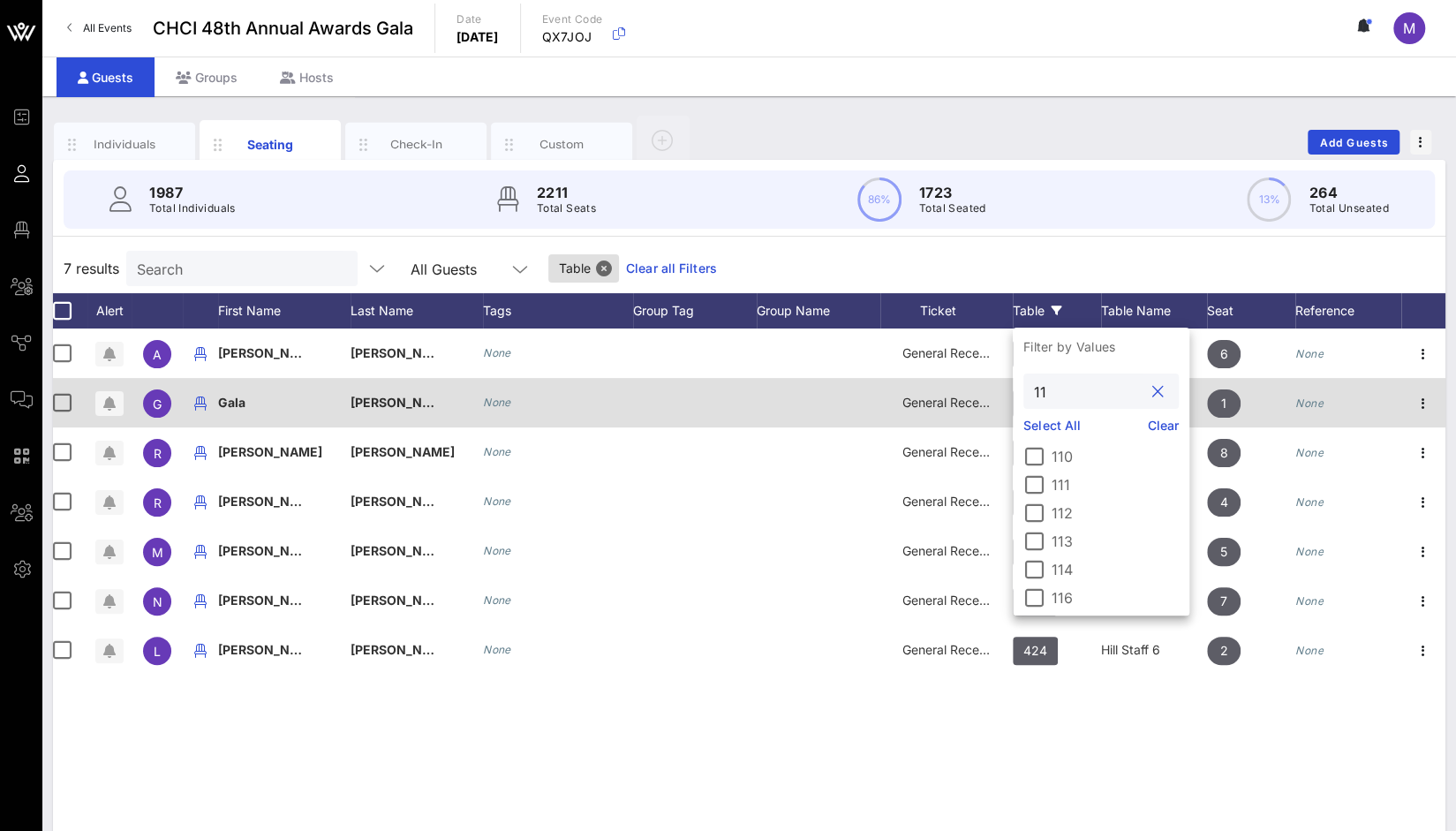
type input "115"
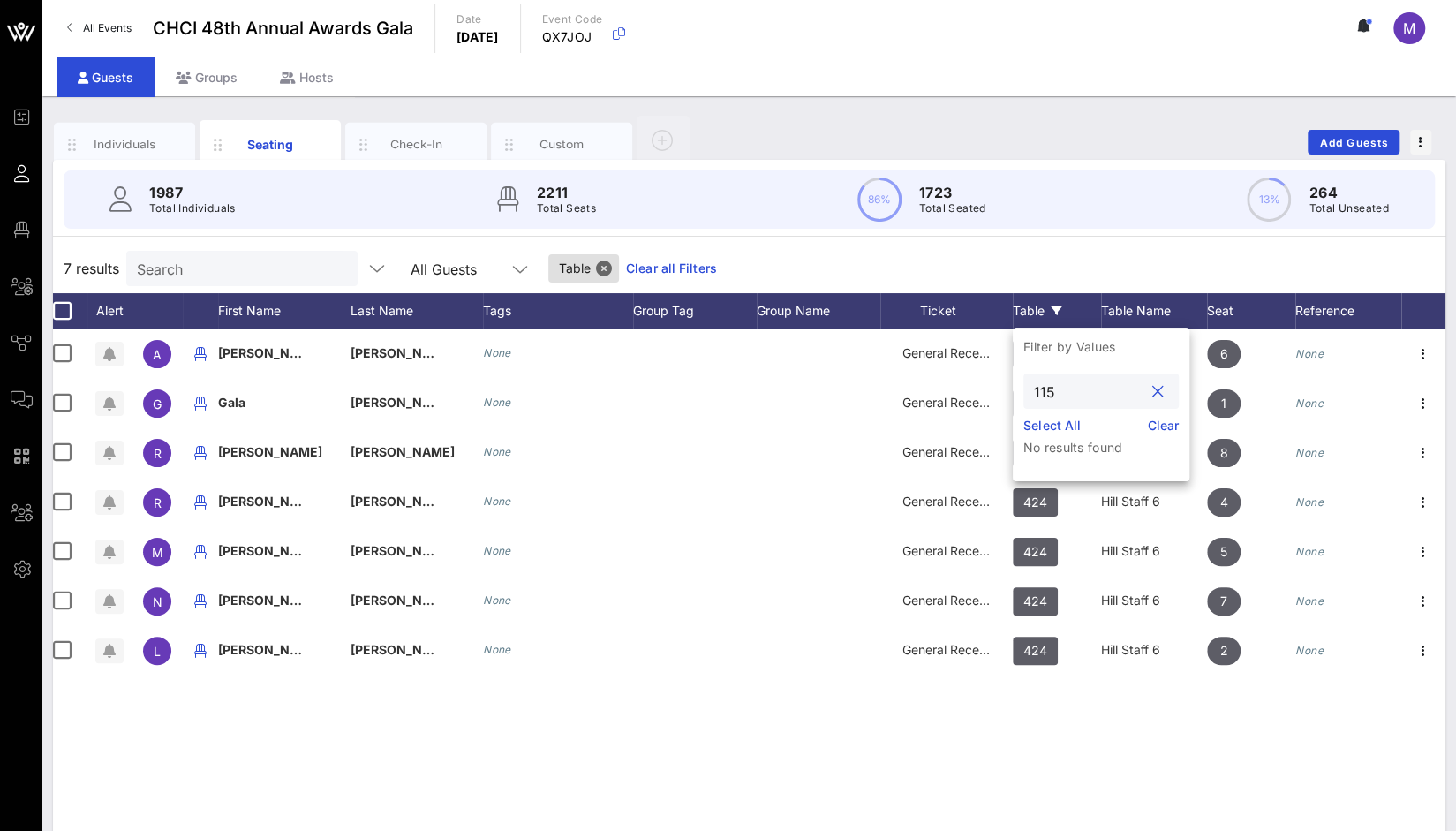
click at [1159, 395] on button "clear icon" at bounding box center [1158, 392] width 11 height 18
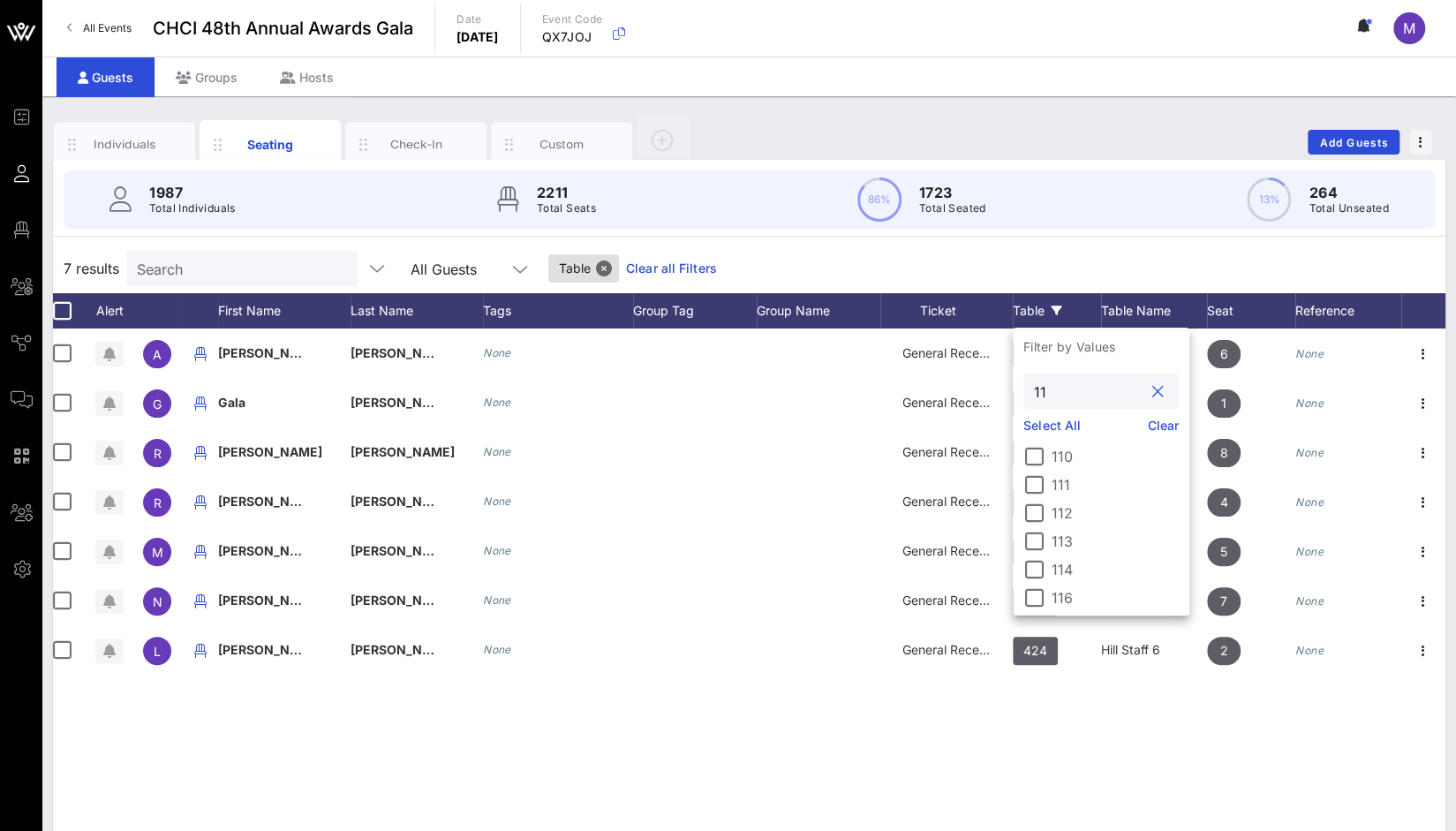
type input "115"
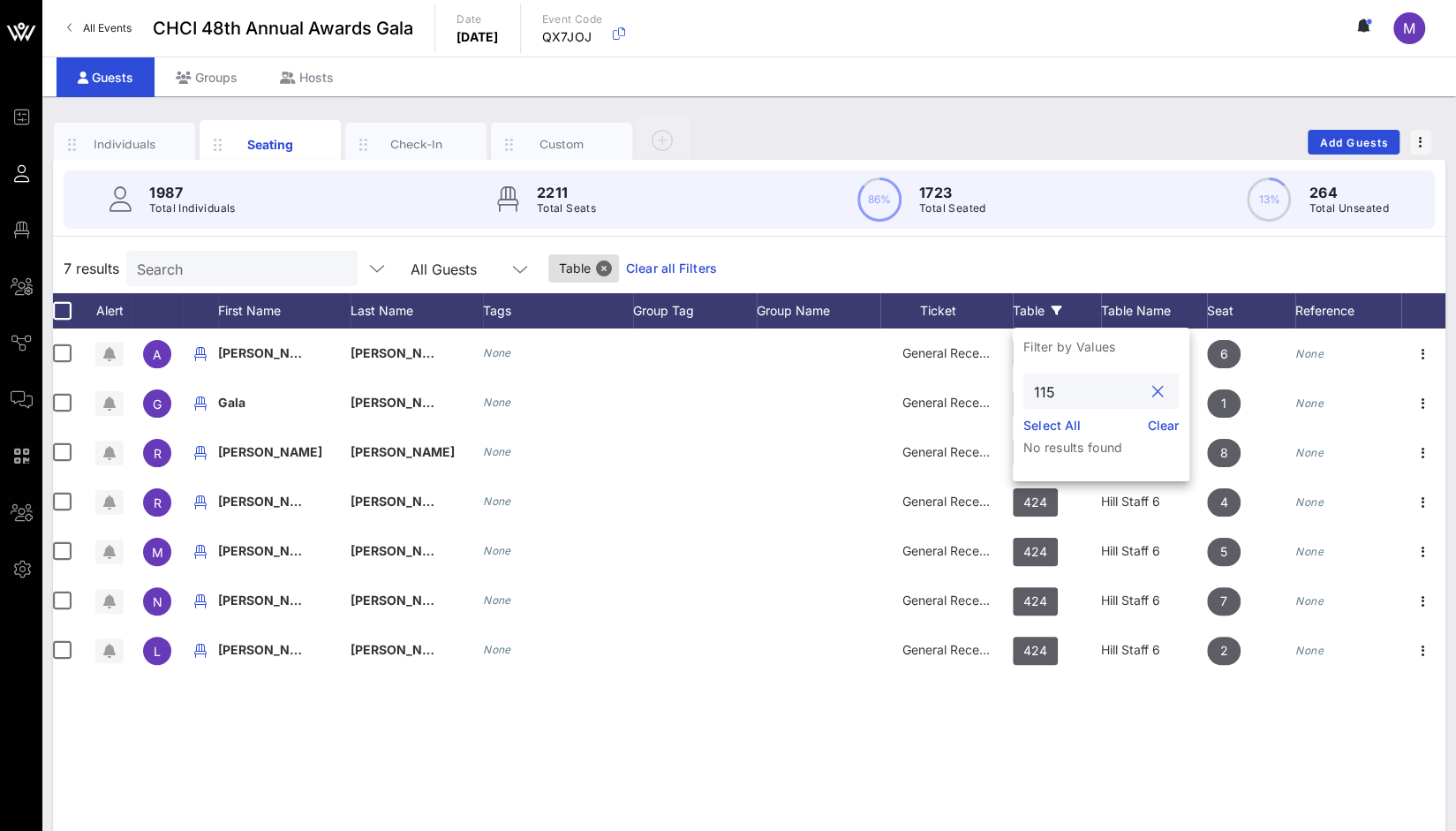
click at [1161, 395] on button "clear icon" at bounding box center [1158, 392] width 11 height 18
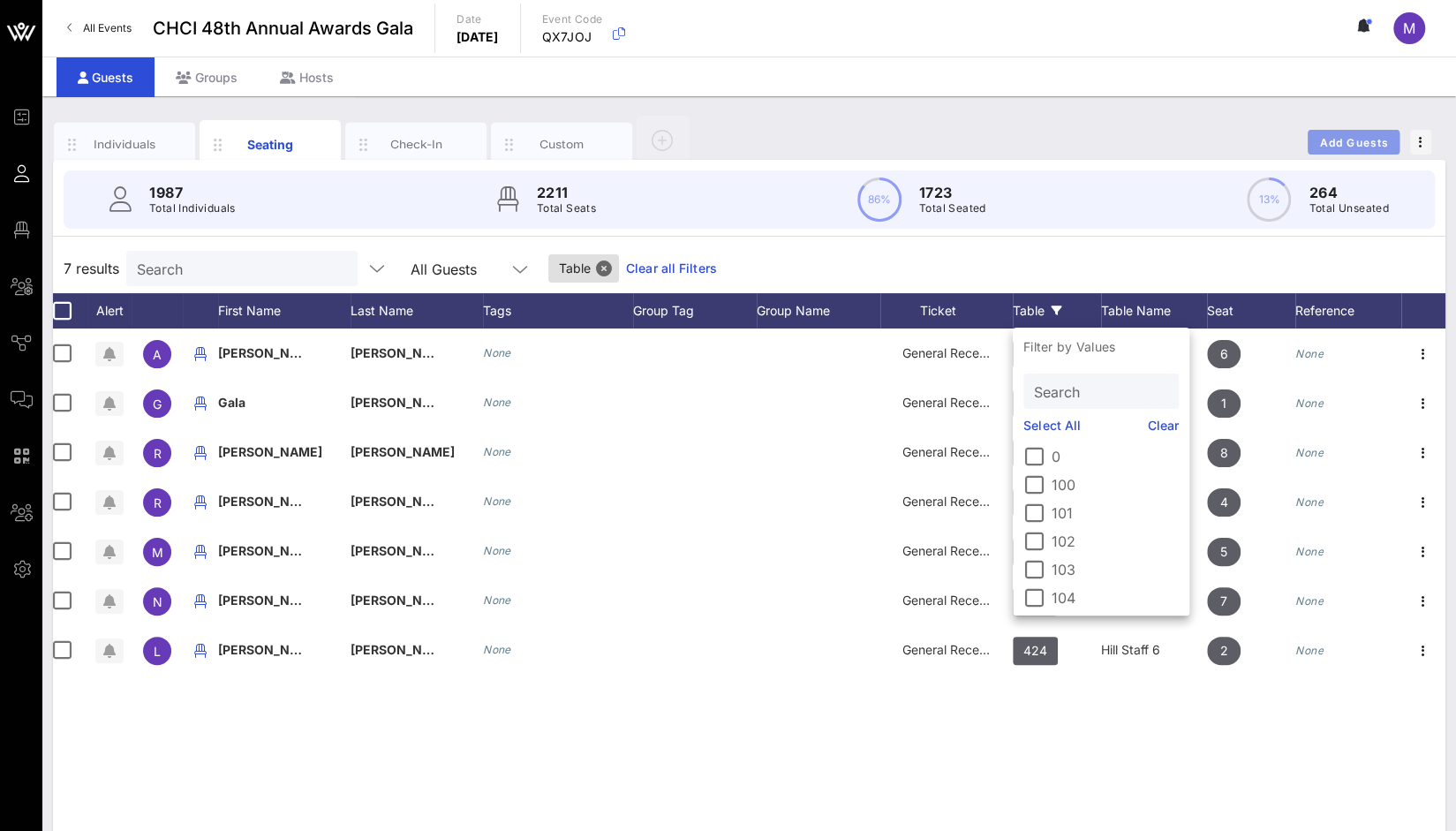
click at [1372, 138] on span "Add Guests" at bounding box center [1355, 142] width 70 height 13
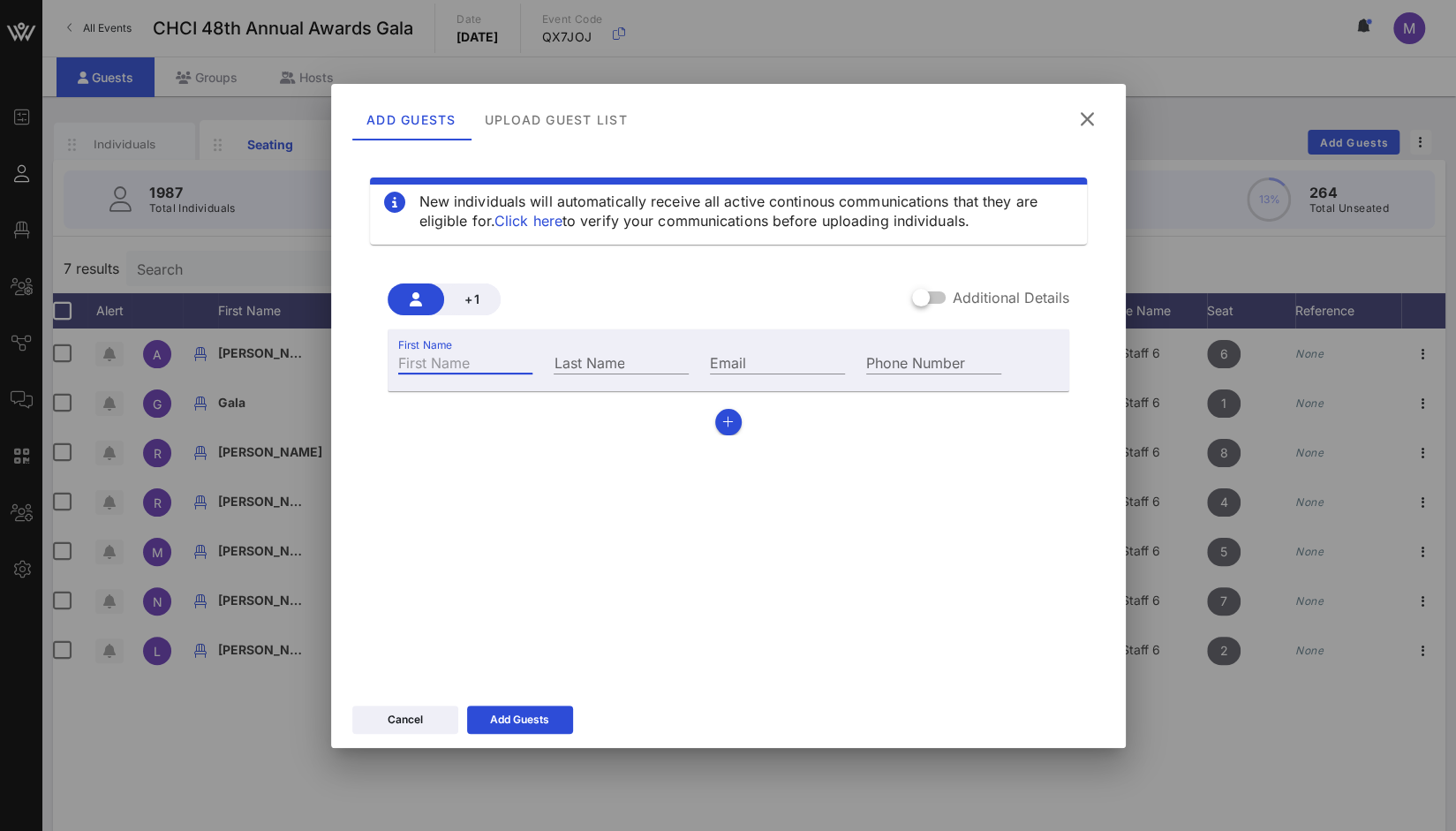
click at [453, 356] on div "First Name" at bounding box center [466, 362] width 135 height 23
paste input "Maritza Gonzalez"
type input "Maritza Gonzalez"
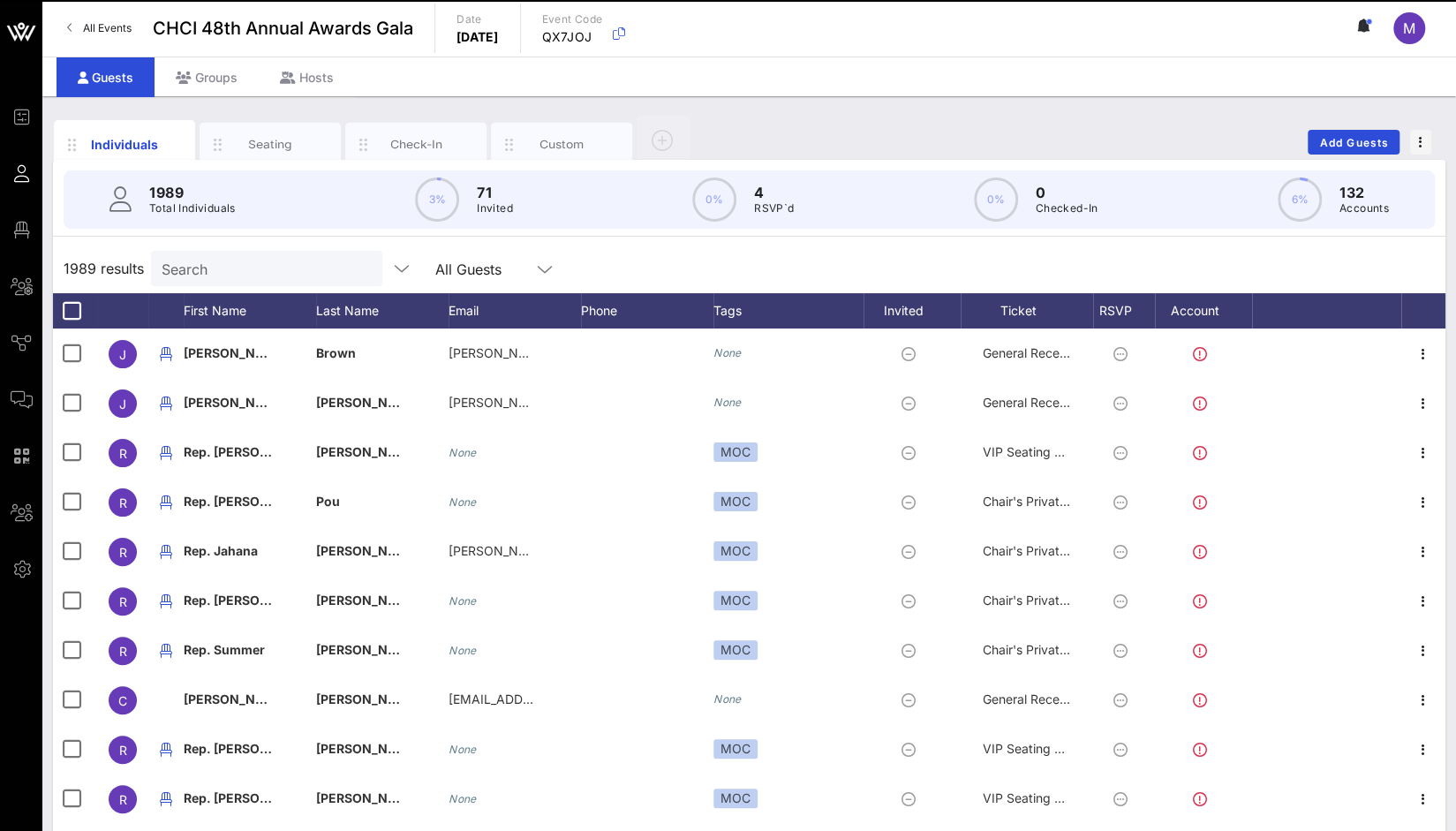
click at [240, 263] on input "Search" at bounding box center [265, 268] width 207 height 23
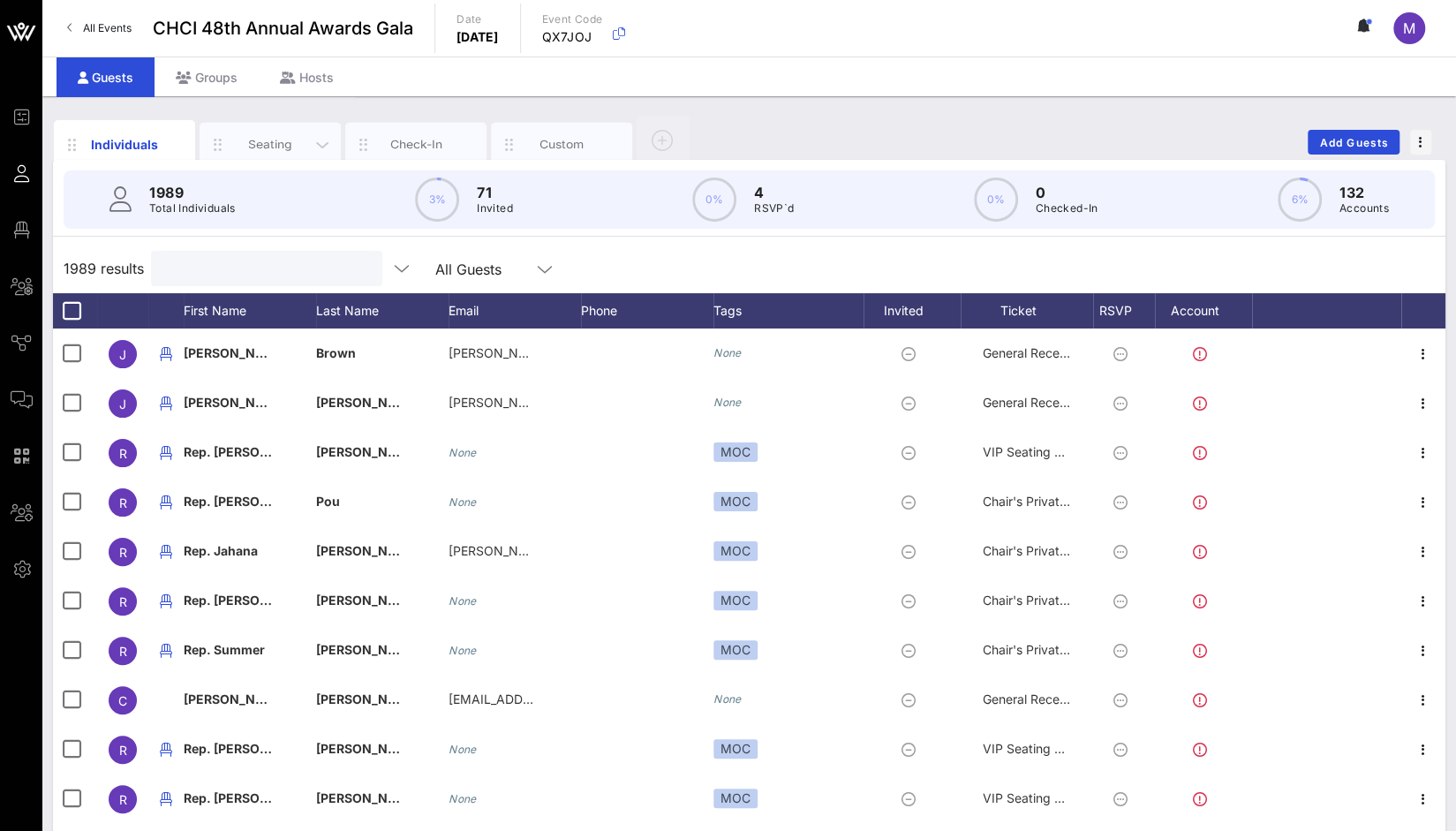
click at [263, 142] on div "Seating" at bounding box center [270, 144] width 79 height 17
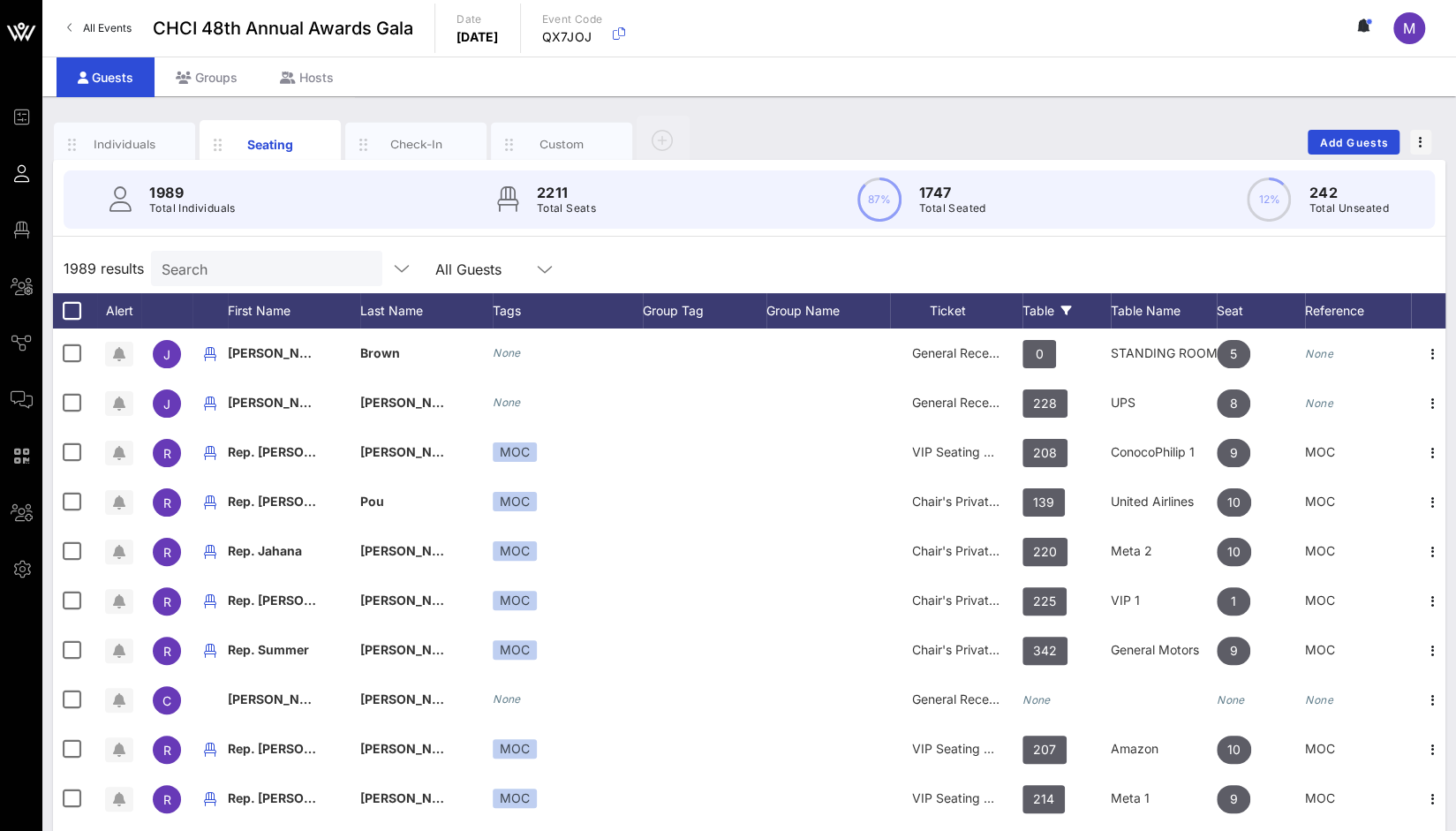
click at [1046, 310] on div "Table" at bounding box center [1066, 310] width 88 height 35
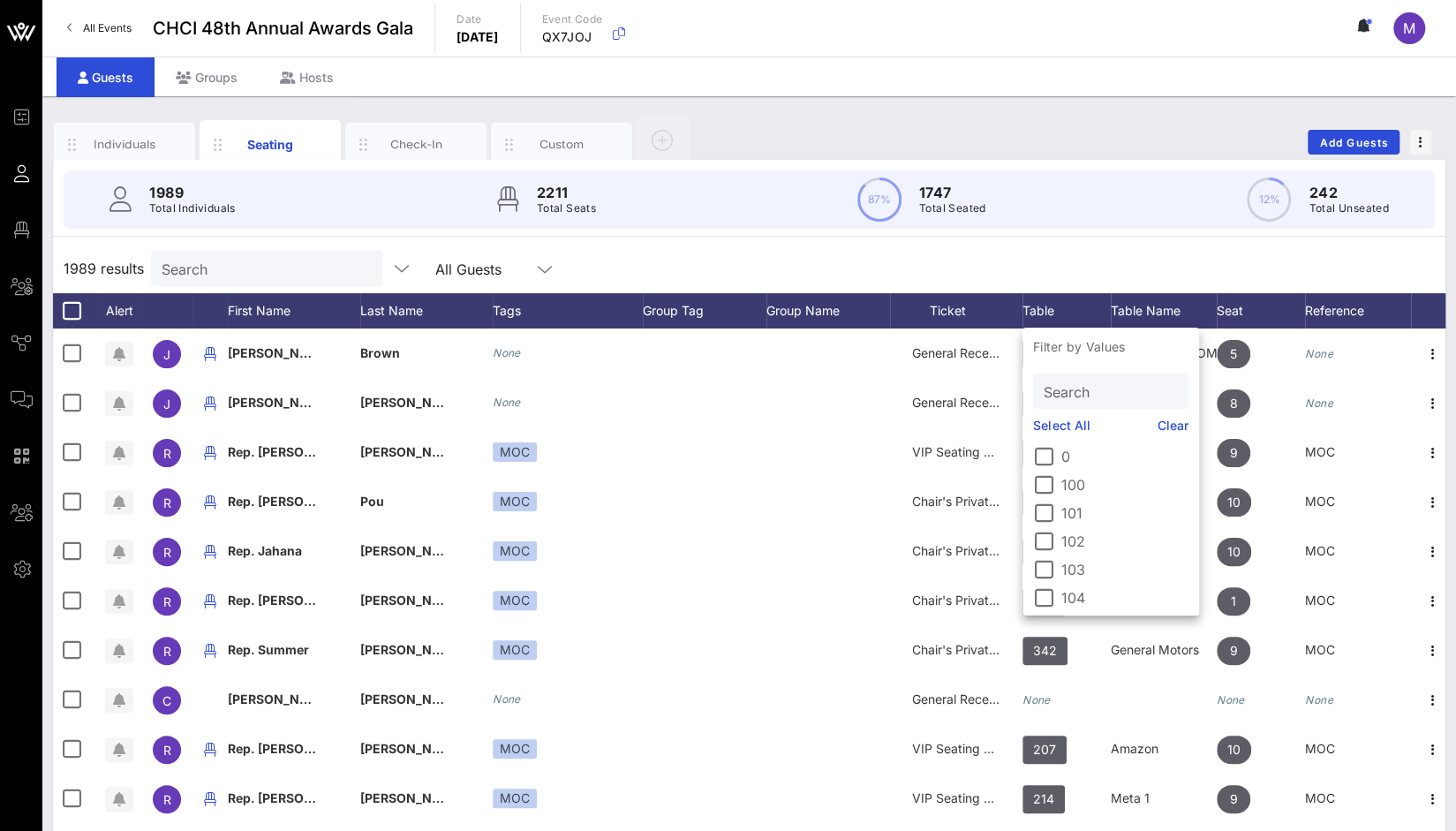
click at [1083, 388] on input "Search" at bounding box center [1110, 391] width 131 height 23
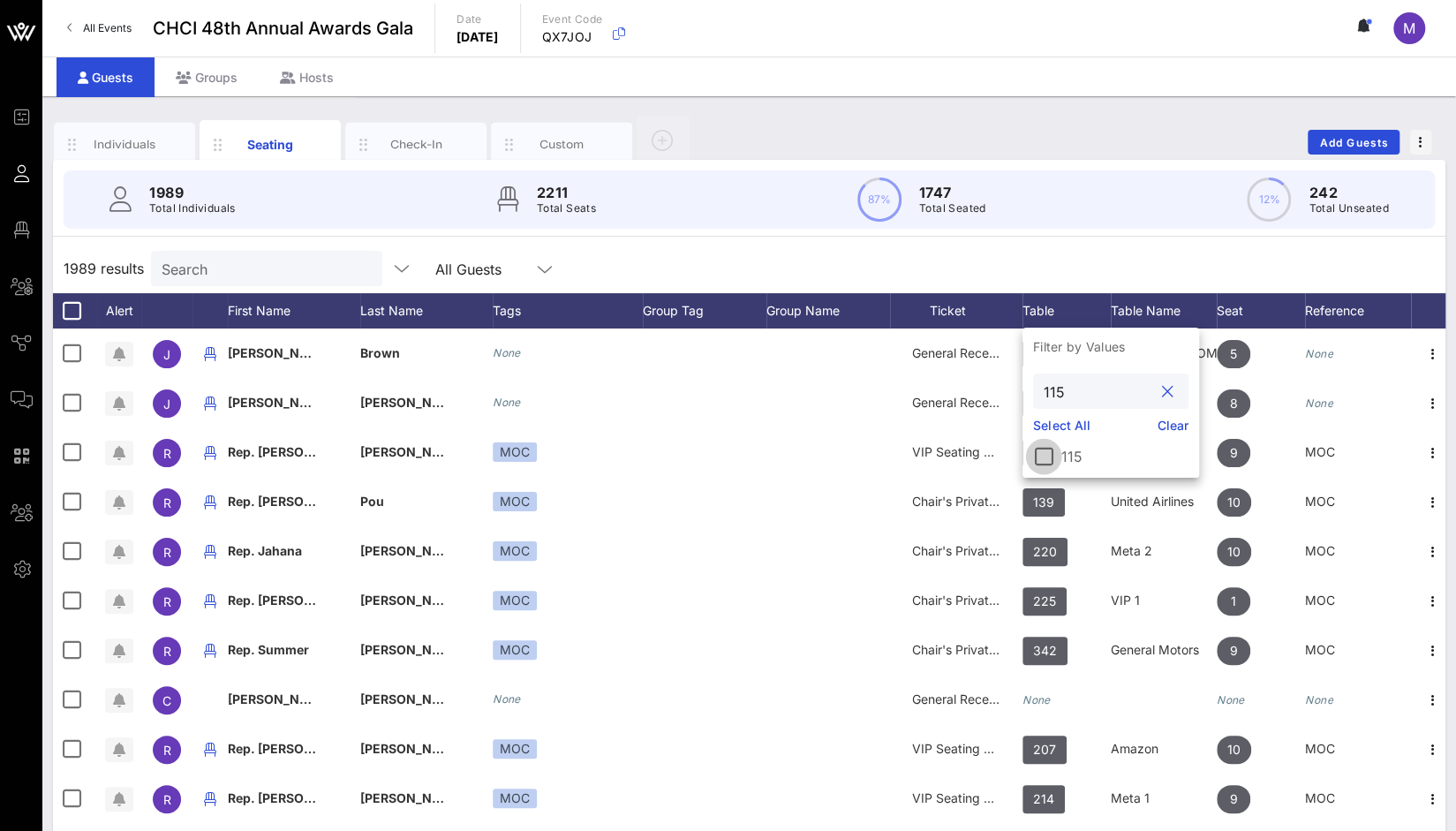
type input "115"
click at [1041, 458] on div at bounding box center [1044, 457] width 30 height 30
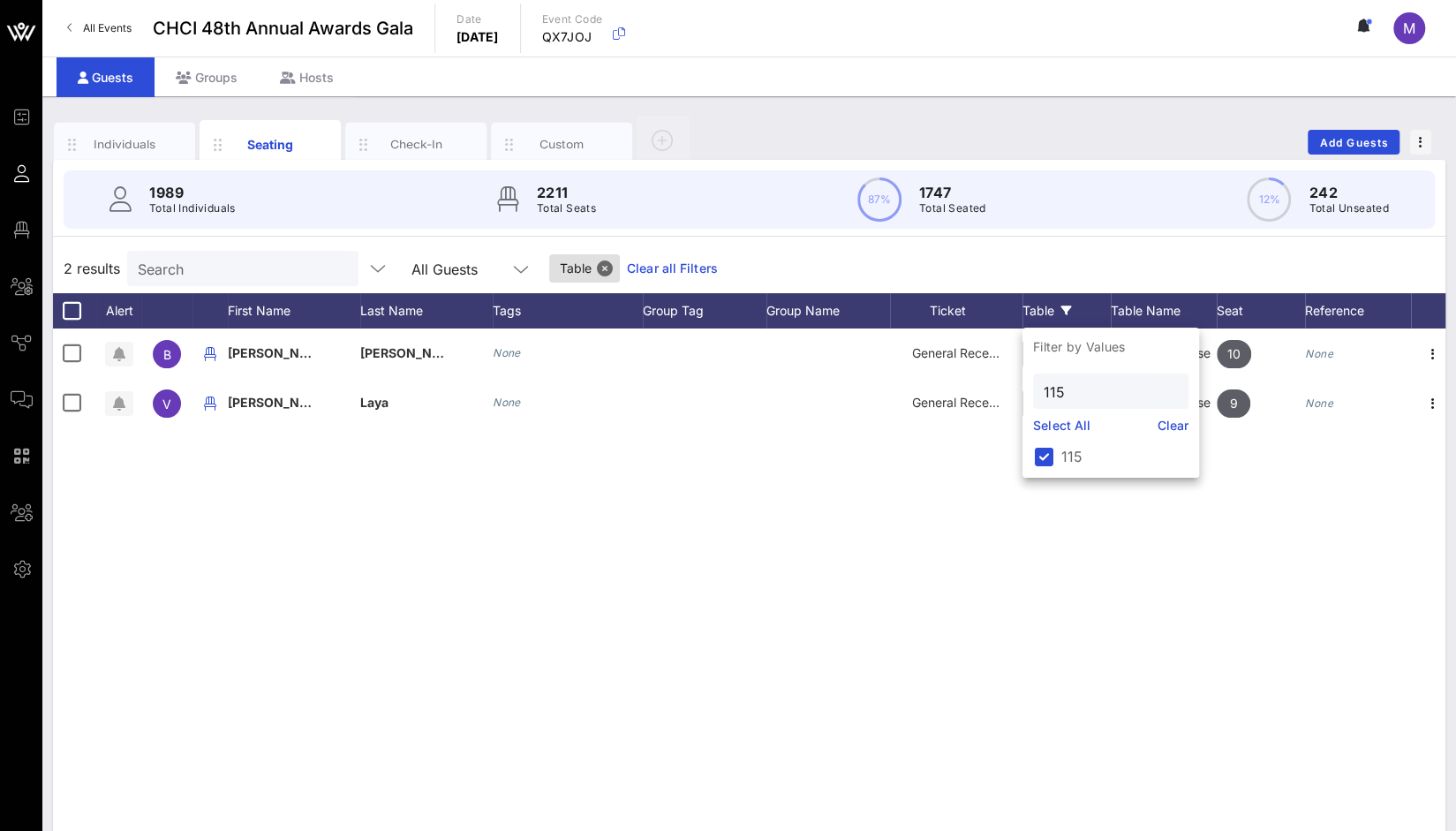
click at [751, 605] on div "B Benjamin Harrison None General Reception 115 JPMorgan Chase 10 None V Valeria…" at bounding box center [749, 593] width 1392 height 530
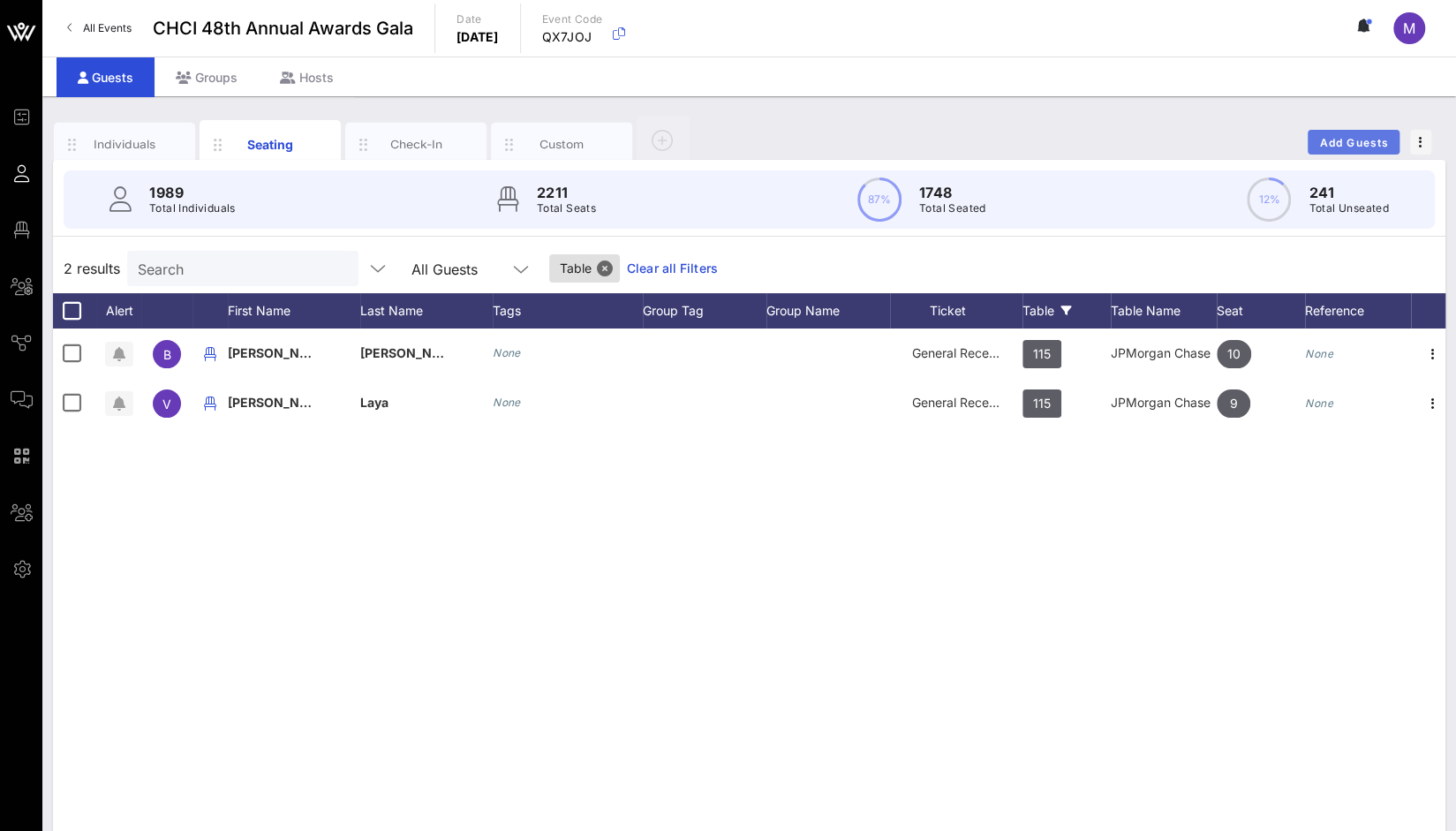
click at [1339, 140] on span "Add Guests" at bounding box center [1355, 142] width 70 height 13
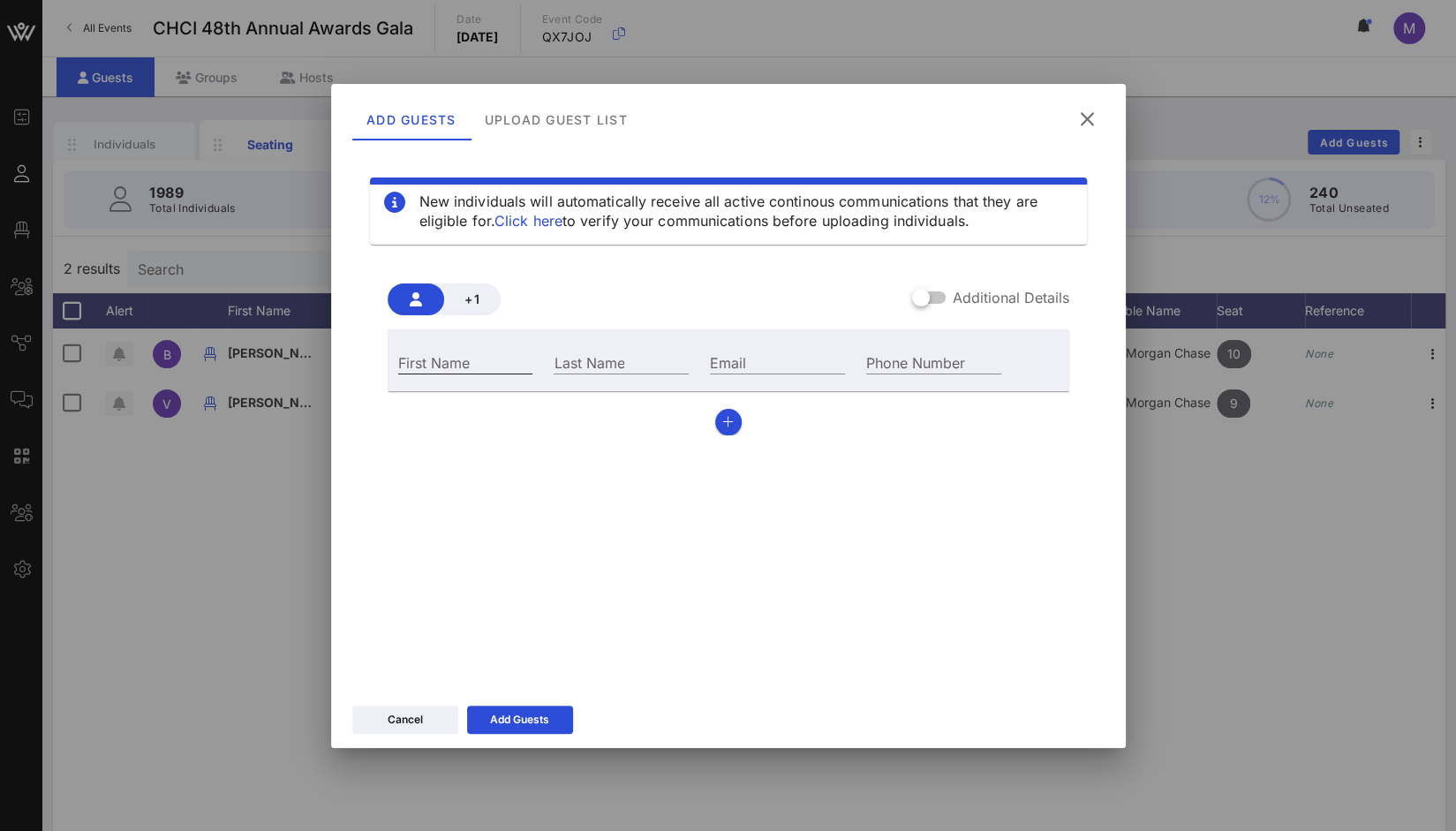
click at [459, 370] on input "First Name" at bounding box center [466, 362] width 135 height 23
paste input "Maritza Gonzalez"
drag, startPoint x: 453, startPoint y: 368, endPoint x: 525, endPoint y: 372, distance: 72.1
click at [525, 372] on input "Maritza Gonzalez" at bounding box center [466, 362] width 135 height 23
type input "Maritza"
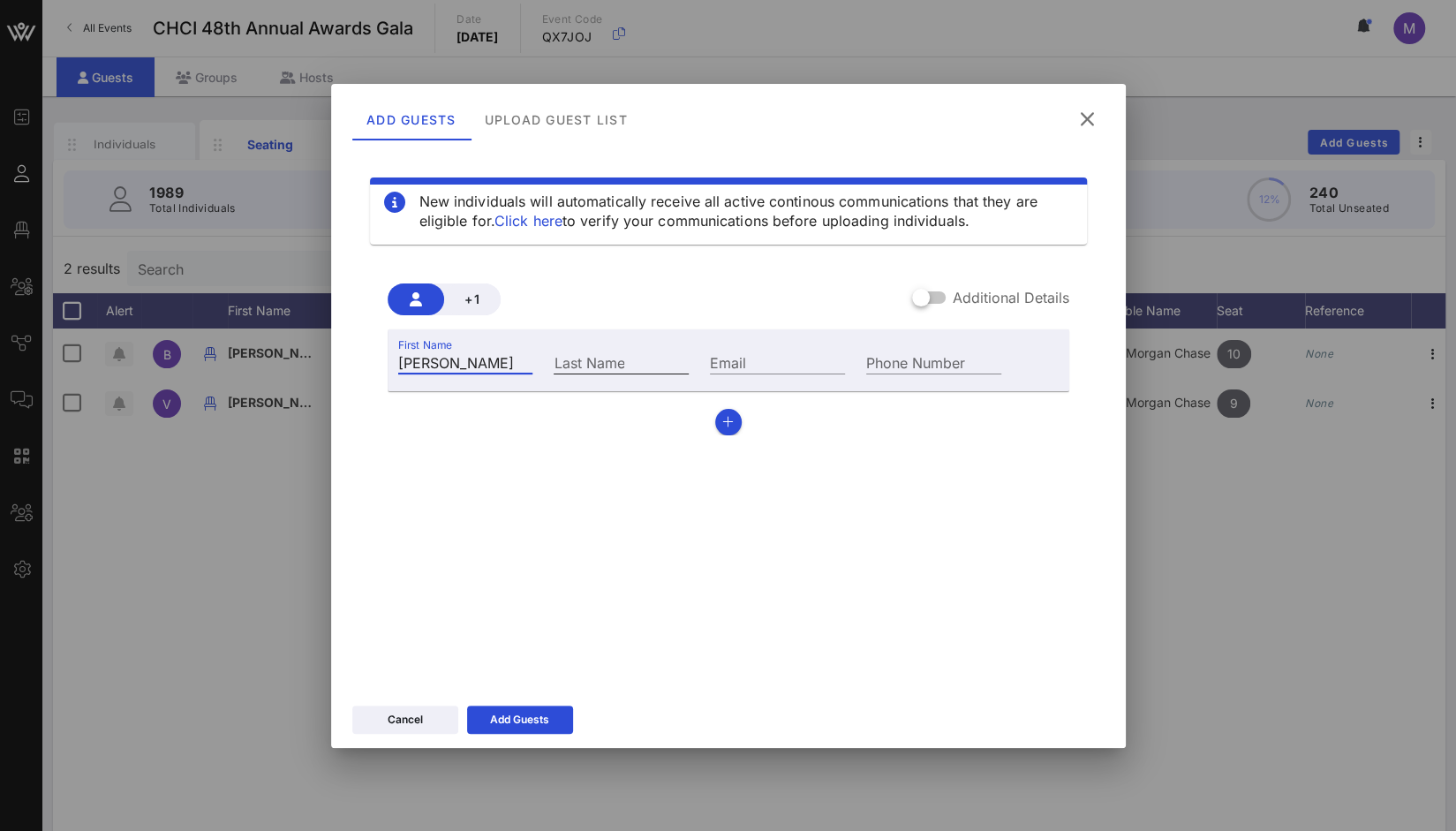
click at [581, 367] on input "Last Name" at bounding box center [621, 362] width 135 height 23
paste input "[PERSON_NAME]"
type input "[PERSON_NAME]"
click at [774, 358] on input "Email" at bounding box center [778, 362] width 135 height 23
paste input "maritza.e.gonzalez@chase.com"
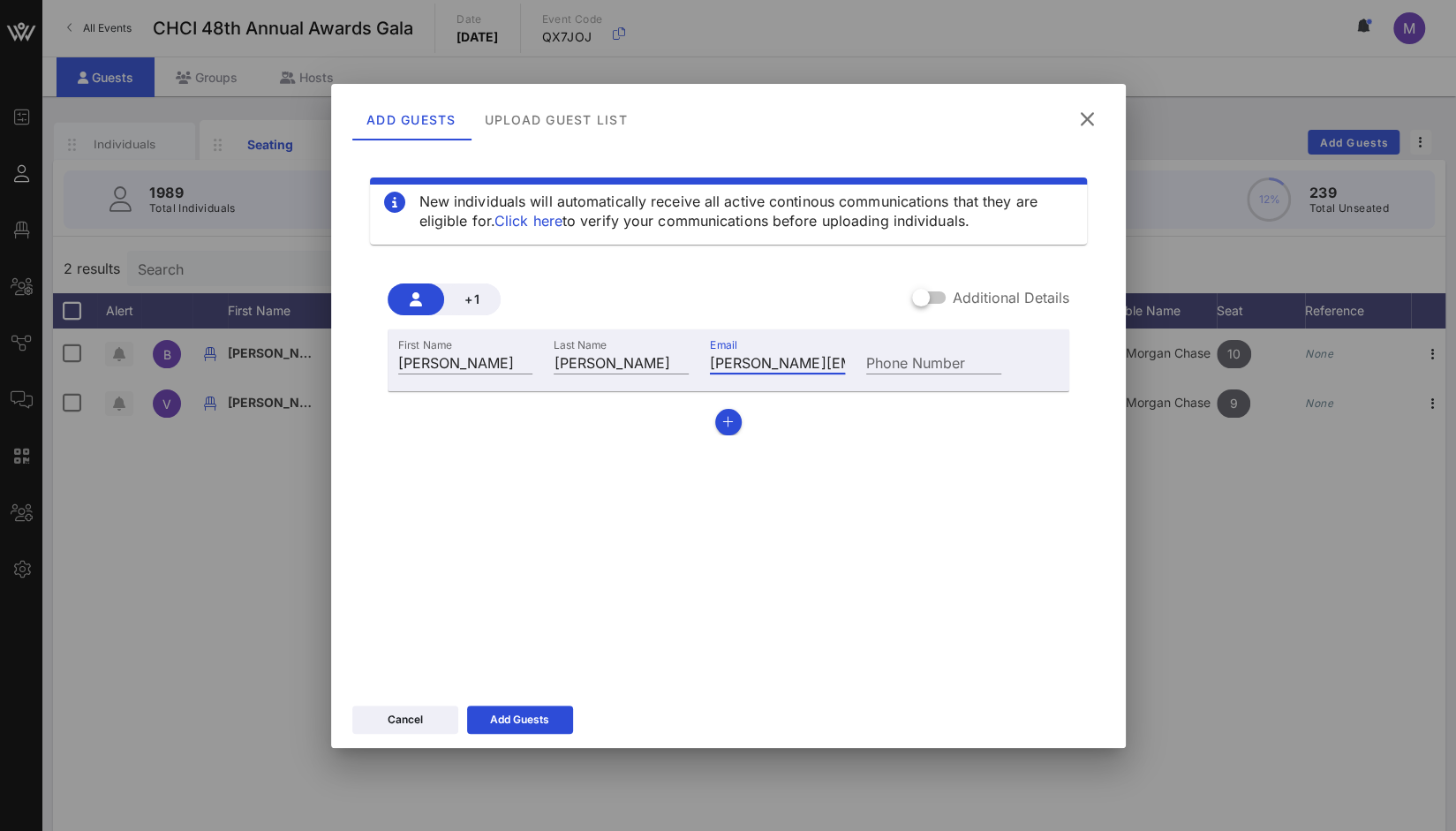
scroll to position [0, 78]
type input "maritza.e.gonzalez@chase.com"
click at [924, 361] on div "Phone Number" at bounding box center [933, 362] width 135 height 23
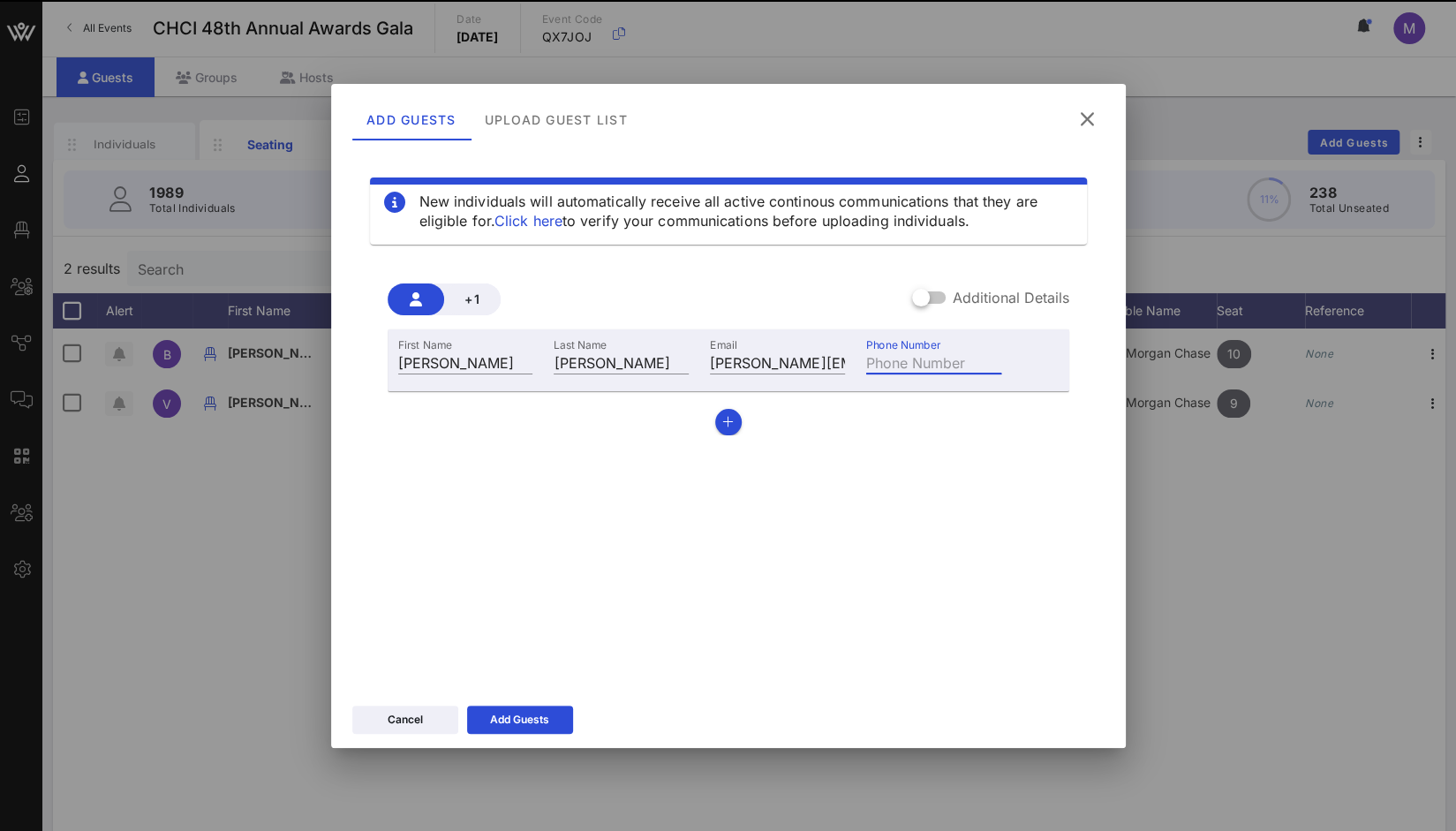
paste input "+12022463741"
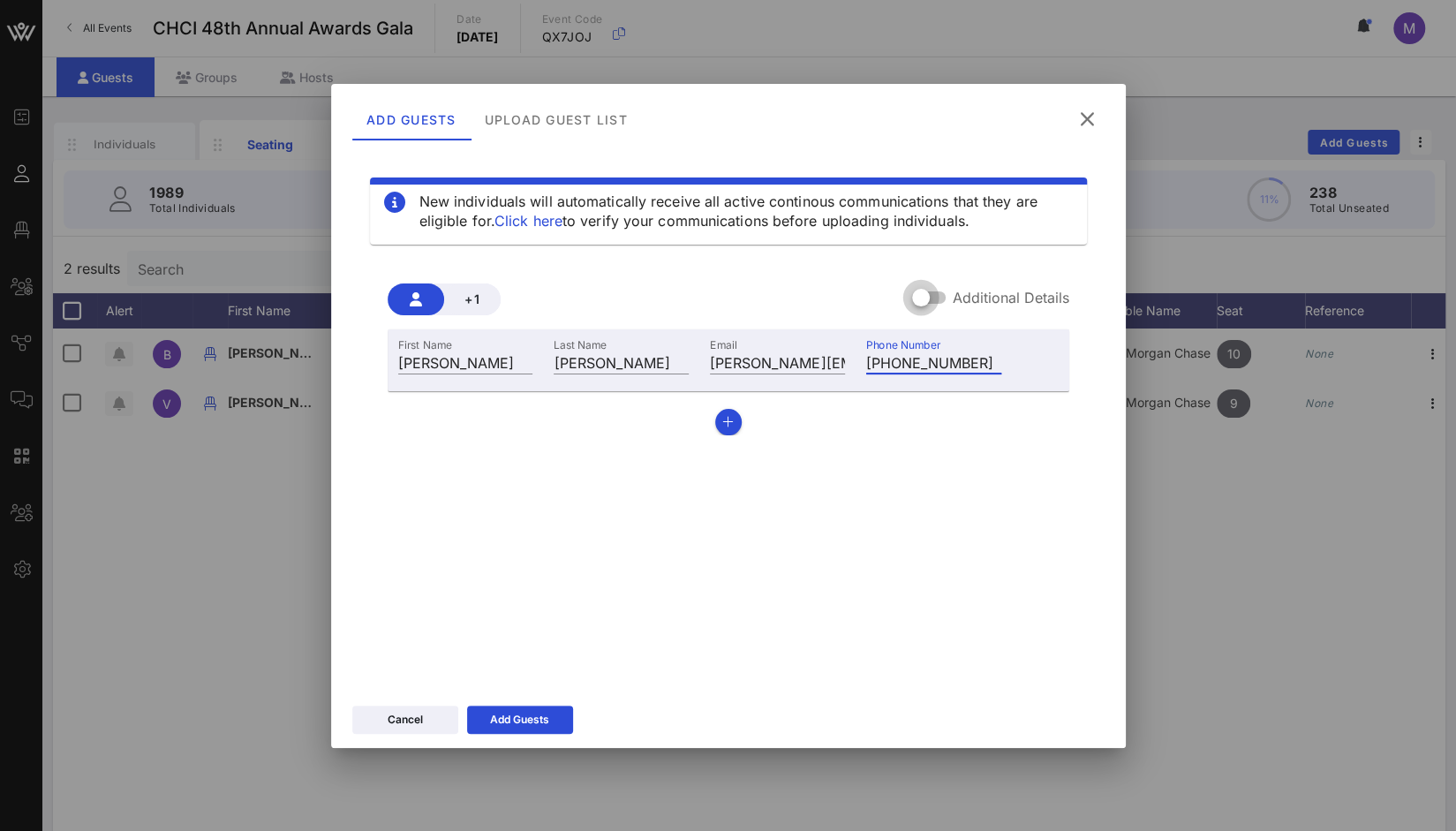
type input "+12022463741"
click at [927, 300] on div at bounding box center [921, 298] width 30 height 30
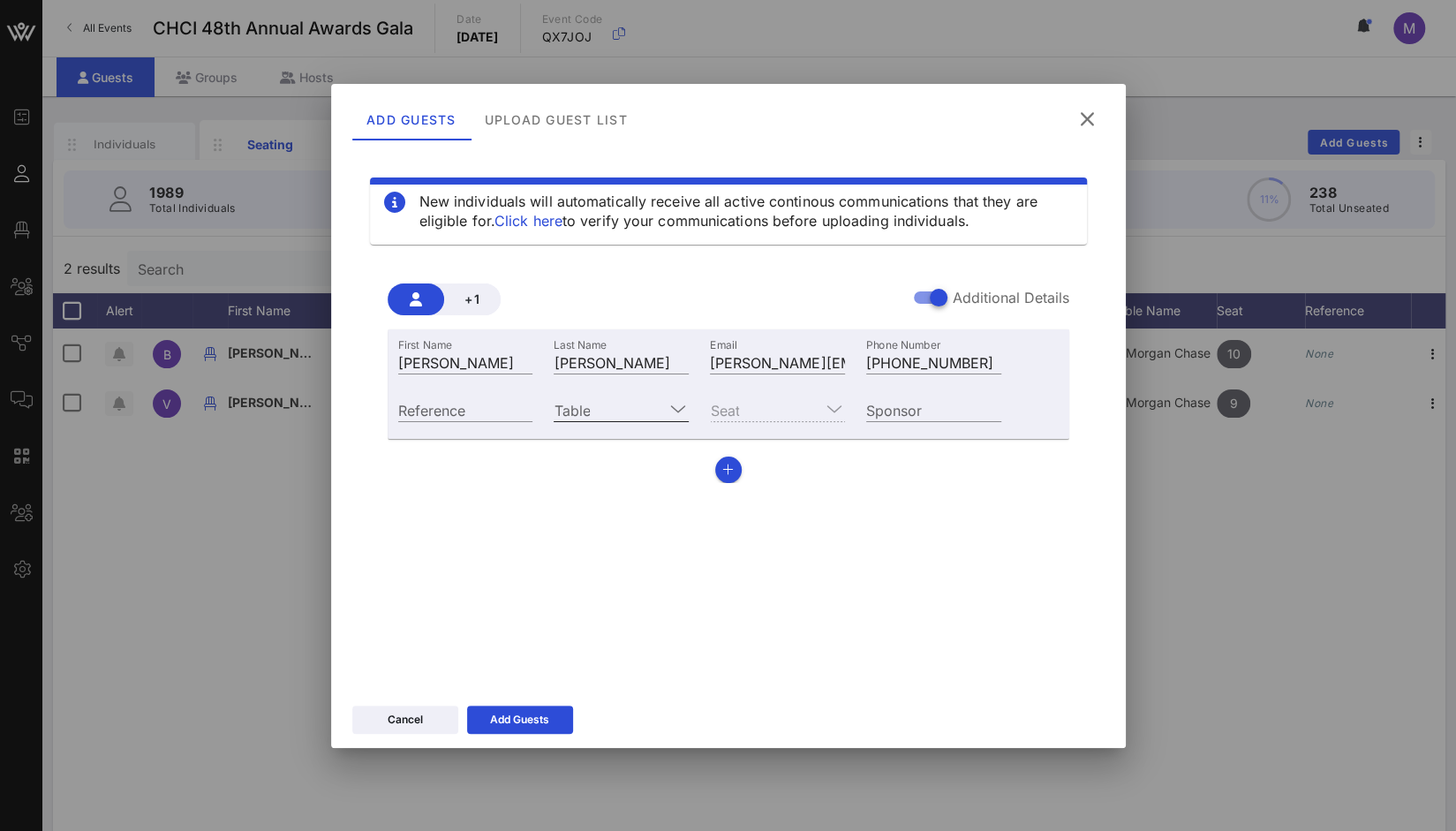
click at [681, 409] on icon at bounding box center [678, 409] width 16 height 21
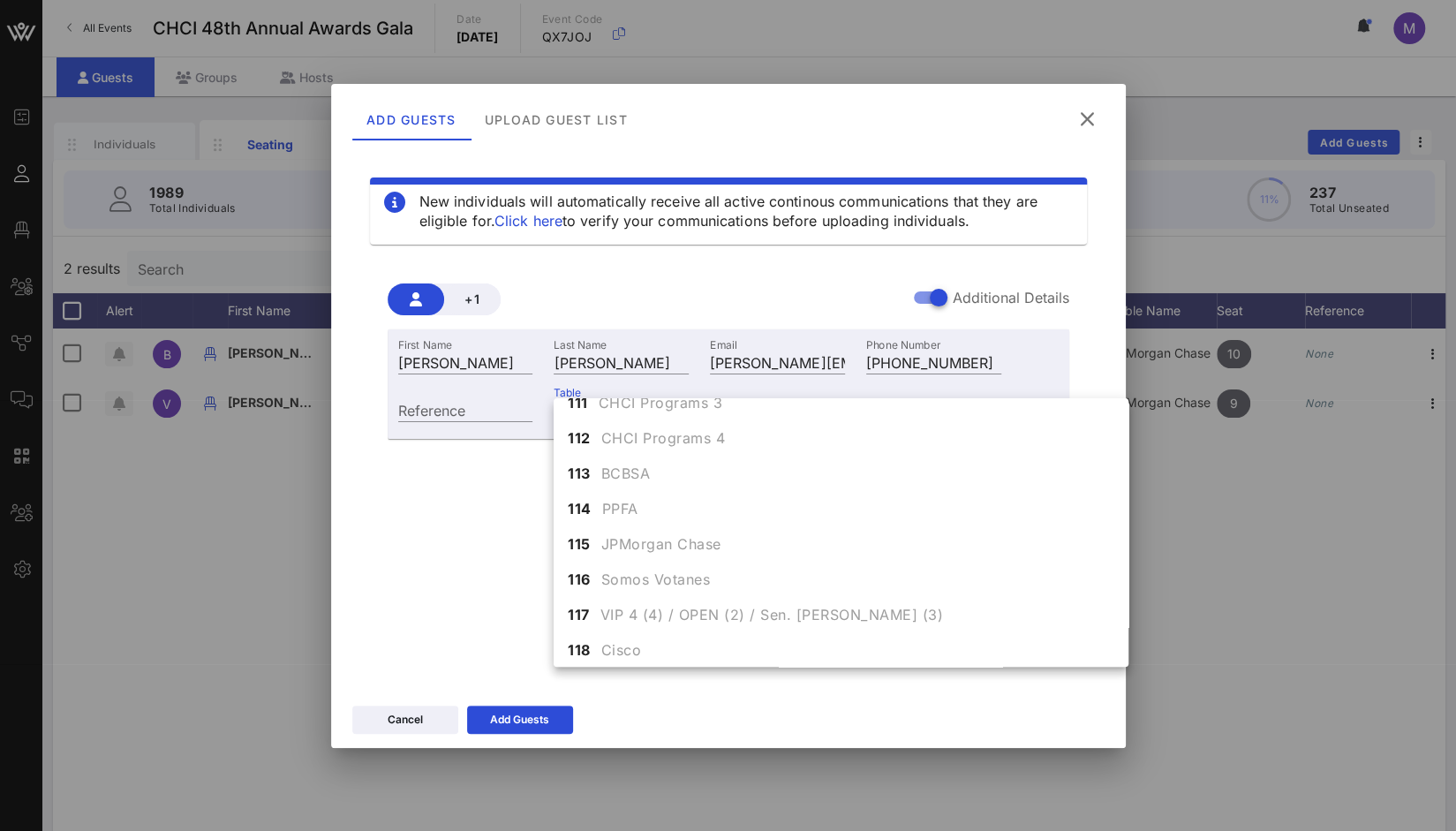
scroll to position [476, 0]
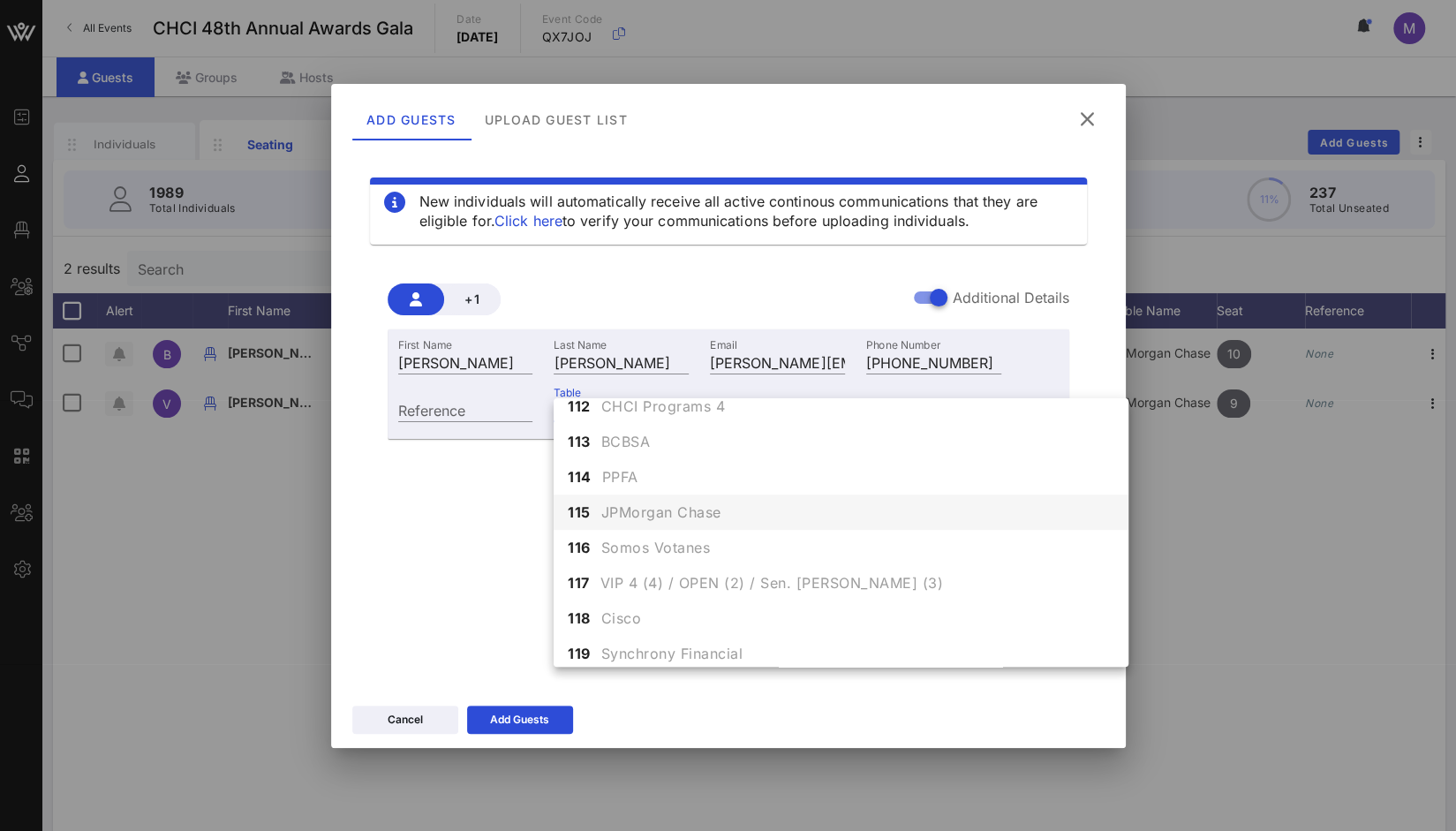
click at [687, 512] on span "JPMorgan Chase" at bounding box center [661, 512] width 120 height 21
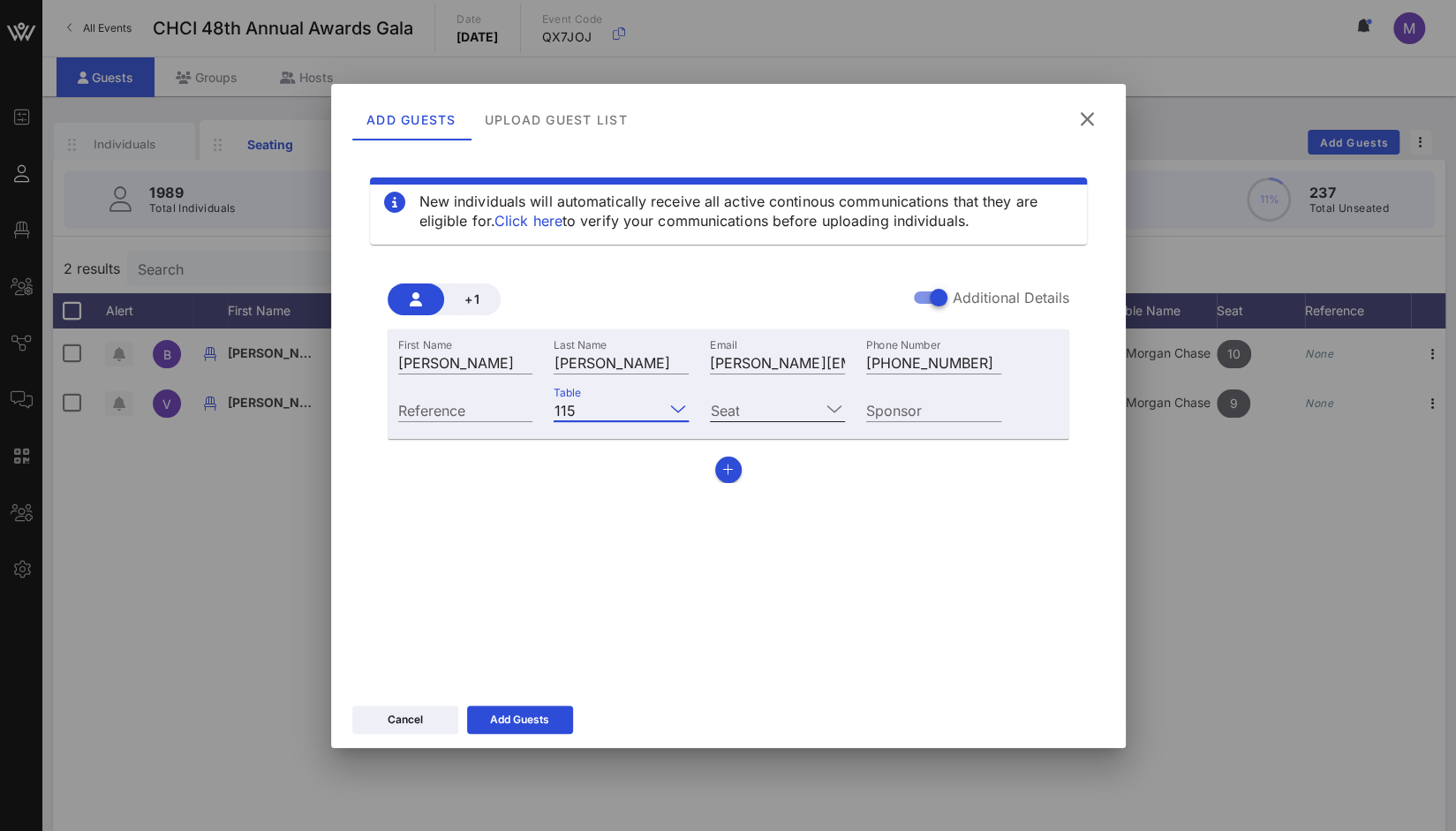
click at [790, 410] on input "Seat" at bounding box center [765, 410] width 110 height 23
click at [764, 428] on div "1" at bounding box center [778, 422] width 135 height 35
click at [894, 406] on div "Sponsor" at bounding box center [933, 410] width 135 height 23
paste input "JPMorganChase"
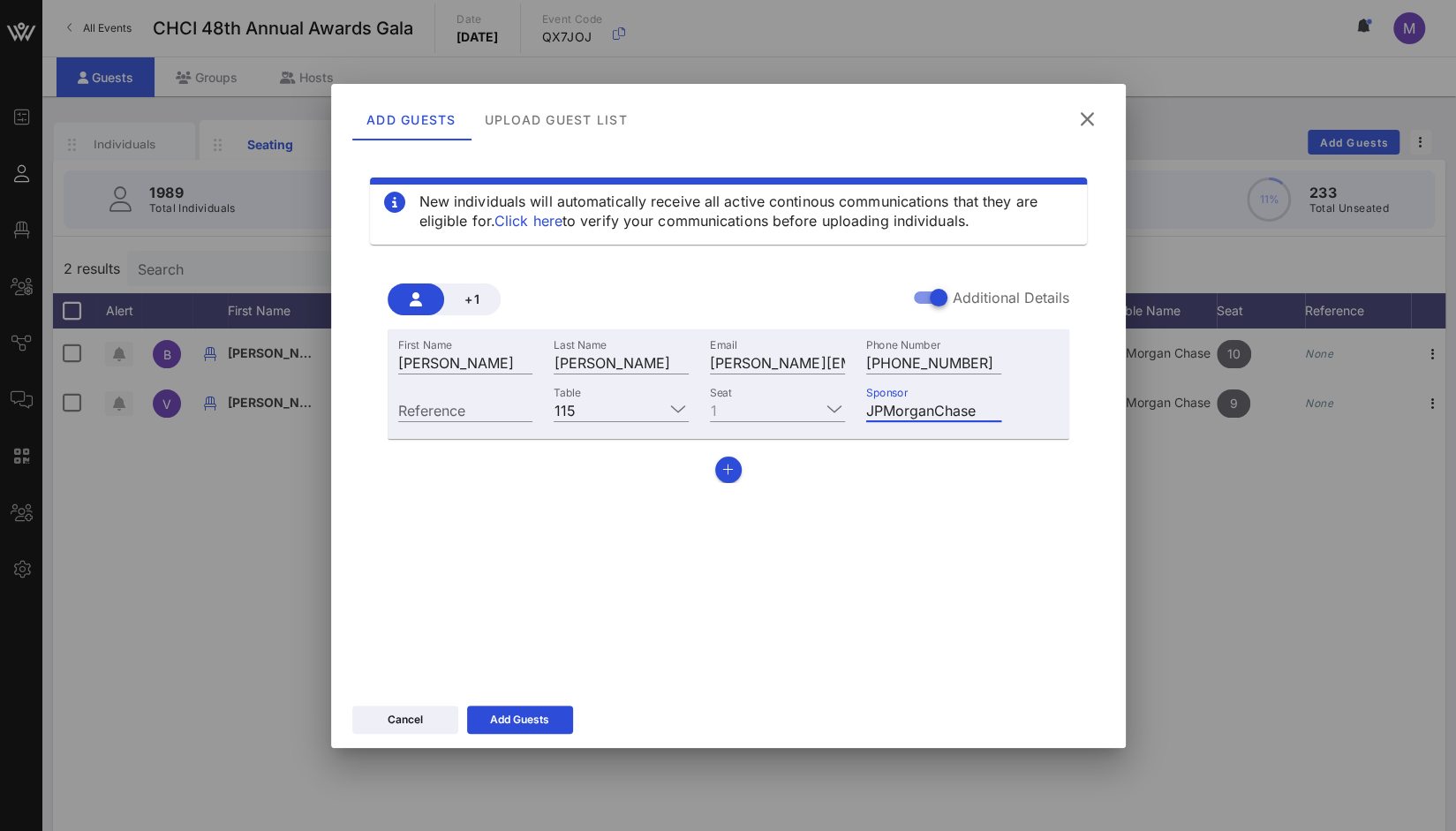
click at [934, 414] on input "JPMorganChase" at bounding box center [933, 410] width 135 height 23
click at [881, 415] on input "JPMorgan Chase" at bounding box center [933, 410] width 135 height 23
type input "JP Morgan Chase"
click at [526, 722] on div "Add Guests" at bounding box center [520, 720] width 59 height 18
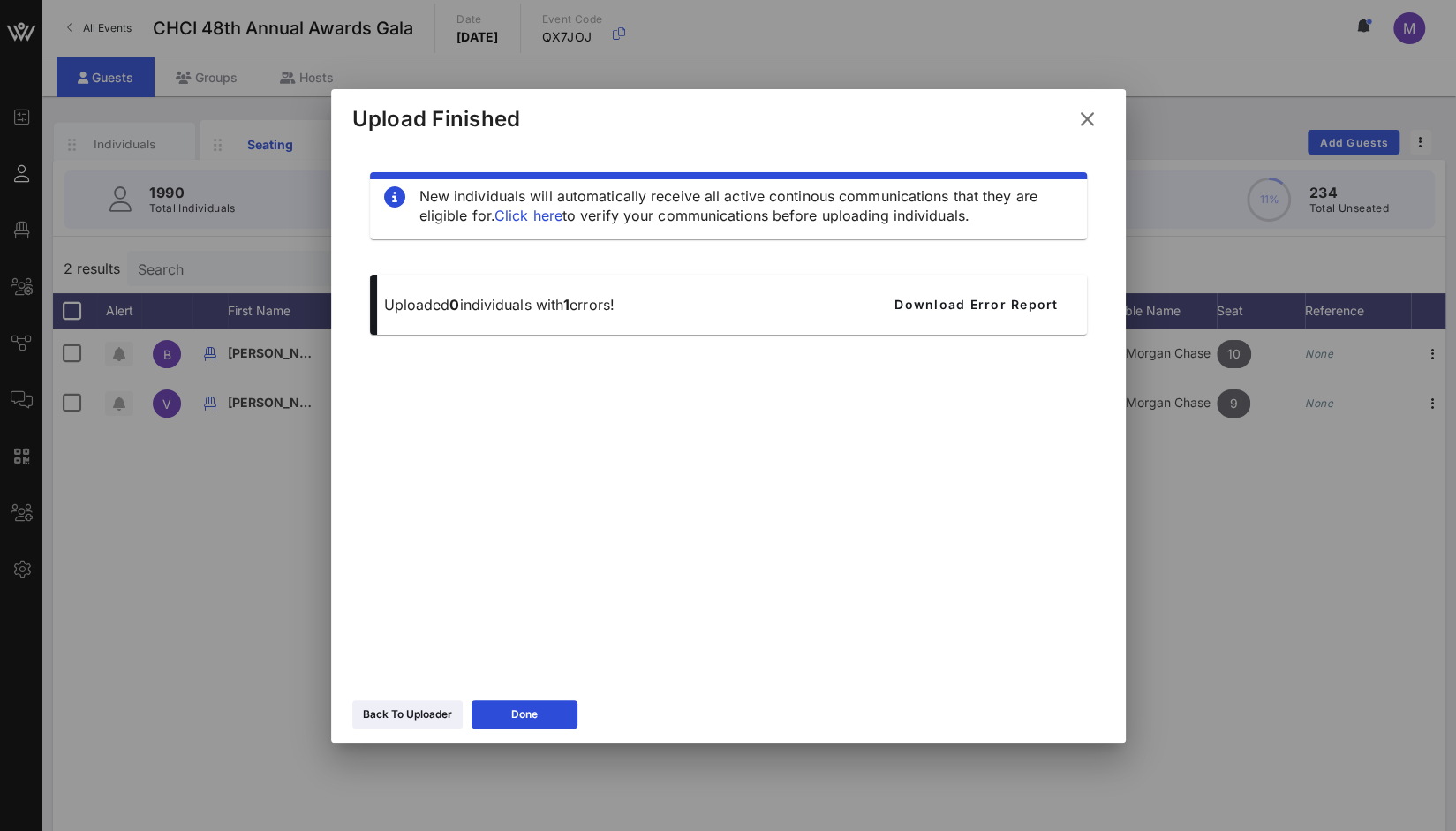
click at [1086, 119] on icon at bounding box center [1087, 120] width 24 height 21
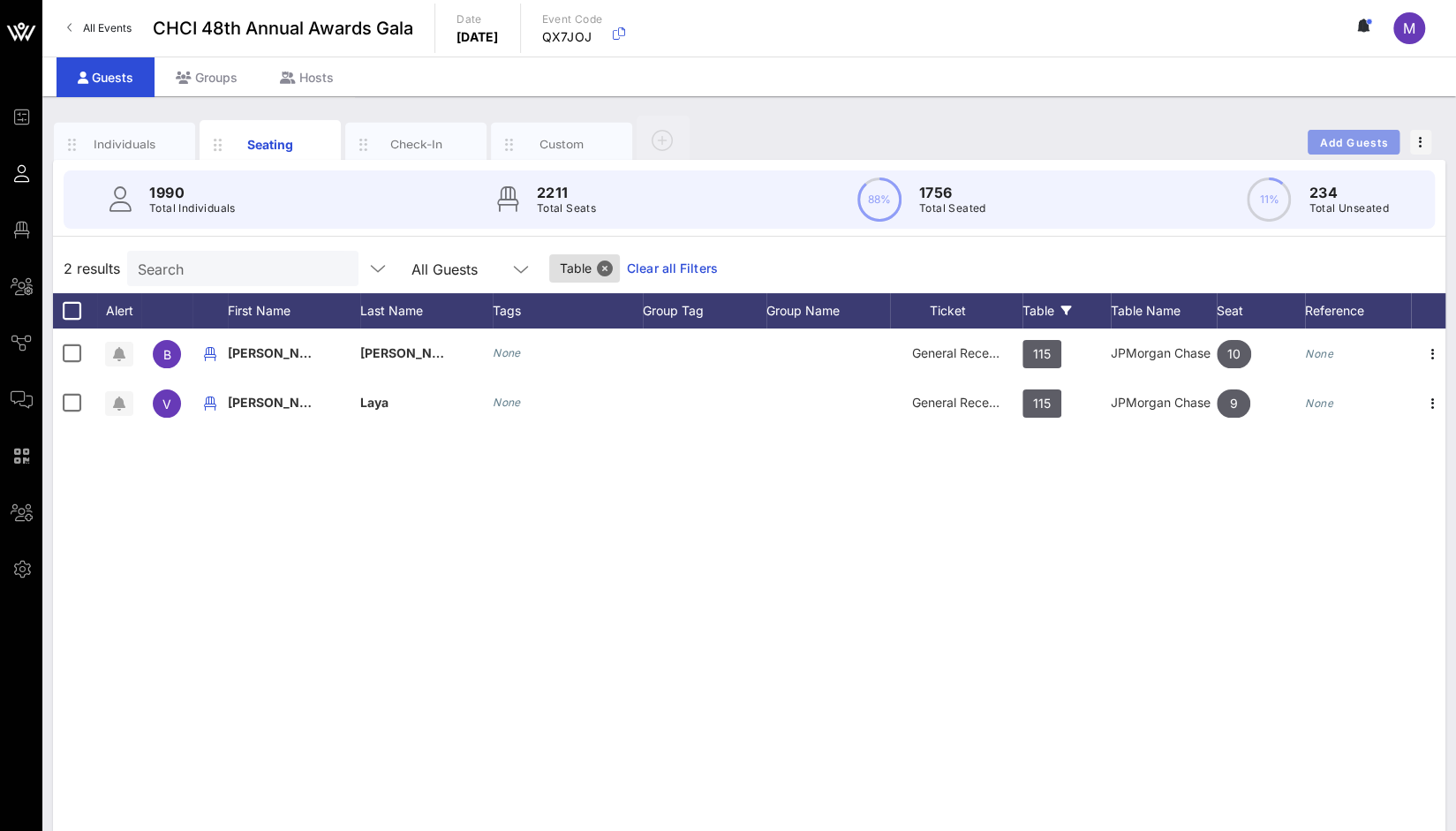
click at [1360, 142] on span "Add Guests" at bounding box center [1355, 142] width 70 height 13
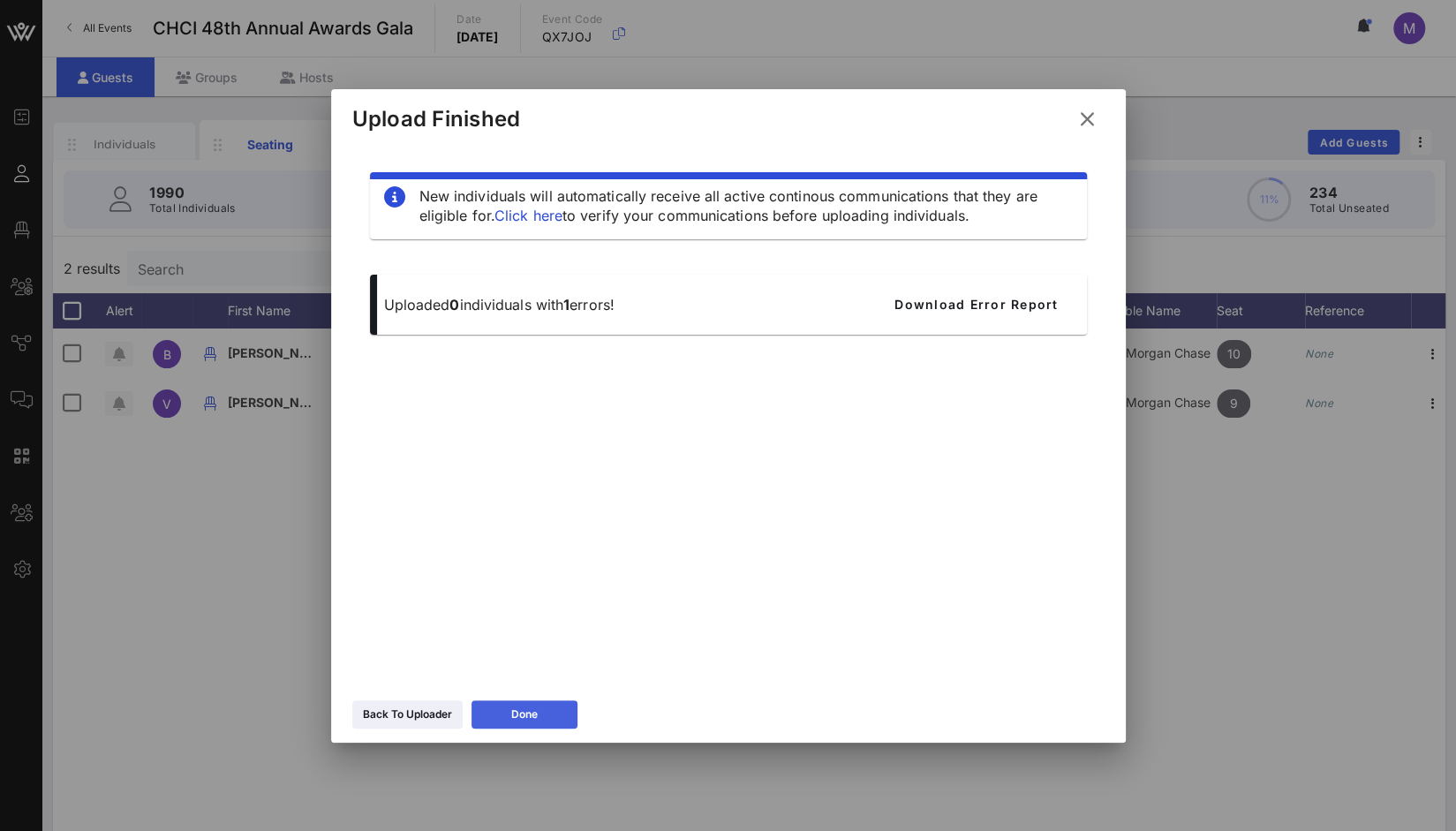
click at [541, 714] on button "Done" at bounding box center [525, 714] width 106 height 28
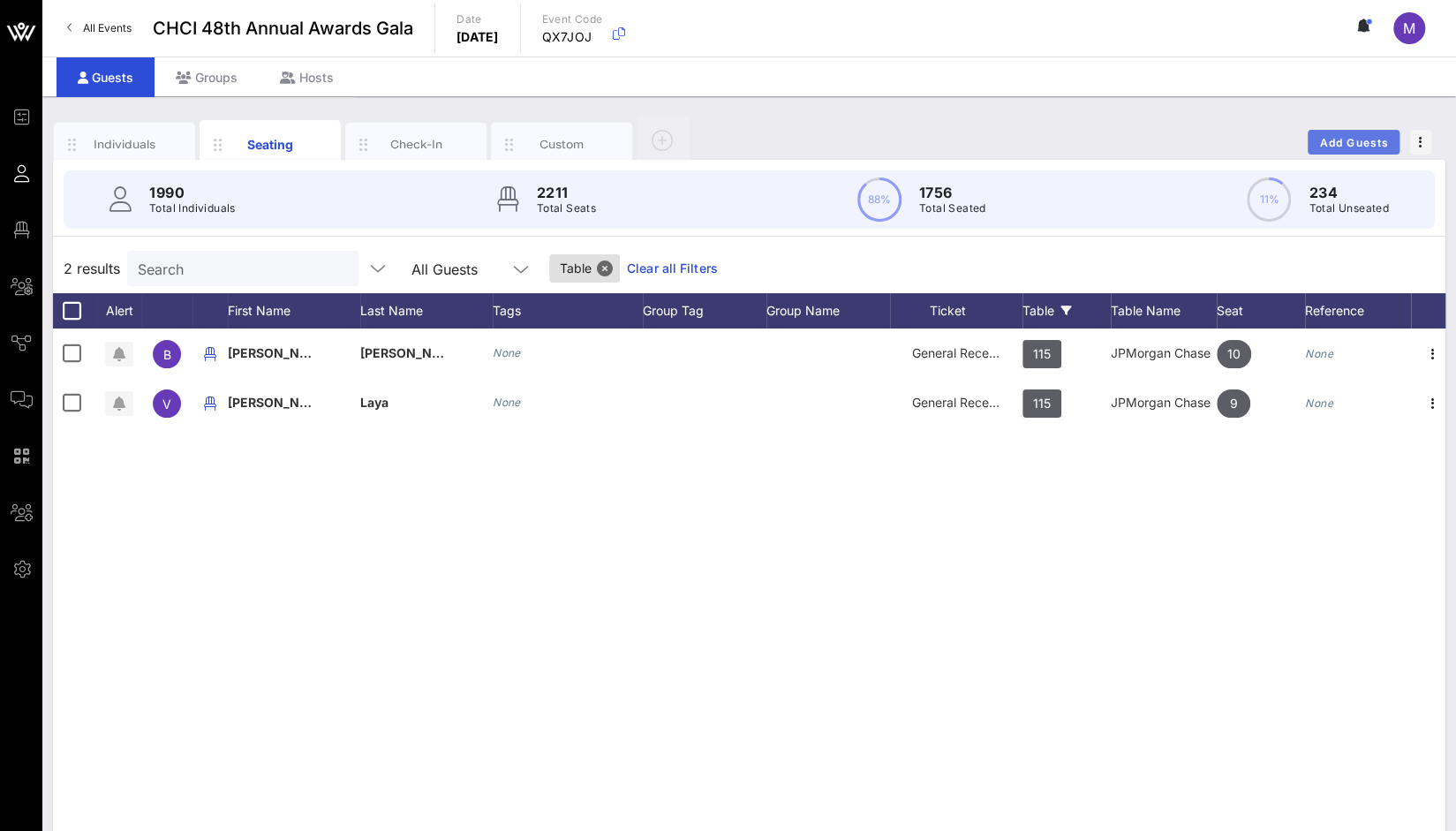
click at [1379, 133] on button "Add Guests" at bounding box center [1354, 142] width 92 height 25
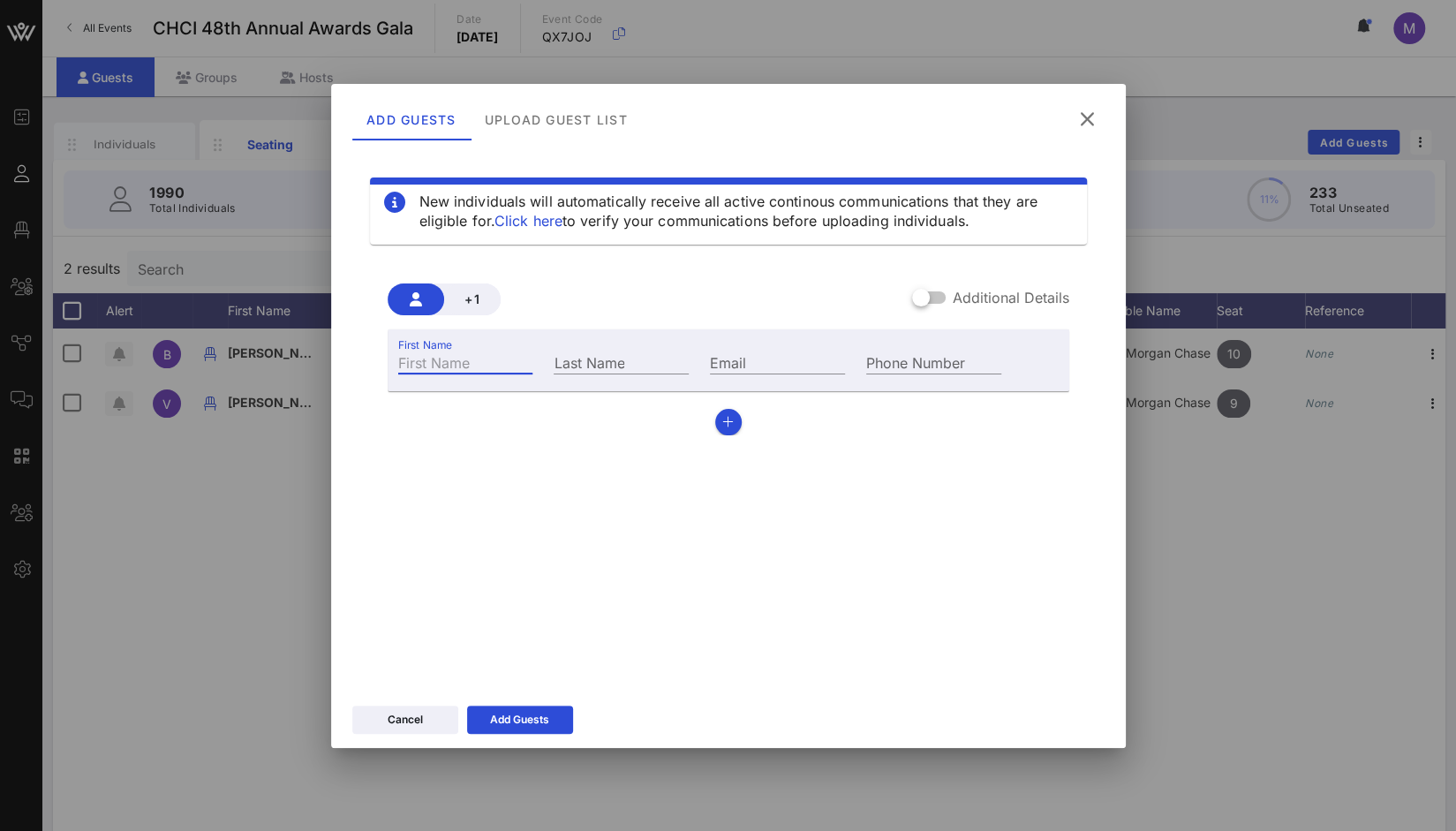
click at [463, 358] on input "First Name" at bounding box center [466, 362] width 135 height 23
paste input "Bridget Hogan"
drag, startPoint x: 450, startPoint y: 357, endPoint x: 507, endPoint y: 358, distance: 57.0
click at [507, 358] on input "Bridget Hogan" at bounding box center [466, 362] width 135 height 23
type input "Bridget"
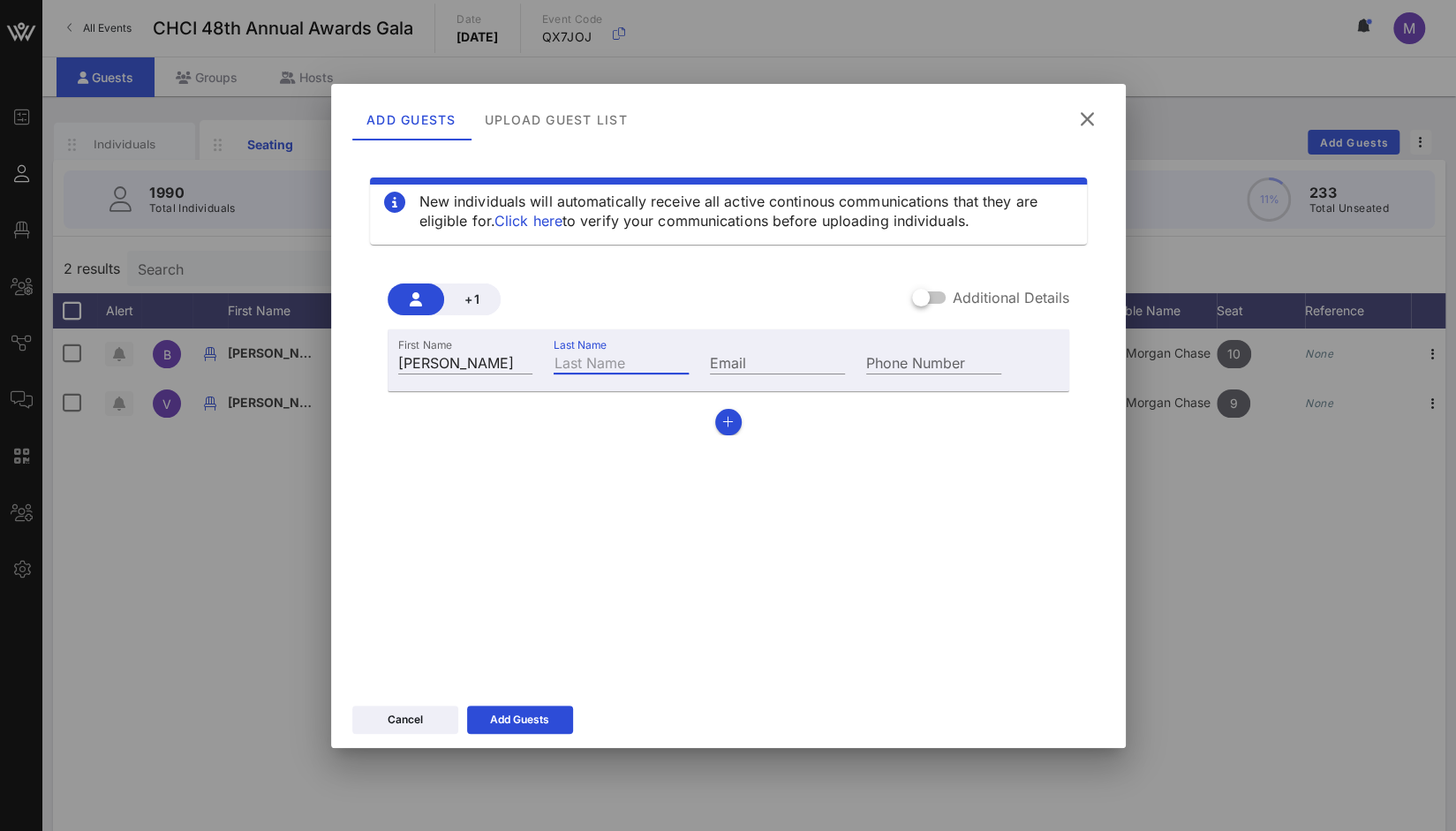
click at [571, 360] on input "Last Name" at bounding box center [621, 362] width 135 height 23
paste input "Hogan"
type input "Hogan"
click at [758, 360] on input "Email" at bounding box center [778, 362] width 135 height 23
click at [905, 358] on input "Phone Number" at bounding box center [933, 362] width 135 height 23
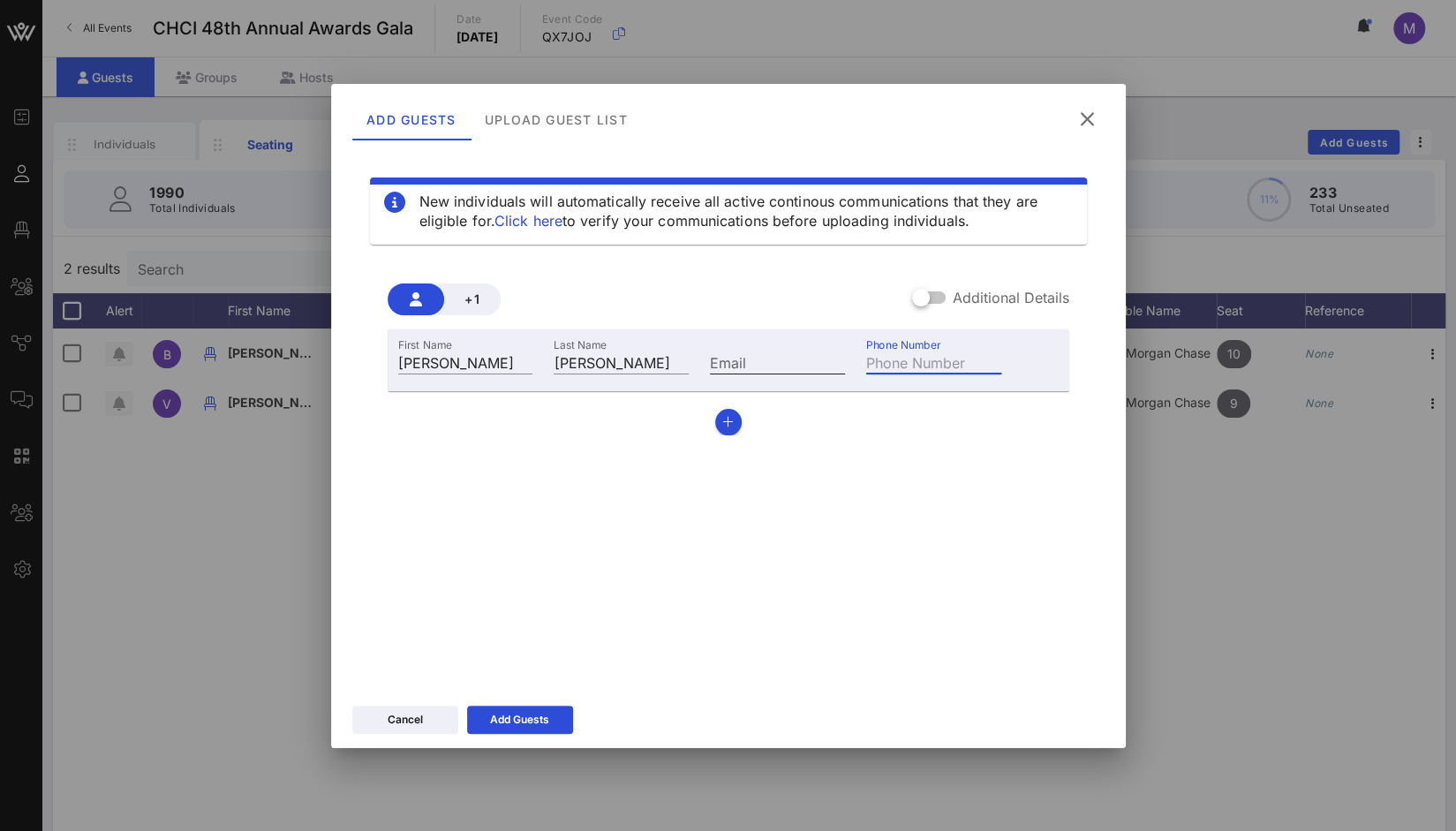
click at [762, 370] on input "Email" at bounding box center [778, 362] width 135 height 23
paste input "birdgethogan91@gmail.com"
type input "birdgethogan91@gmail.com"
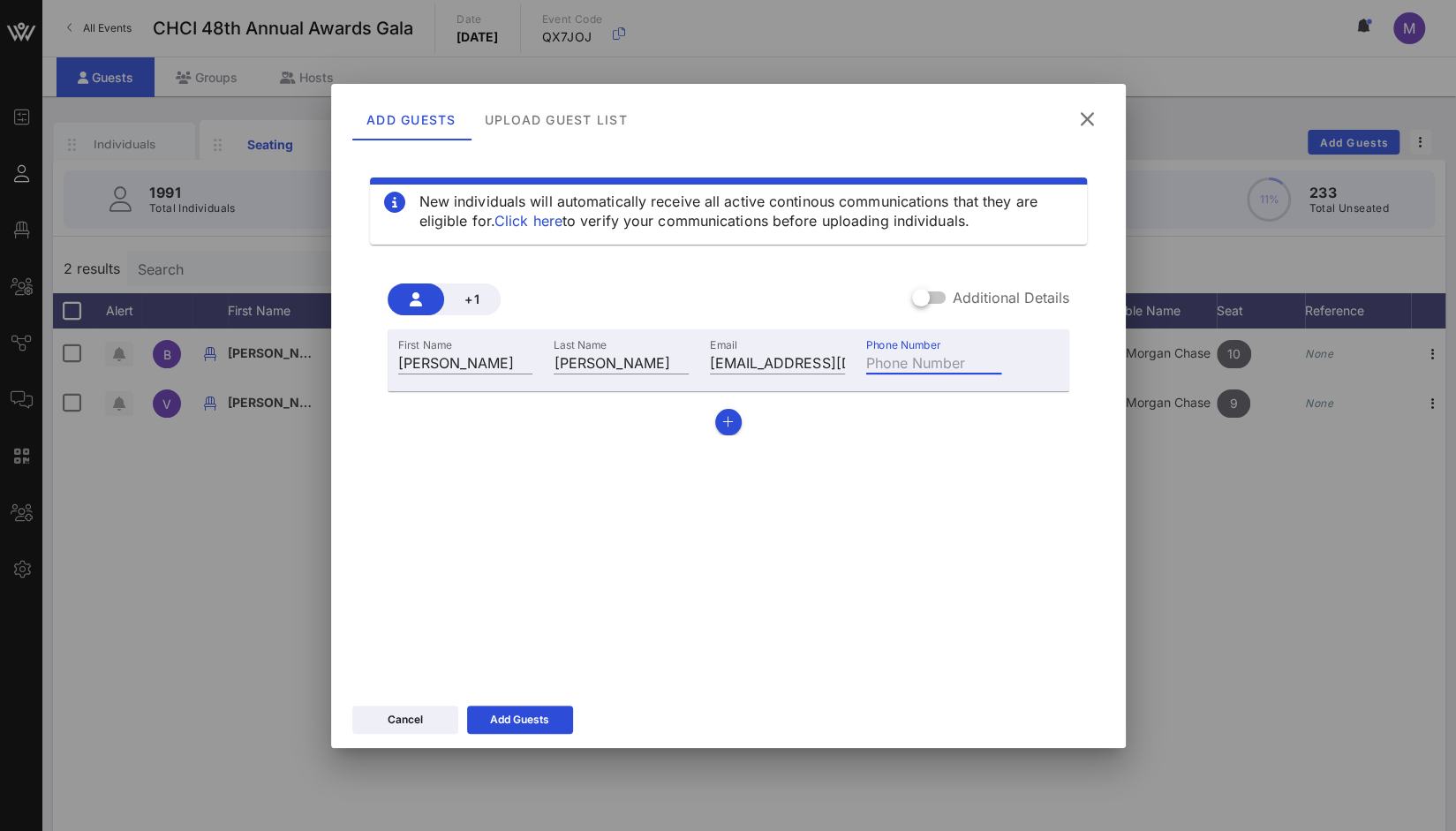
click at [930, 355] on div "Phone Number" at bounding box center [933, 362] width 135 height 23
paste input "+18479516802"
type input "+18479516802"
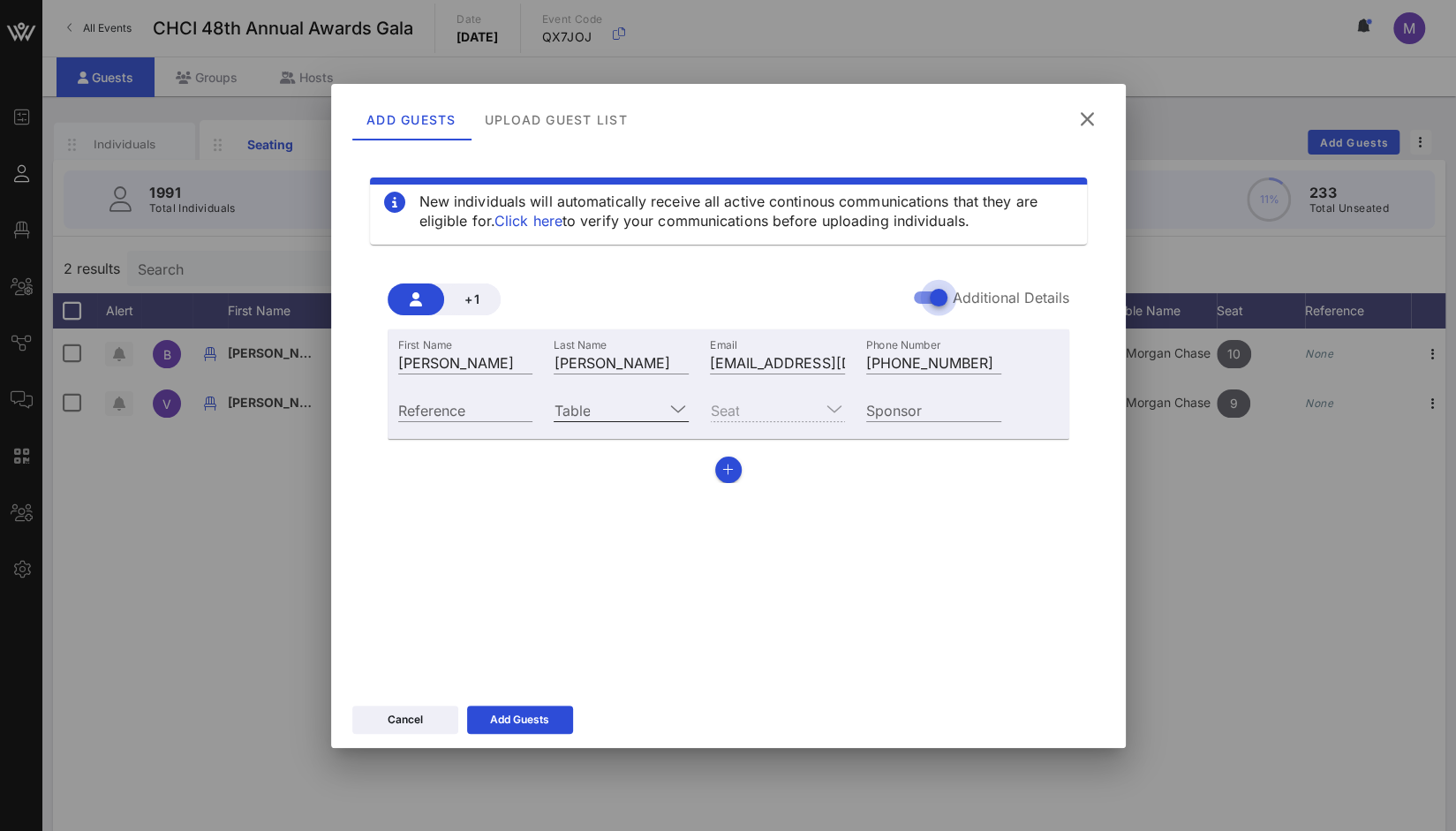
click at [666, 411] on div at bounding box center [676, 409] width 25 height 21
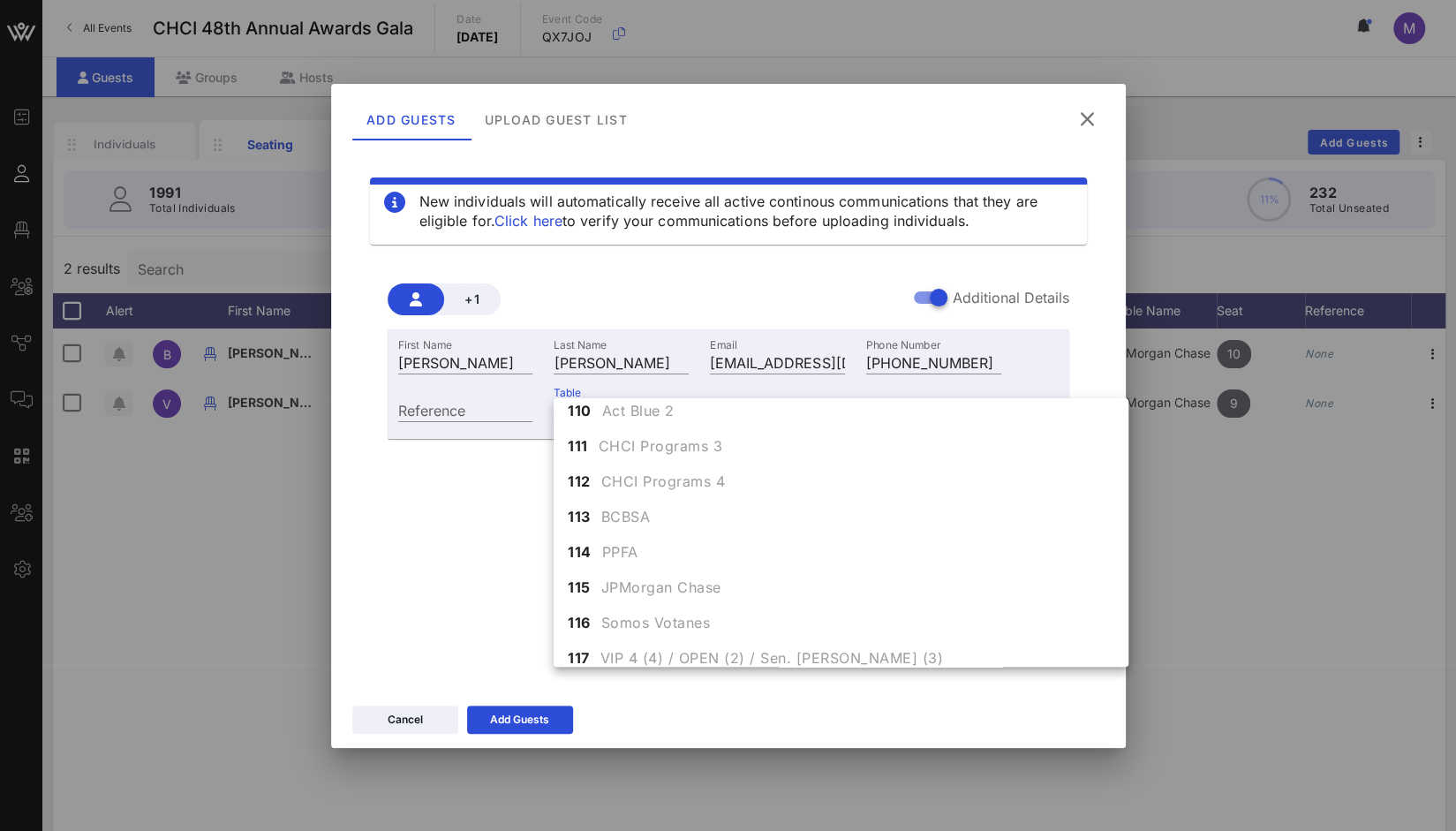
scroll to position [394, 0]
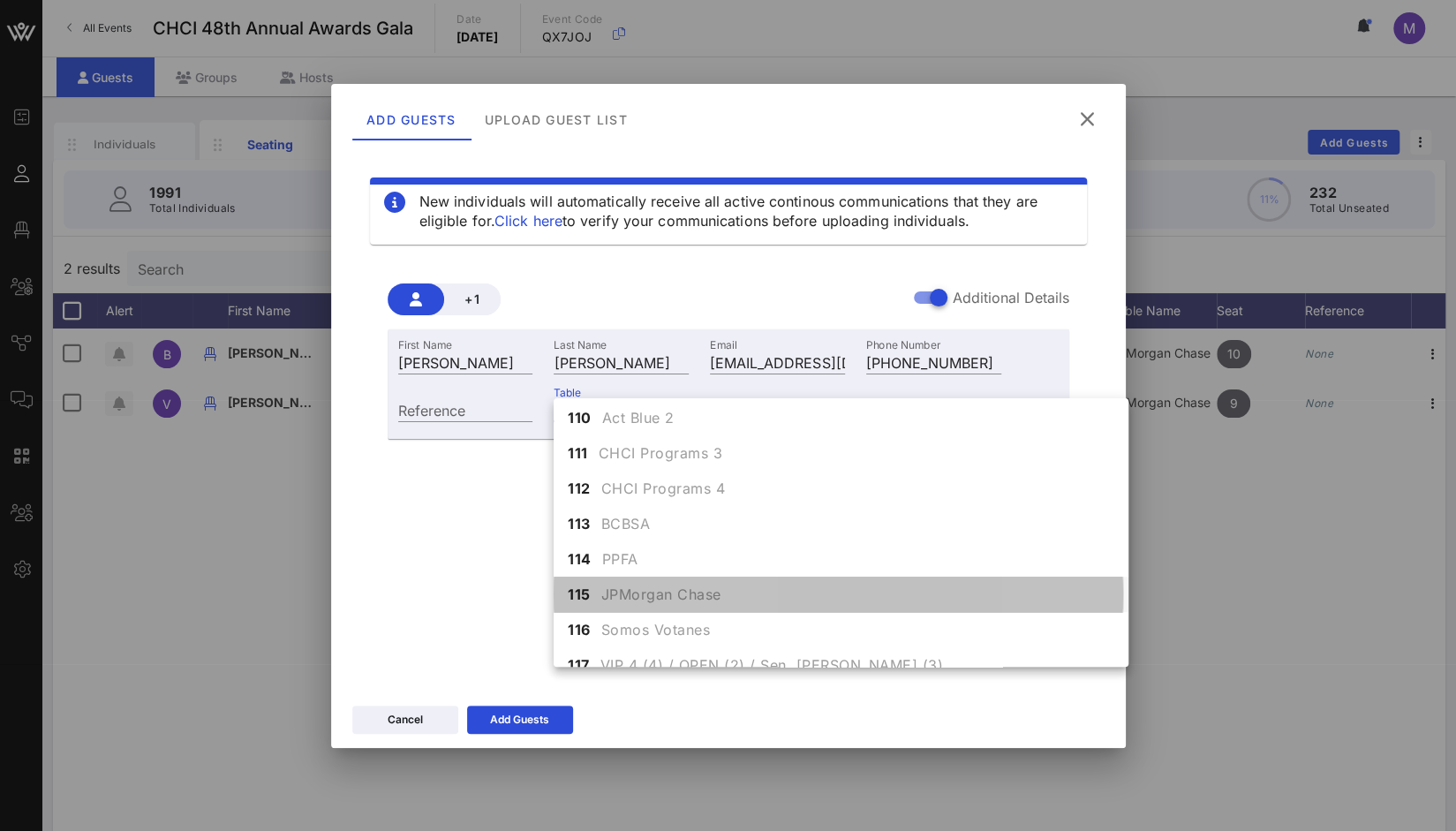
click at [727, 591] on div "115 JPMorgan Chase" at bounding box center [841, 594] width 575 height 35
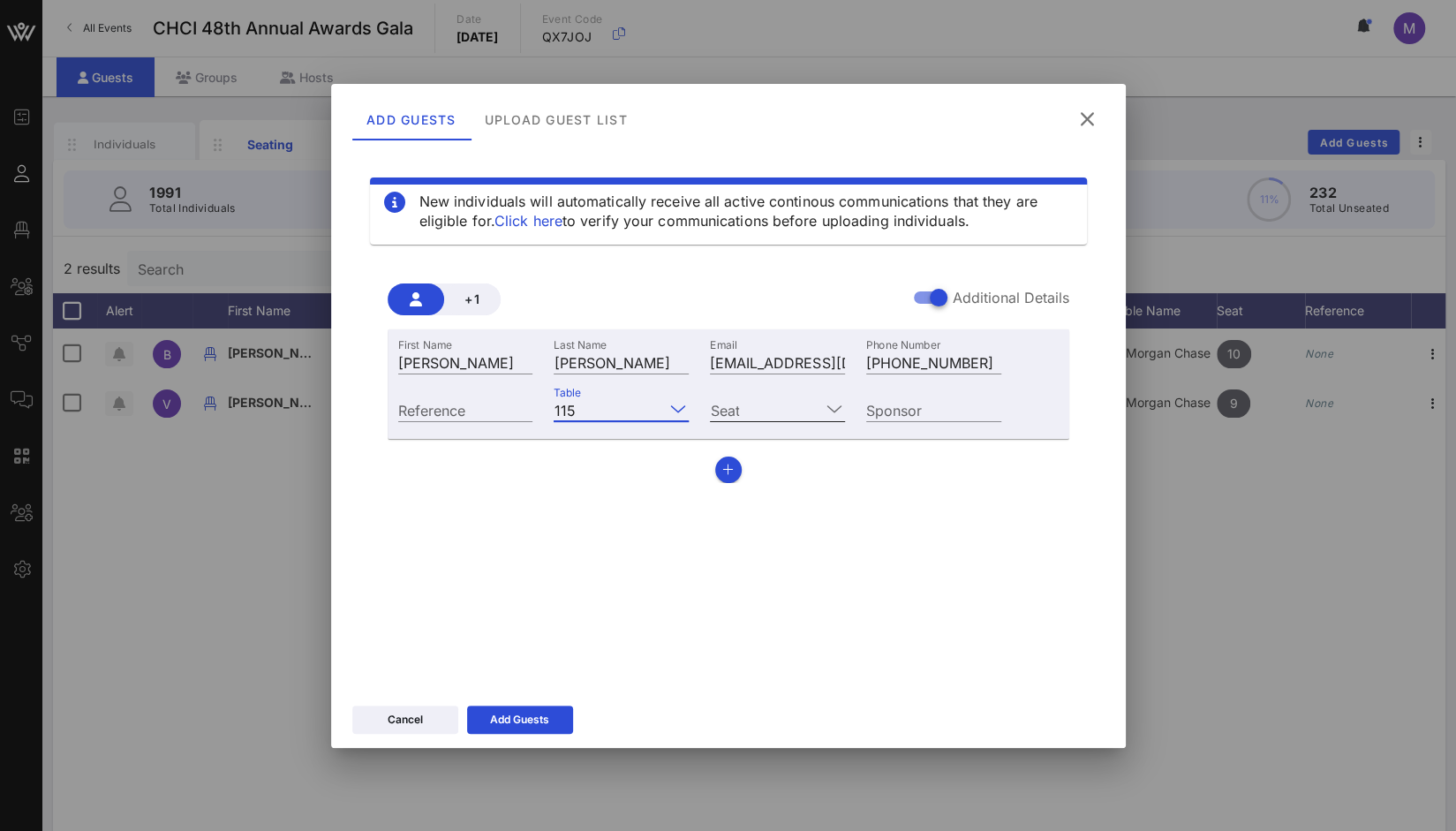
click at [789, 407] on input "Seat" at bounding box center [765, 410] width 110 height 23
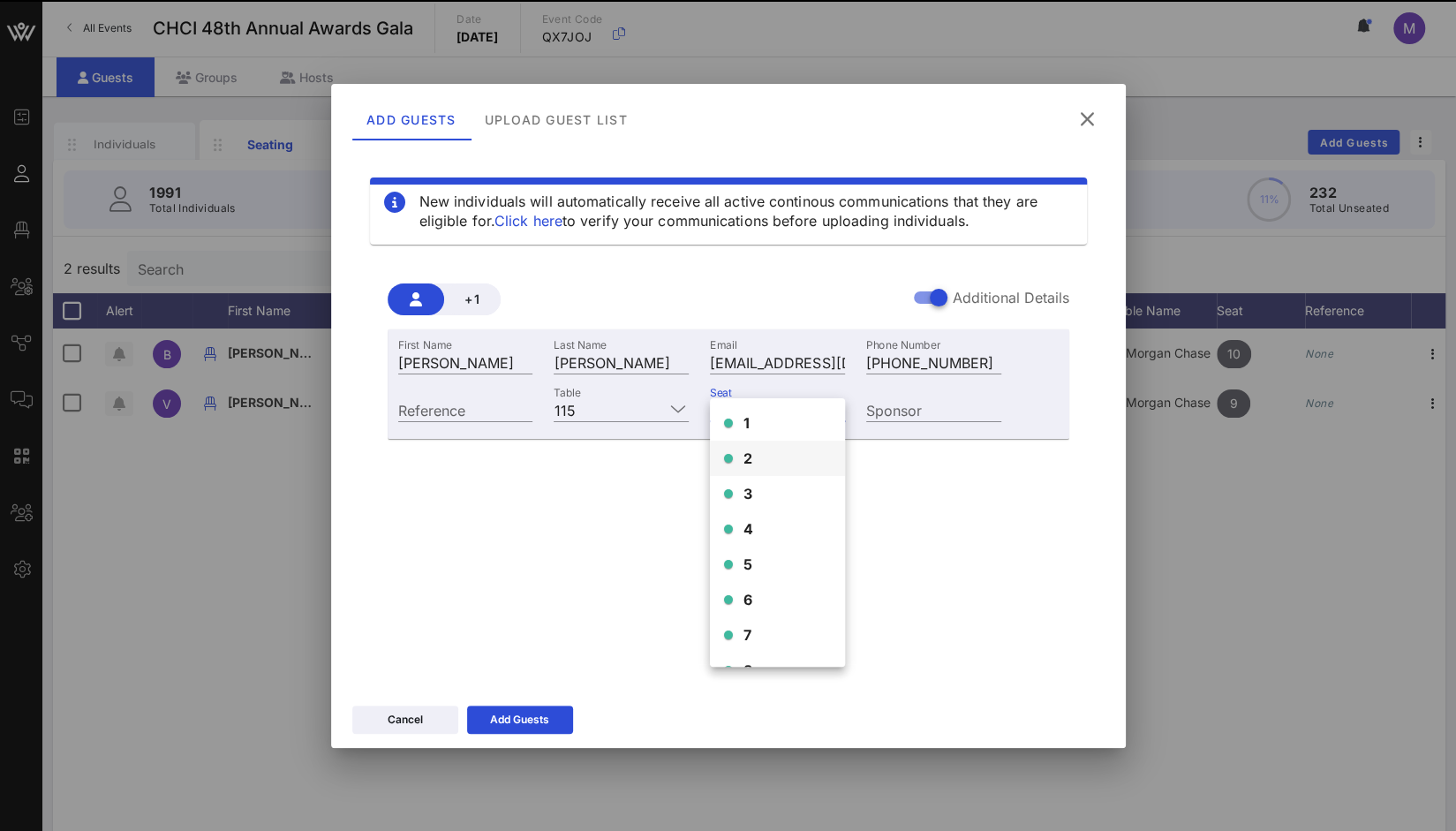
click at [770, 460] on div "2" at bounding box center [778, 458] width 135 height 35
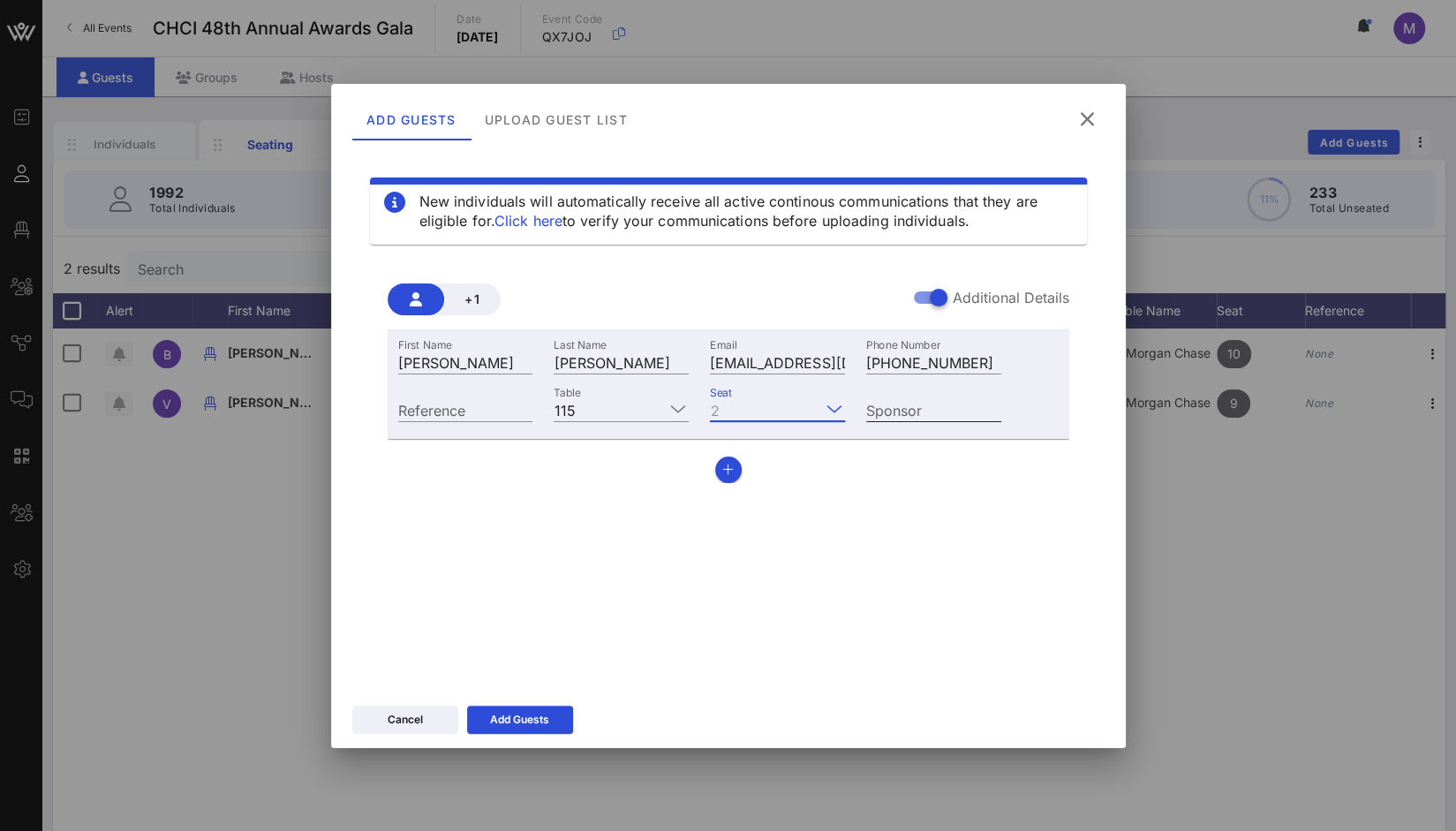
click at [887, 409] on input "Sponsor" at bounding box center [933, 410] width 135 height 23
paste input "JPMorganChase,"
click at [936, 414] on input "JPMorganChase," at bounding box center [933, 410] width 135 height 23
click at [993, 405] on input "JPMorgan Chase," at bounding box center [933, 410] width 135 height 23
type input "JPMorgan Chase"
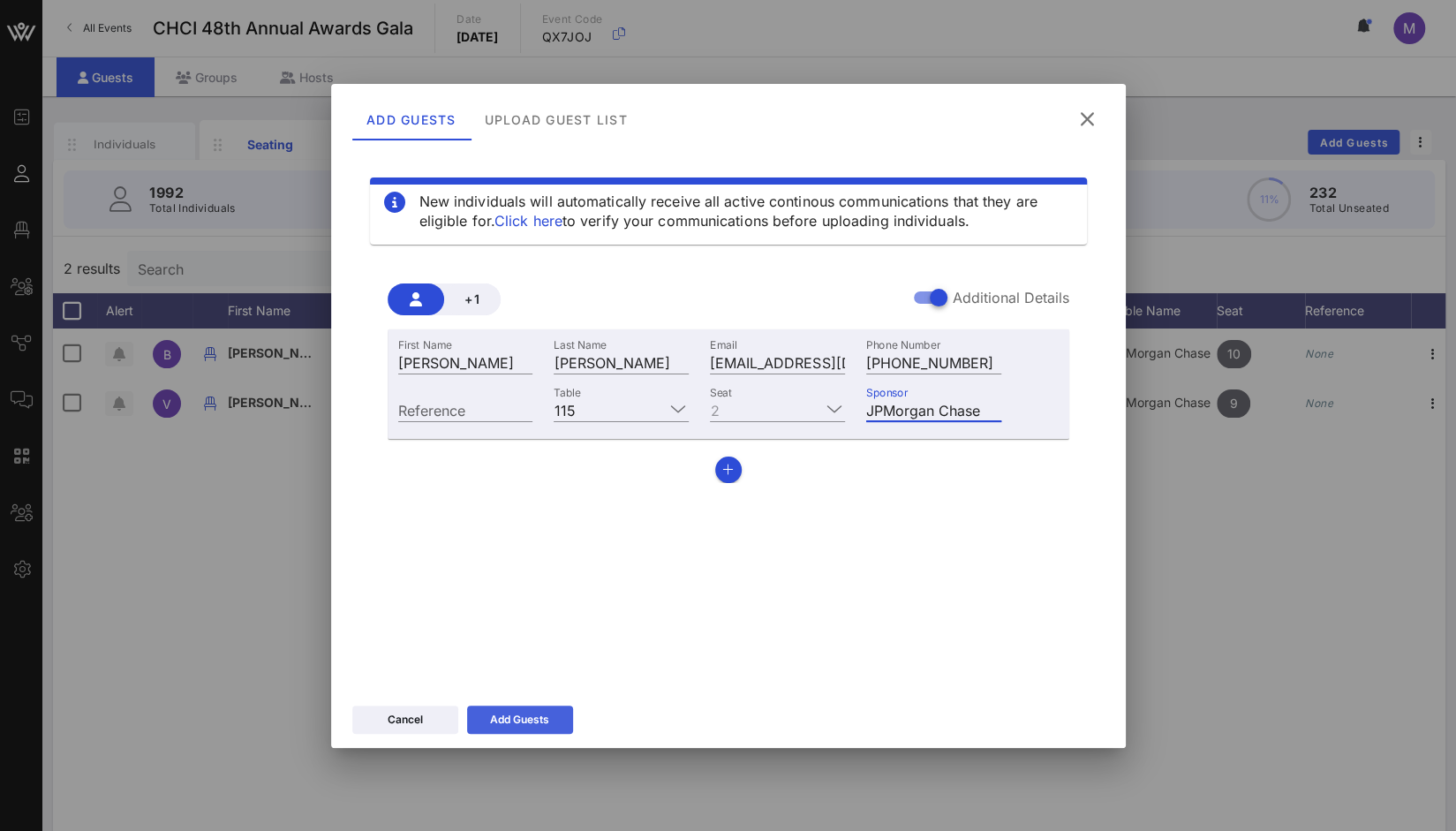
click at [524, 722] on icon at bounding box center [520, 719] width 12 height 10
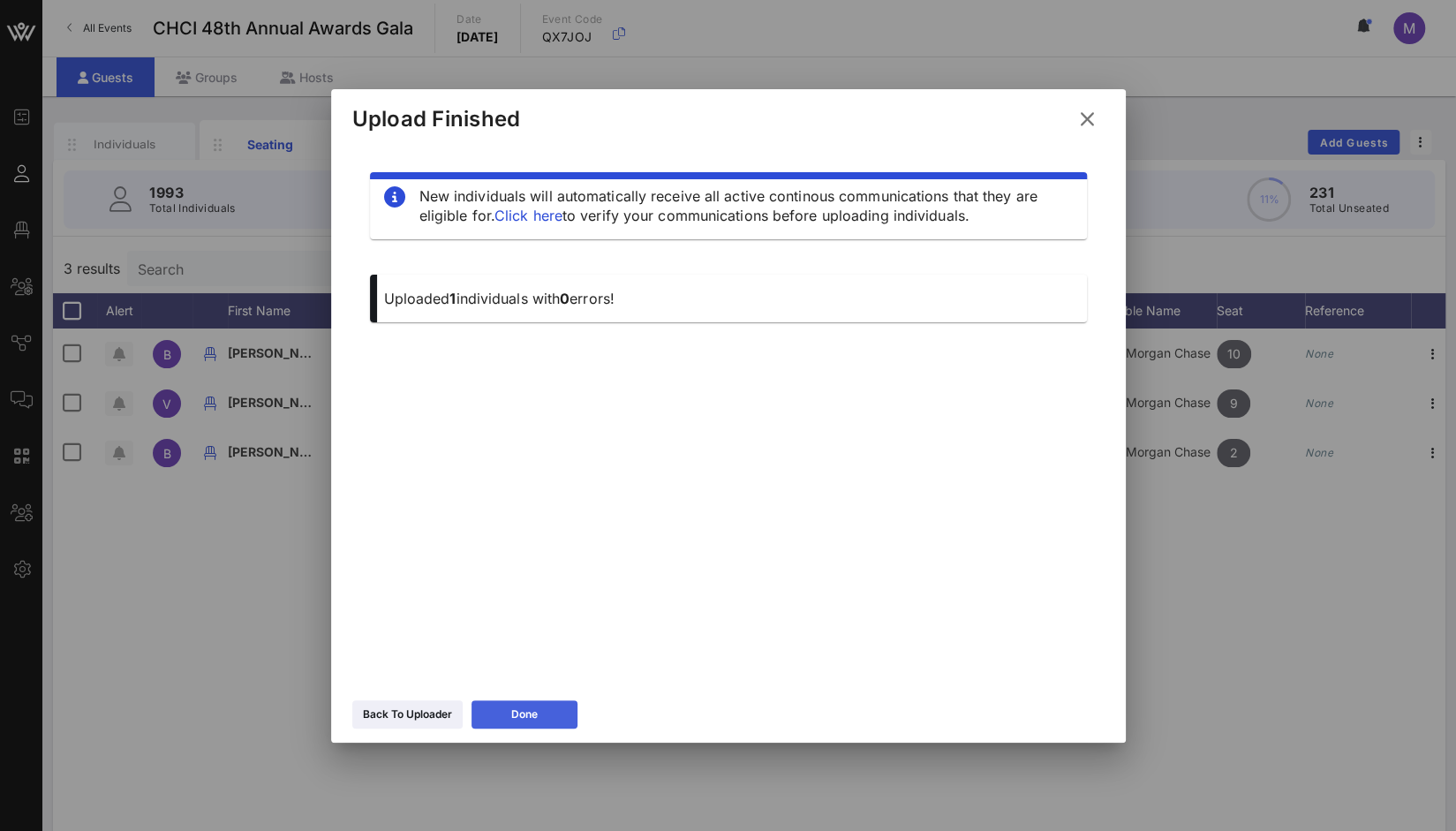
click at [524, 722] on div "Done" at bounding box center [525, 714] width 27 height 18
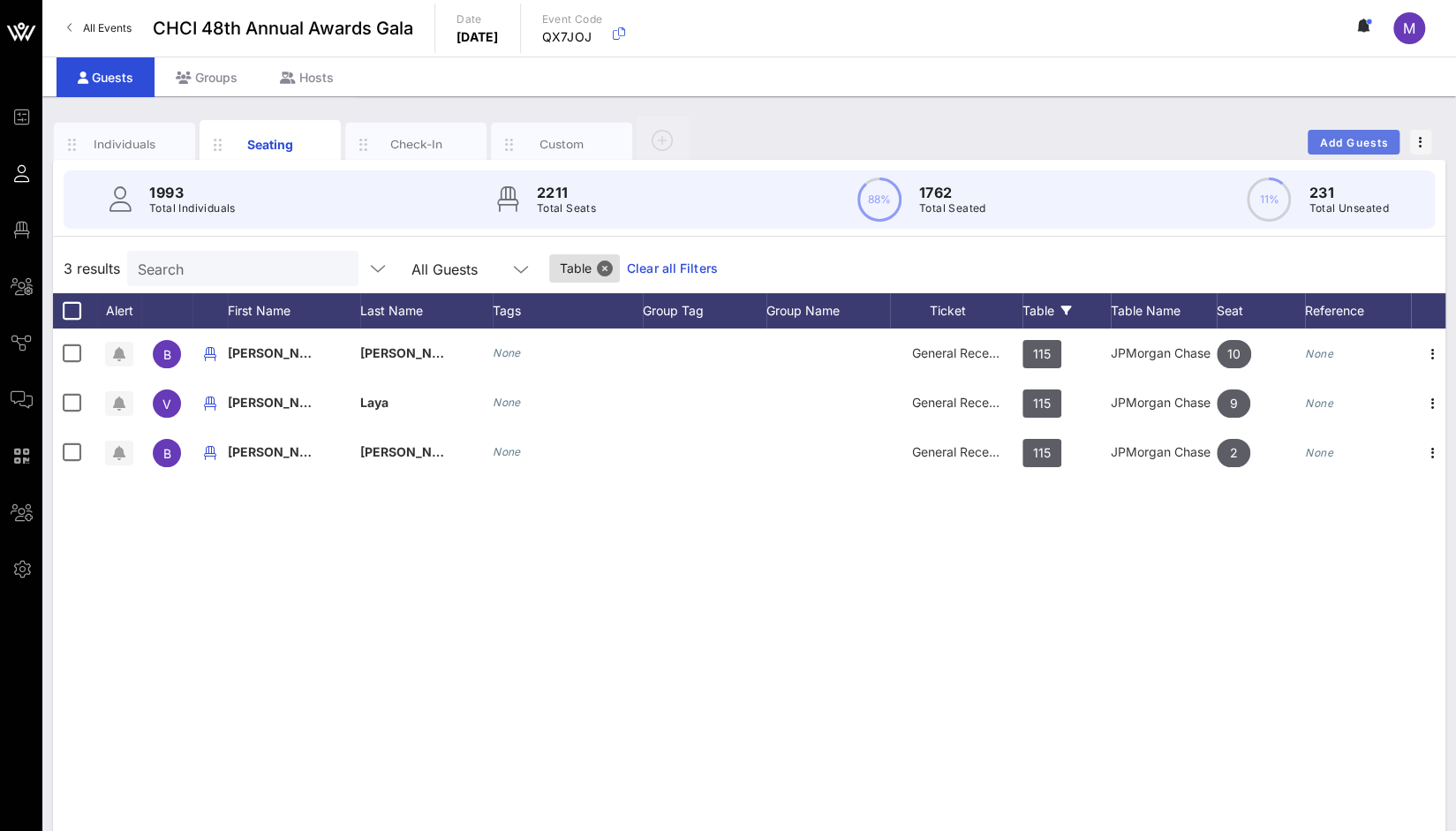
click at [1339, 131] on button "Add Guests" at bounding box center [1354, 142] width 92 height 25
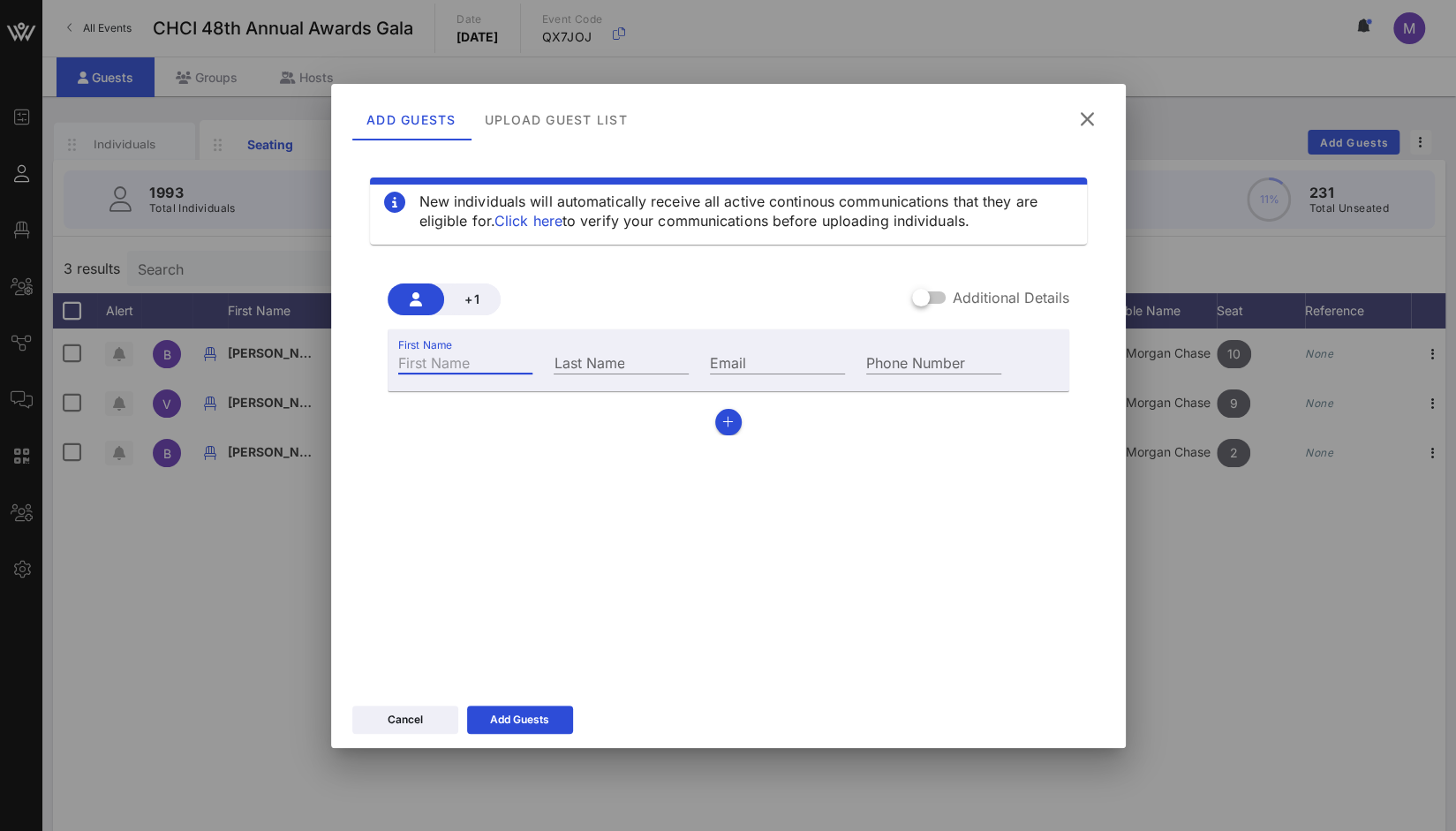
click at [459, 358] on input "First Name" at bounding box center [466, 362] width 135 height 23
paste input "Liliana Ranon"
drag, startPoint x: 446, startPoint y: 363, endPoint x: 507, endPoint y: 365, distance: 61.0
click at [507, 365] on input "Liliana Ranon" at bounding box center [466, 362] width 135 height 23
type input "Liliana"
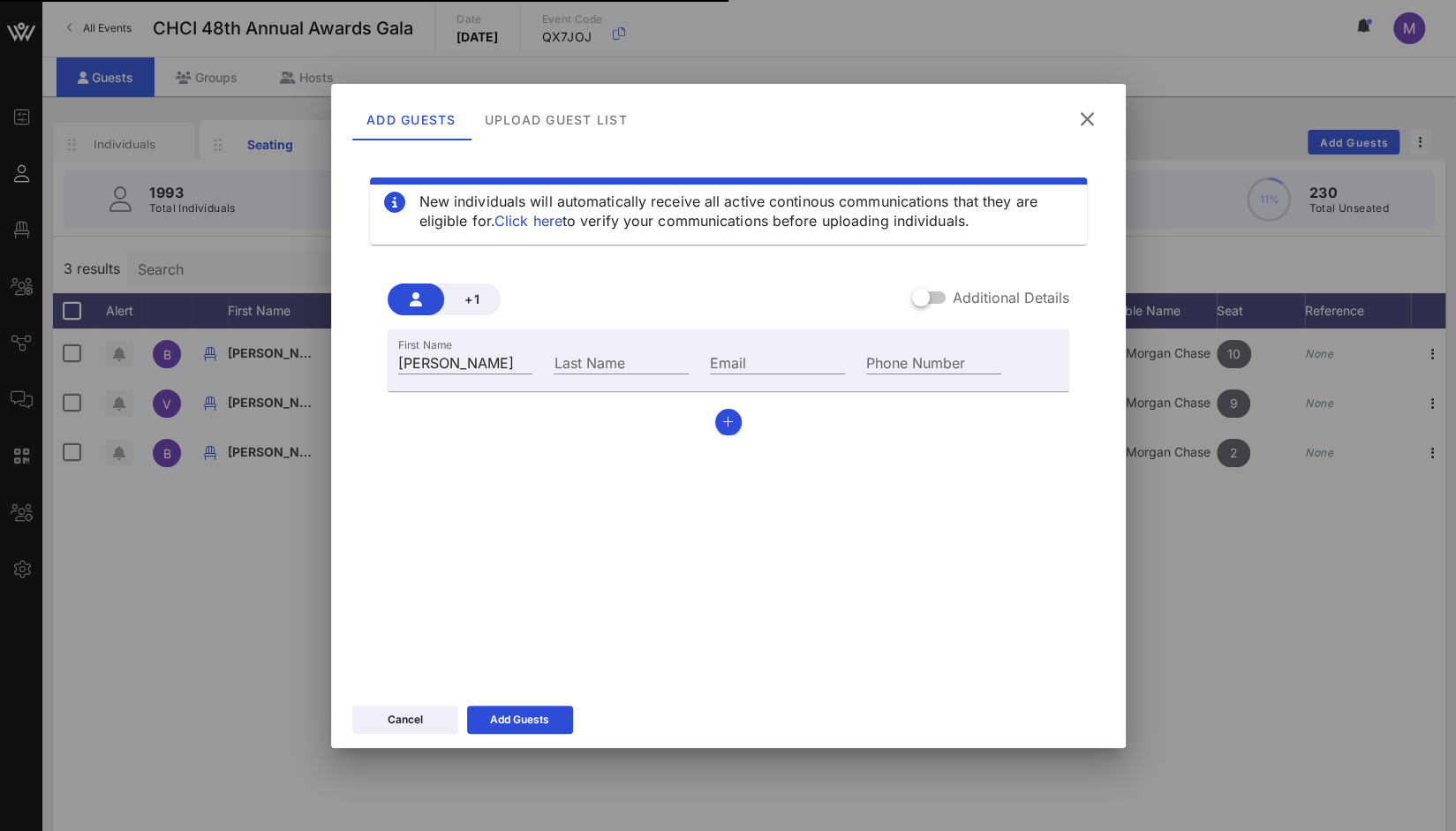
click at [586, 348] on div "Last Name" at bounding box center [621, 360] width 157 height 47
click at [574, 365] on input "Last Name" at bounding box center [621, 362] width 135 height 23
paste input "Ranon"
type input "Ranon"
click at [926, 362] on input "Phone Number" at bounding box center [933, 362] width 135 height 23
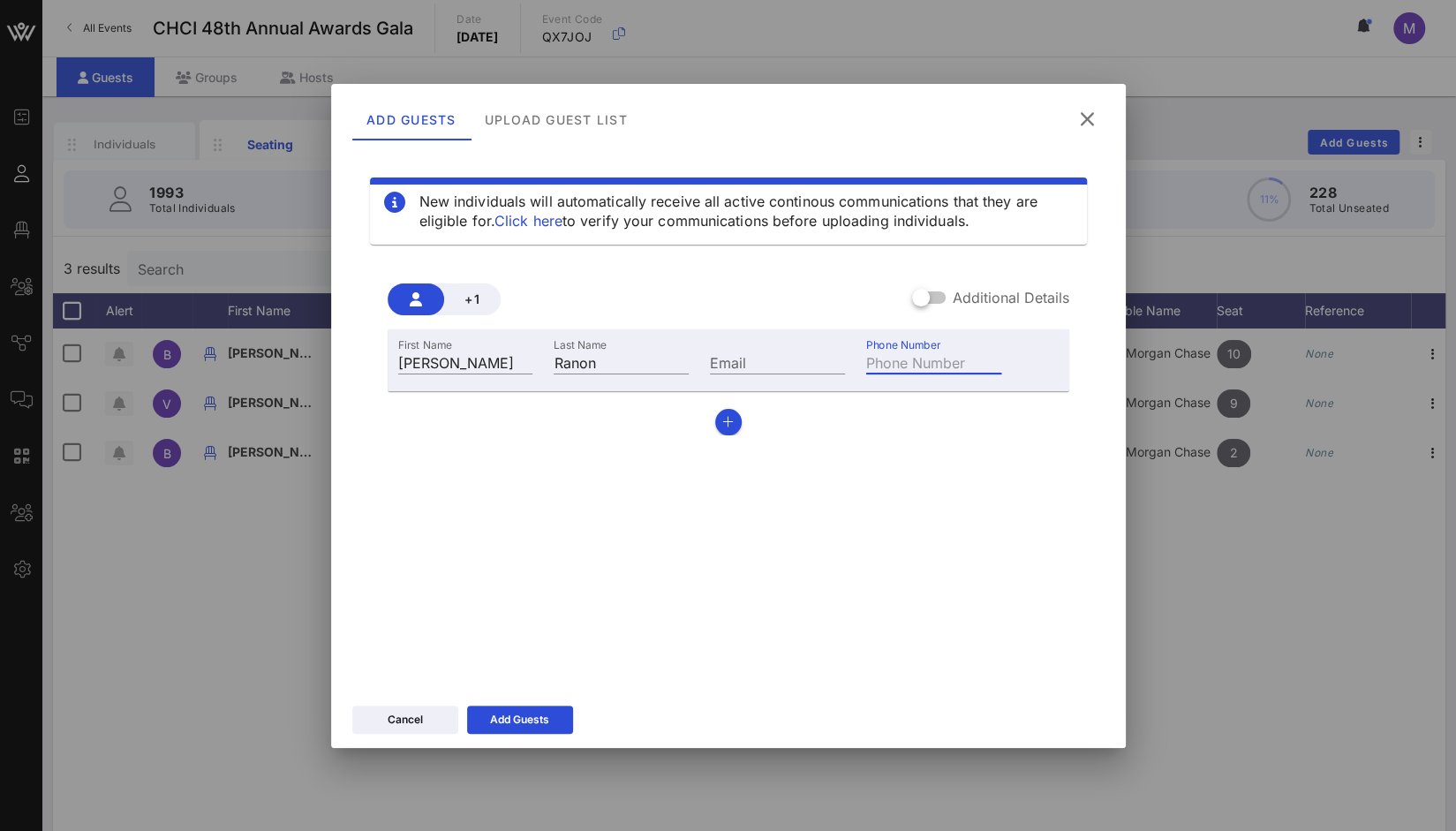
paste input "+12027449837"
type input "+12027449837"
click at [742, 355] on input "Email" at bounding box center [778, 362] width 135 height 23
paste input "liliana.ranon@jpmchase.com"
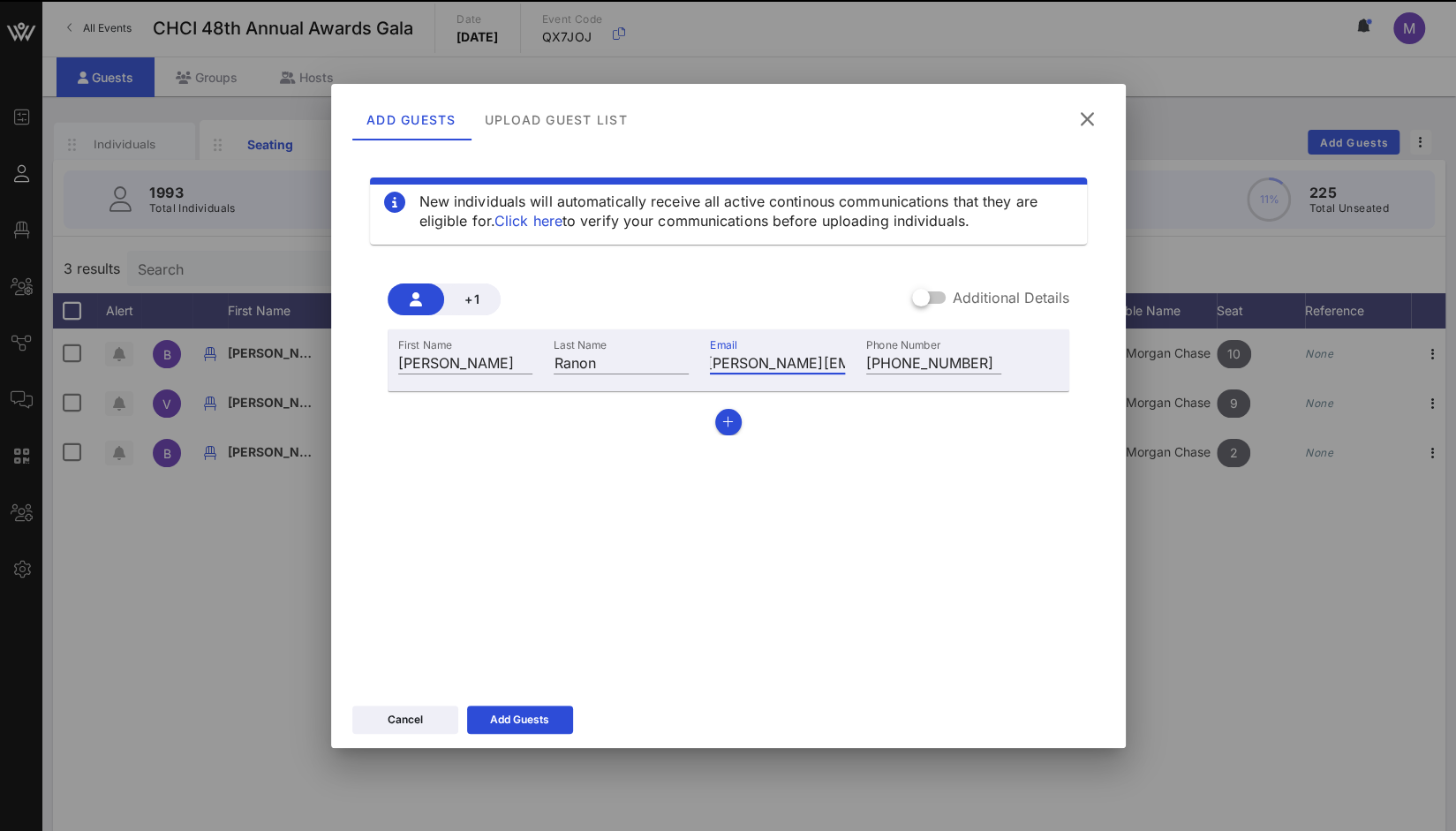
scroll to position [0, 0]
type input "liliana.ranon@jpmchase.com"
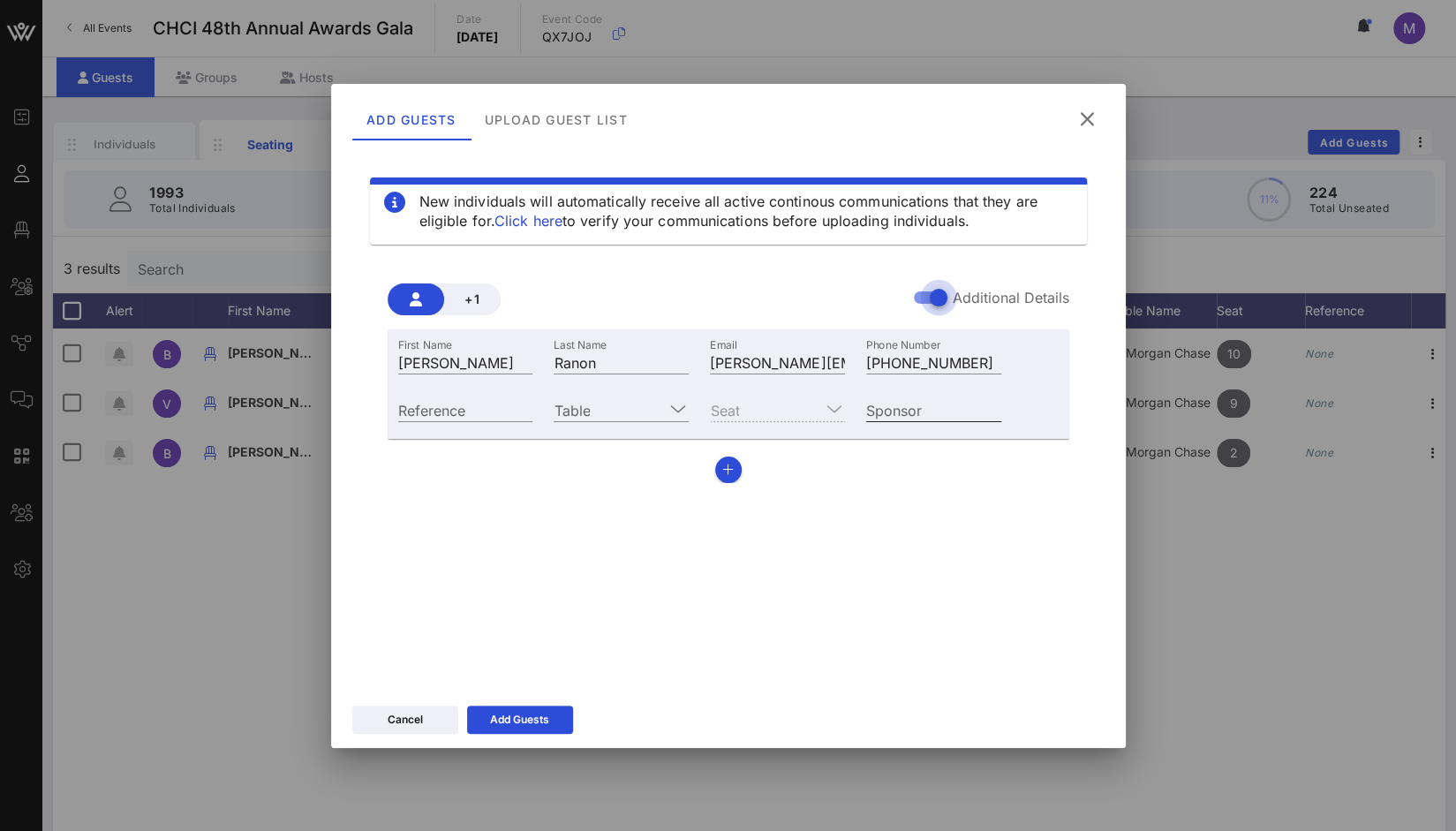
click at [928, 405] on input "Sponsor" at bounding box center [933, 410] width 135 height 23
click at [681, 406] on icon at bounding box center [678, 409] width 16 height 21
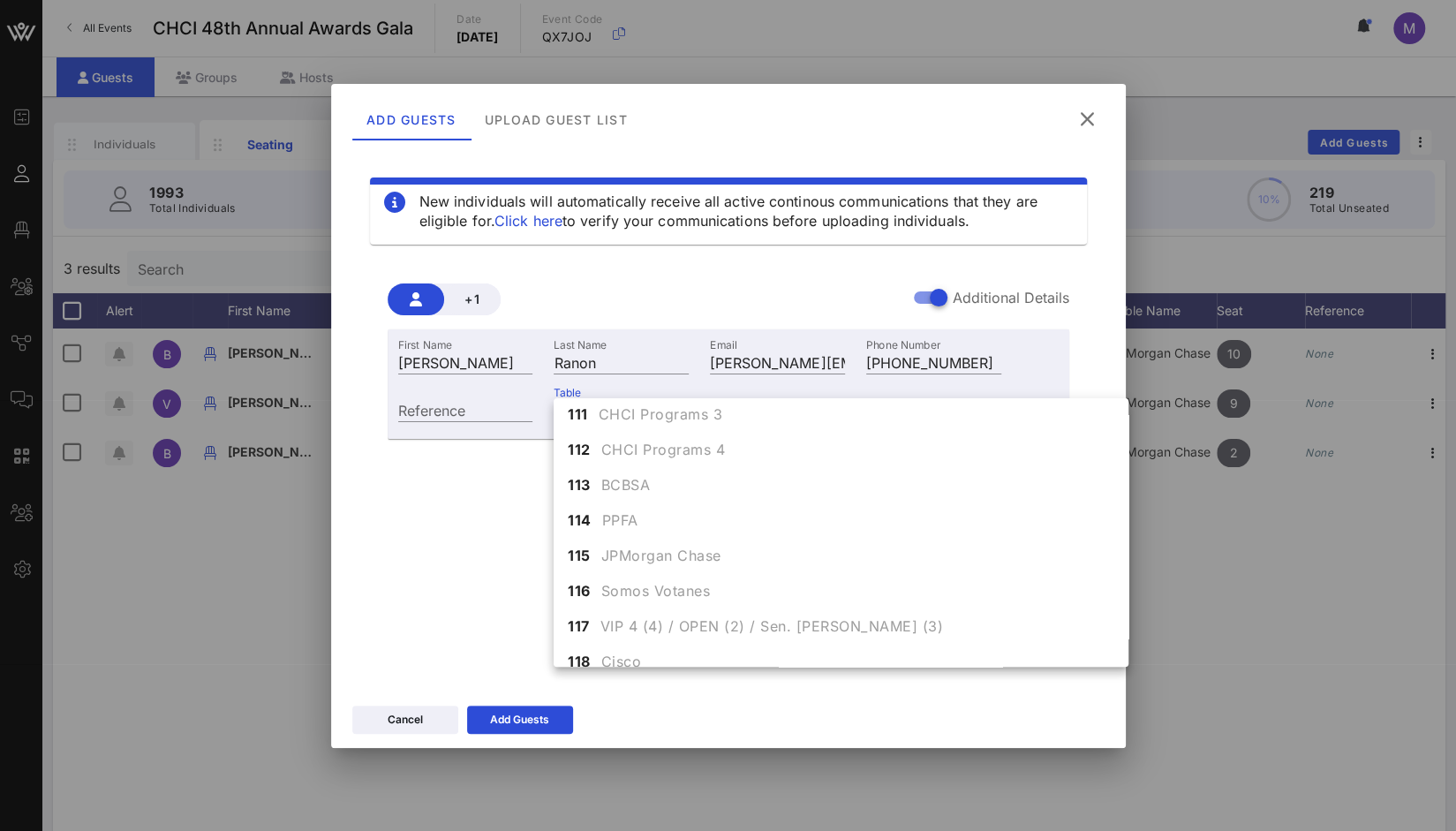
scroll to position [452, 0]
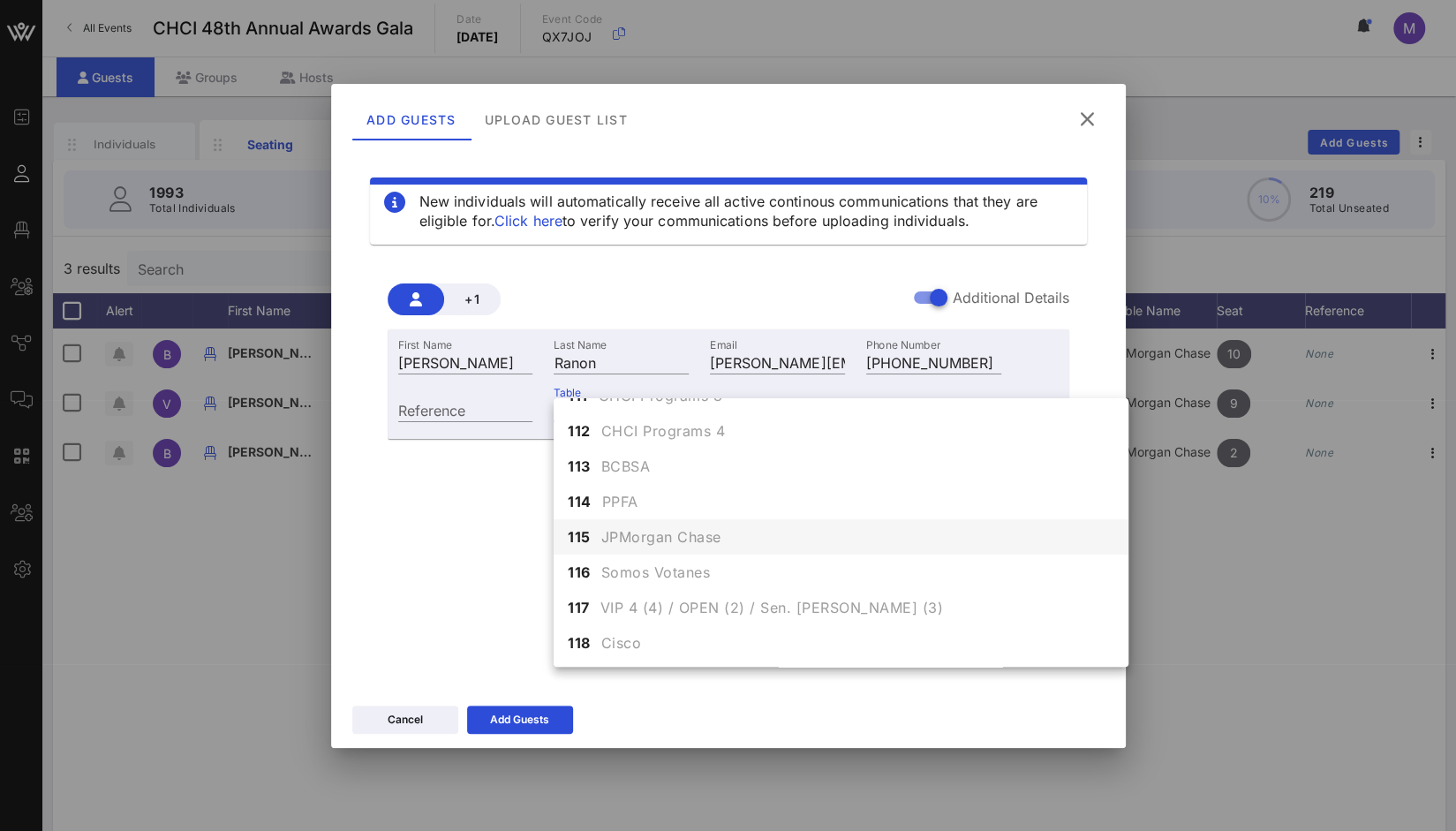
click at [851, 532] on div "115 JPMorgan Chase" at bounding box center [841, 537] width 575 height 35
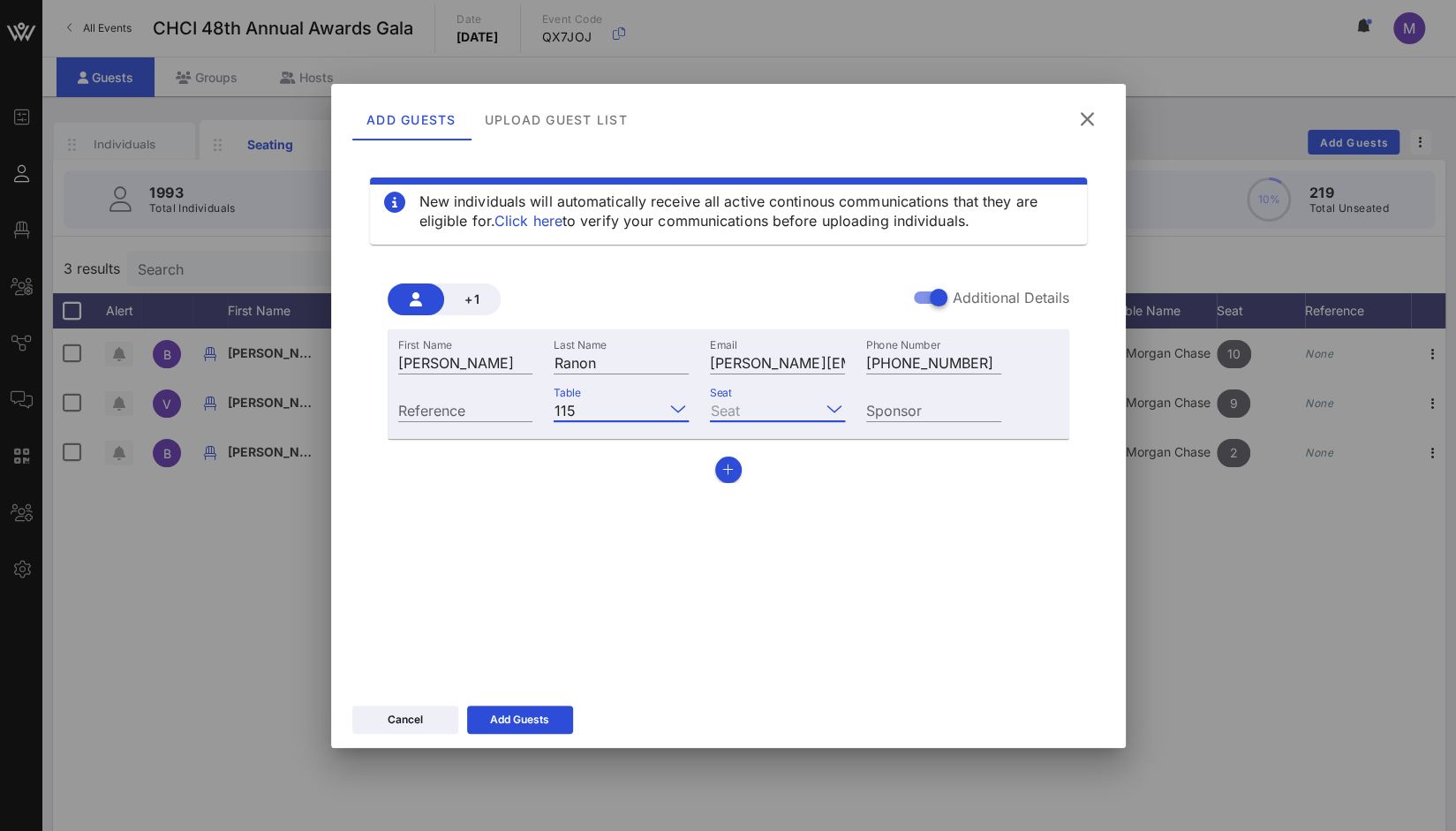
click at [768, 408] on input "Seat" at bounding box center [765, 410] width 110 height 23
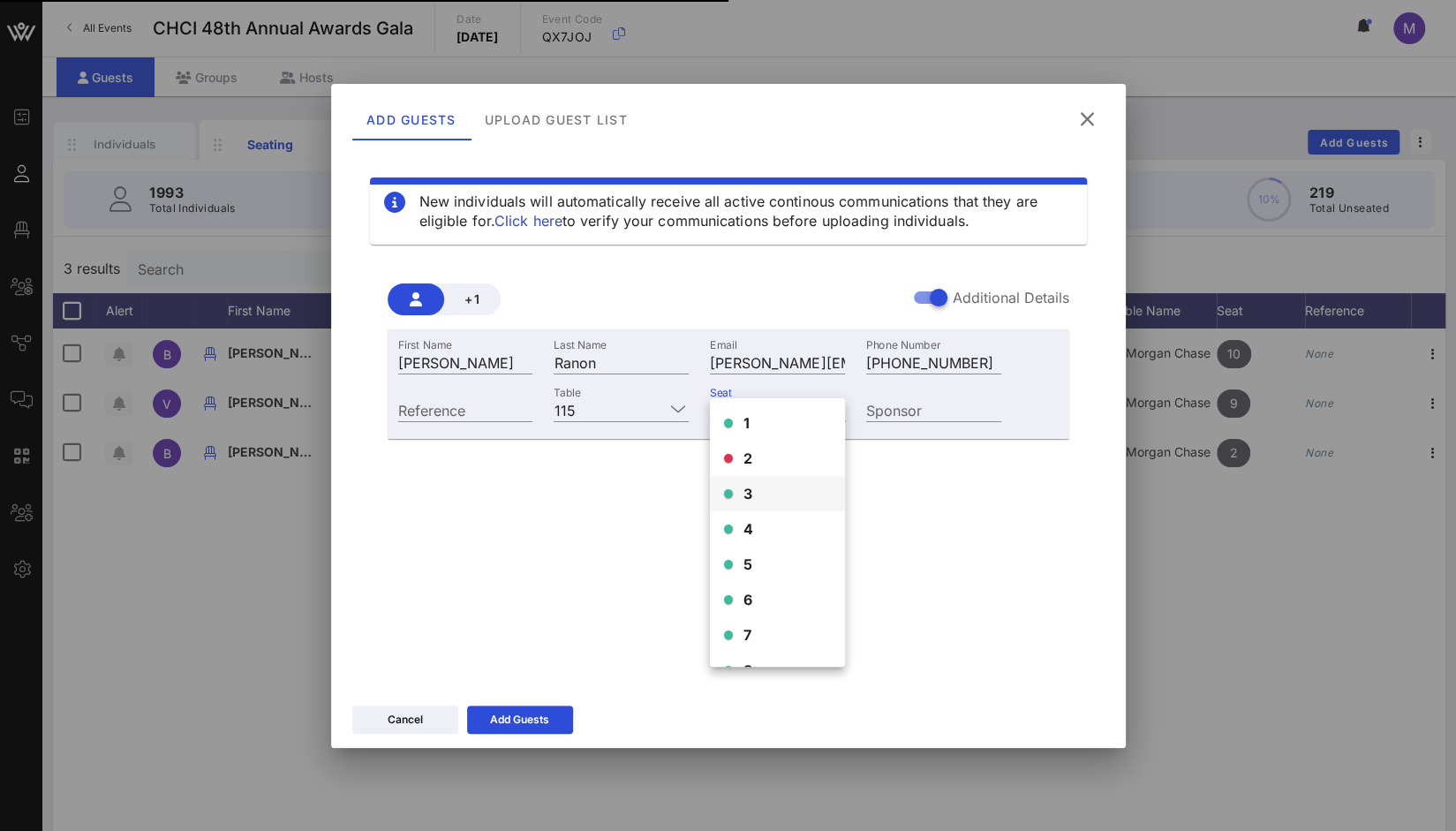
click at [769, 501] on div "3" at bounding box center [778, 493] width 135 height 35
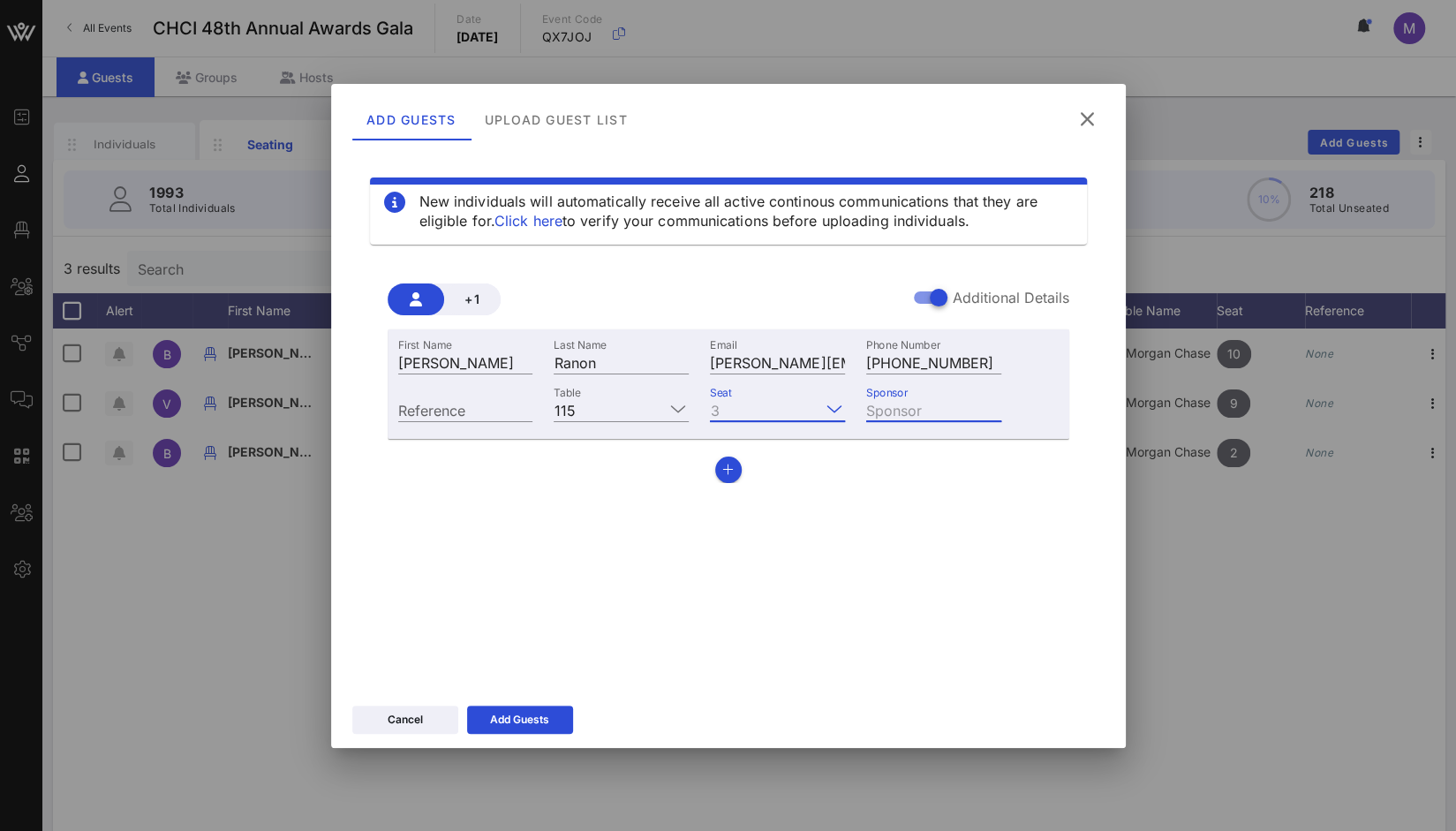
click at [895, 411] on input "Sponsor" at bounding box center [933, 410] width 135 height 23
paste input "JPMorganChase"
click at [937, 407] on input "JPMorganChase" at bounding box center [933, 410] width 135 height 23
type input "JPMorgan Chase"
click at [528, 729] on button "Add Guests" at bounding box center [521, 720] width 106 height 28
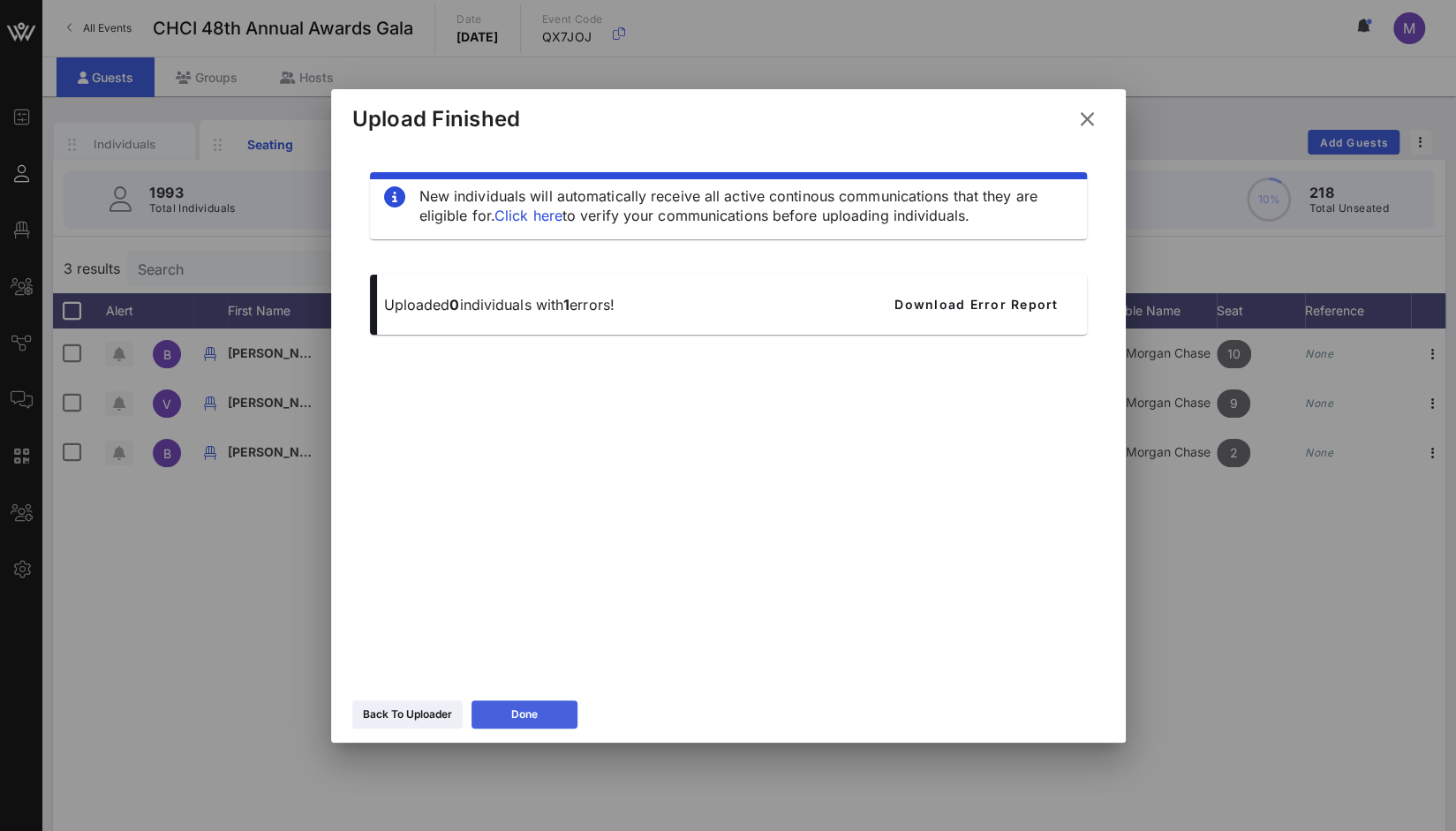
click at [528, 711] on icon at bounding box center [525, 714] width 12 height 10
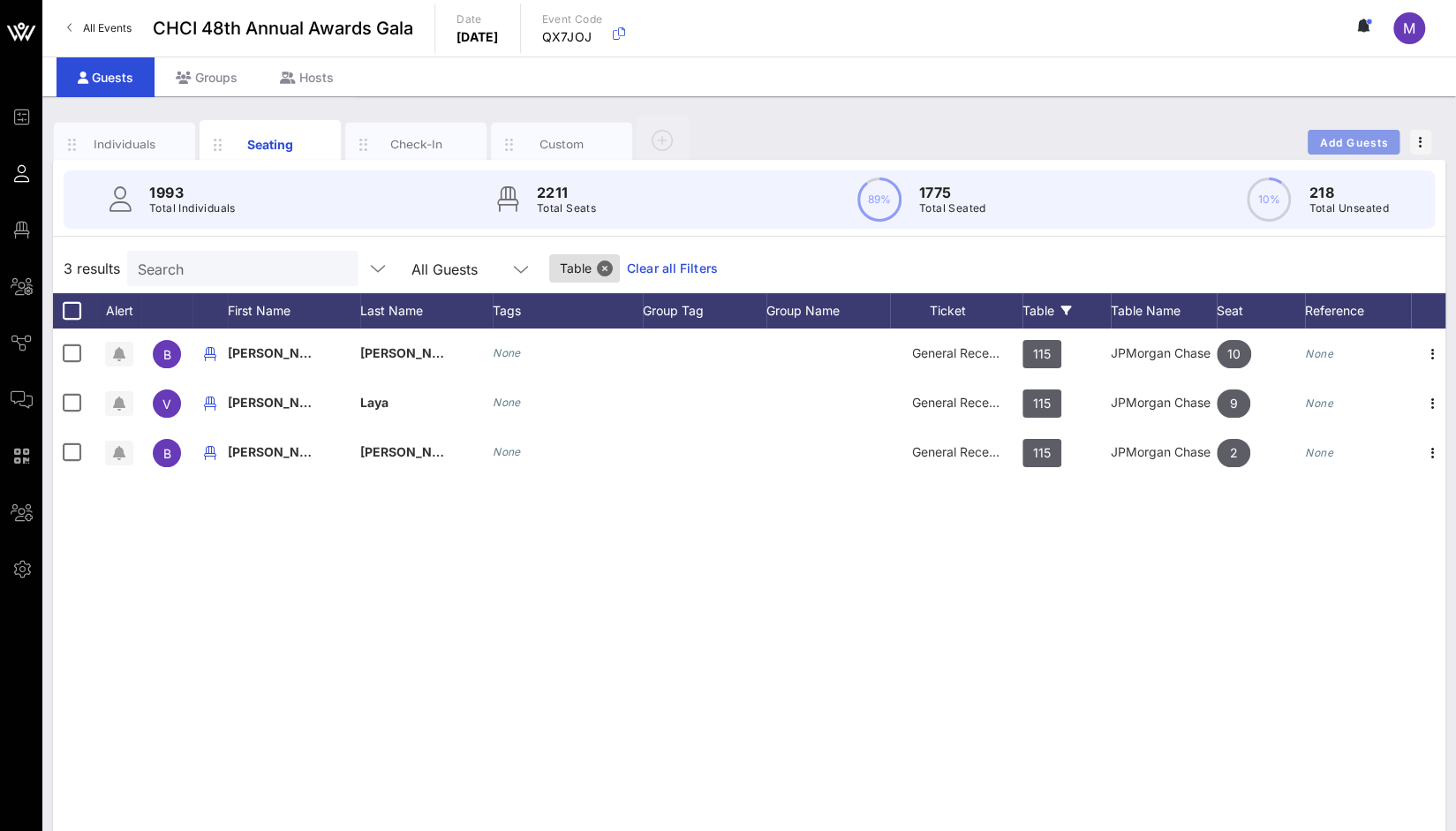
click at [1339, 141] on span "Add Guests" at bounding box center [1355, 142] width 70 height 13
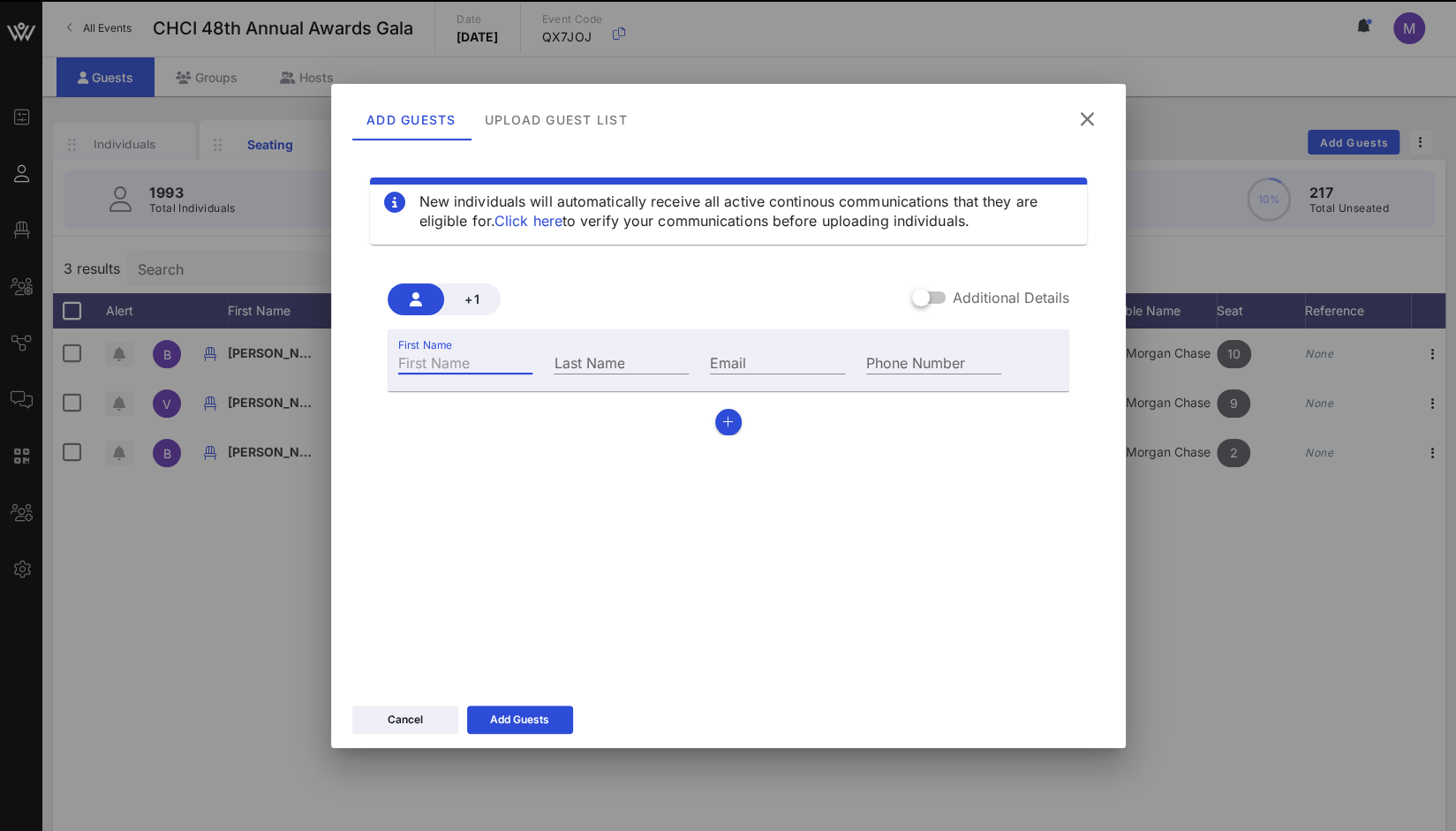
click at [426, 352] on div "First Name" at bounding box center [466, 362] width 135 height 23
paste input "Miya Patel,"
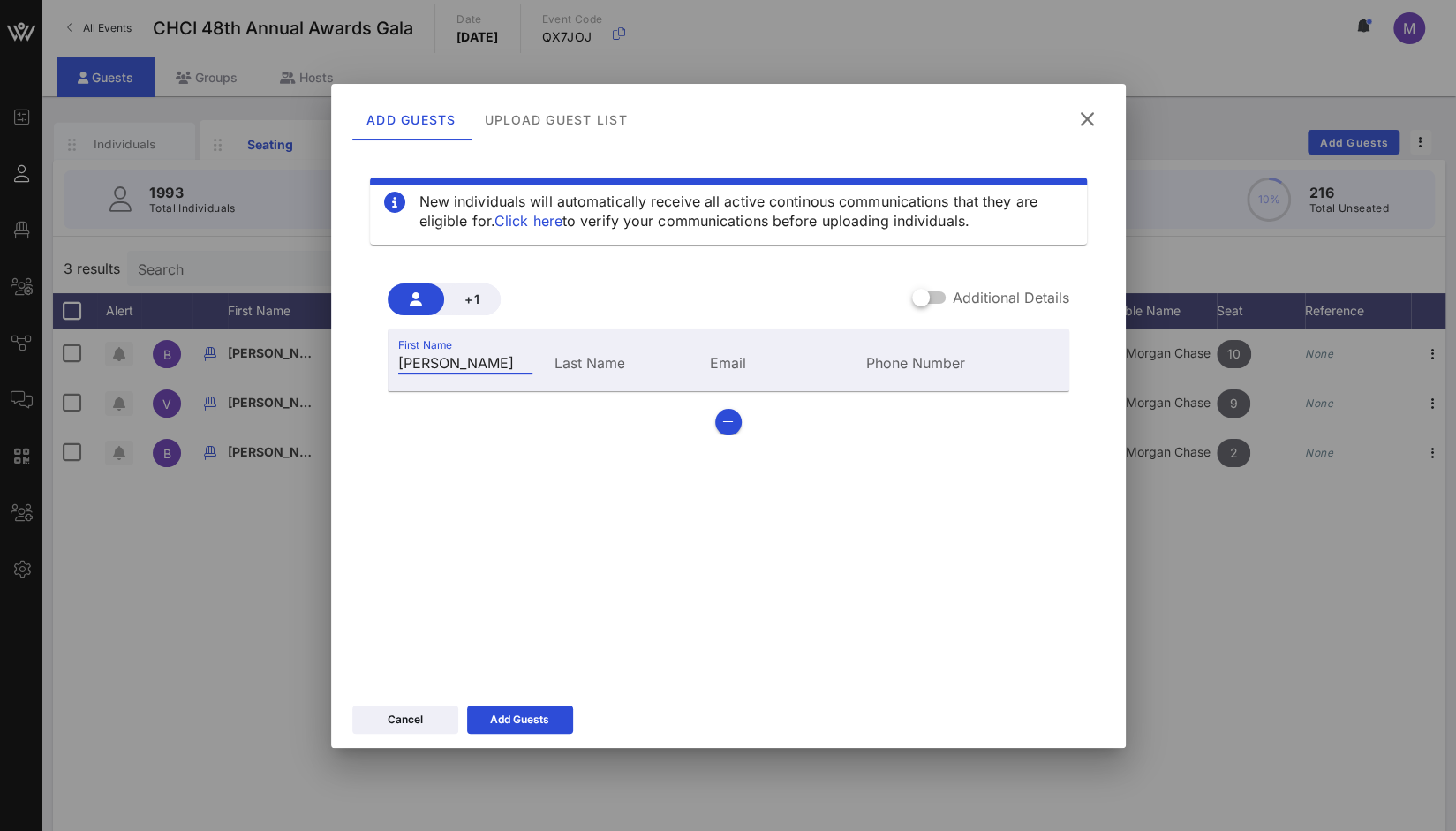
drag, startPoint x: 436, startPoint y: 362, endPoint x: 481, endPoint y: 370, distance: 45.7
click at [481, 370] on input "Miya Patel" at bounding box center [466, 362] width 135 height 23
type input "Miya"
click at [598, 356] on div "Last Name" at bounding box center [621, 362] width 135 height 23
paste input "Patel"
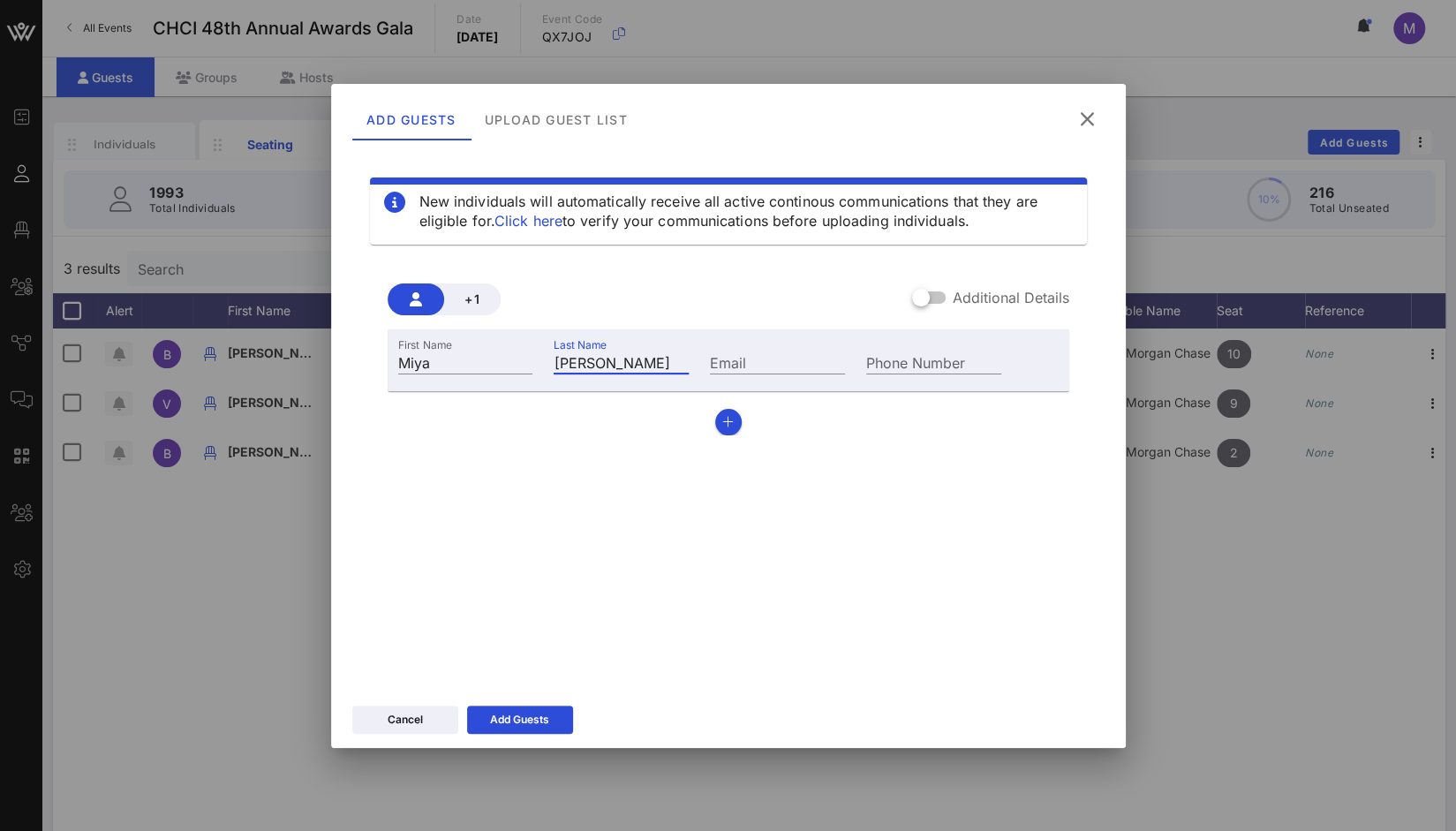
type input "Patel"
click at [879, 359] on input "Phone Number" at bounding box center [933, 362] width 135 height 23
paste input "+19043150716"
type input "+19043150716"
click at [726, 357] on input "Email" at bounding box center [778, 362] width 135 height 23
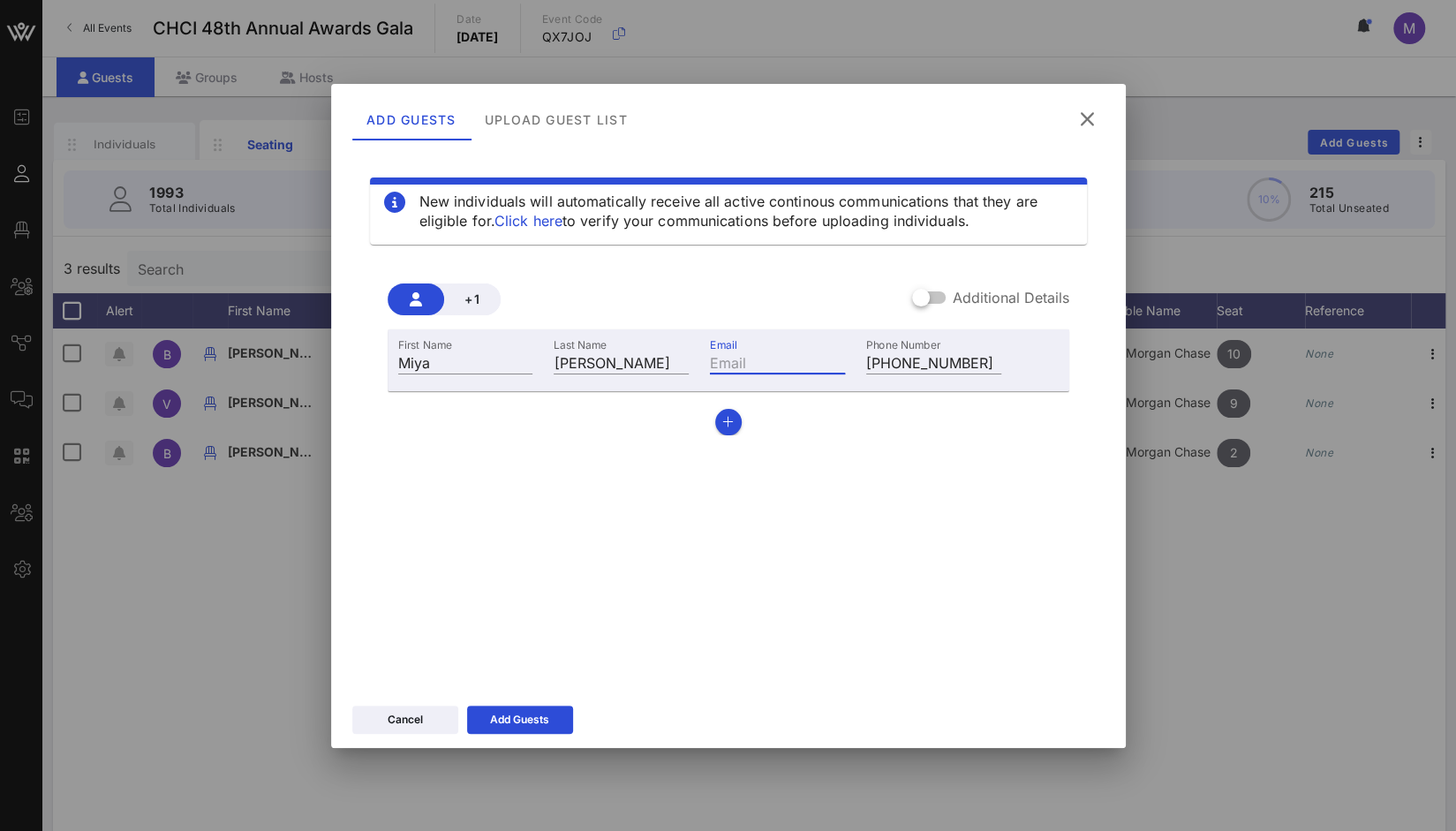
paste input "miya.patel@fulcrum-dc.com"
type input "miya.patel@fulcrum-dc.com"
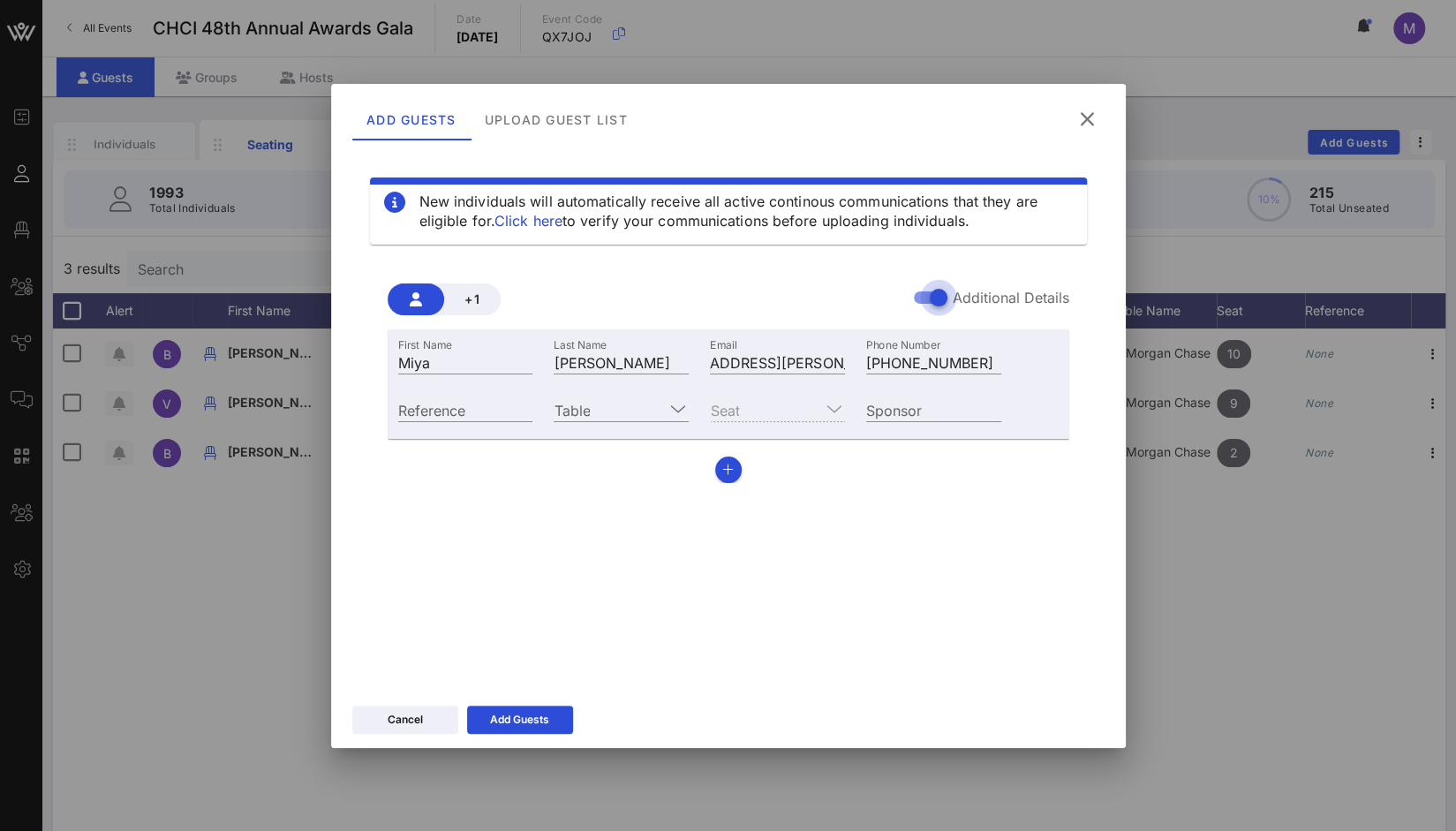
scroll to position [0, 0]
click at [647, 403] on input "Table" at bounding box center [609, 410] width 110 height 23
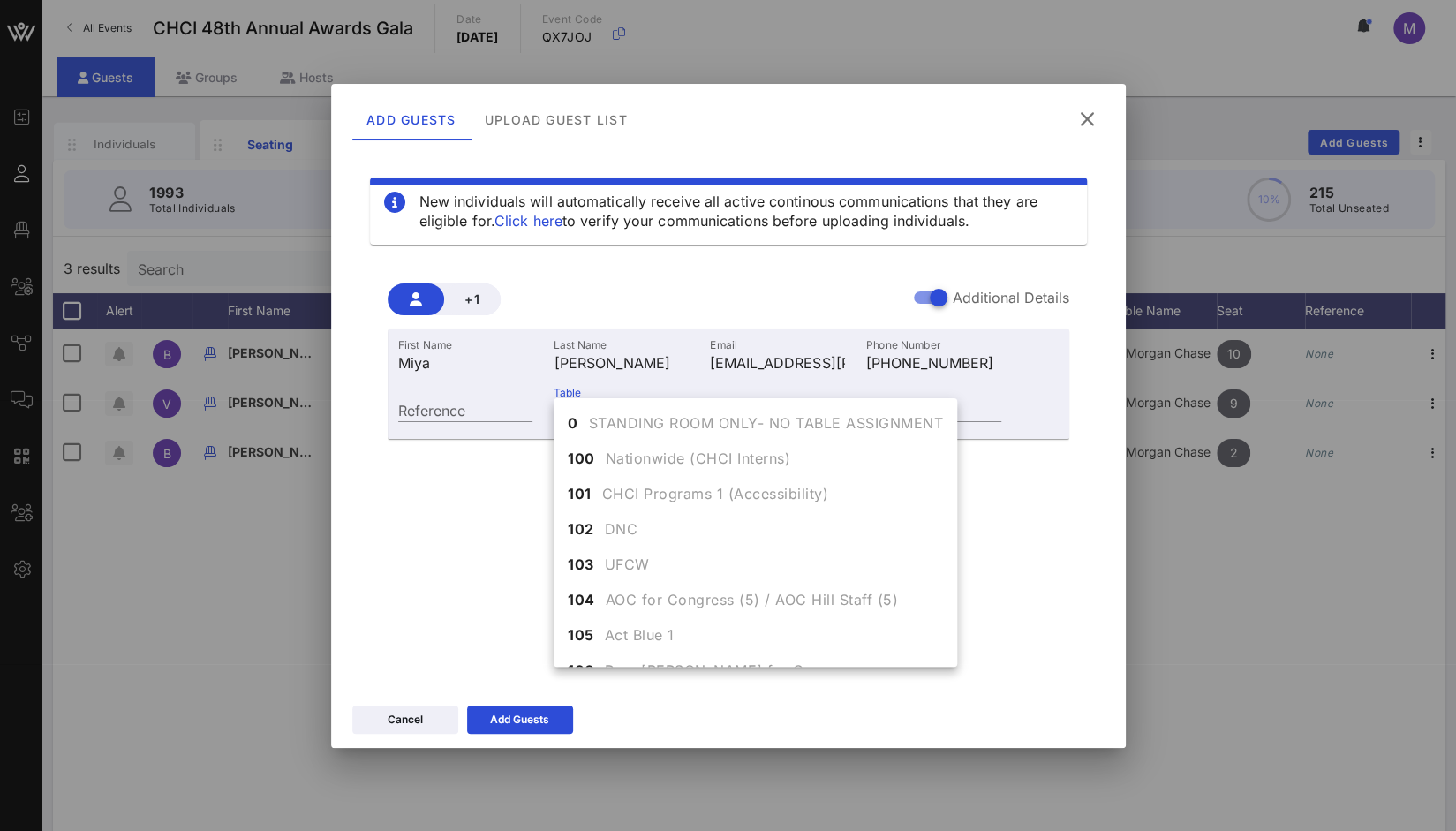
click at [957, 481] on div "0 STANDING ROOM ONLY- NO TABLE ASSIGNMENT 100 Nationwide (CHCI Interns) 101 CHC…" at bounding box center [756, 532] width 404 height 268
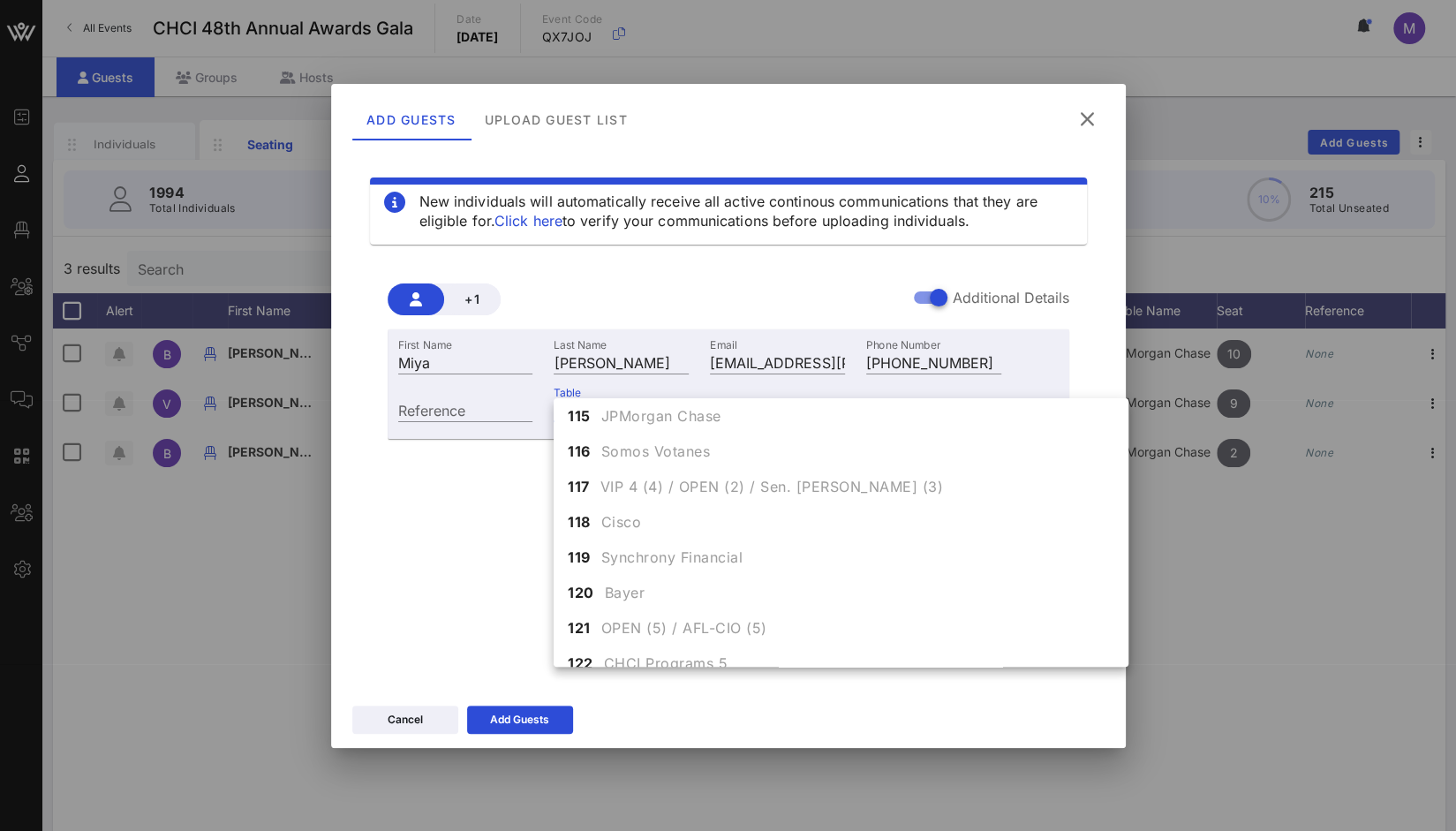
scroll to position [545, 0]
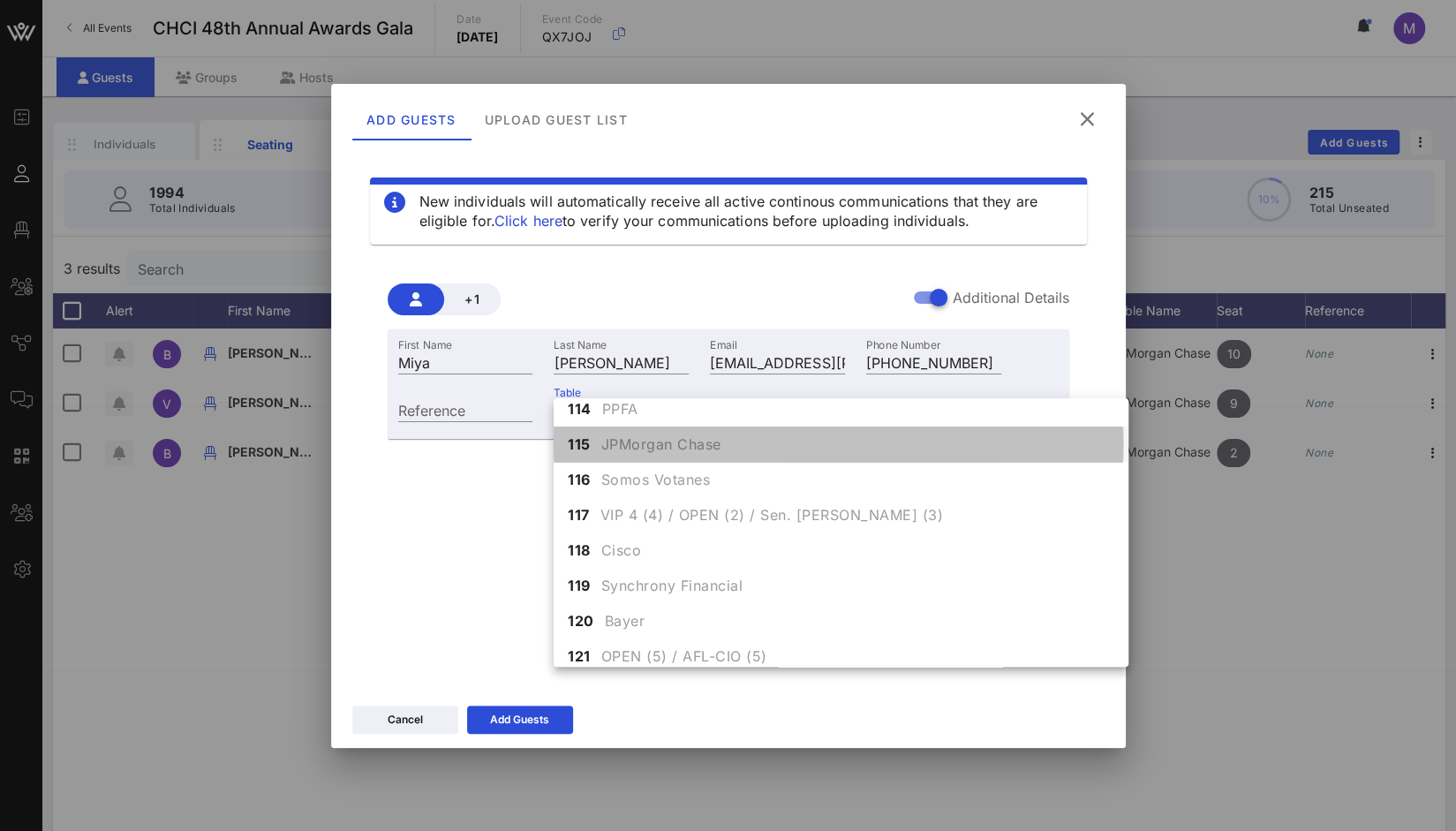
click at [839, 438] on div "115 JPMorgan Chase" at bounding box center [841, 444] width 575 height 35
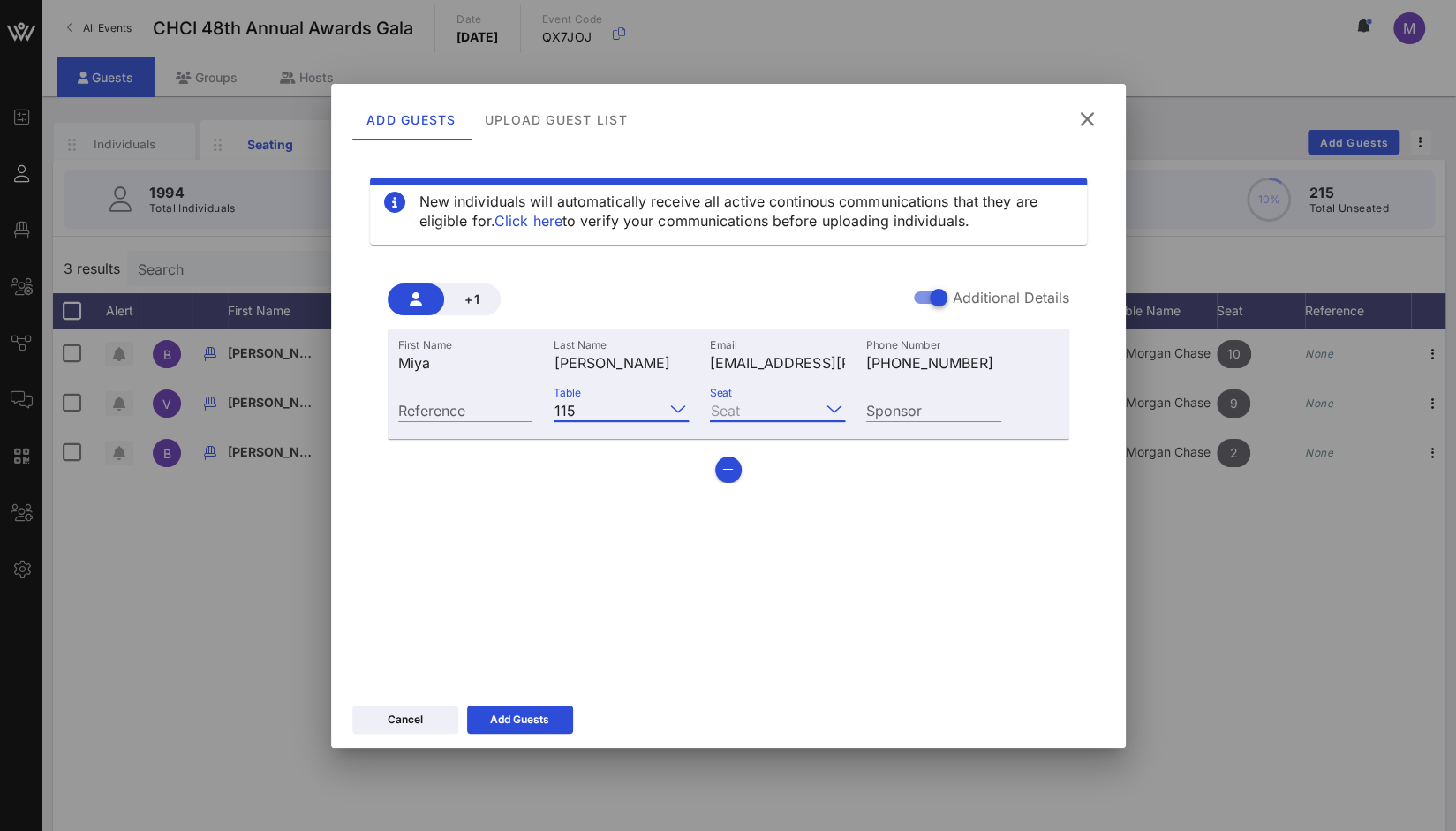
click at [819, 405] on input "Seat" at bounding box center [765, 410] width 110 height 23
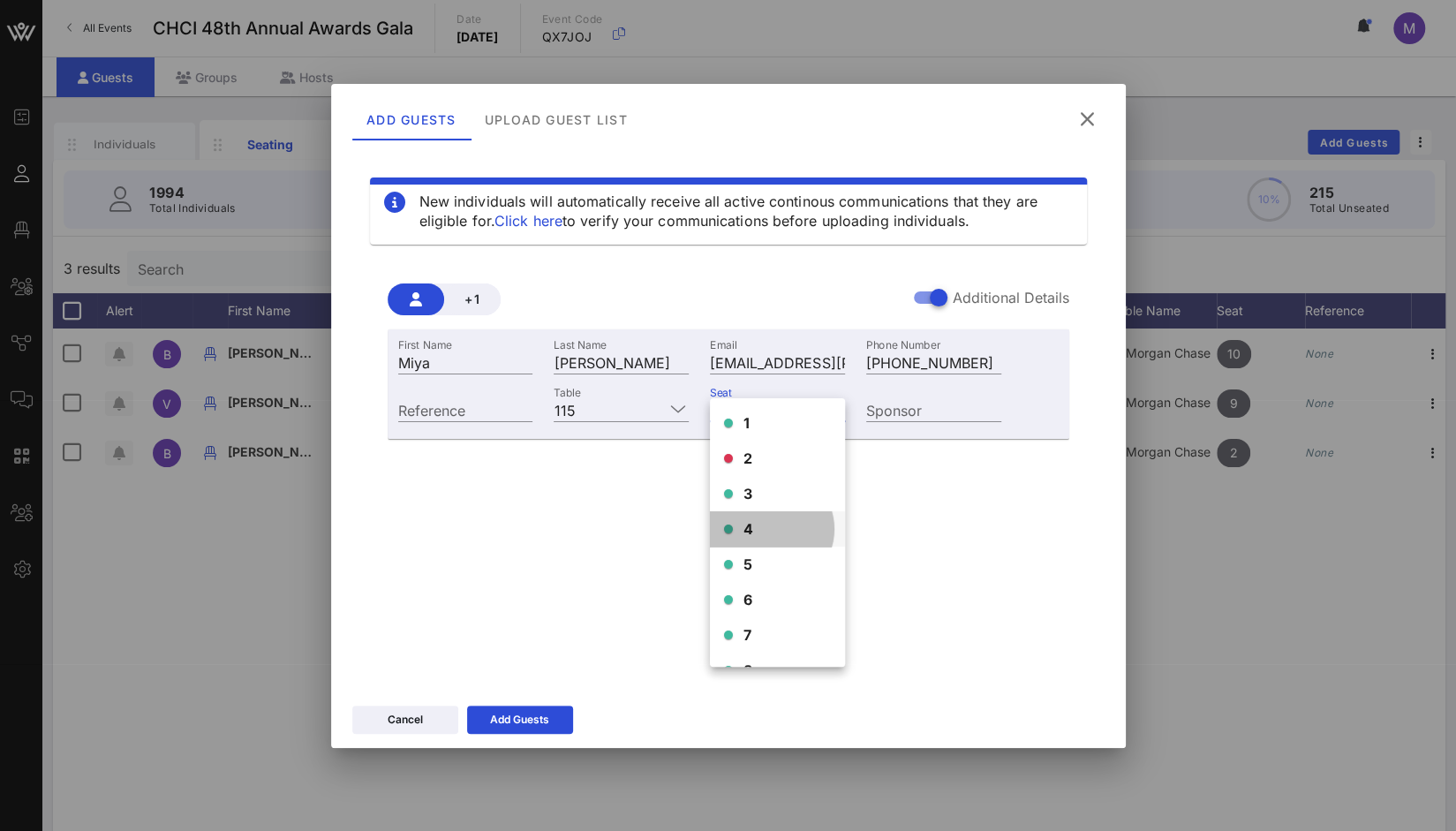
click at [770, 526] on div "4" at bounding box center [778, 528] width 135 height 35
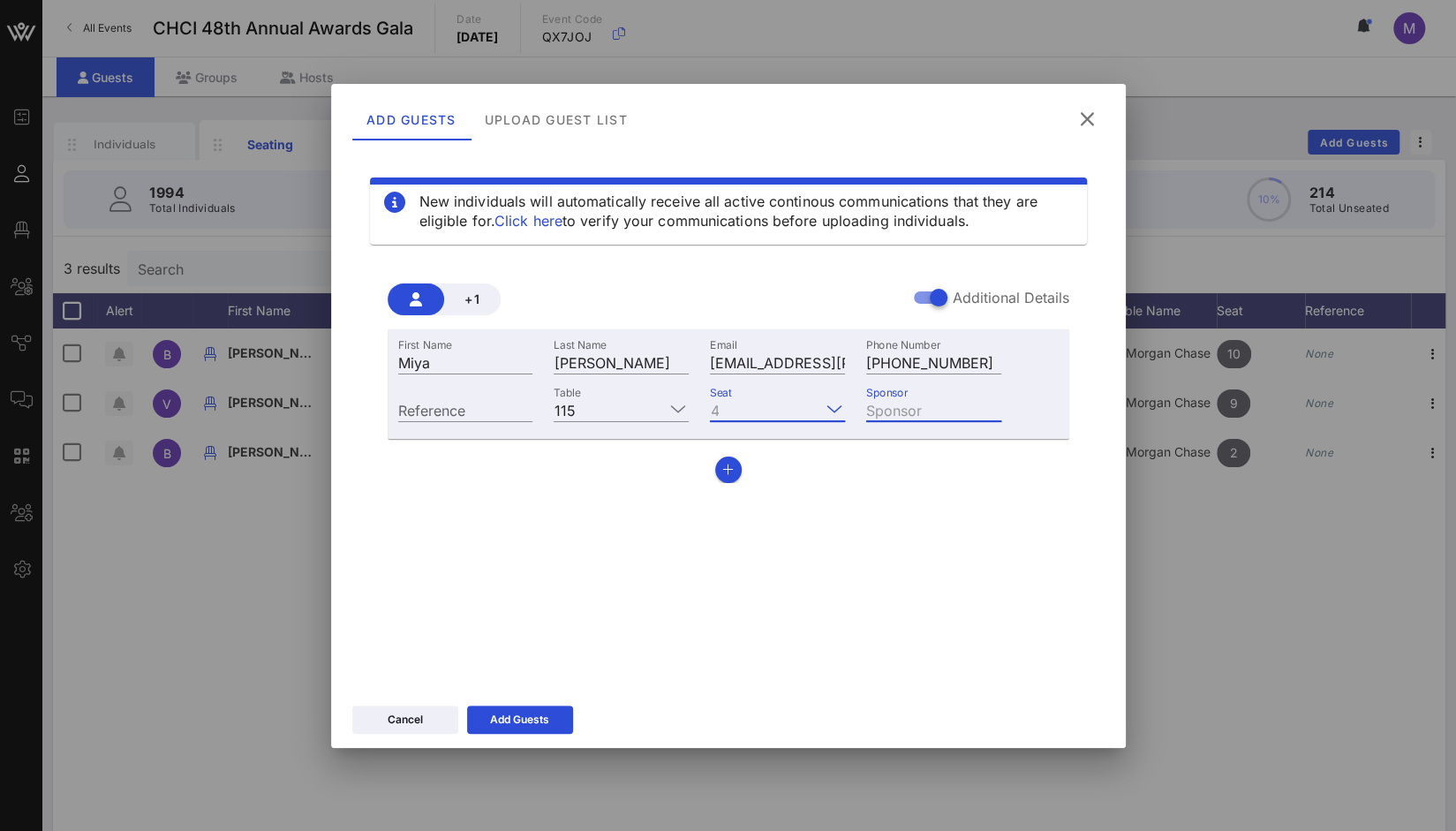
click at [918, 400] on input "Sponsor" at bounding box center [933, 410] width 135 height 23
paste input "JPMorganChase"
click at [935, 407] on input "JPMorganChase" at bounding box center [933, 410] width 135 height 23
type input "JPMorgan Chase"
click at [544, 721] on div "Add Guests" at bounding box center [520, 720] width 59 height 18
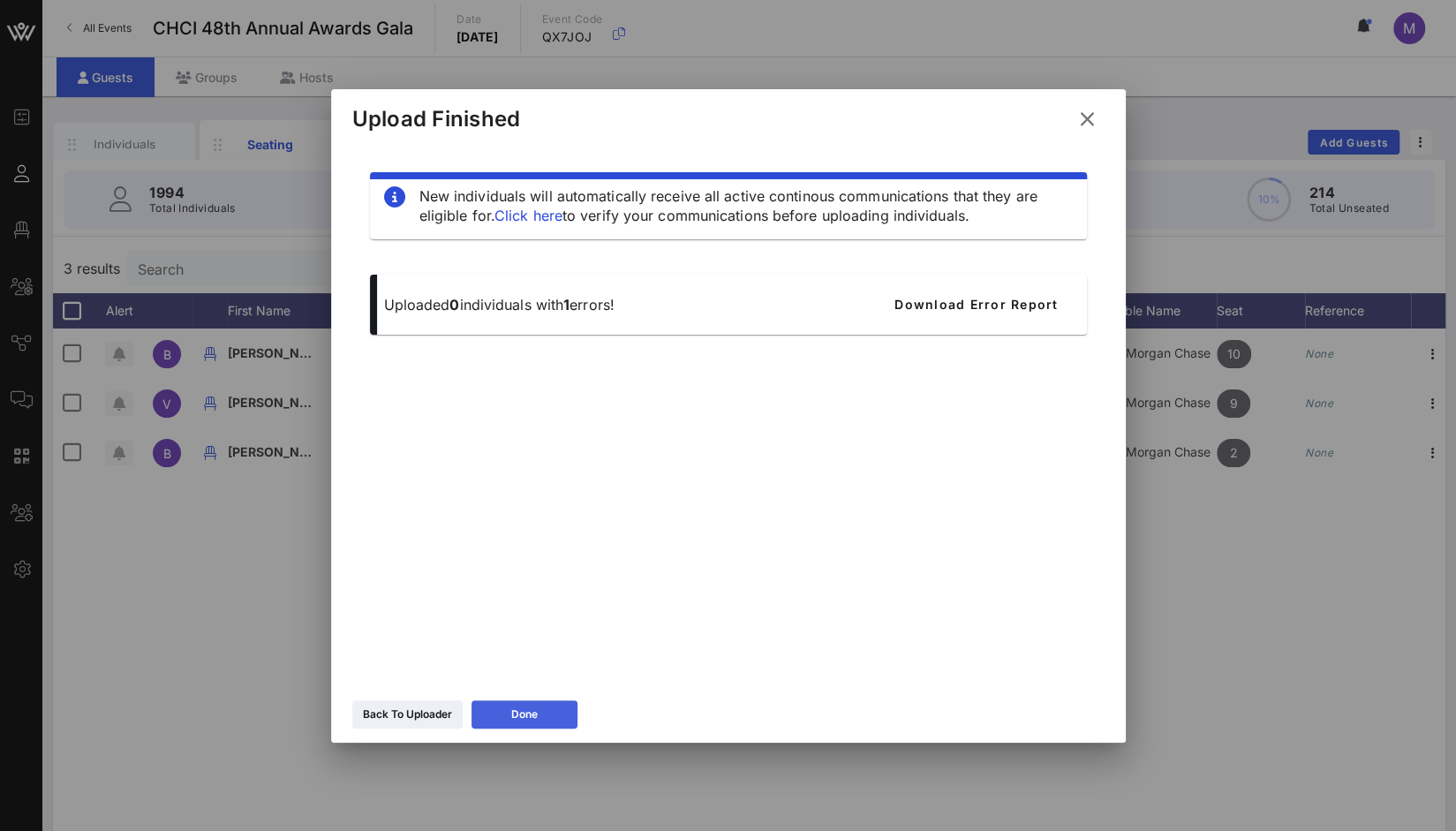
click at [516, 714] on div "Done" at bounding box center [525, 714] width 27 height 18
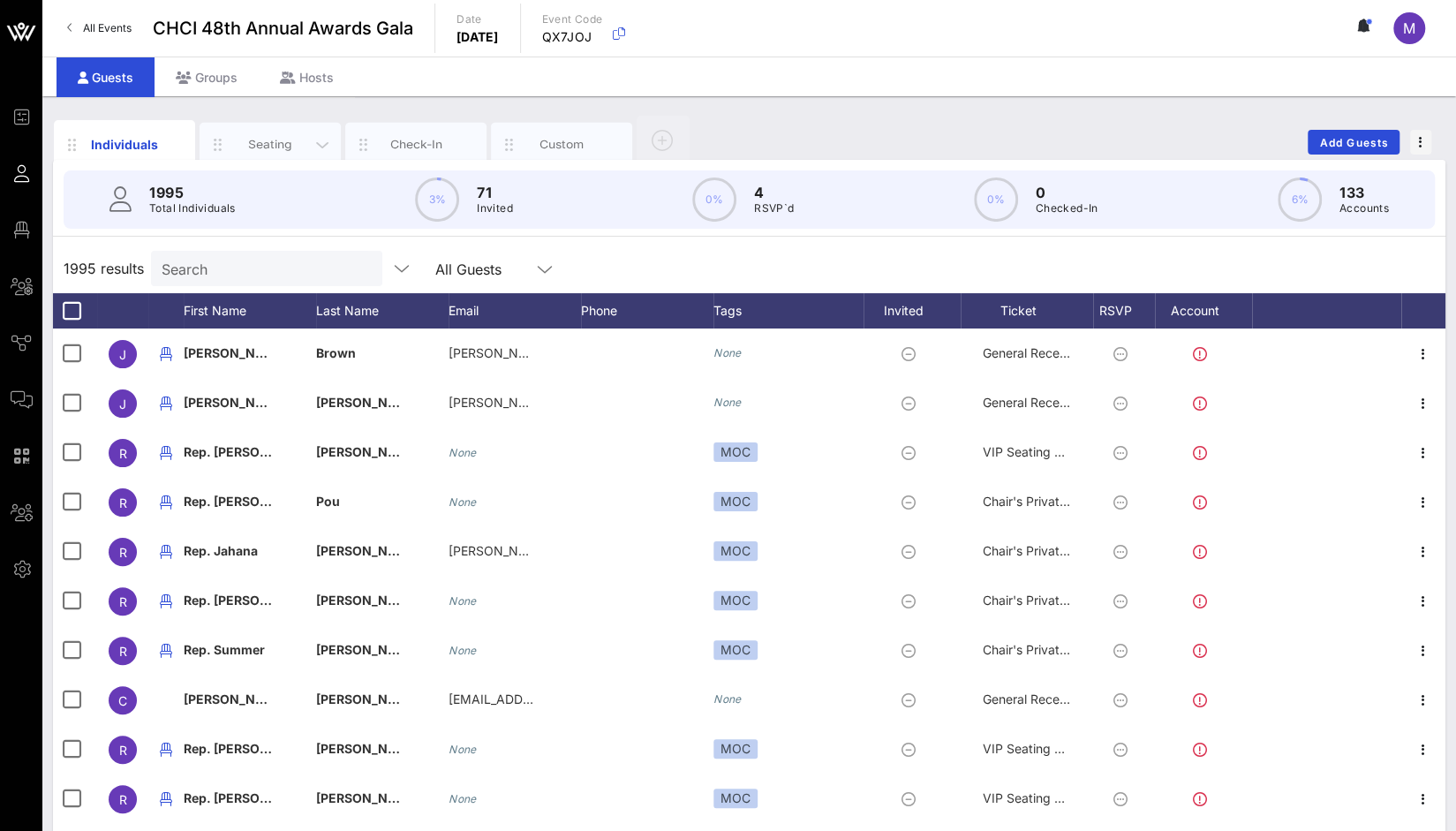
click at [249, 138] on div "Seating" at bounding box center [270, 144] width 79 height 17
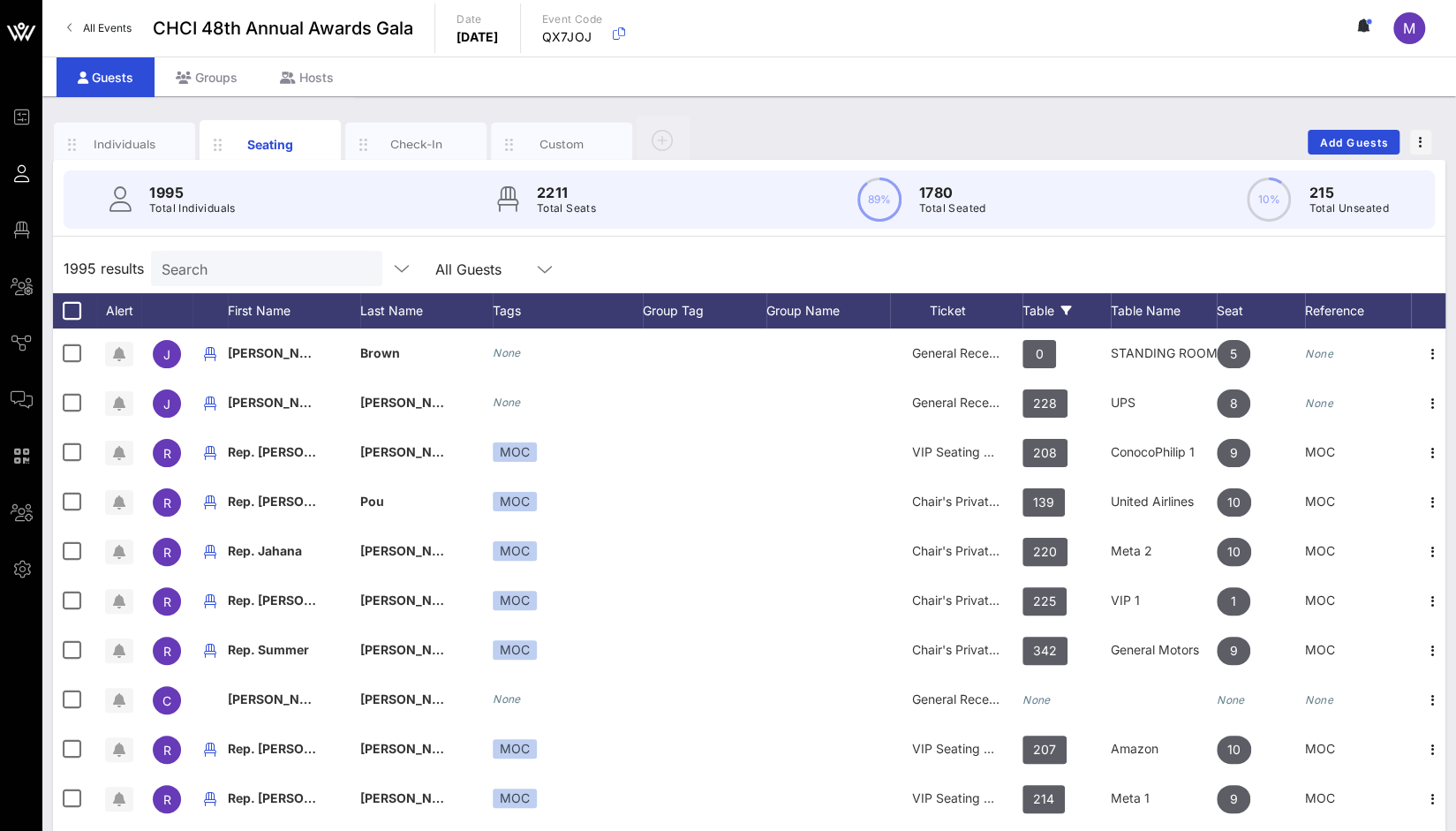
click at [1039, 306] on div "Table" at bounding box center [1066, 310] width 88 height 35
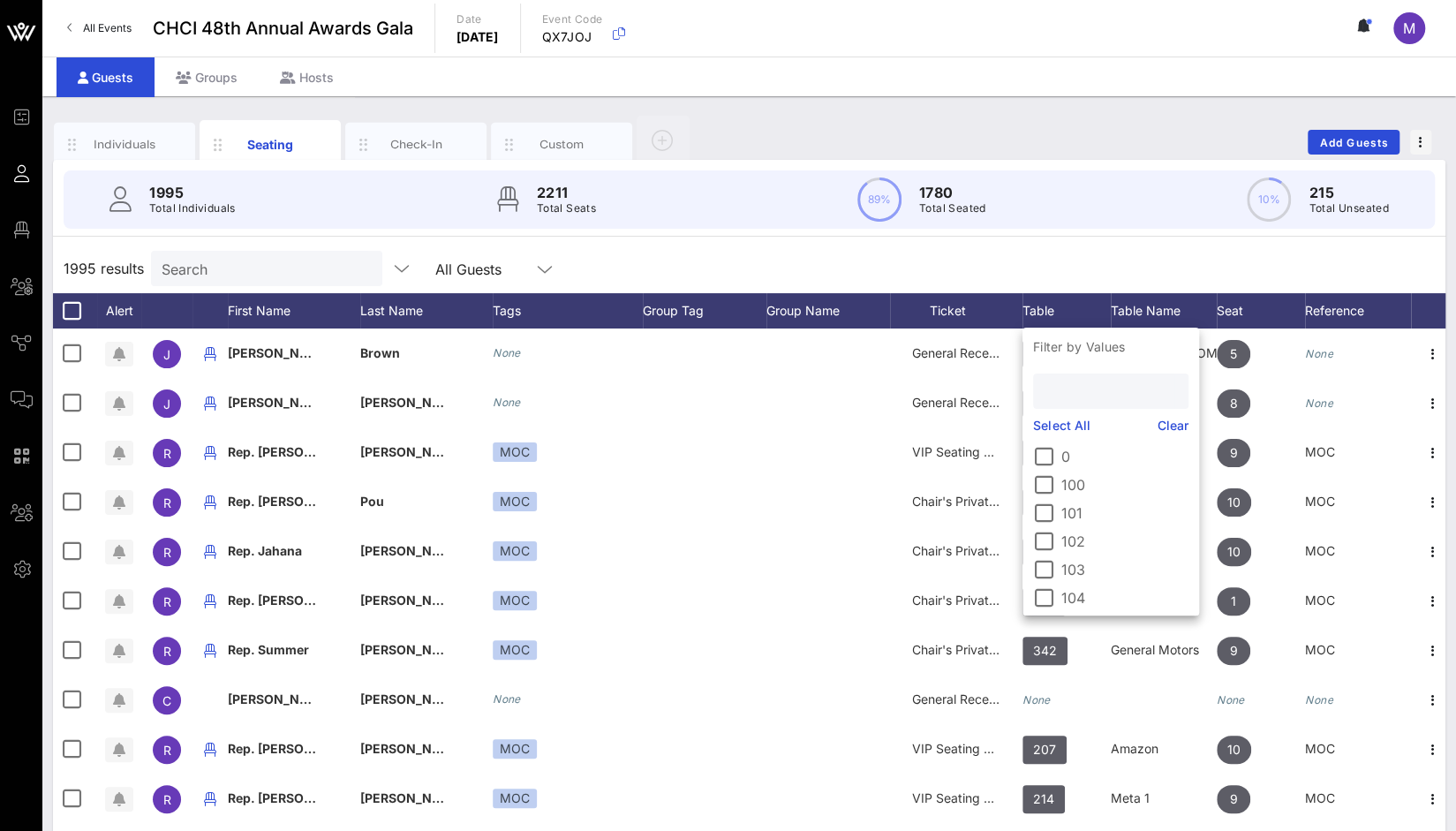
click at [1078, 389] on input "text" at bounding box center [1110, 391] width 131 height 23
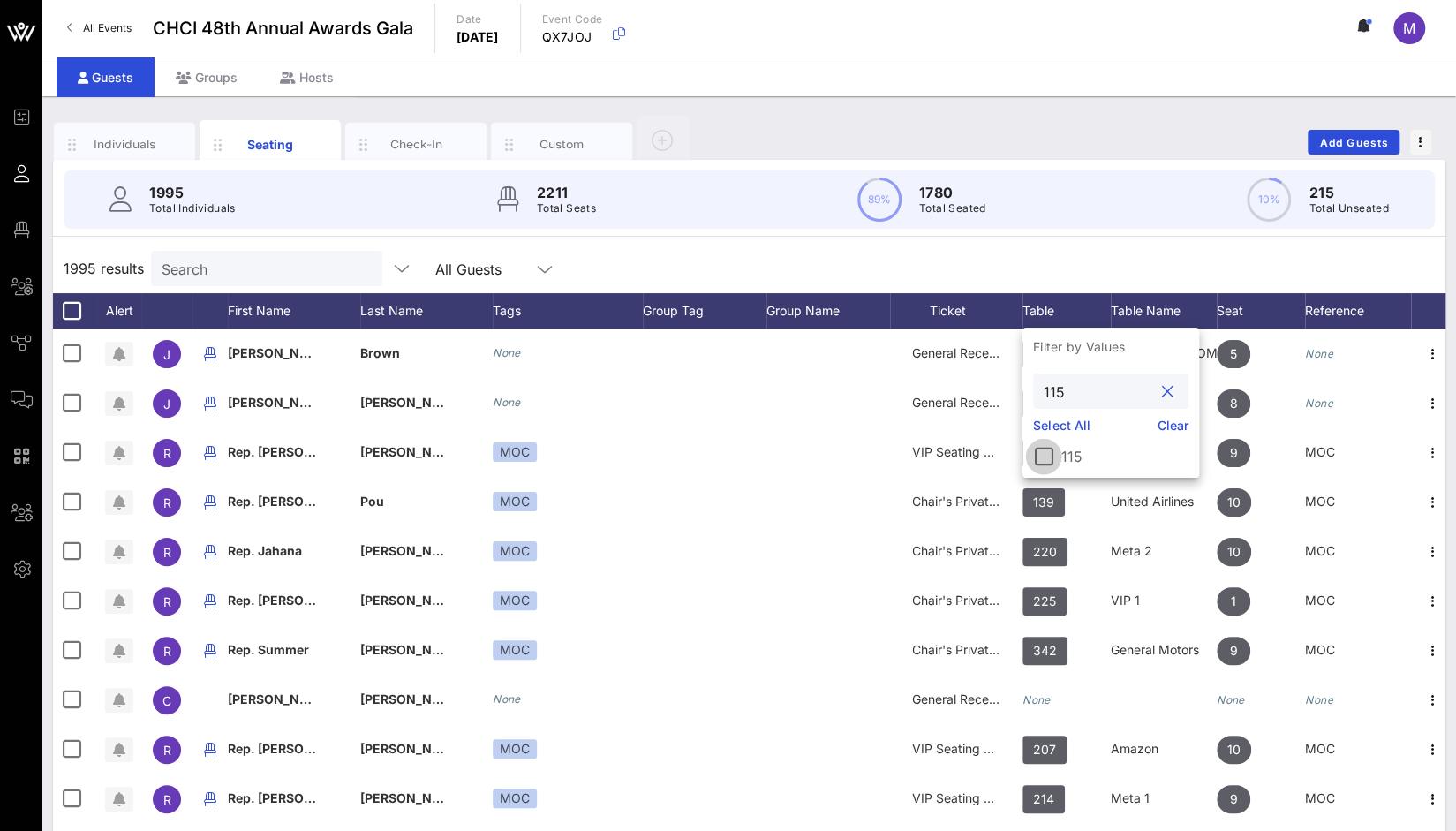
type input "115"
click at [1048, 460] on div at bounding box center [1044, 457] width 30 height 30
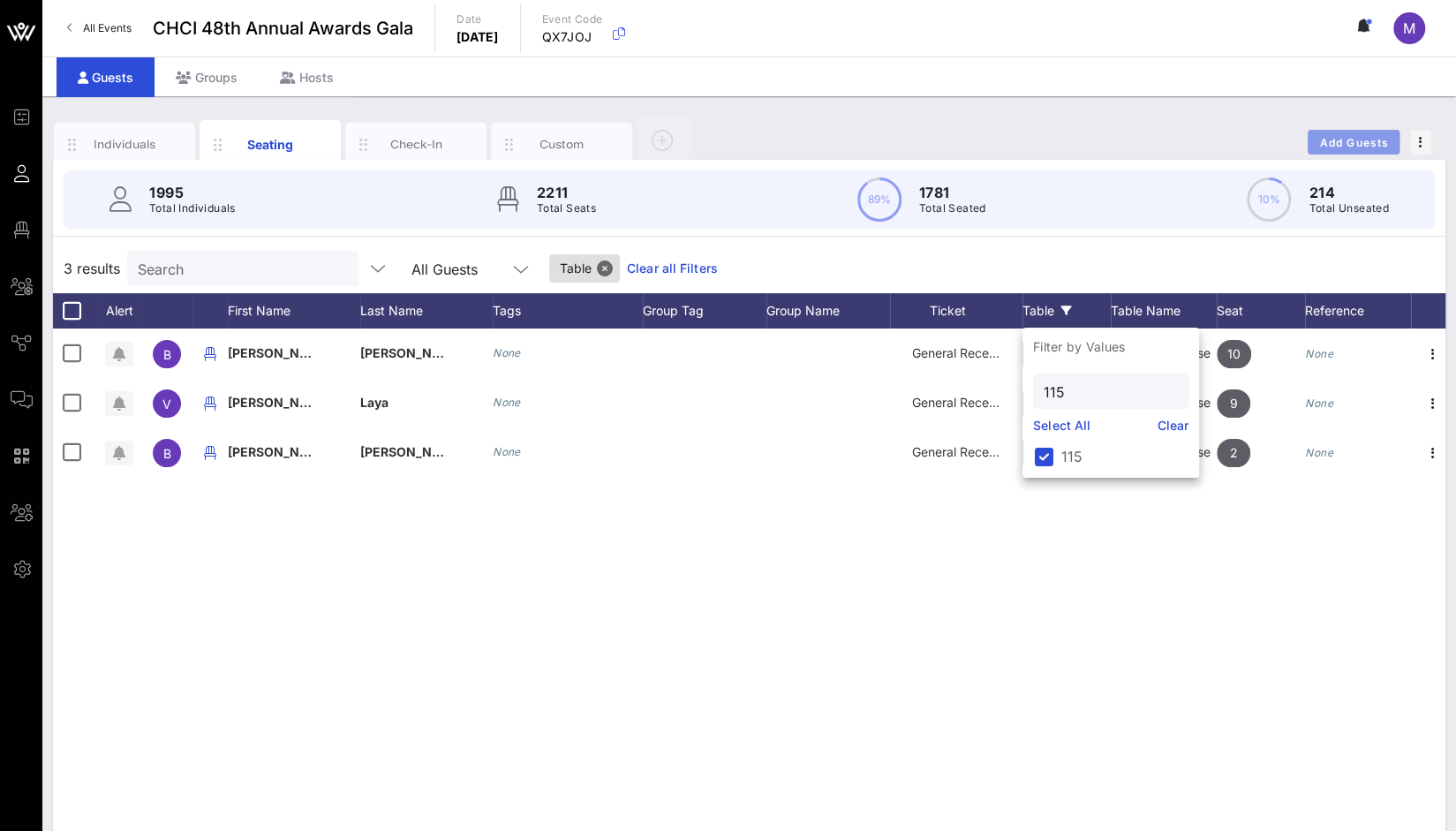
click at [1383, 148] on button "Add Guests" at bounding box center [1354, 142] width 92 height 25
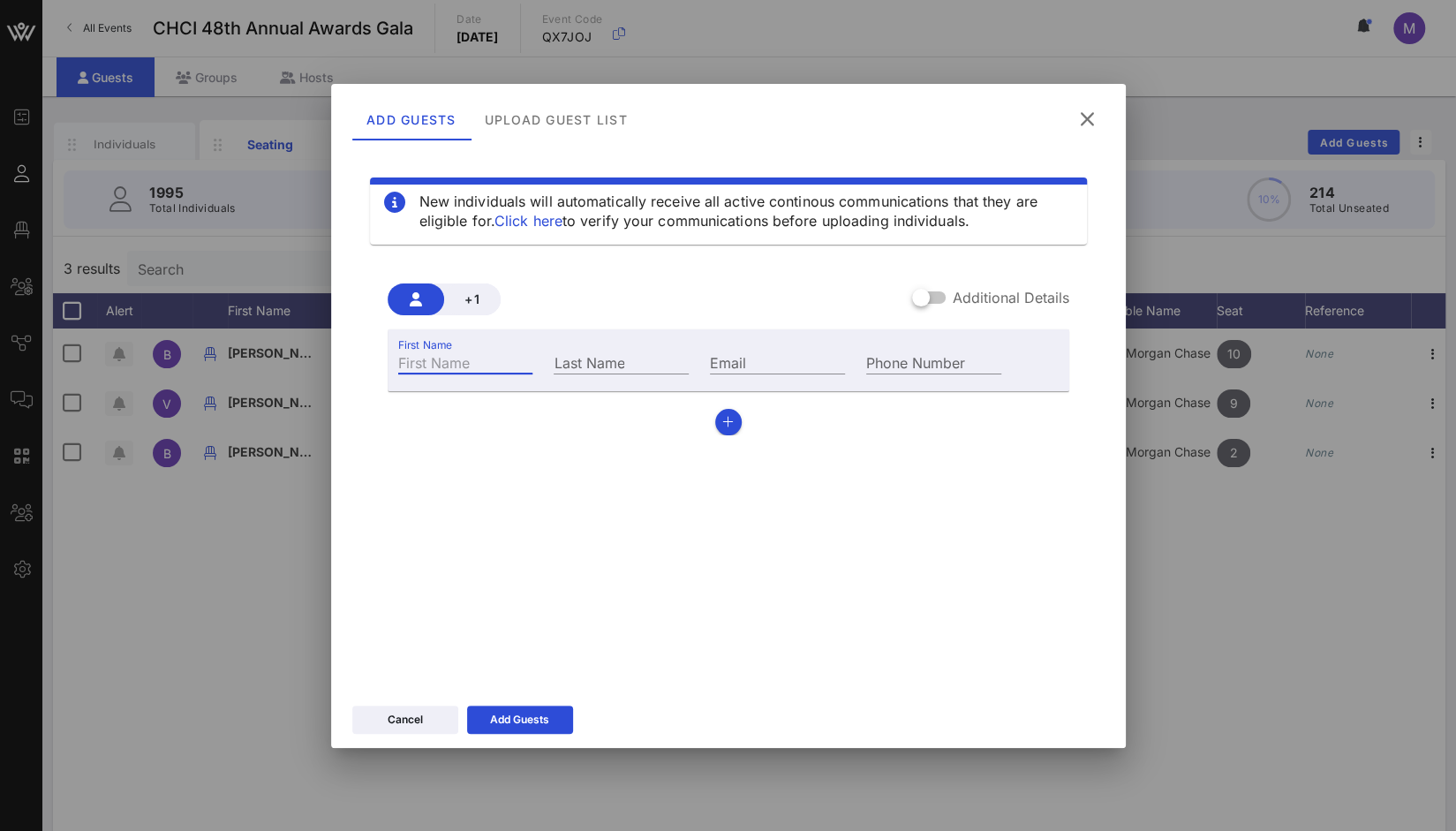
click at [436, 354] on input "First Name" at bounding box center [466, 362] width 135 height 23
paste input "[PERSON_NAME]"
drag, startPoint x: 454, startPoint y: 362, endPoint x: 544, endPoint y: 366, distance: 90.1
click at [544, 366] on div "First Name [PERSON_NAME] Last Name Email Phone Number" at bounding box center [700, 360] width 625 height 47
type input "[PERSON_NAME]"
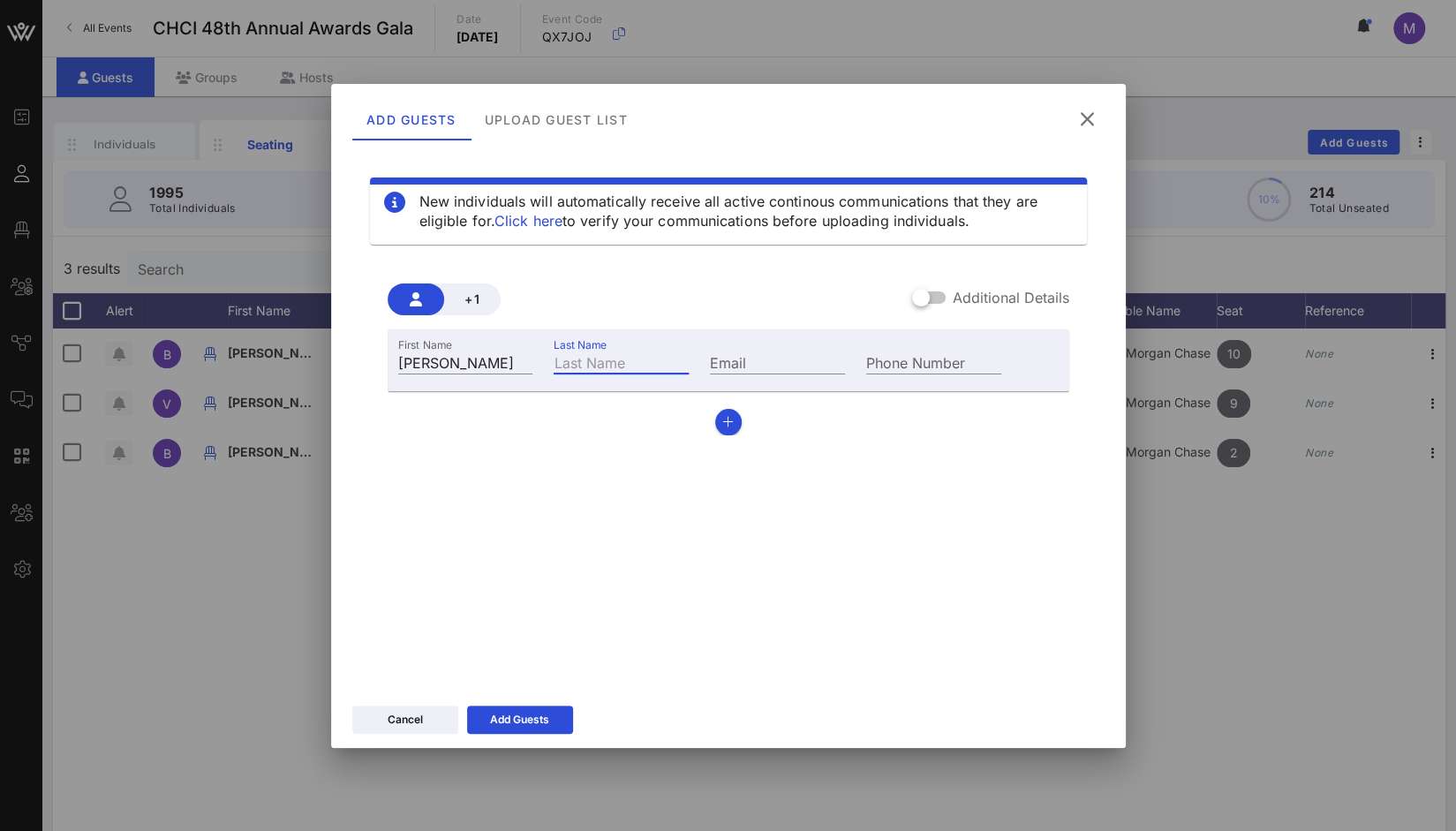
click at [581, 360] on input "Last Name" at bounding box center [621, 362] width 135 height 23
paste input "Gonzale"
type input "[PERSON_NAME]"
click at [921, 372] on input "Phone Number" at bounding box center [933, 362] width 135 height 23
paste input "[PHONE_NUMBER]"
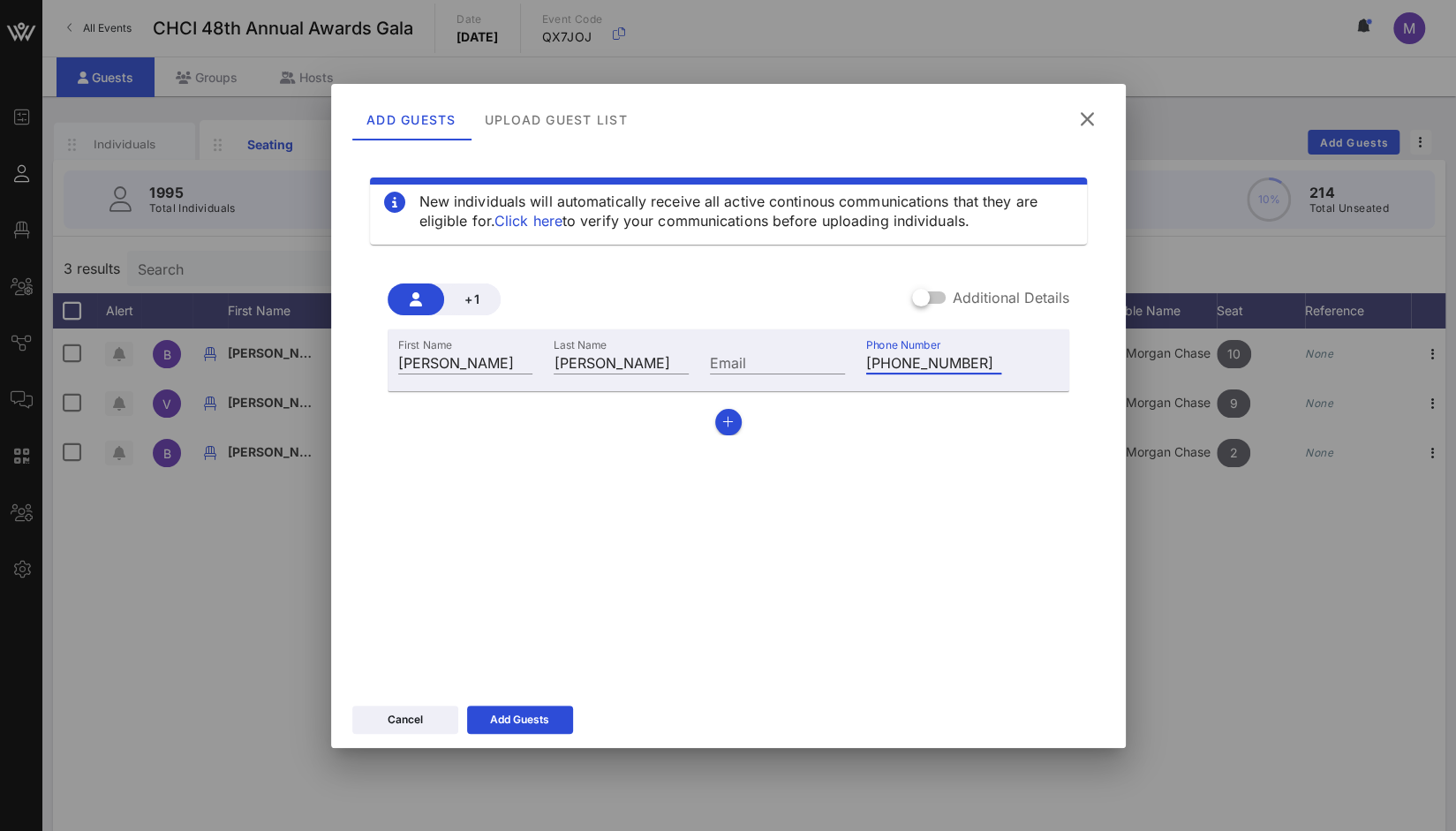
type input "[PHONE_NUMBER]"
click at [745, 362] on input "Email" at bounding box center [778, 362] width 135 height 23
paste input "[PERSON_NAME][EMAIL_ADDRESS][PERSON_NAME][PERSON_NAME][DOMAIN_NAME]"
type input "[PERSON_NAME][EMAIL_ADDRESS][PERSON_NAME][PERSON_NAME][DOMAIN_NAME]"
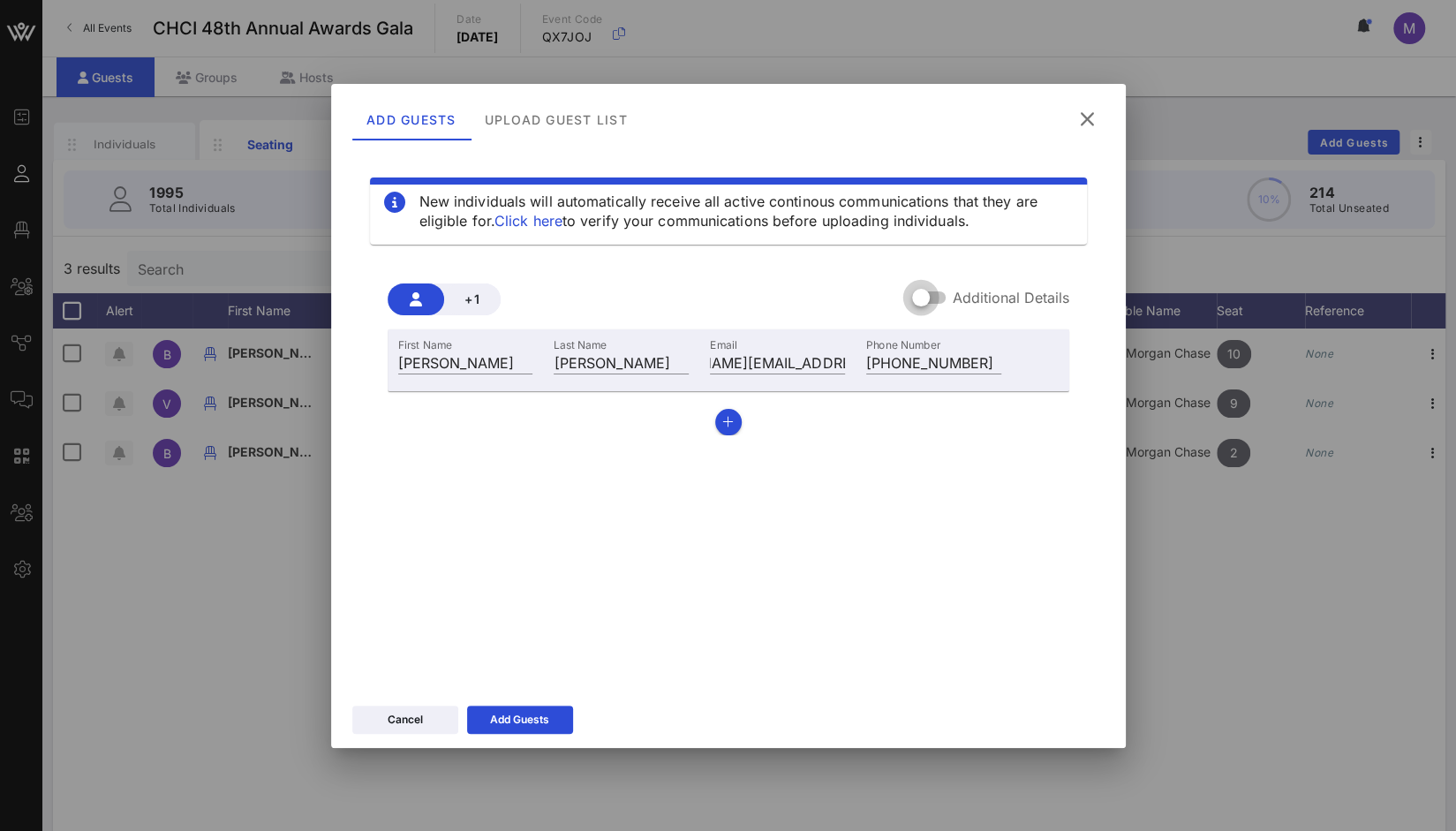
scroll to position [0, 0]
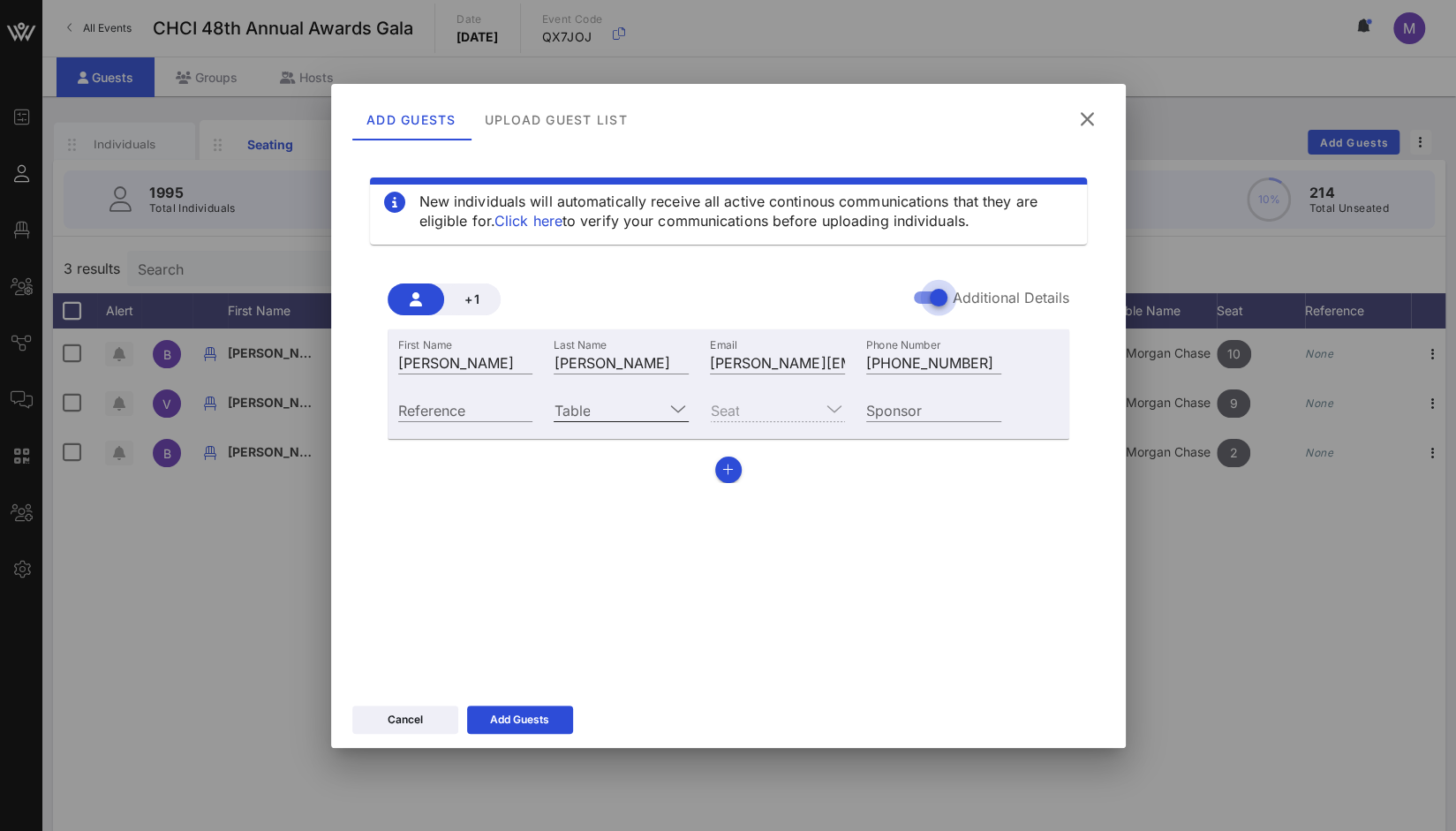
click at [678, 406] on icon at bounding box center [678, 409] width 16 height 21
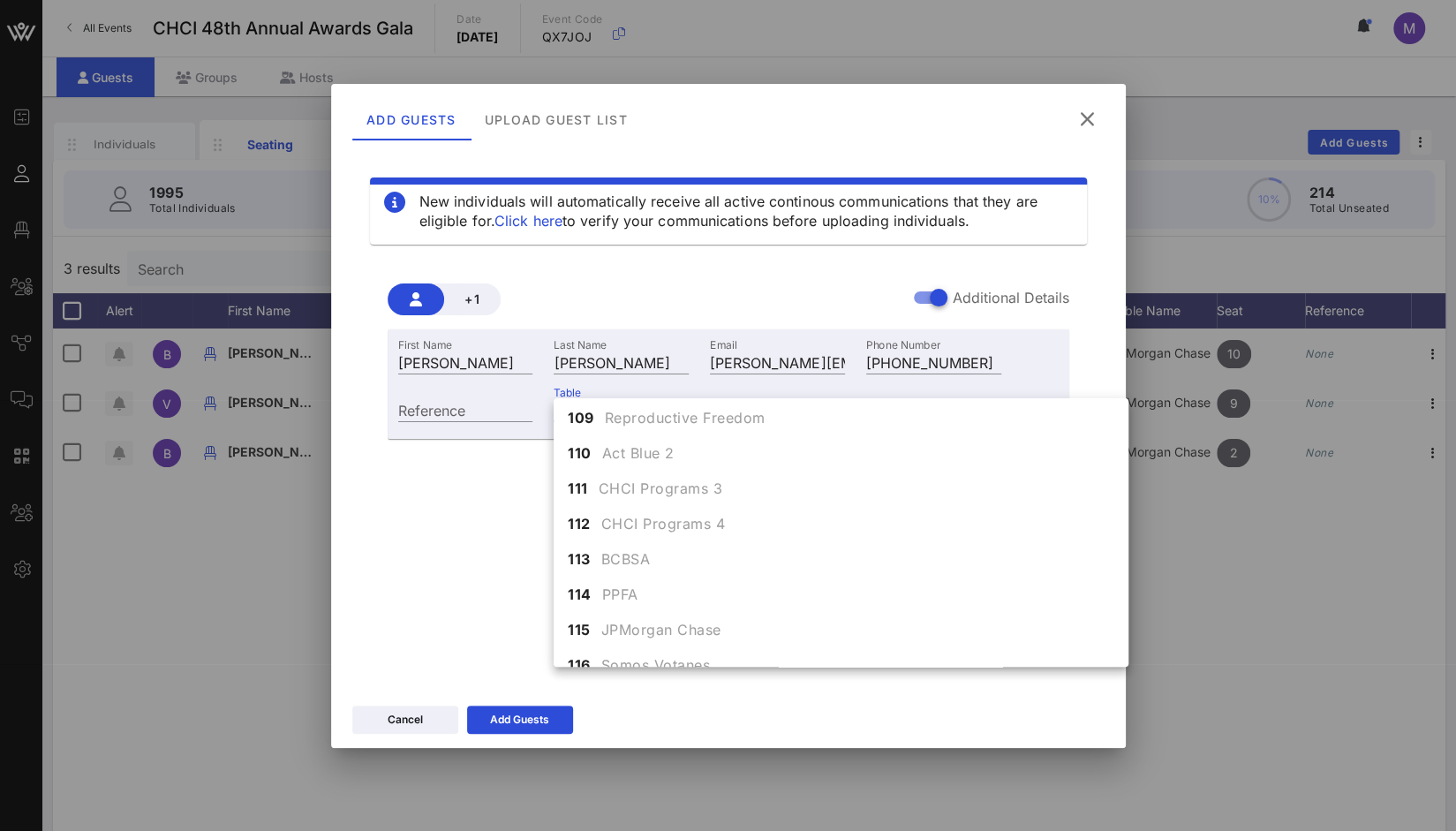
scroll to position [362, 0]
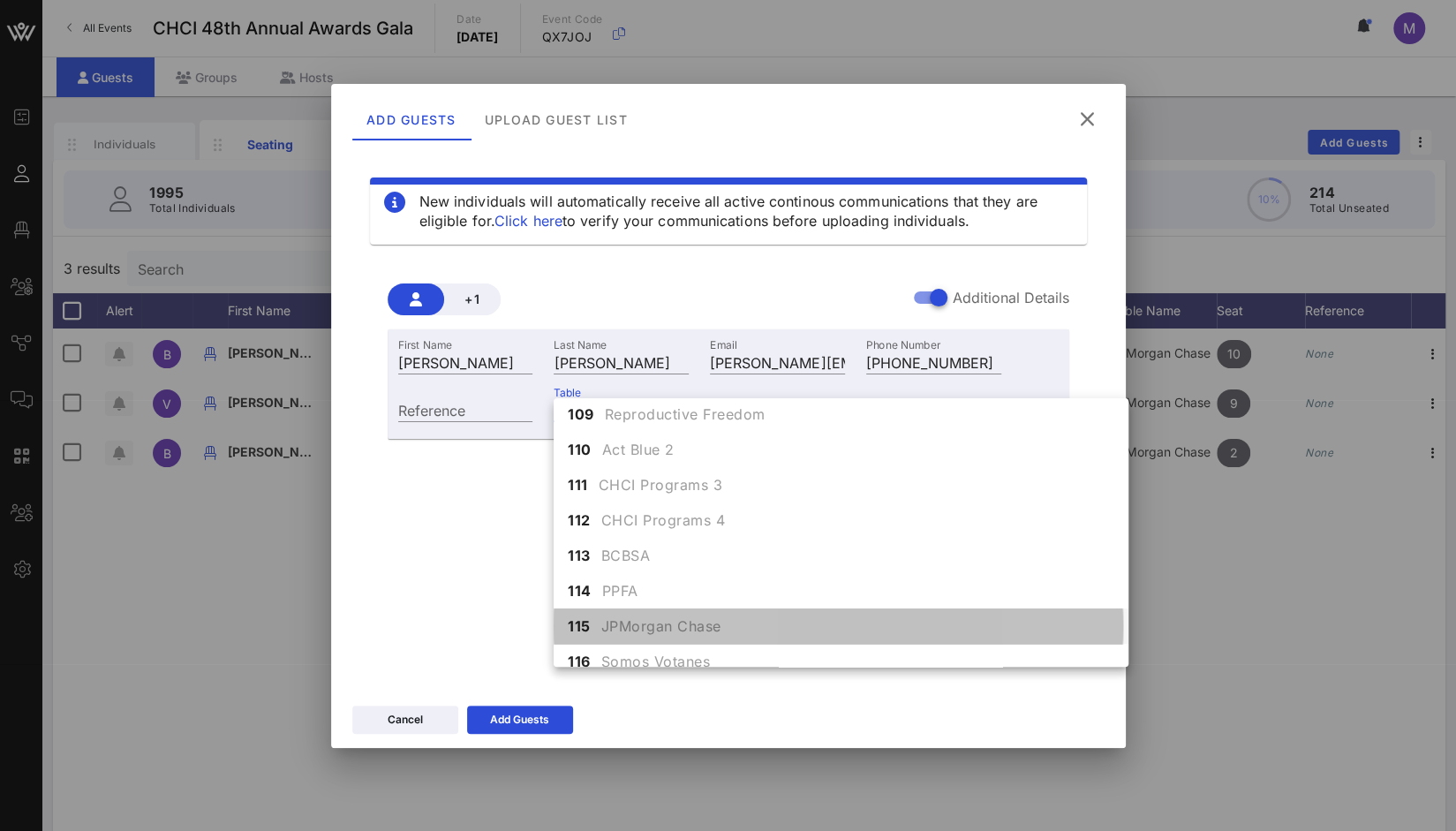
click at [942, 626] on div "115 JPMorgan Chase" at bounding box center [841, 626] width 575 height 35
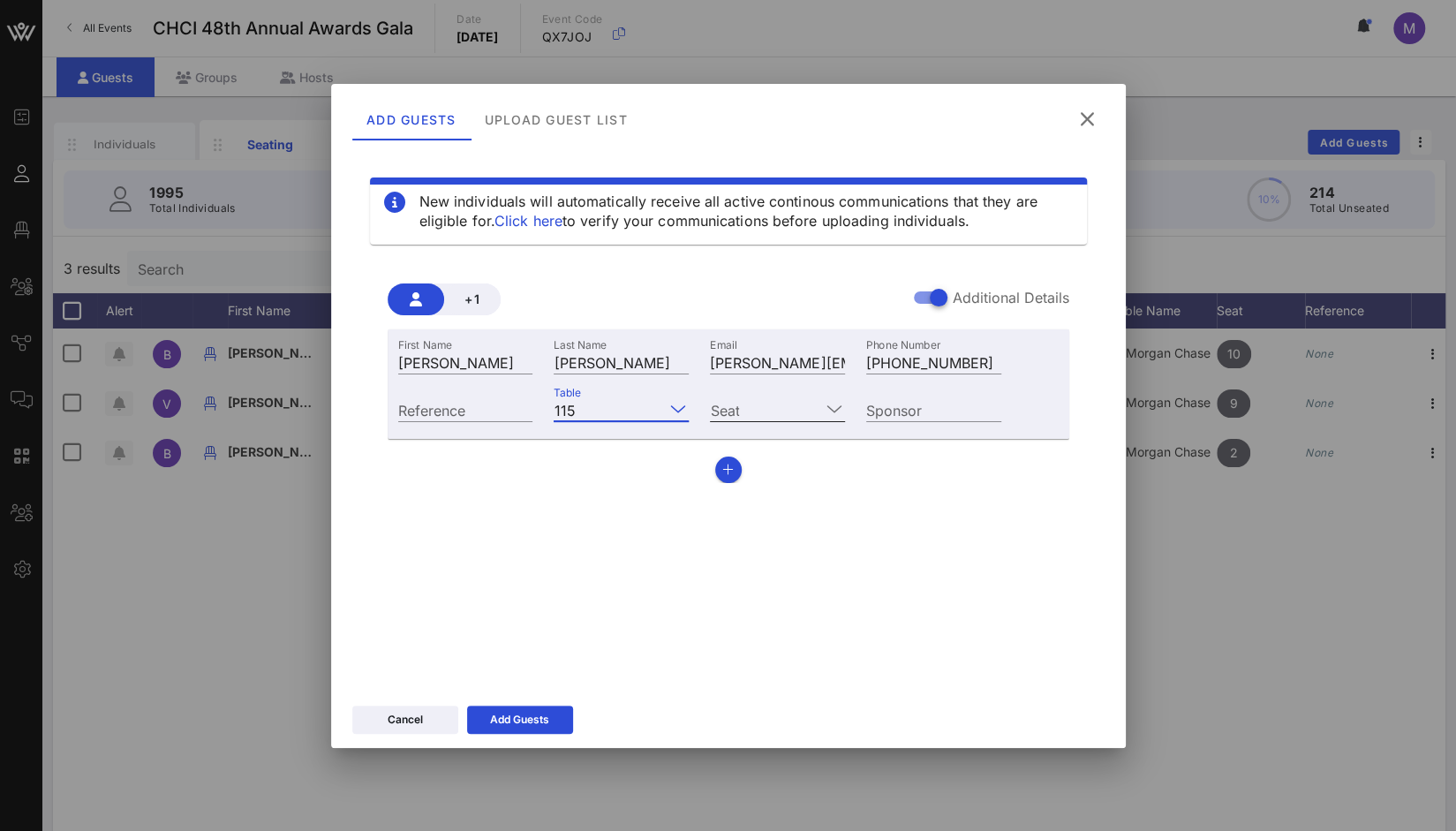
click at [828, 398] on icon at bounding box center [835, 409] width 16 height 21
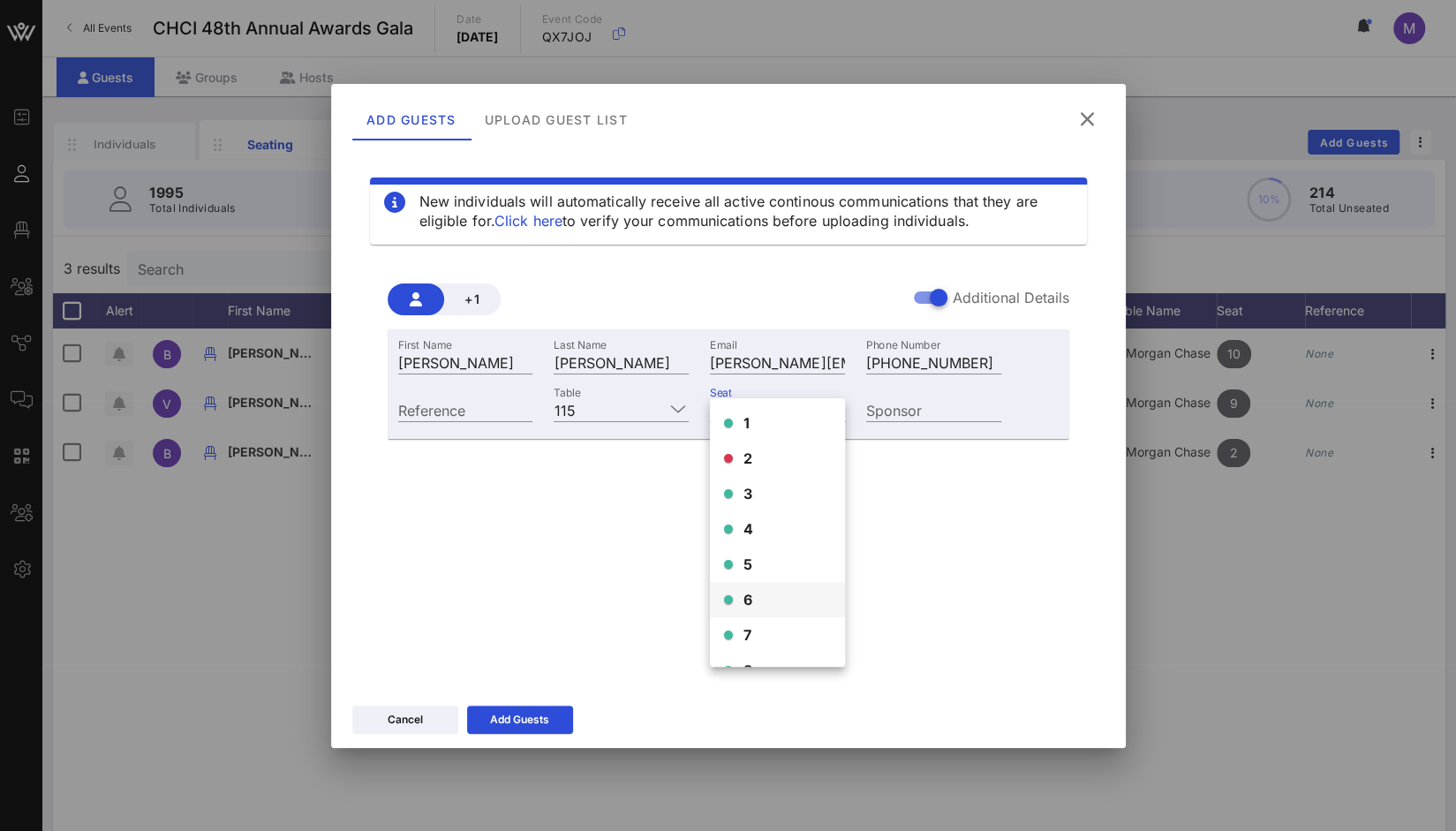
click at [778, 608] on div "6" at bounding box center [778, 600] width 135 height 35
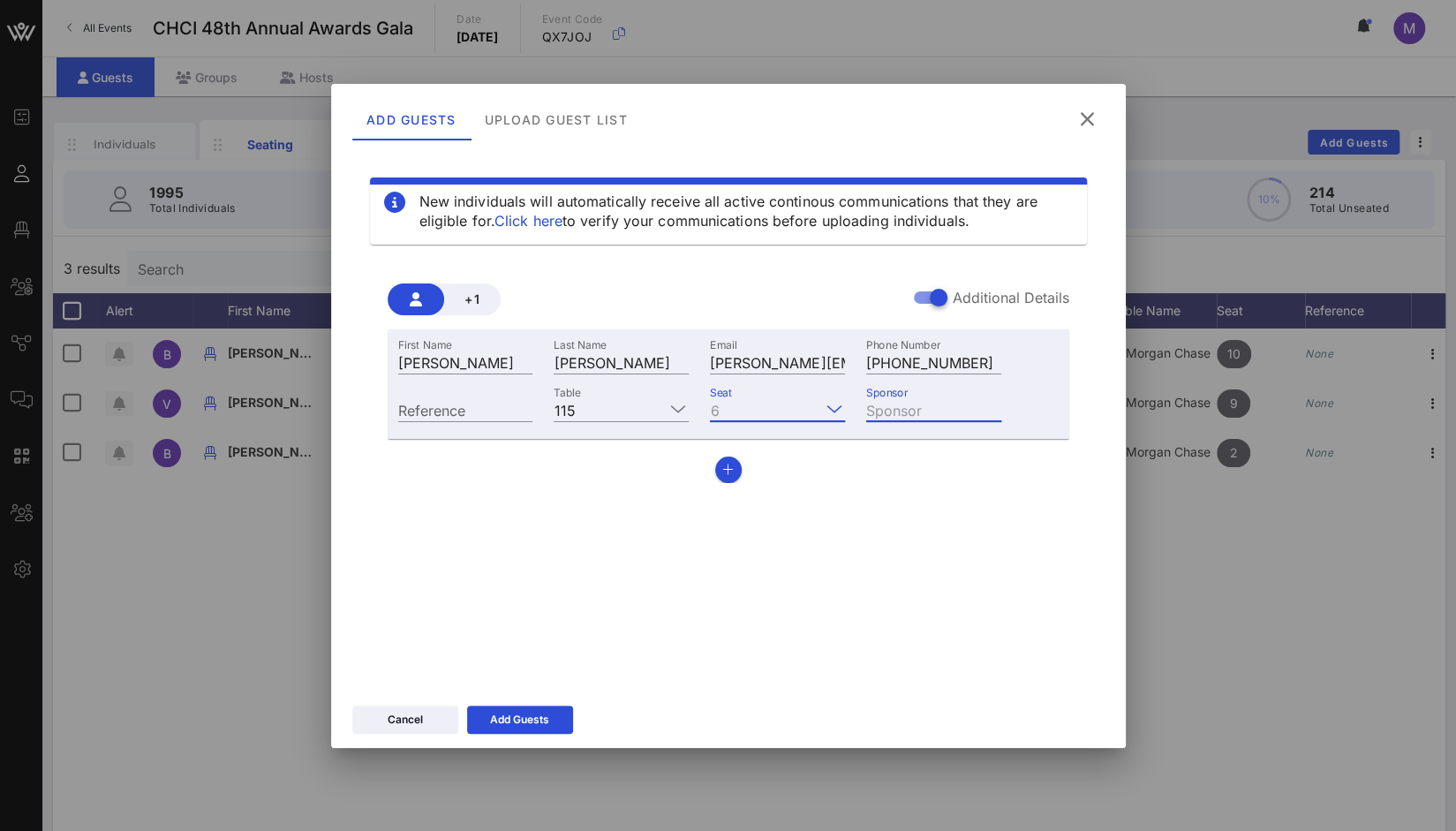
click at [899, 402] on div "Sponsor" at bounding box center [933, 410] width 135 height 23
type input "JPMorgan Chase"
click at [510, 719] on div "Add Guests" at bounding box center [520, 720] width 59 height 18
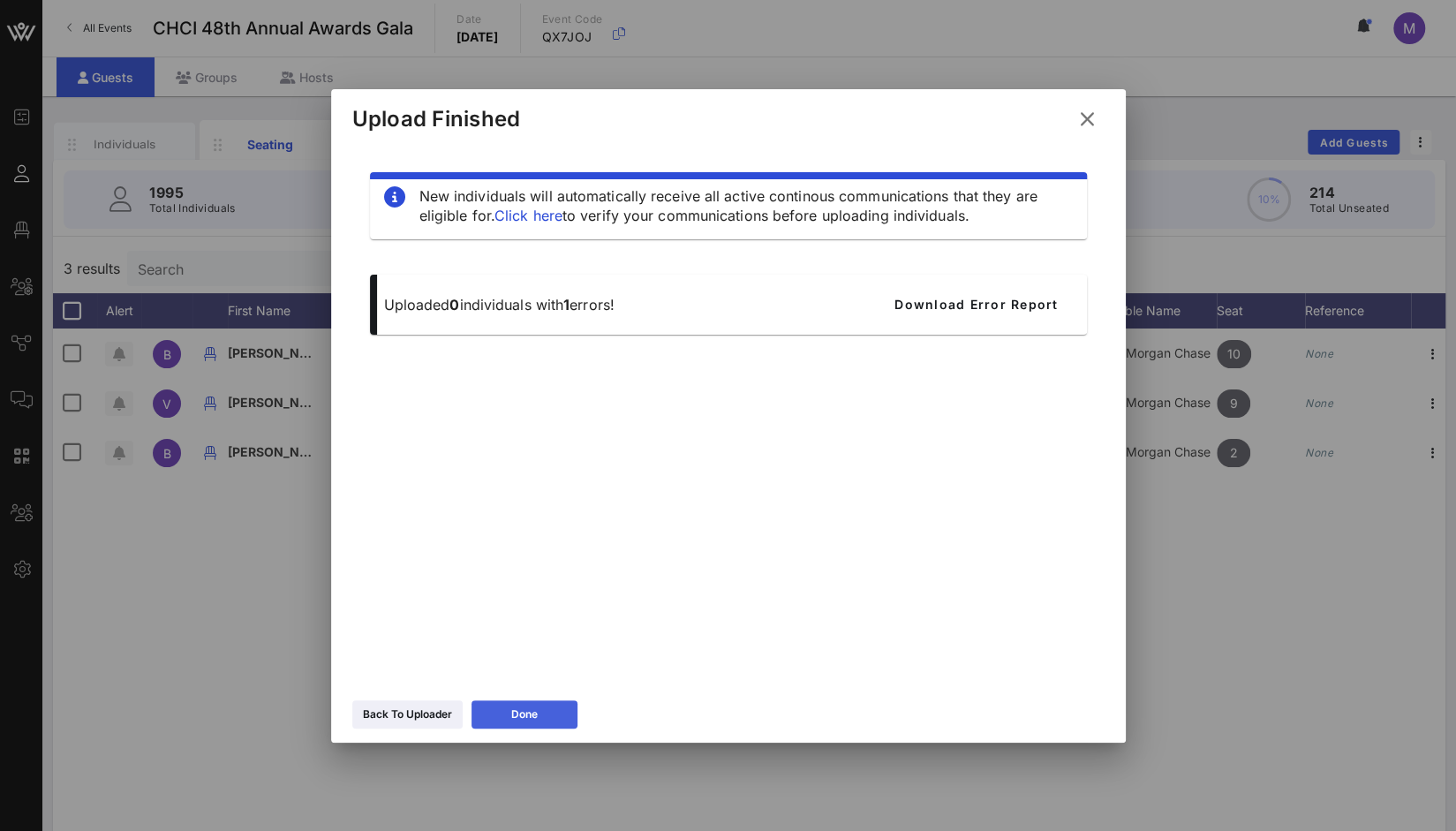
click at [510, 719] on button "Done" at bounding box center [525, 714] width 106 height 28
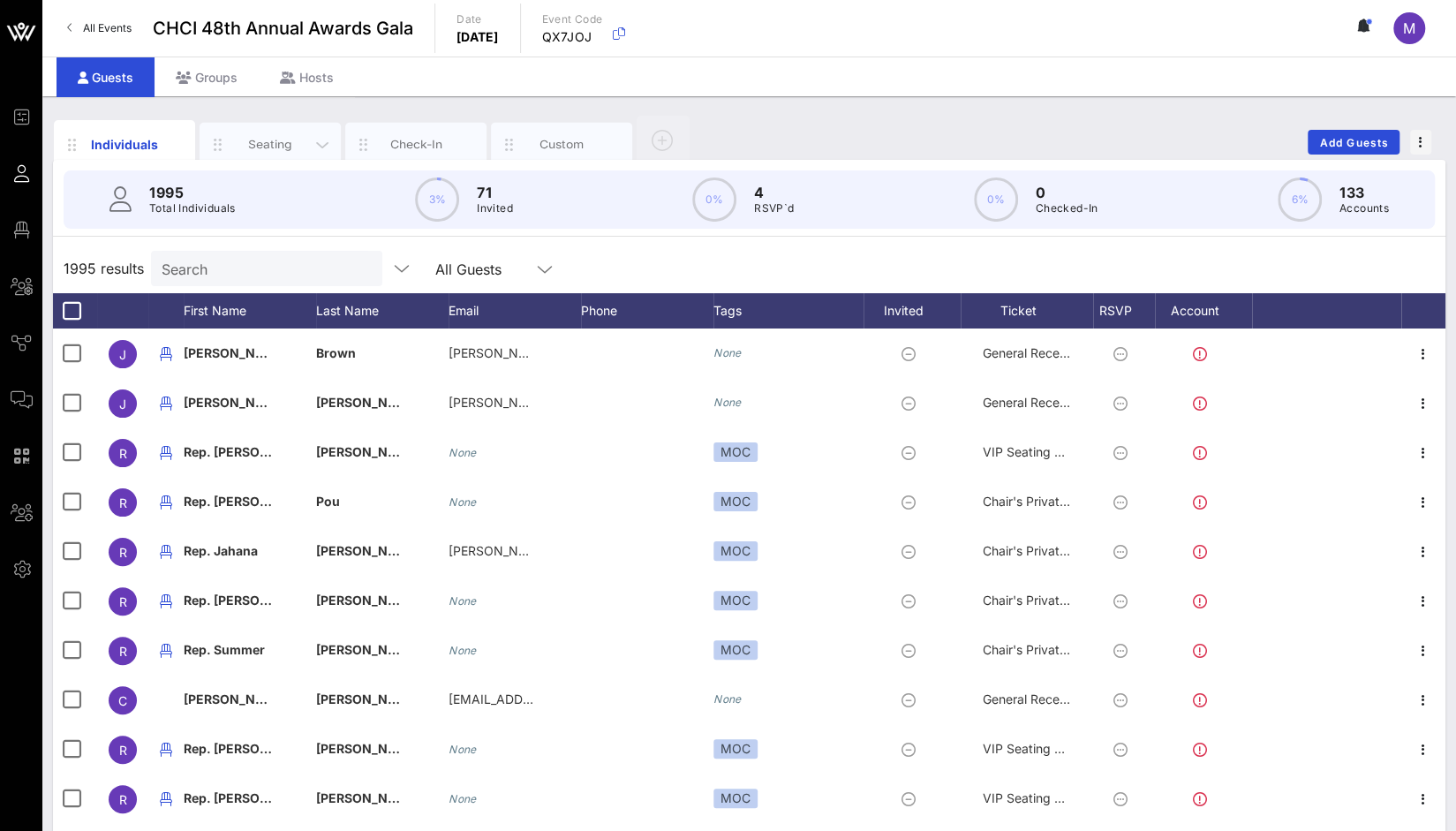
click at [293, 146] on div "Seating" at bounding box center [270, 144] width 79 height 17
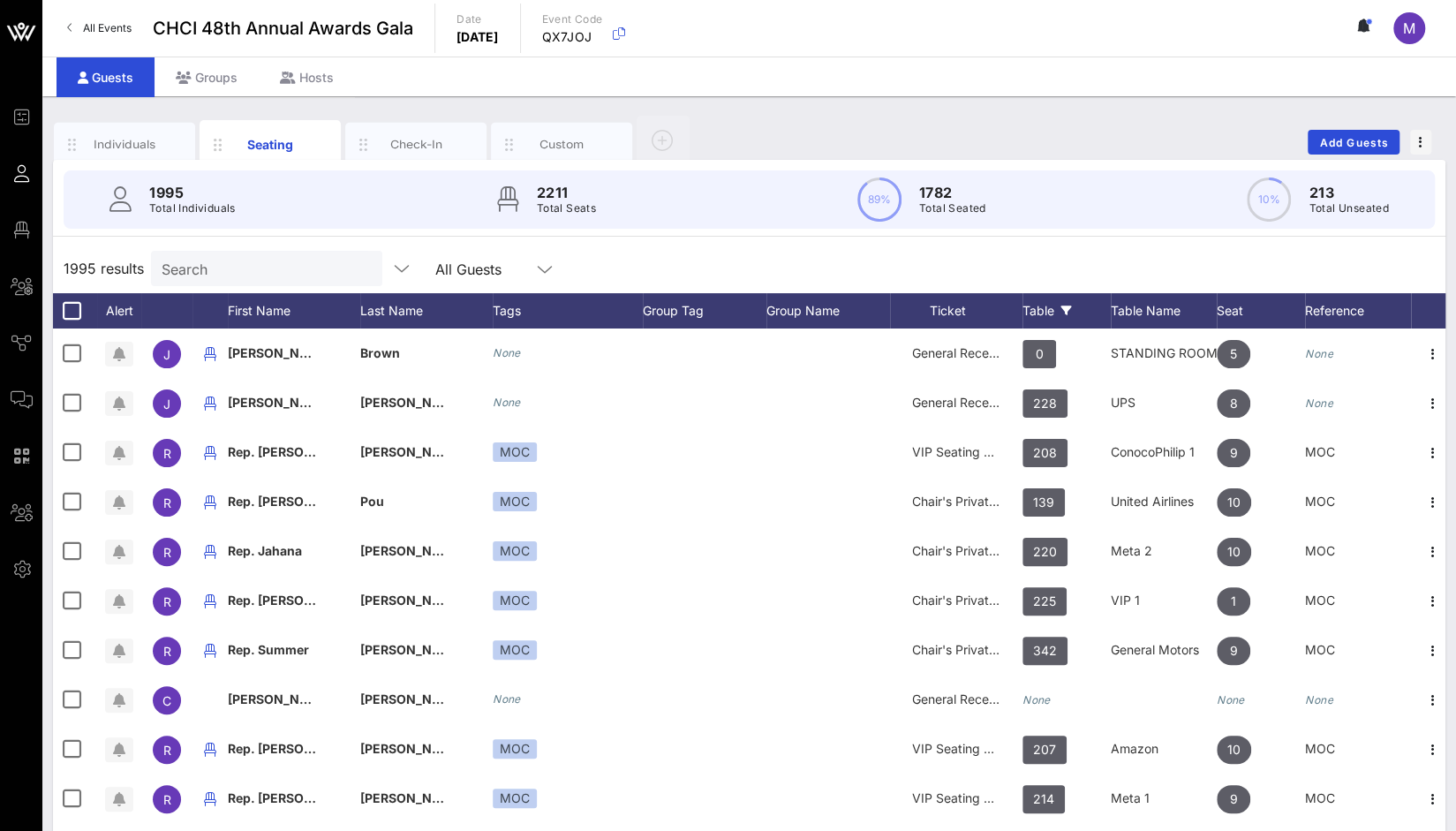
click at [1053, 315] on div "Table" at bounding box center [1066, 310] width 88 height 35
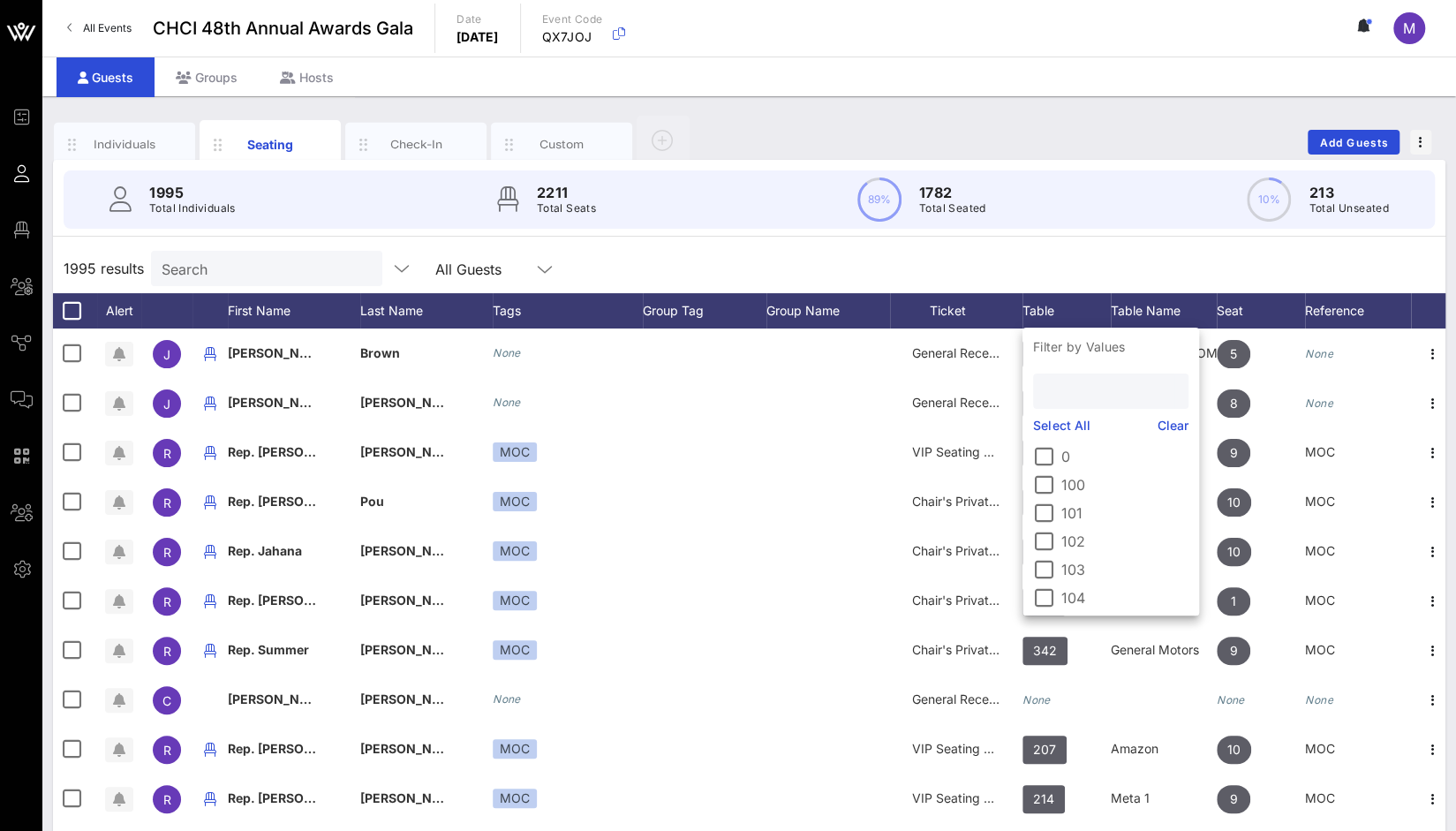
click at [1068, 392] on input "text" at bounding box center [1110, 391] width 131 height 23
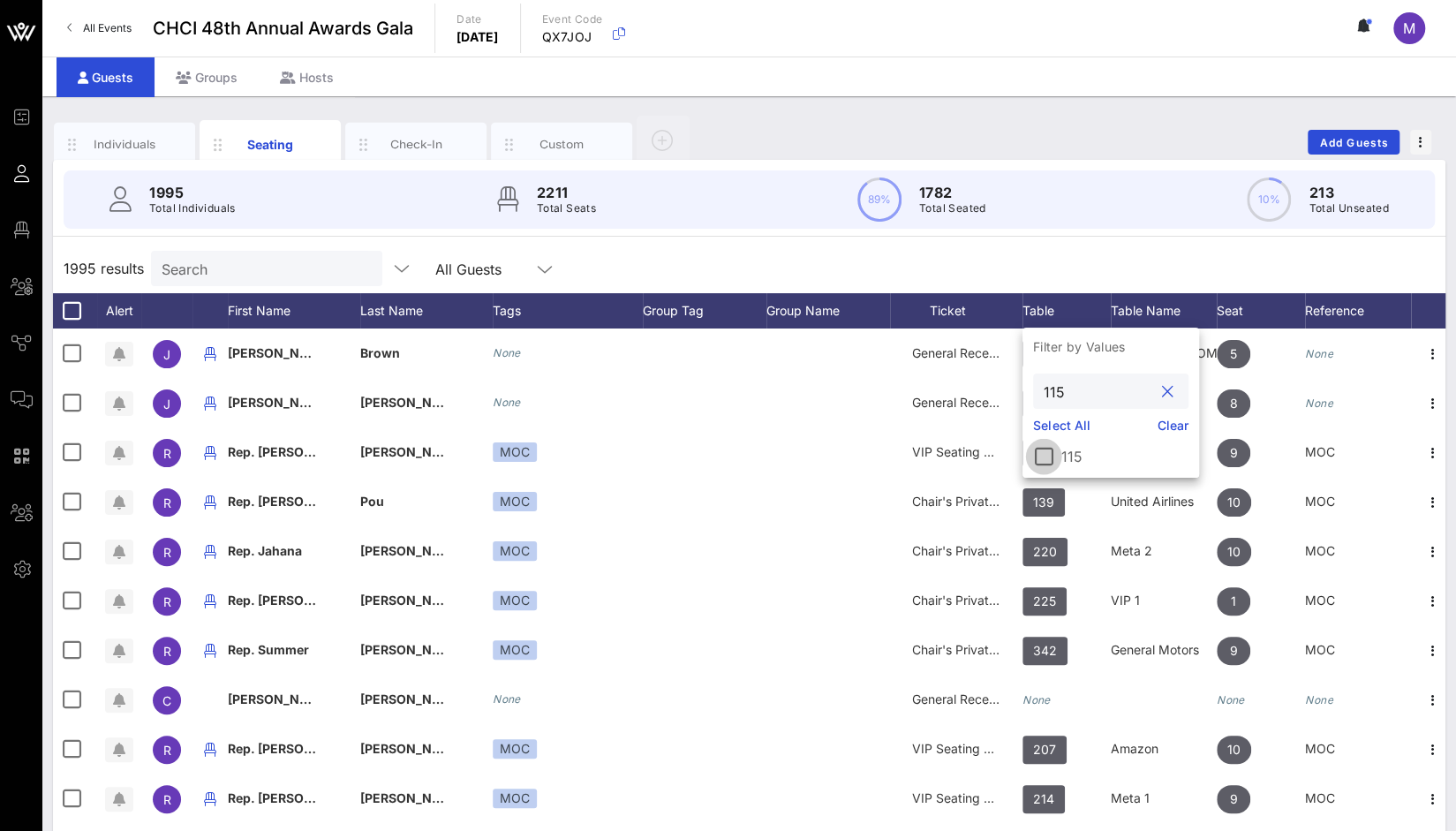
type input "115"
click at [1046, 452] on div at bounding box center [1044, 457] width 30 height 30
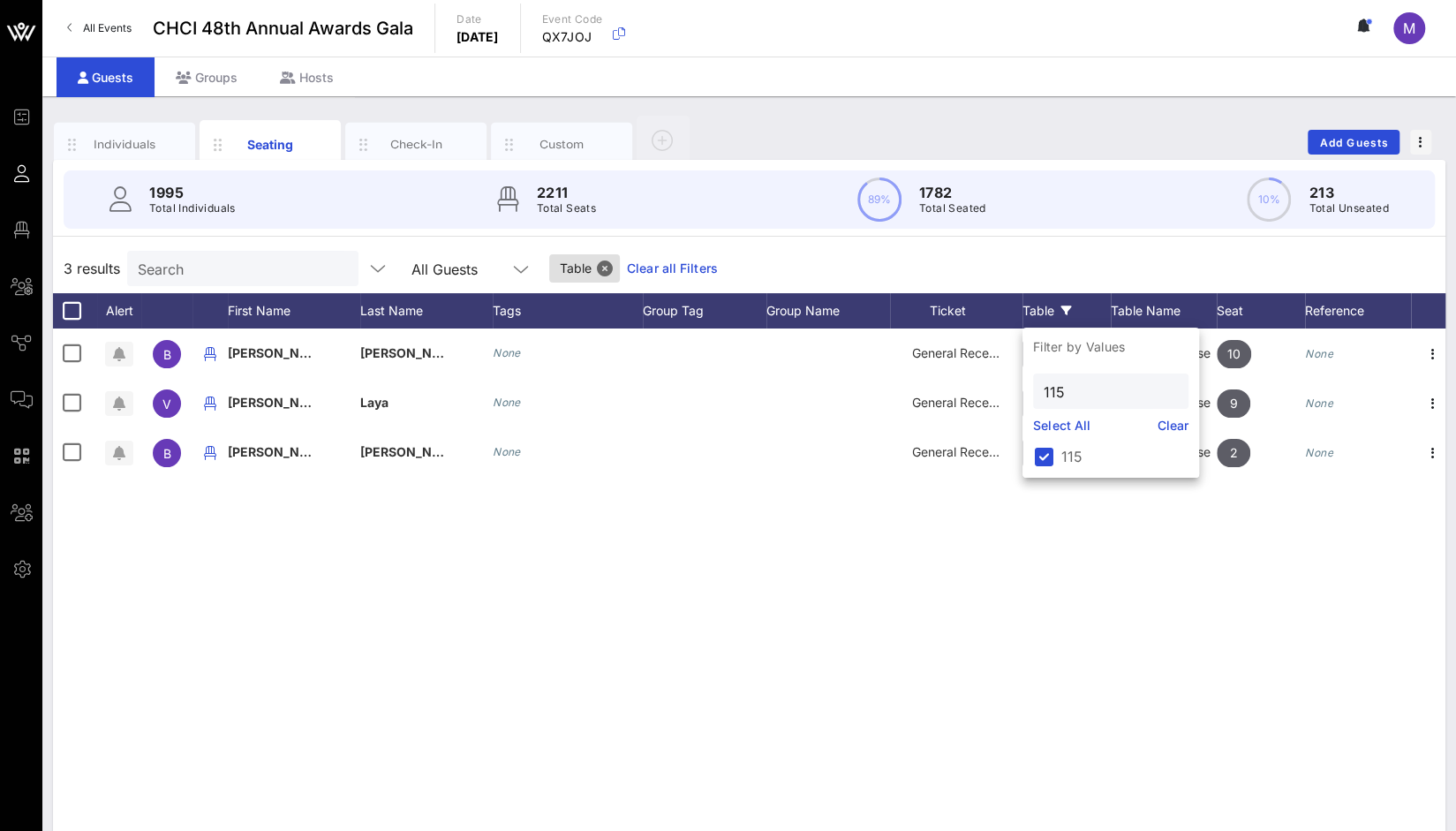
click at [866, 609] on div "B [PERSON_NAME] None General Reception 115 JPMorgan Chase 10 None V [PERSON_NAM…" at bounding box center [749, 593] width 1392 height 530
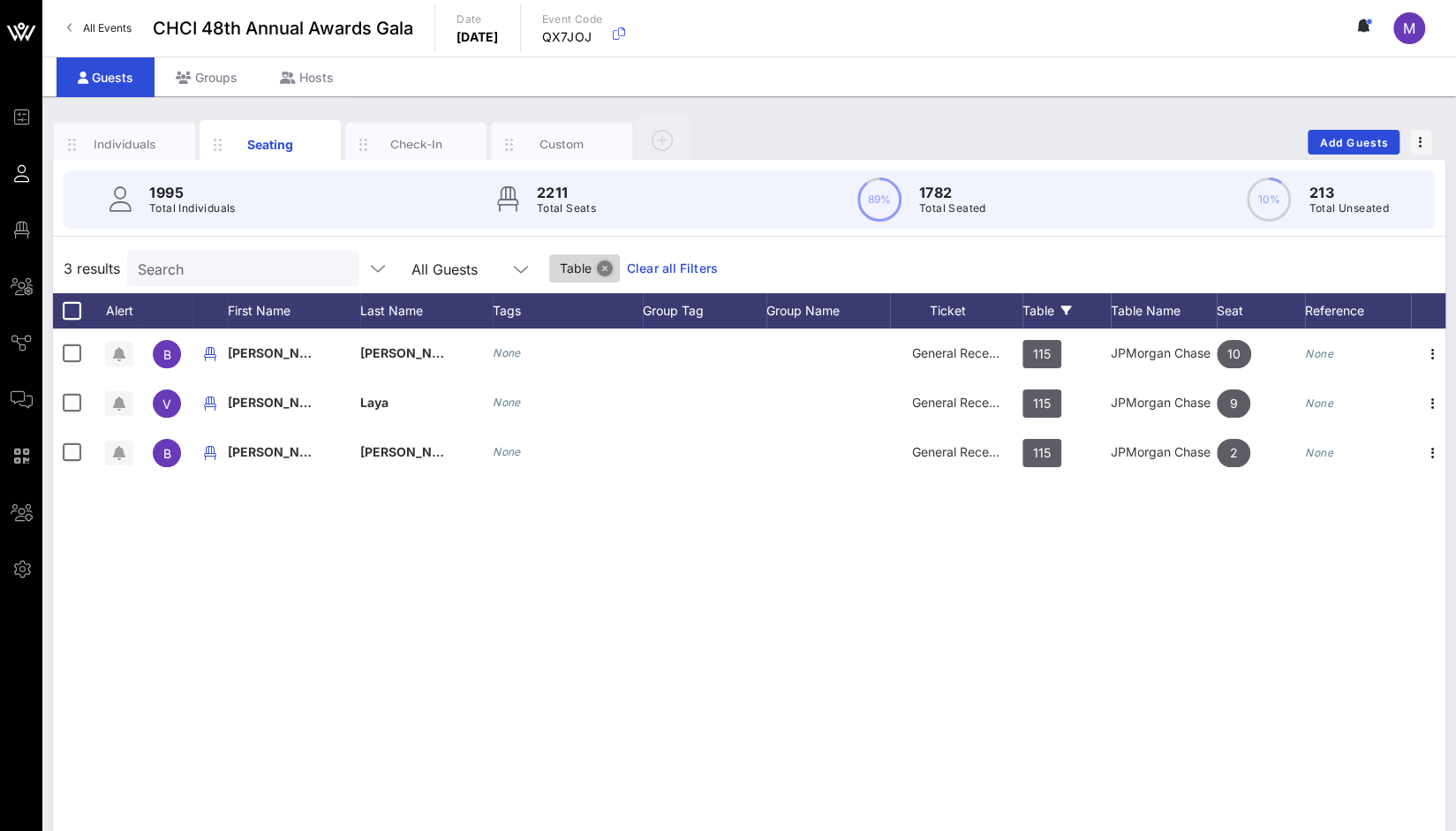
click at [597, 270] on button "Close" at bounding box center [604, 268] width 16 height 16
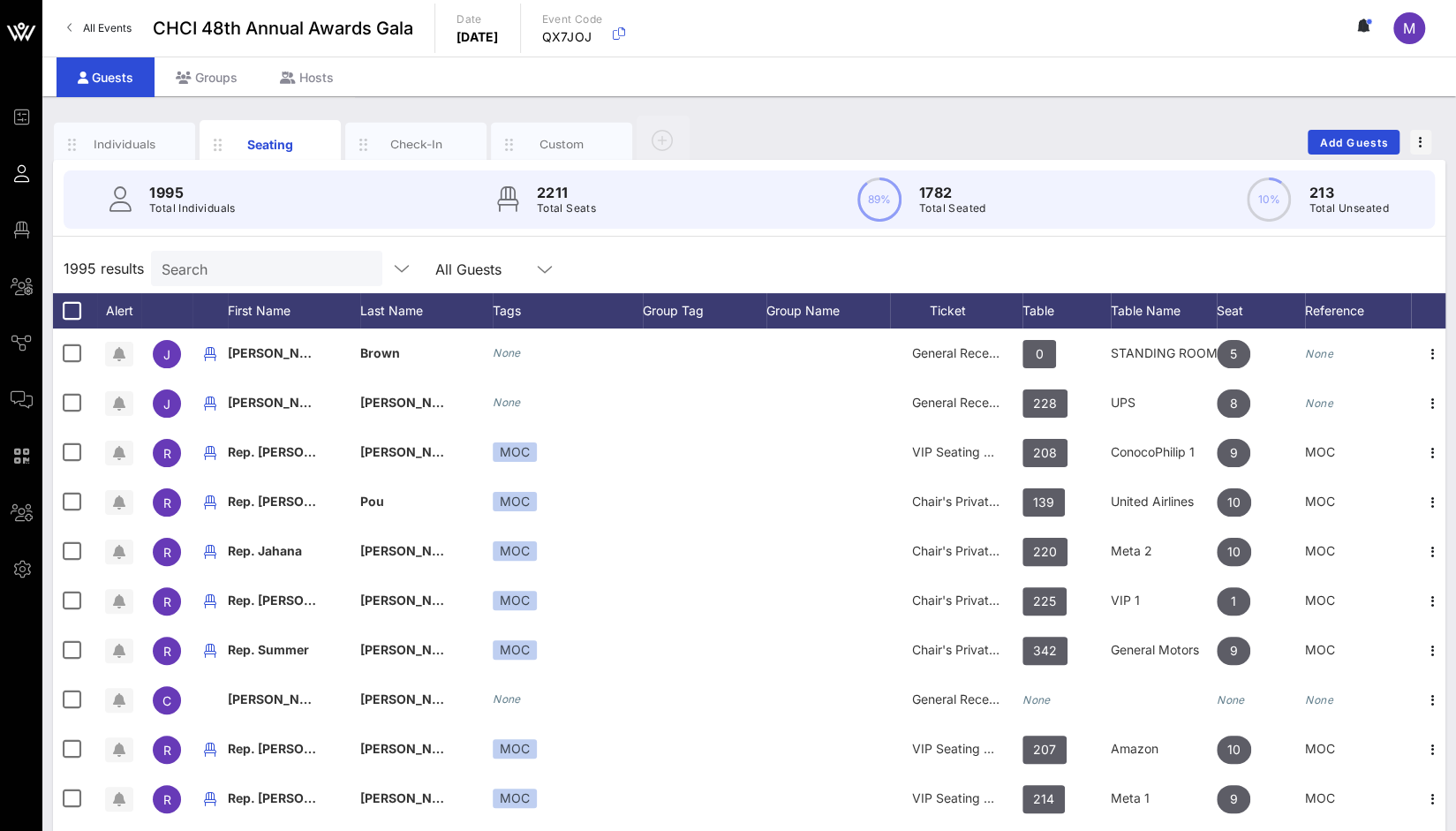
click at [217, 270] on input "Search" at bounding box center [265, 268] width 207 height 23
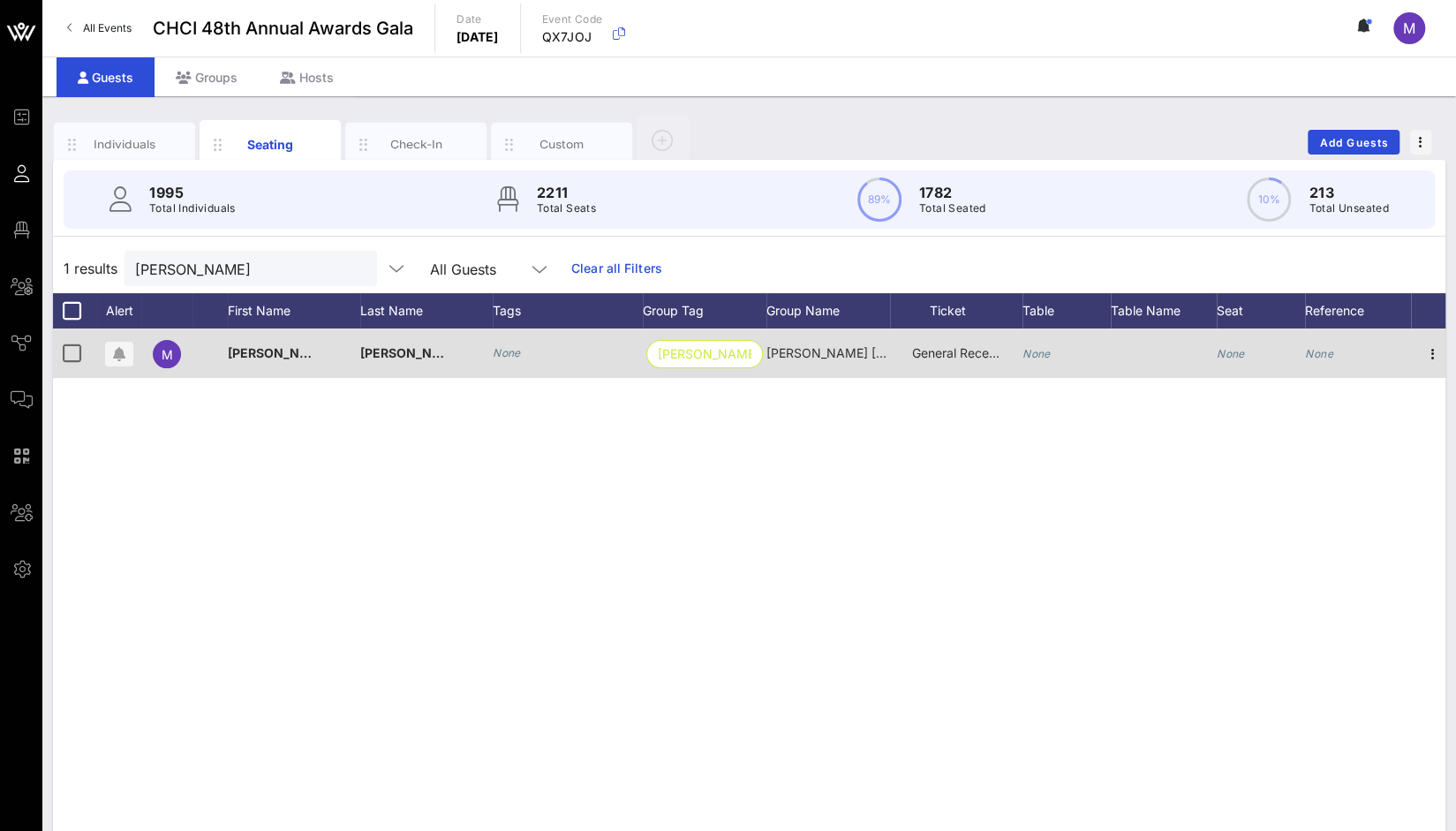
click at [1044, 360] on div "None" at bounding box center [1037, 353] width 28 height 49
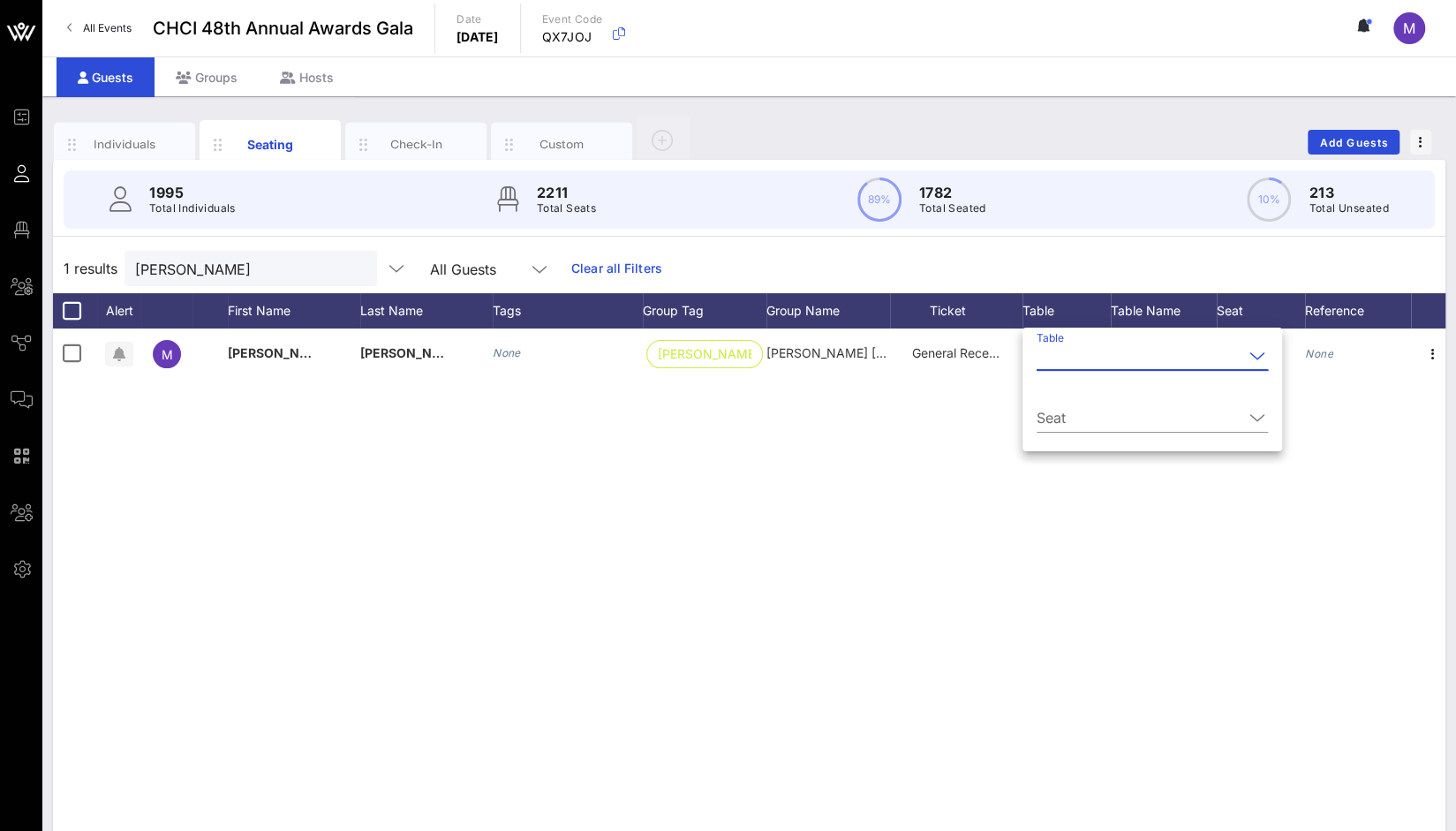
click at [1059, 360] on input "Table" at bounding box center [1140, 356] width 207 height 28
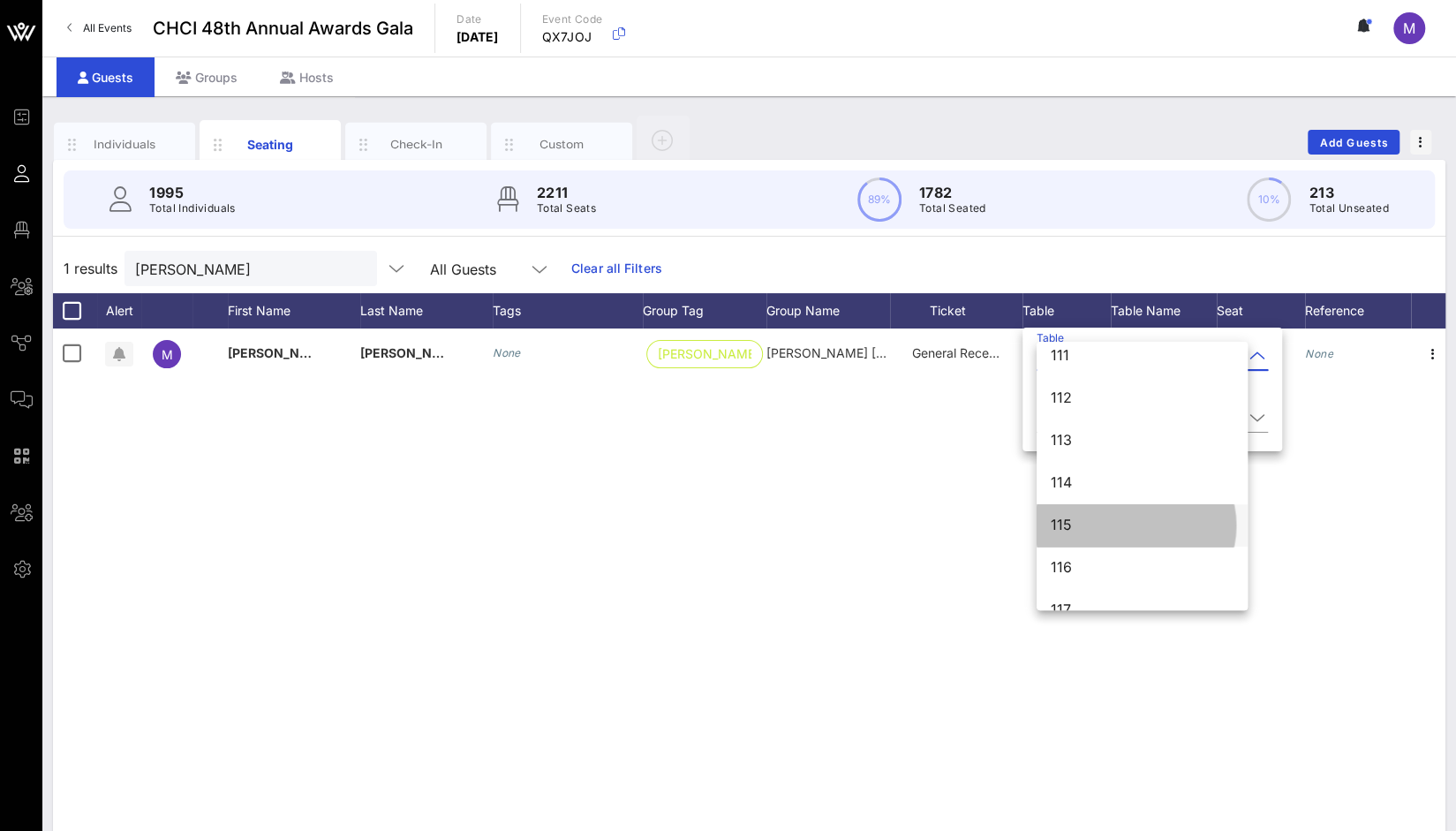
click at [1143, 526] on div "115" at bounding box center [1142, 526] width 183 height 17
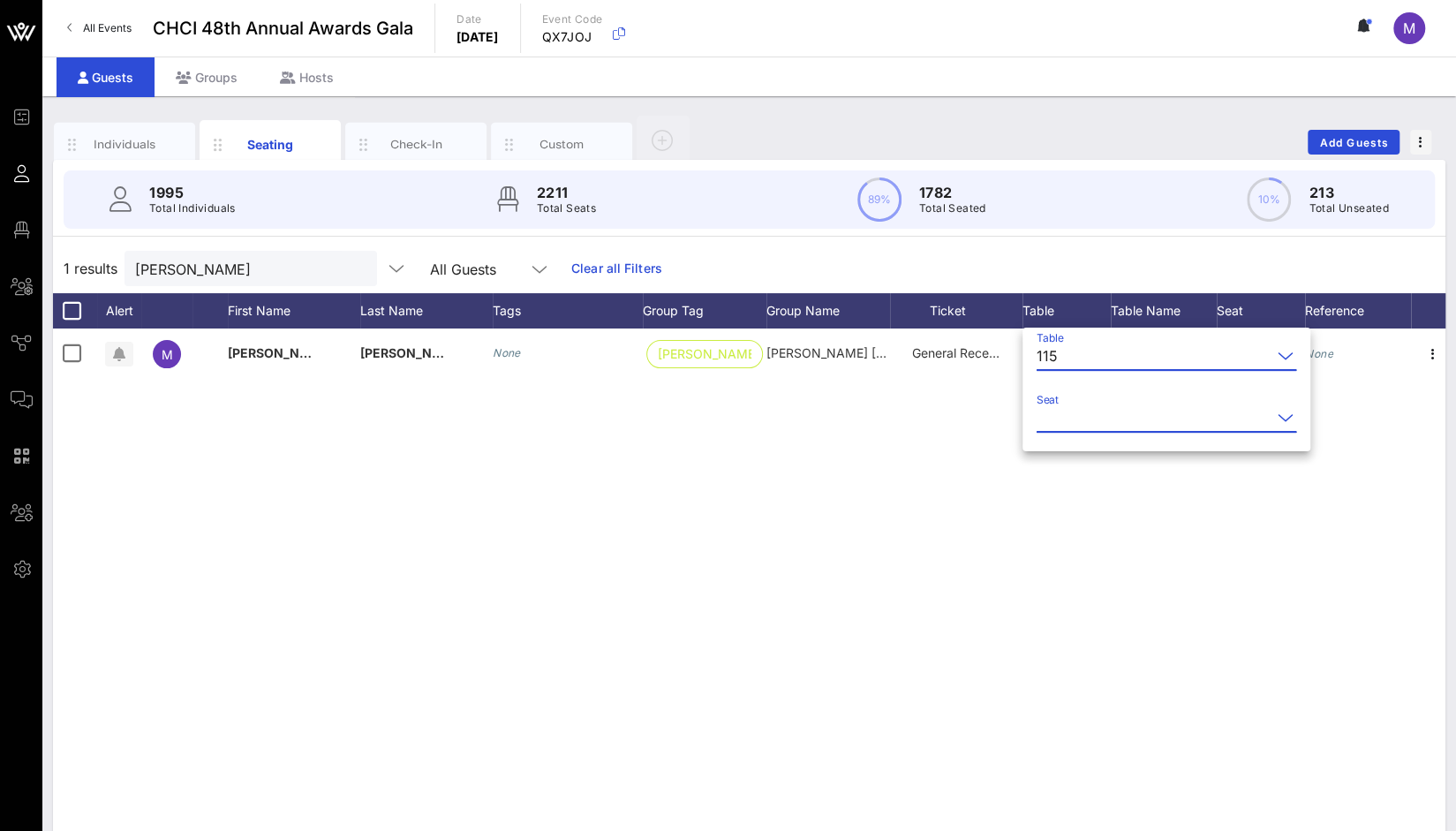
click at [1110, 415] on input "Seat" at bounding box center [1154, 418] width 235 height 28
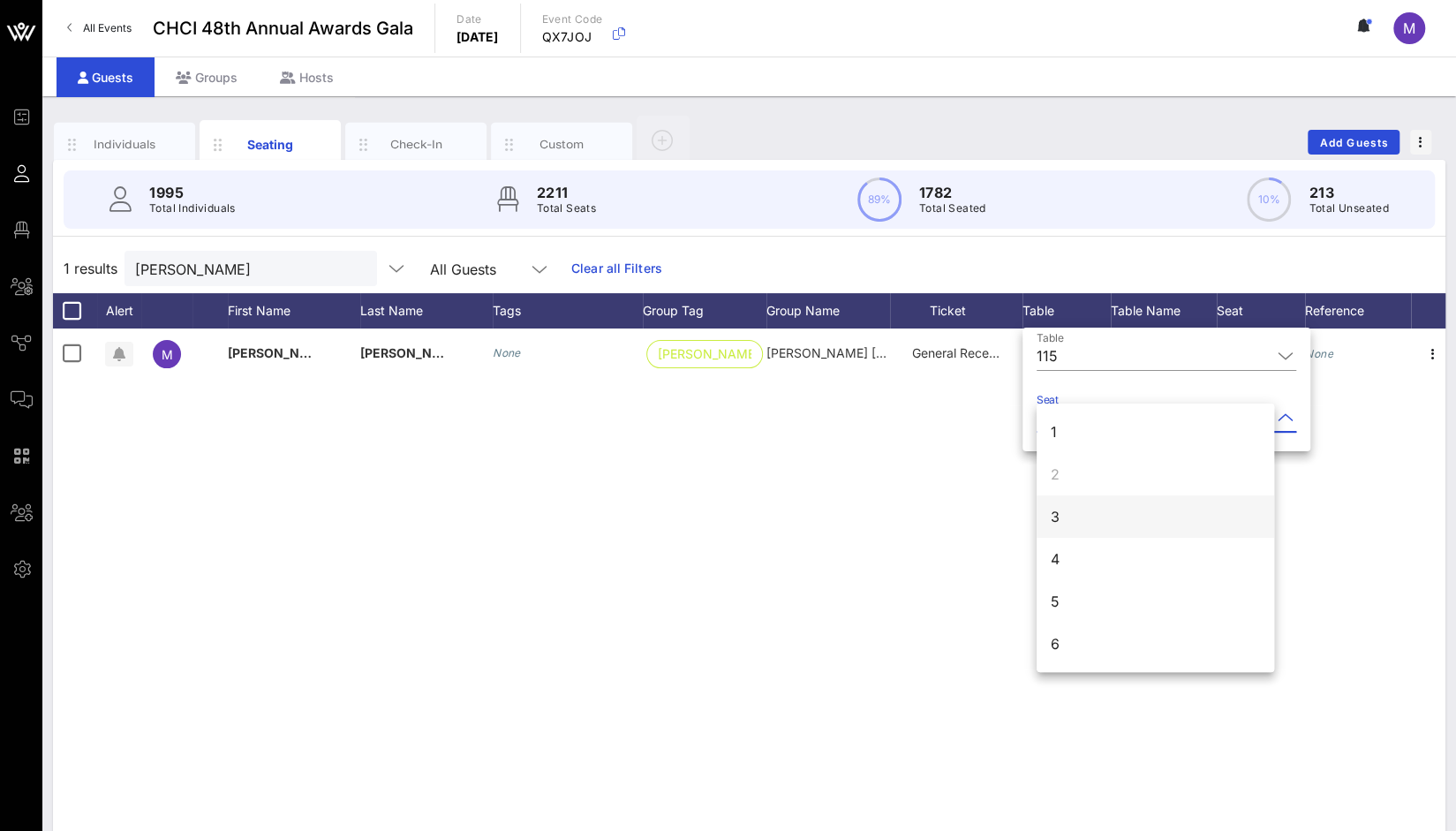
click at [1092, 518] on div "3" at bounding box center [1155, 516] width 237 height 43
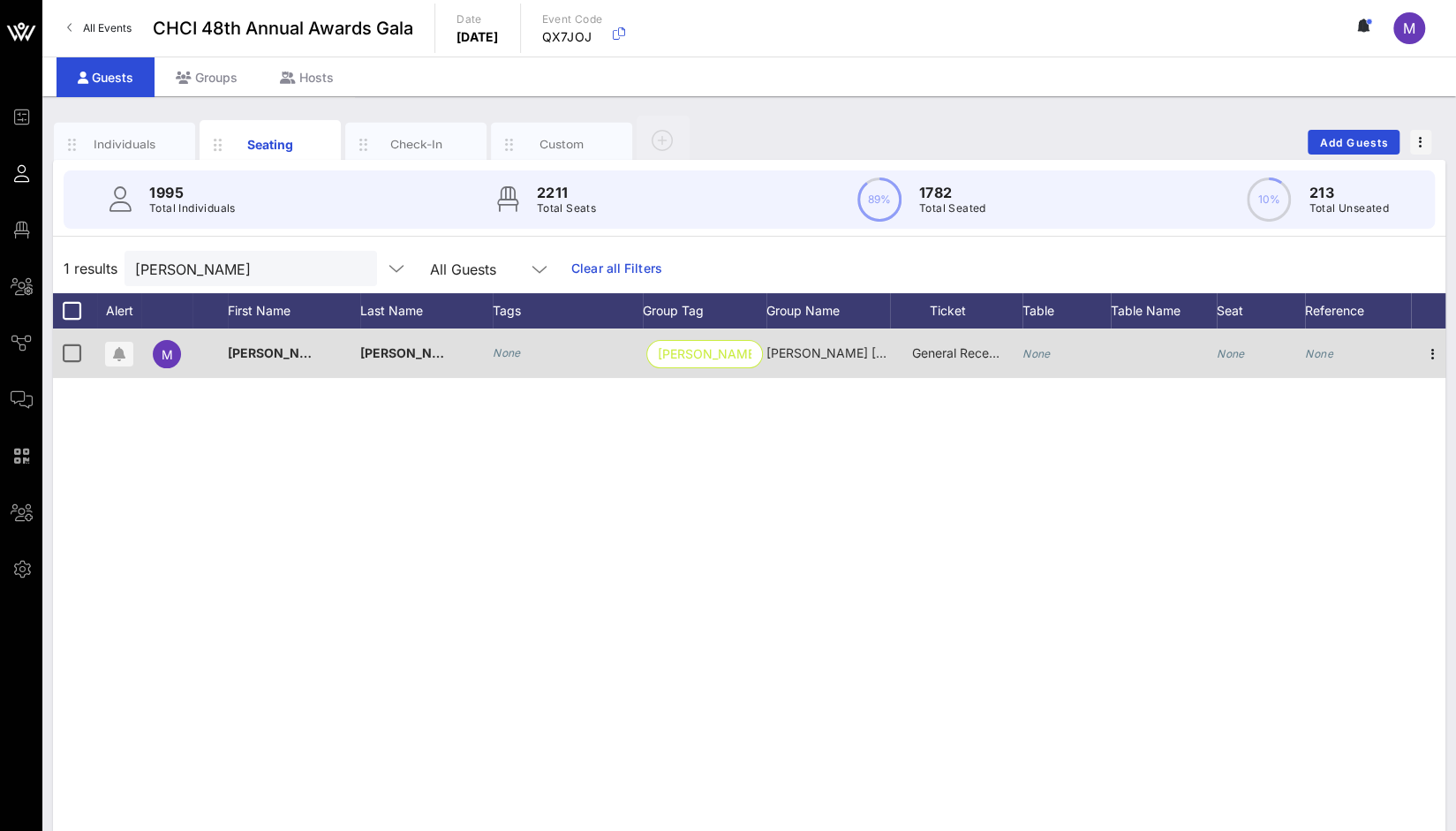
click at [1039, 357] on icon "None" at bounding box center [1037, 354] width 28 height 13
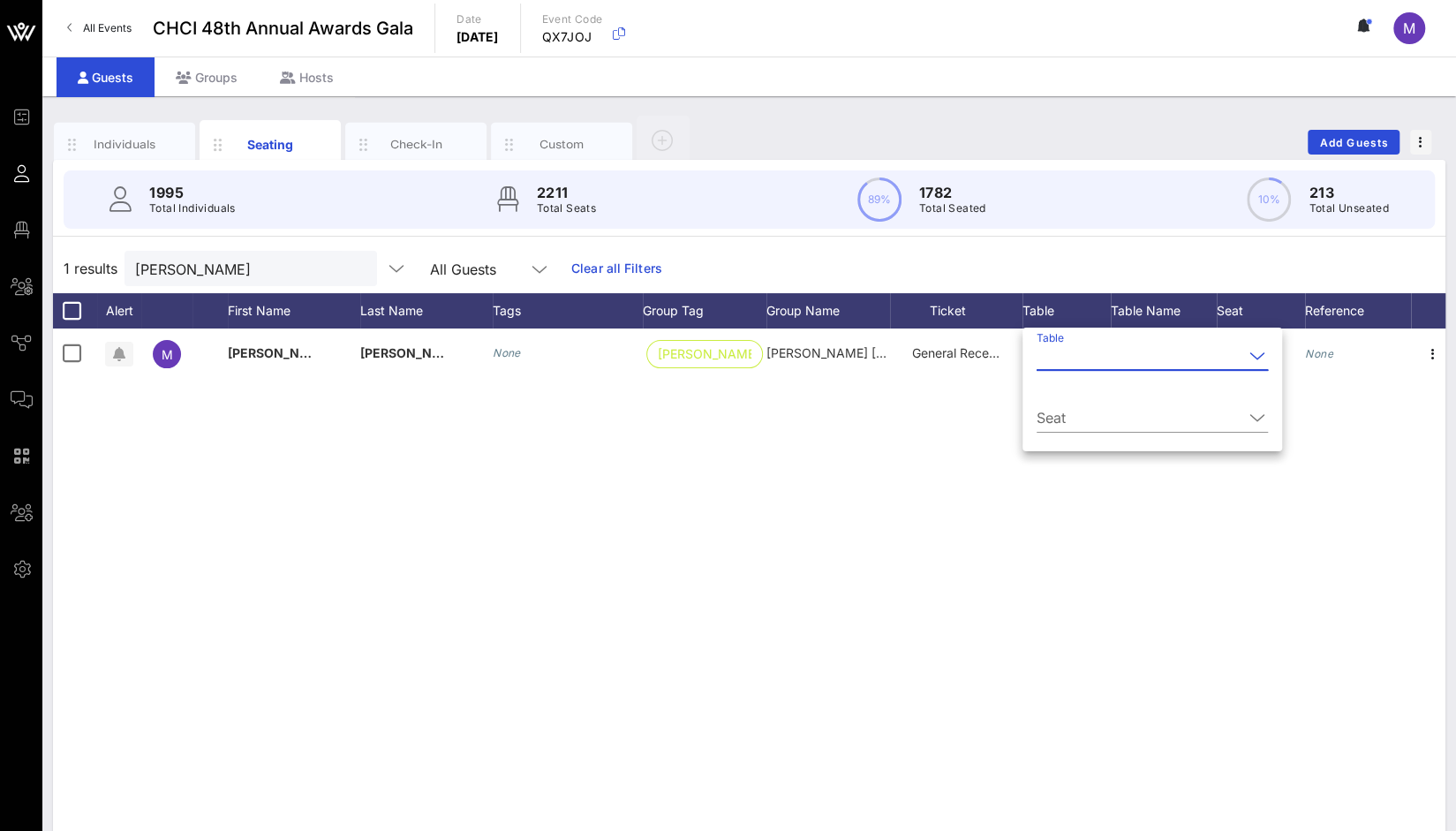
click at [1057, 365] on input "Table" at bounding box center [1140, 356] width 207 height 28
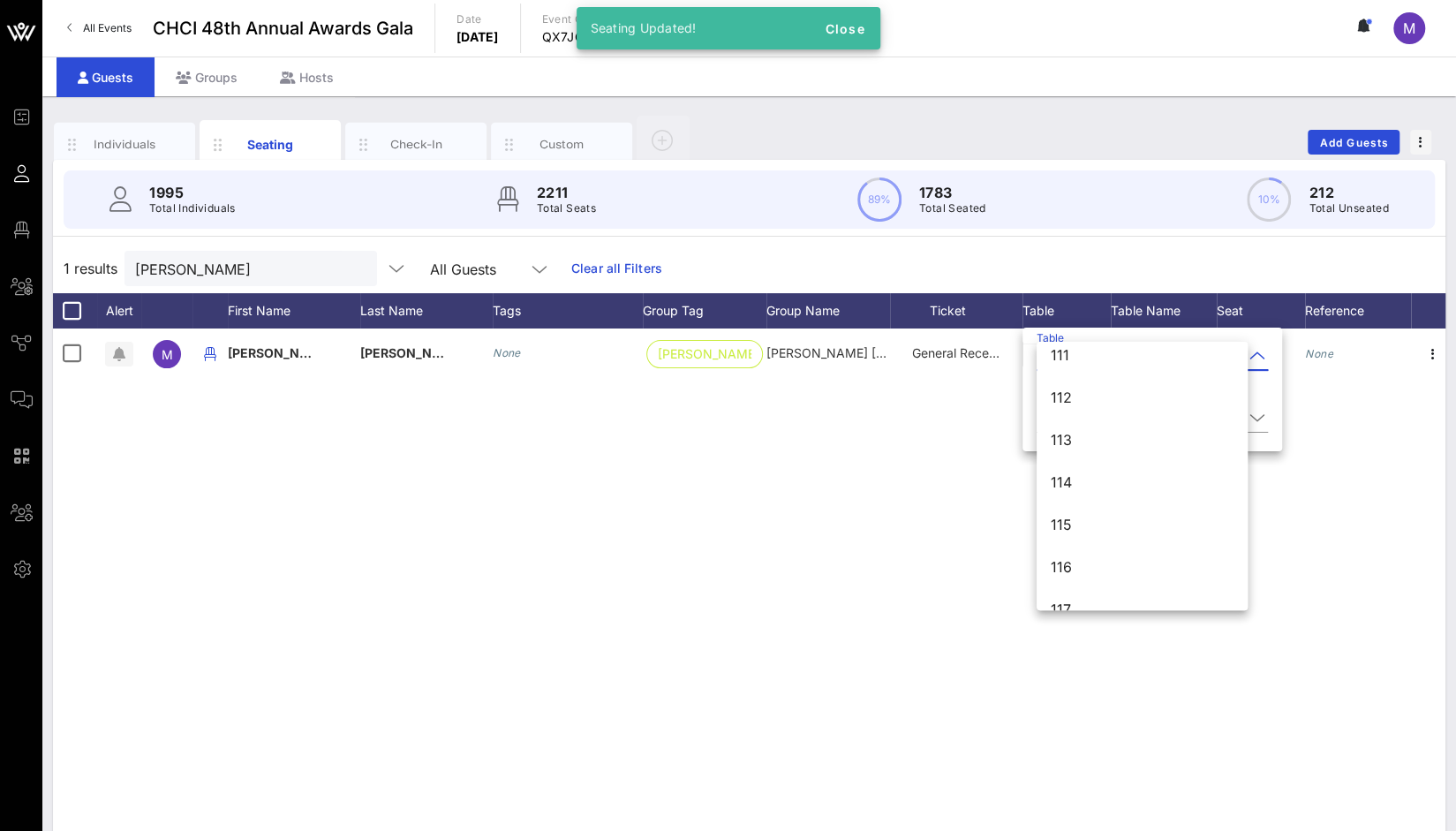
click at [873, 517] on div "M [PERSON_NAME] None [PERSON_NAME] [PERSON_NAME] [PERSON_NAME] [PERSON_NAME] Ge…" at bounding box center [749, 593] width 1392 height 530
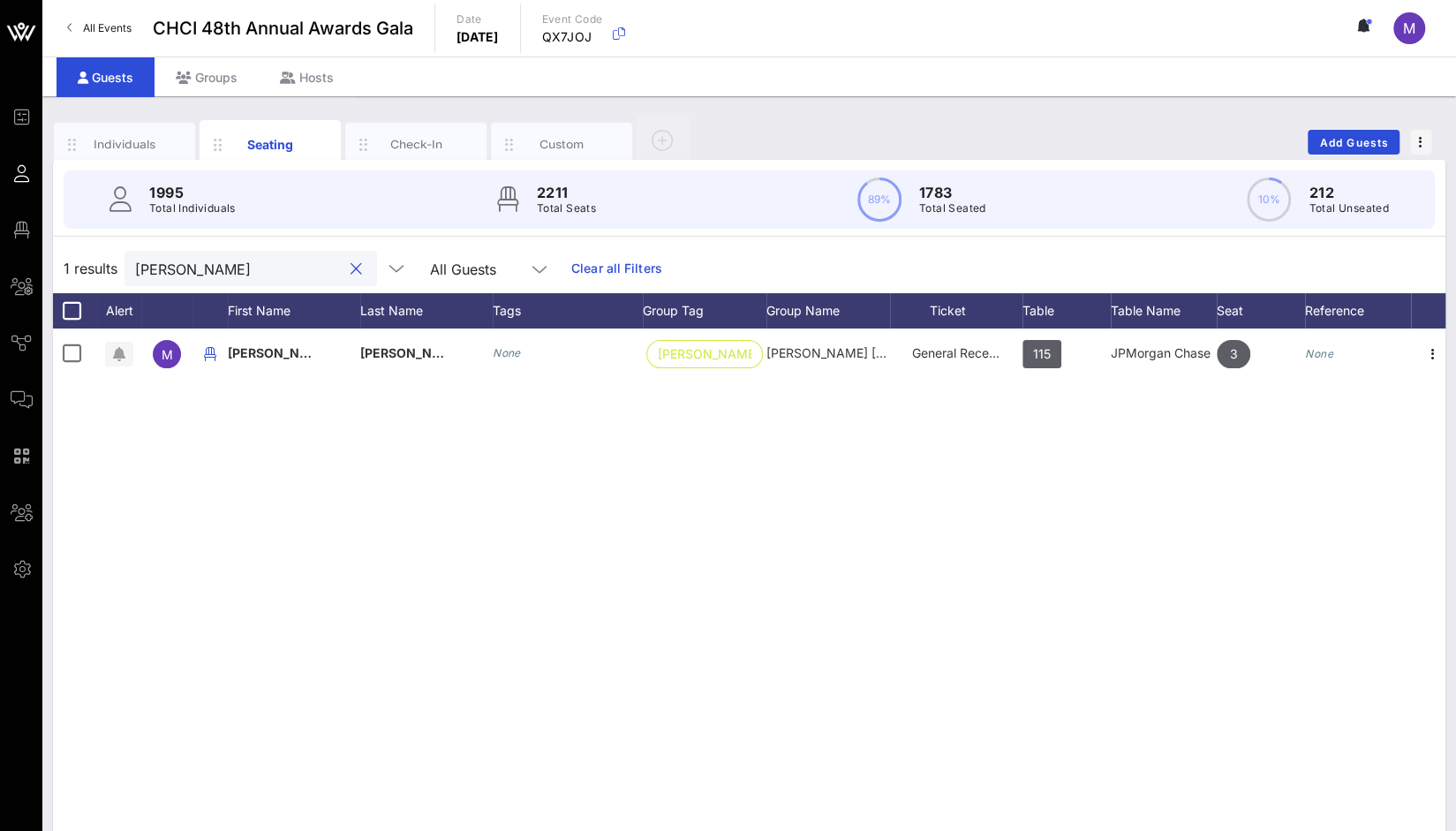
drag, startPoint x: 229, startPoint y: 275, endPoint x: 51, endPoint y: 249, distance: 179.9
click at [51, 249] on div "Individuals Seating Check-In Custom Add Guests 1995 Total Individuals 2211 Tota…" at bounding box center [749, 486] width 1414 height 780
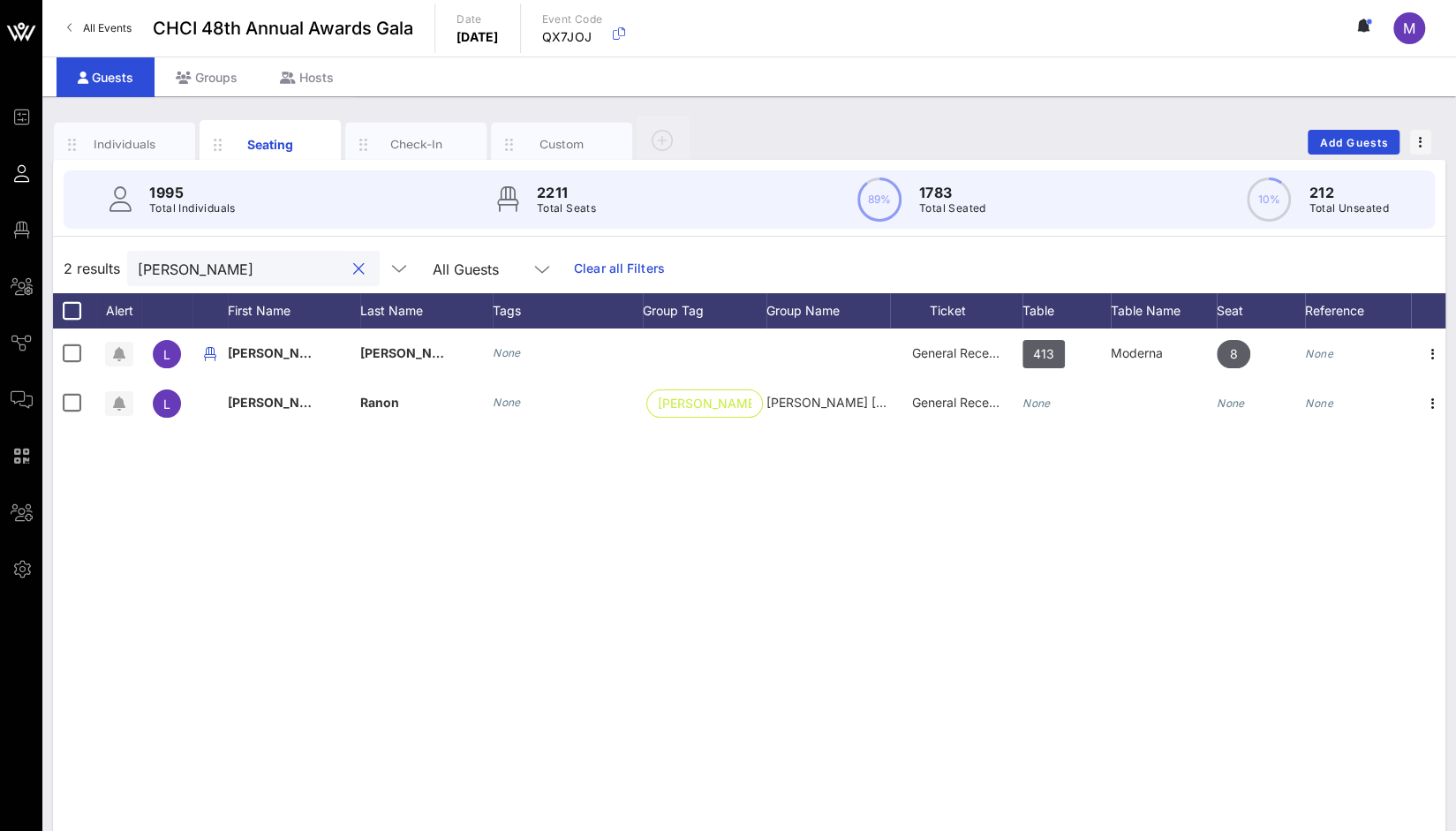
type input "[PERSON_NAME]"
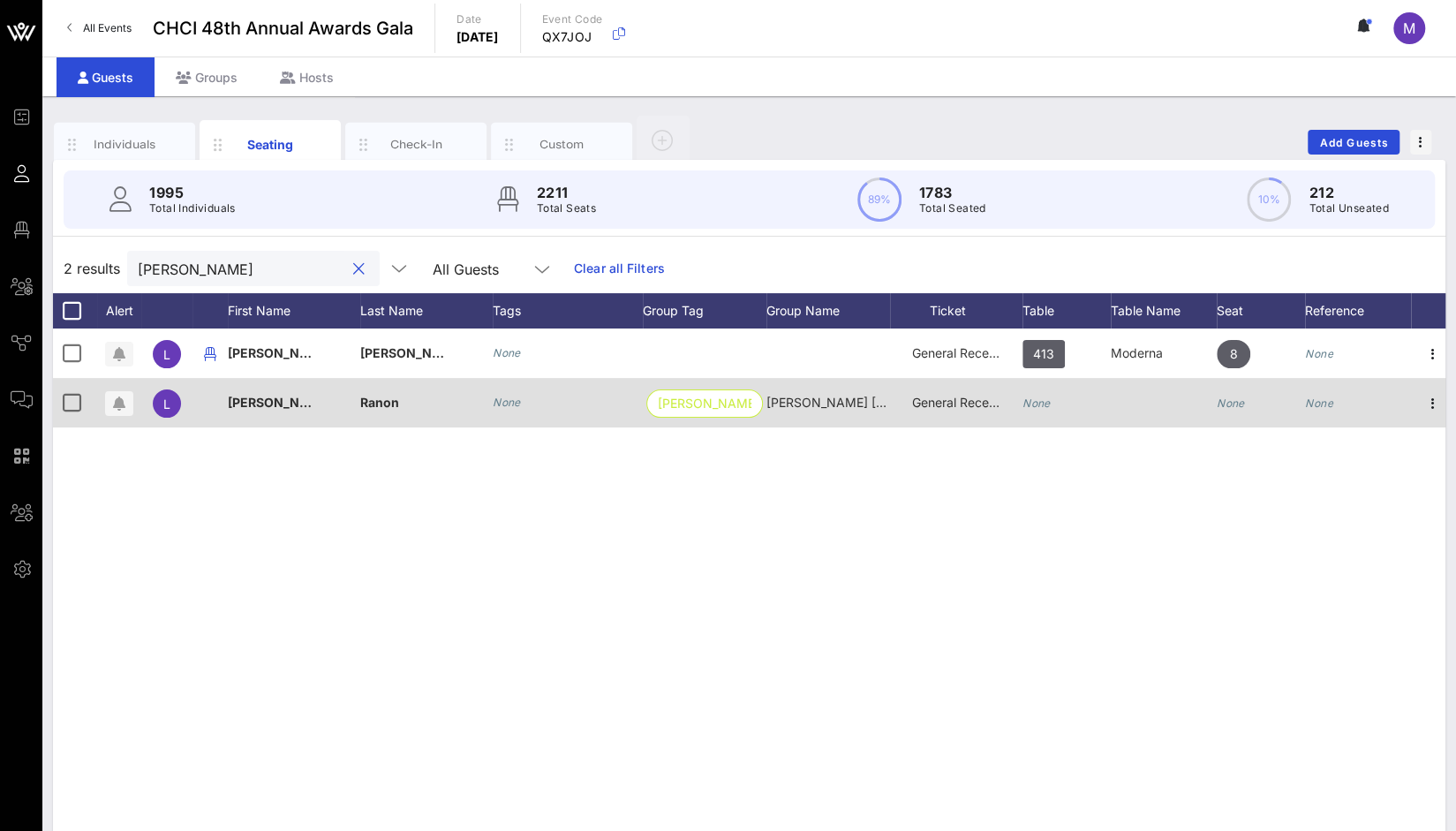
click at [1044, 404] on icon "None" at bounding box center [1037, 403] width 28 height 13
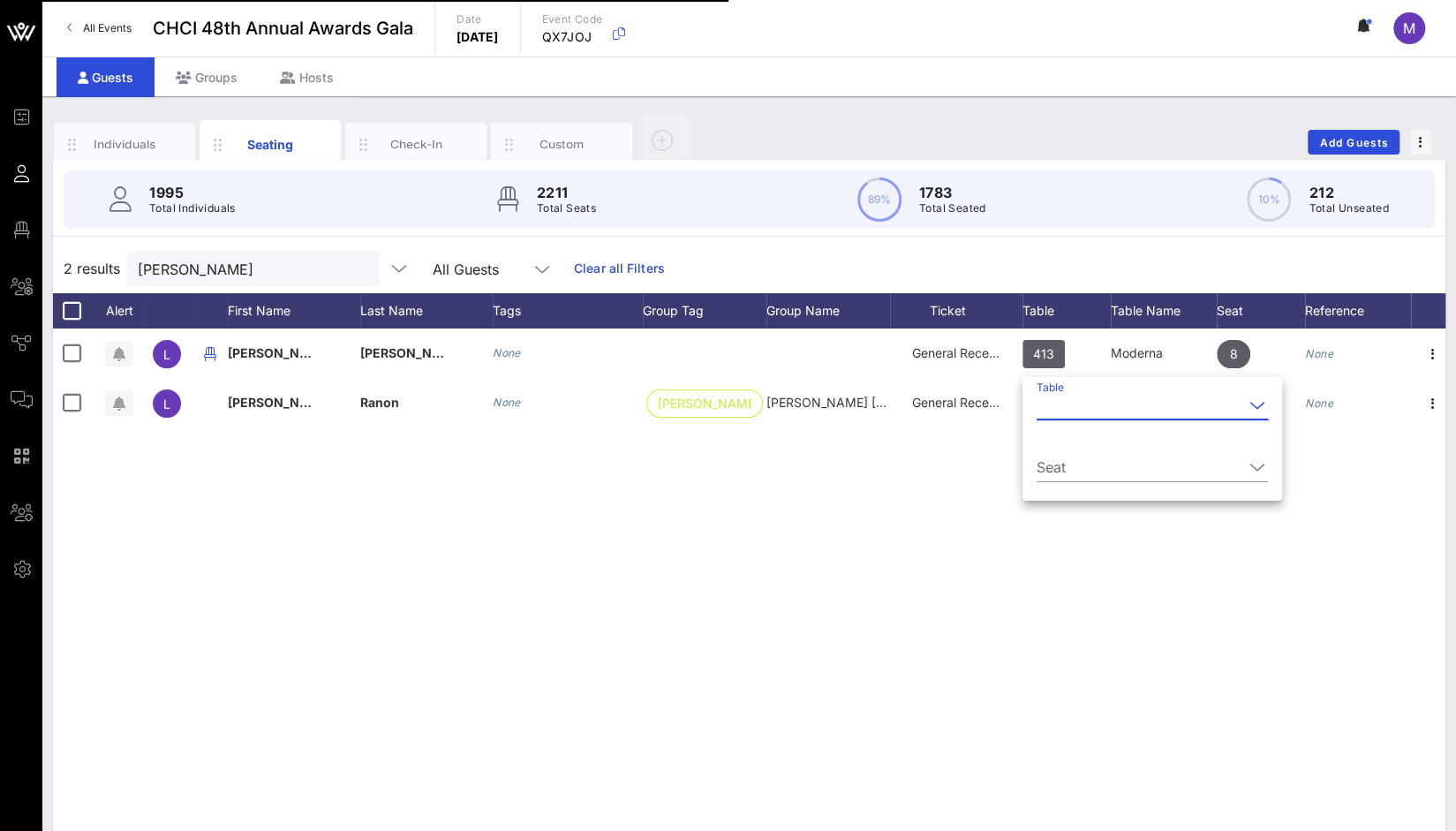
click at [1048, 405] on input "Table" at bounding box center [1140, 406] width 207 height 28
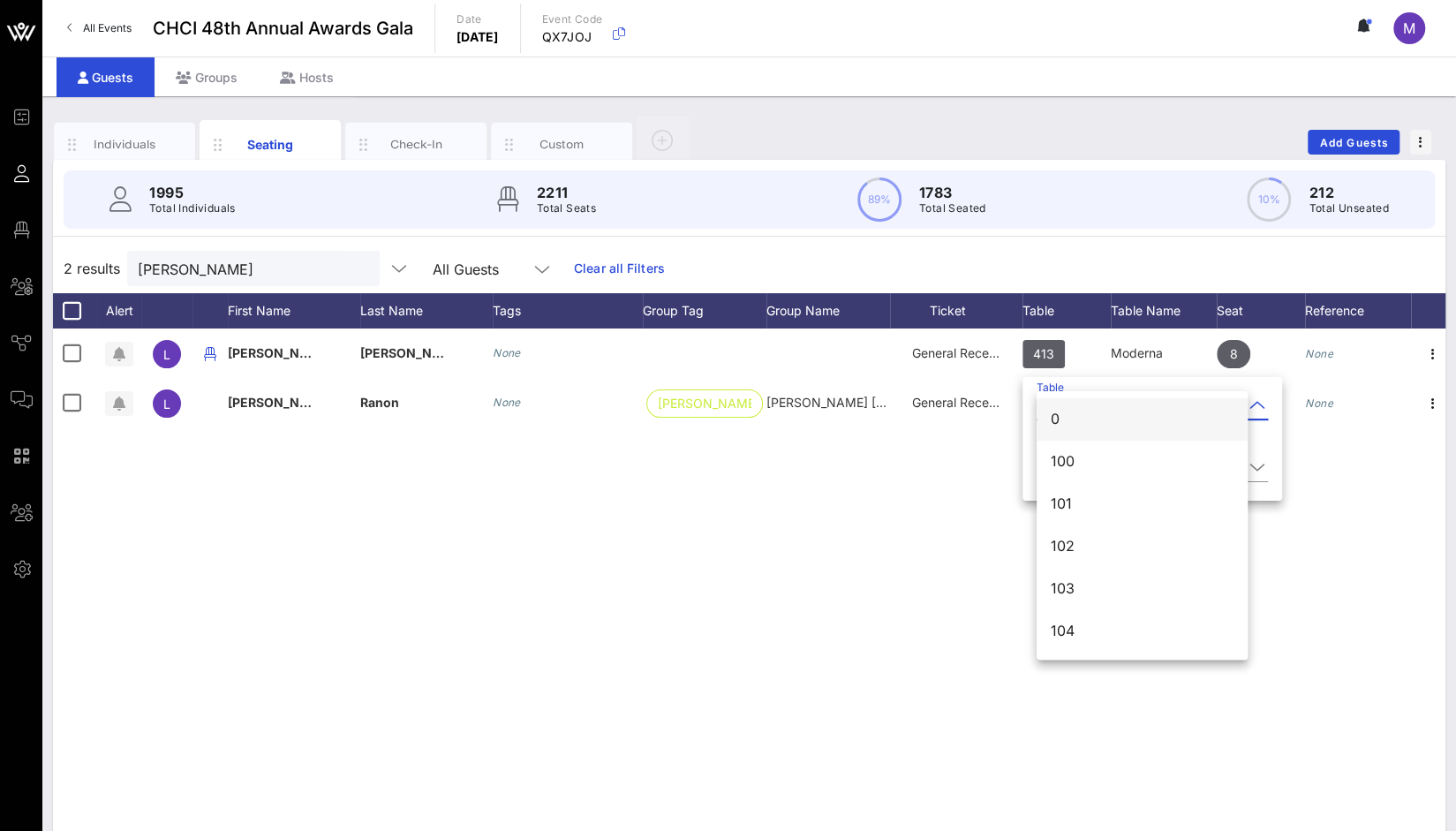
click at [1063, 407] on div "0" at bounding box center [1142, 419] width 183 height 38
click at [1063, 407] on input "Table" at bounding box center [1156, 406] width 207 height 28
click at [1063, 407] on div "0" at bounding box center [1151, 419] width 199 height 38
click at [1063, 407] on input "Table" at bounding box center [1156, 406] width 207 height 28
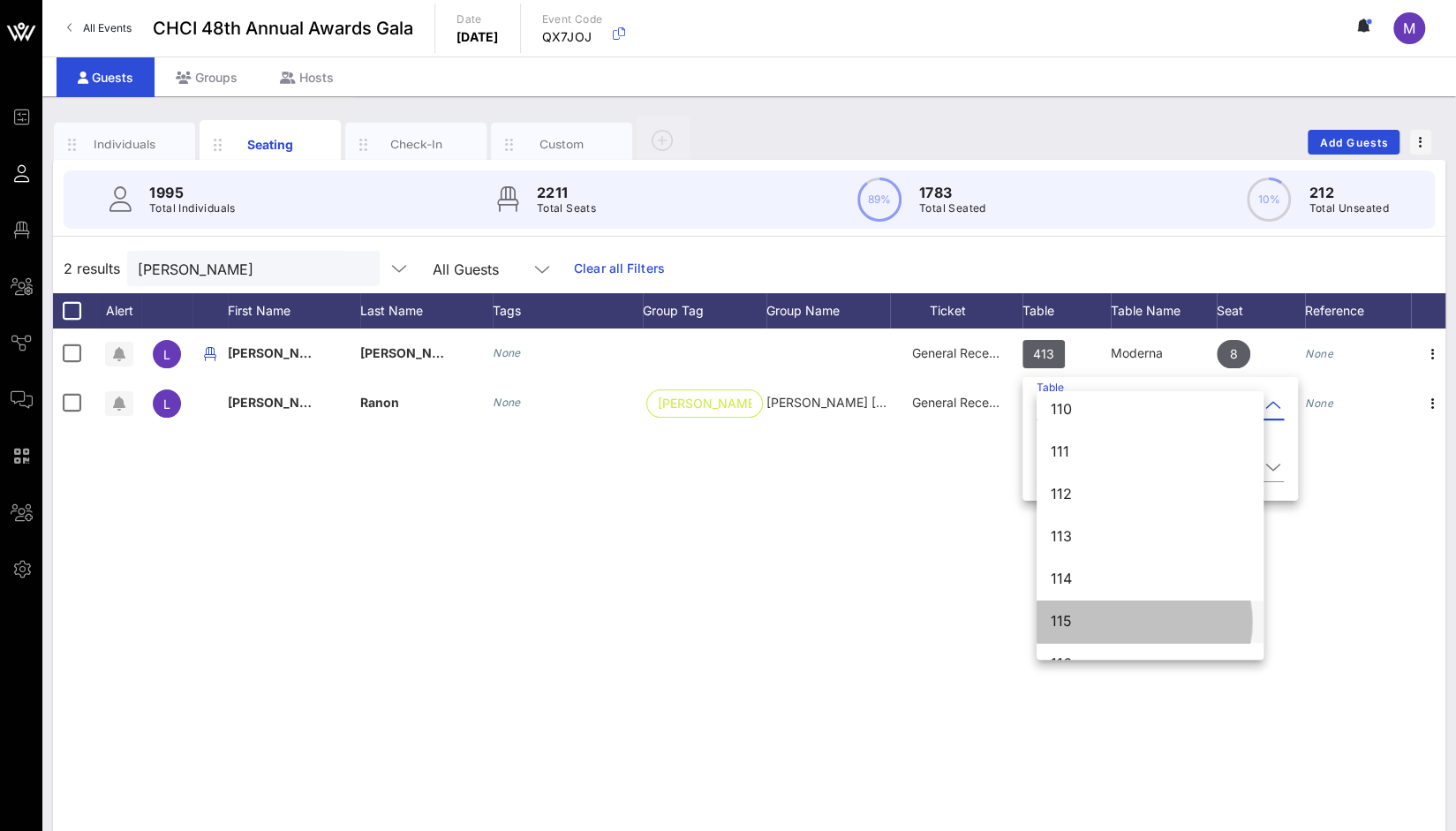
click at [1168, 621] on div "115" at bounding box center [1151, 621] width 199 height 17
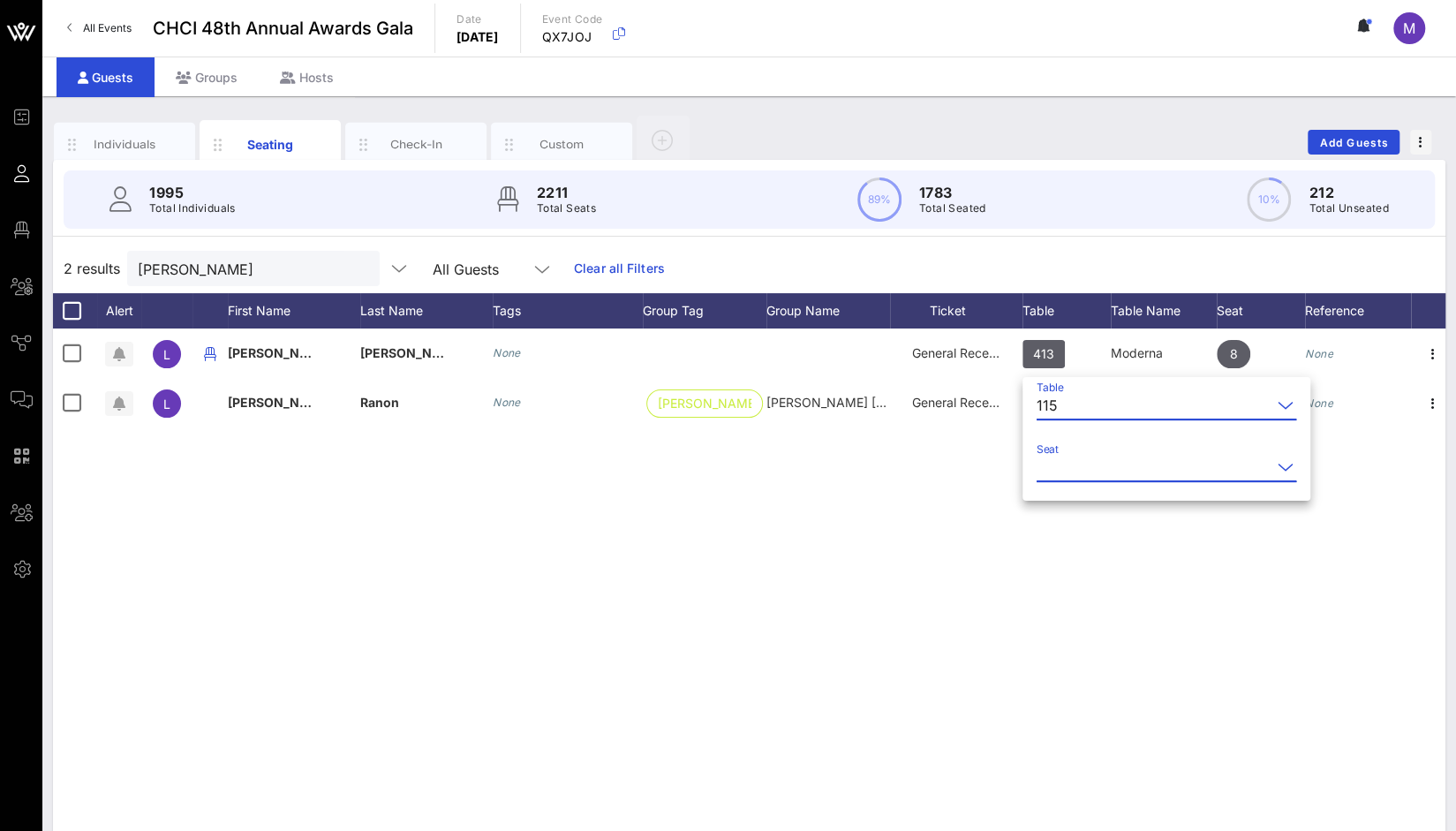
click at [1125, 477] on input "Seat" at bounding box center [1154, 468] width 235 height 28
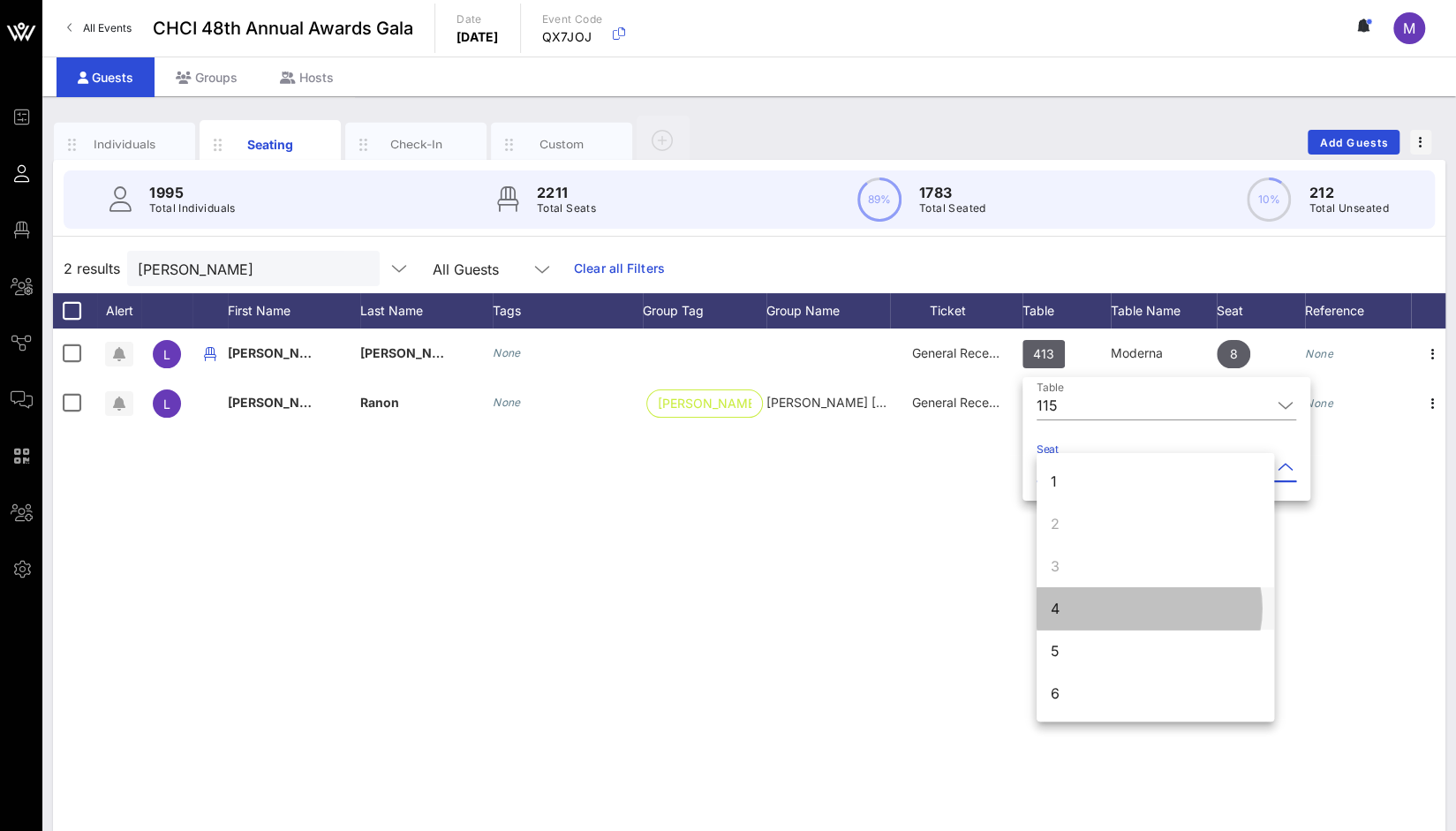
click at [1099, 613] on div "4" at bounding box center [1155, 608] width 237 height 43
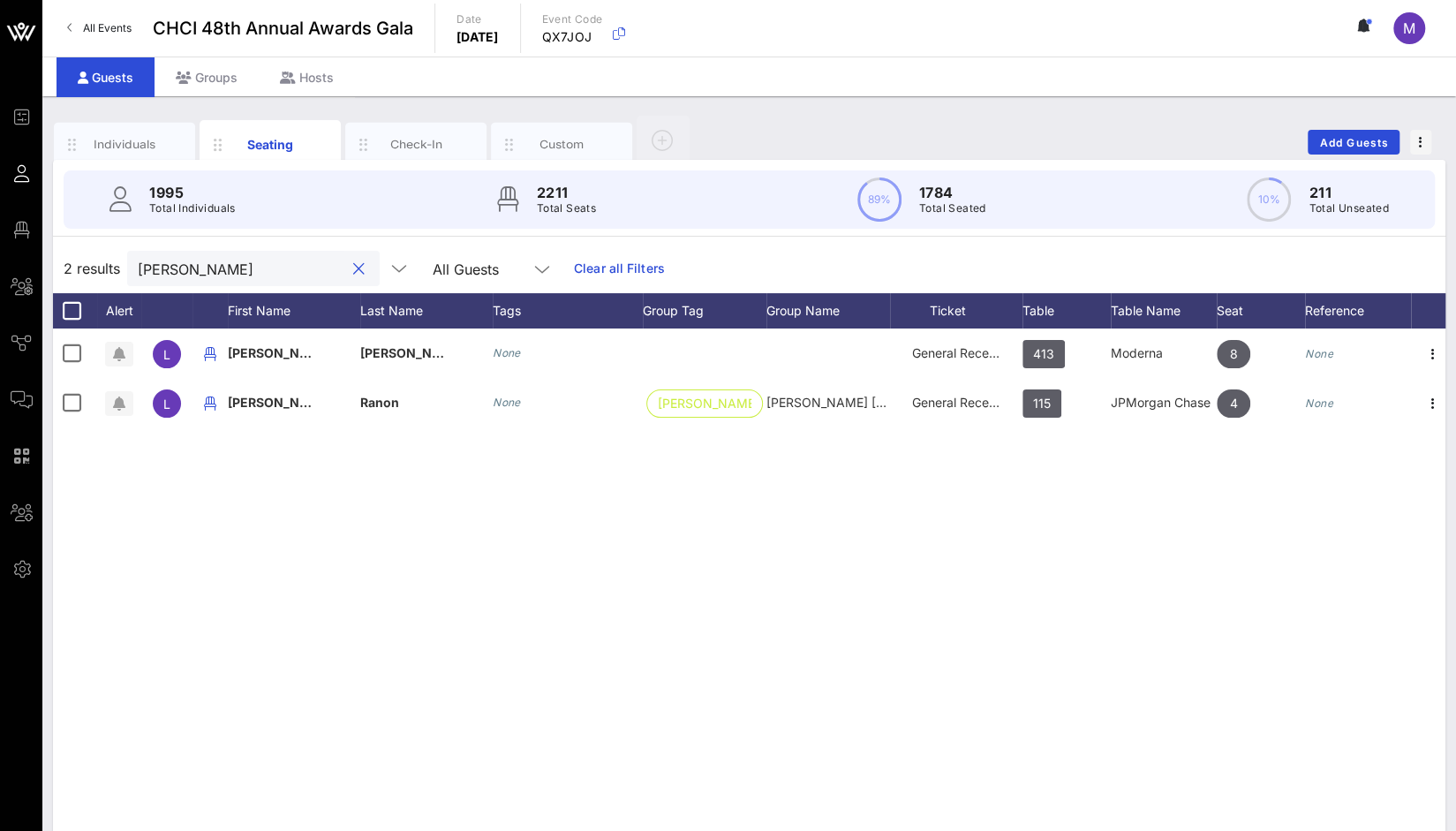
click at [311, 273] on input "[PERSON_NAME]" at bounding box center [241, 268] width 207 height 23
click at [353, 276] on button "clear icon" at bounding box center [359, 269] width 11 height 18
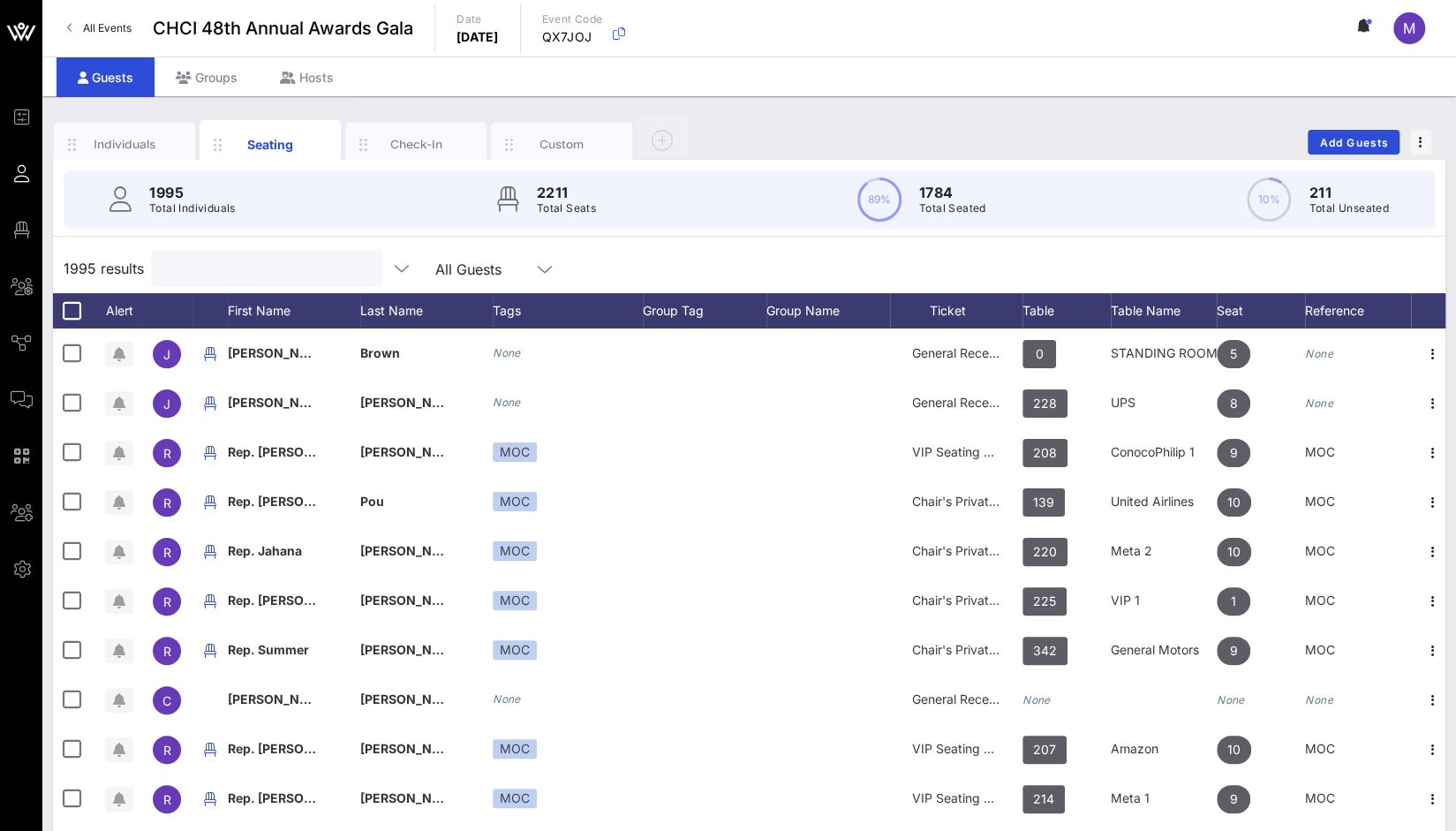
type input ","
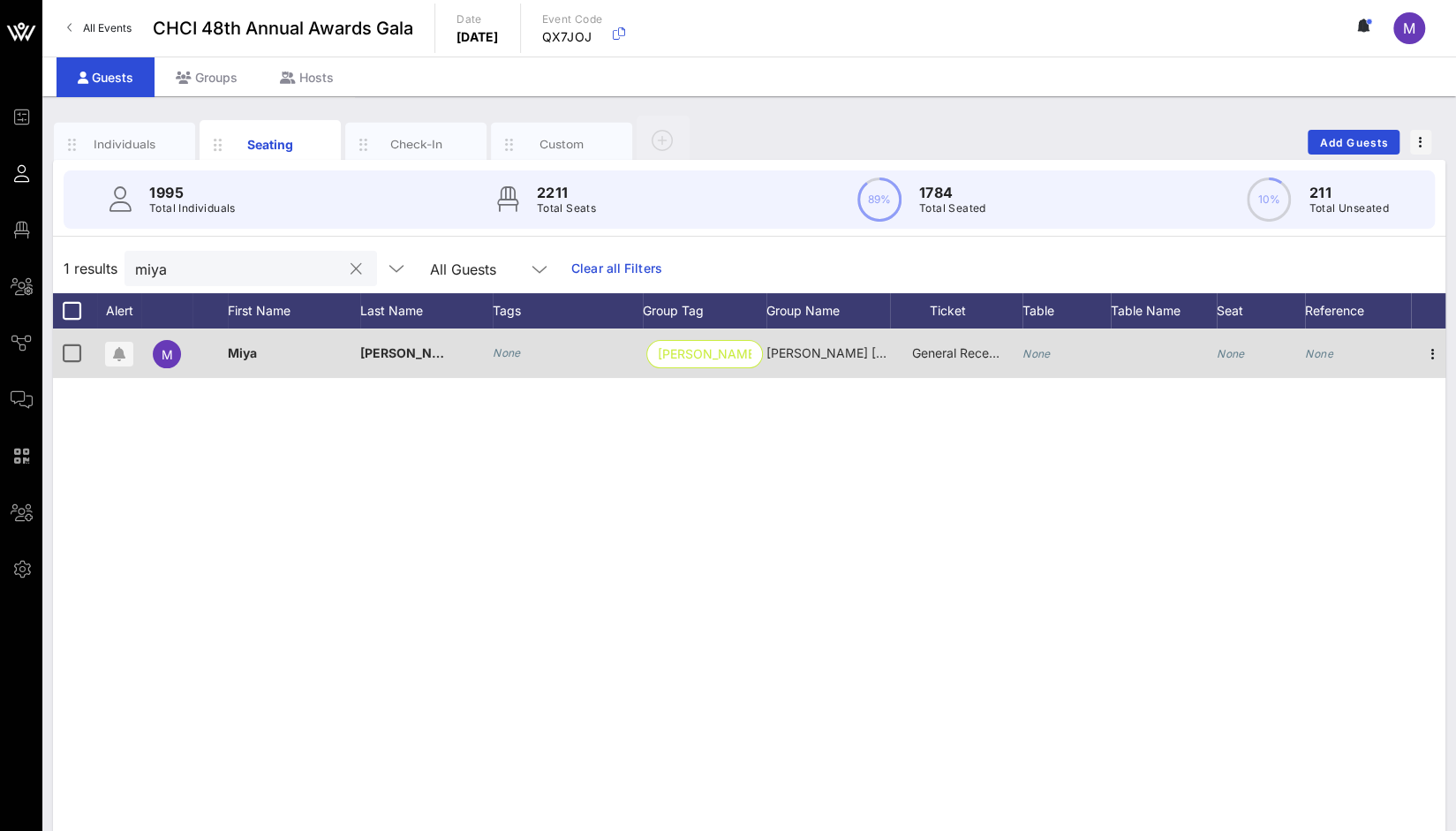
click at [1042, 343] on div "None" at bounding box center [1037, 353] width 28 height 49
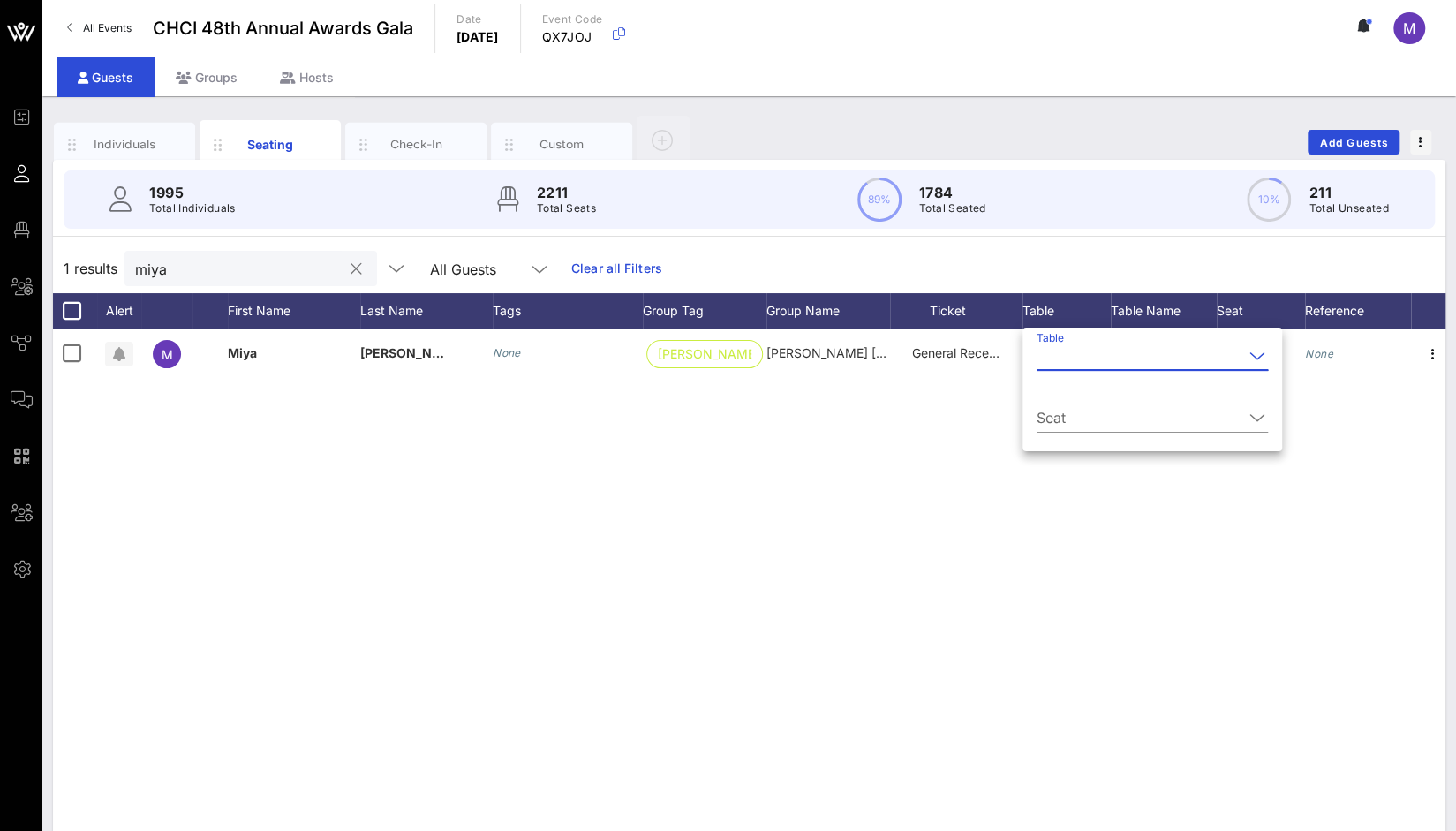
click at [1055, 349] on input "Table" at bounding box center [1140, 356] width 207 height 28
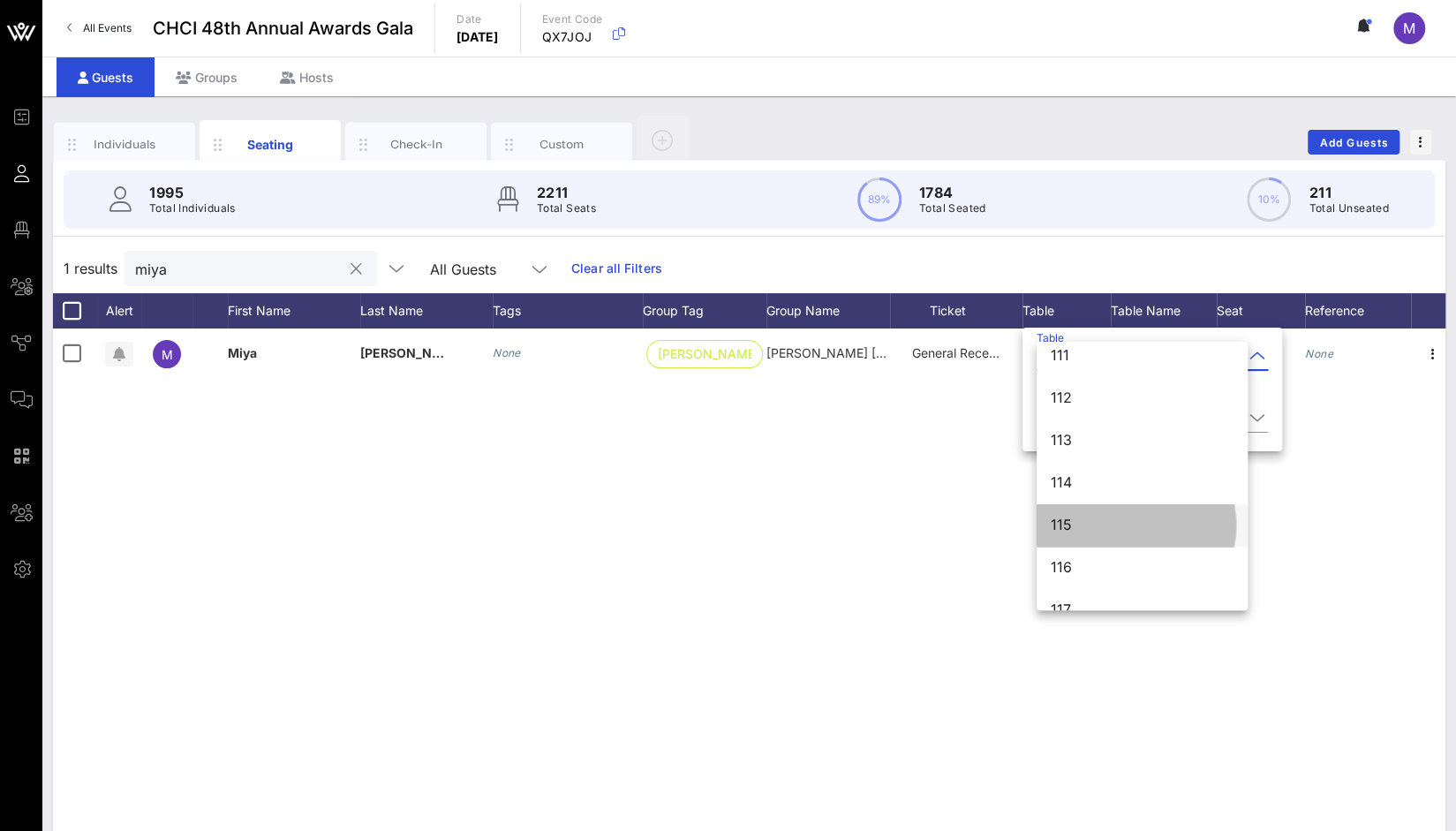
click at [1064, 529] on div "115" at bounding box center [1142, 526] width 183 height 17
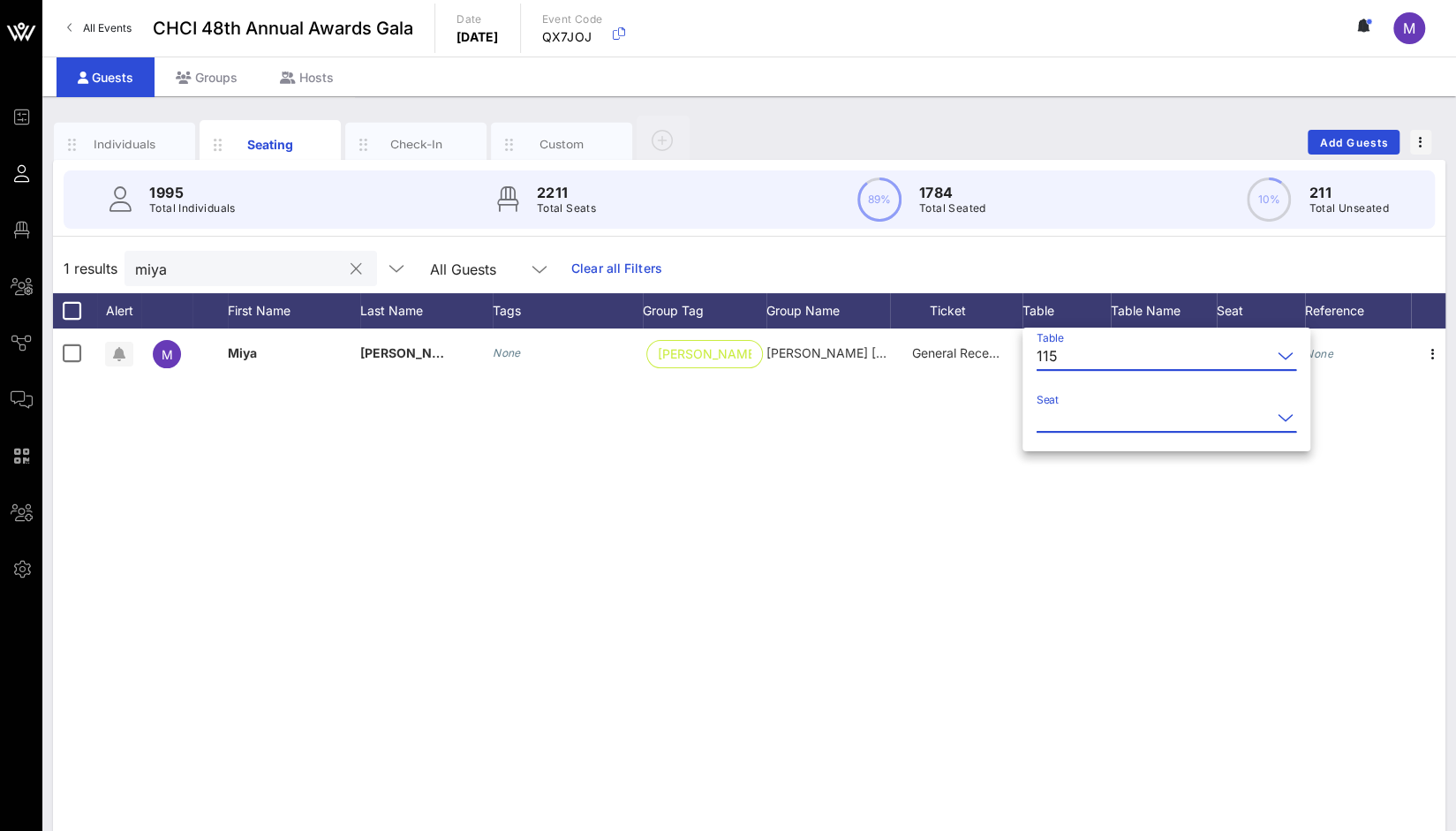
click at [1061, 409] on input "Seat" at bounding box center [1154, 418] width 235 height 28
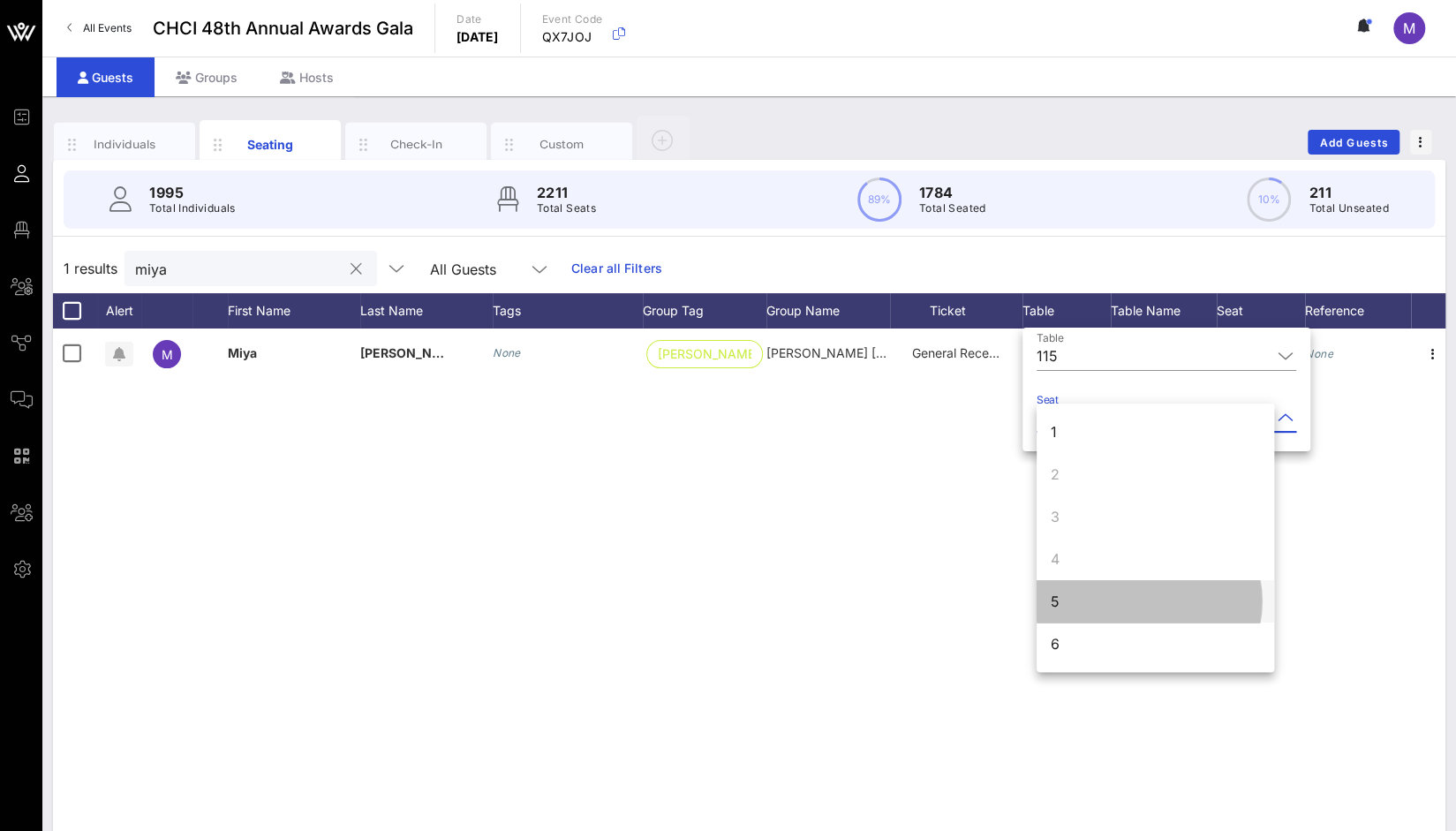
click at [1062, 597] on div "5" at bounding box center [1155, 601] width 237 height 43
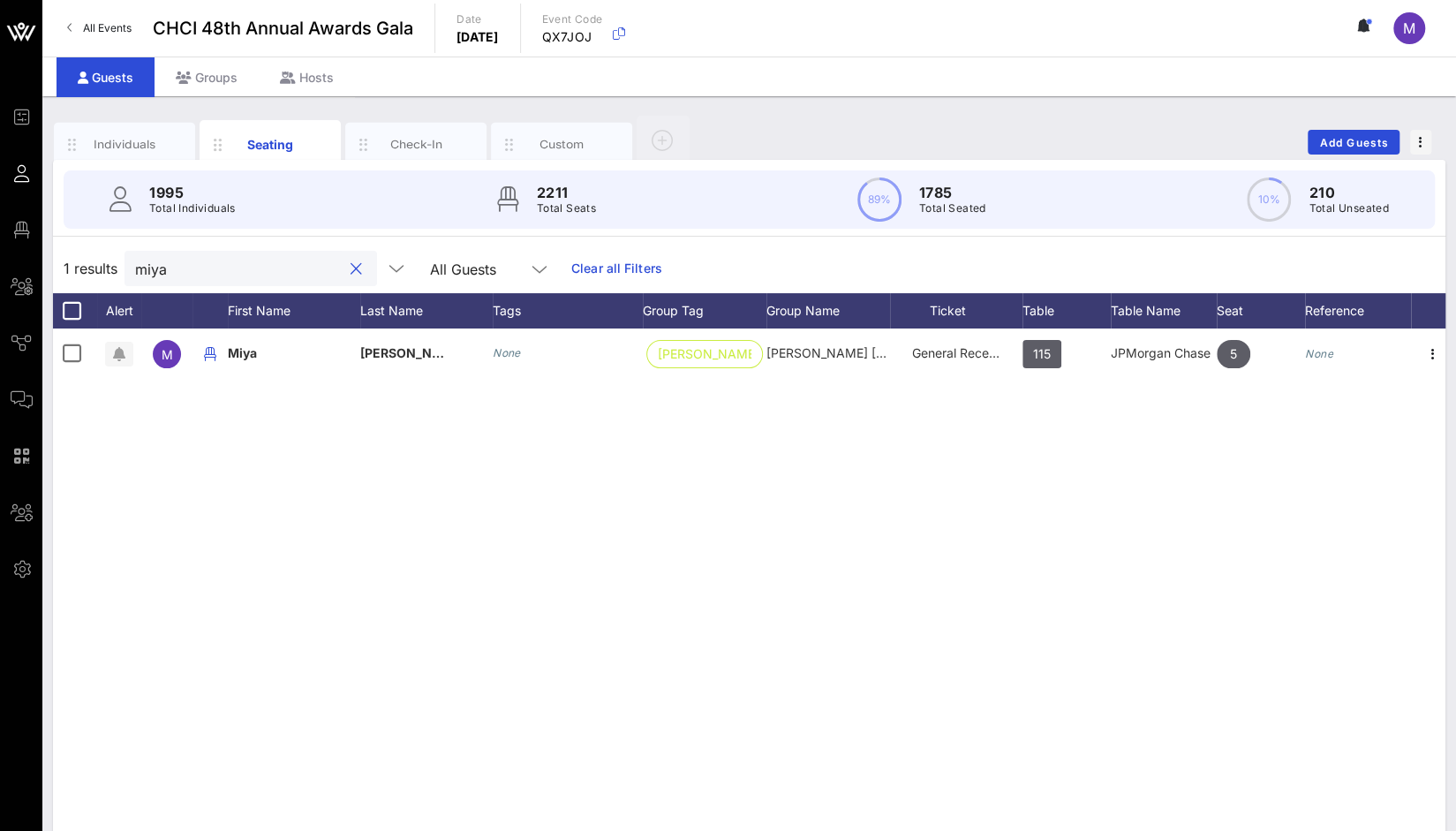
drag, startPoint x: 196, startPoint y: 261, endPoint x: 57, endPoint y: 265, distance: 139.1
click at [57, 265] on div "1 results miya All Guests Clear all Filters" at bounding box center [749, 268] width 1392 height 49
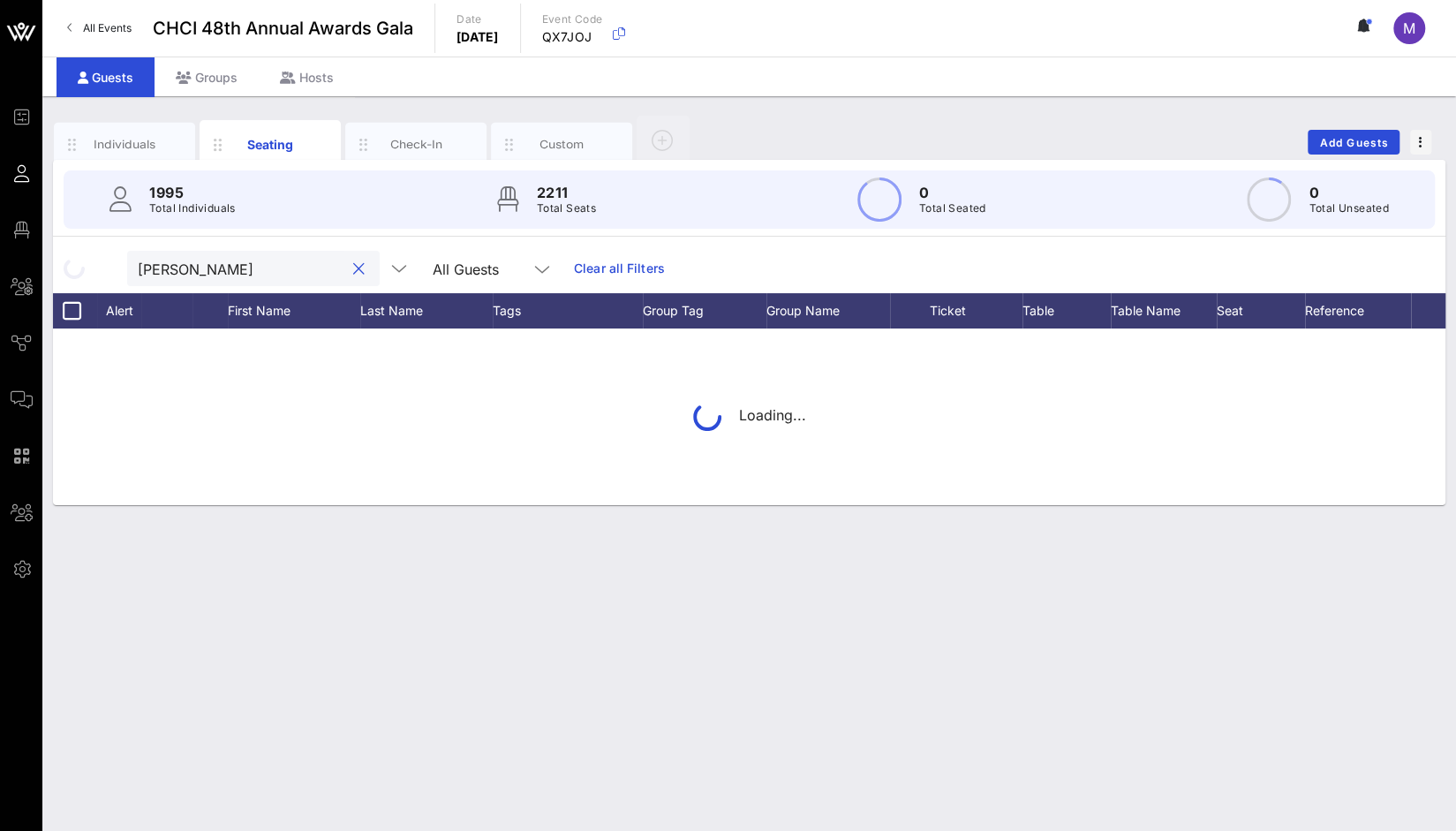
type input "[PERSON_NAME]"
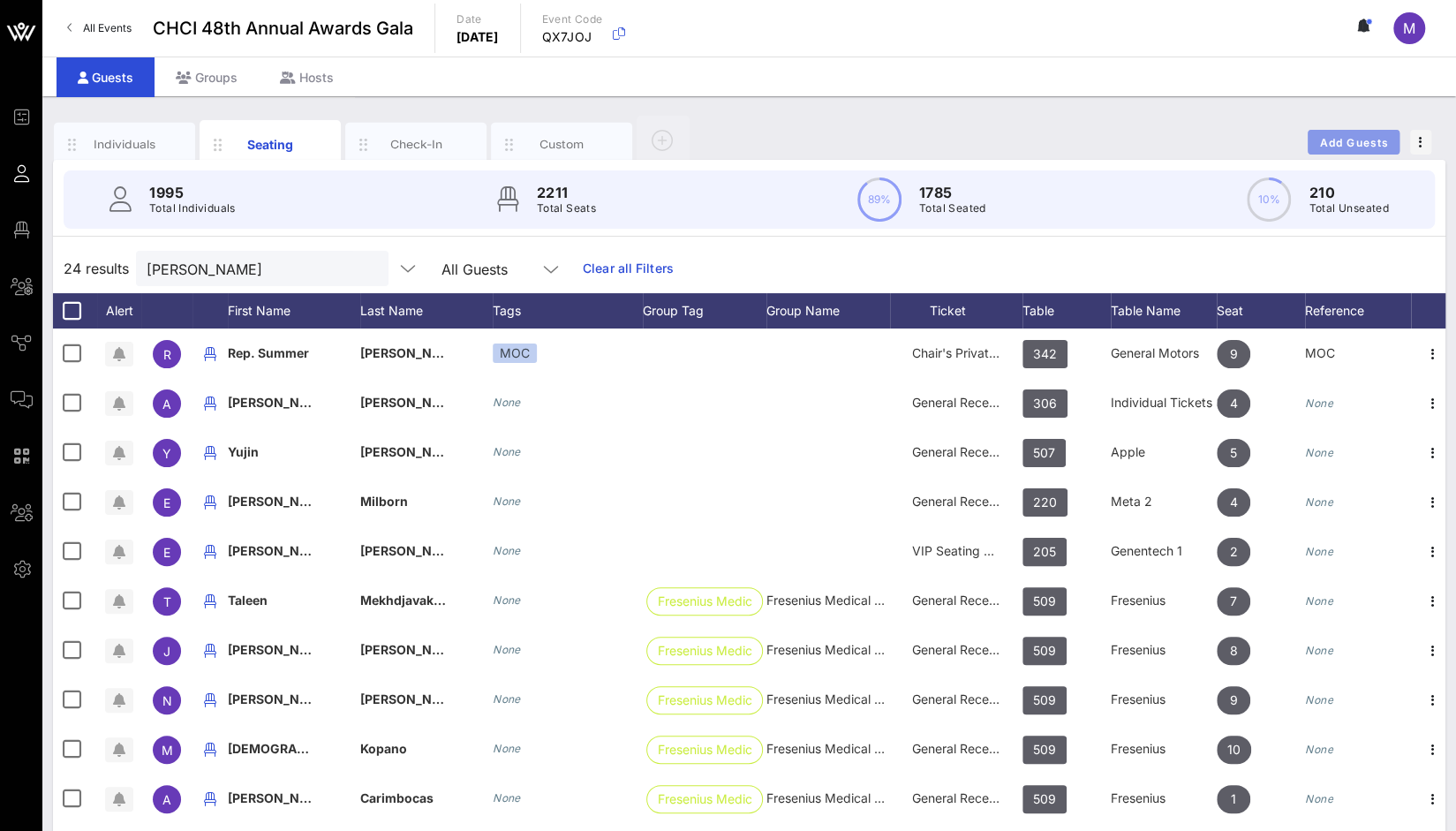
click at [1336, 141] on span "Add Guests" at bounding box center [1355, 142] width 70 height 13
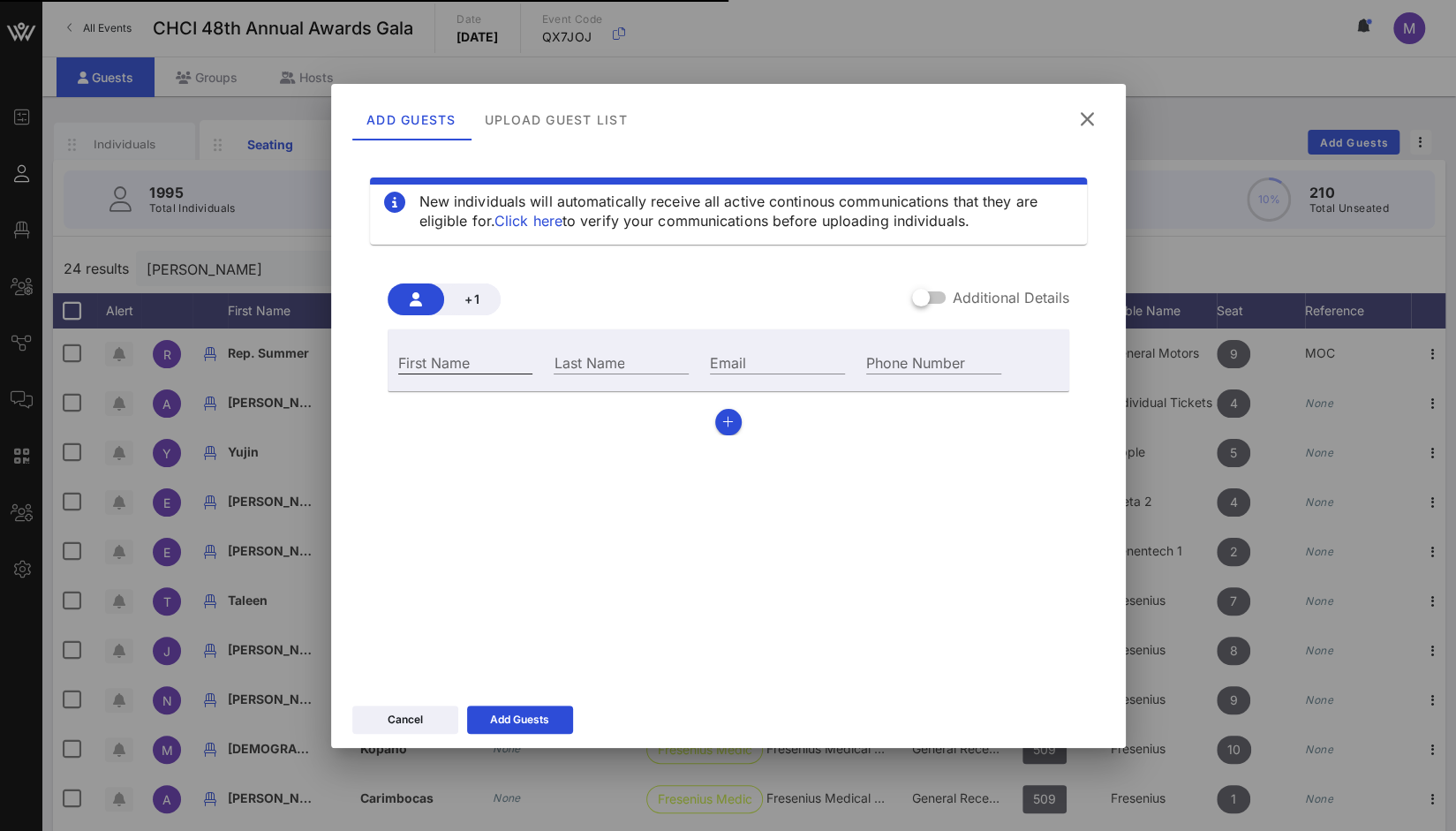
click at [431, 366] on div "First Name" at bounding box center [466, 362] width 135 height 23
type input "[PERSON_NAME]"
click at [584, 356] on div "Last Name" at bounding box center [621, 362] width 135 height 23
type input "[PERSON_NAME]"
click at [887, 368] on input "Phone Number" at bounding box center [933, 362] width 135 height 23
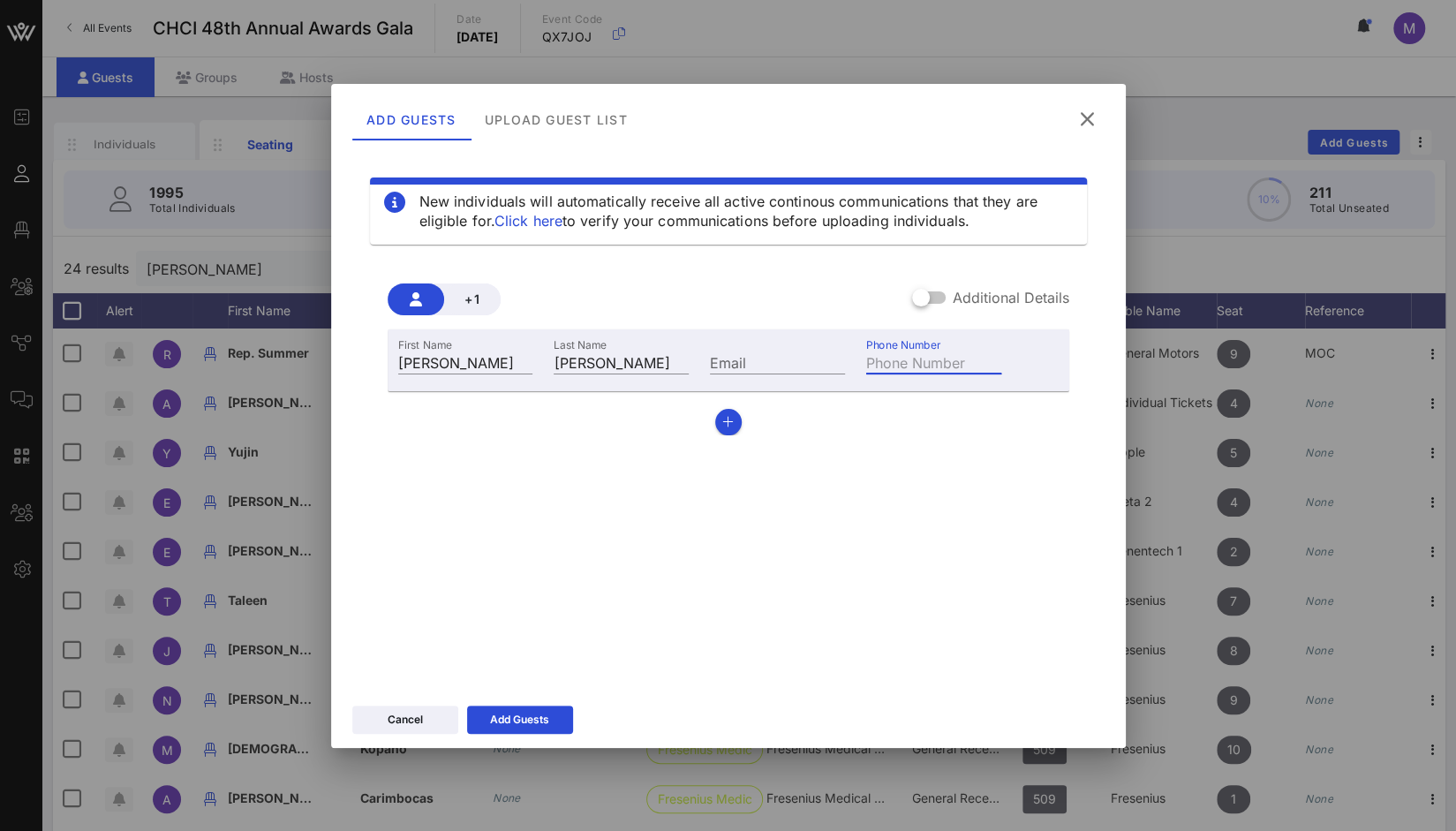
paste input "[PHONE_NUMBER]"
type input "[PHONE_NUMBER]"
click at [759, 368] on input "Email" at bounding box center [778, 362] width 135 height 23
paste input "[PERSON_NAME][EMAIL_ADDRESS][PERSON_NAME][DOMAIN_NAME]"
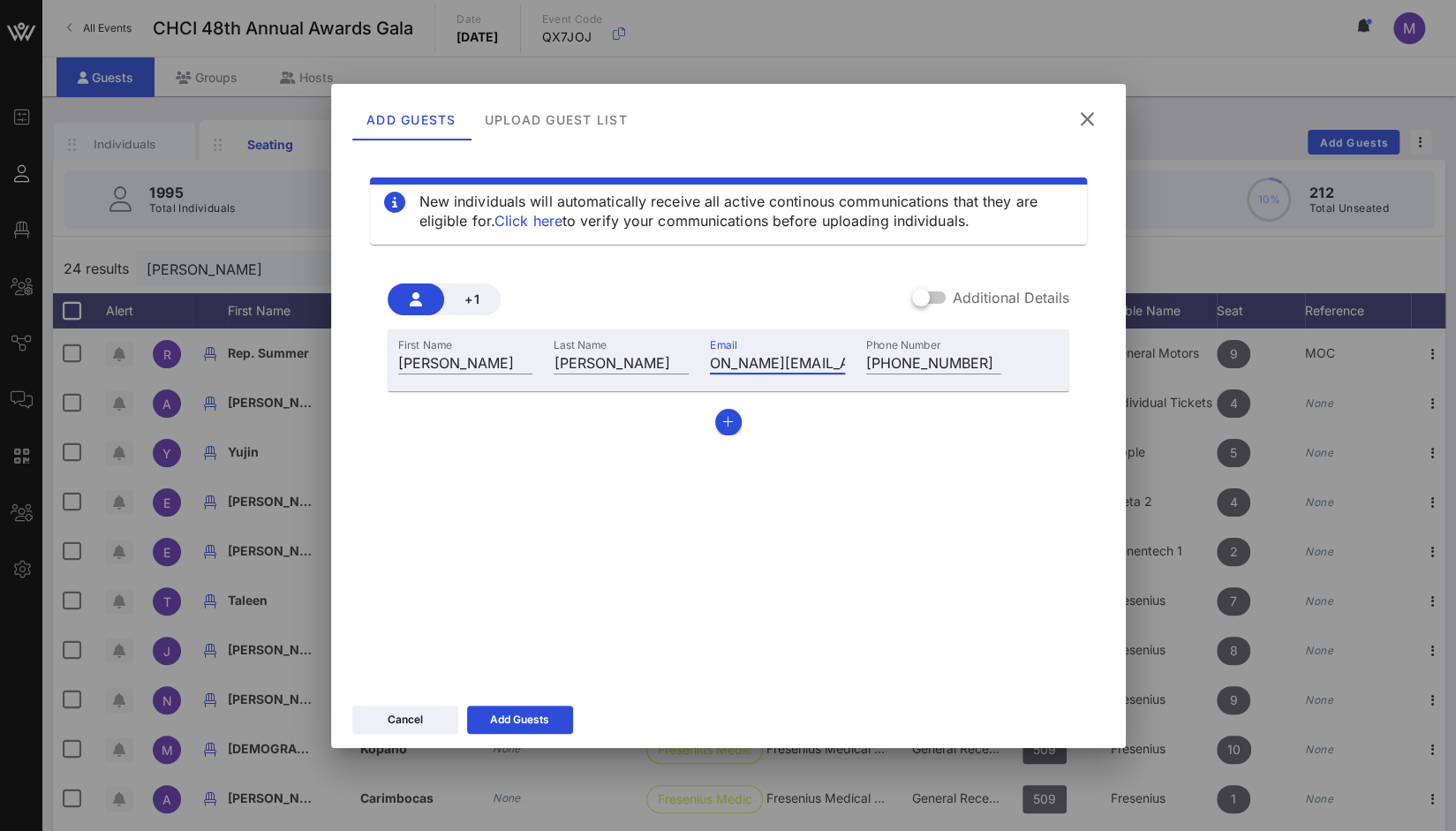
type input "[PERSON_NAME][EMAIL_ADDRESS][PERSON_NAME][DOMAIN_NAME]"
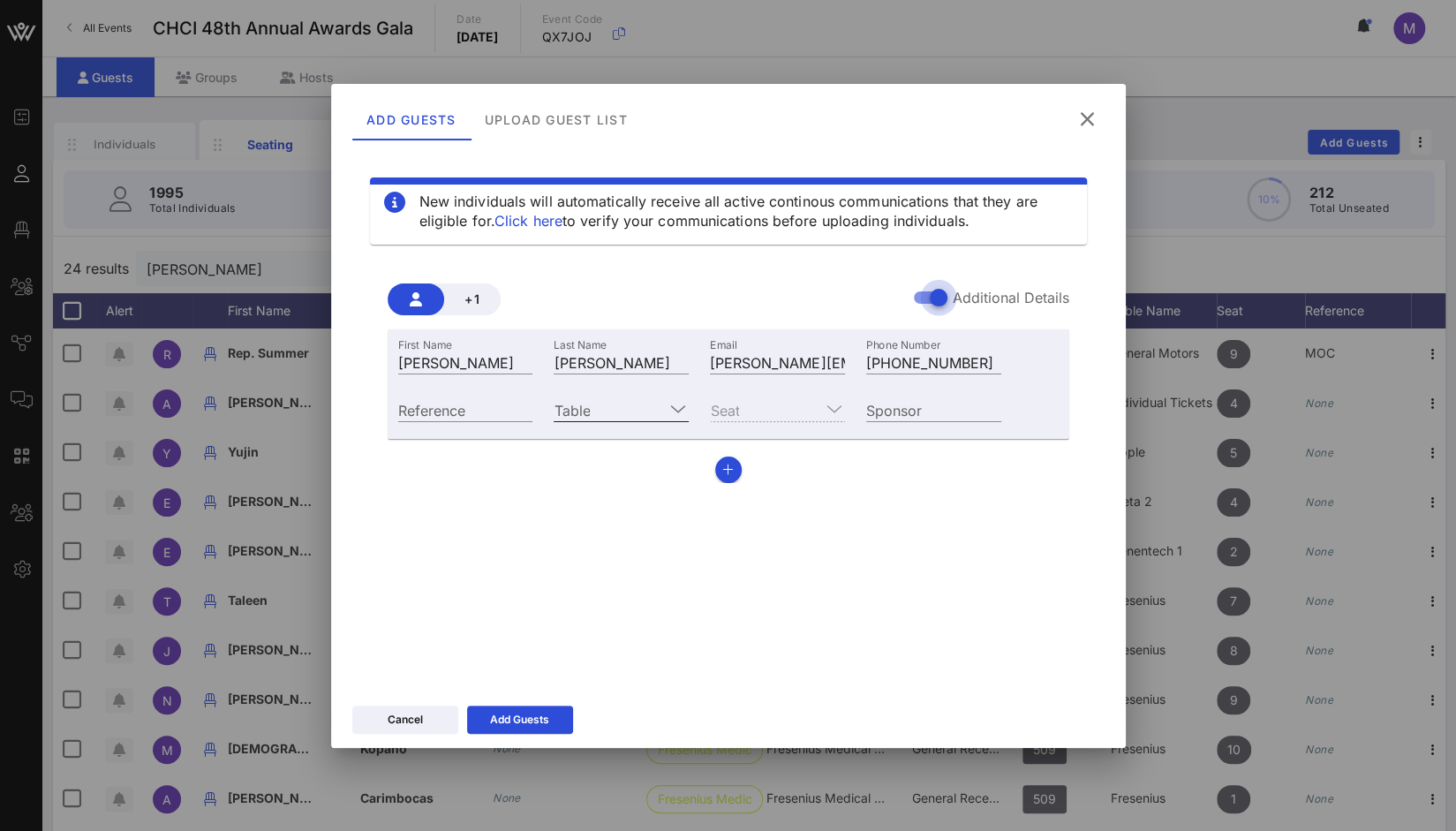
click at [673, 407] on icon at bounding box center [678, 409] width 16 height 21
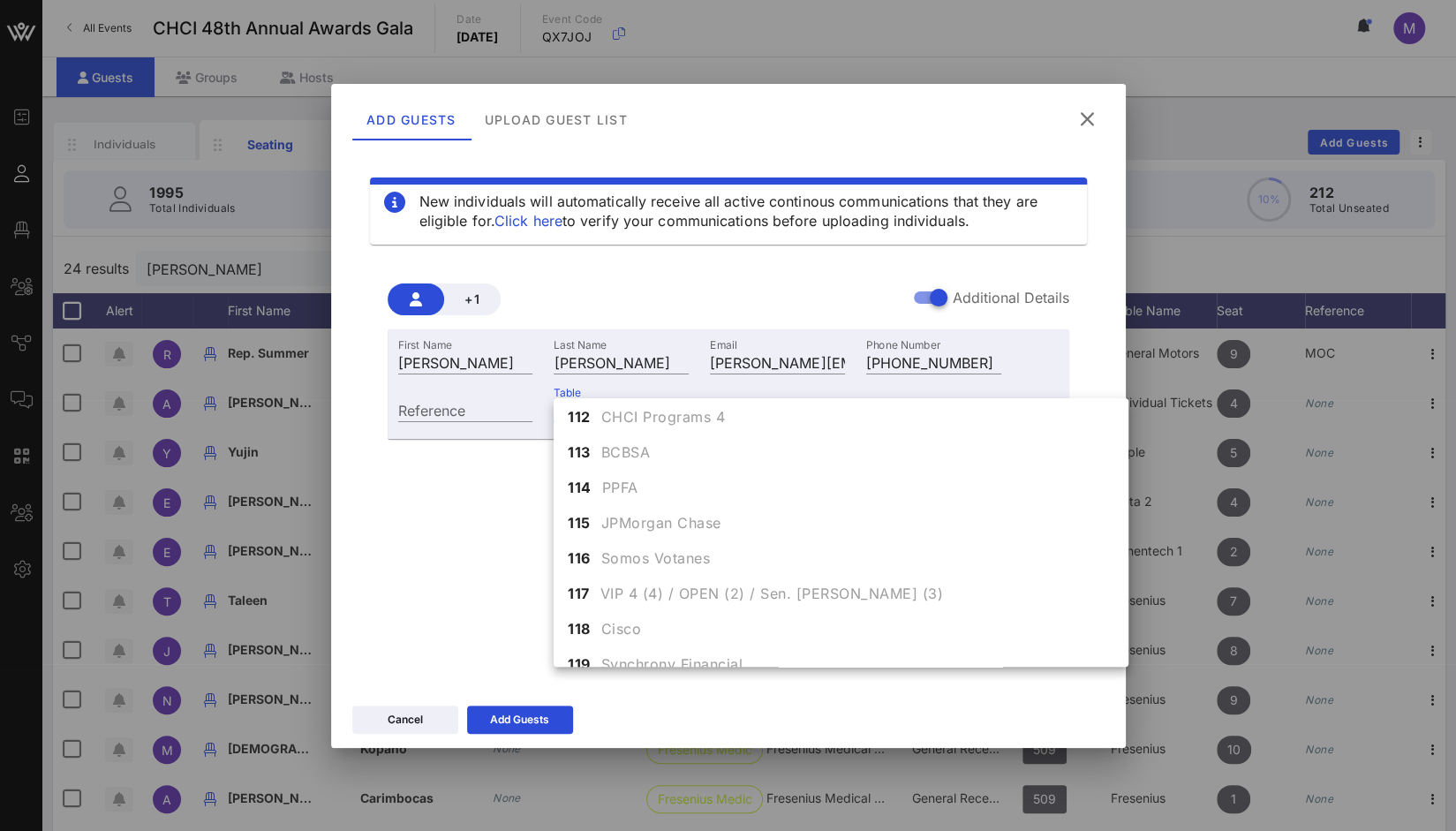
scroll to position [469, 0]
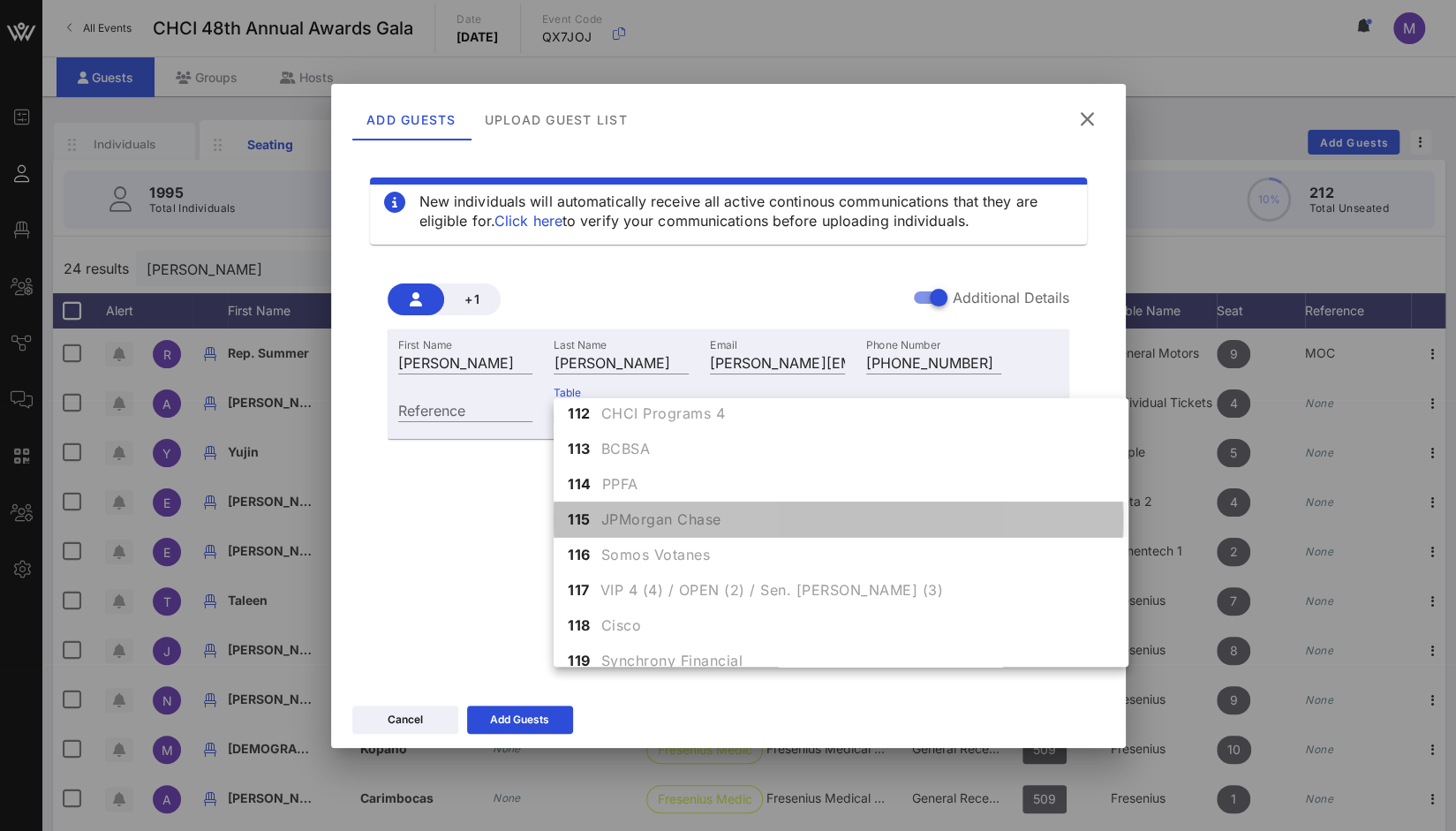
click at [754, 527] on div "115 JPMorgan Chase" at bounding box center [841, 519] width 575 height 35
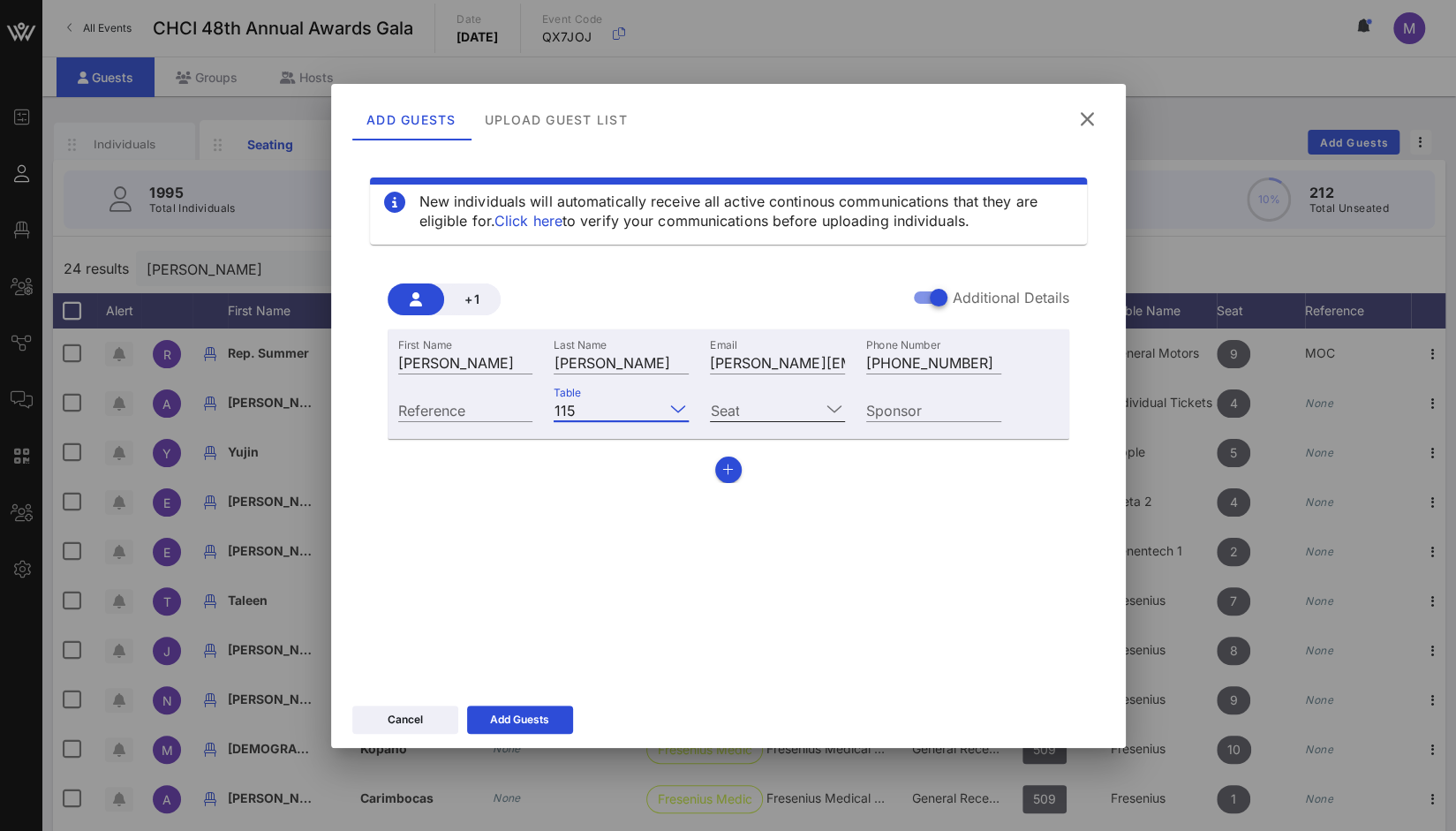
click at [821, 405] on div at bounding box center [833, 409] width 25 height 21
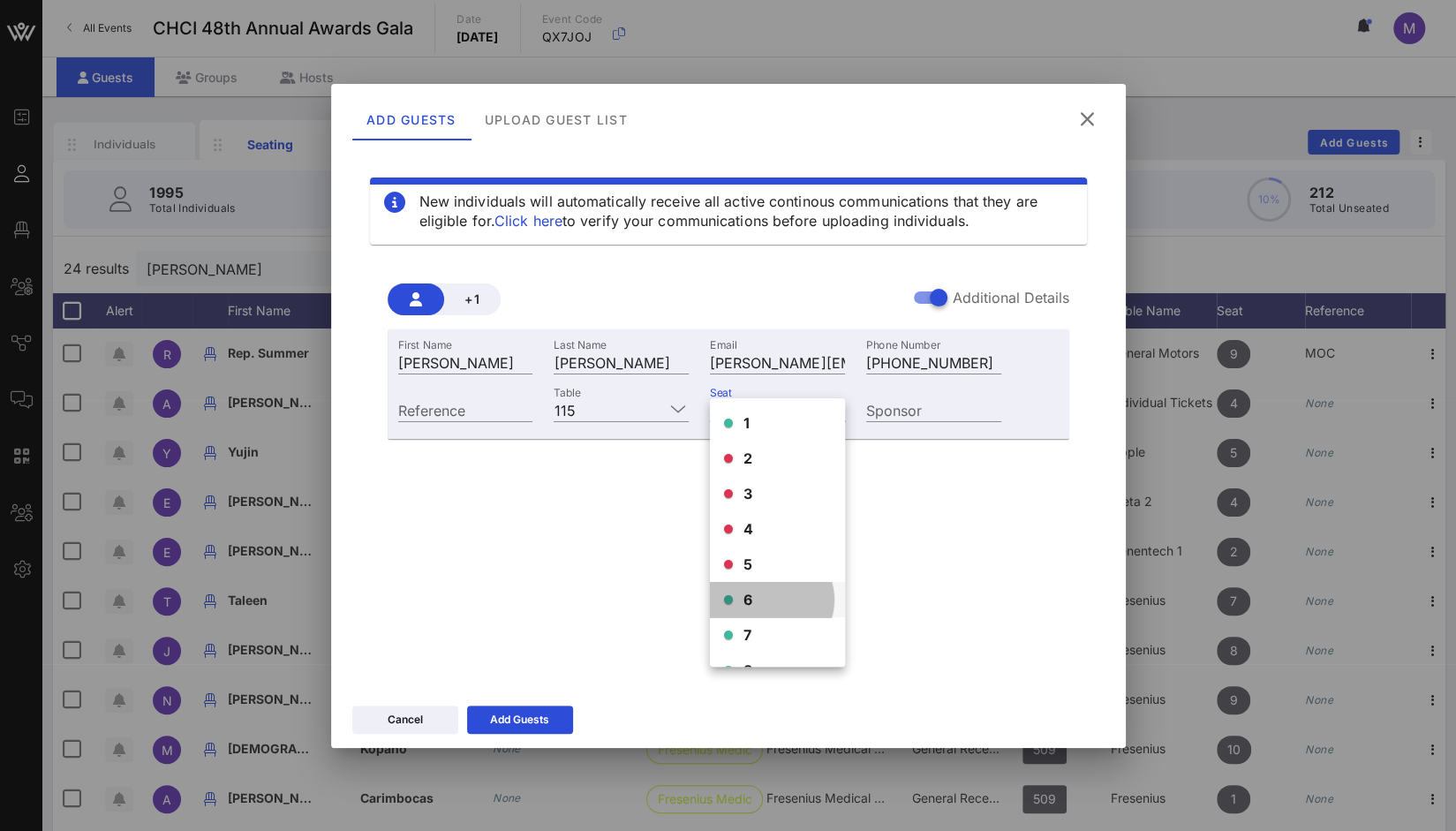
click at [776, 607] on div "6" at bounding box center [778, 600] width 135 height 35
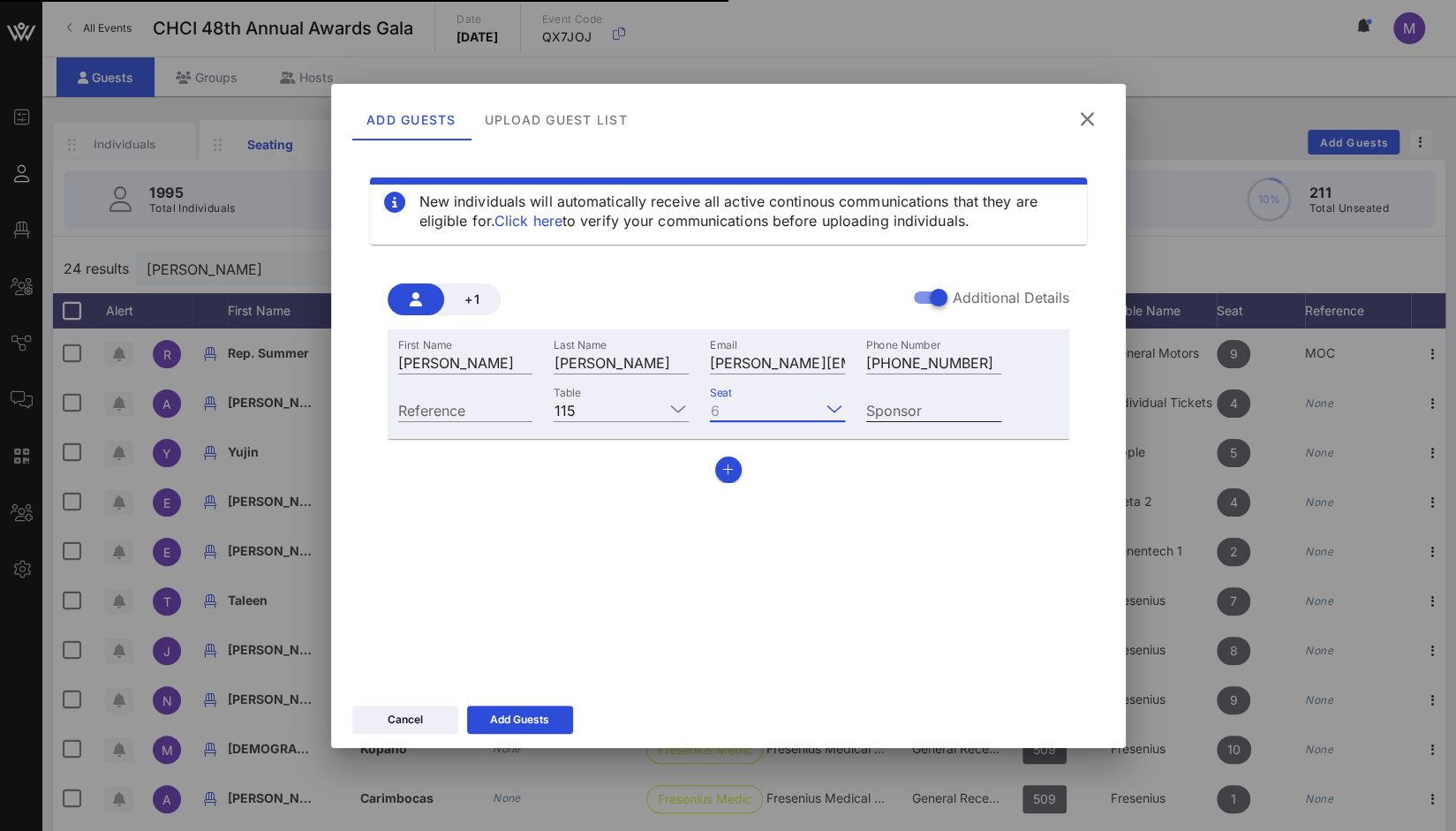
click at [905, 409] on div "Sponsor" at bounding box center [933, 410] width 135 height 23
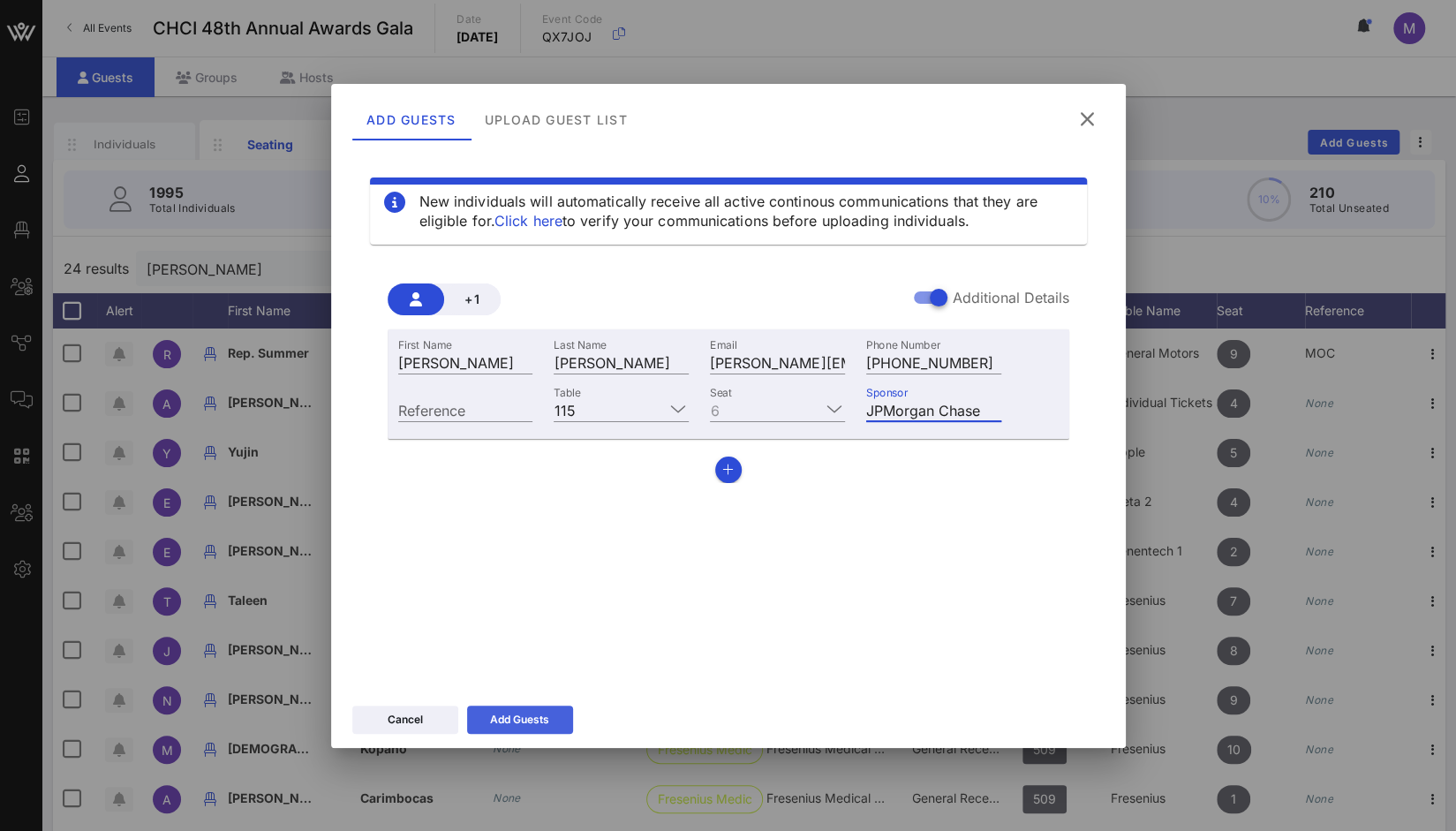
type input "JPMorgan Chase"
click at [545, 719] on div "Add Guests" at bounding box center [520, 720] width 59 height 18
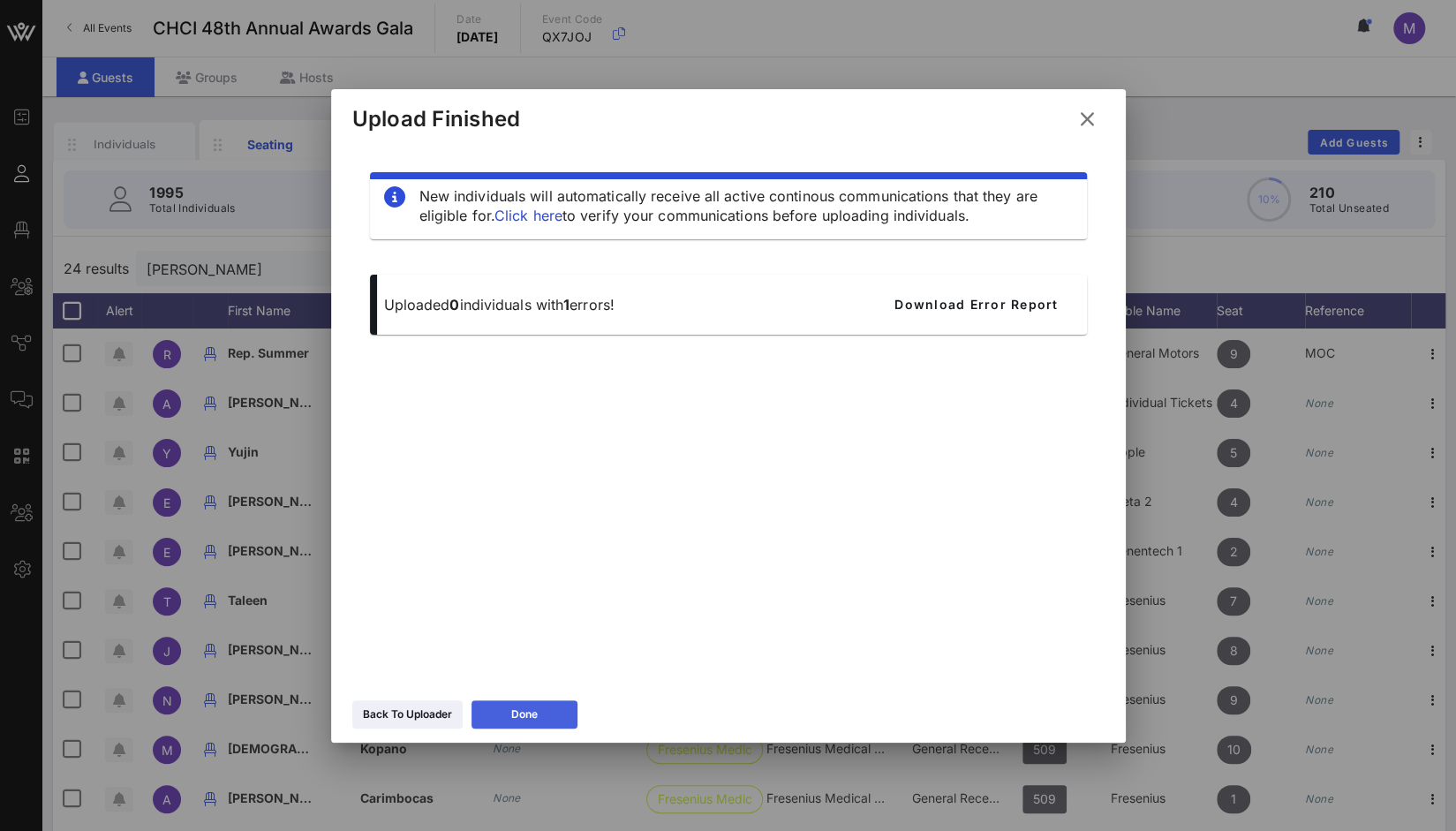
click at [545, 719] on button "Done" at bounding box center [525, 714] width 106 height 28
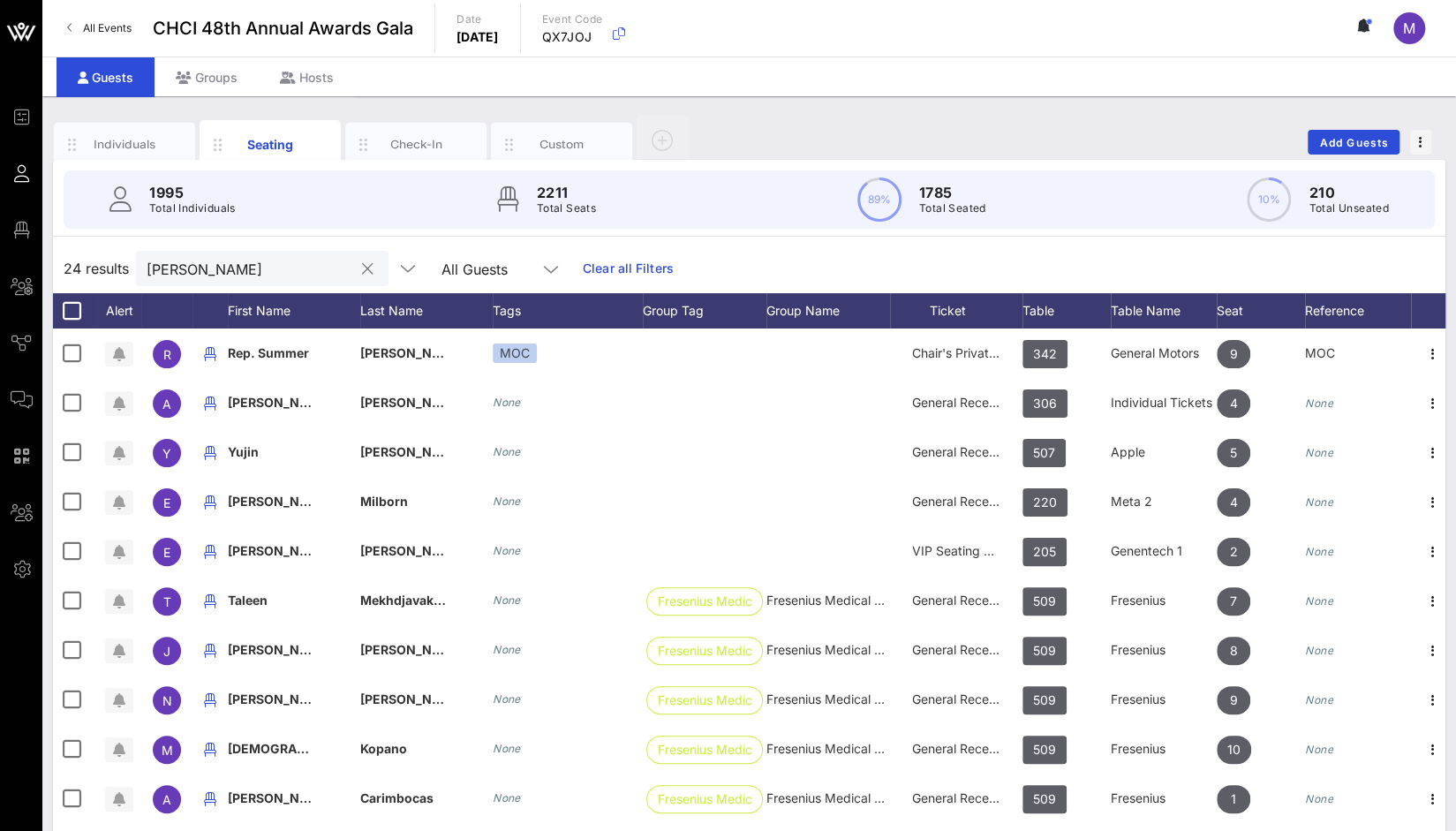
click at [267, 271] on input "[PERSON_NAME]" at bounding box center [250, 268] width 207 height 23
click at [362, 268] on button "clear icon" at bounding box center [368, 269] width 11 height 18
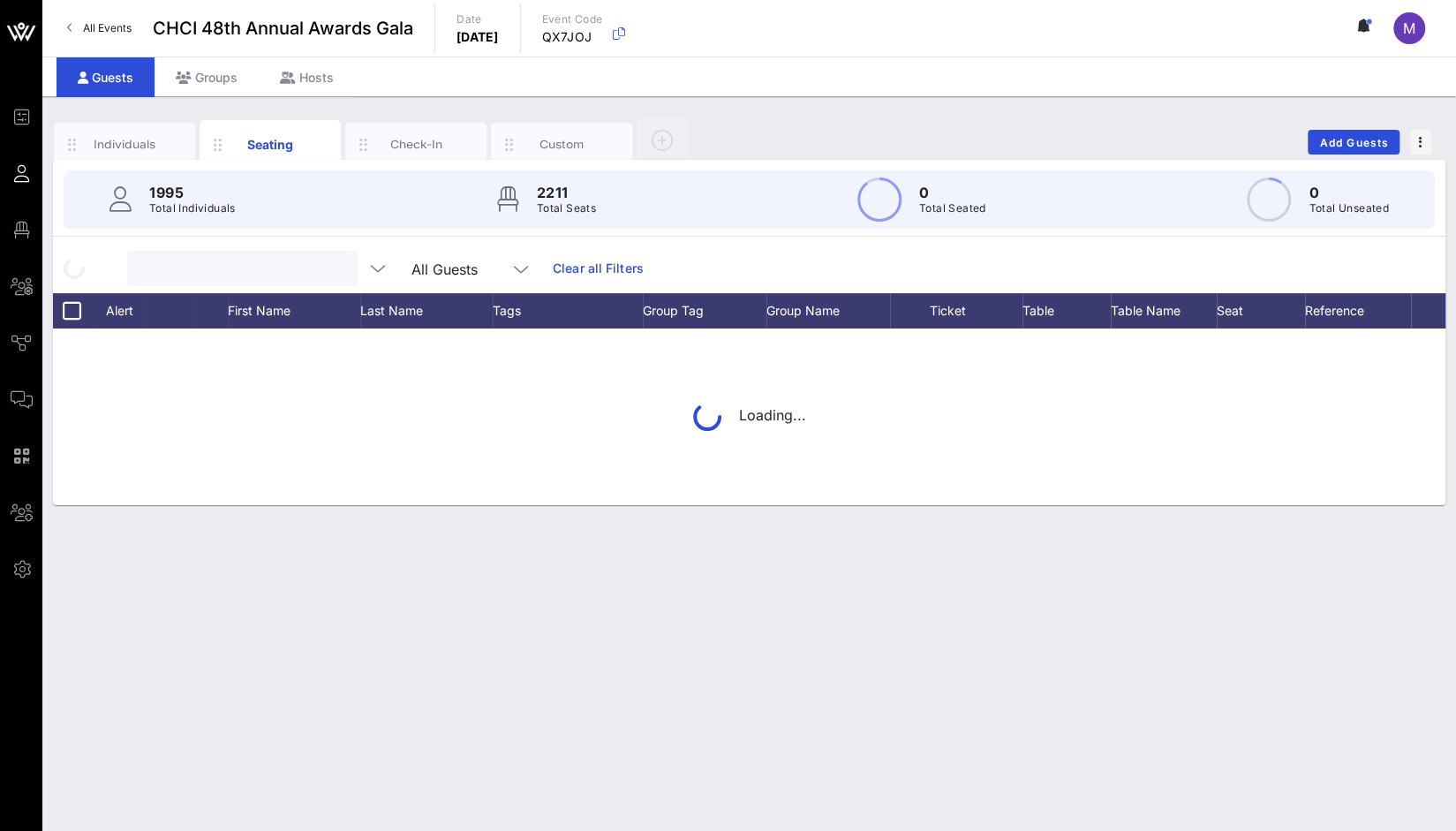
click at [292, 278] on input "text" at bounding box center [241, 268] width 207 height 23
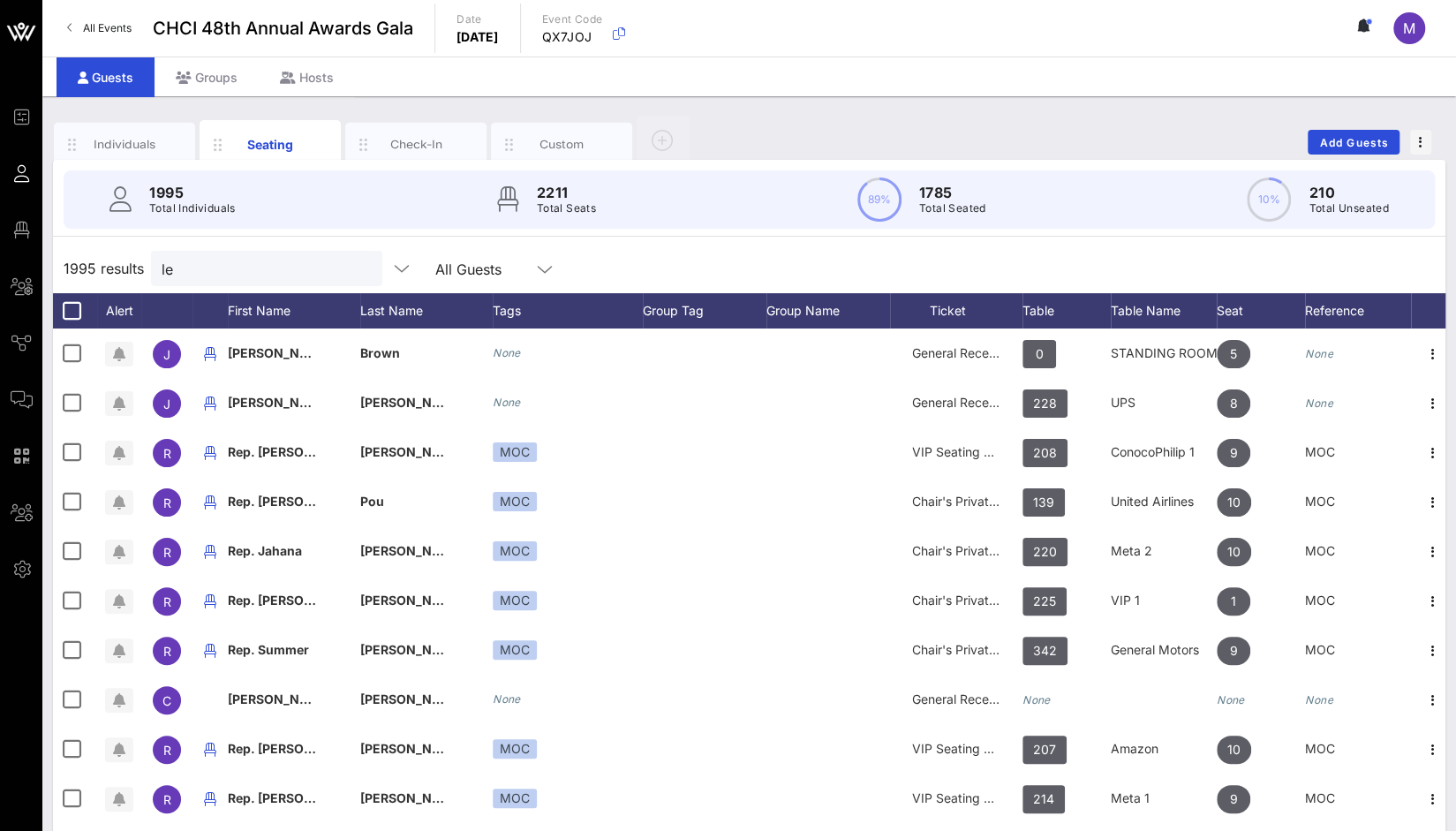
type input "[PERSON_NAME]"
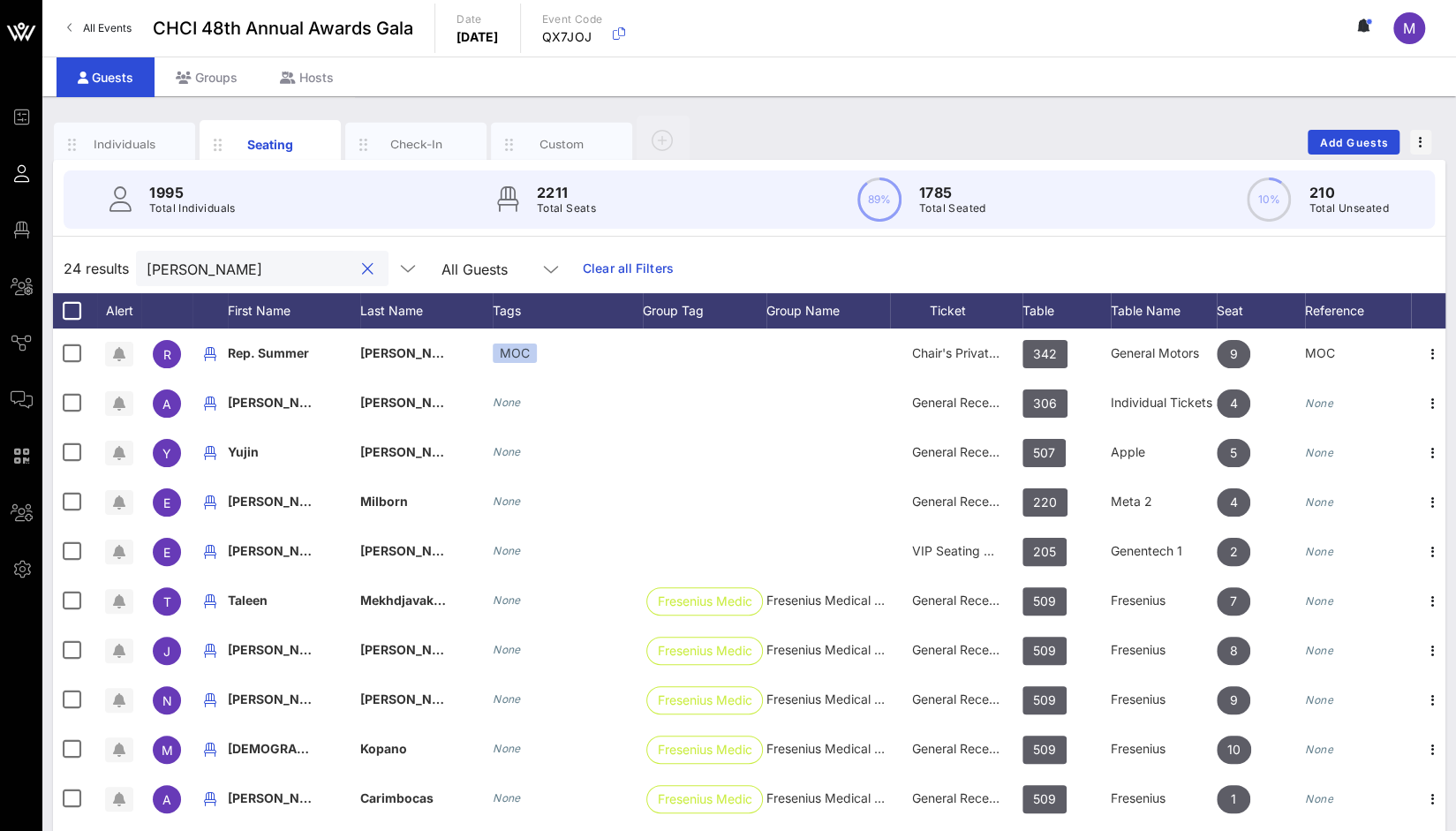
click at [362, 268] on button "clear icon" at bounding box center [368, 269] width 11 height 18
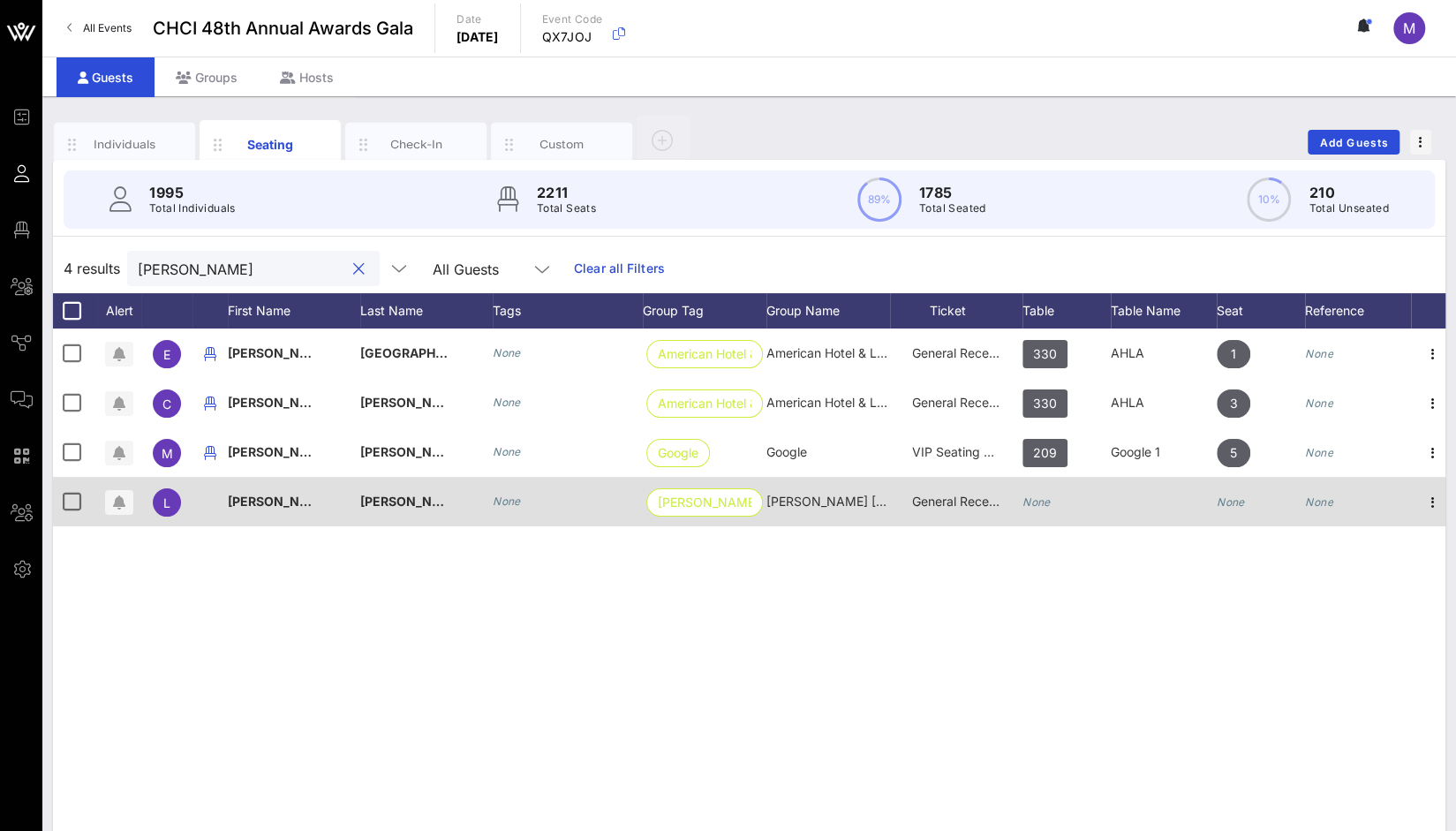
click at [1060, 495] on div "None" at bounding box center [1066, 512] width 88 height 70
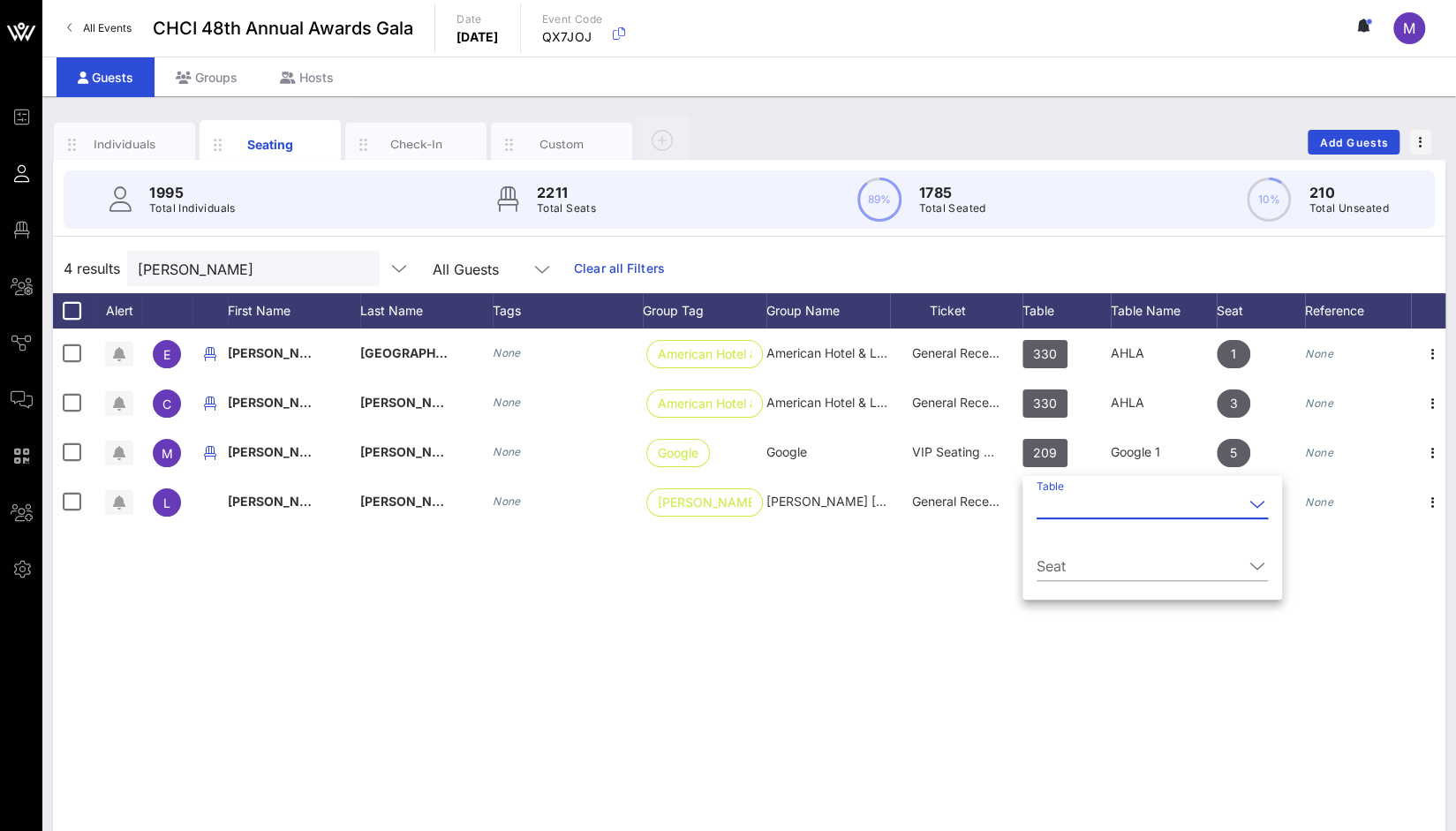
click at [1072, 504] on input "Table" at bounding box center [1140, 505] width 207 height 28
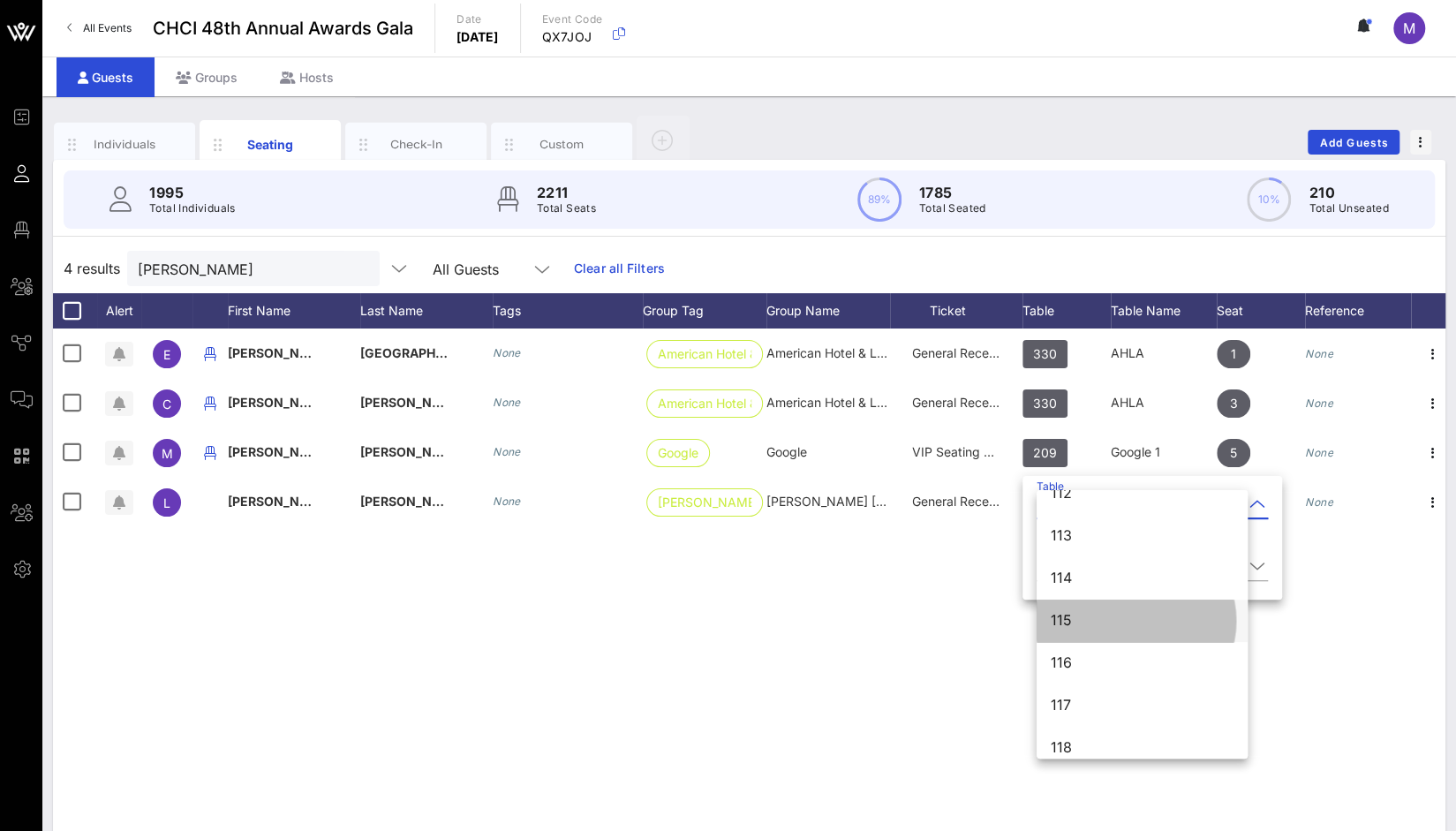
click at [1137, 621] on div "115" at bounding box center [1142, 620] width 183 height 17
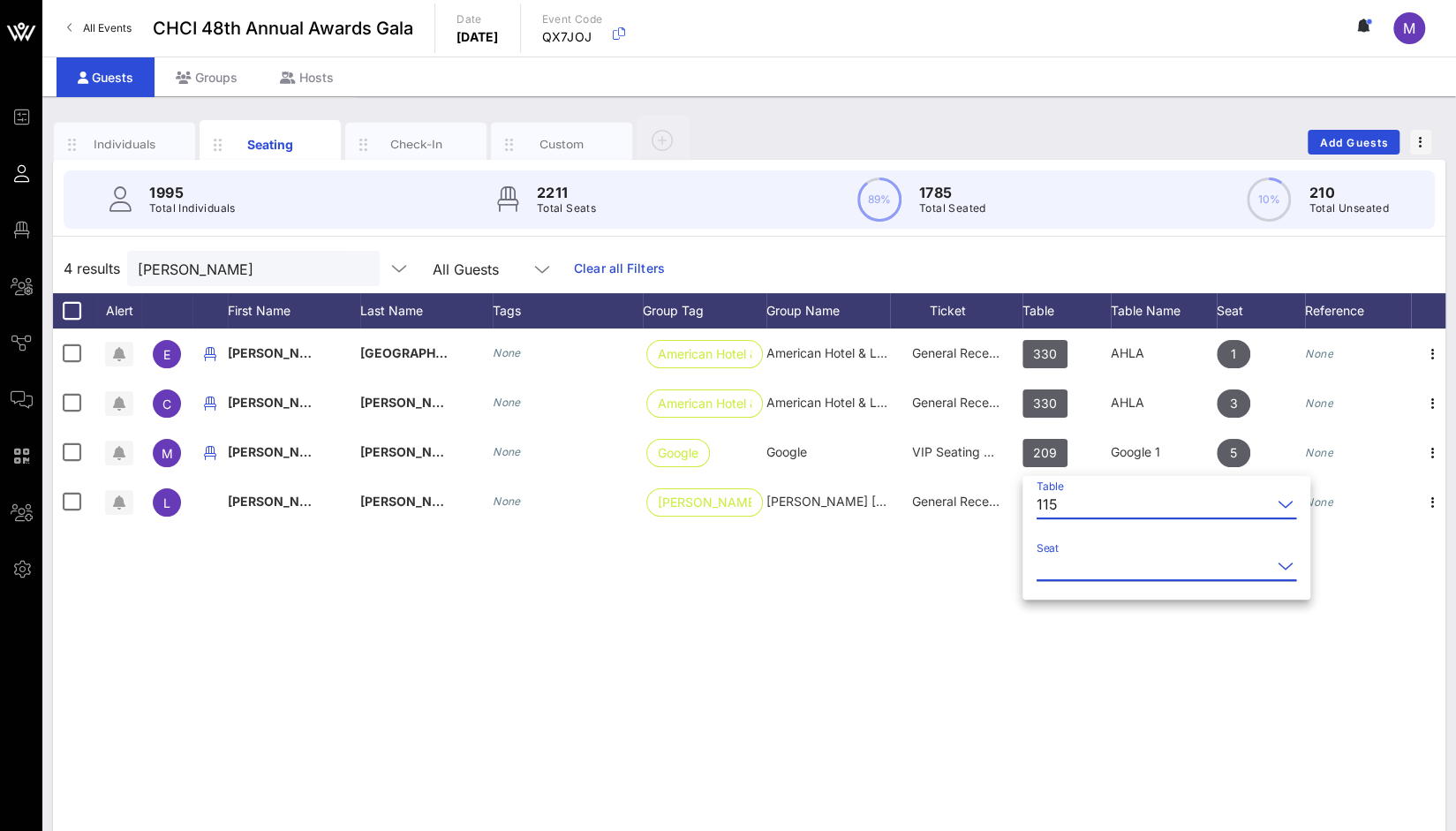
click at [1099, 558] on input "Seat" at bounding box center [1154, 566] width 235 height 28
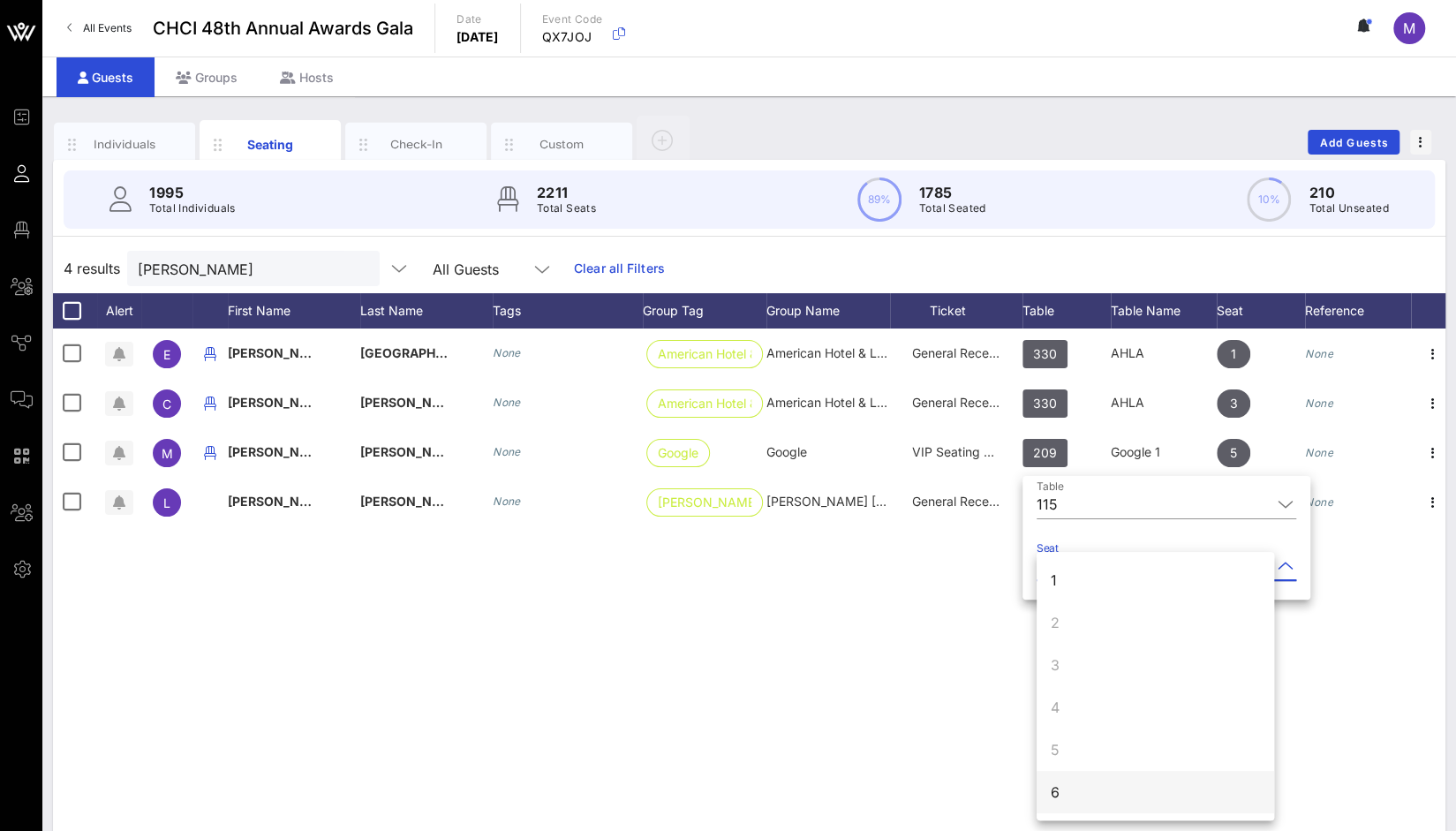
click at [1087, 793] on div "6" at bounding box center [1155, 792] width 237 height 43
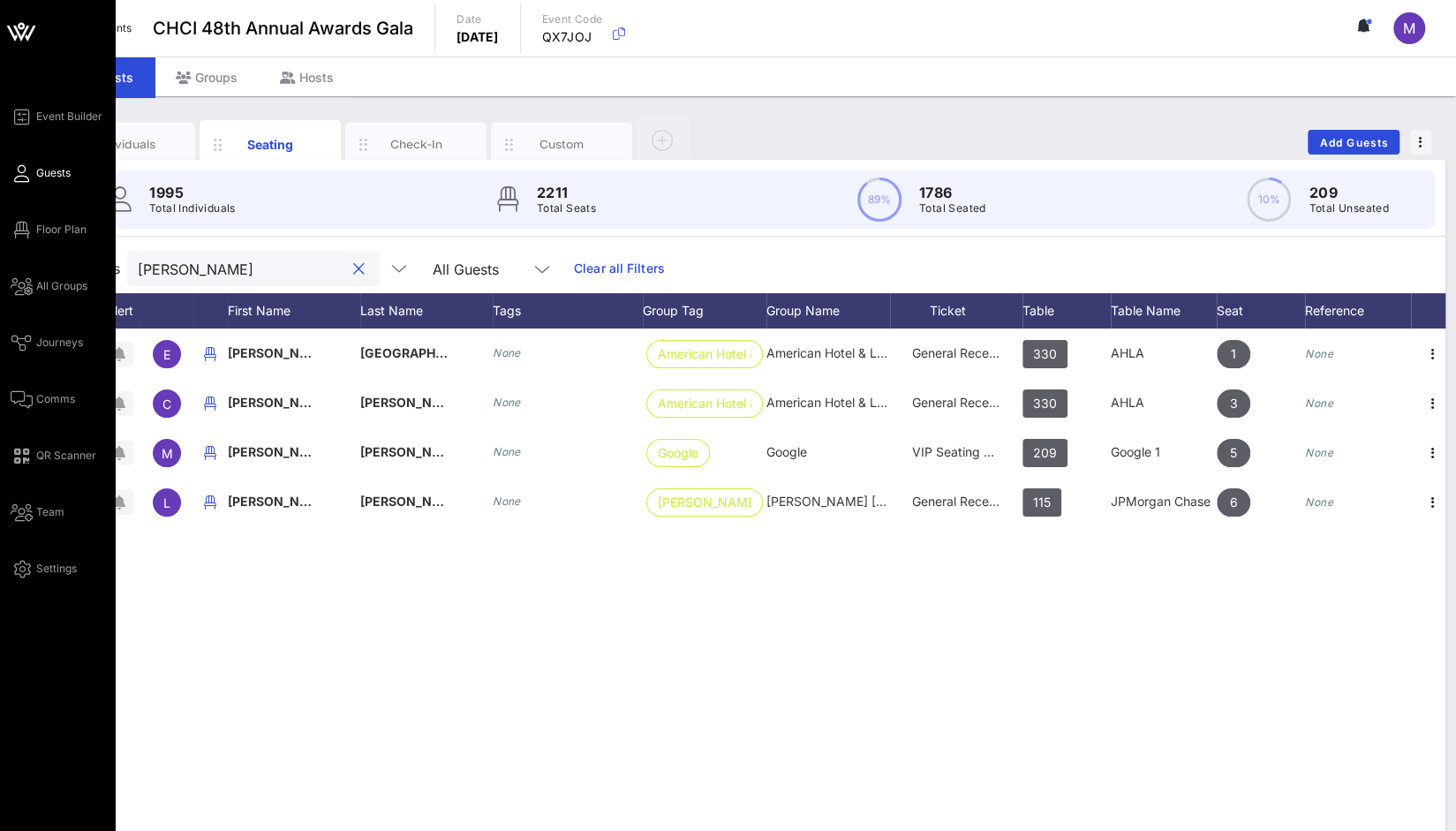
drag, startPoint x: 249, startPoint y: 263, endPoint x: 15, endPoint y: 268, distance: 234.1
click at [15, 268] on div "Event Builder Guests Floor Plan All Groups Journeys Comms QR Scanner Team Setti…" at bounding box center [728, 438] width 1456 height 877
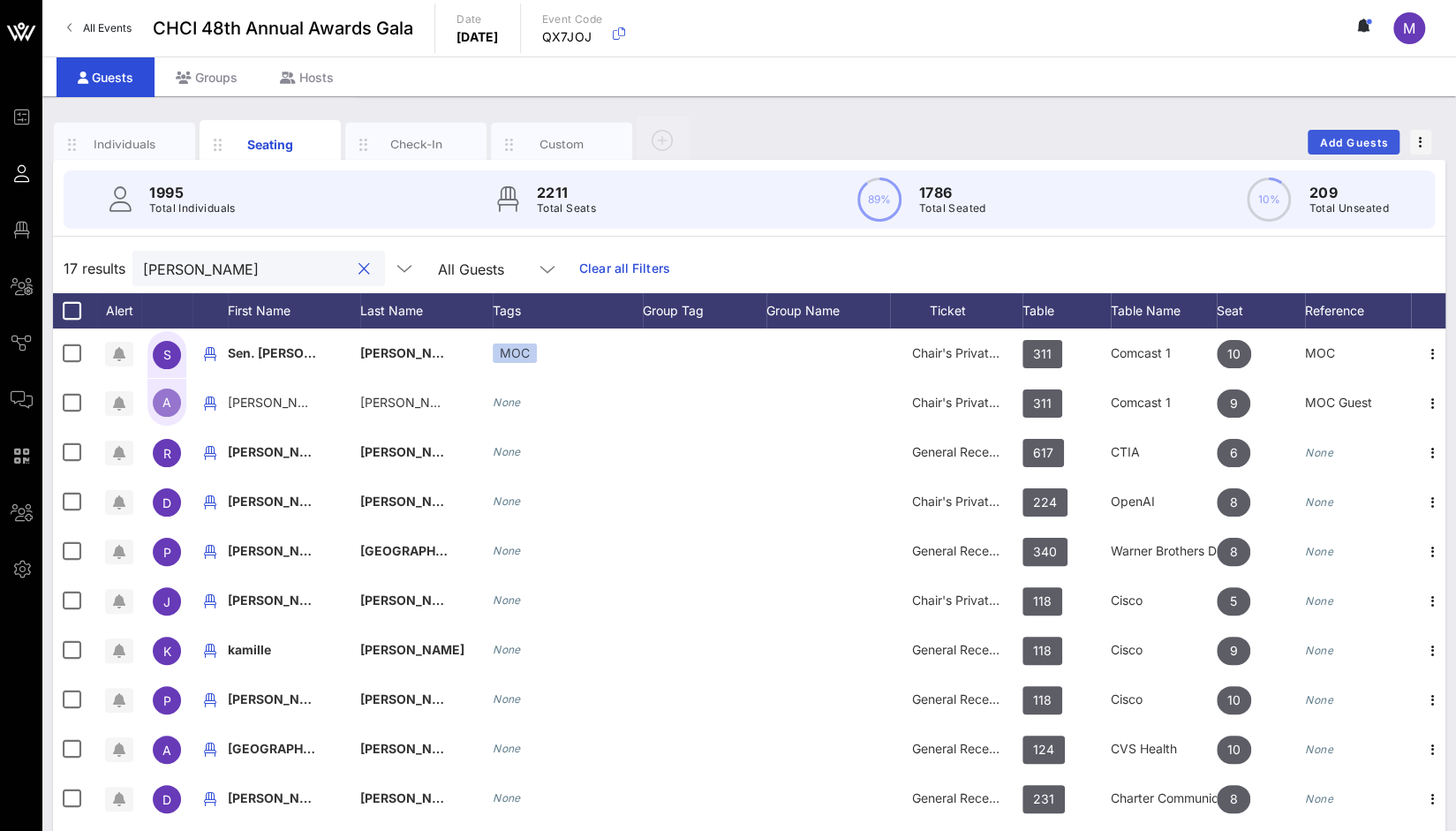
type input "[PERSON_NAME]"
click at [1386, 144] on span "Add Guests" at bounding box center [1355, 142] width 70 height 13
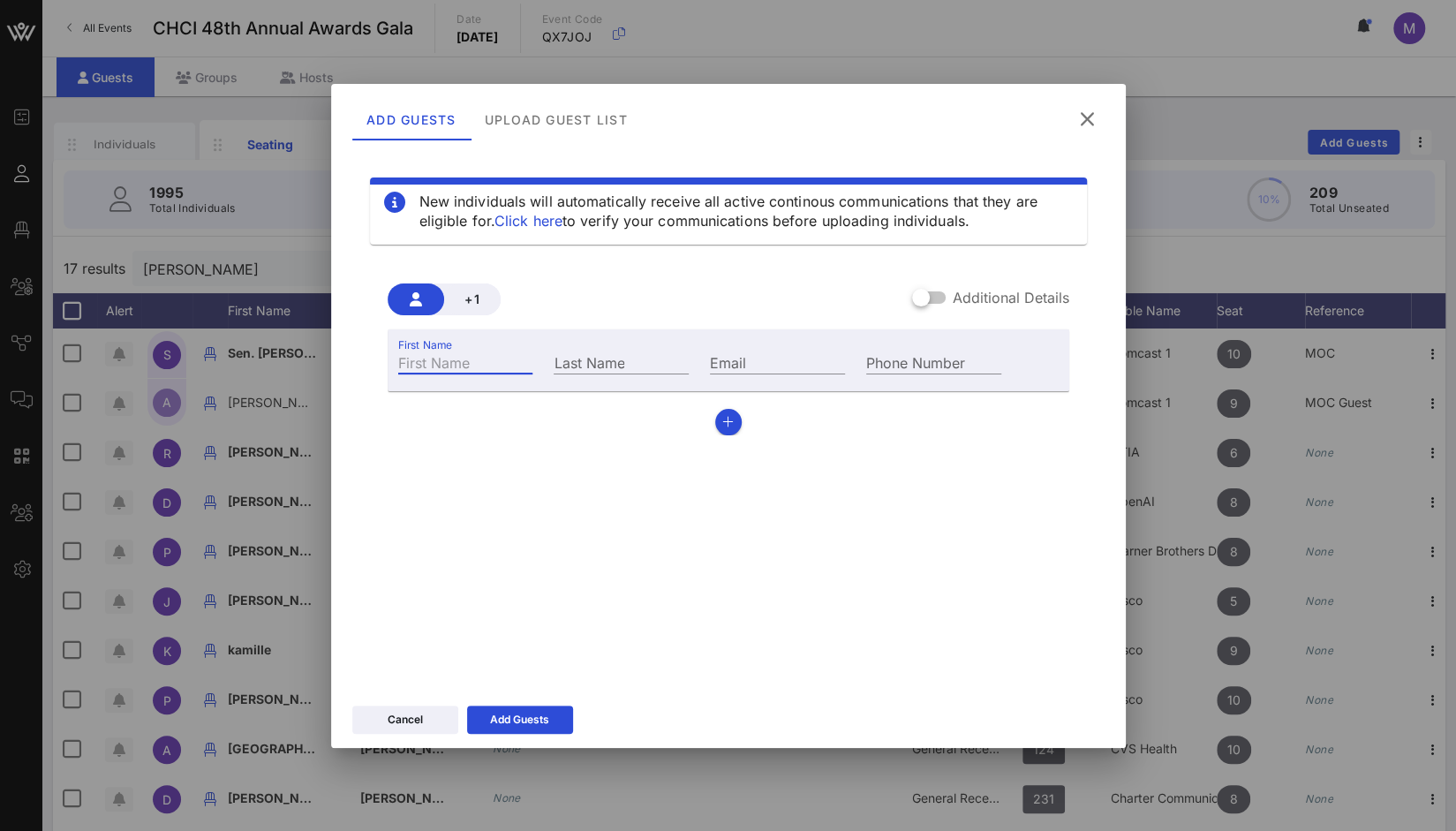
click at [481, 360] on input "First Name" at bounding box center [466, 362] width 135 height 23
paste input "[PERSON_NAME]"
drag, startPoint x: 451, startPoint y: 361, endPoint x: 537, endPoint y: 370, distance: 86.5
click at [537, 370] on div "First Name [PERSON_NAME]" at bounding box center [466, 360] width 157 height 47
type input "[PERSON_NAME]"
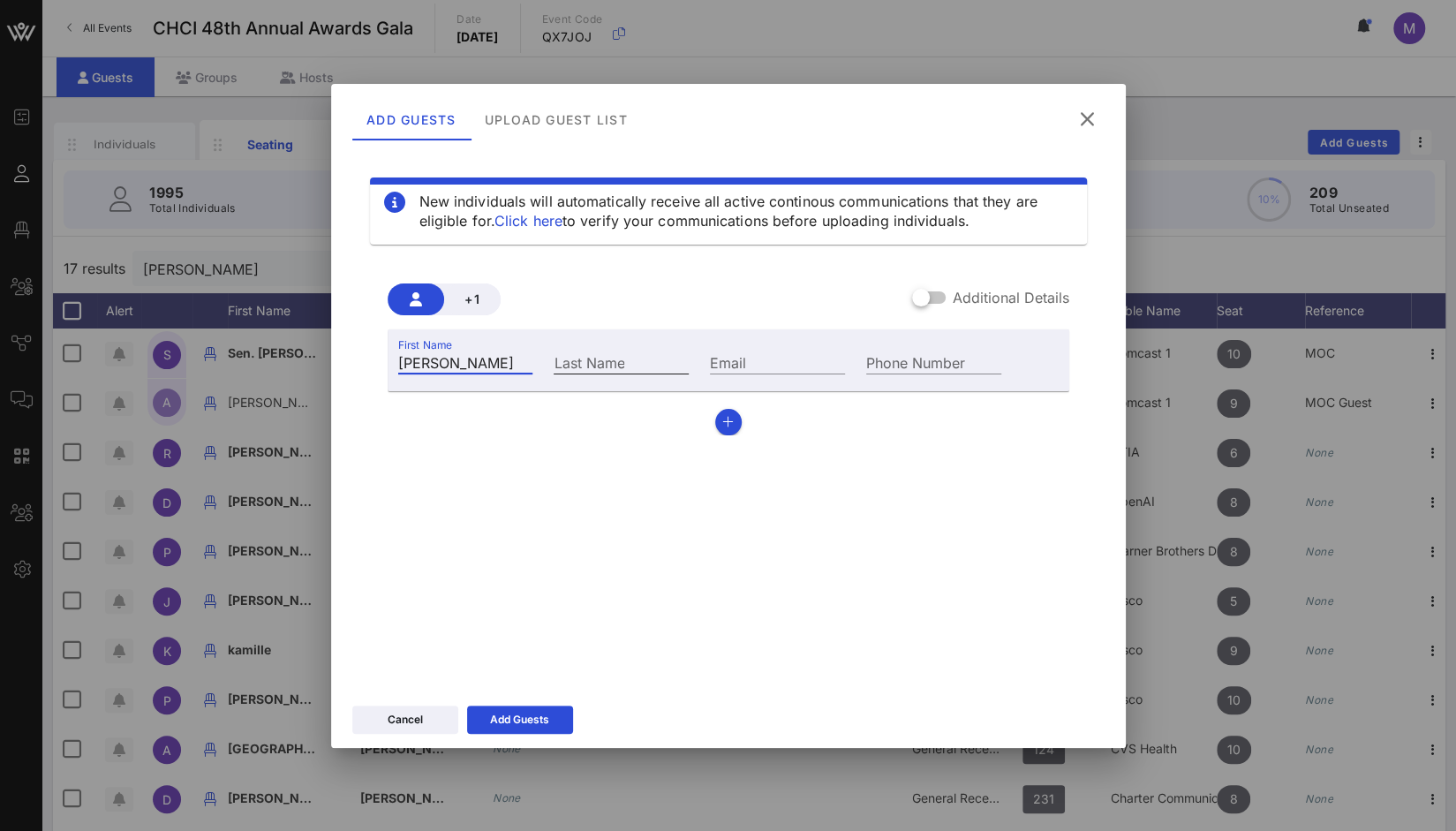
click at [595, 353] on div "Last Name" at bounding box center [621, 362] width 135 height 23
paste input "[PERSON_NAME]"
type input "[PERSON_NAME]"
click at [884, 360] on input "Phone Number" at bounding box center [933, 362] width 135 height 23
paste input "[PHONE_NUMBER]"
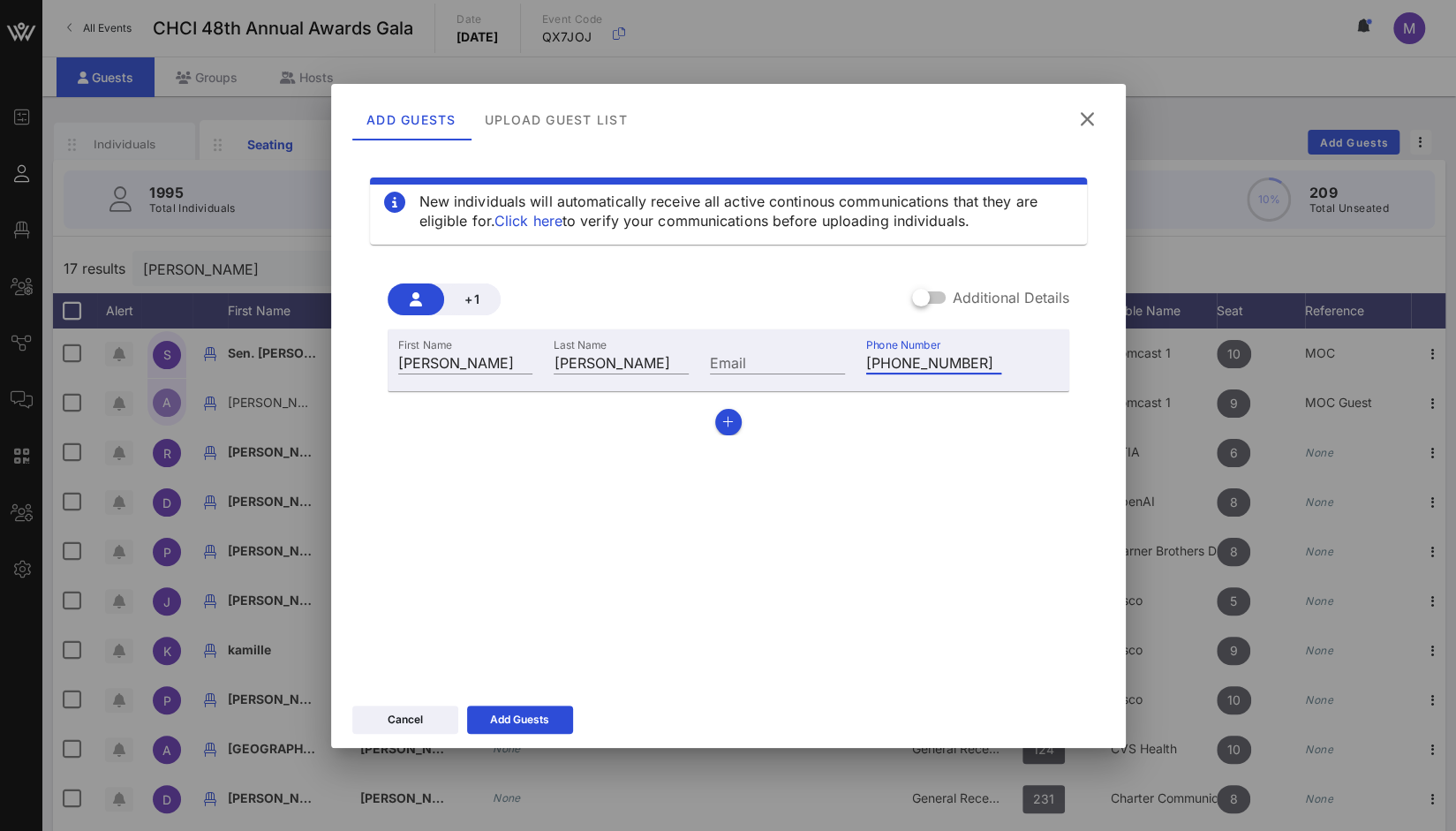
type input "[PHONE_NUMBER]"
click at [751, 358] on input "Email" at bounding box center [778, 362] width 135 height 23
paste input "[PERSON_NAME][EMAIL_ADDRESS][PERSON_NAME][DOMAIN_NAME]"
type input "[PERSON_NAME][EMAIL_ADDRESS][PERSON_NAME][DOMAIN_NAME]"
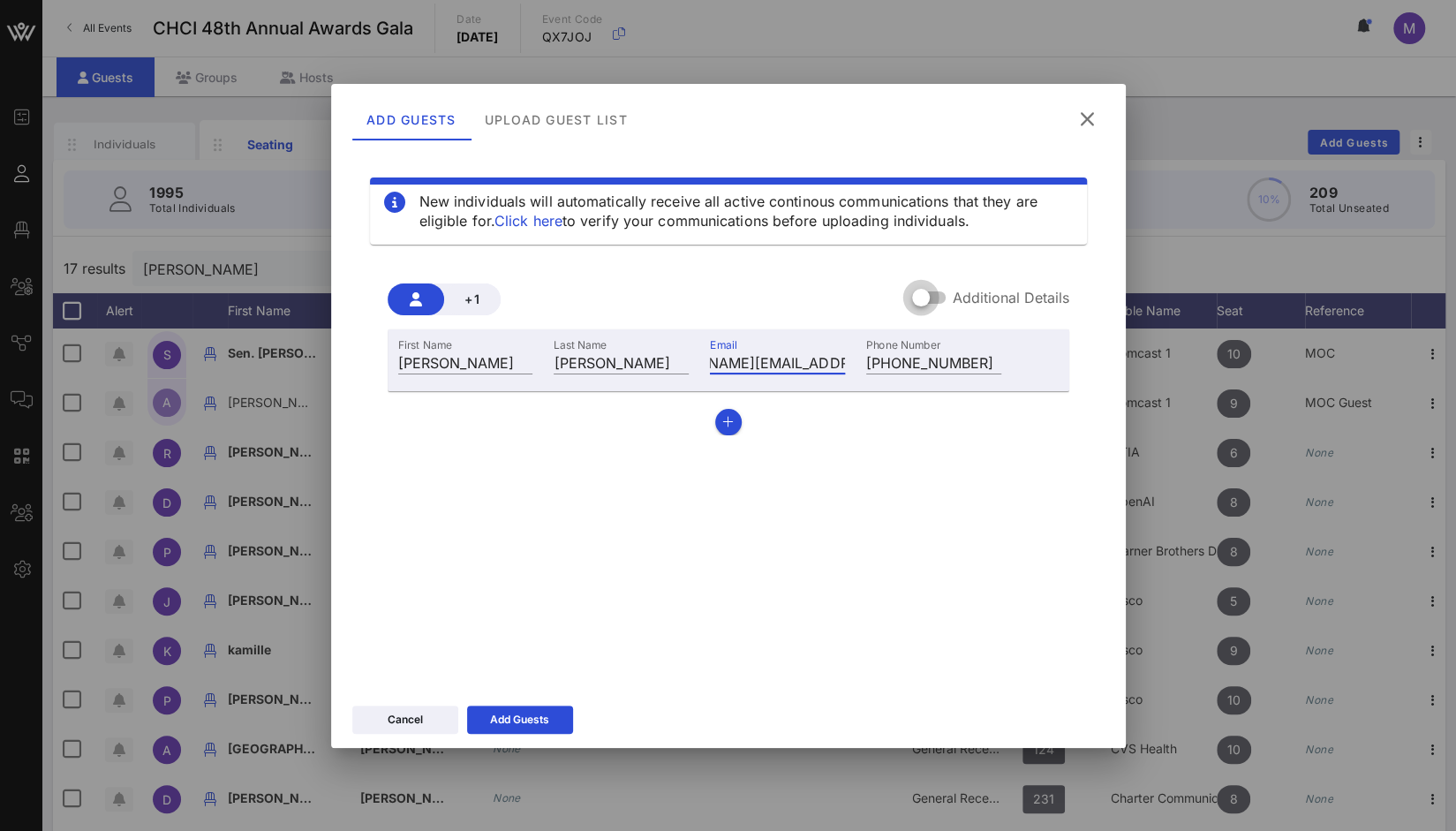
scroll to position [0, 0]
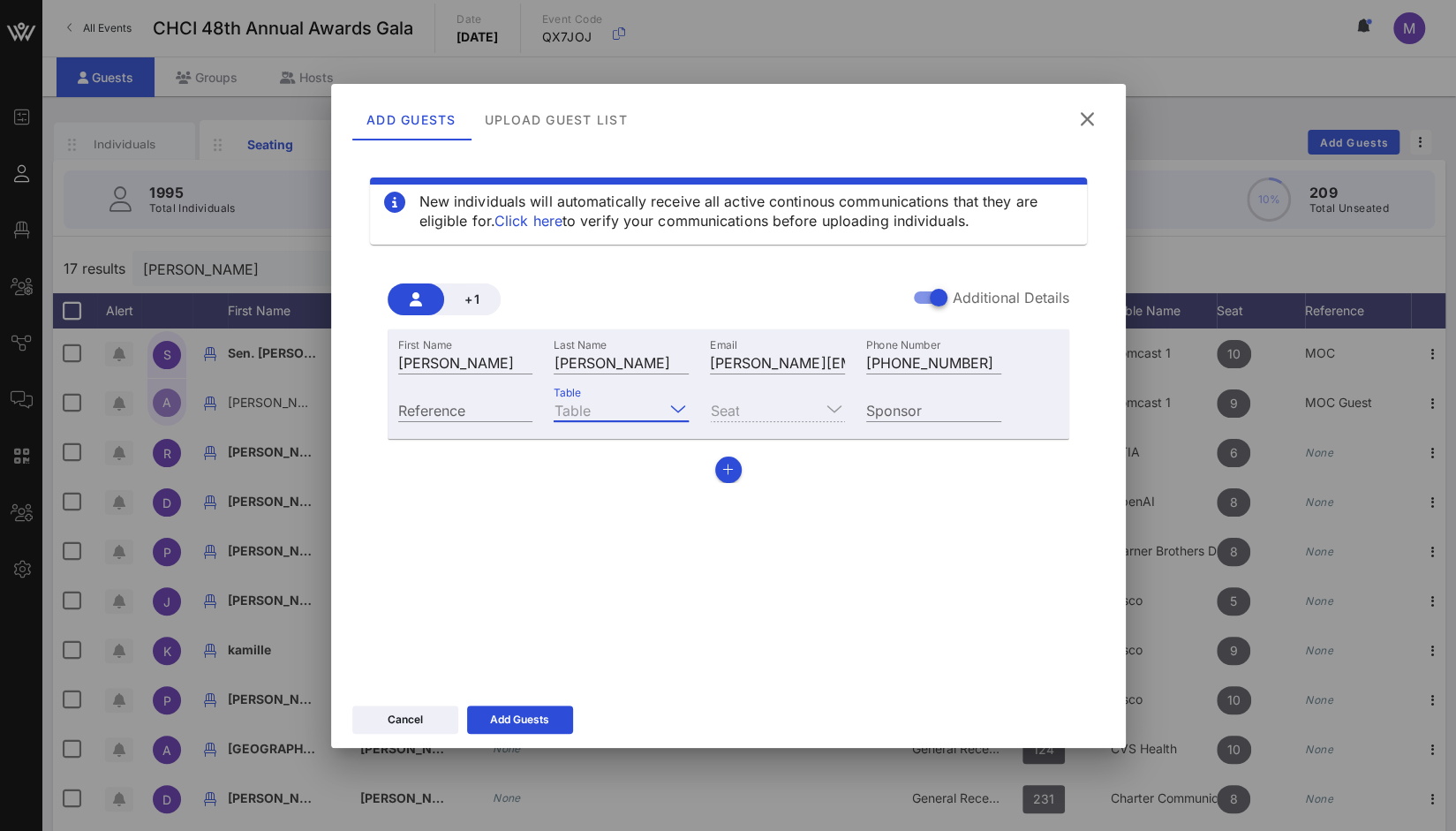
click at [650, 413] on input "Table" at bounding box center [609, 410] width 110 height 23
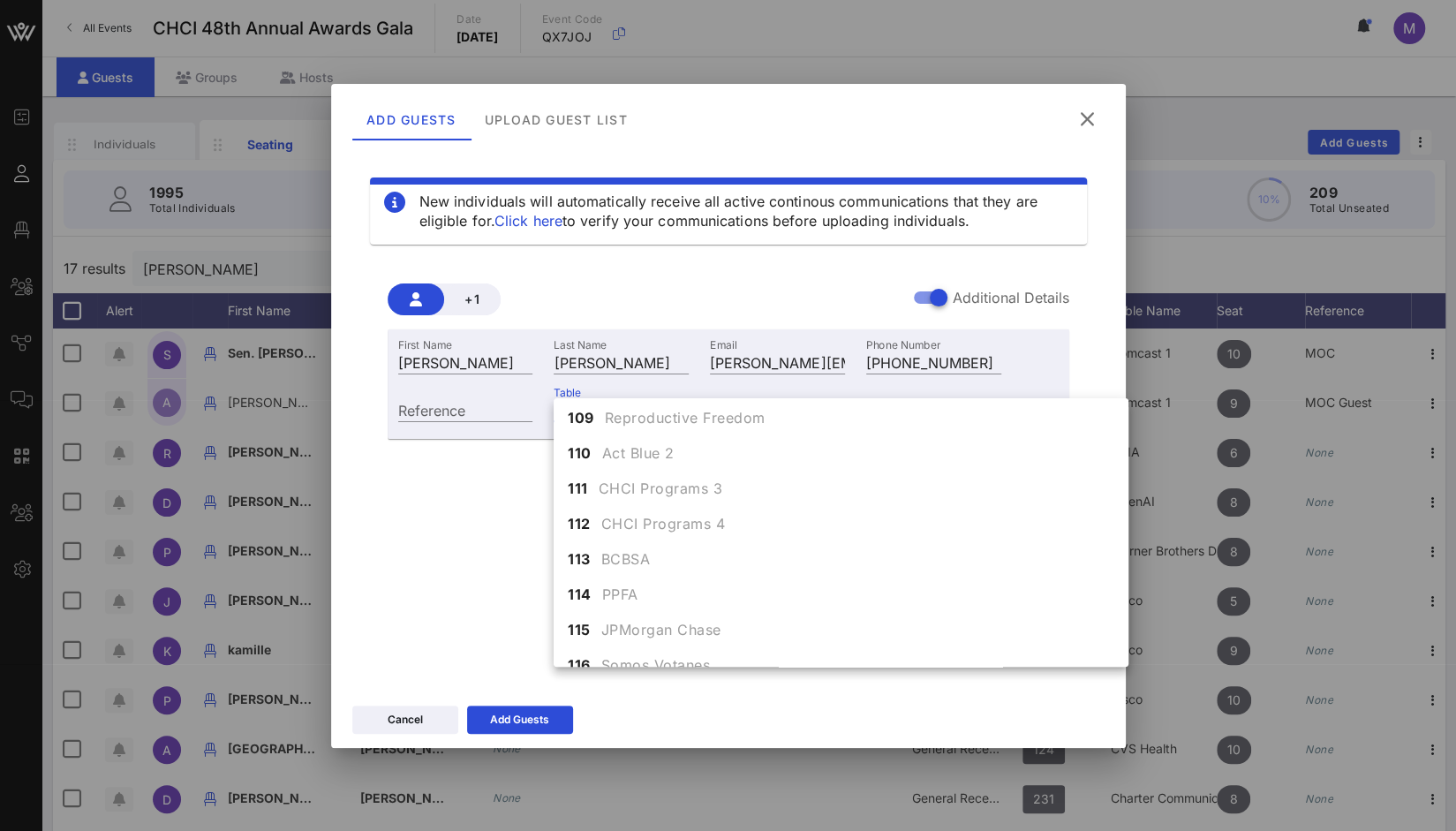
scroll to position [401, 0]
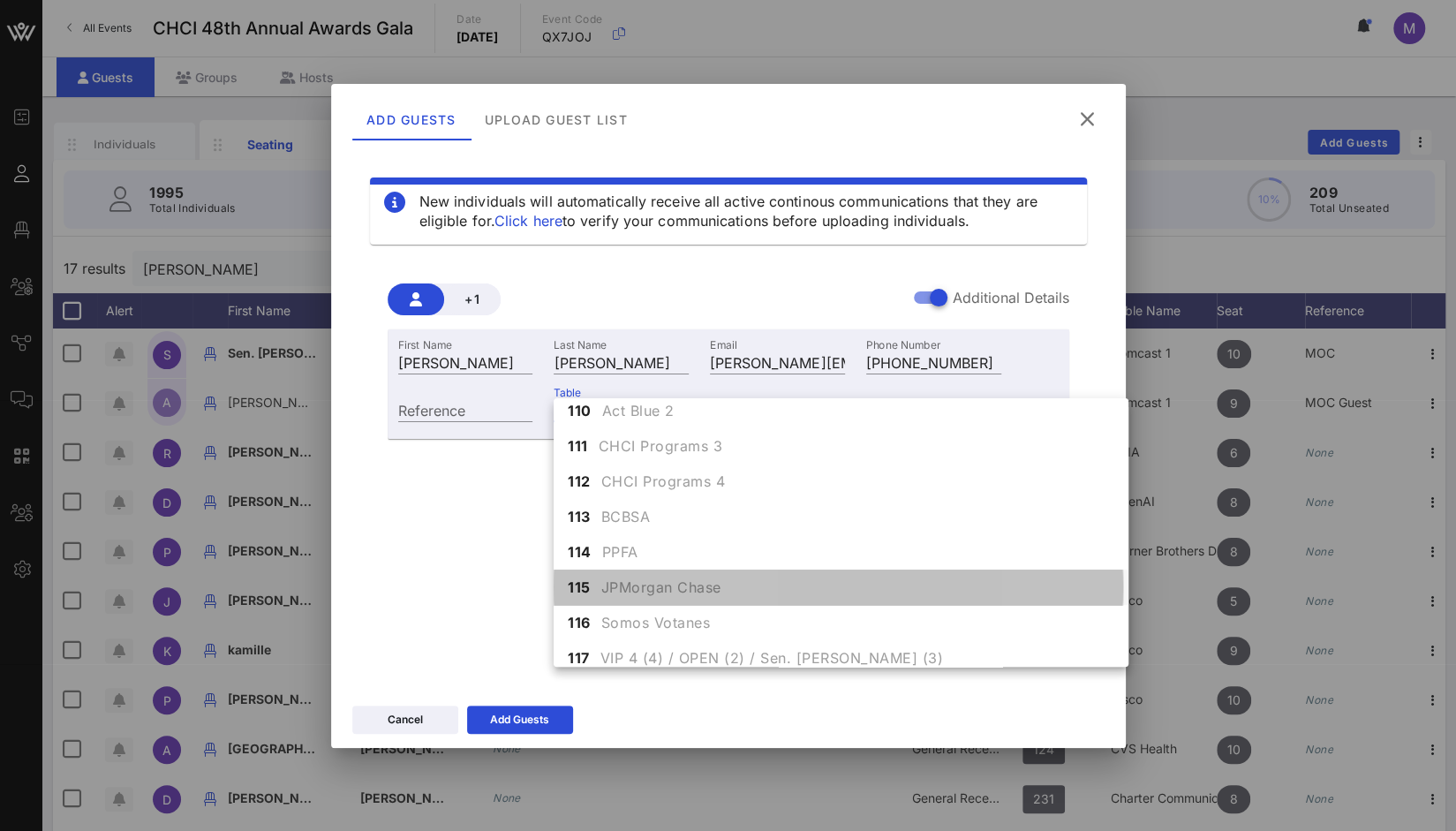
click at [828, 589] on div "115 JPMorgan Chase" at bounding box center [841, 587] width 575 height 35
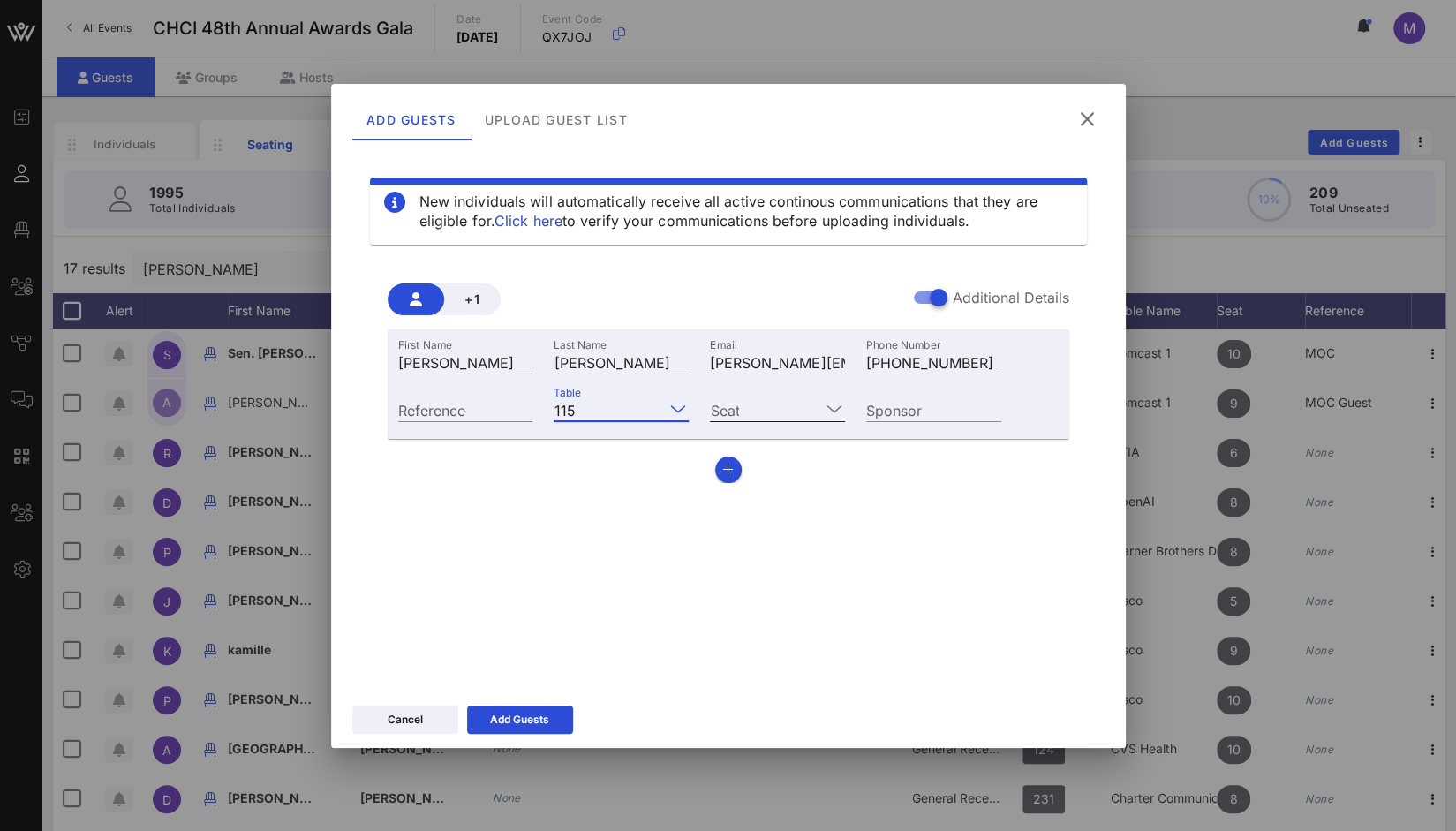
click at [793, 399] on input "Seat" at bounding box center [765, 410] width 110 height 23
click at [813, 404] on div "1 2 3 4 5 6 7 8 9 10" at bounding box center [778, 582] width 135 height 367
click at [789, 423] on div "1" at bounding box center [778, 422] width 135 height 35
click at [927, 411] on input "Sponsor" at bounding box center [933, 410] width 135 height 23
type input "JPMorgan Chase"
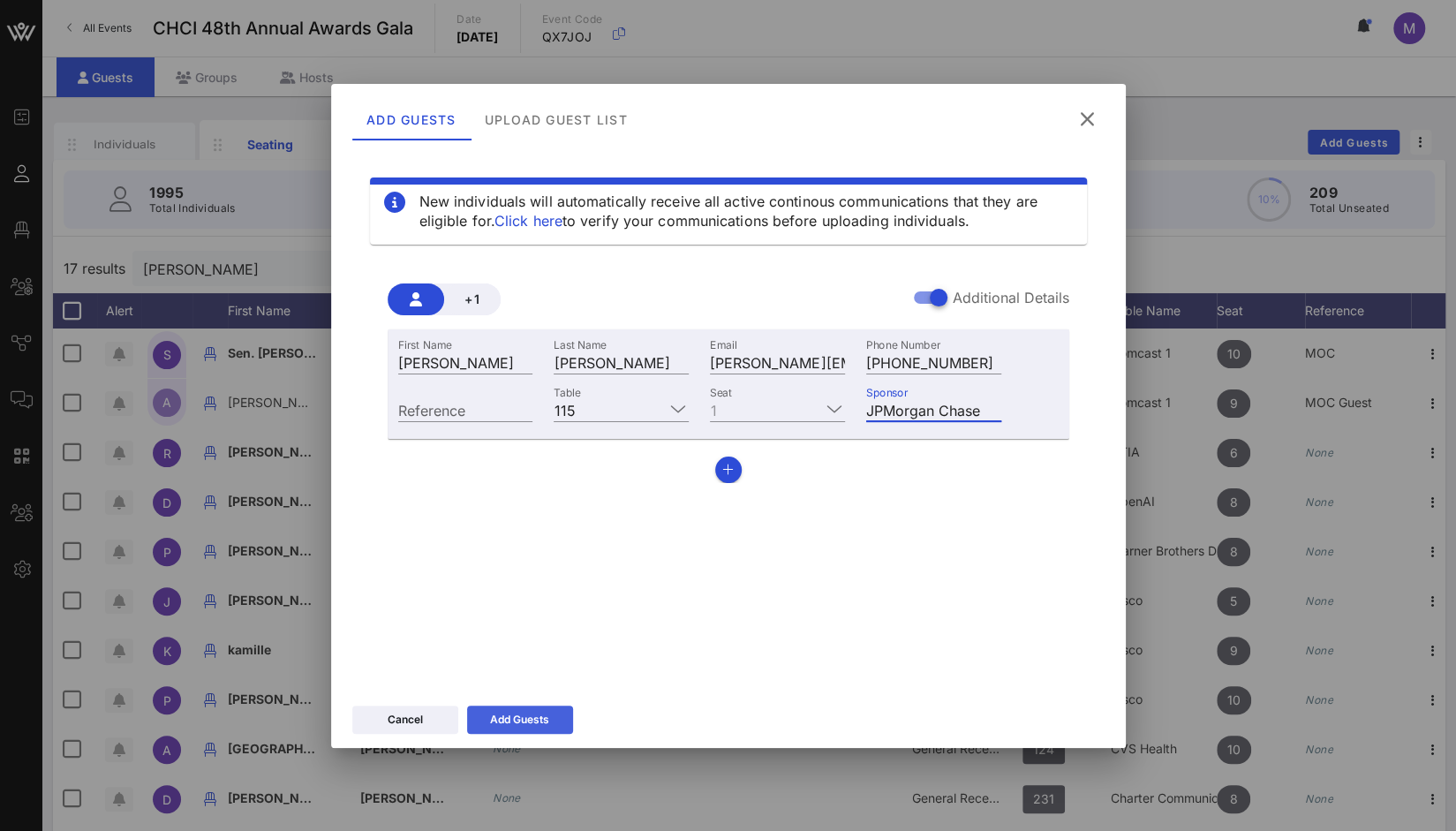
click at [569, 714] on button "Add Guests" at bounding box center [521, 720] width 106 height 28
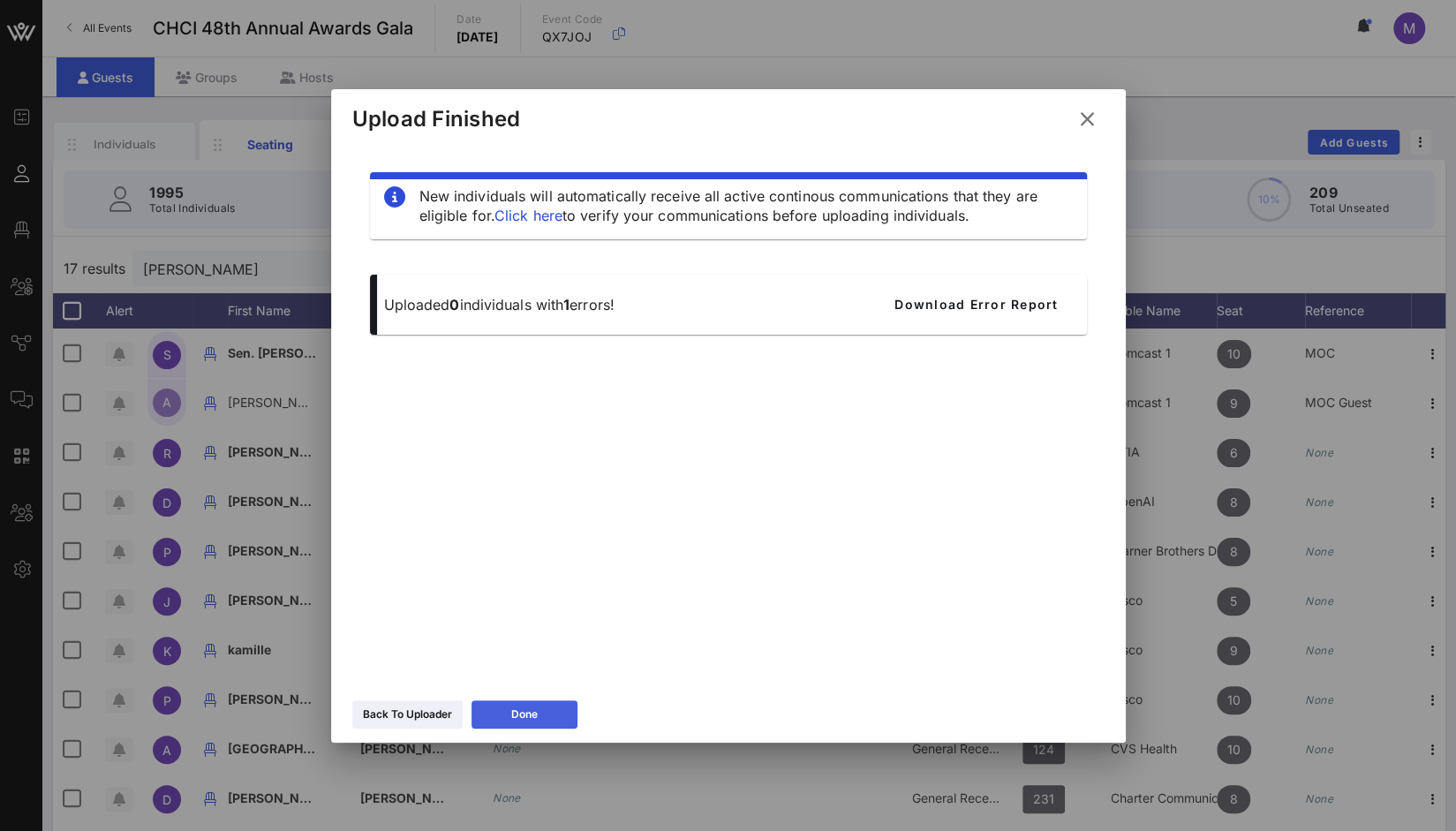
click at [569, 714] on button "Done" at bounding box center [525, 714] width 106 height 28
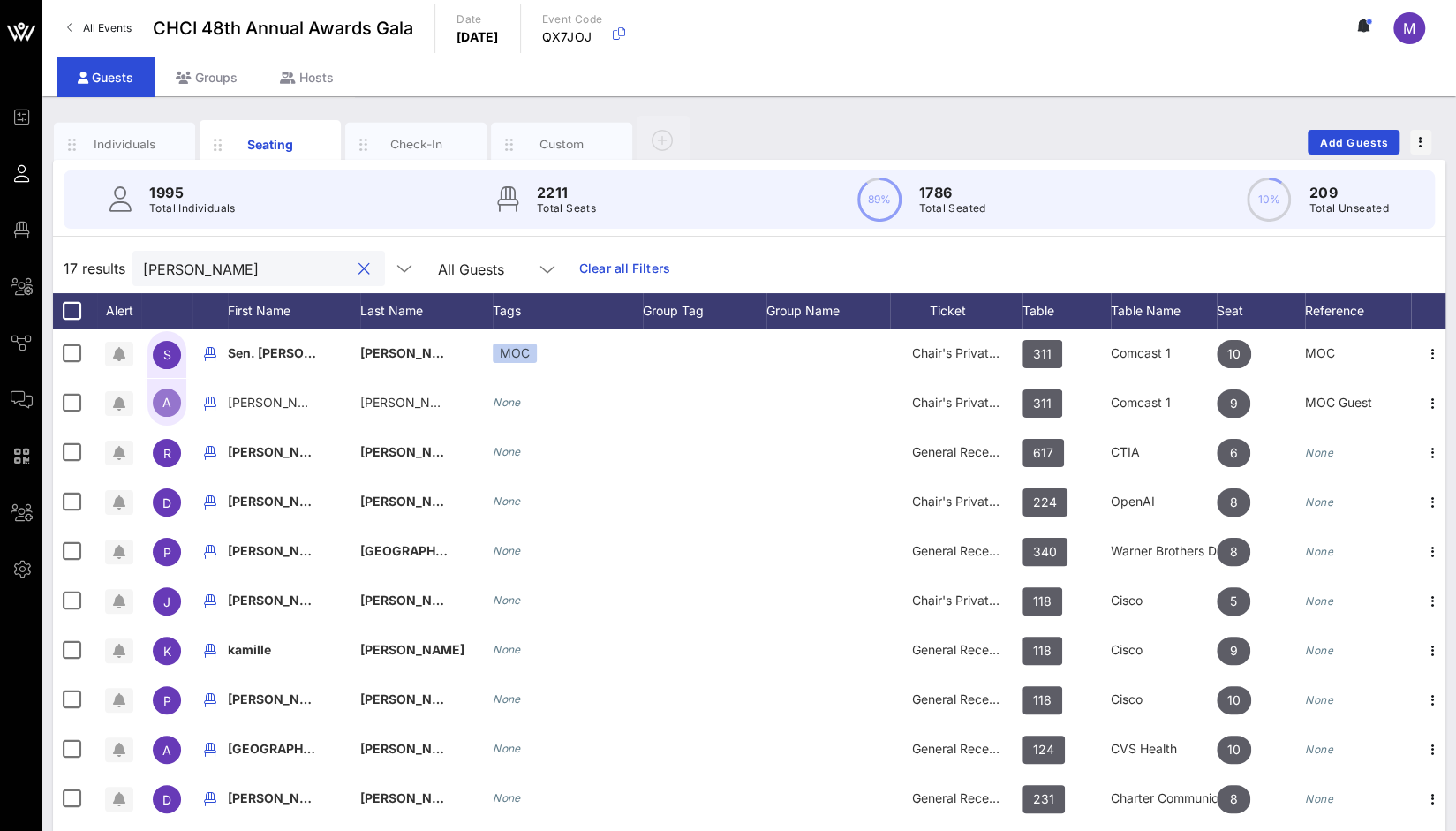
click at [239, 272] on input "[PERSON_NAME]" at bounding box center [247, 268] width 207 height 23
click at [359, 264] on button "clear icon" at bounding box center [364, 269] width 11 height 18
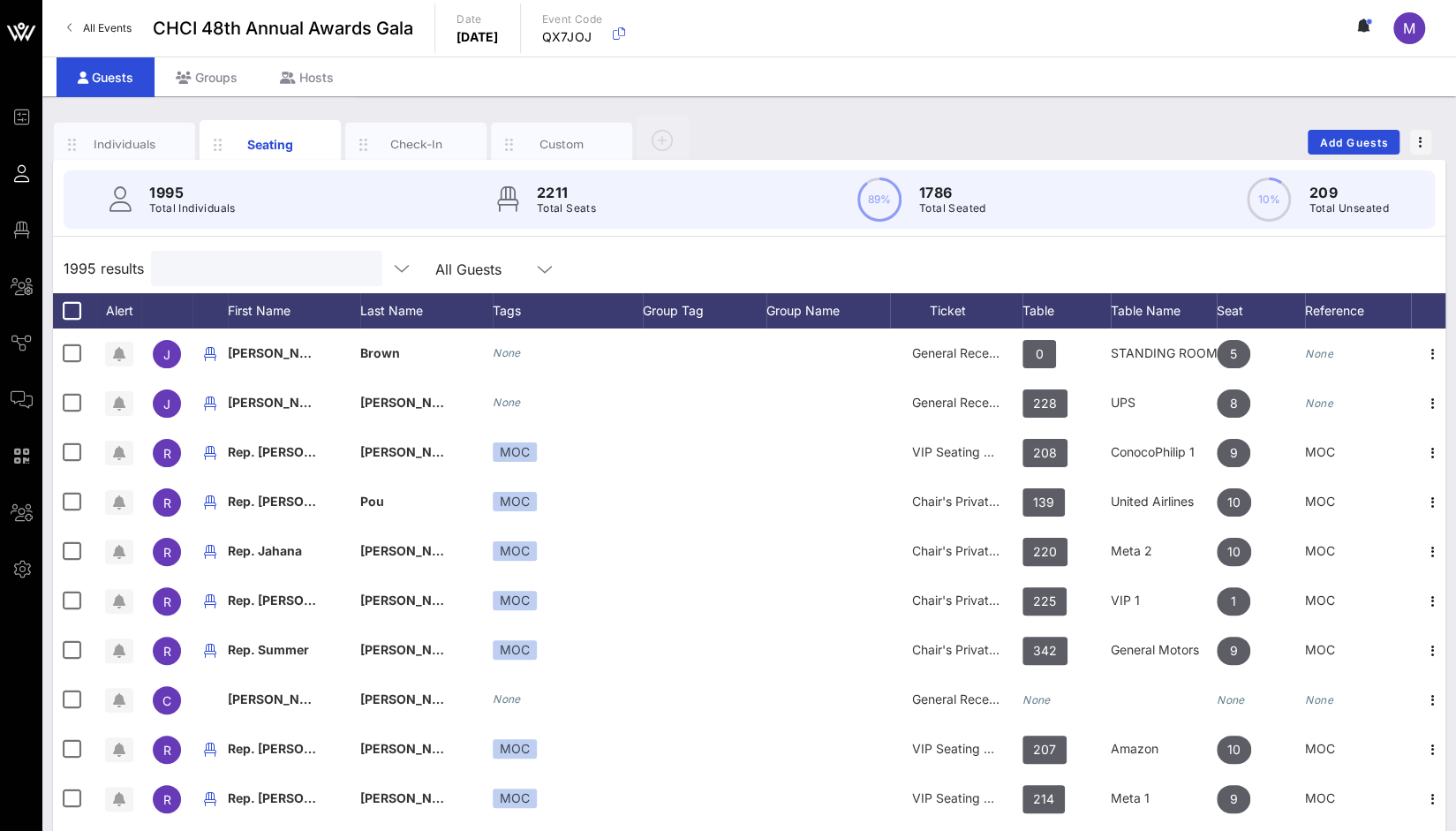
click at [265, 275] on input "text" at bounding box center [265, 268] width 207 height 23
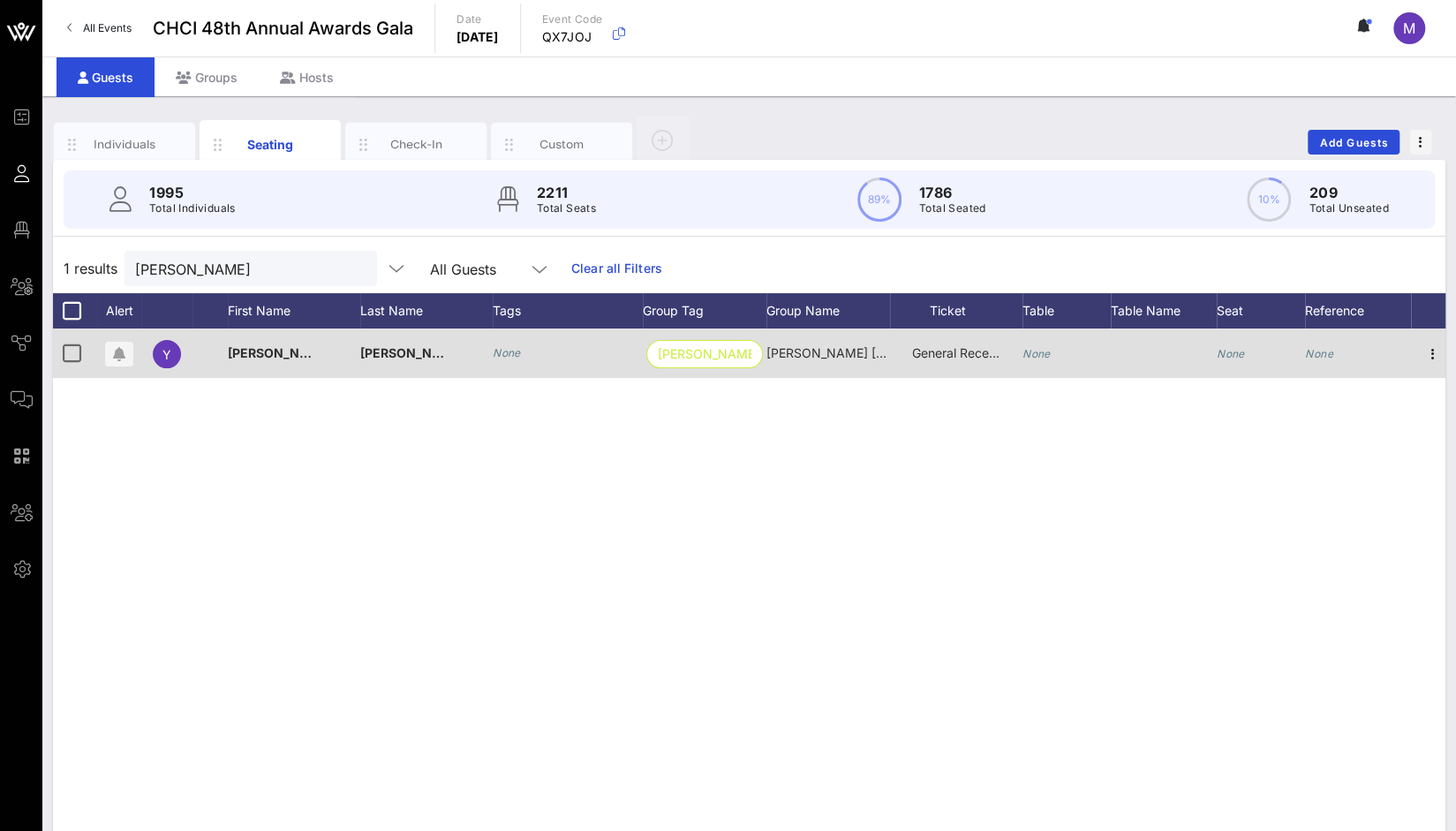
click at [1038, 360] on div "None" at bounding box center [1037, 353] width 28 height 49
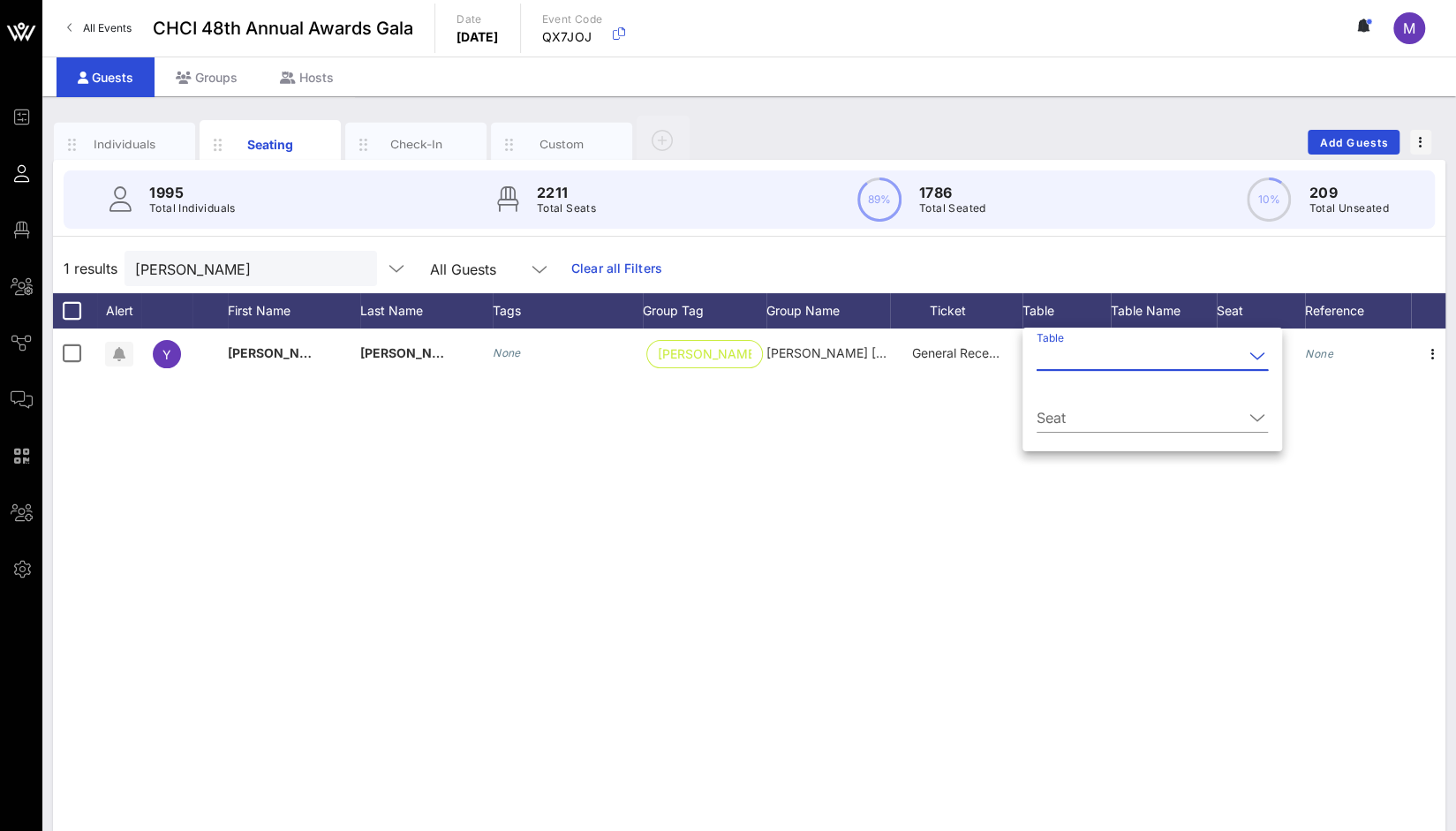
click at [1060, 362] on input "Table" at bounding box center [1140, 356] width 207 height 28
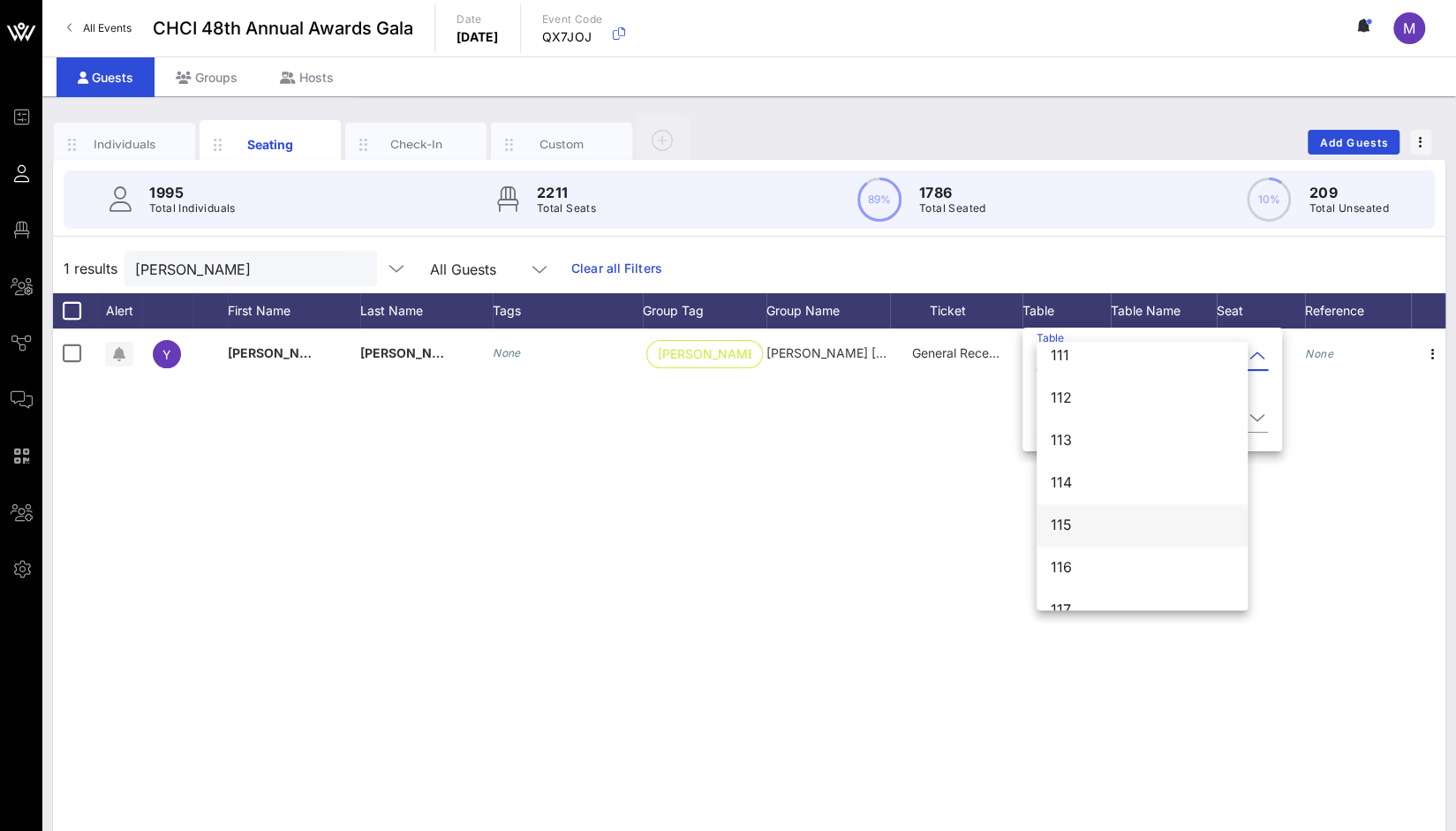
click at [1085, 529] on div "115" at bounding box center [1142, 526] width 183 height 17
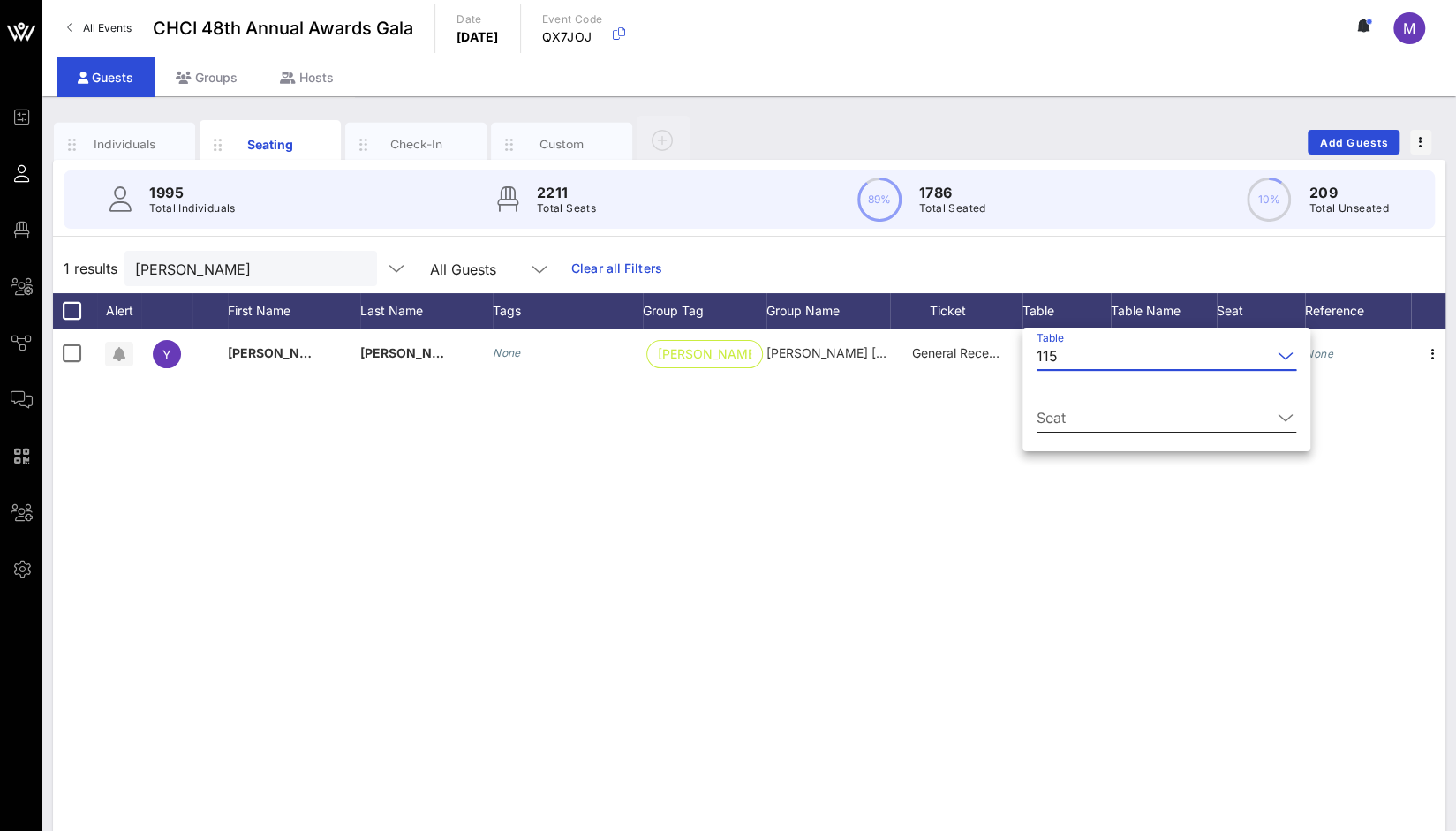
click at [1076, 411] on input "Seat" at bounding box center [1154, 418] width 235 height 28
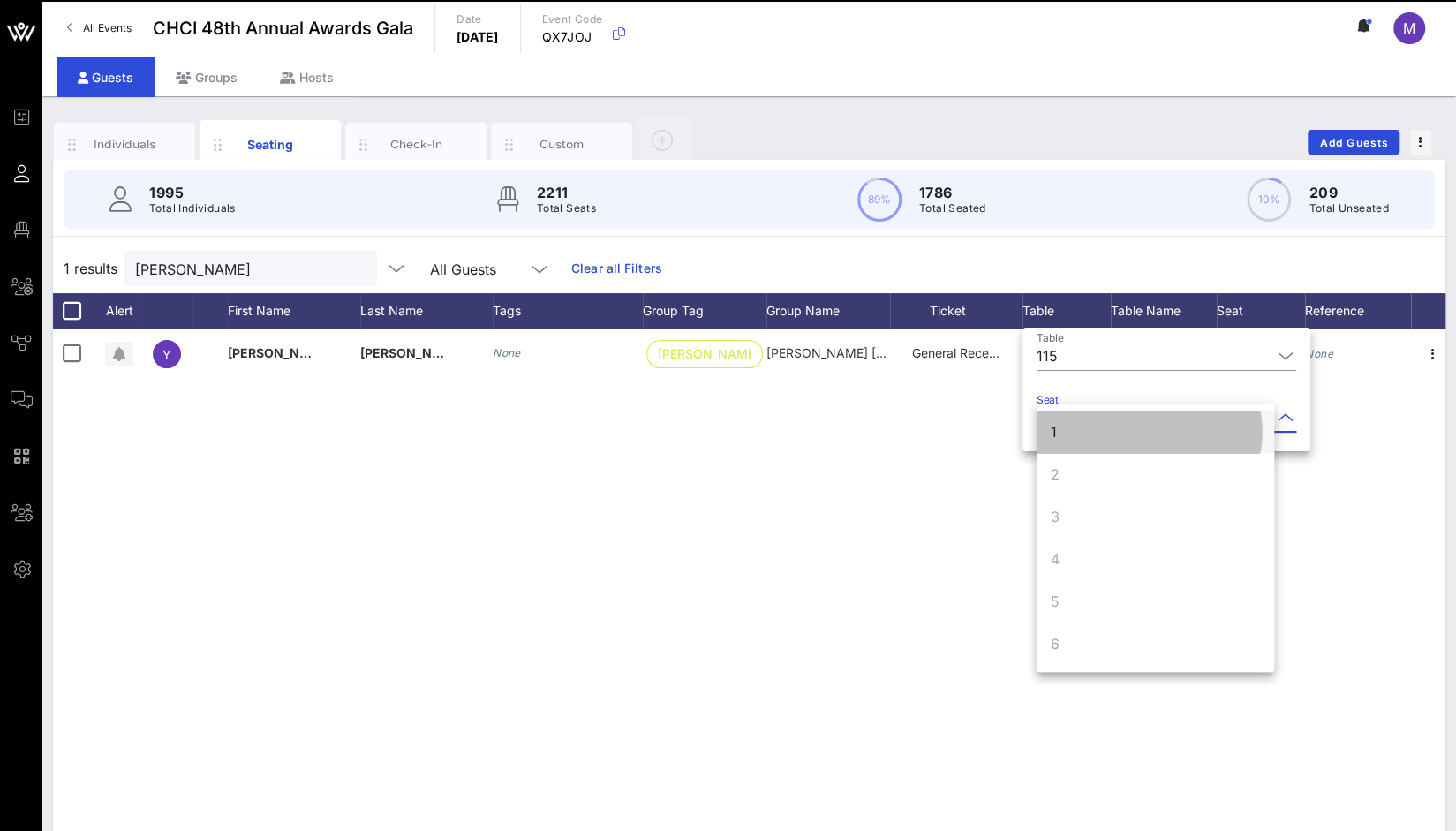
click at [1061, 429] on div "1" at bounding box center [1155, 432] width 237 height 43
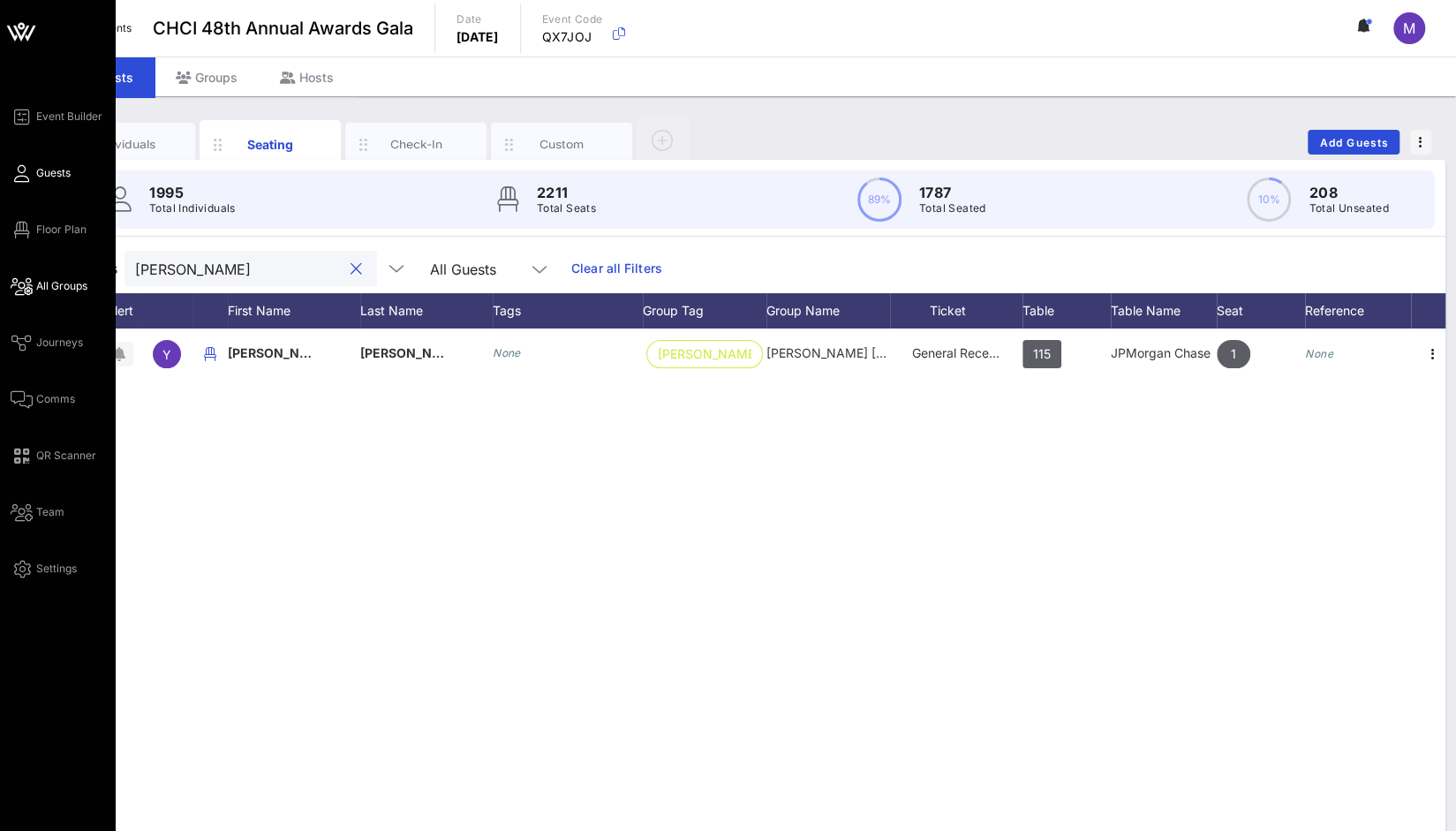
drag, startPoint x: 242, startPoint y: 268, endPoint x: 27, endPoint y: 290, distance: 216.1
click at [27, 290] on div "Event Builder Guests Floor Plan All Groups Journeys Comms QR Scanner Team Setti…" at bounding box center [728, 438] width 1456 height 877
paste input "[PERSON_NAME]"
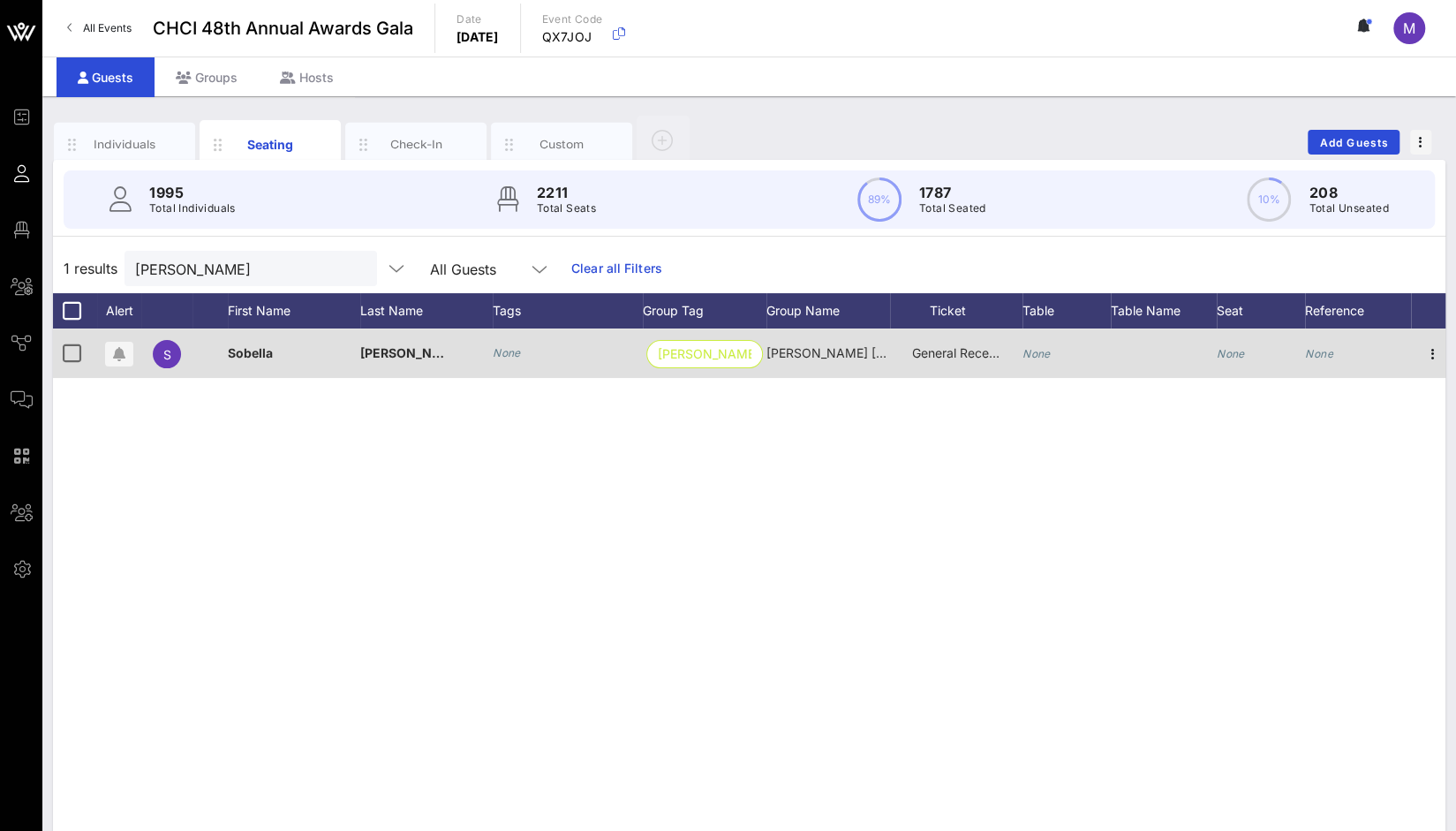
click at [1046, 344] on div "None" at bounding box center [1037, 353] width 28 height 49
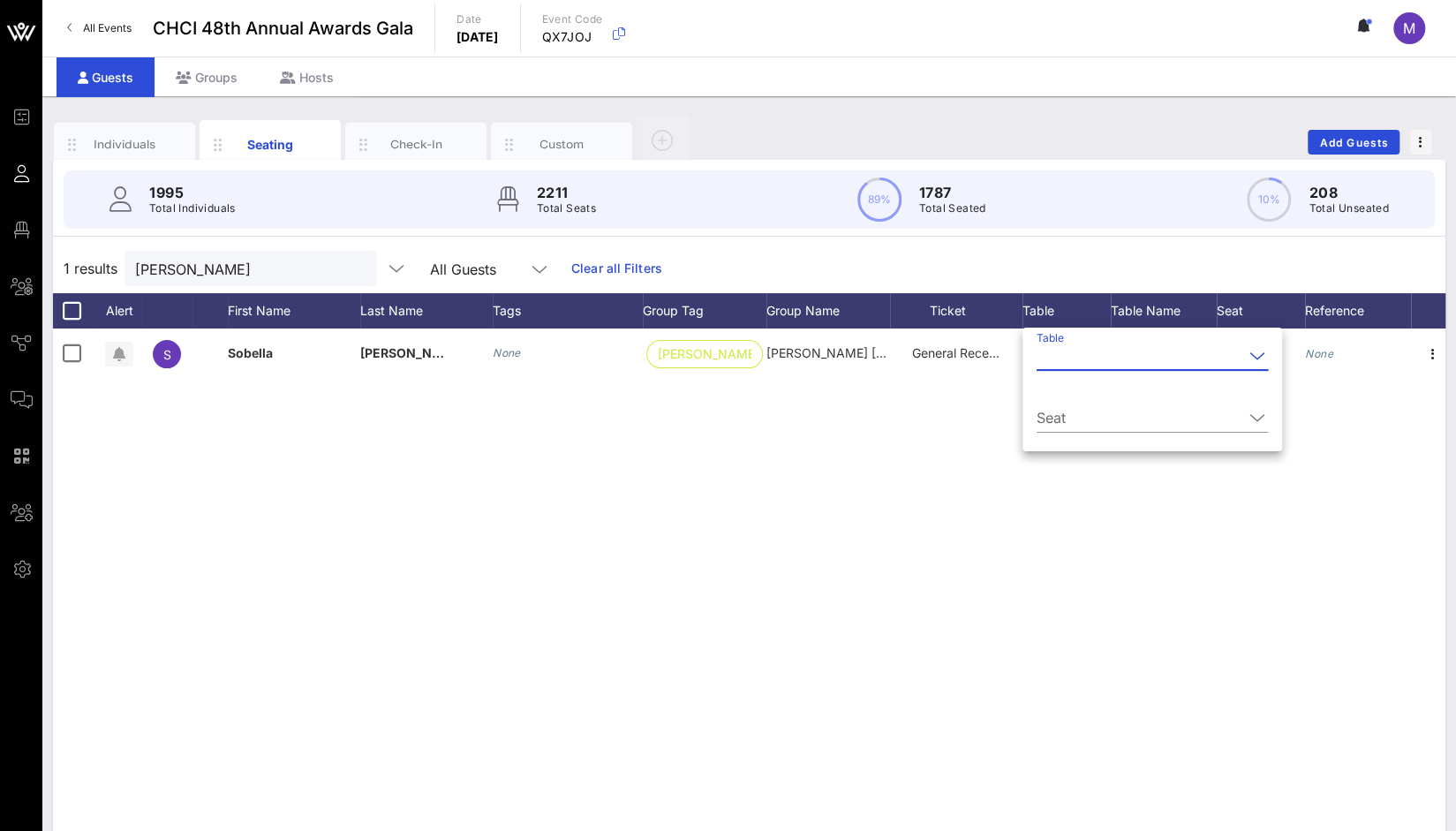
click at [1061, 366] on input "Table" at bounding box center [1140, 356] width 207 height 28
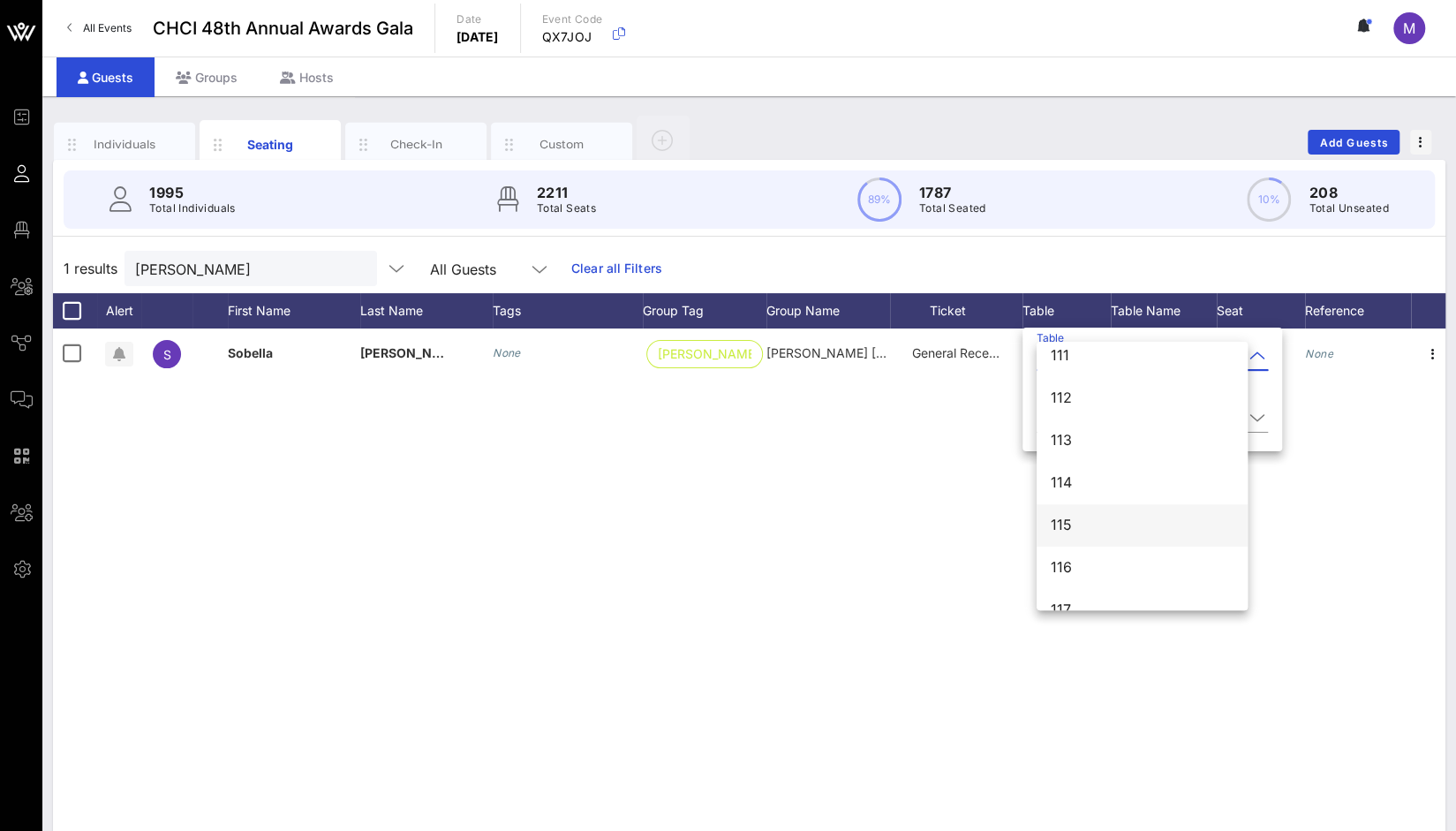
click at [1075, 515] on div "115" at bounding box center [1142, 526] width 183 height 38
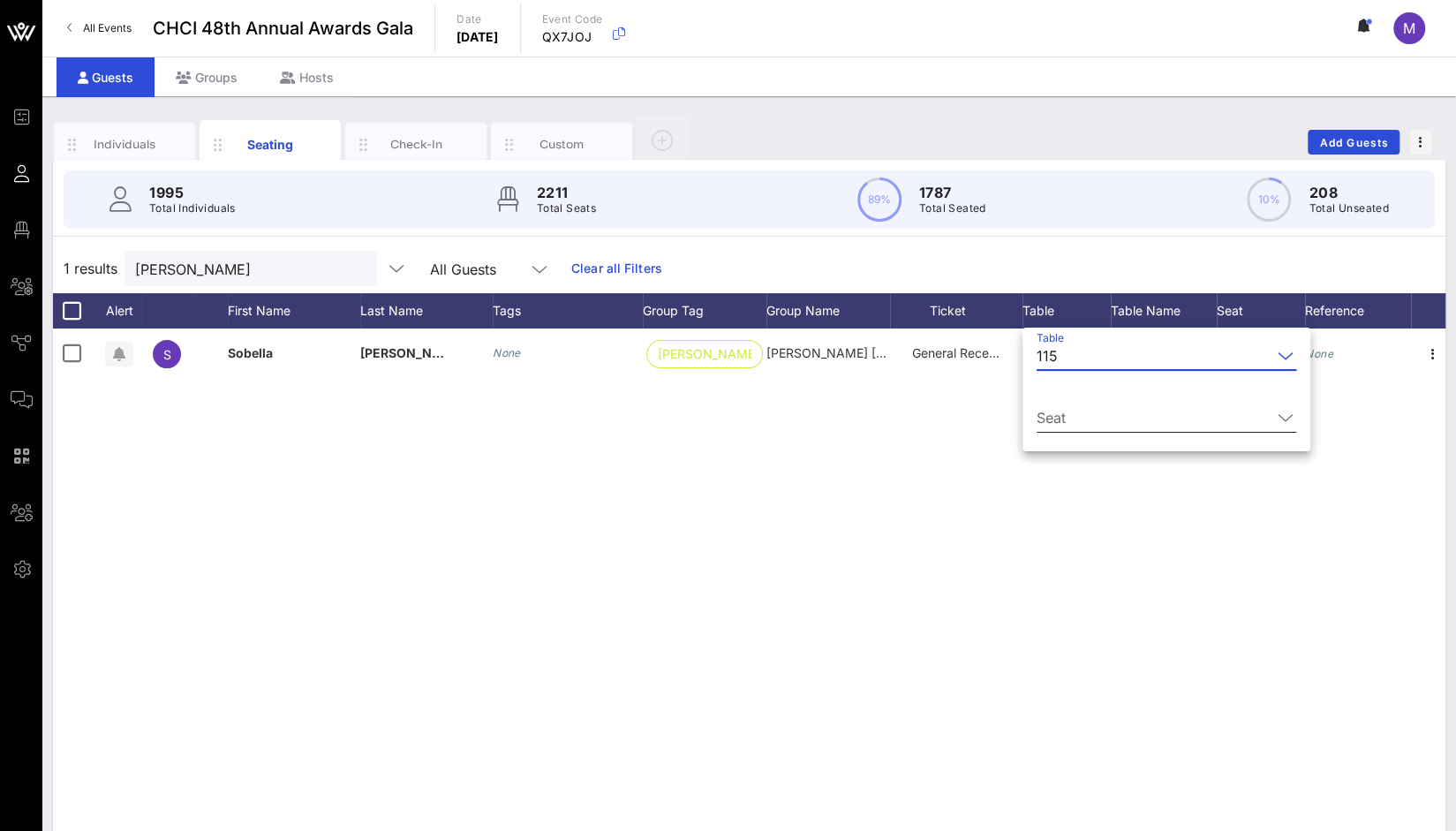
click at [1072, 420] on input "Seat" at bounding box center [1154, 418] width 235 height 28
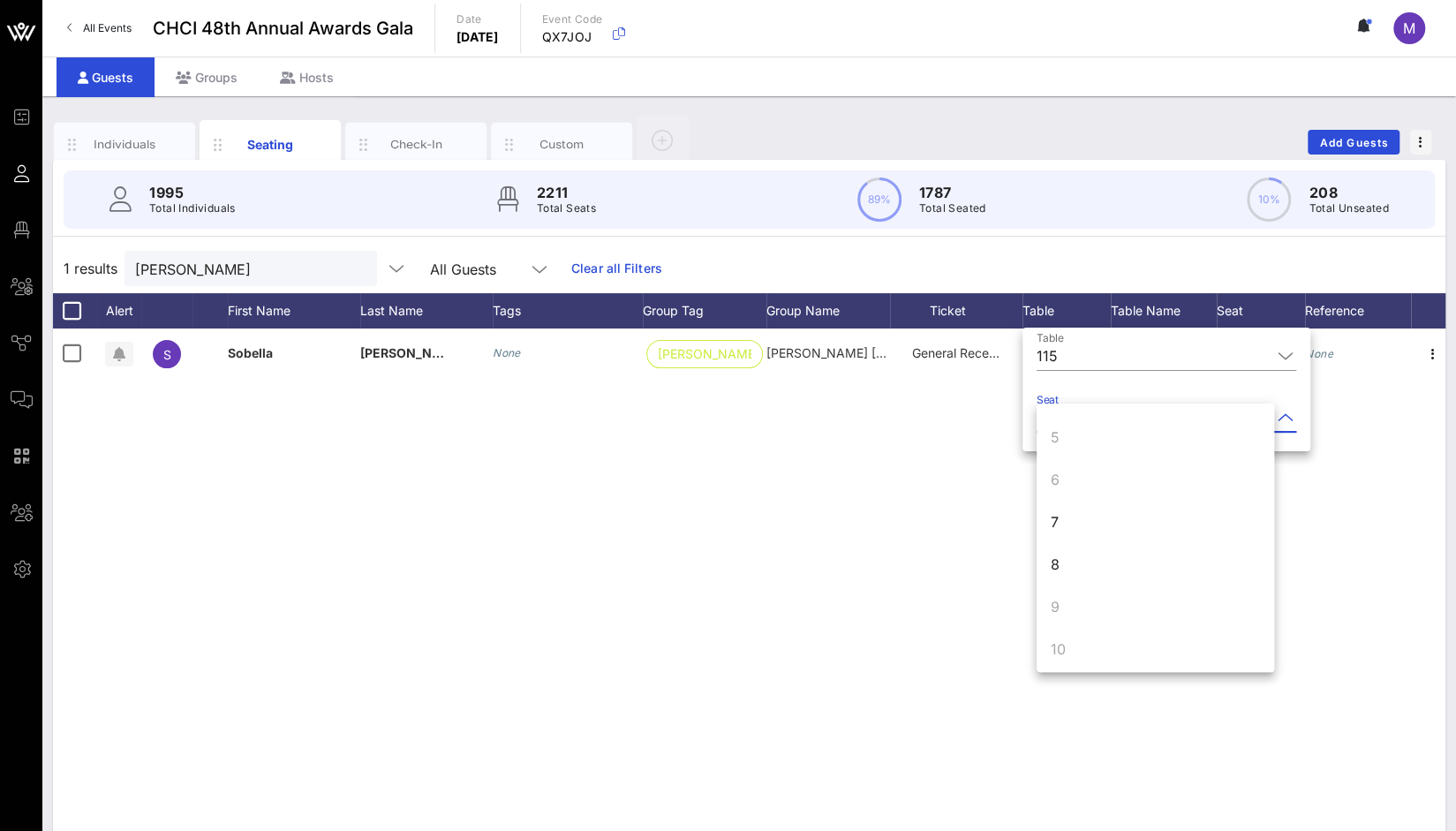
scroll to position [170, 0]
click at [1081, 525] on div "7" at bounding box center [1155, 516] width 237 height 43
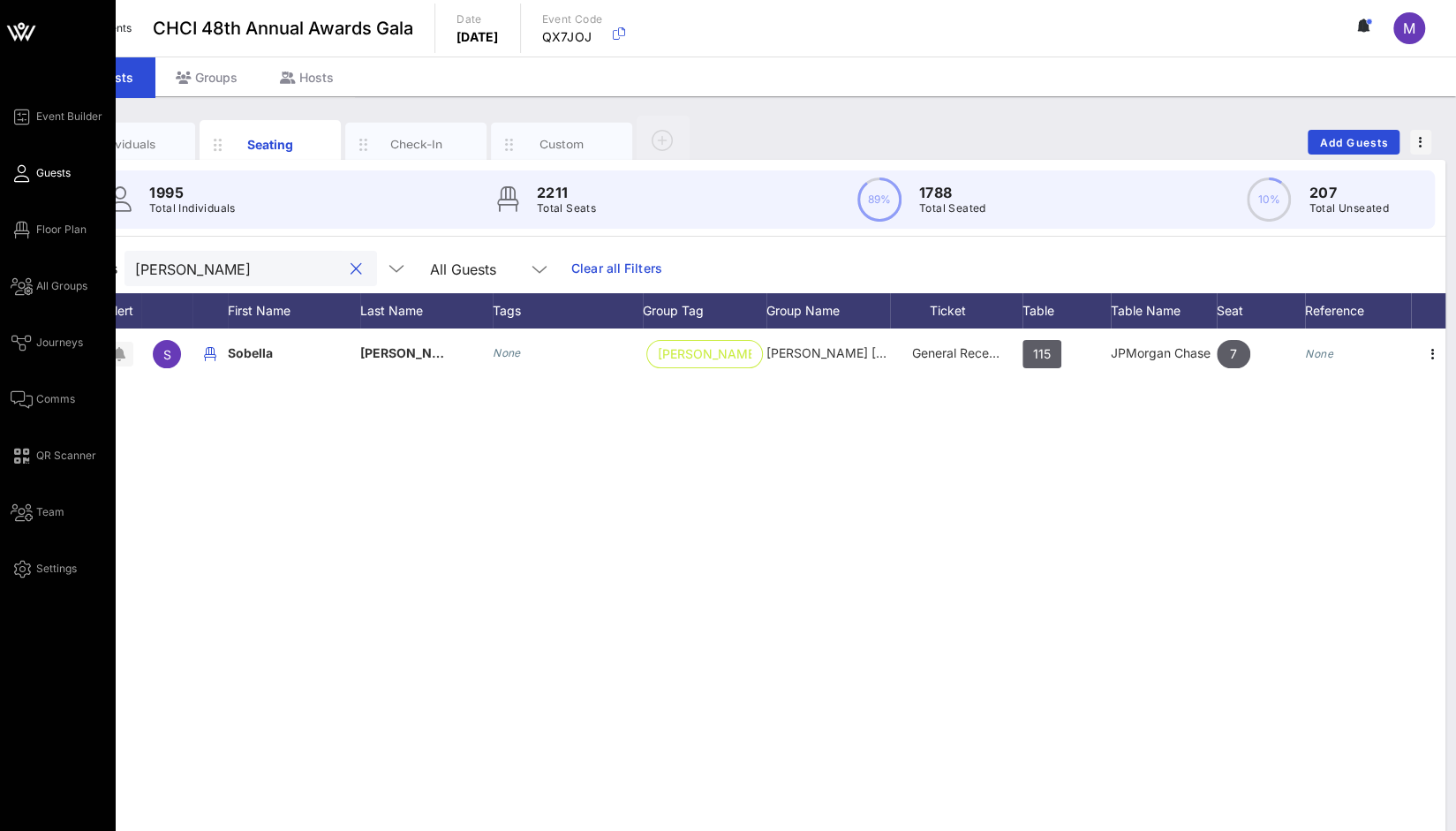
drag, startPoint x: 280, startPoint y: 258, endPoint x: 0, endPoint y: 241, distance: 280.5
click at [0, 241] on div "Event Builder Guests Floor Plan All Groups Journeys Comms QR Scanner Team Setti…" at bounding box center [728, 438] width 1456 height 877
paste input "[PERSON_NAME]"
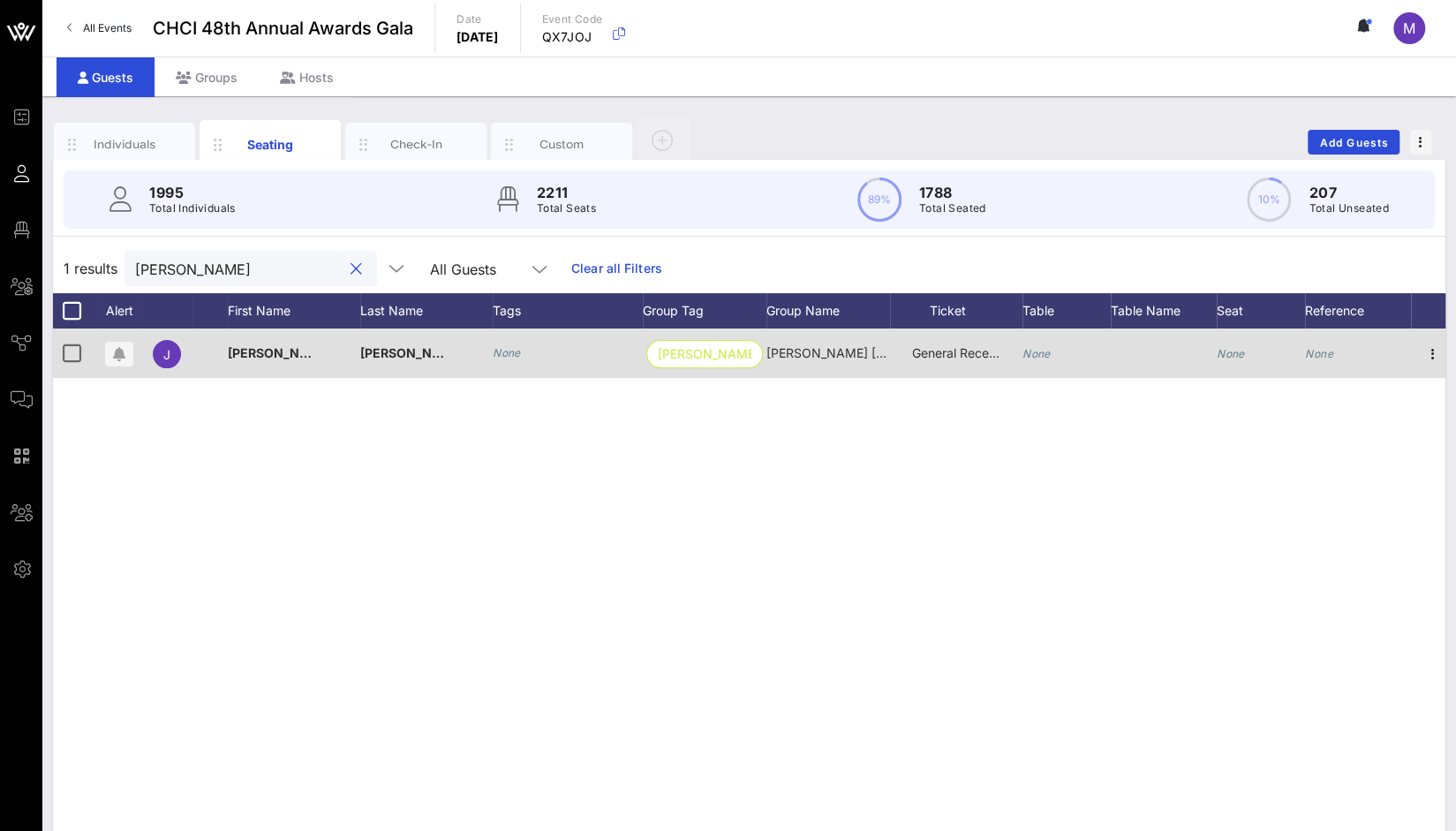
type input "[PERSON_NAME]"
click at [1037, 355] on icon "None" at bounding box center [1037, 354] width 28 height 13
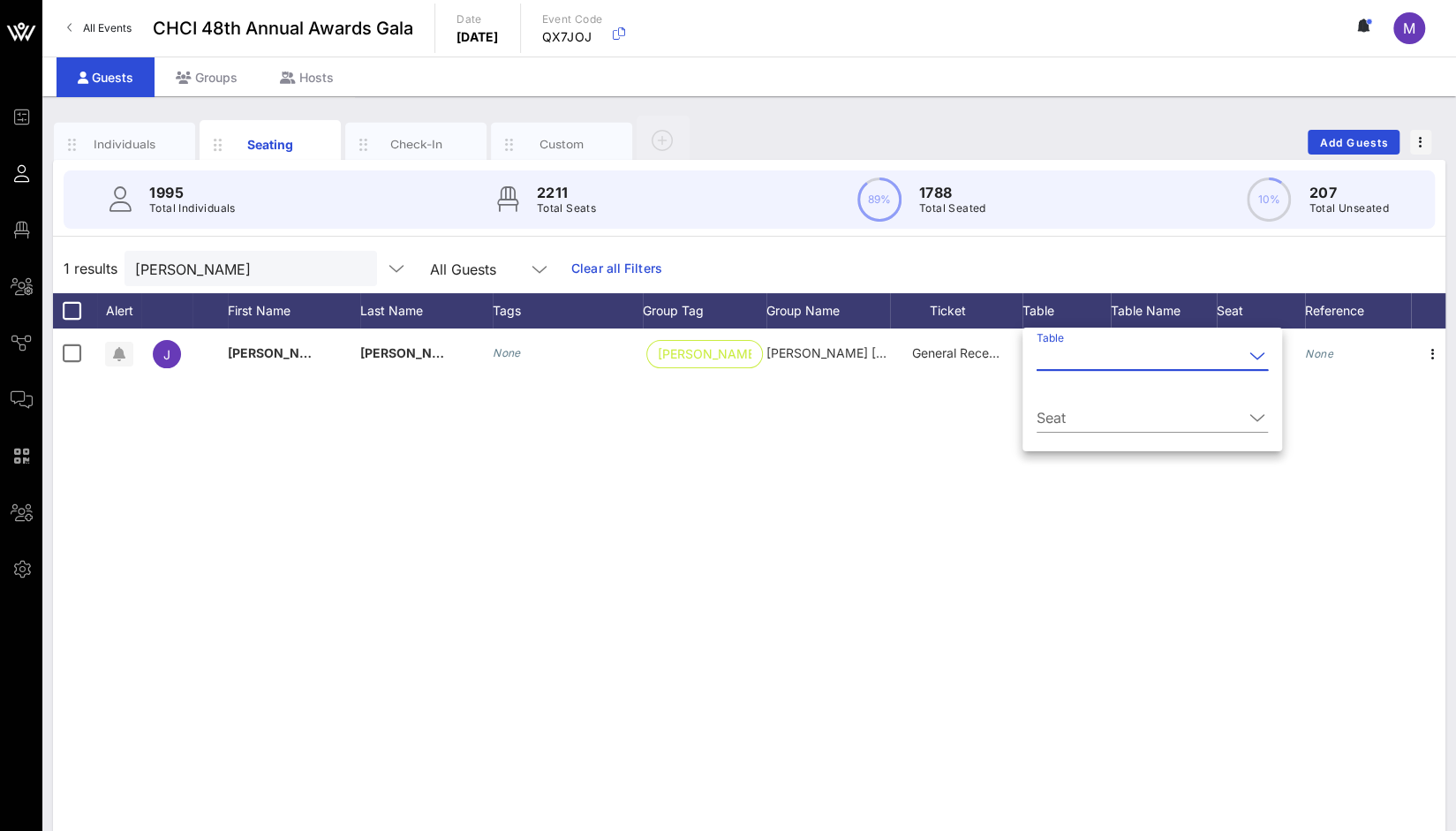
click at [1097, 365] on input "Table" at bounding box center [1140, 356] width 207 height 28
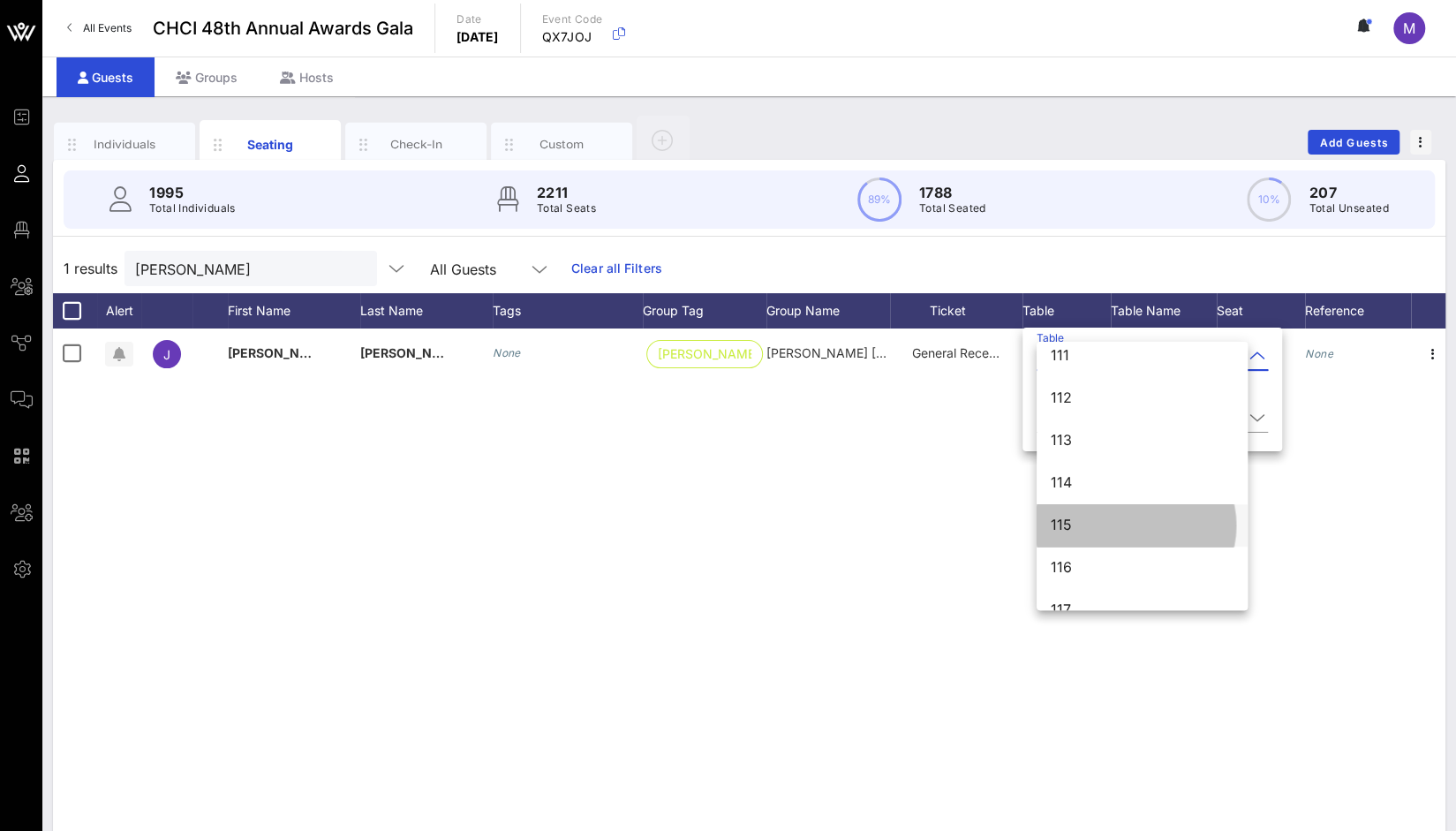
click at [1078, 518] on div "115" at bounding box center [1142, 526] width 183 height 17
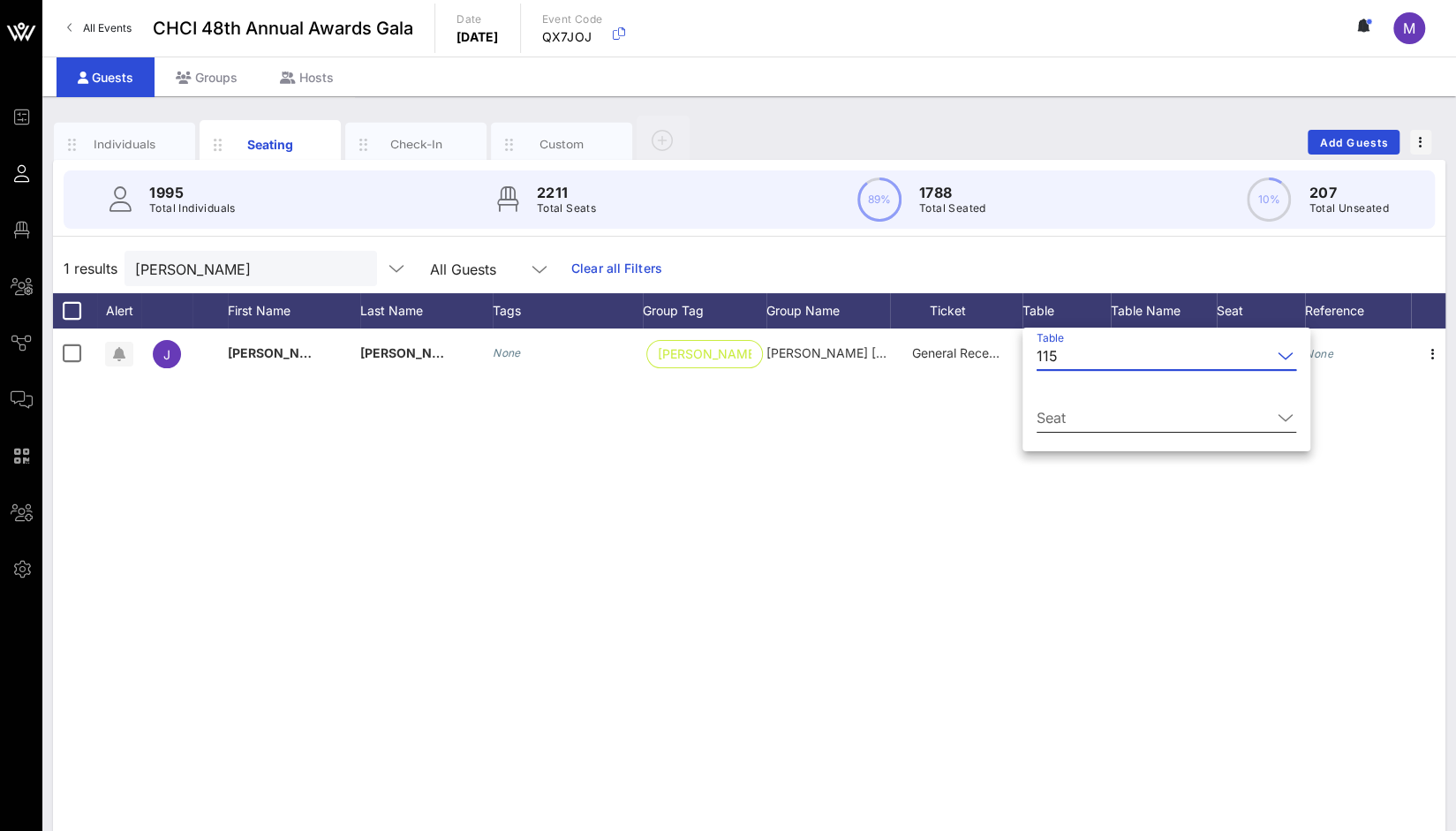
click at [1076, 420] on input "Seat" at bounding box center [1154, 418] width 235 height 28
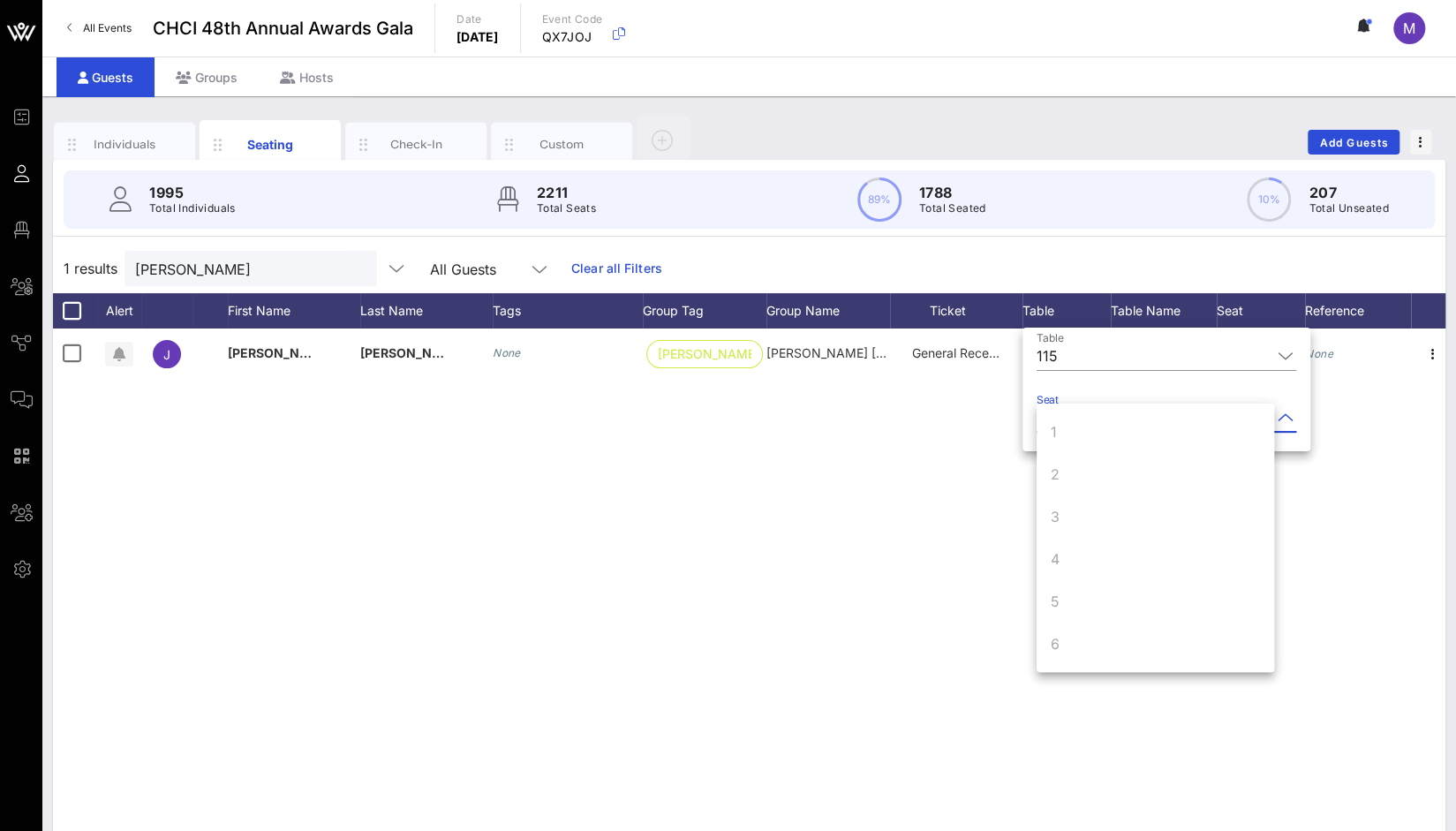
scroll to position [170, 0]
click at [1153, 568] on div "8" at bounding box center [1155, 559] width 237 height 43
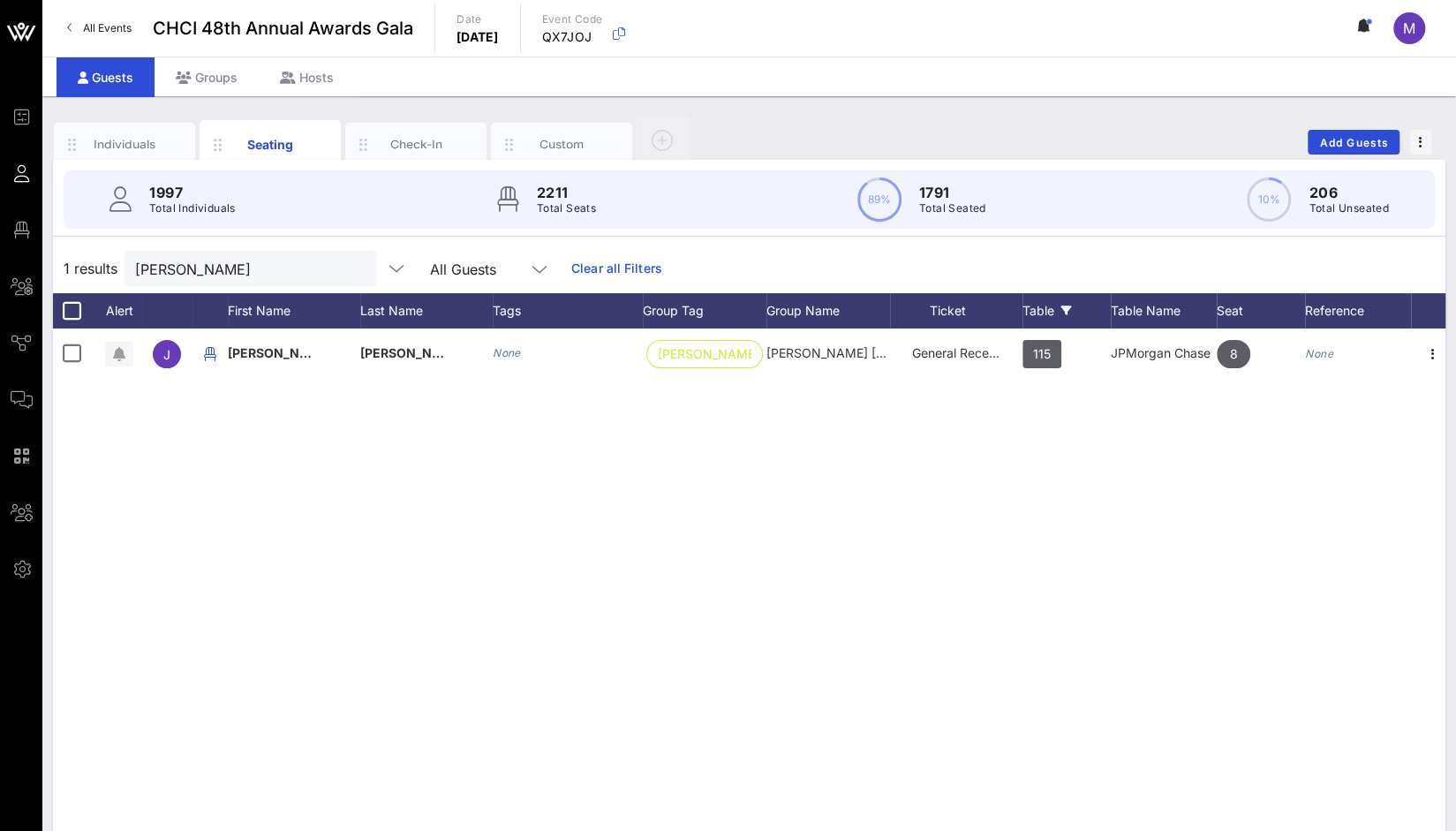
click at [1043, 308] on div "Table" at bounding box center [1066, 310] width 88 height 35
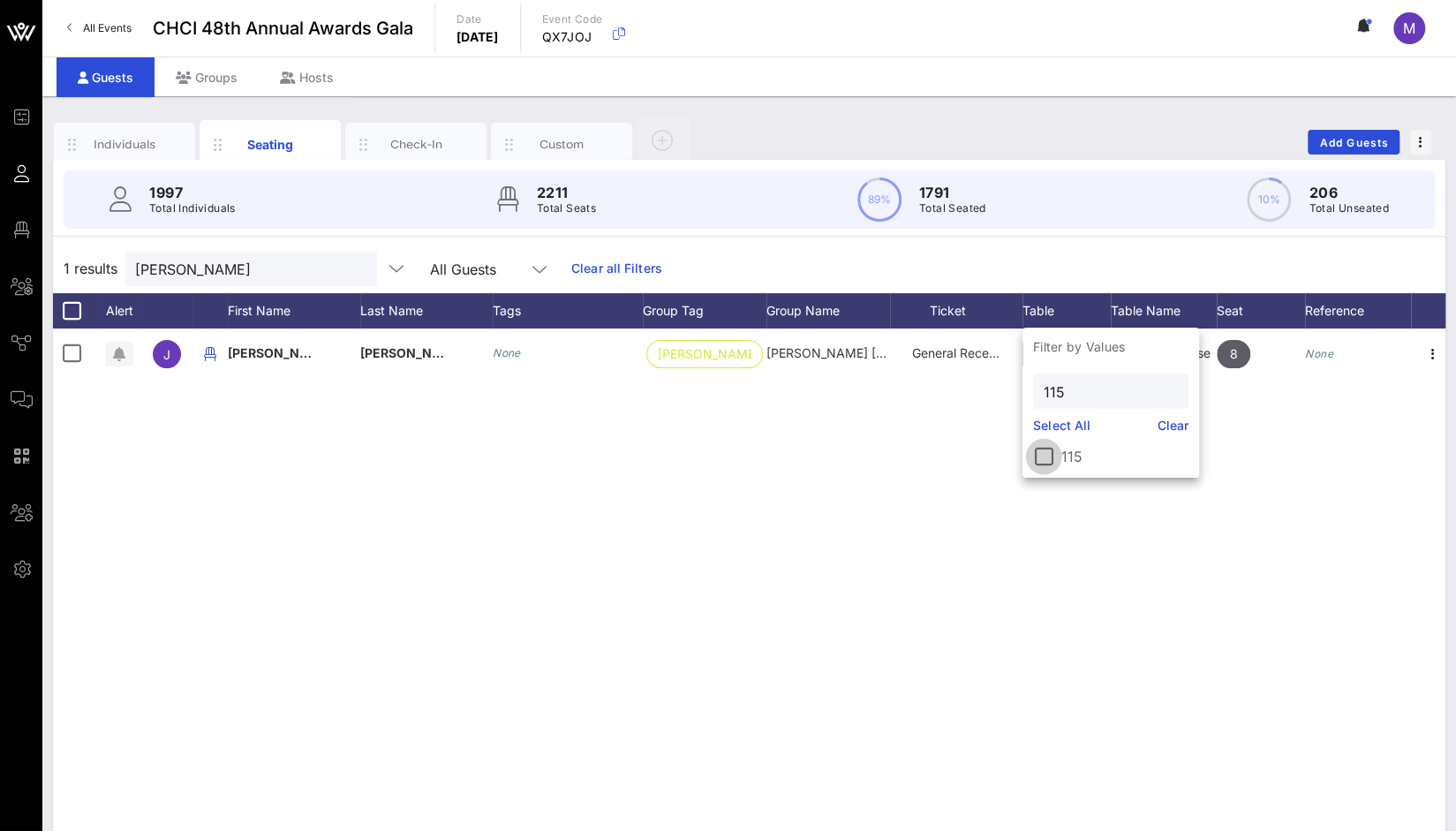
click at [1041, 452] on div at bounding box center [1044, 457] width 30 height 30
click at [351, 268] on button "clear icon" at bounding box center [357, 269] width 11 height 18
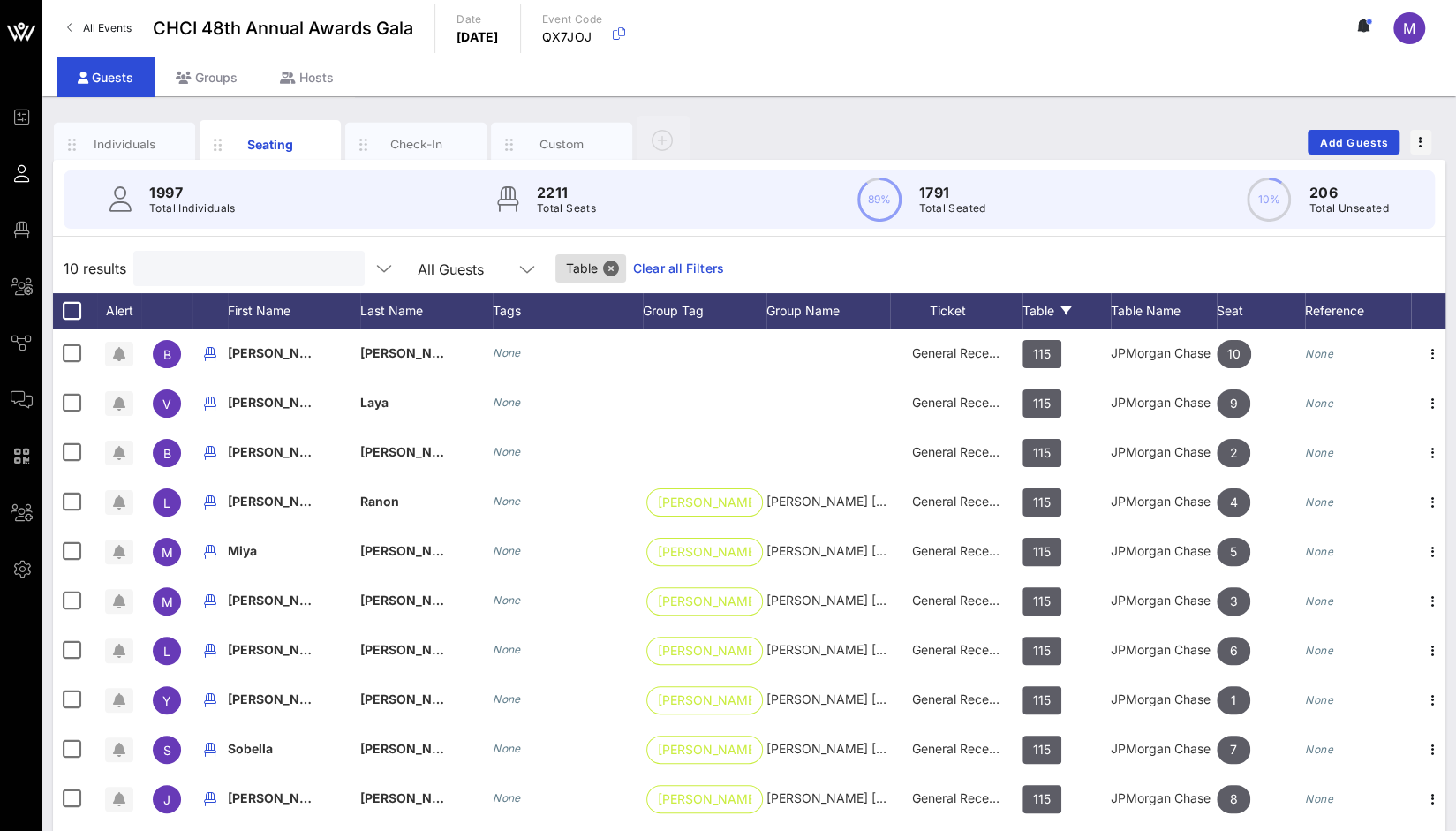
scroll to position [45, 0]
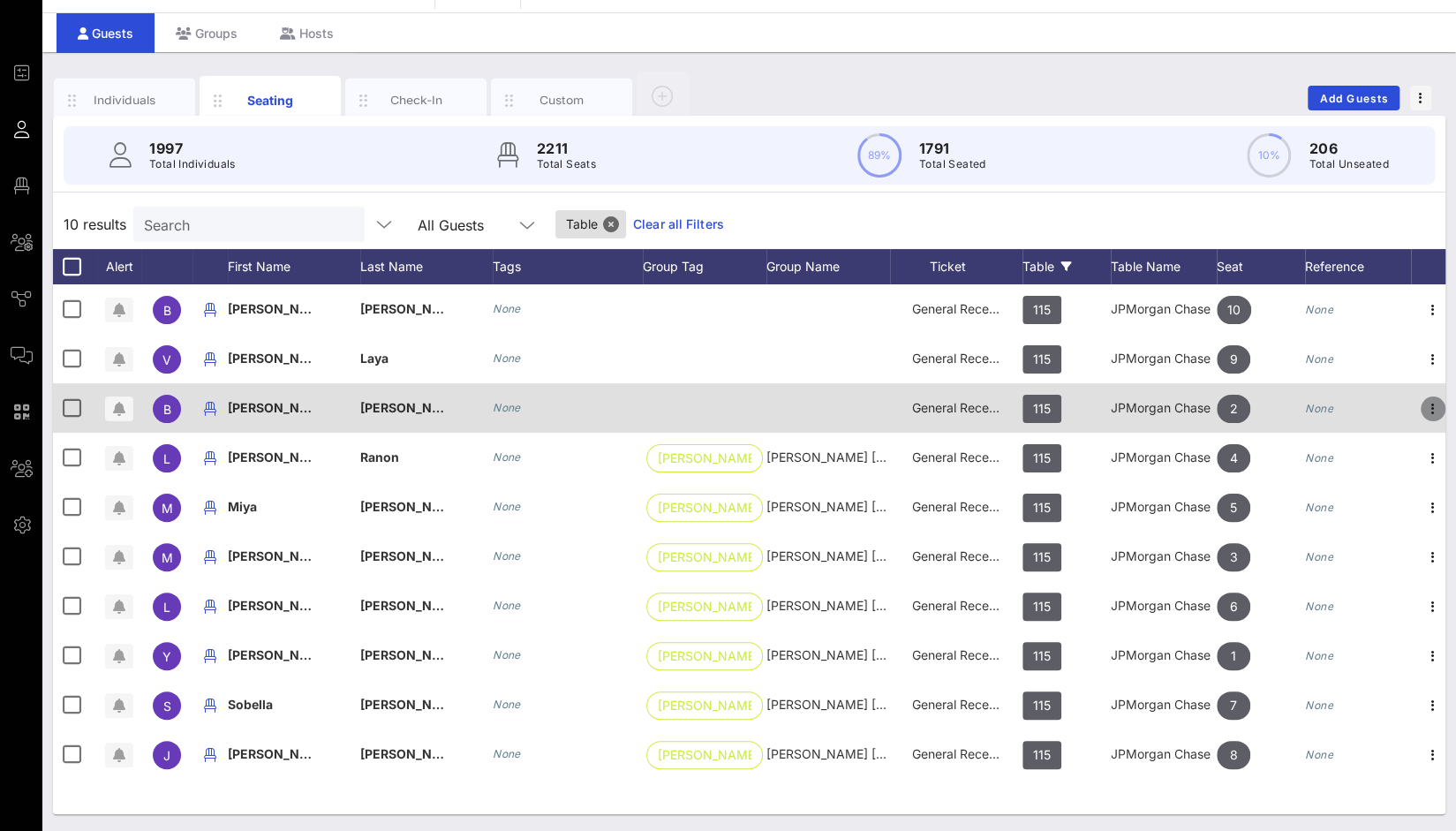
click at [1433, 413] on icon "button" at bounding box center [1433, 409] width 21 height 21
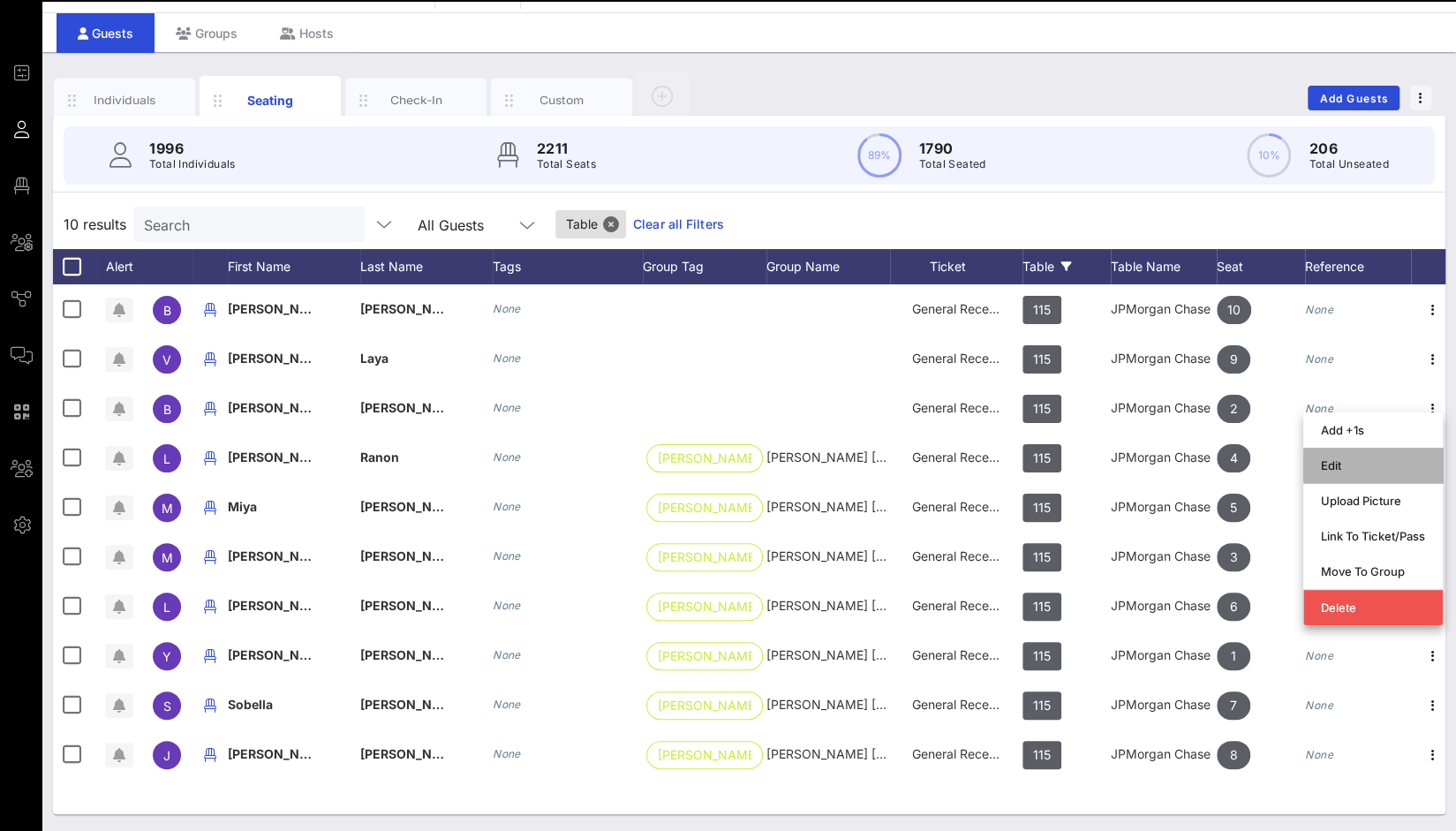
click at [1366, 477] on div "Edit" at bounding box center [1373, 466] width 104 height 28
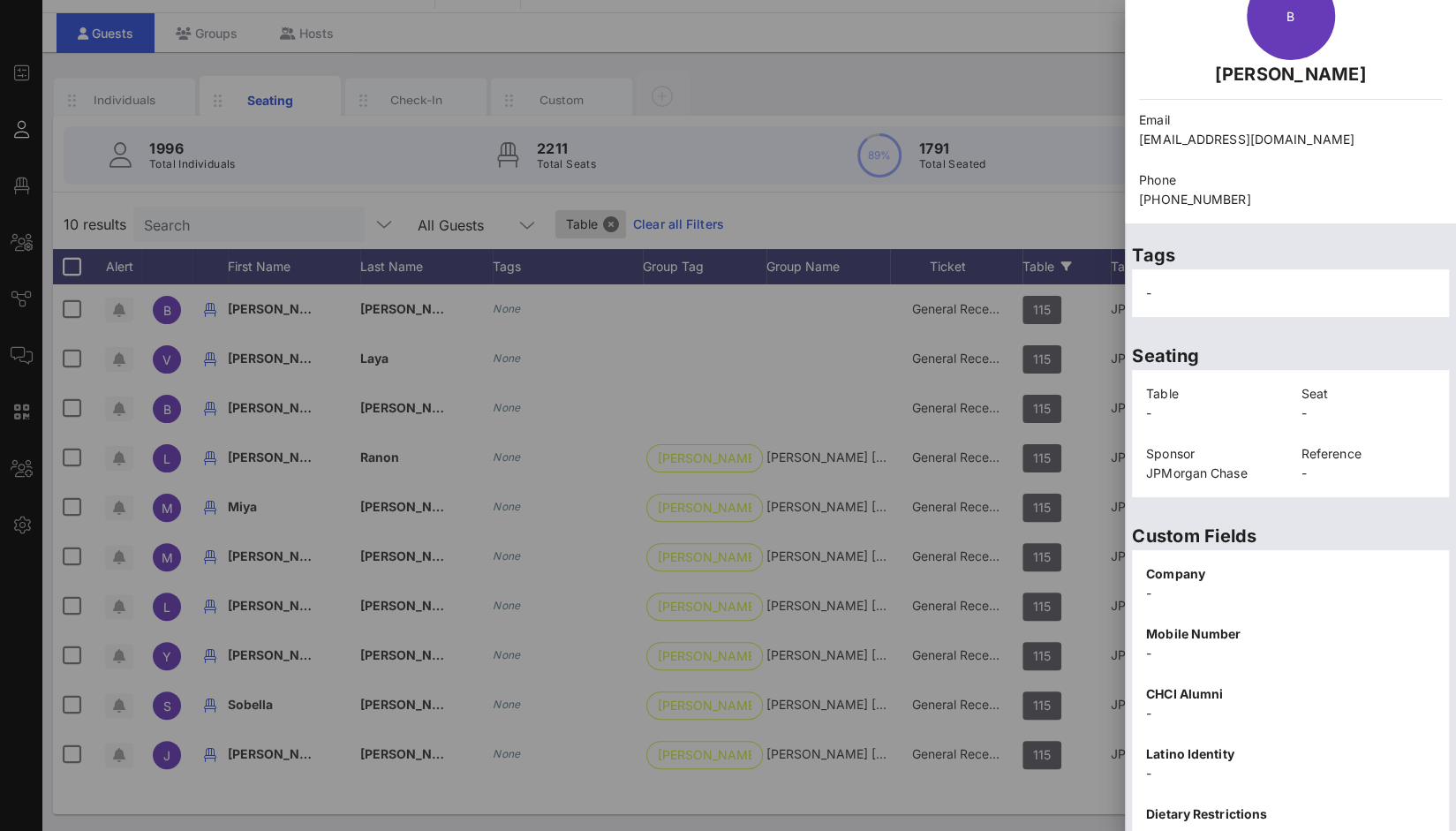
scroll to position [0, 0]
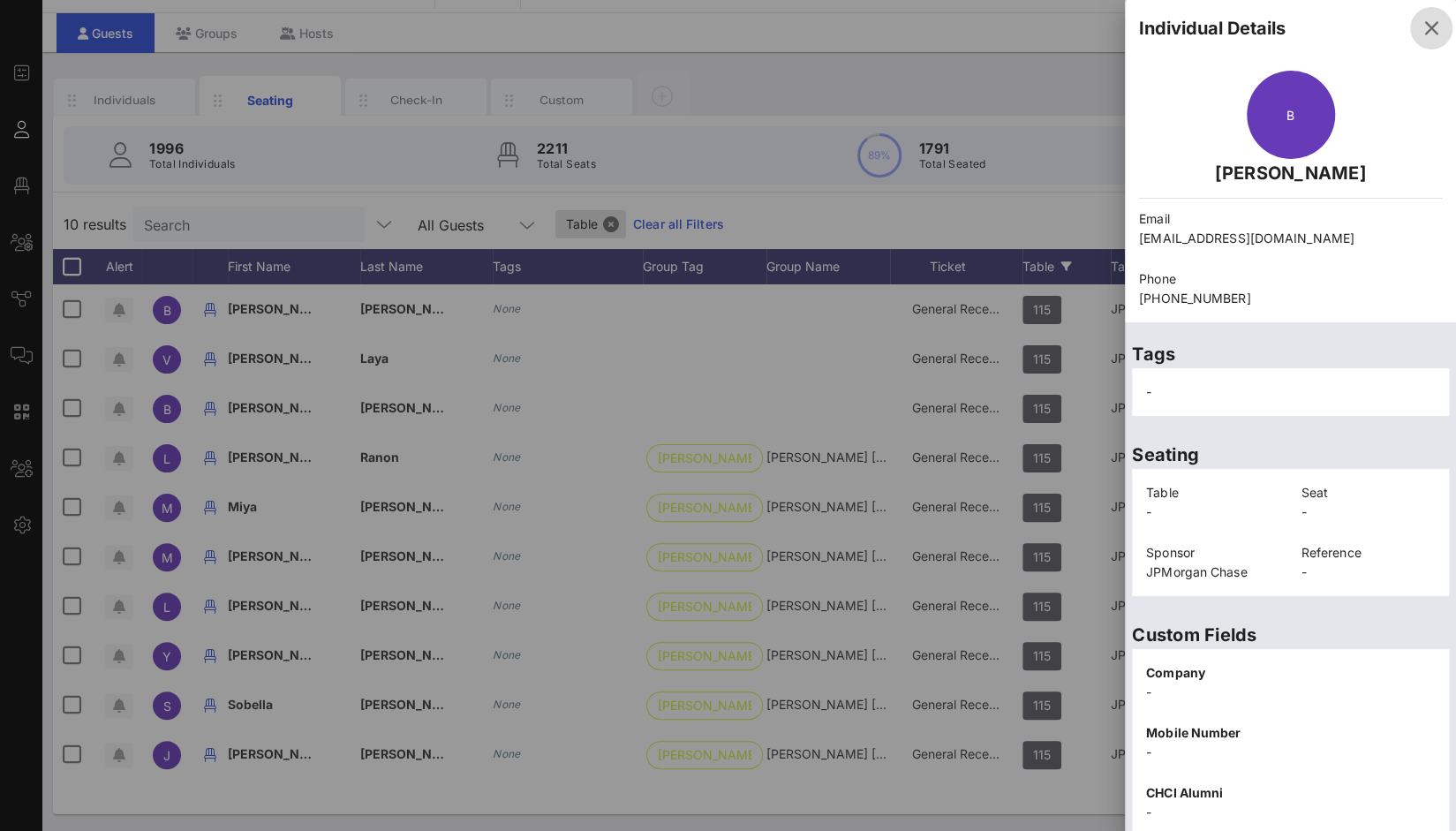
click at [1422, 15] on button "button" at bounding box center [1431, 28] width 43 height 43
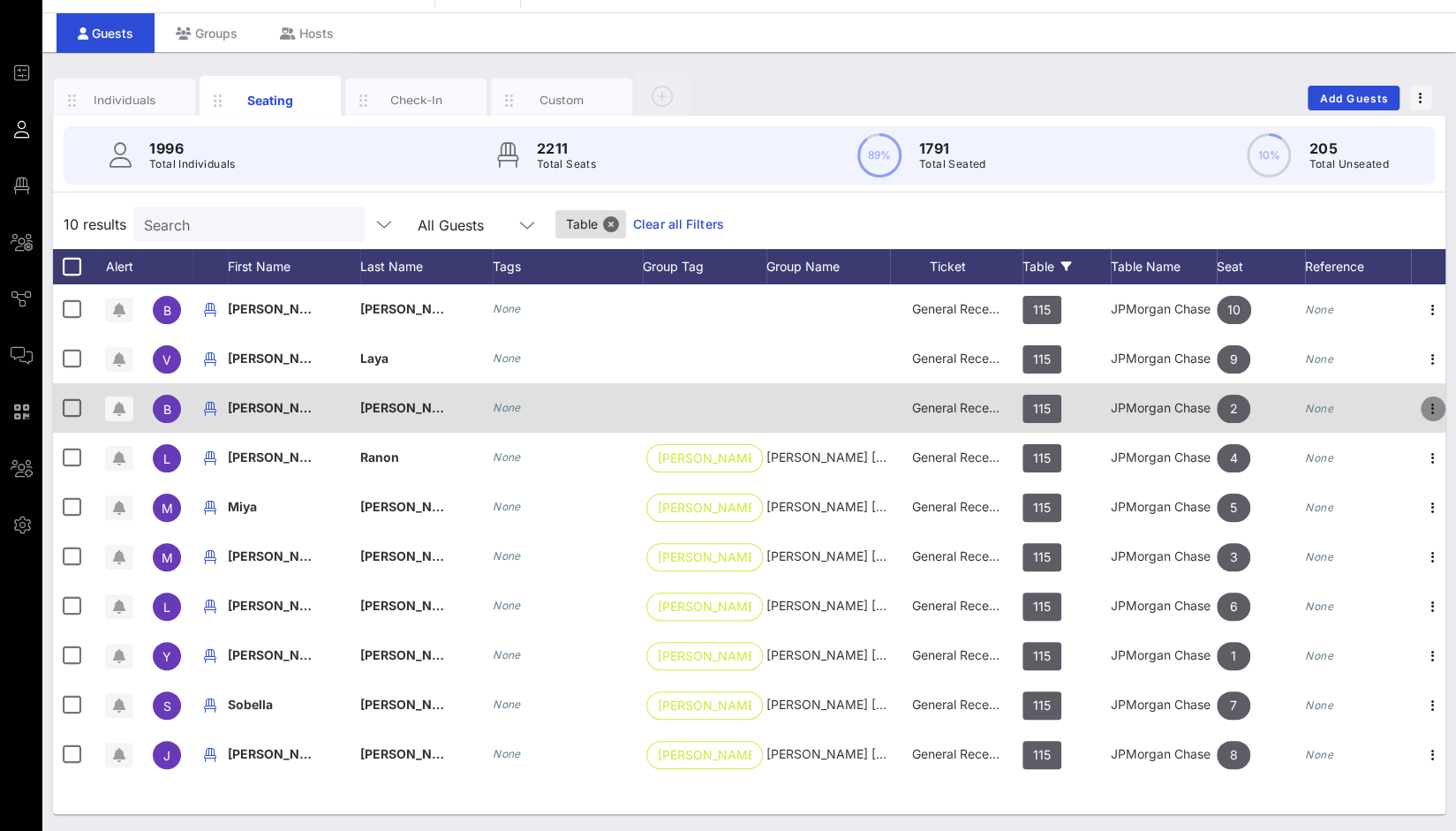
click at [1438, 416] on icon "button" at bounding box center [1433, 409] width 21 height 21
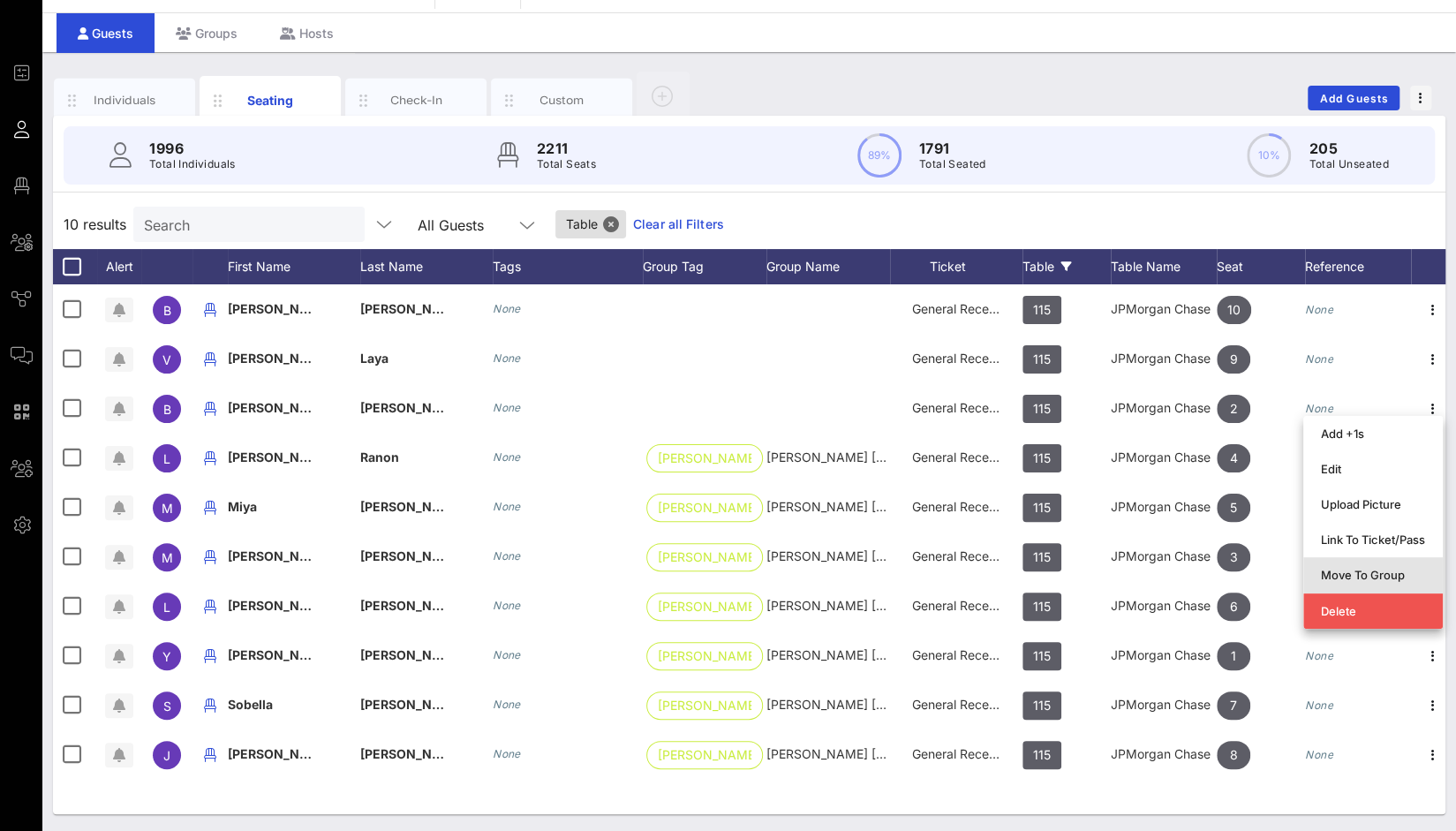
click at [1373, 571] on div "Move To Group" at bounding box center [1373, 575] width 104 height 14
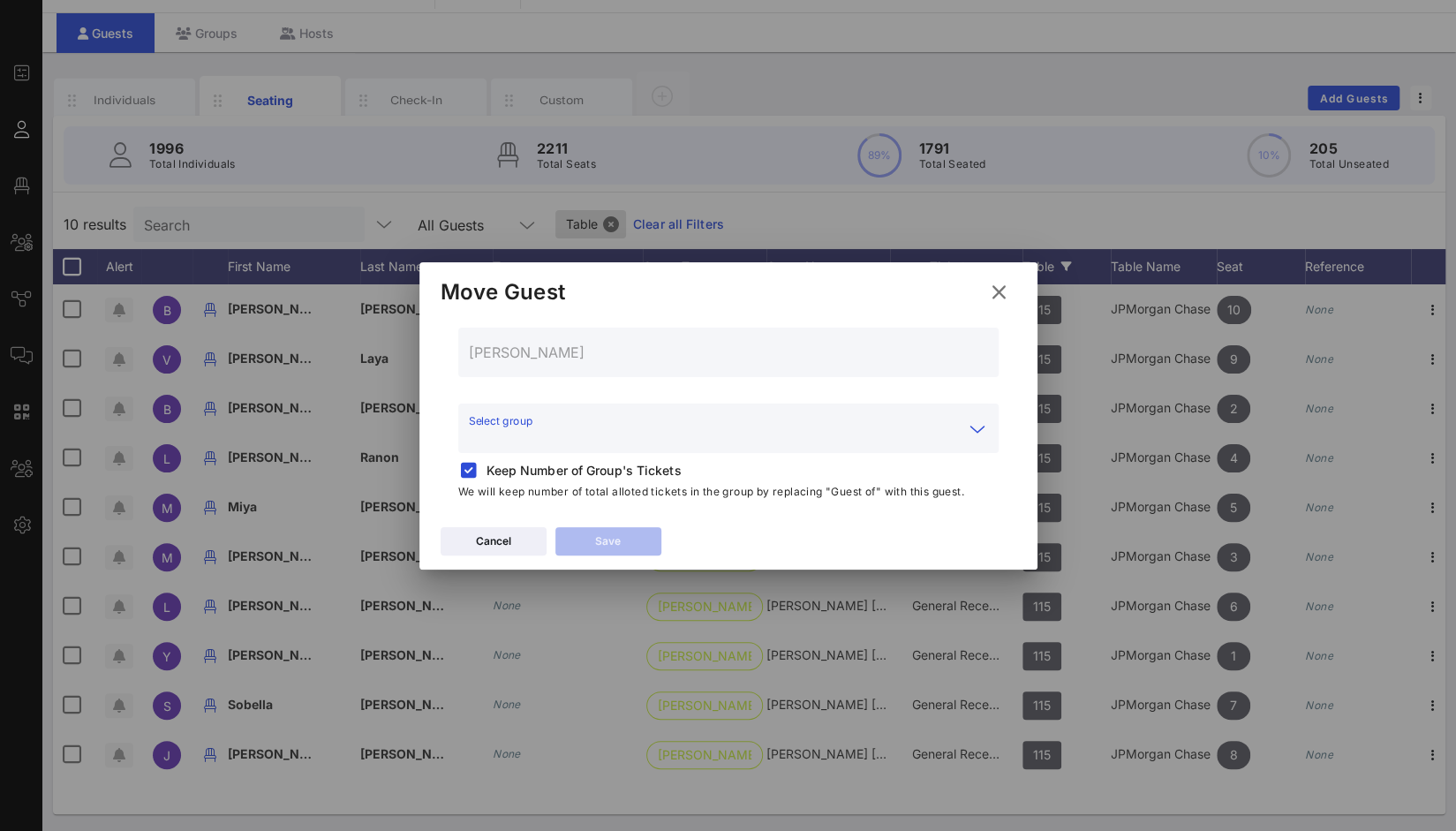
click at [608, 430] on input "Select group" at bounding box center [715, 439] width 494 height 28
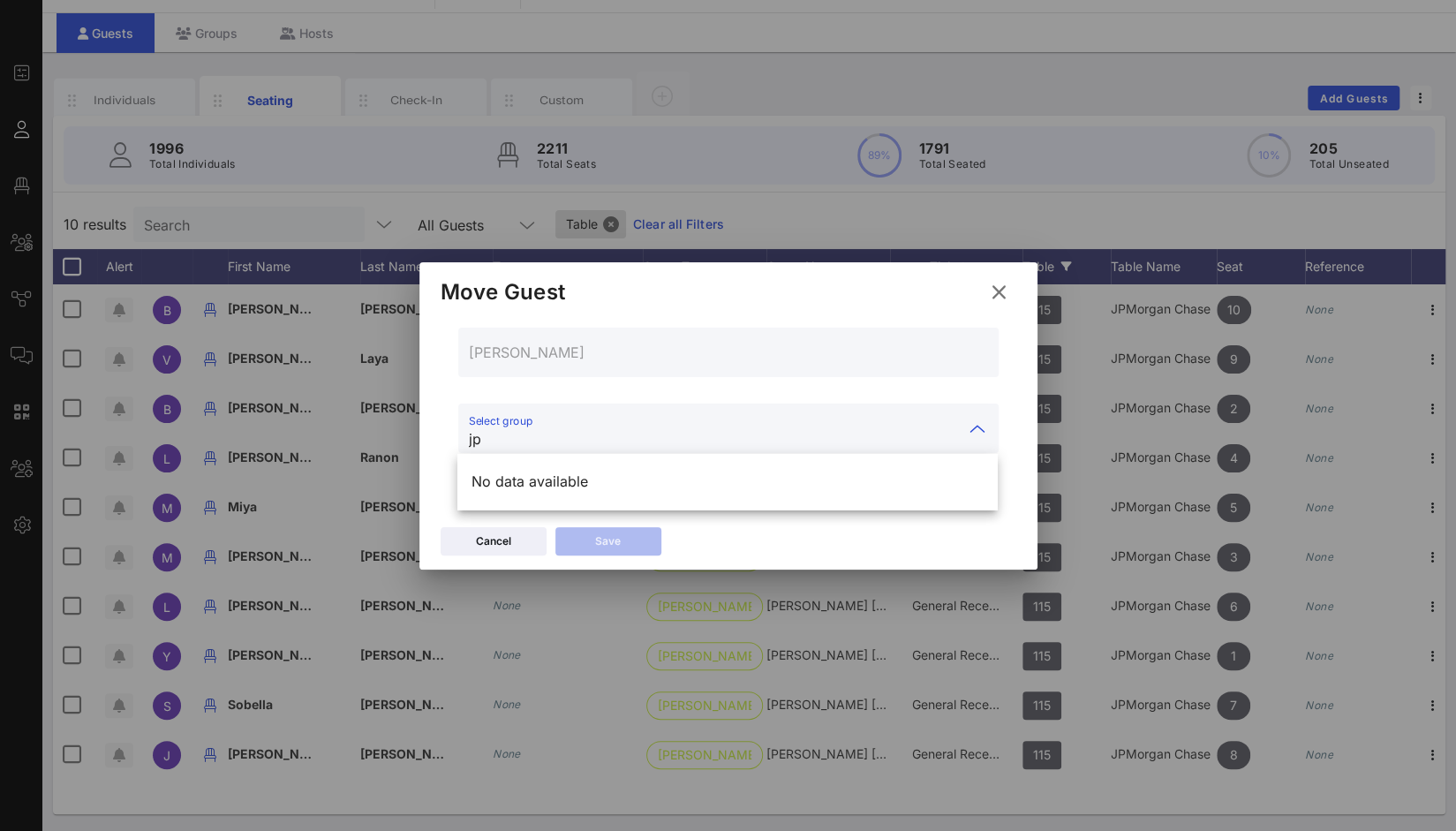
type input "j"
type input "J"
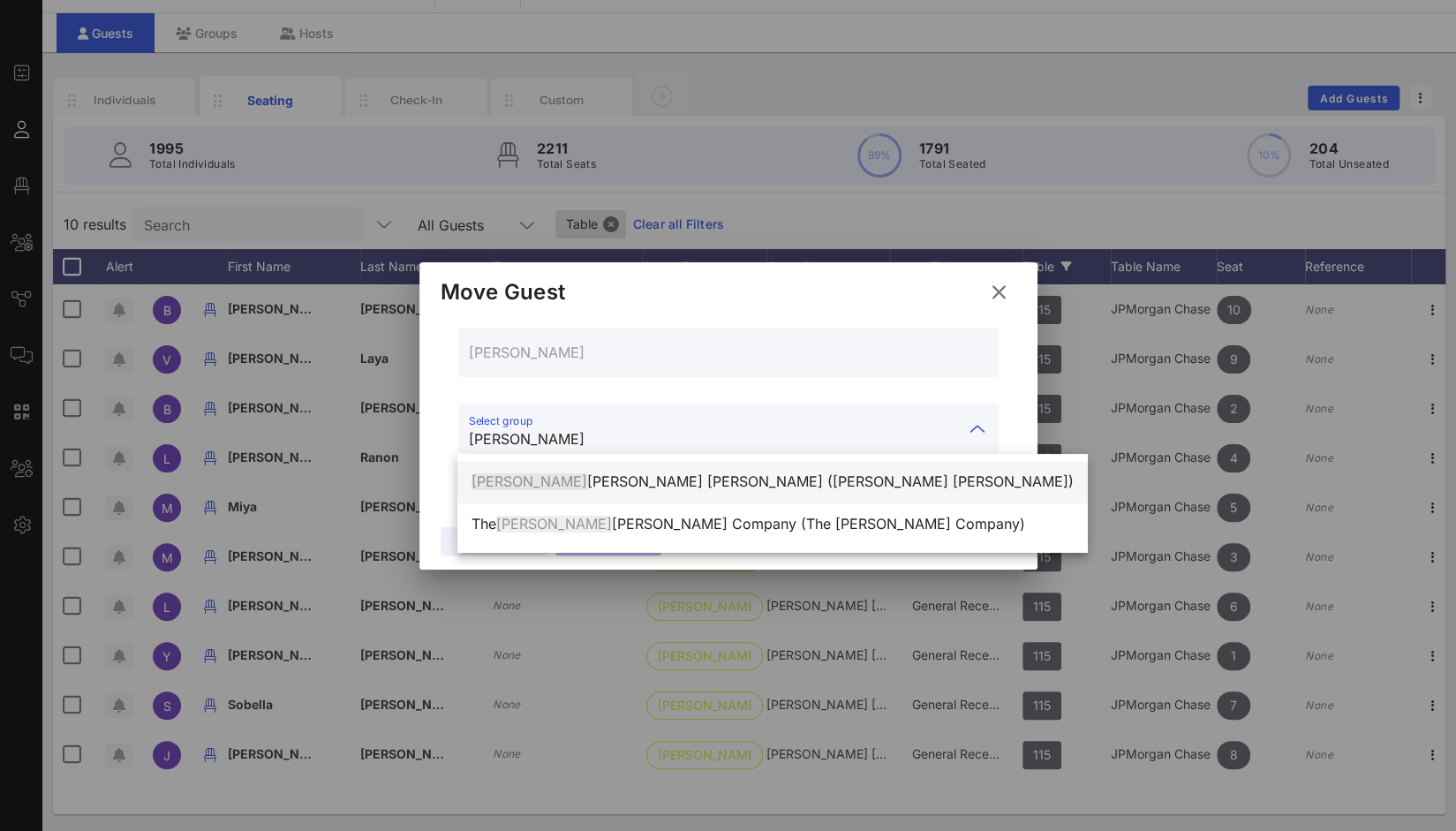
click at [602, 469] on div "[PERSON_NAME] [PERSON_NAME] ([PERSON_NAME] [PERSON_NAME])" at bounding box center [772, 482] width 602 height 38
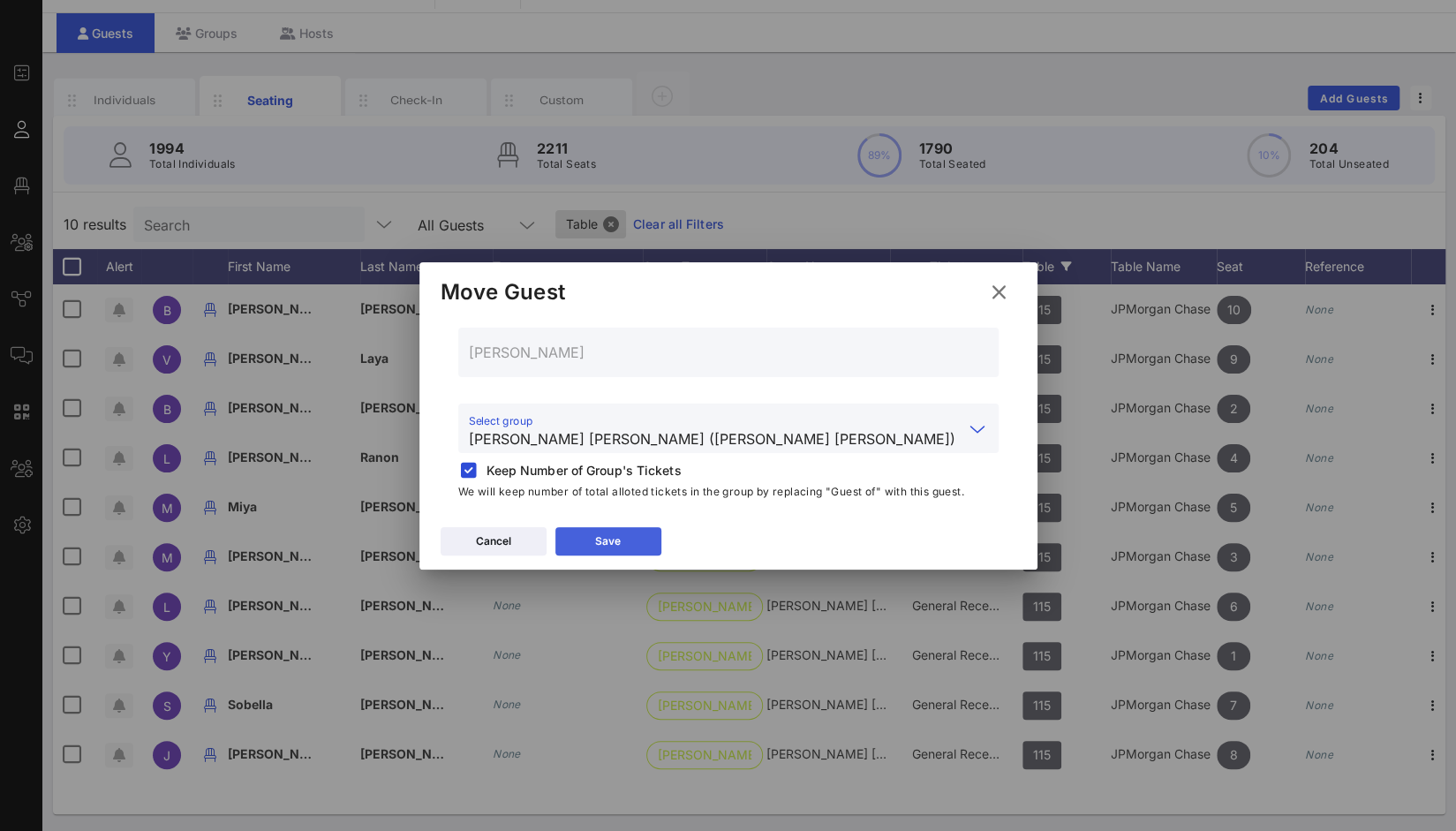
type input "[PERSON_NAME] [PERSON_NAME] ([PERSON_NAME] [PERSON_NAME])"
click at [602, 547] on div "Save" at bounding box center [608, 541] width 26 height 18
click at [470, 463] on div at bounding box center [469, 471] width 25 height 25
click at [646, 550] on button "Save" at bounding box center [609, 542] width 106 height 28
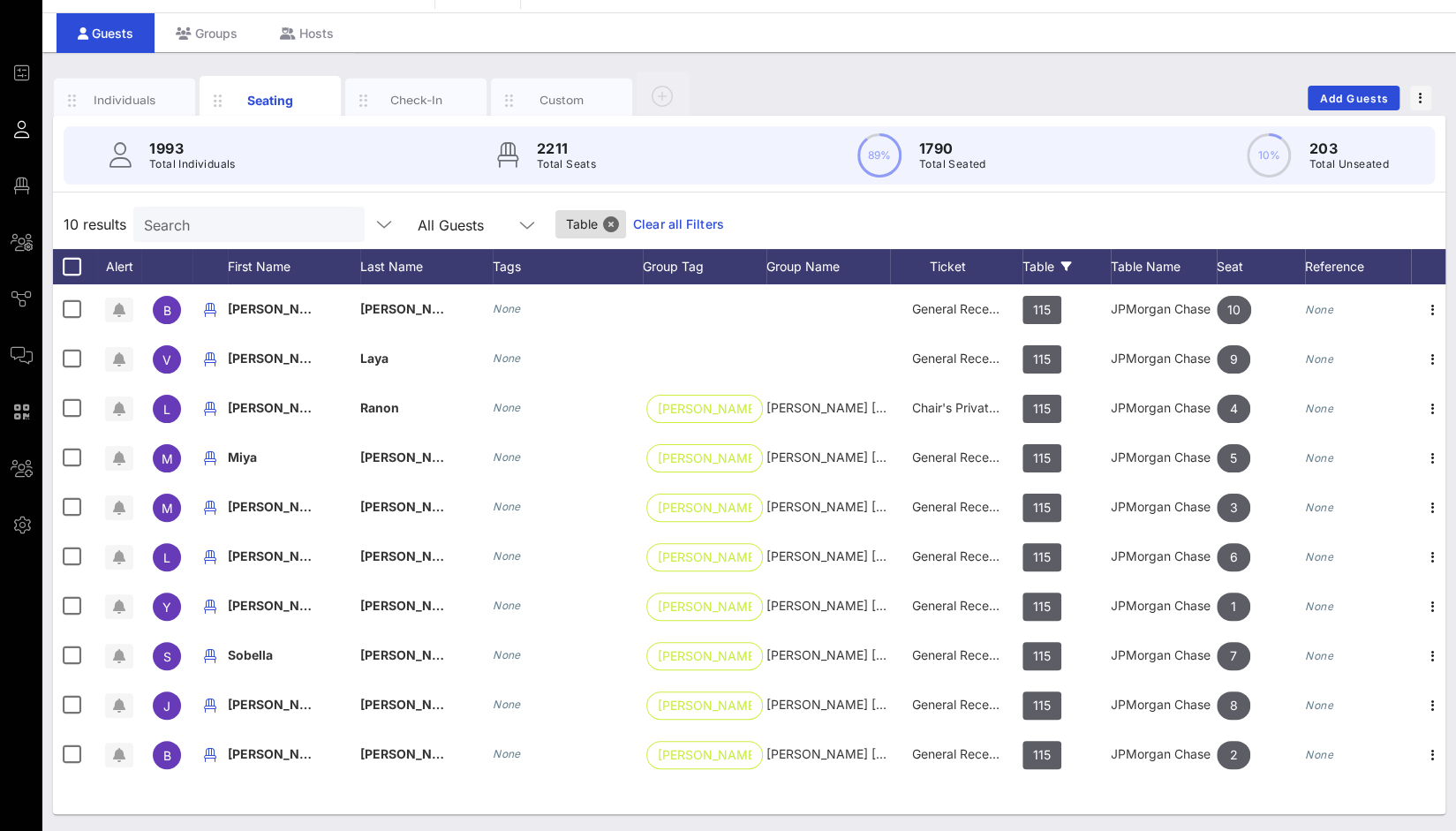
click at [267, 231] on input "Search" at bounding box center [248, 224] width 207 height 23
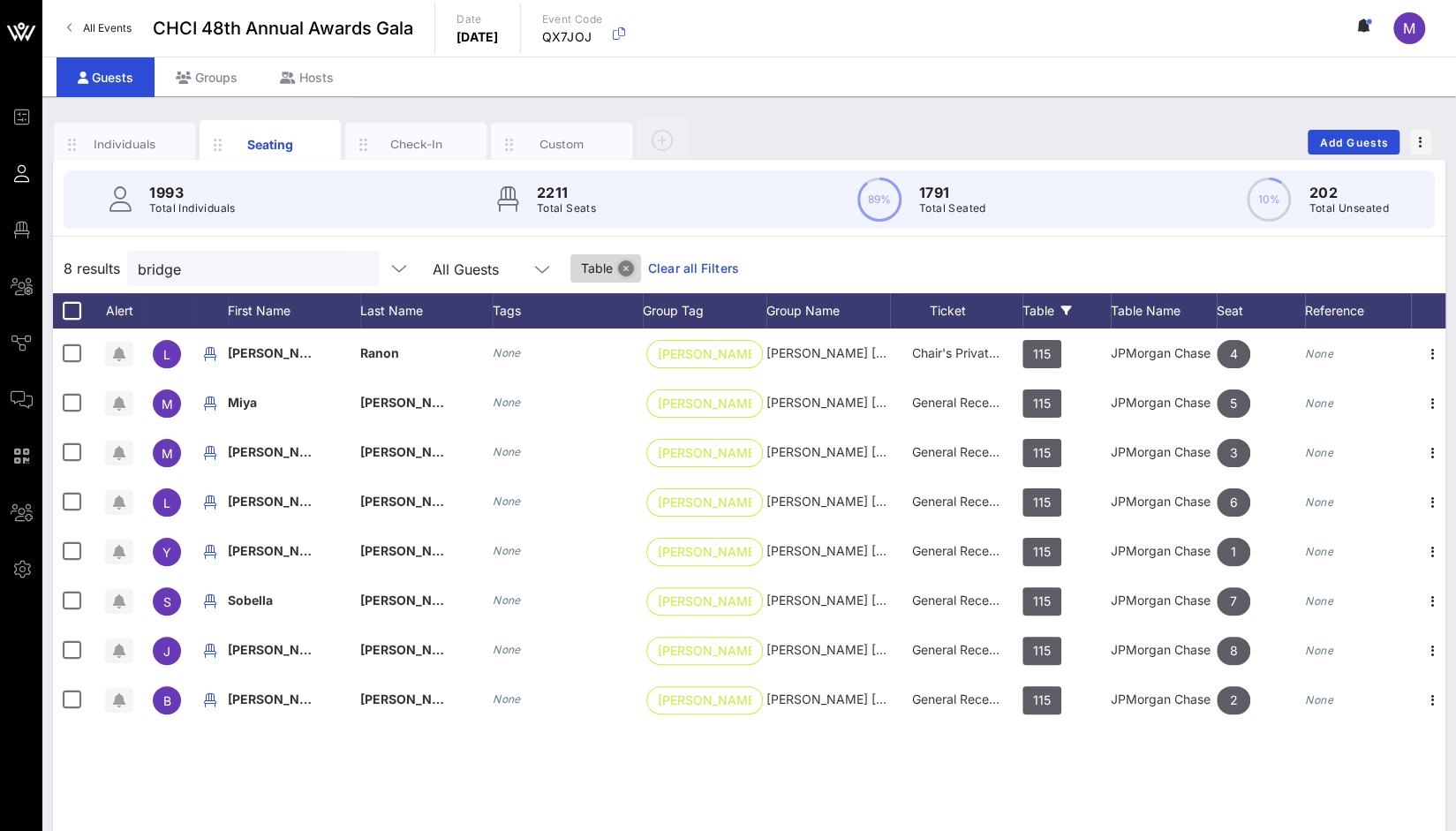
click at [618, 269] on button "Close" at bounding box center [626, 268] width 16 height 16
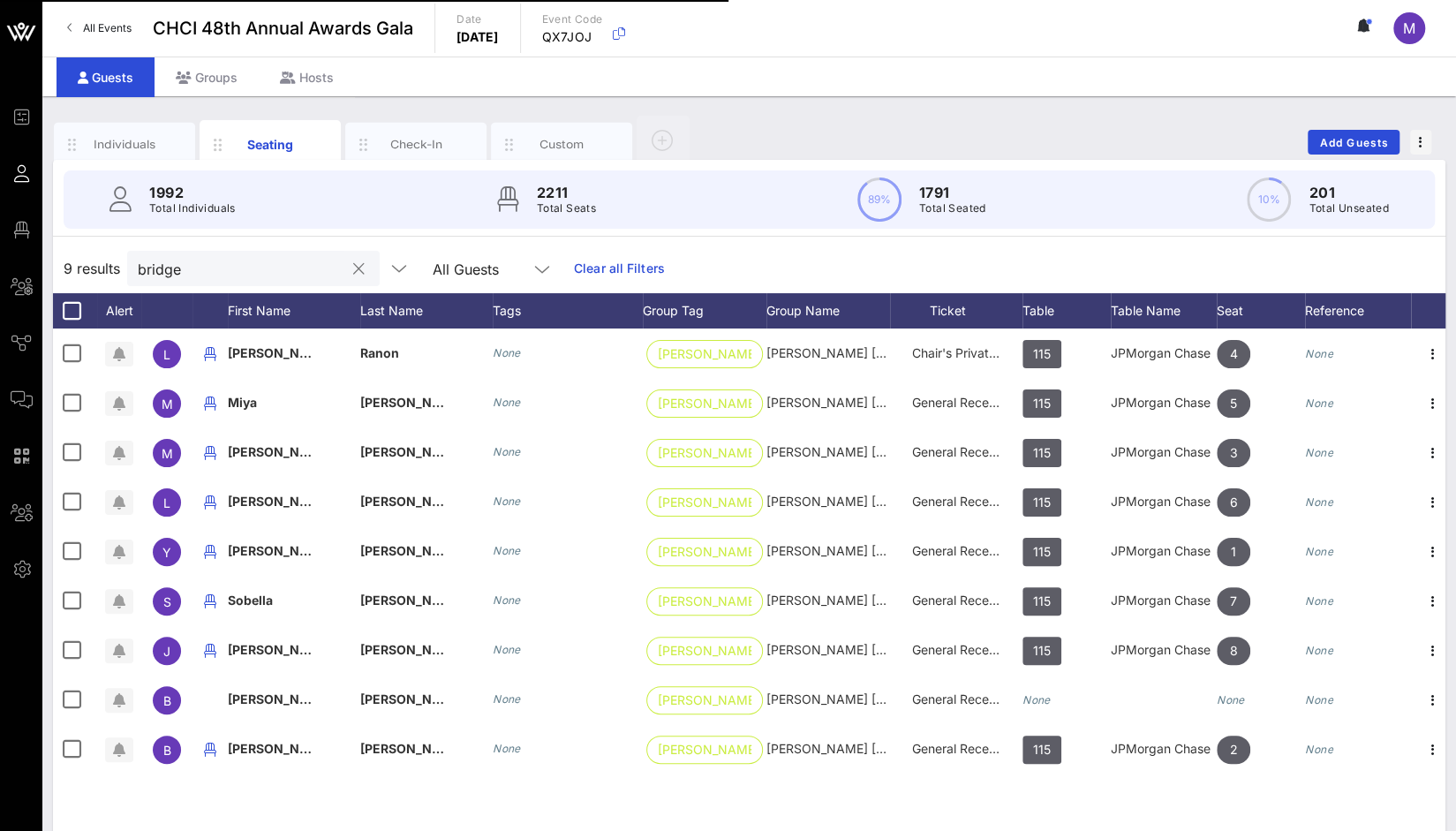
click at [295, 269] on input "bridge" at bounding box center [241, 268] width 207 height 23
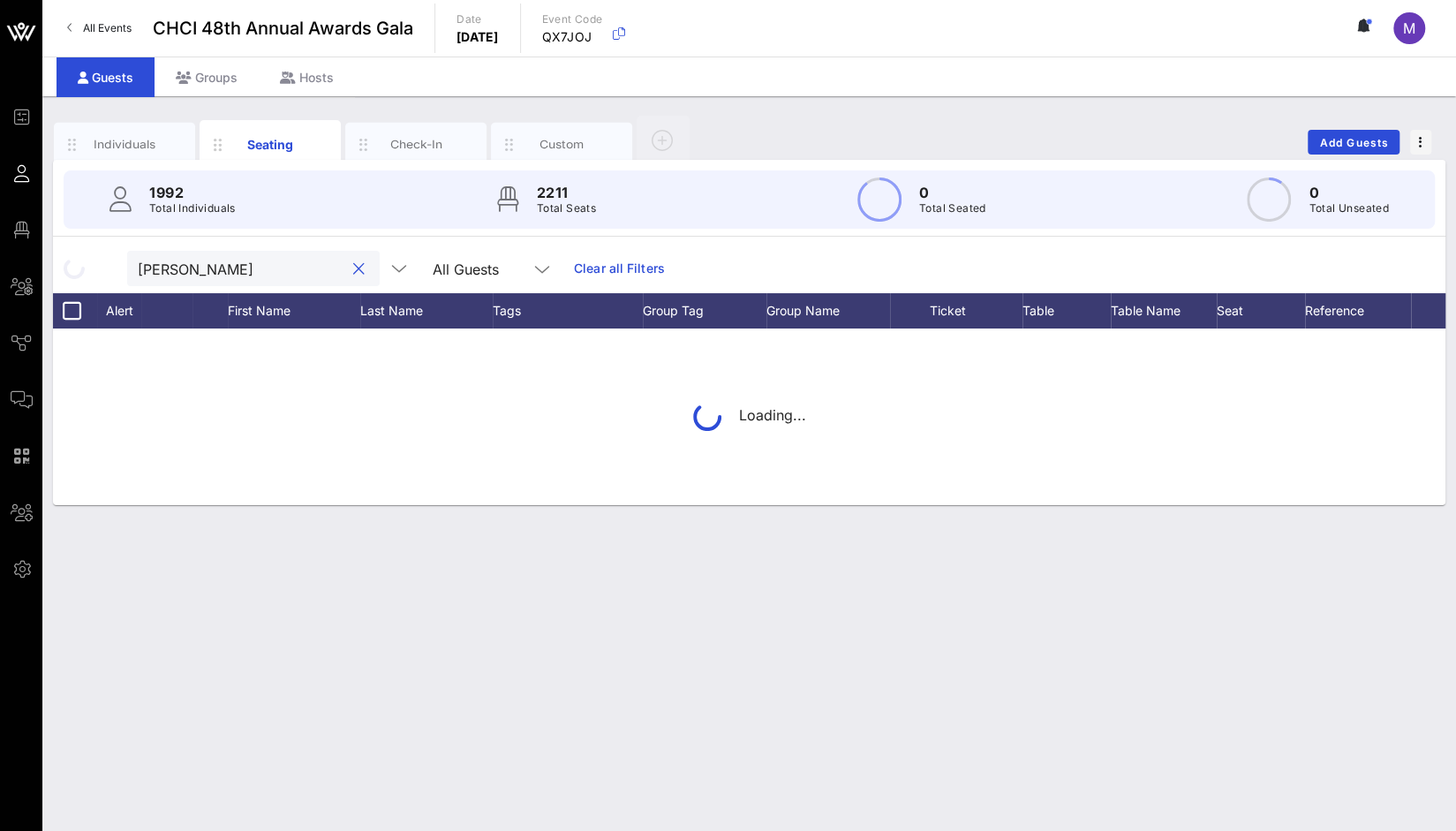
type input "[PERSON_NAME]"
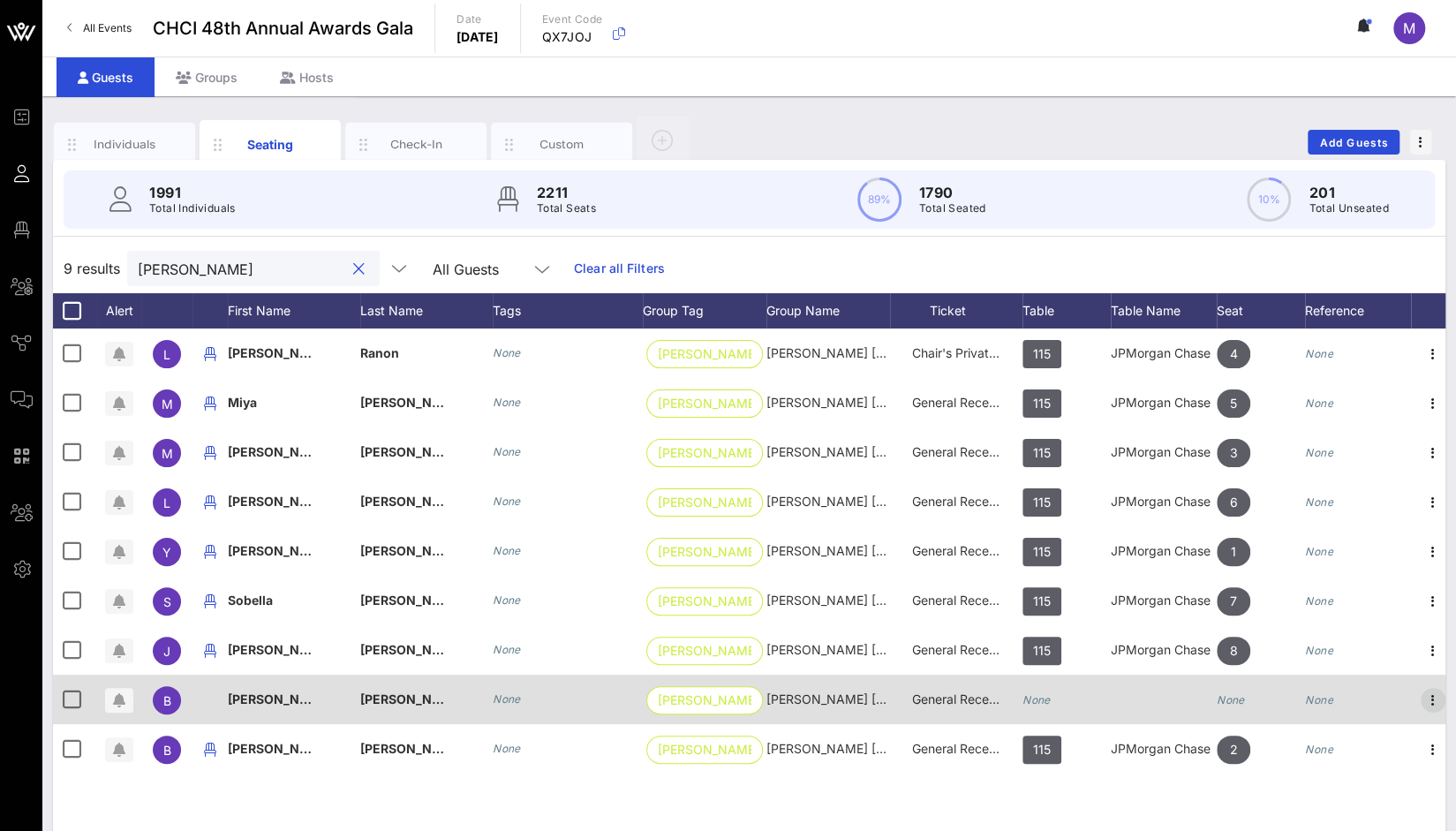
click at [1436, 696] on icon "button" at bounding box center [1433, 700] width 21 height 21
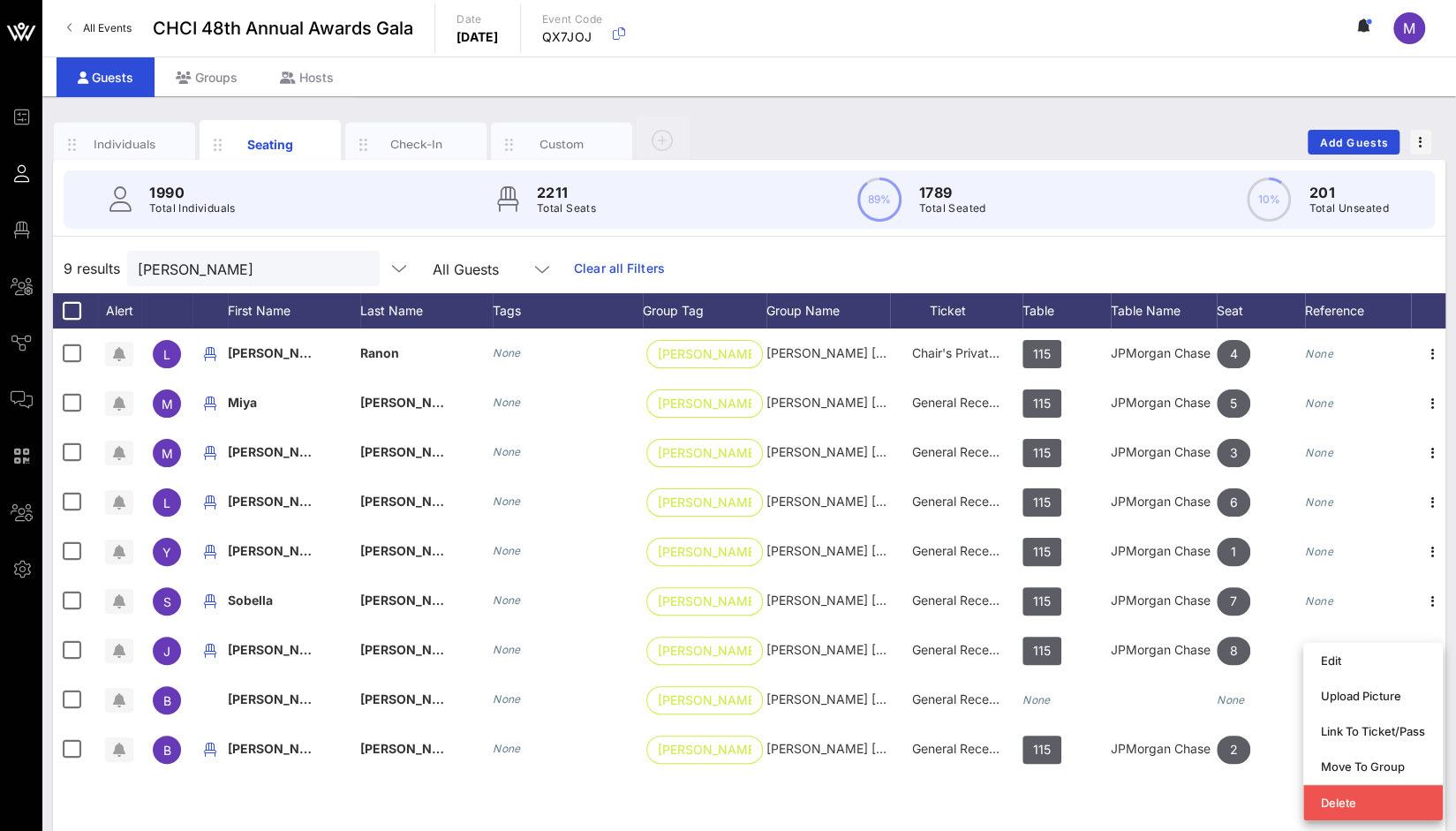
click at [1186, 808] on div "L [PERSON_NAME] None [PERSON_NAME] [PERSON_NAME] [PERSON_NAME] [PERSON_NAME] Ch…" at bounding box center [749, 593] width 1392 height 530
